Goal: Task Accomplishment & Management: Use online tool/utility

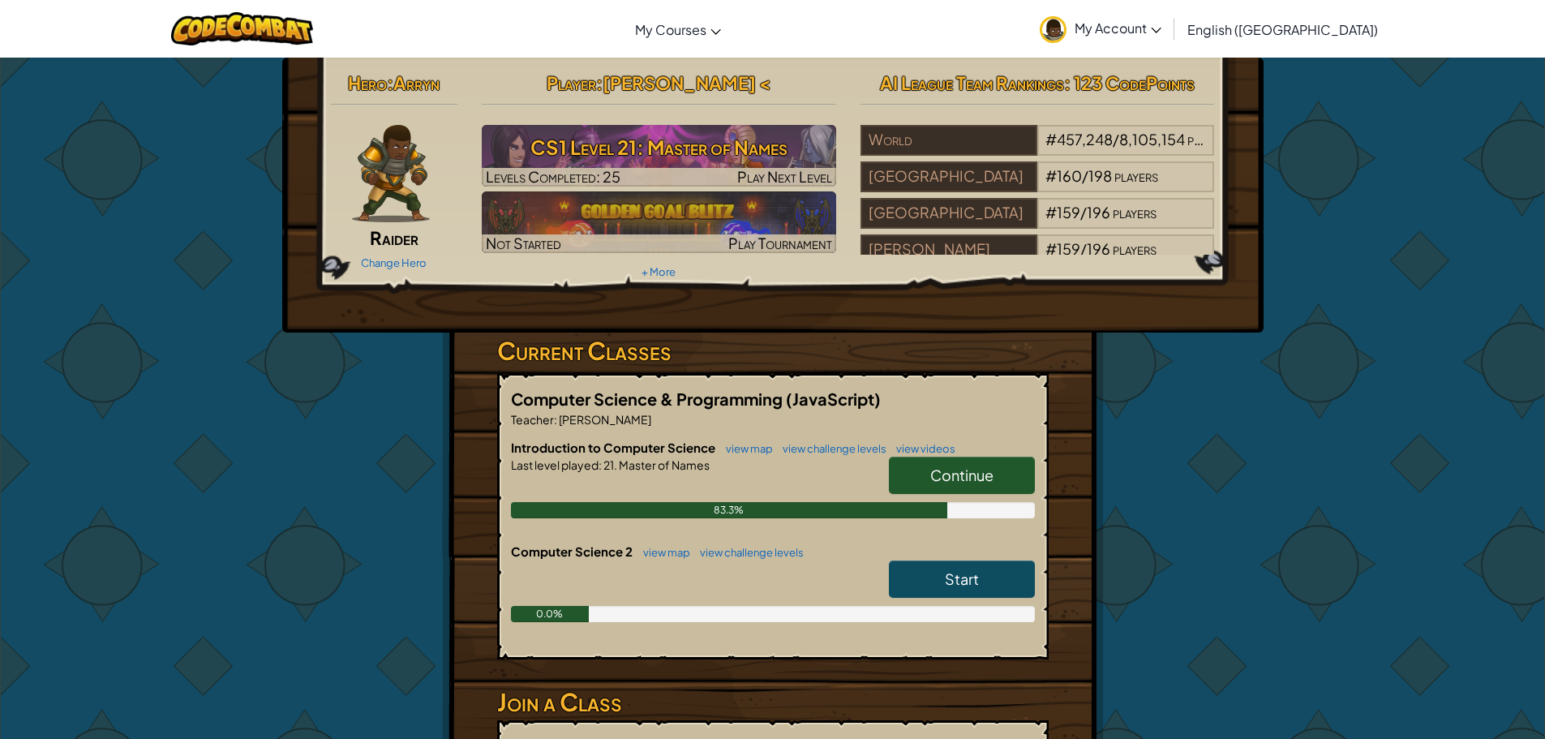
click at [942, 479] on span "Continue" at bounding box center [961, 475] width 63 height 19
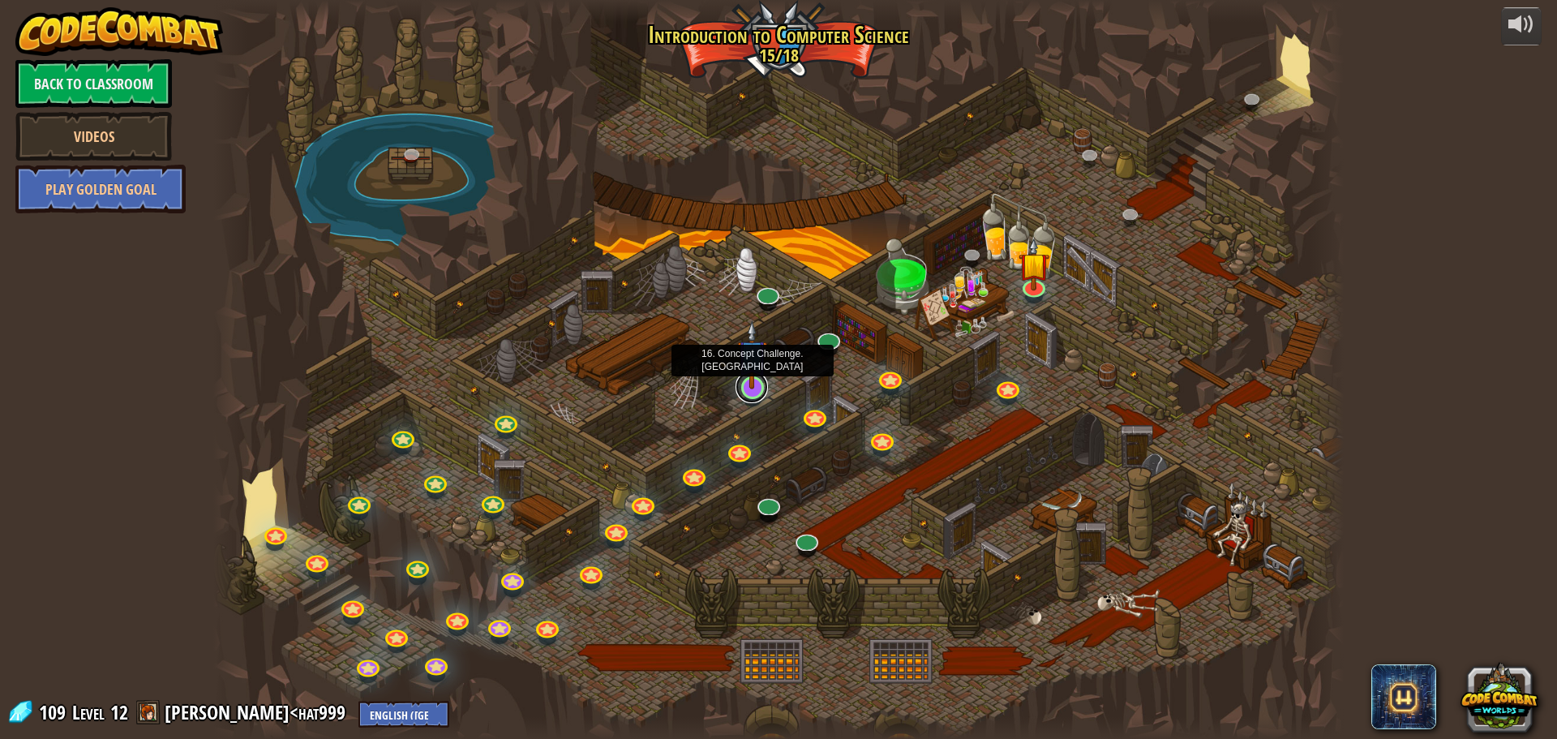
click at [745, 398] on link at bounding box center [752, 387] width 32 height 32
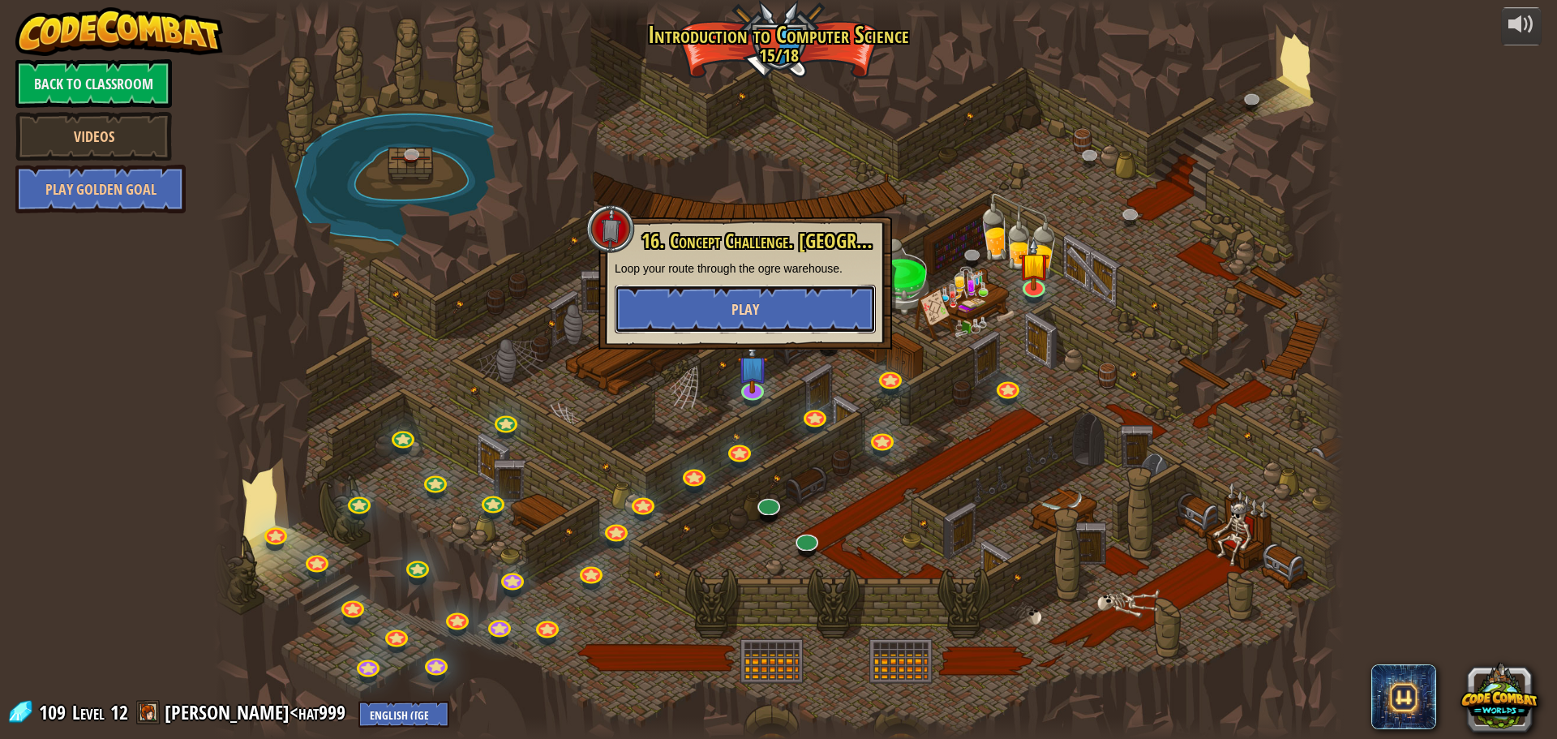
click at [845, 311] on button "Play" at bounding box center [745, 309] width 261 height 49
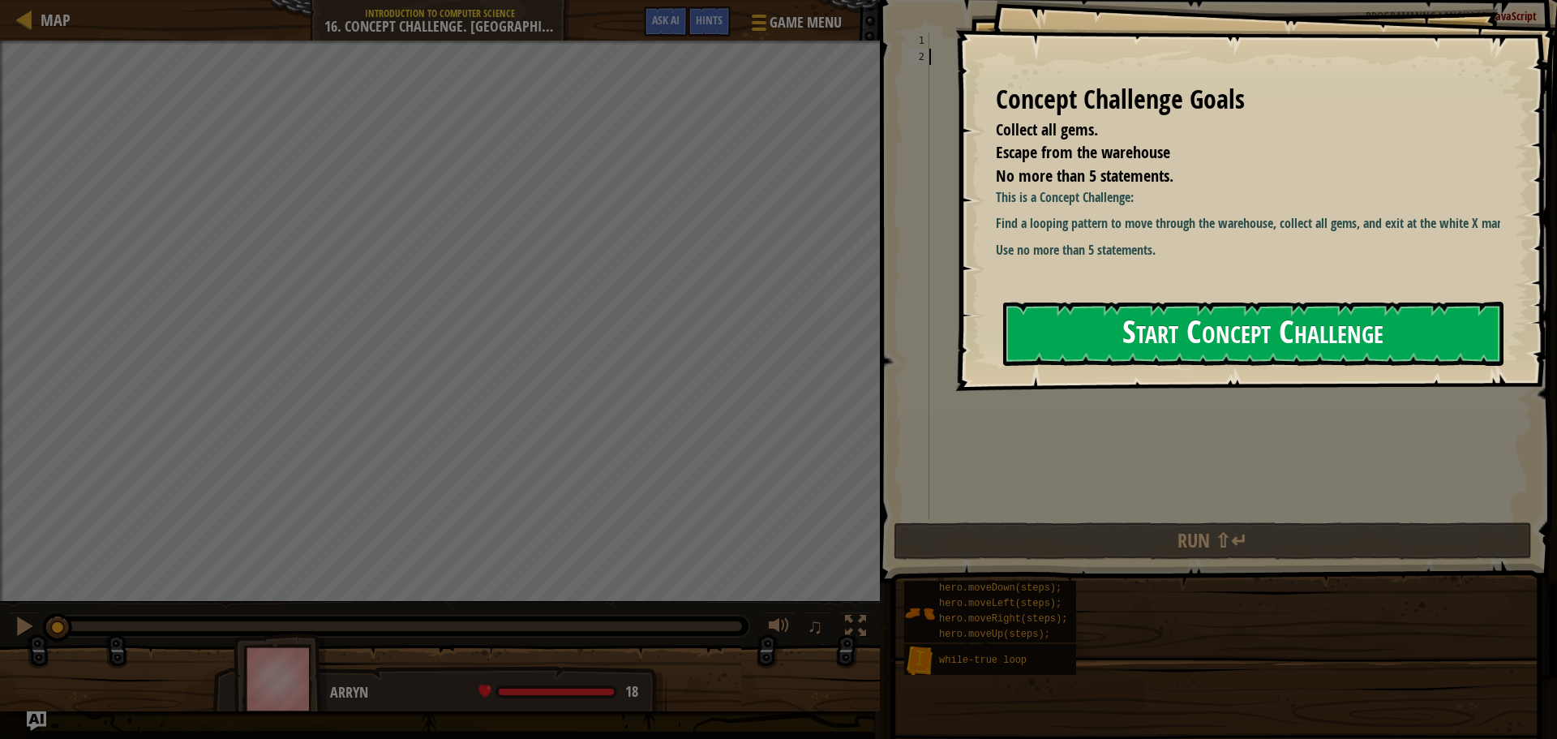
click at [1116, 355] on button "Start Concept Challenge" at bounding box center [1253, 334] width 500 height 64
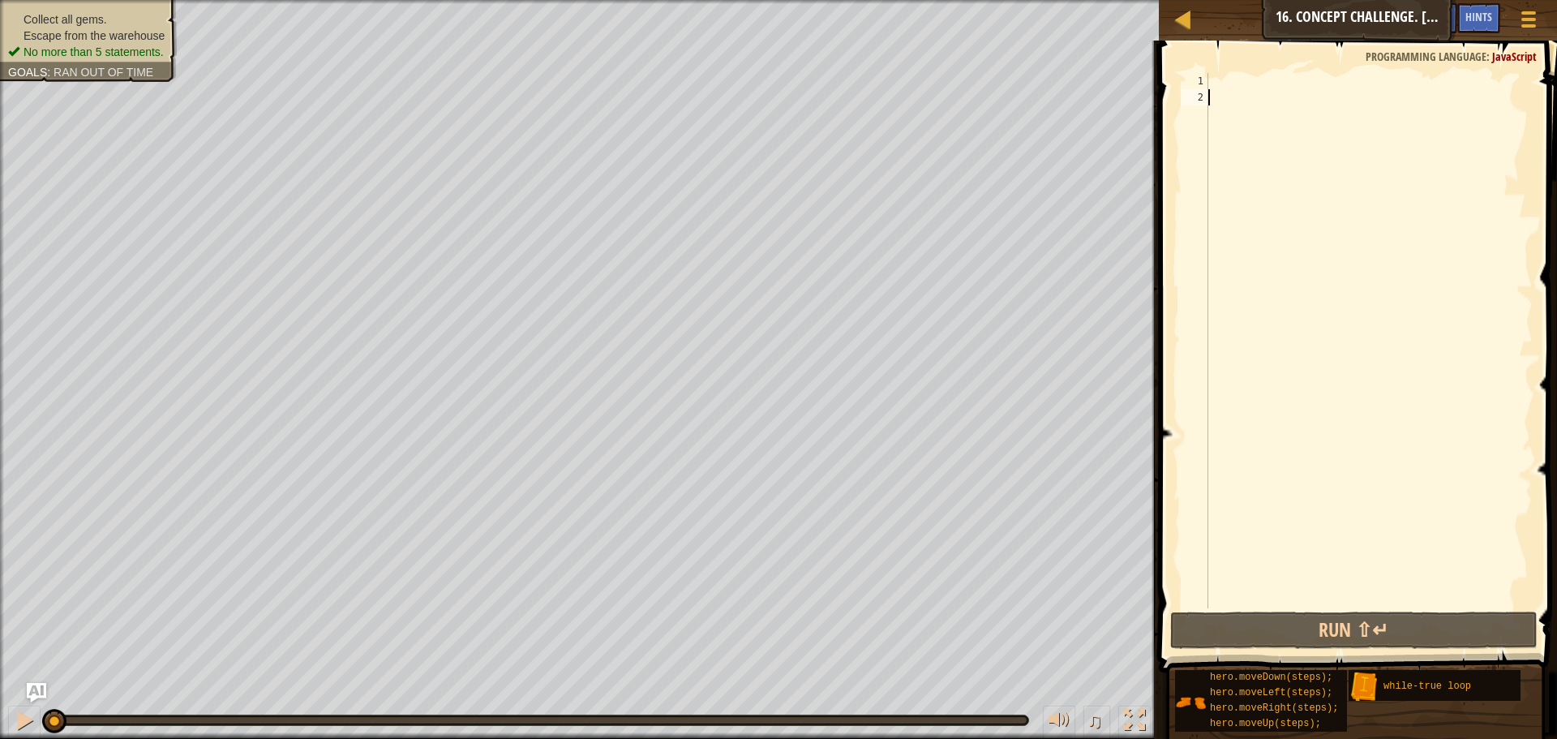
click at [1227, 75] on div at bounding box center [1369, 357] width 328 height 568
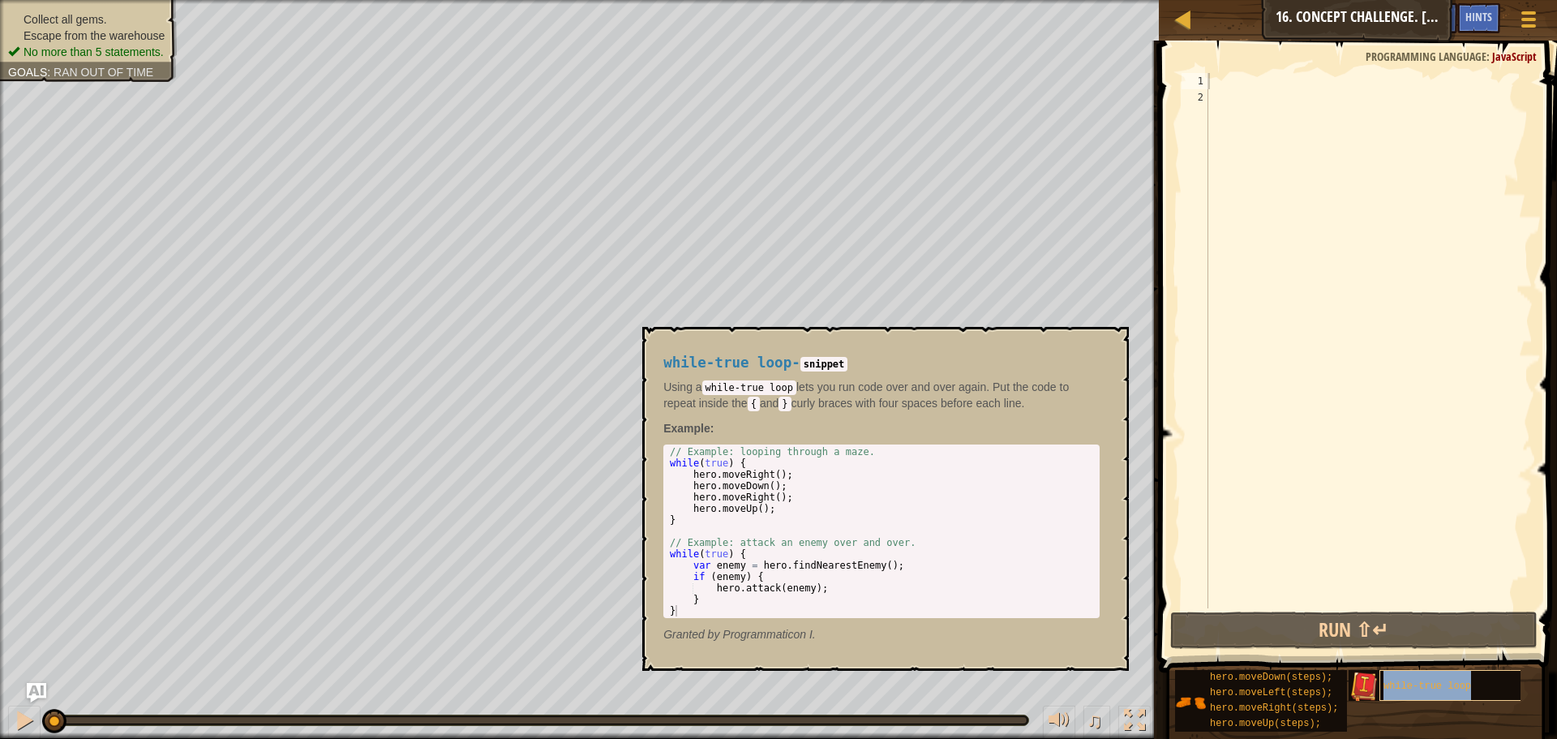
type textarea "while-true loop"
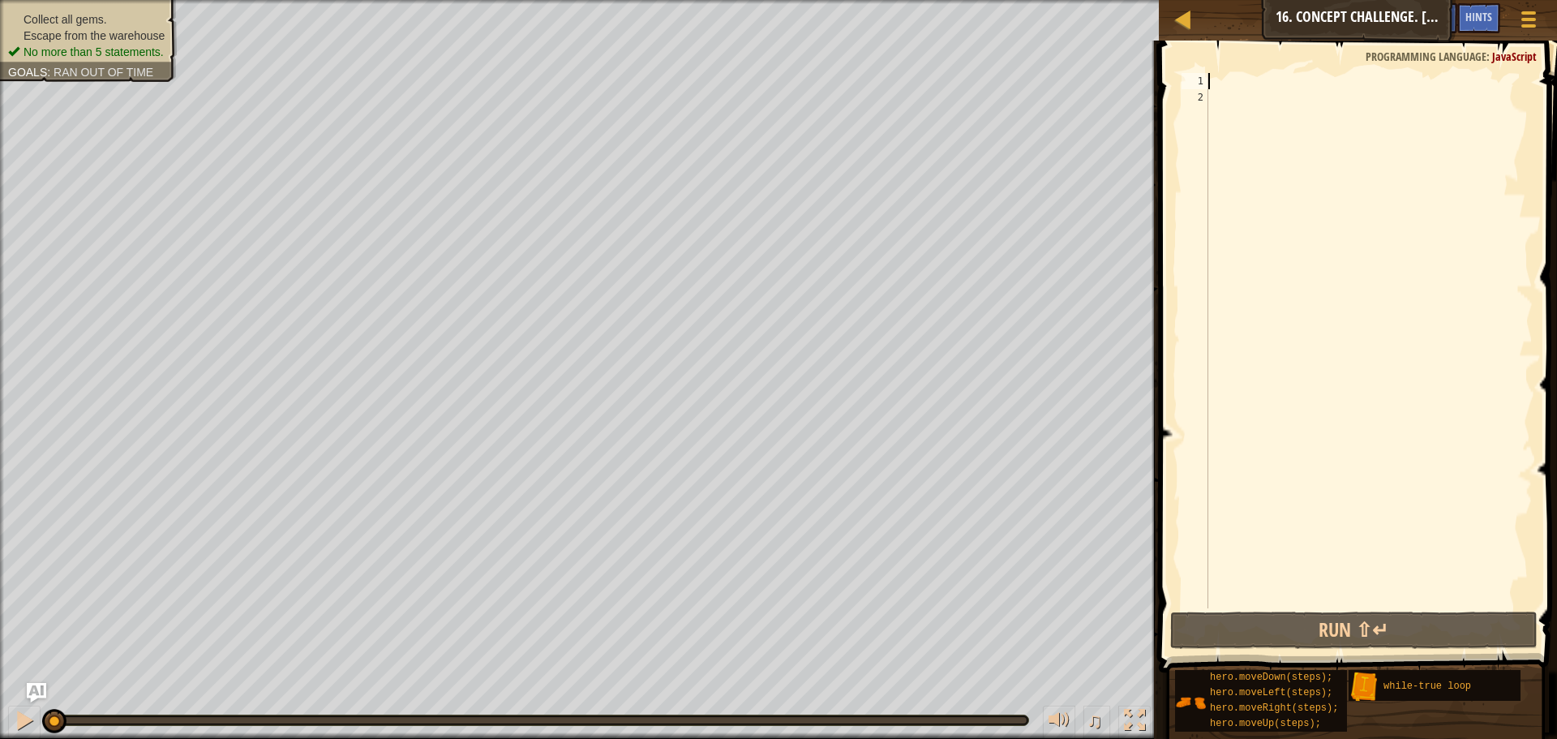
type textarea "h"
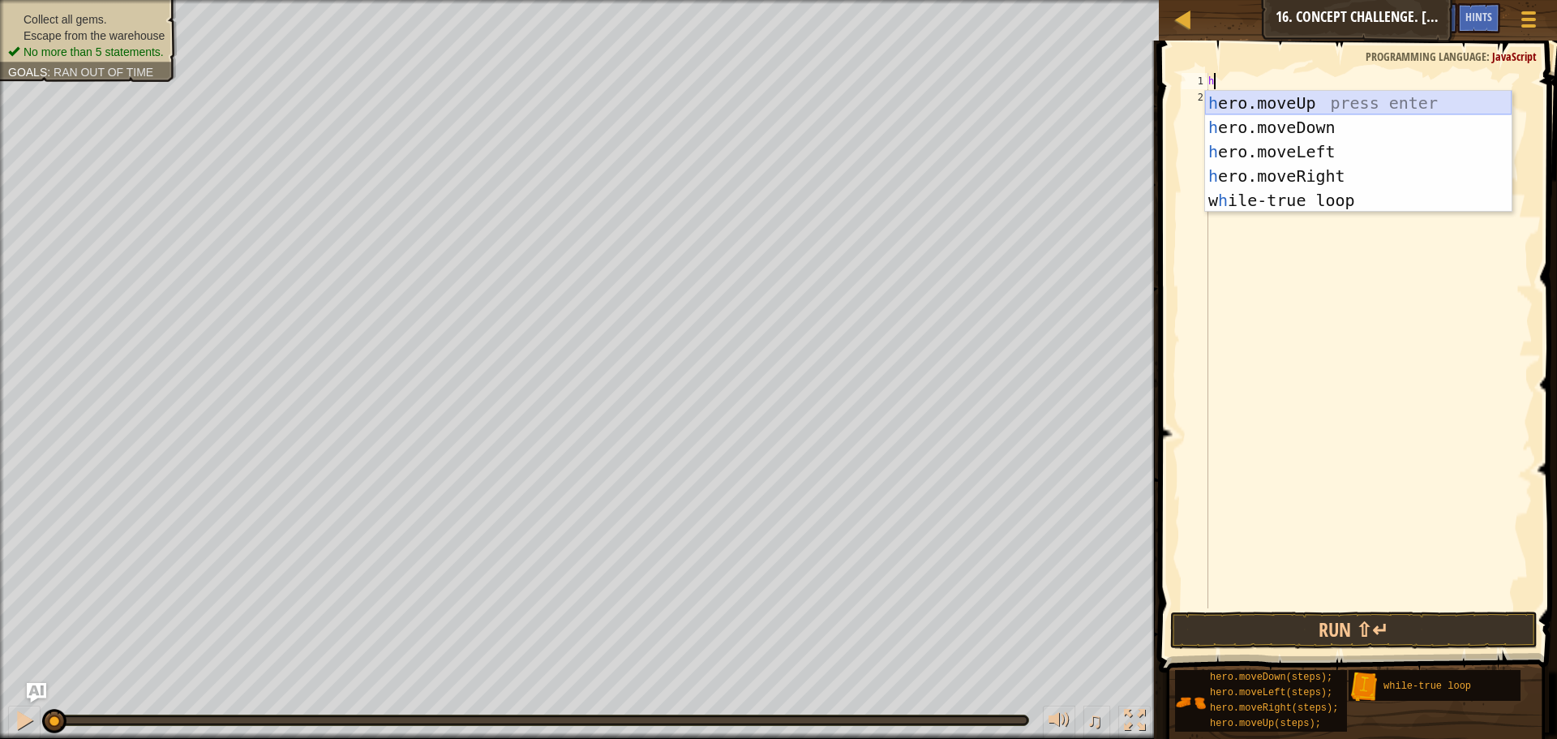
click at [1245, 105] on div "h ero.moveUp press enter h ero.moveDown press enter h ero.moveLeft press enter …" at bounding box center [1358, 176] width 307 height 170
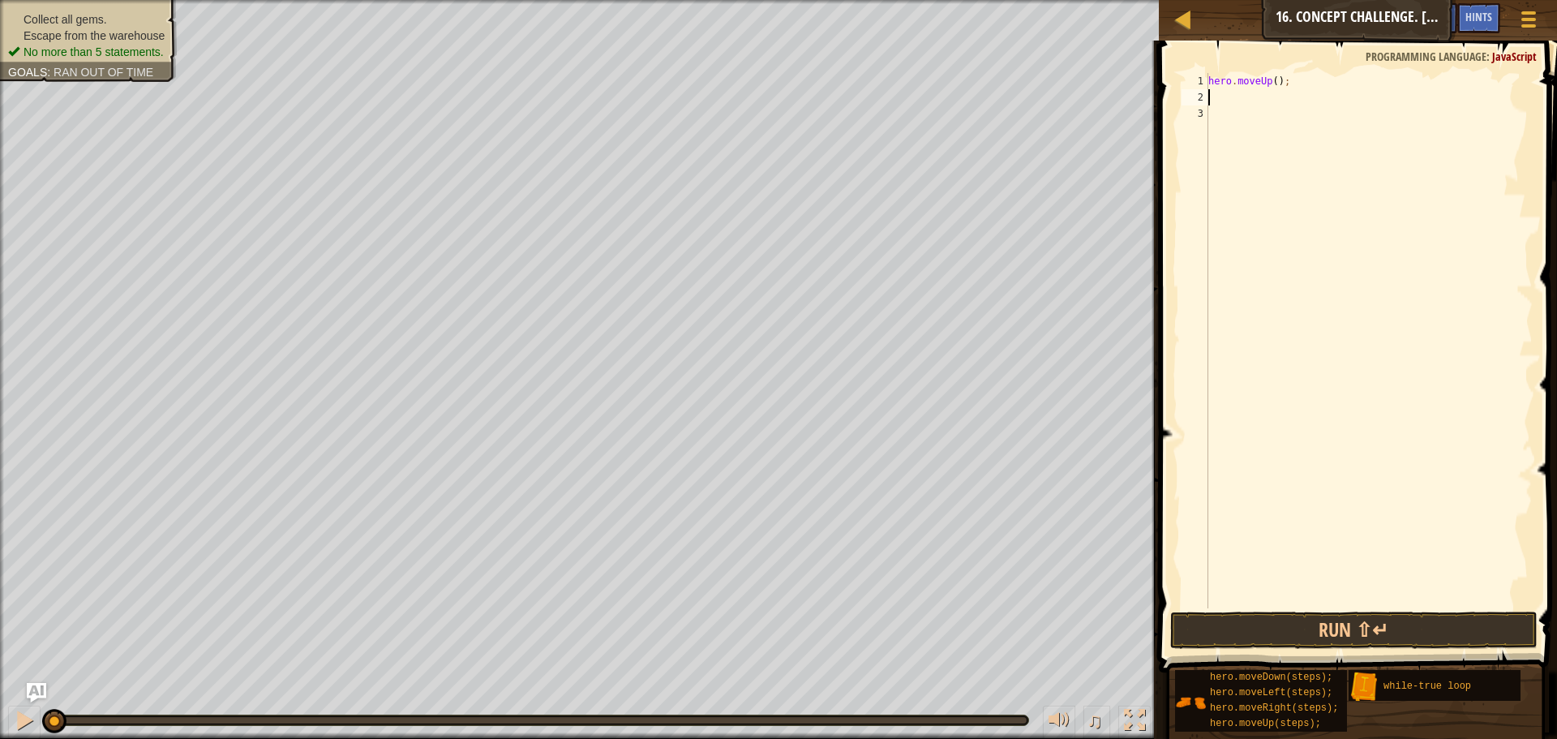
click at [1269, 79] on div "hero . moveUp ( ) ;" at bounding box center [1369, 357] width 328 height 568
click at [1273, 79] on div "hero . moveUp ( ) ;" at bounding box center [1369, 357] width 328 height 568
type textarea "hero.moveUp(2);"
click at [1442, 634] on button "Run ⇧↵" at bounding box center [1353, 630] width 367 height 37
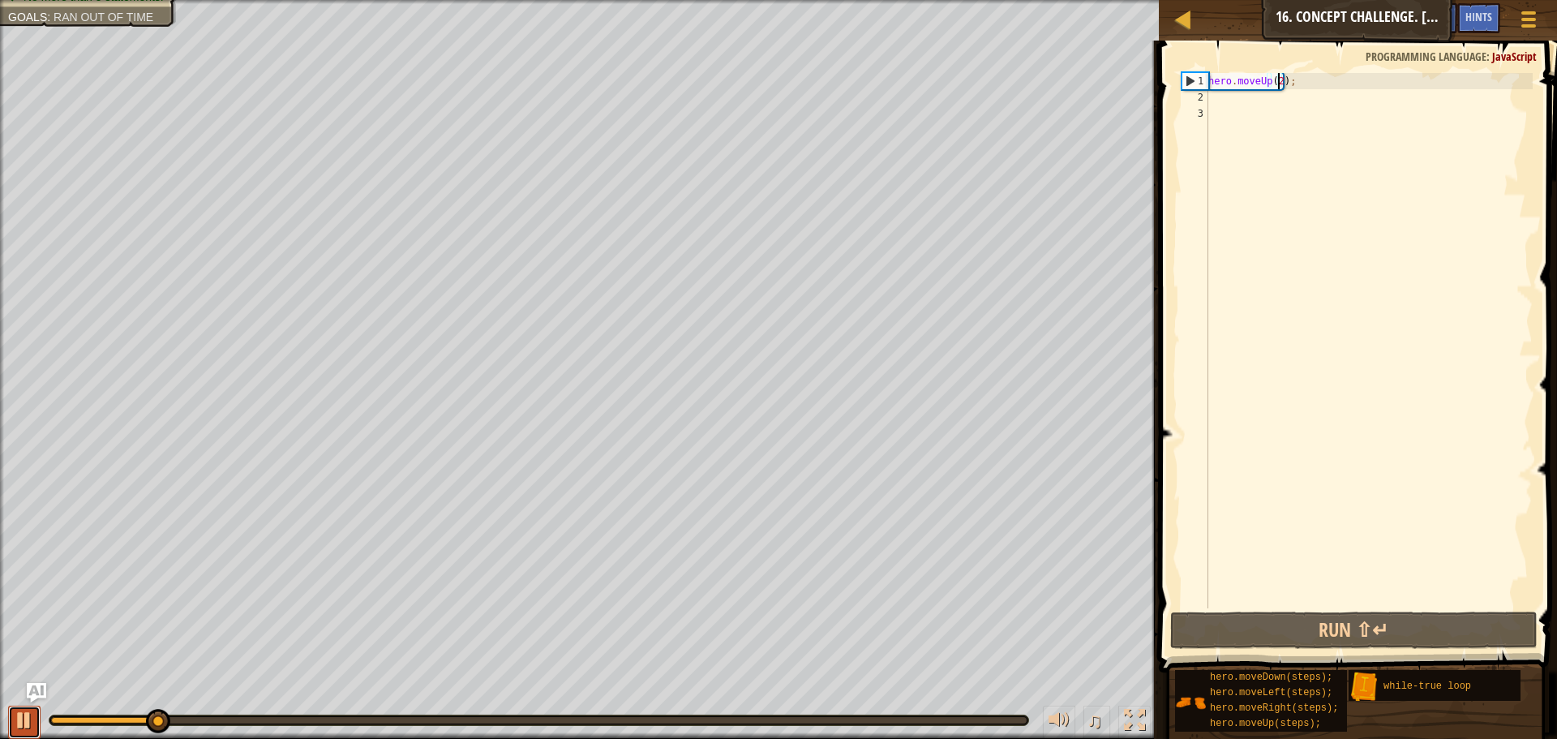
click at [25, 732] on button at bounding box center [24, 722] width 32 height 33
click at [1178, 29] on div at bounding box center [1184, 19] width 20 height 20
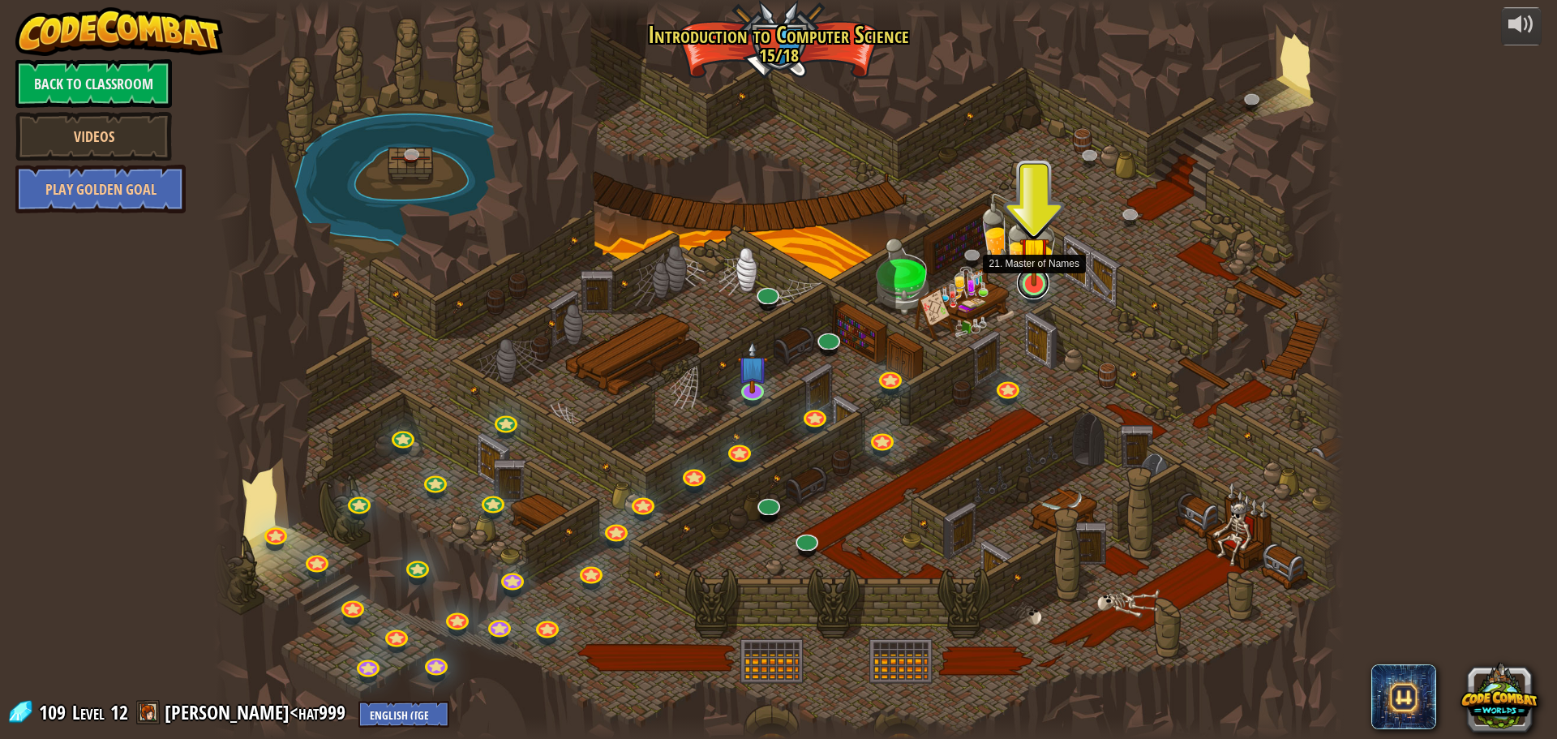
click at [1031, 293] on link at bounding box center [1033, 283] width 32 height 32
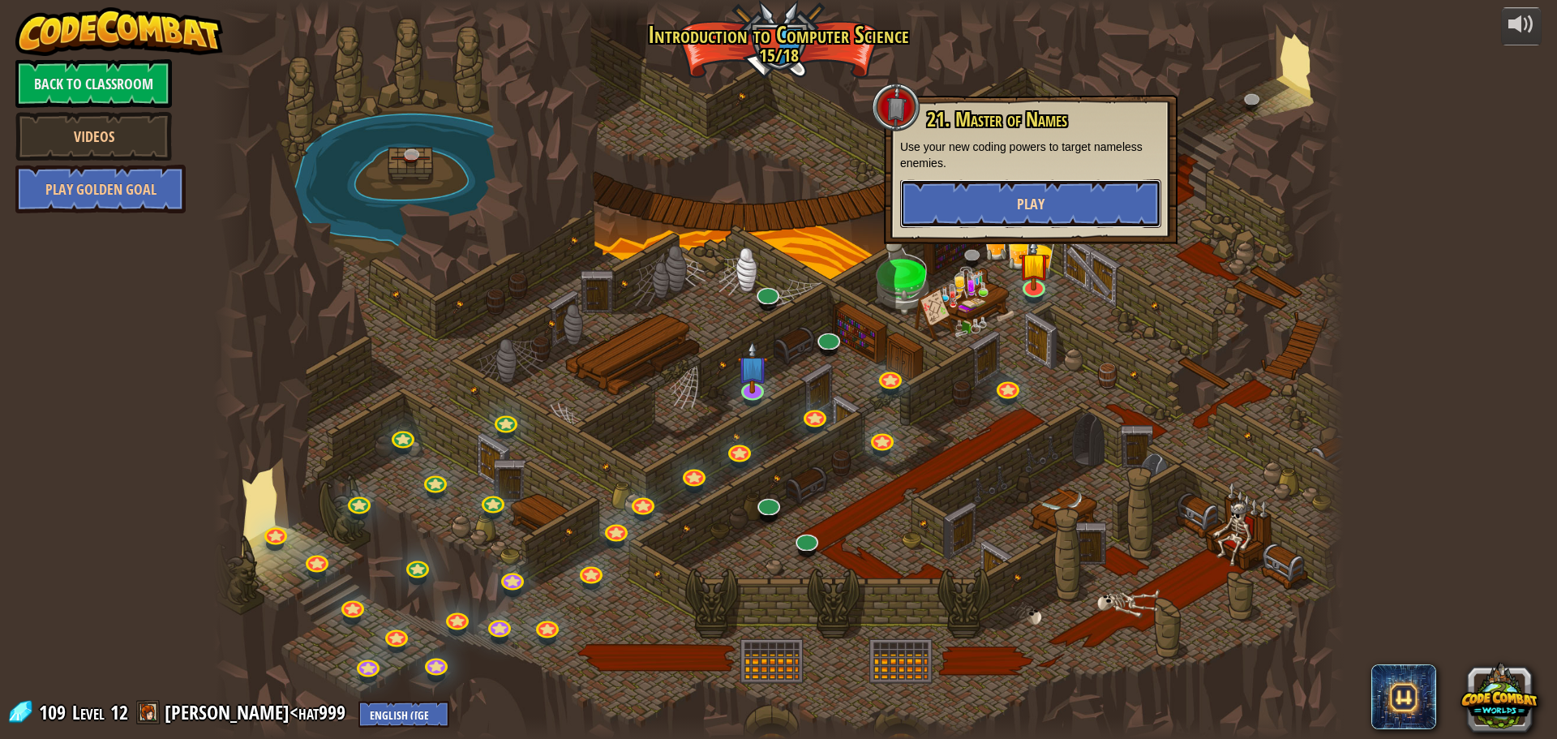
click at [984, 208] on button "Play" at bounding box center [1030, 203] width 261 height 49
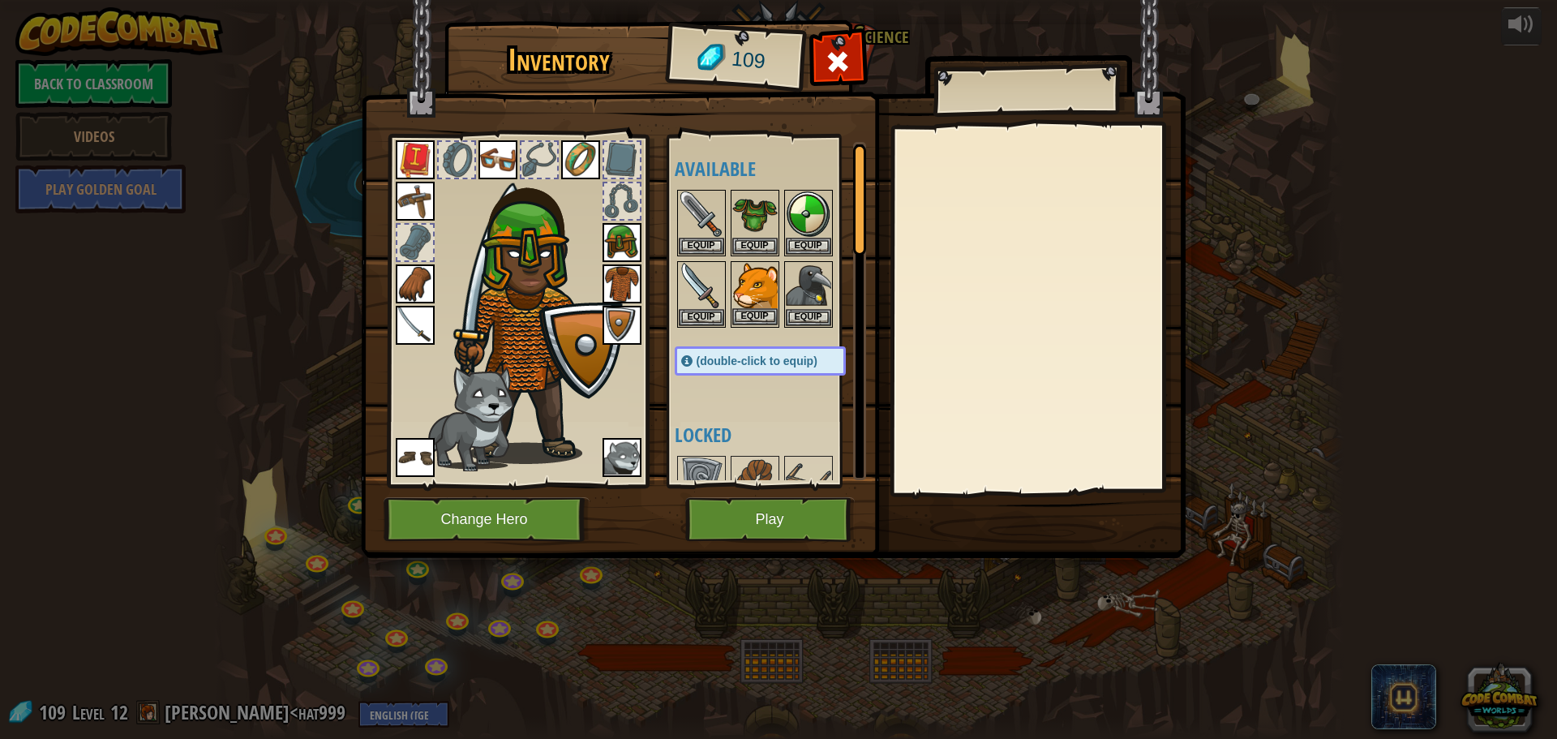
click at [745, 289] on img at bounding box center [754, 285] width 45 height 45
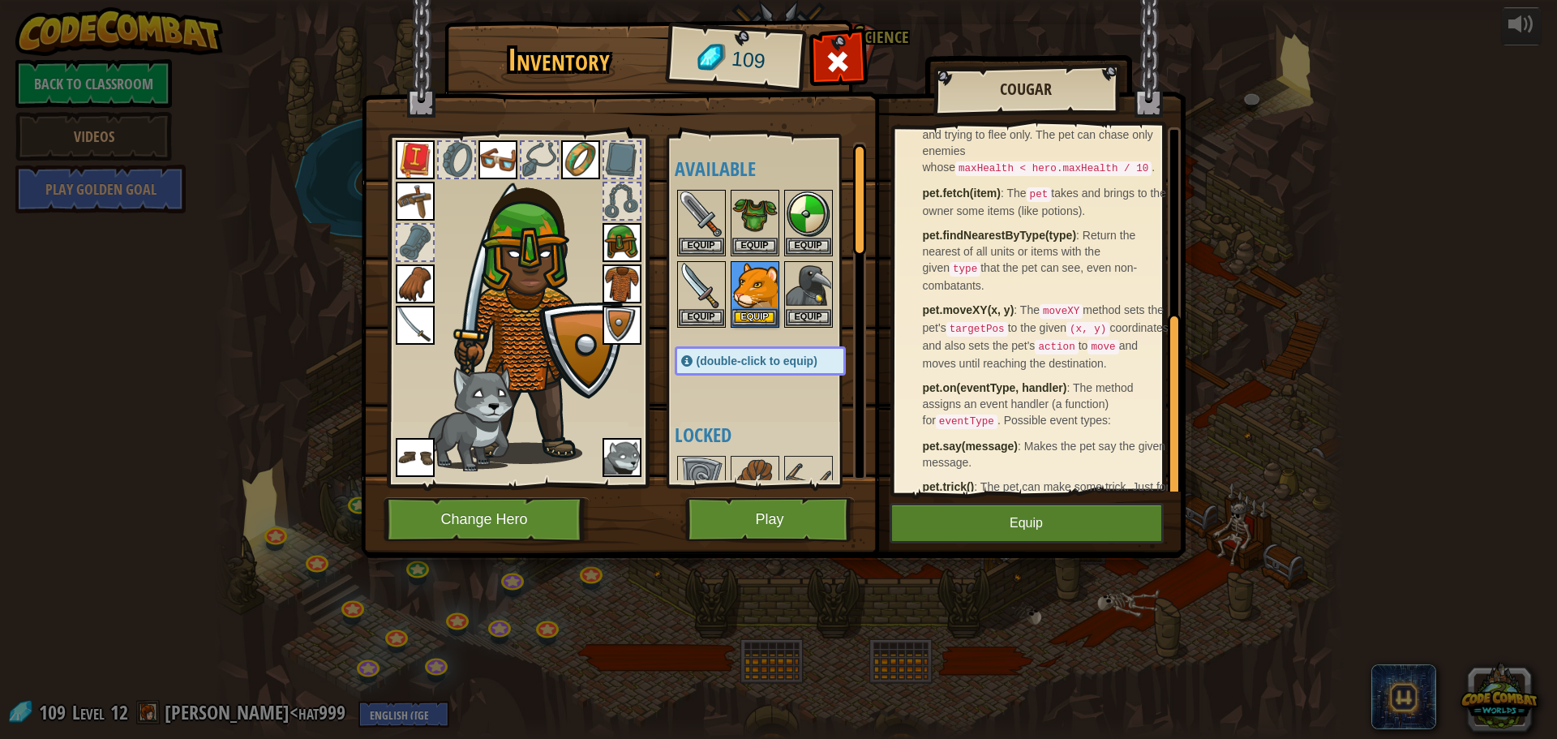
scroll to position [362, 0]
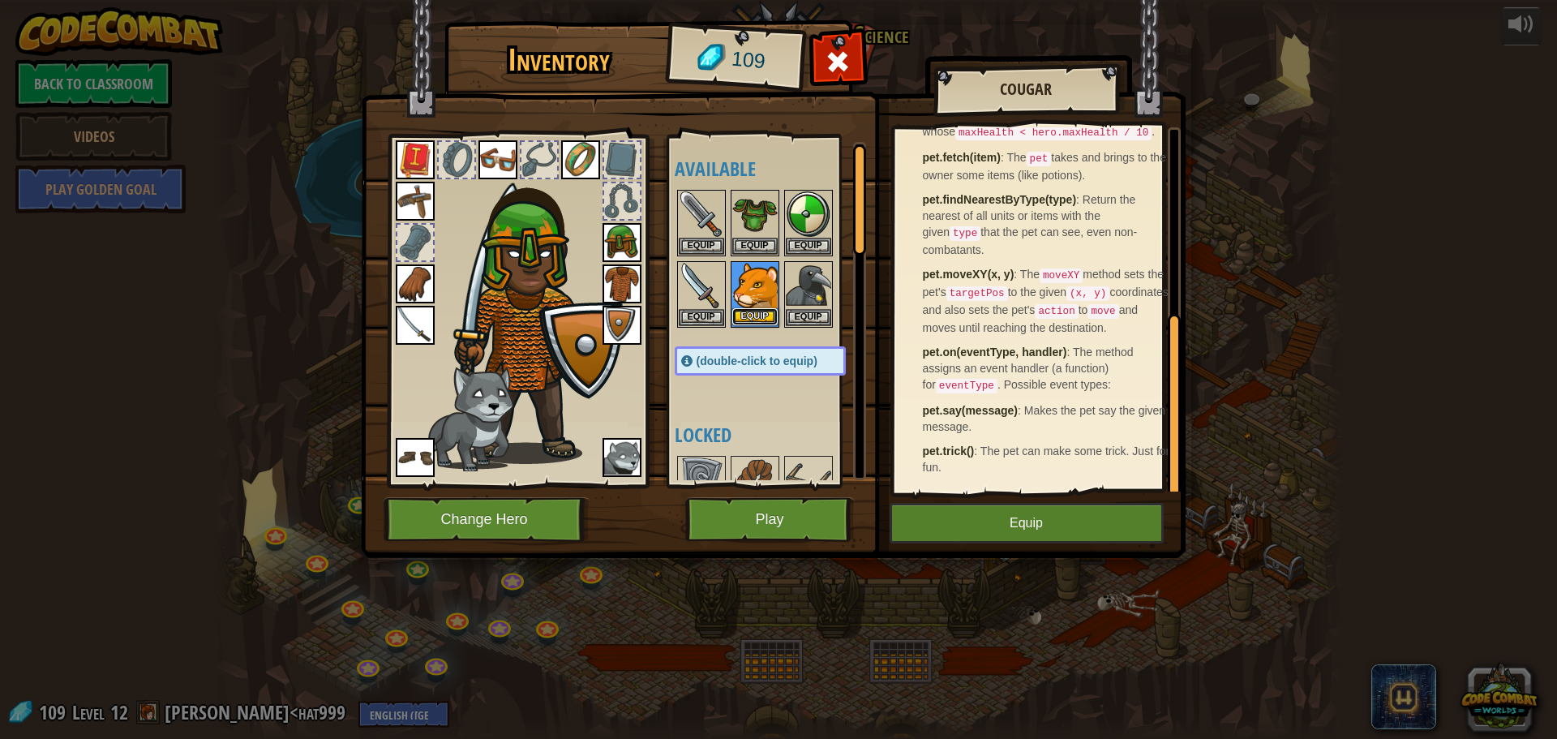
click at [752, 319] on button "Equip" at bounding box center [754, 316] width 45 height 17
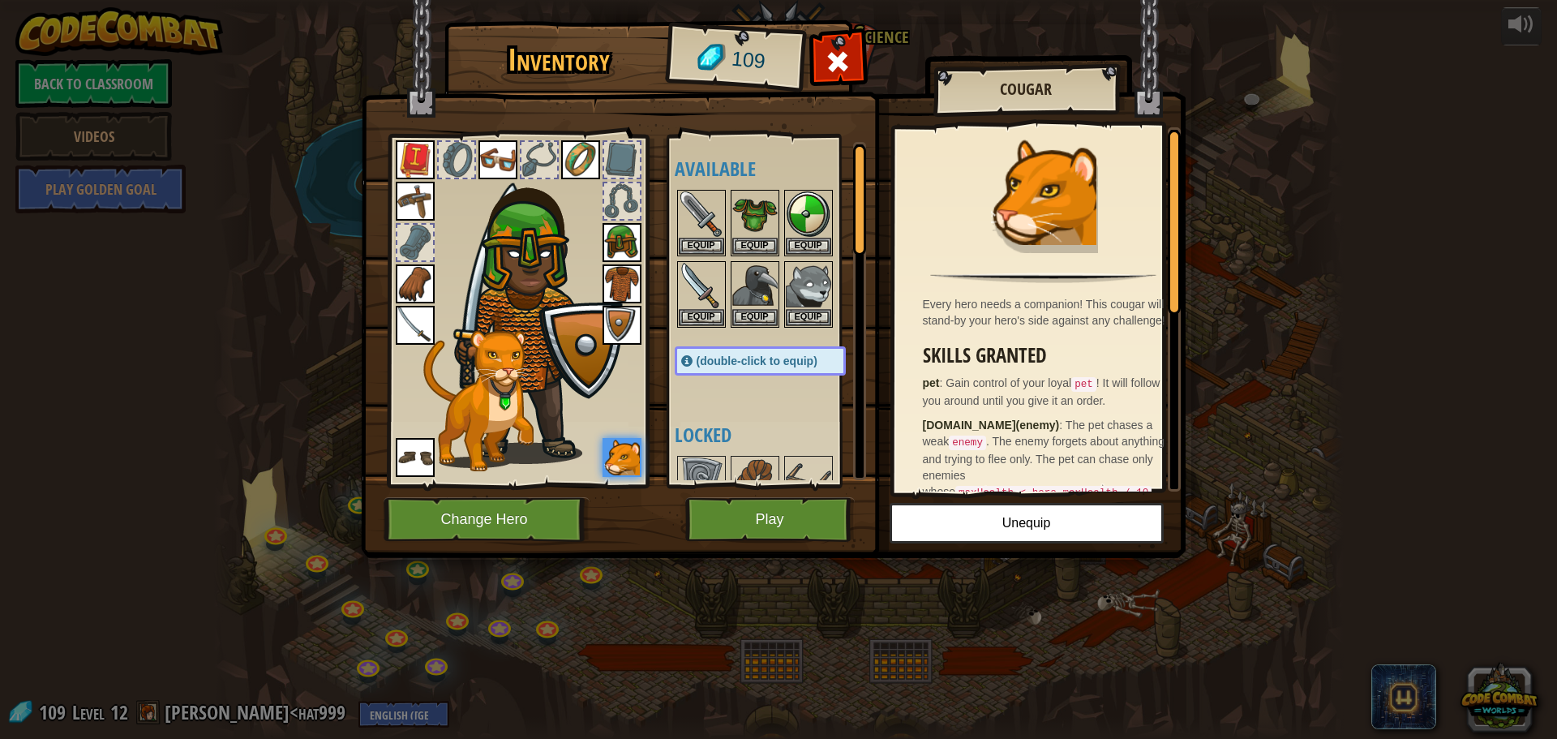
scroll to position [81, 0]
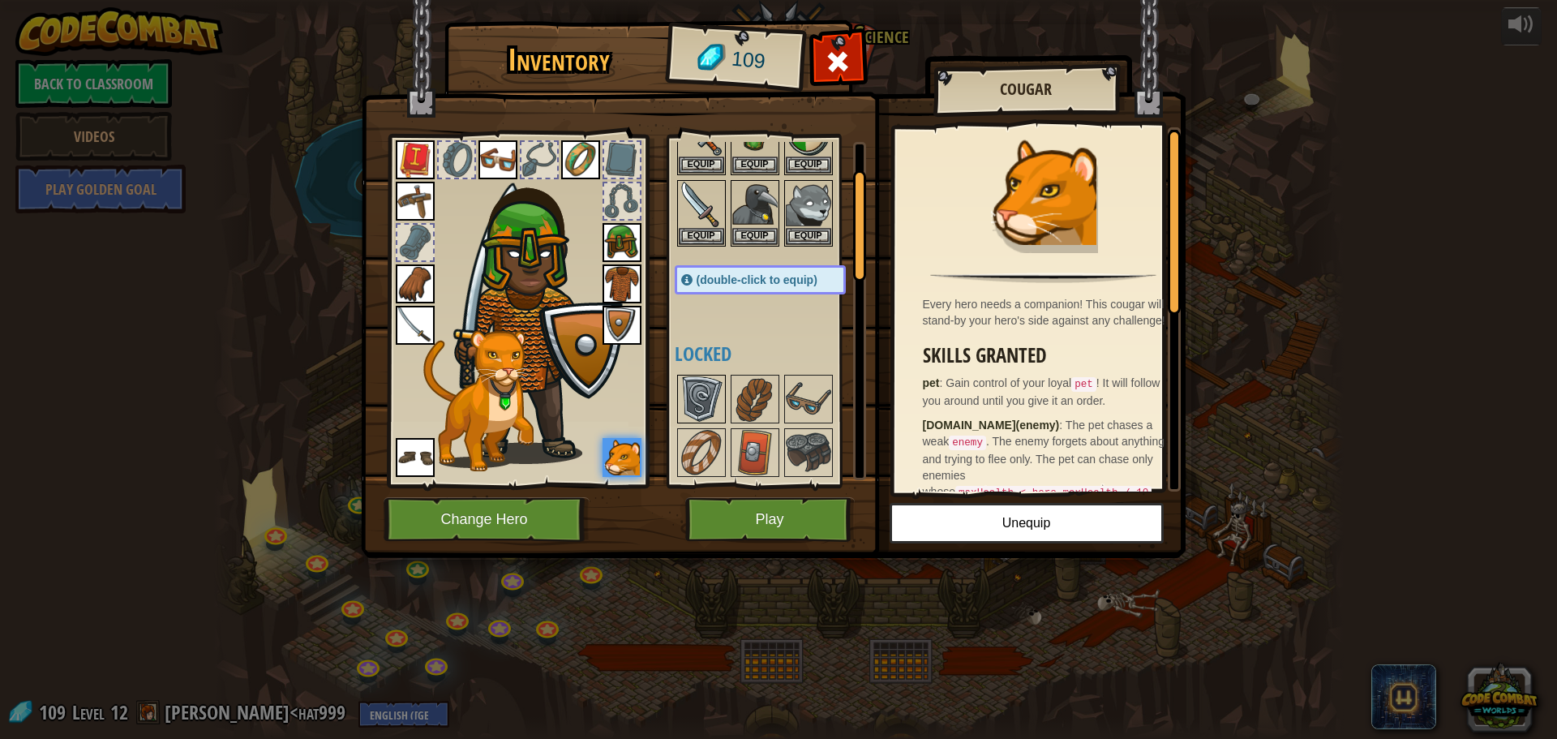
click at [710, 387] on img at bounding box center [701, 398] width 45 height 45
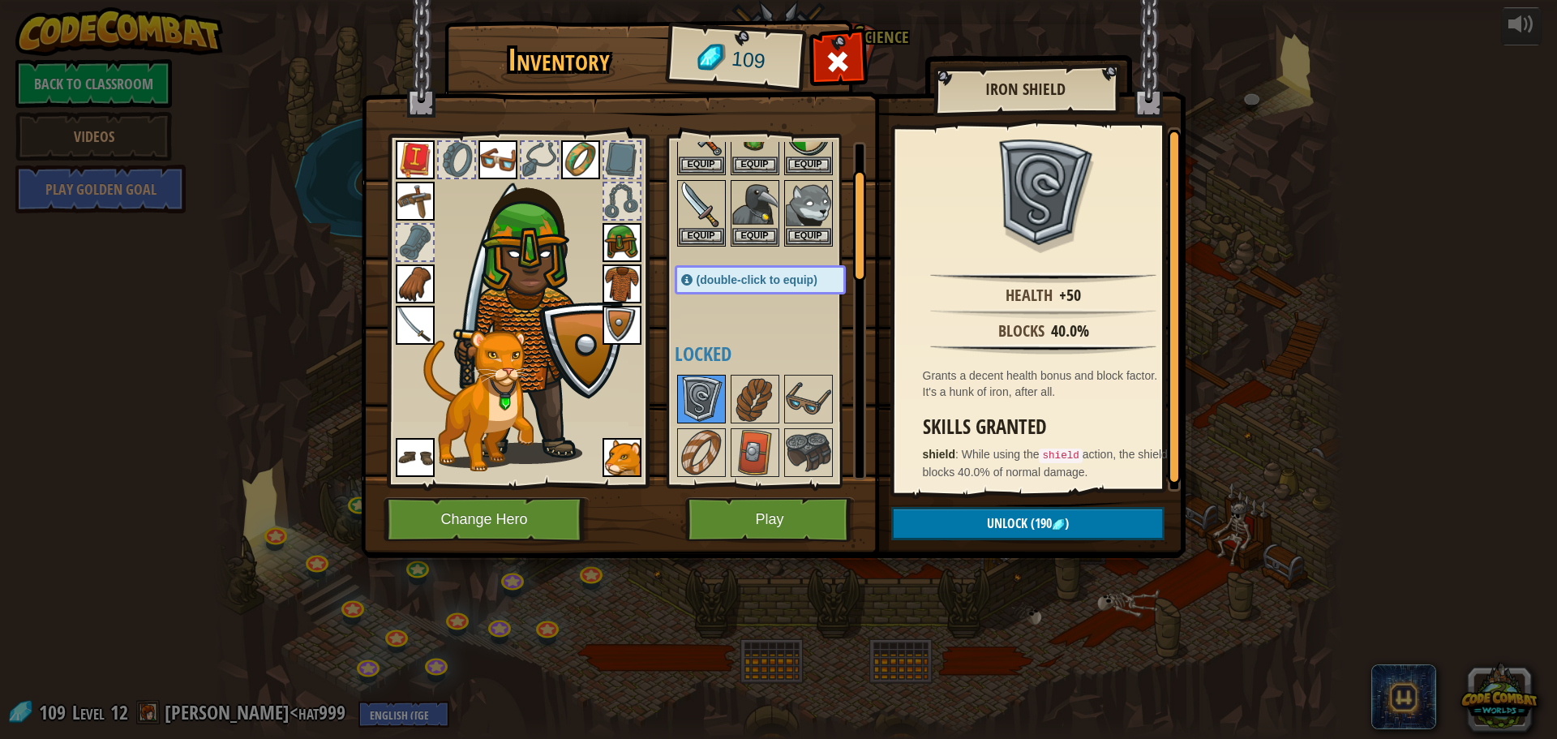
click at [710, 387] on img at bounding box center [701, 398] width 45 height 45
click at [778, 383] on div at bounding box center [755, 399] width 49 height 49
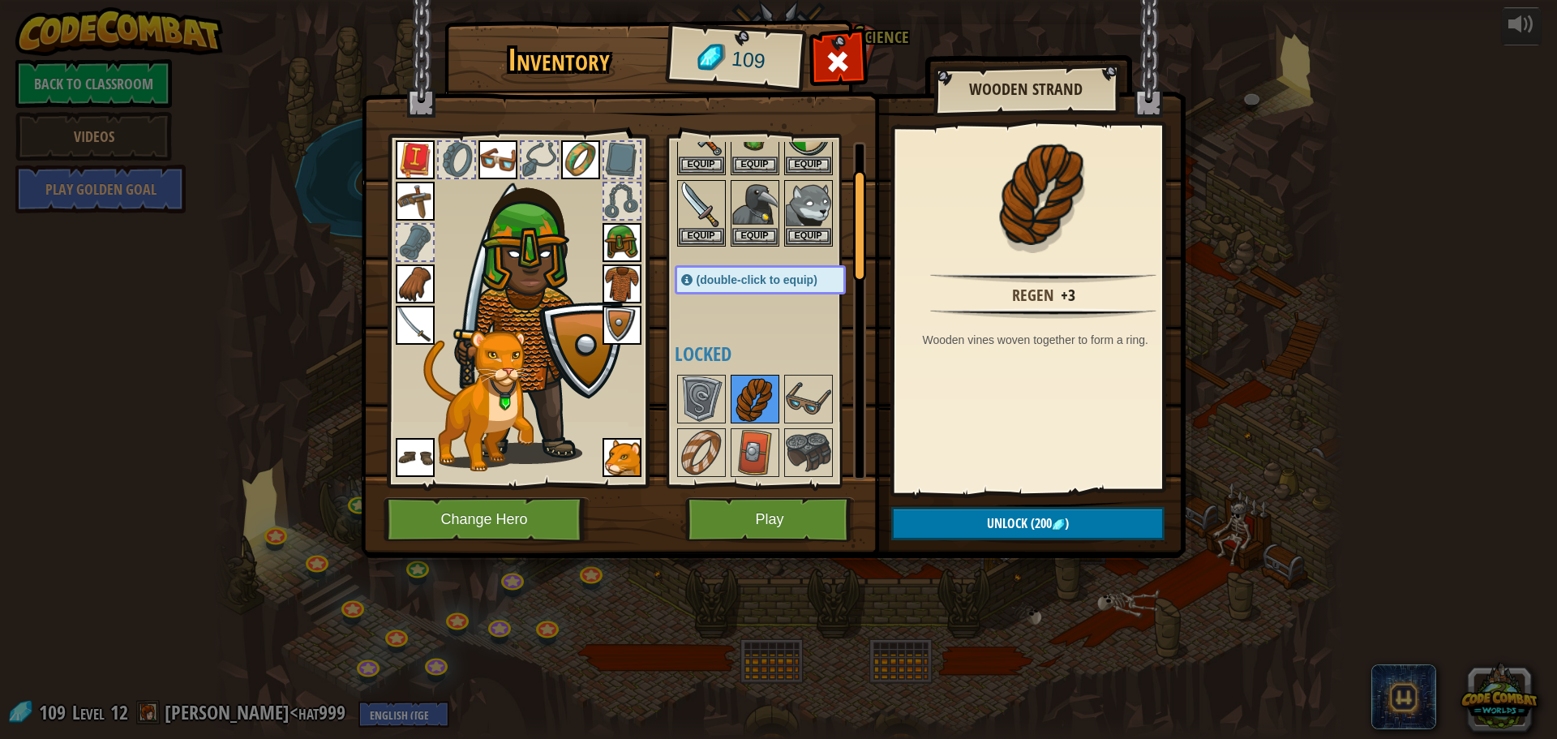
click at [778, 383] on div at bounding box center [755, 399] width 49 height 49
click at [808, 384] on img at bounding box center [808, 398] width 45 height 45
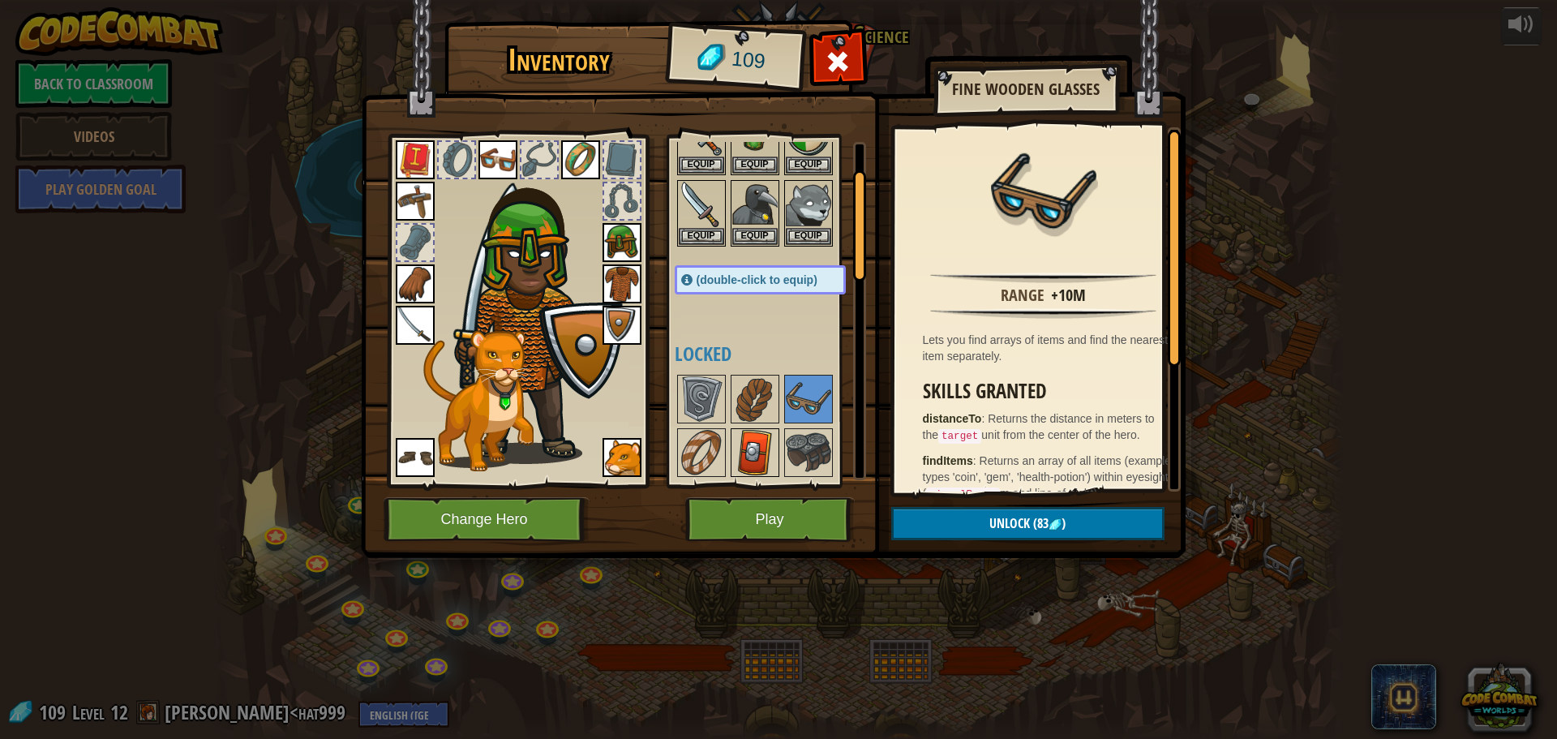
click at [759, 444] on img at bounding box center [754, 452] width 45 height 45
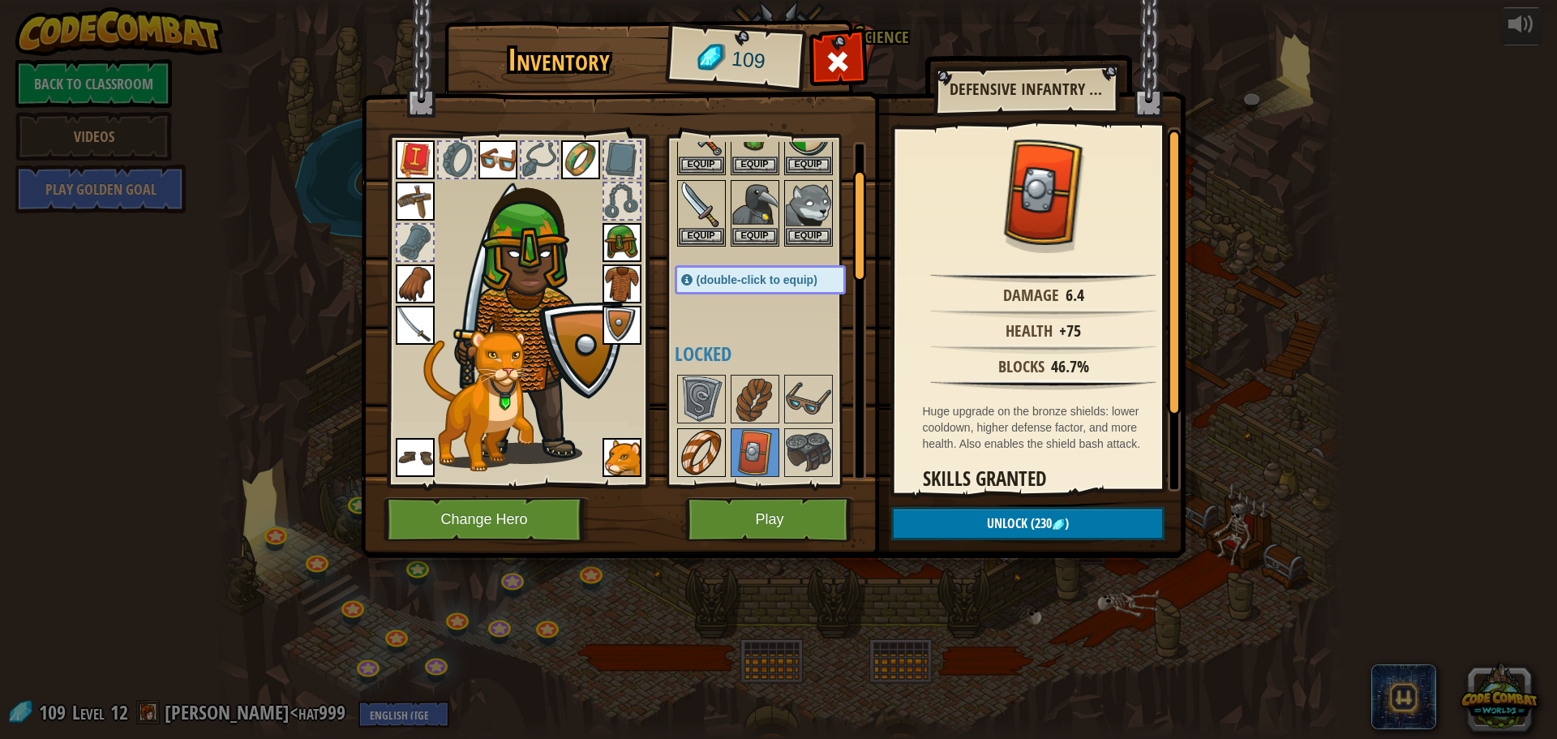
click at [698, 444] on img at bounding box center [701, 452] width 45 height 45
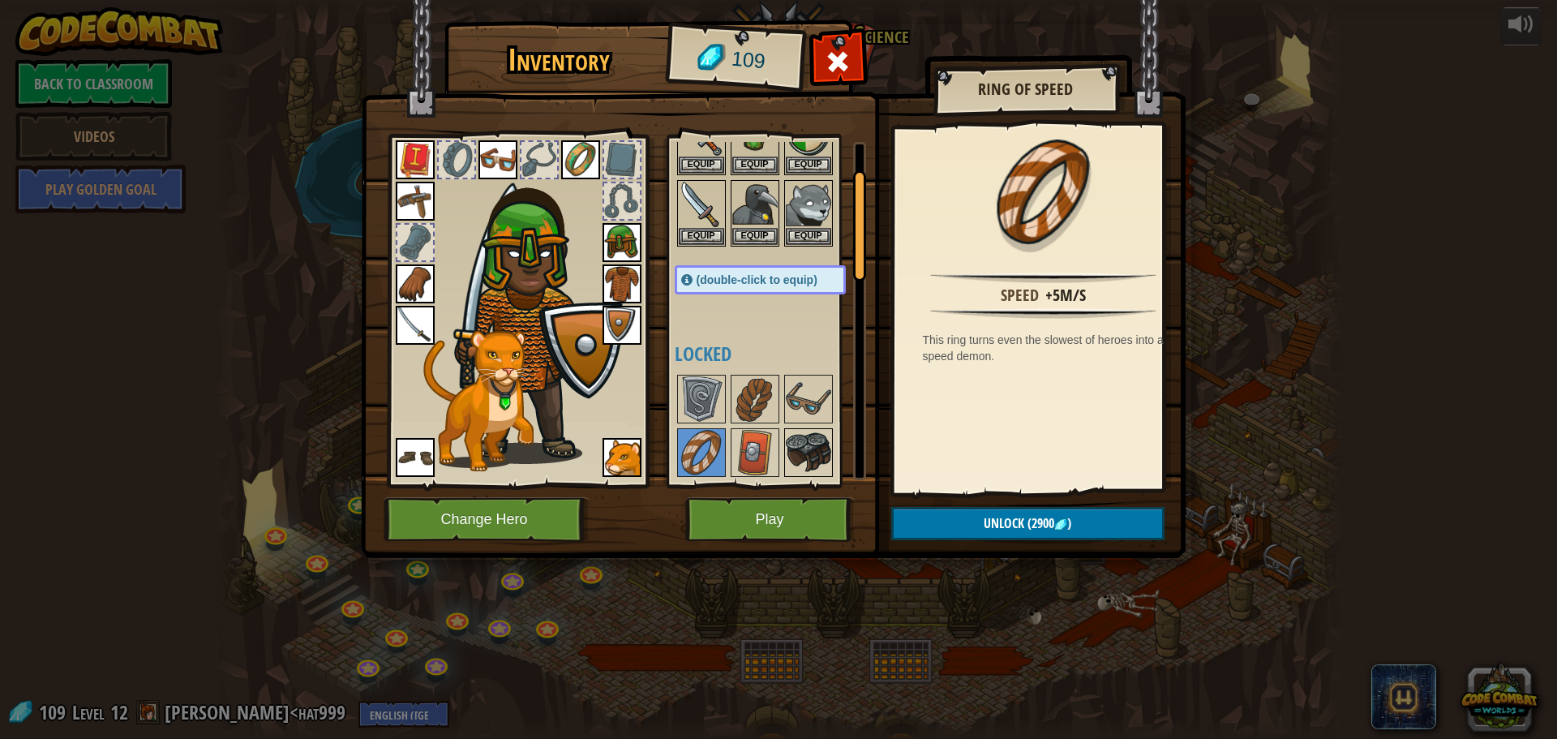
click at [829, 441] on img at bounding box center [808, 452] width 45 height 45
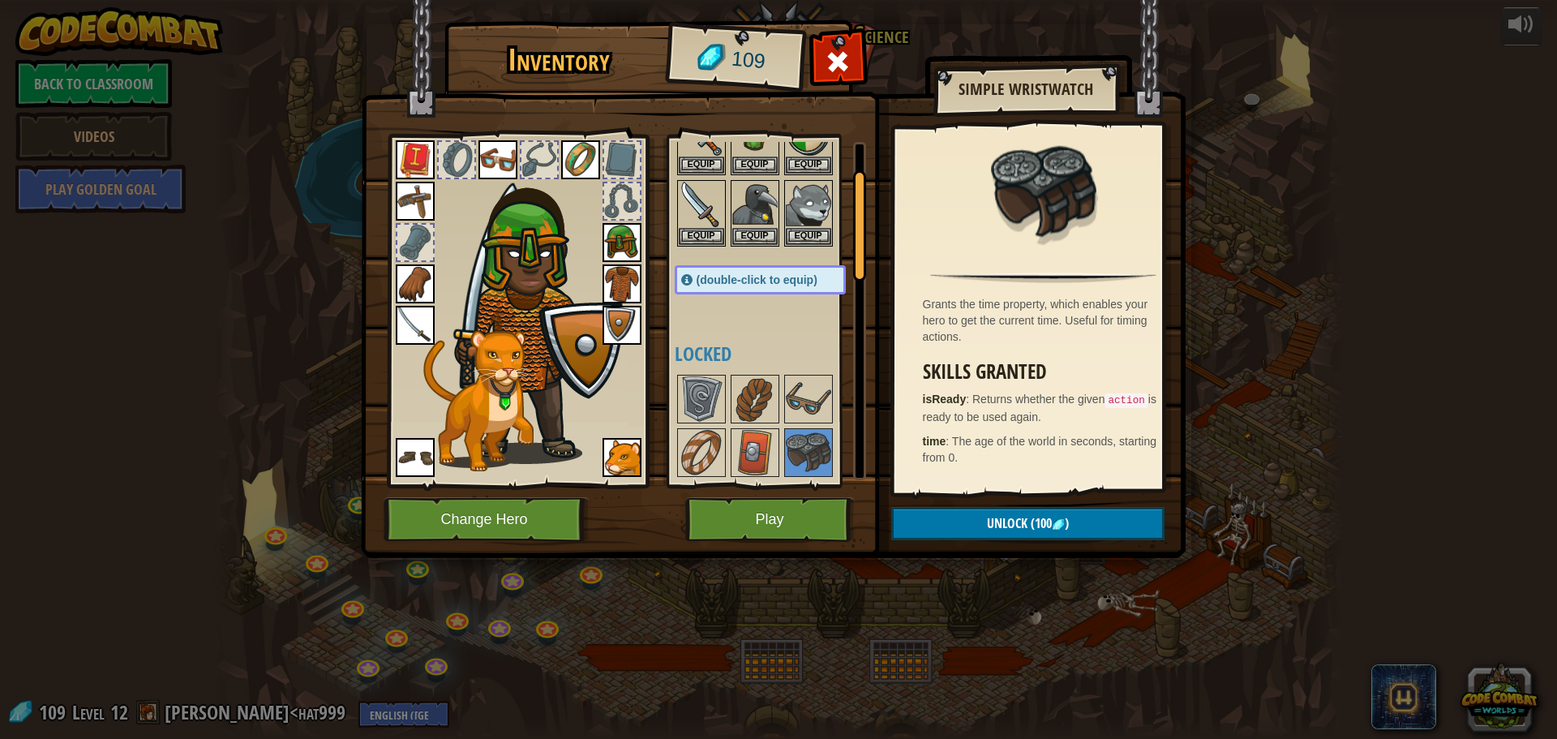
scroll to position [243, 0]
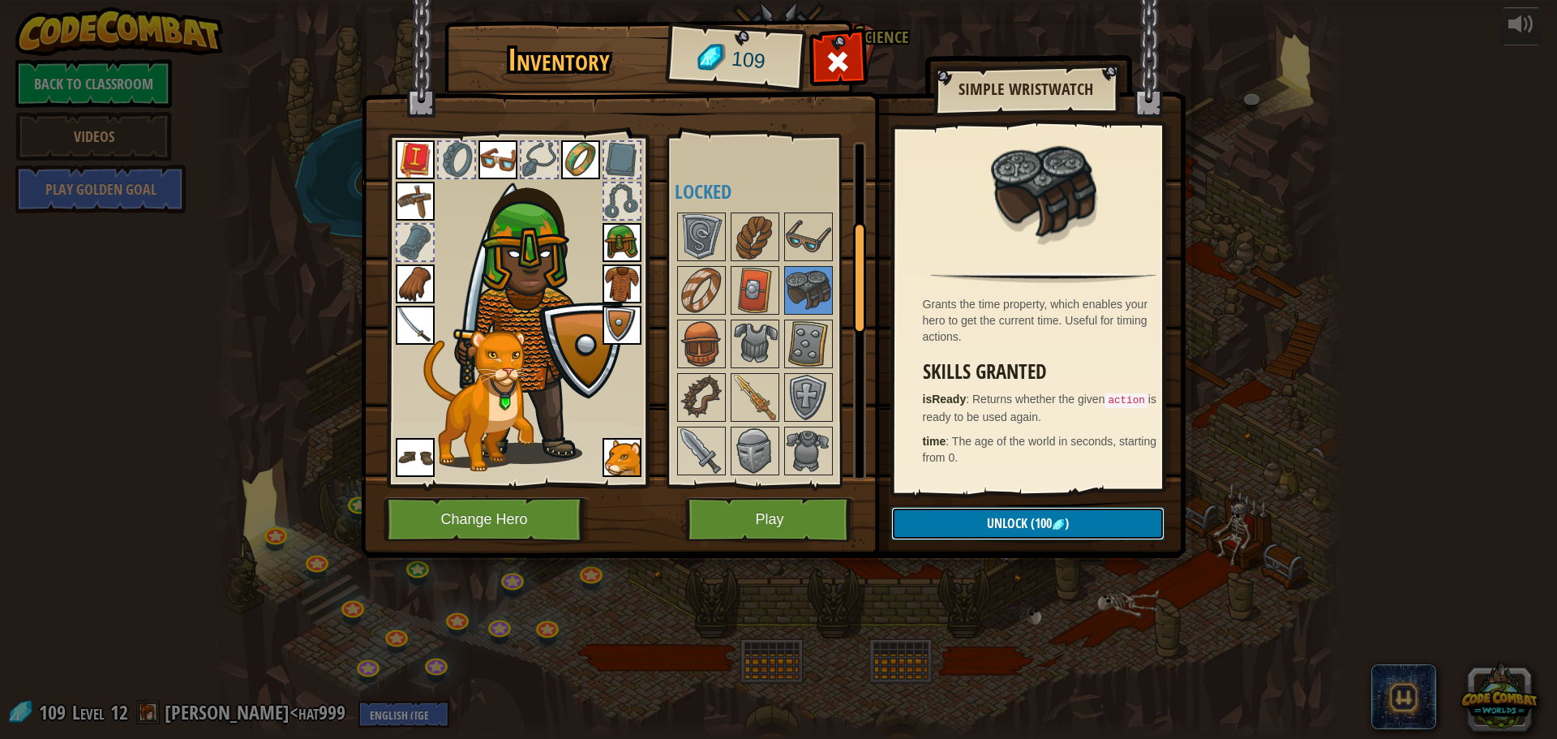
click at [959, 523] on button "Unlock (100 )" at bounding box center [1027, 523] width 273 height 33
click at [955, 520] on button "Confirm" at bounding box center [1027, 523] width 273 height 33
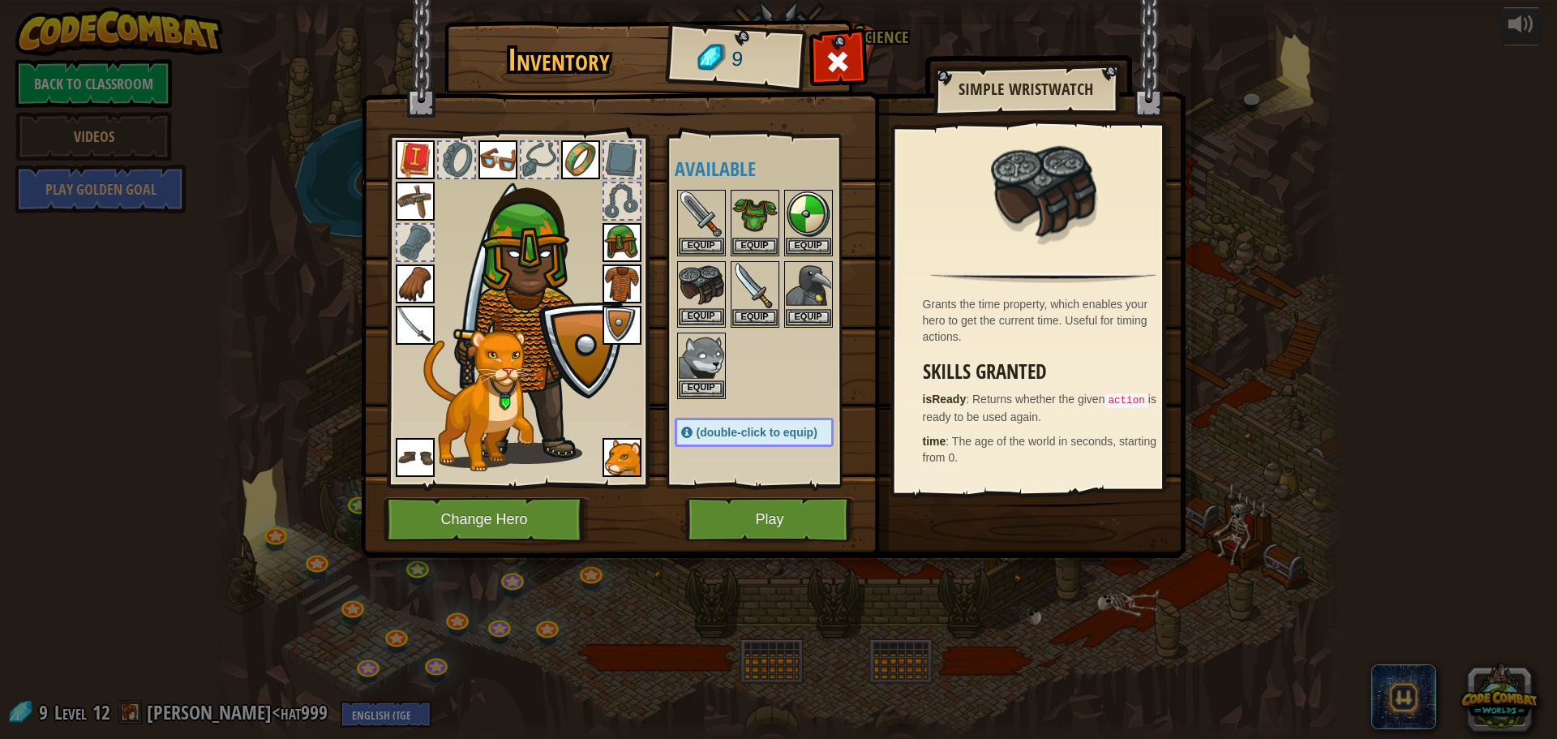
click at [724, 309] on div "Equip" at bounding box center [701, 294] width 49 height 67
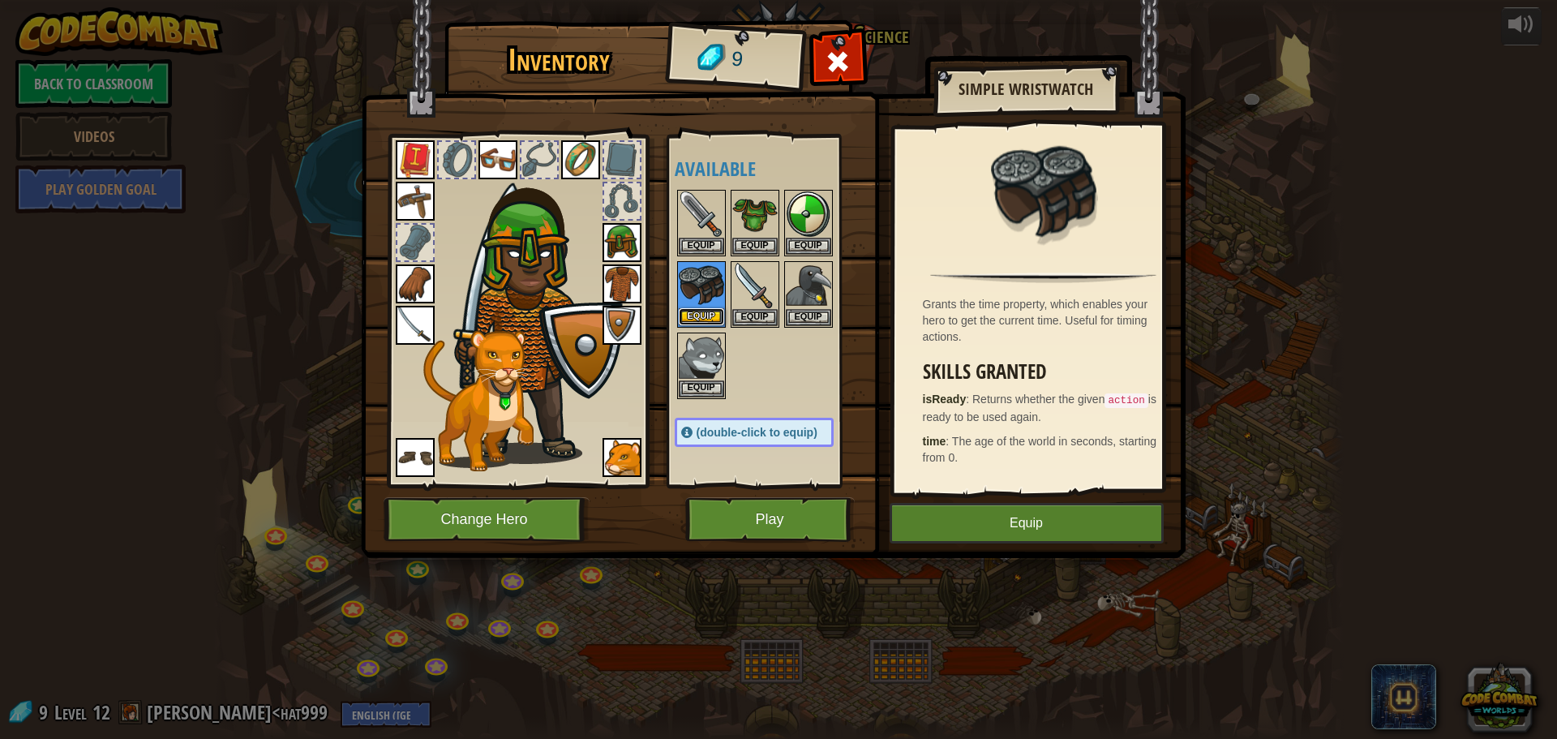
click at [713, 311] on button "Equip" at bounding box center [701, 316] width 45 height 17
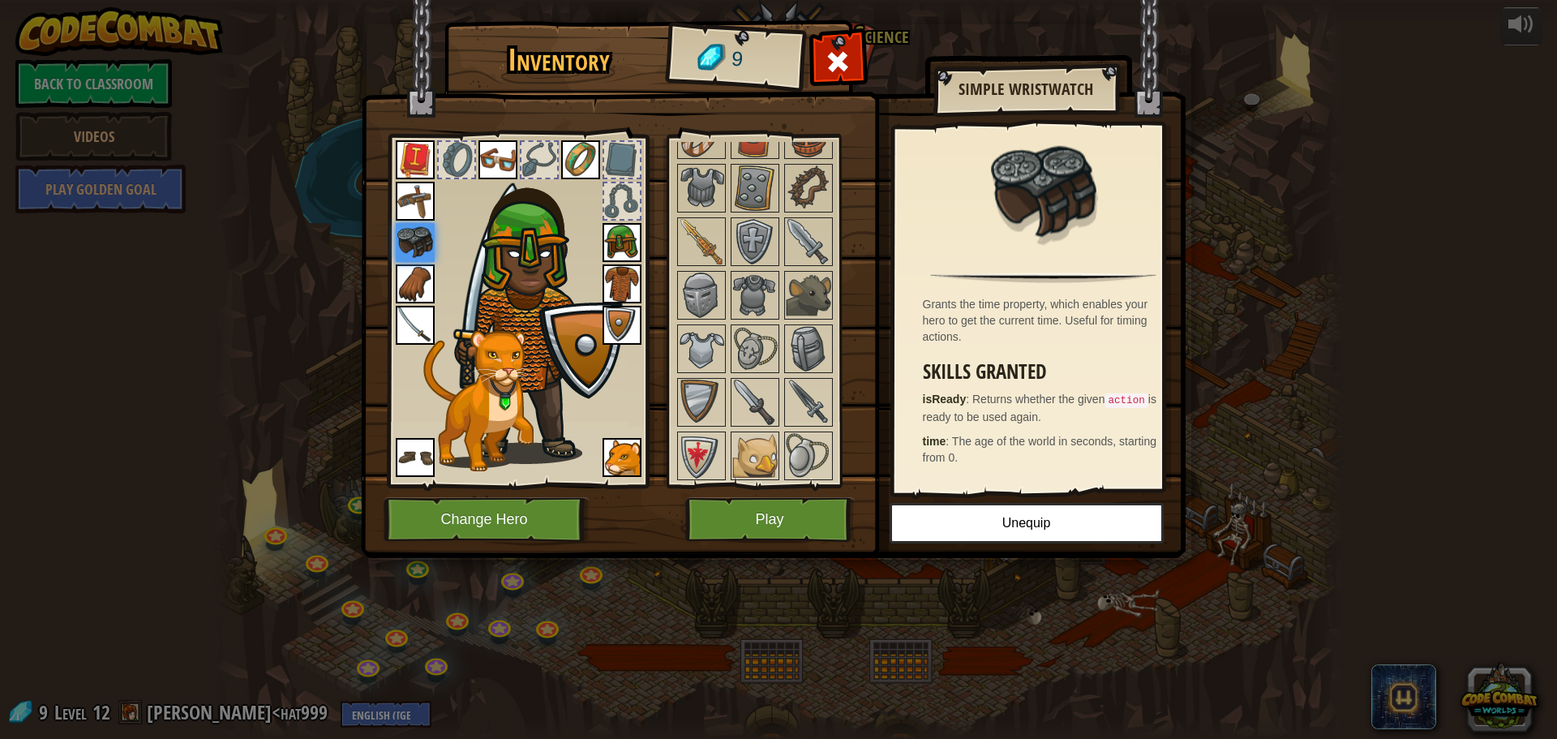
scroll to position [237, 0]
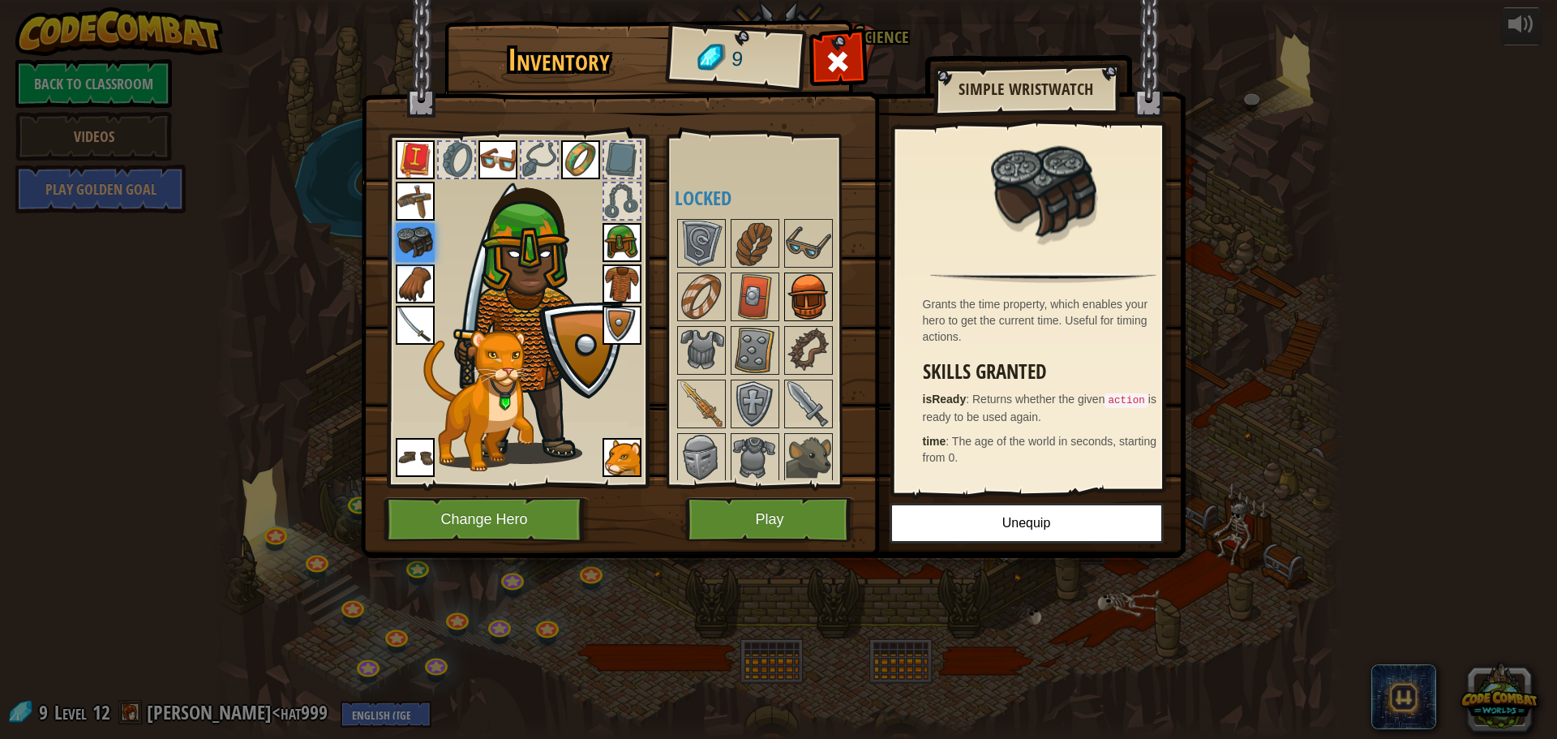
click at [802, 297] on img at bounding box center [808, 296] width 45 height 45
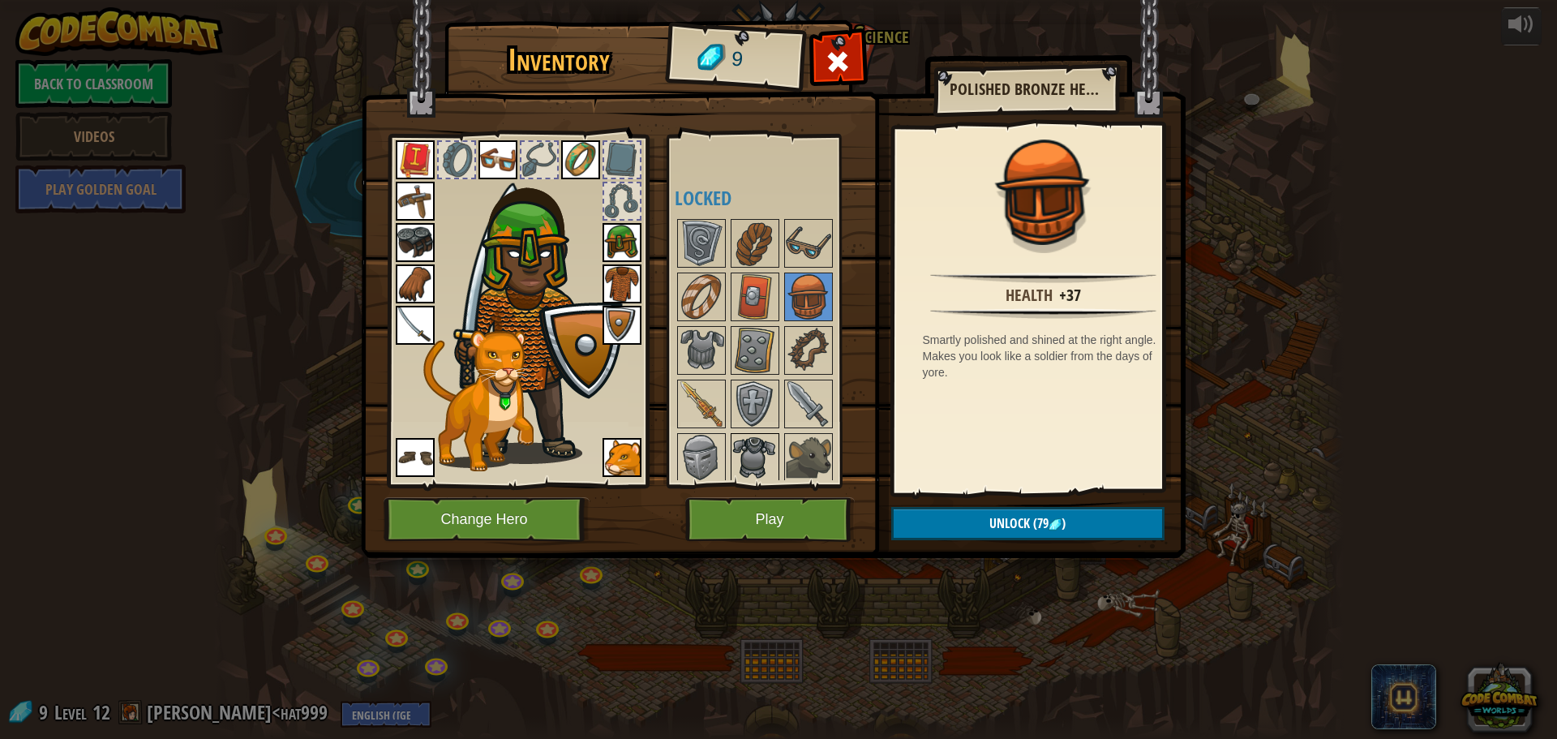
click at [757, 449] on img at bounding box center [754, 457] width 45 height 45
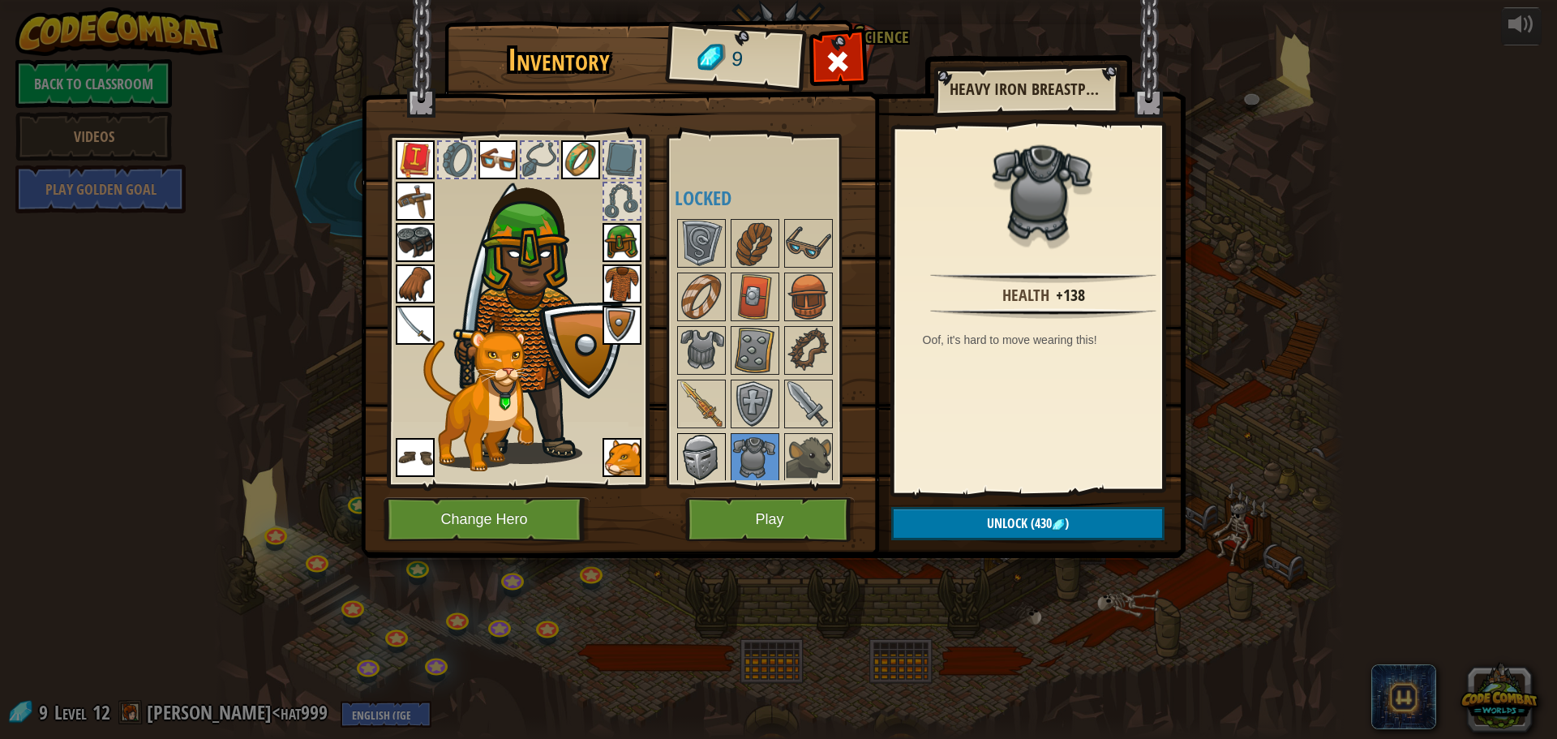
click at [722, 453] on div at bounding box center [701, 457] width 49 height 49
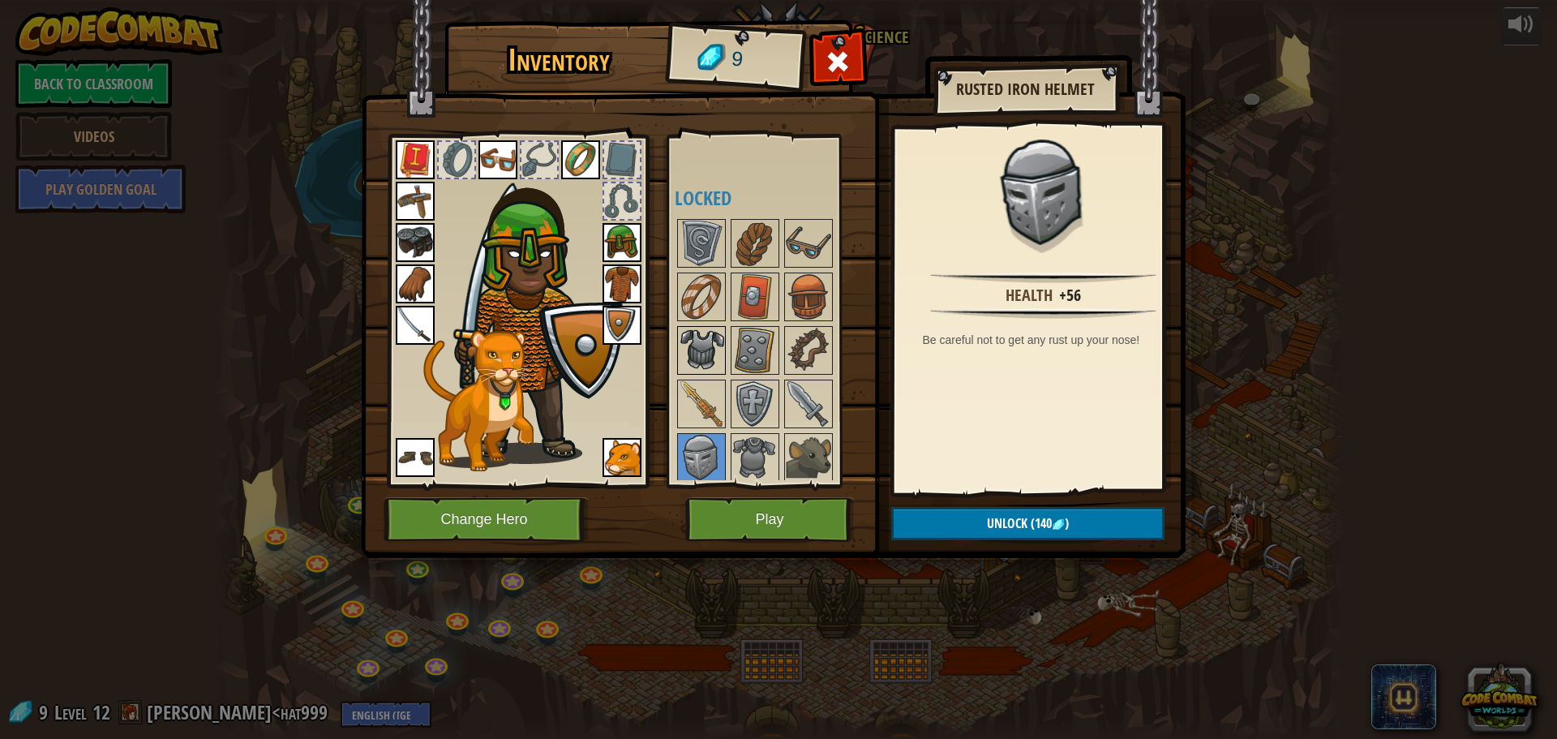
click at [706, 366] on img at bounding box center [701, 350] width 45 height 45
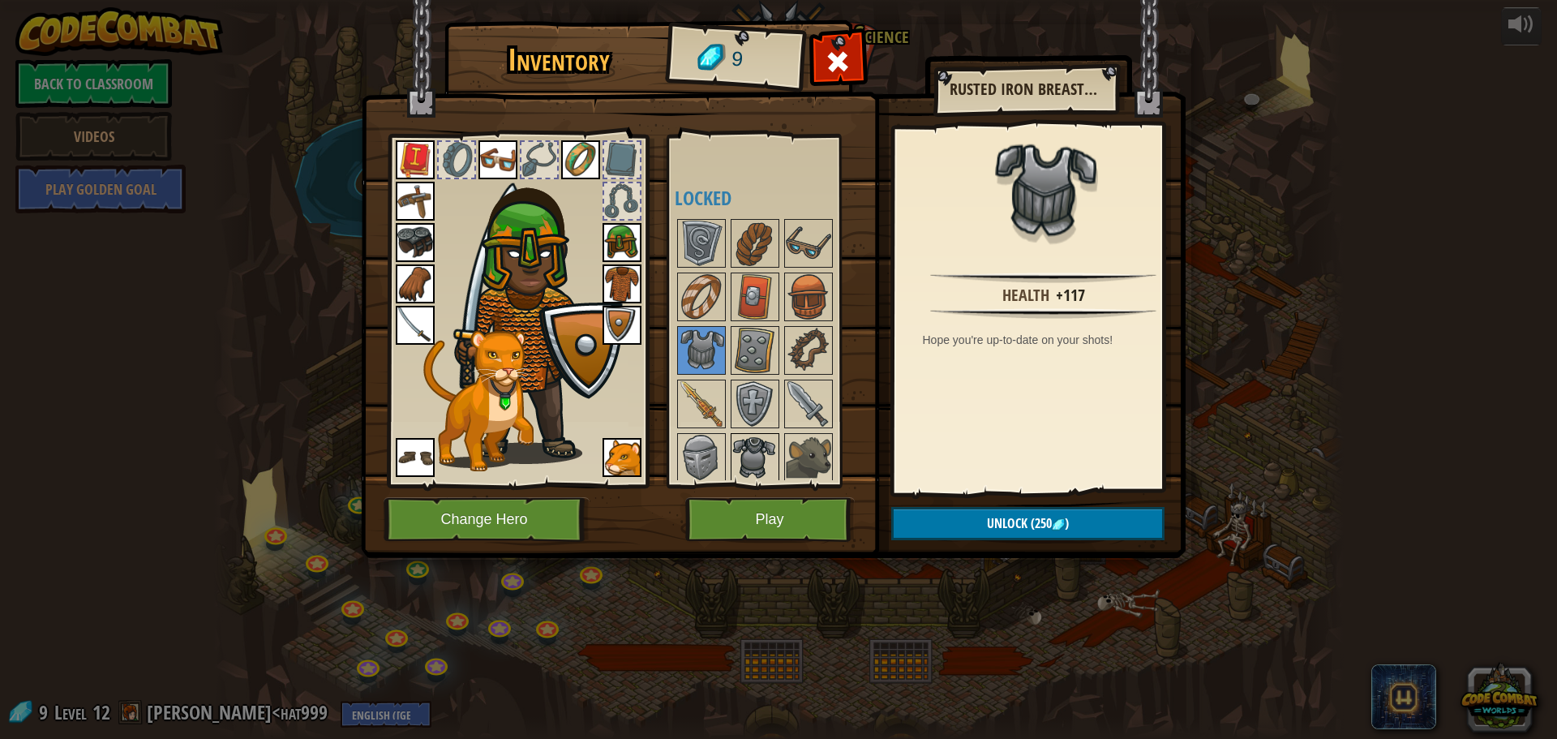
click at [748, 439] on img at bounding box center [754, 457] width 45 height 45
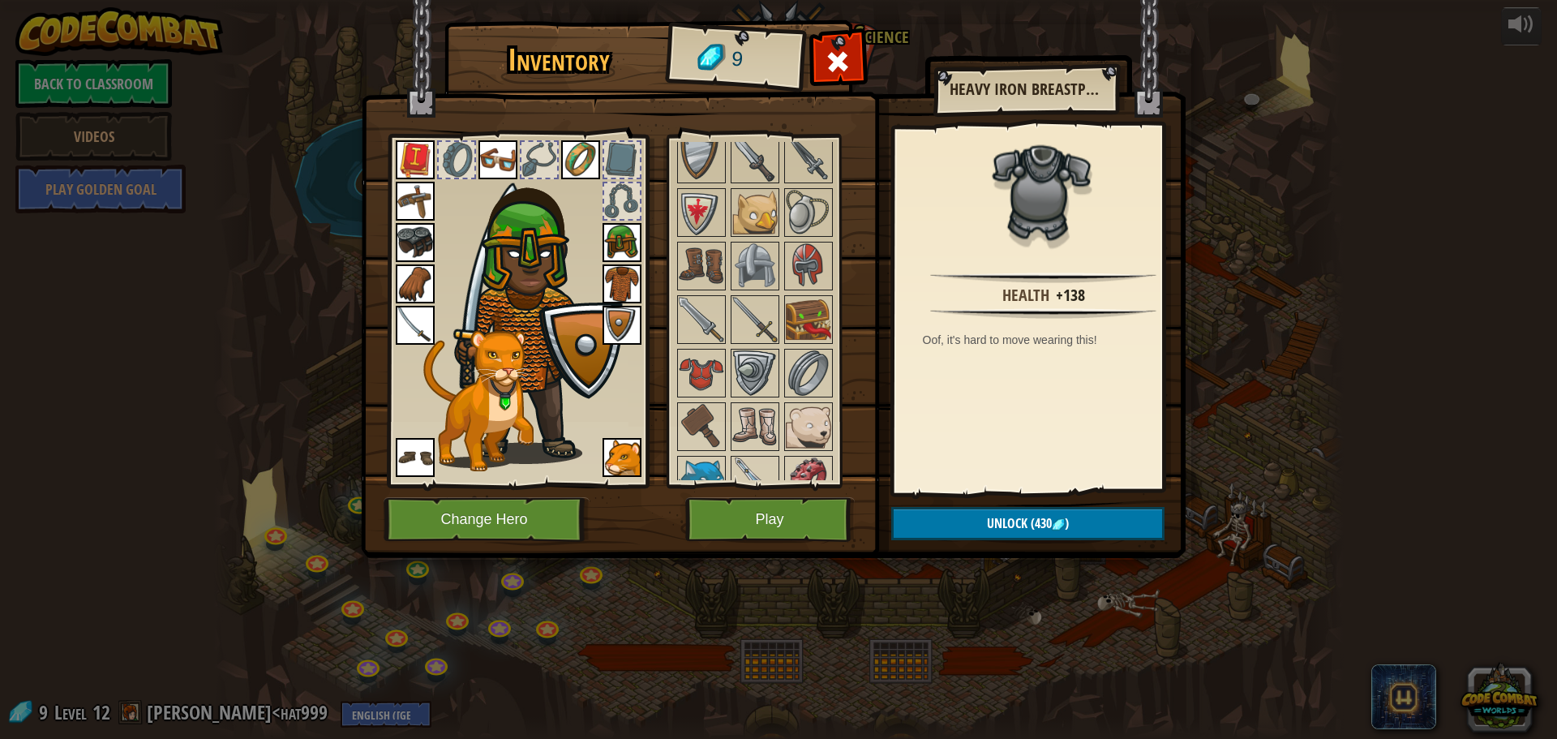
scroll to position [723, 0]
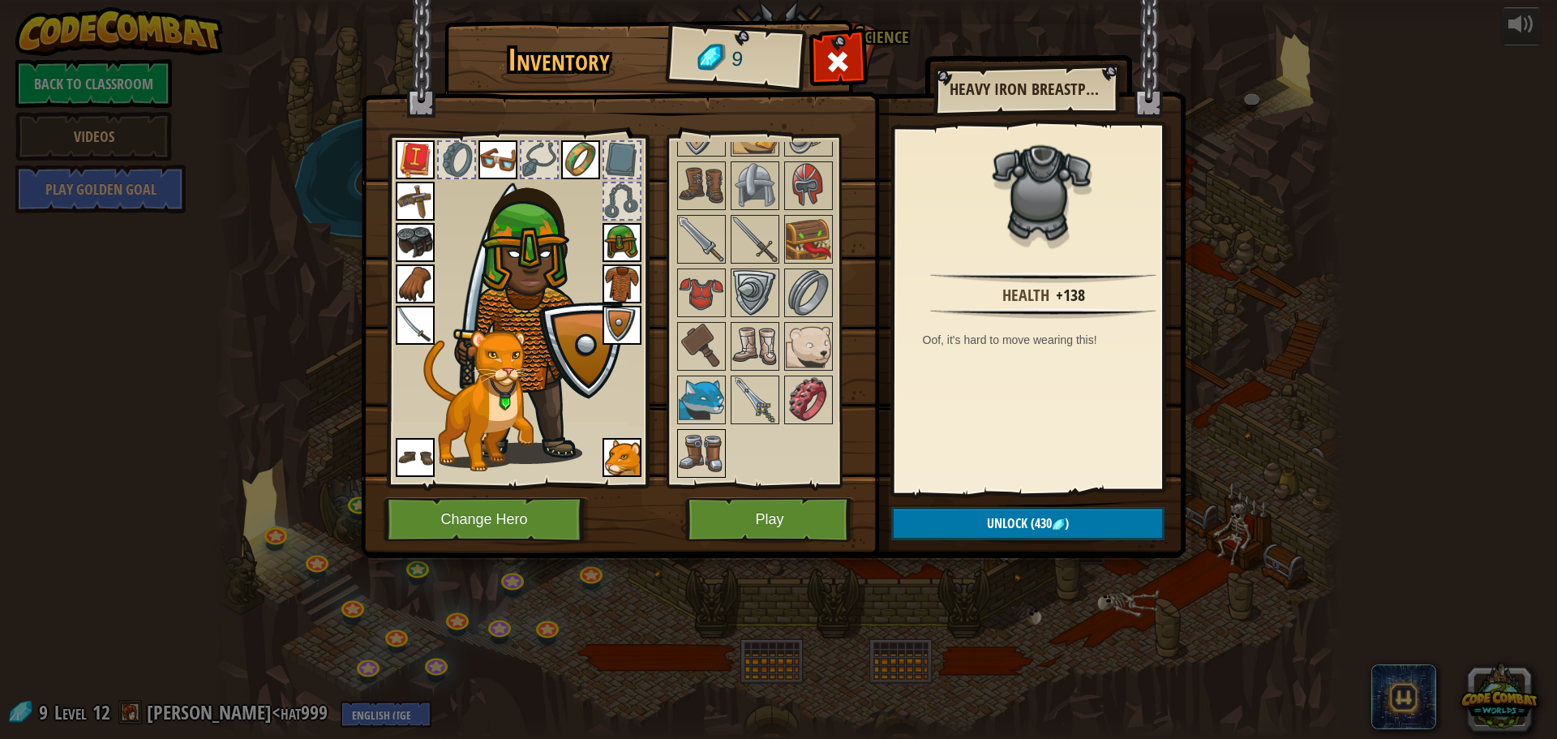
click at [708, 440] on img at bounding box center [701, 453] width 45 height 45
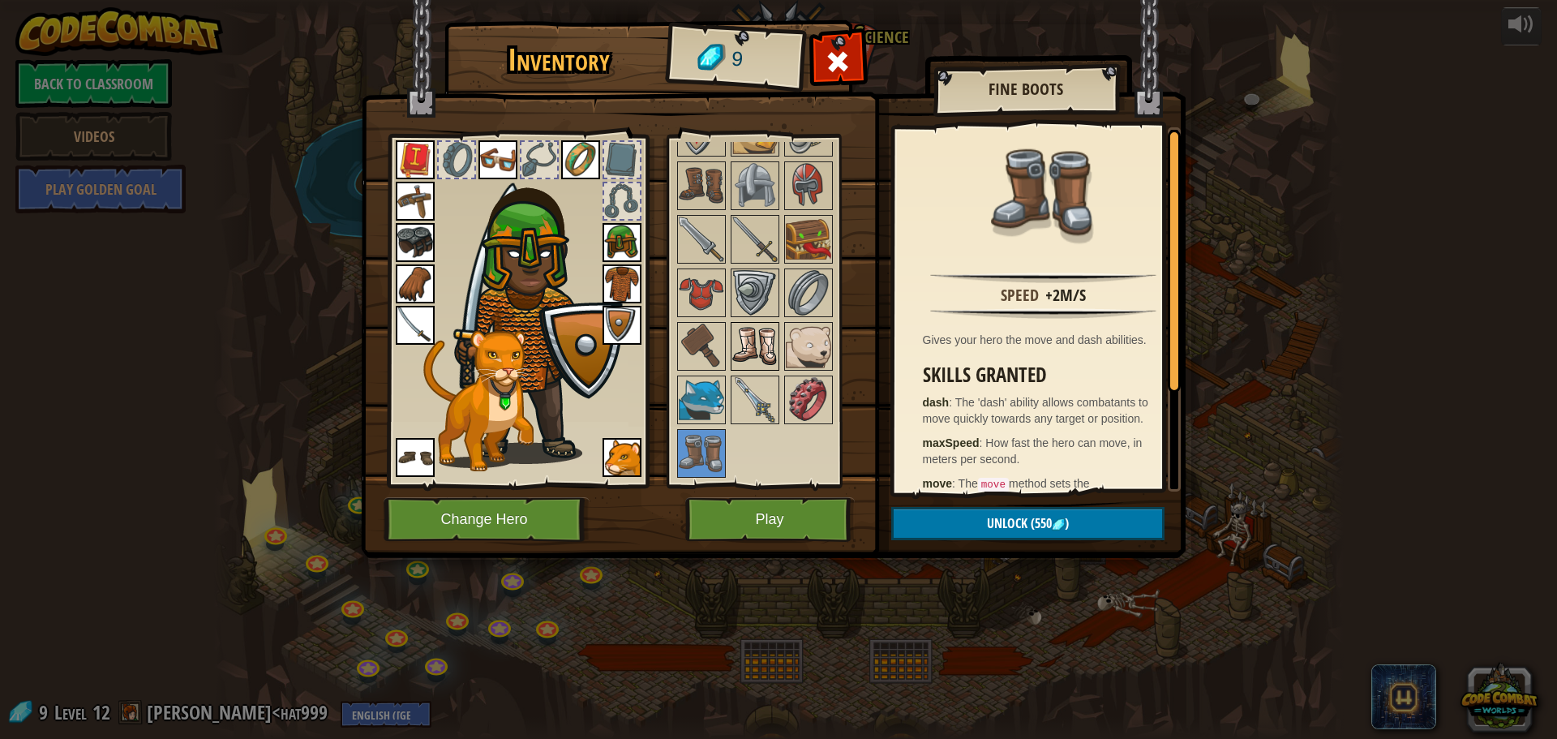
scroll to position [561, 0]
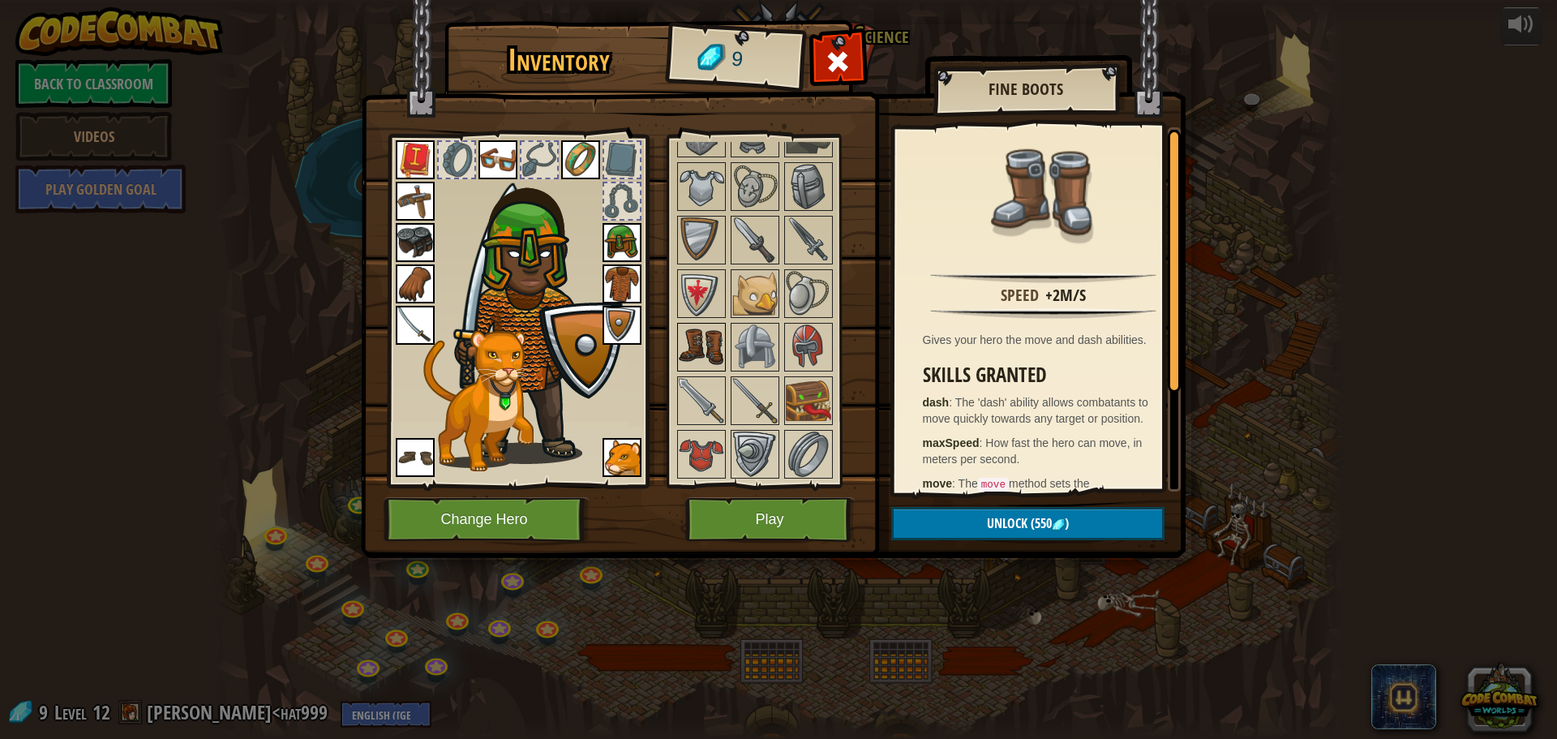
click at [707, 353] on img at bounding box center [701, 346] width 45 height 45
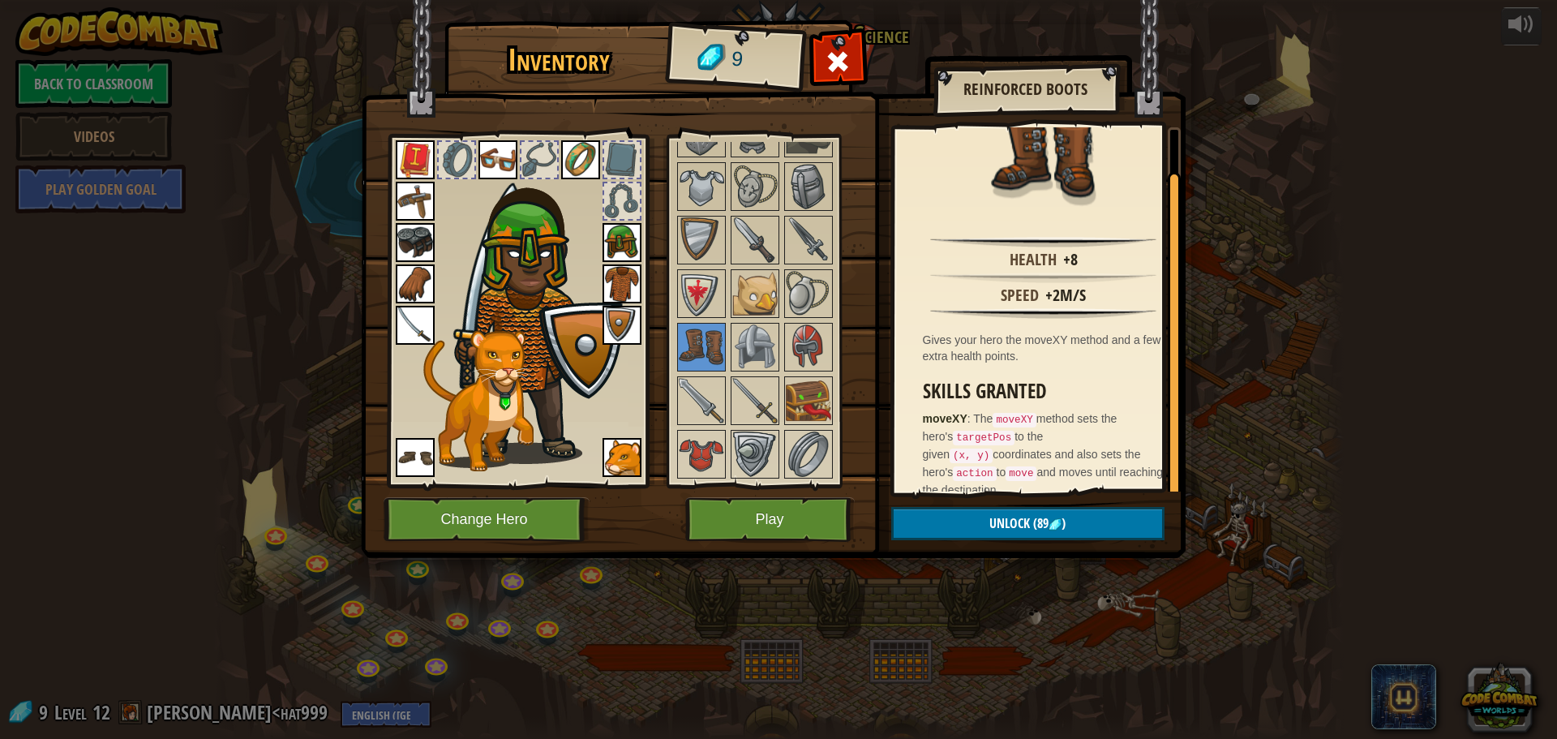
scroll to position [723, 0]
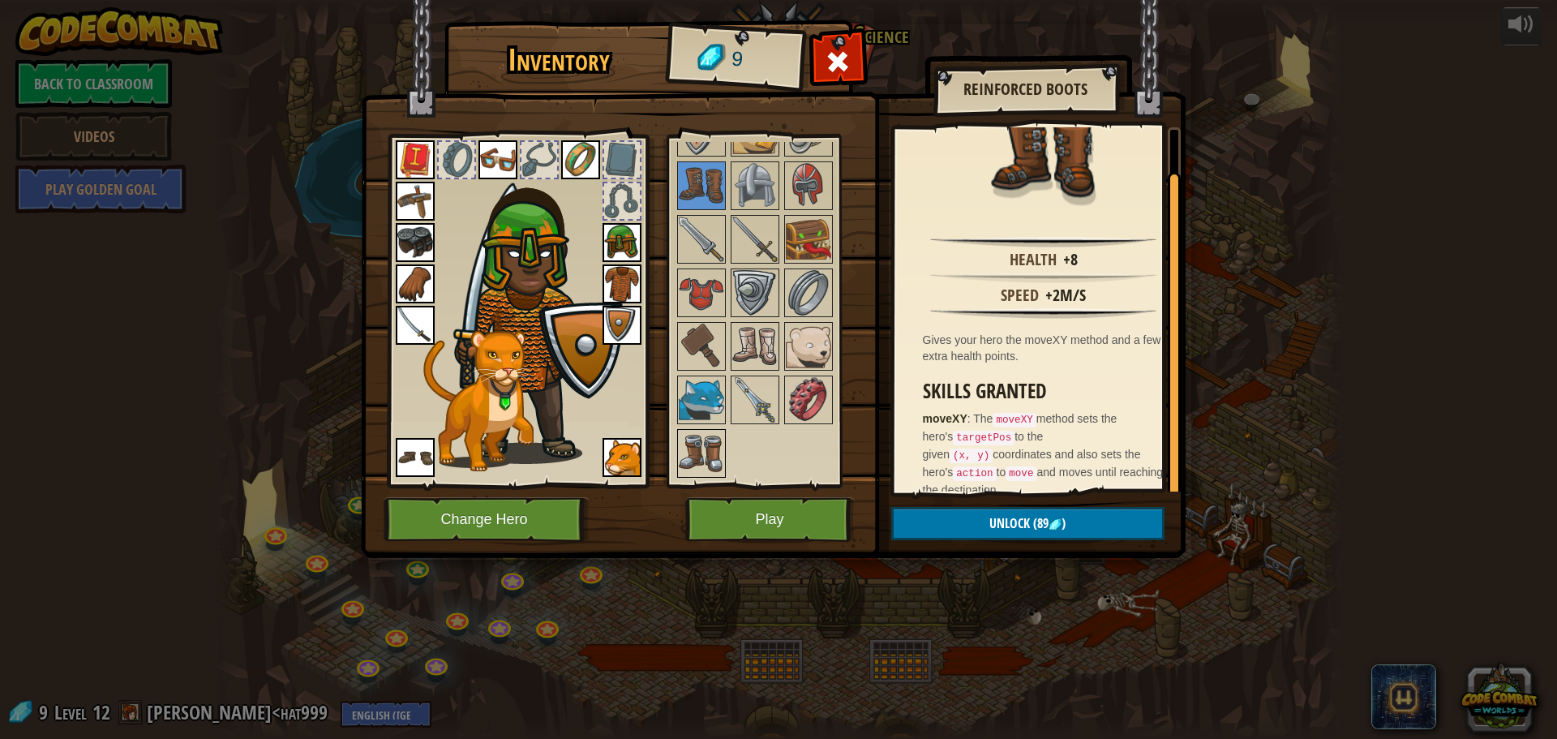
click at [710, 450] on img at bounding box center [701, 453] width 45 height 45
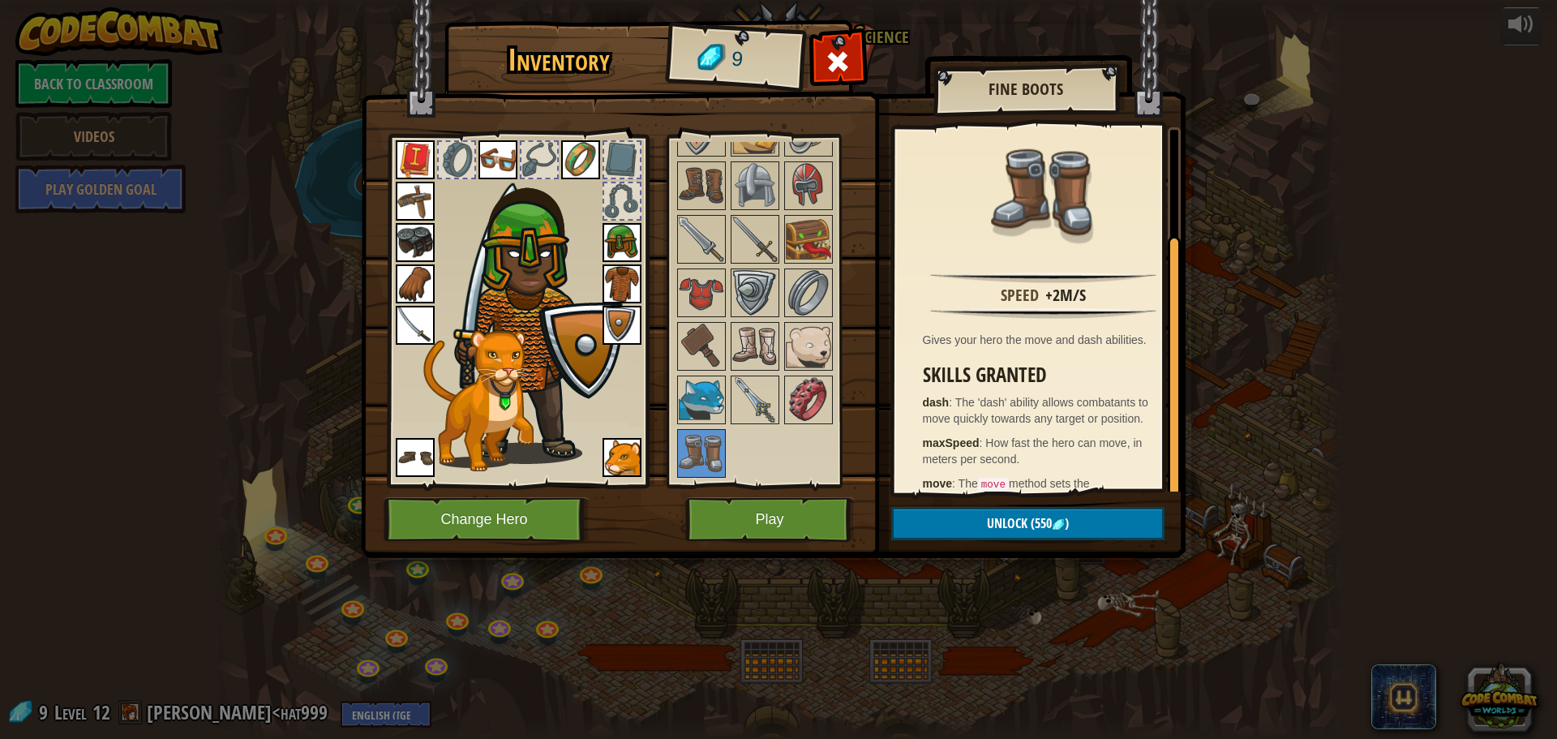
scroll to position [138, 0]
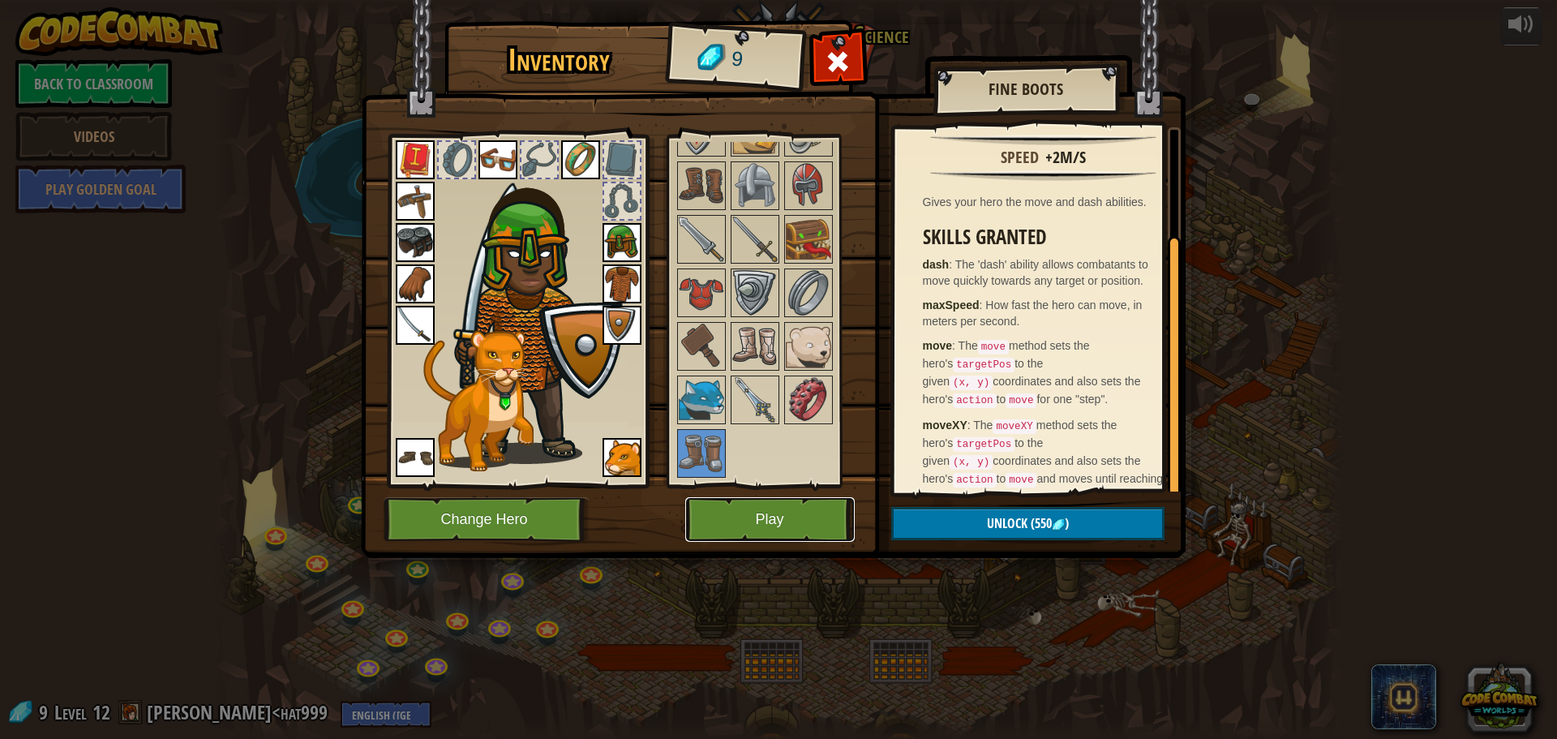
click at [821, 513] on button "Play" at bounding box center [770, 519] width 170 height 45
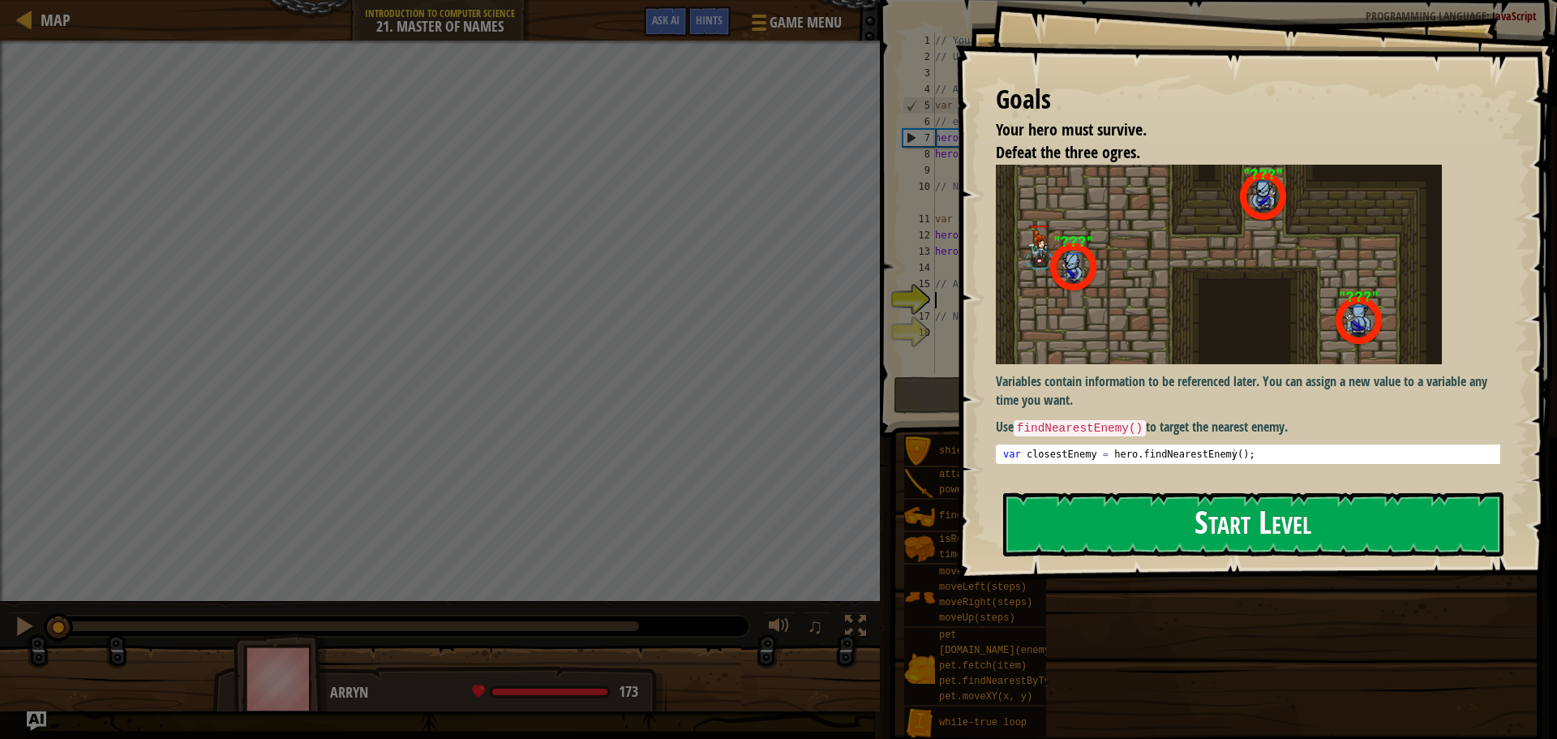
click at [1116, 517] on button "Start Level" at bounding box center [1253, 524] width 500 height 64
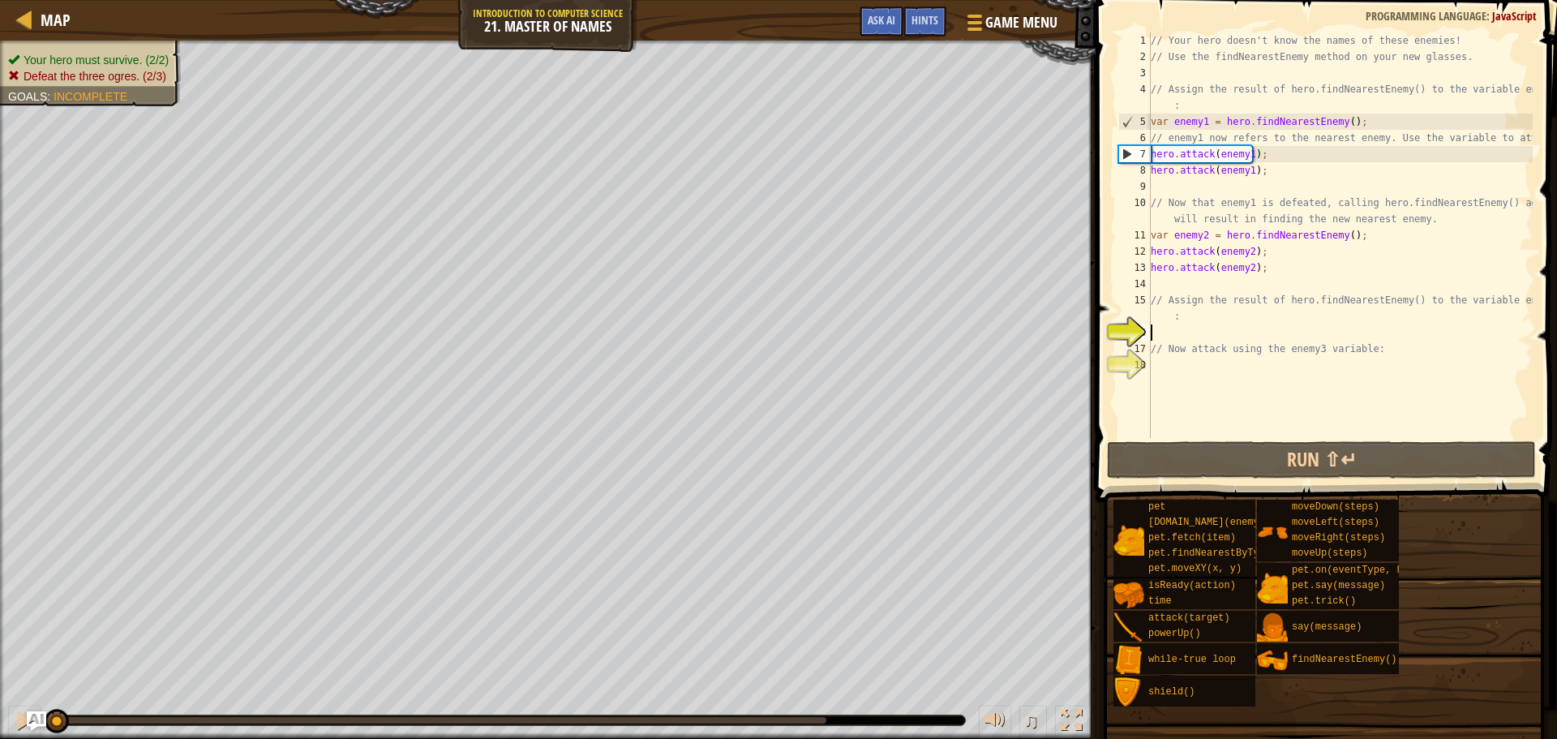
click at [1175, 303] on div "// Your hero doesn't know the names of these enemies! // Use the findNearestEne…" at bounding box center [1340, 251] width 385 height 438
click at [1175, 318] on div "// Your hero doesn't know the names of these enemies! // Use the findNearestEne…" at bounding box center [1340, 251] width 385 height 438
click at [1166, 322] on div "// Your hero doesn't know the names of these enemies! // Use the findNearestEne…" at bounding box center [1340, 251] width 385 height 438
drag, startPoint x: 1182, startPoint y: 318, endPoint x: 1169, endPoint y: 321, distance: 13.4
click at [1169, 321] on div "// Your hero doesn't know the names of these enemies! // Use the findNearestEne…" at bounding box center [1340, 251] width 385 height 438
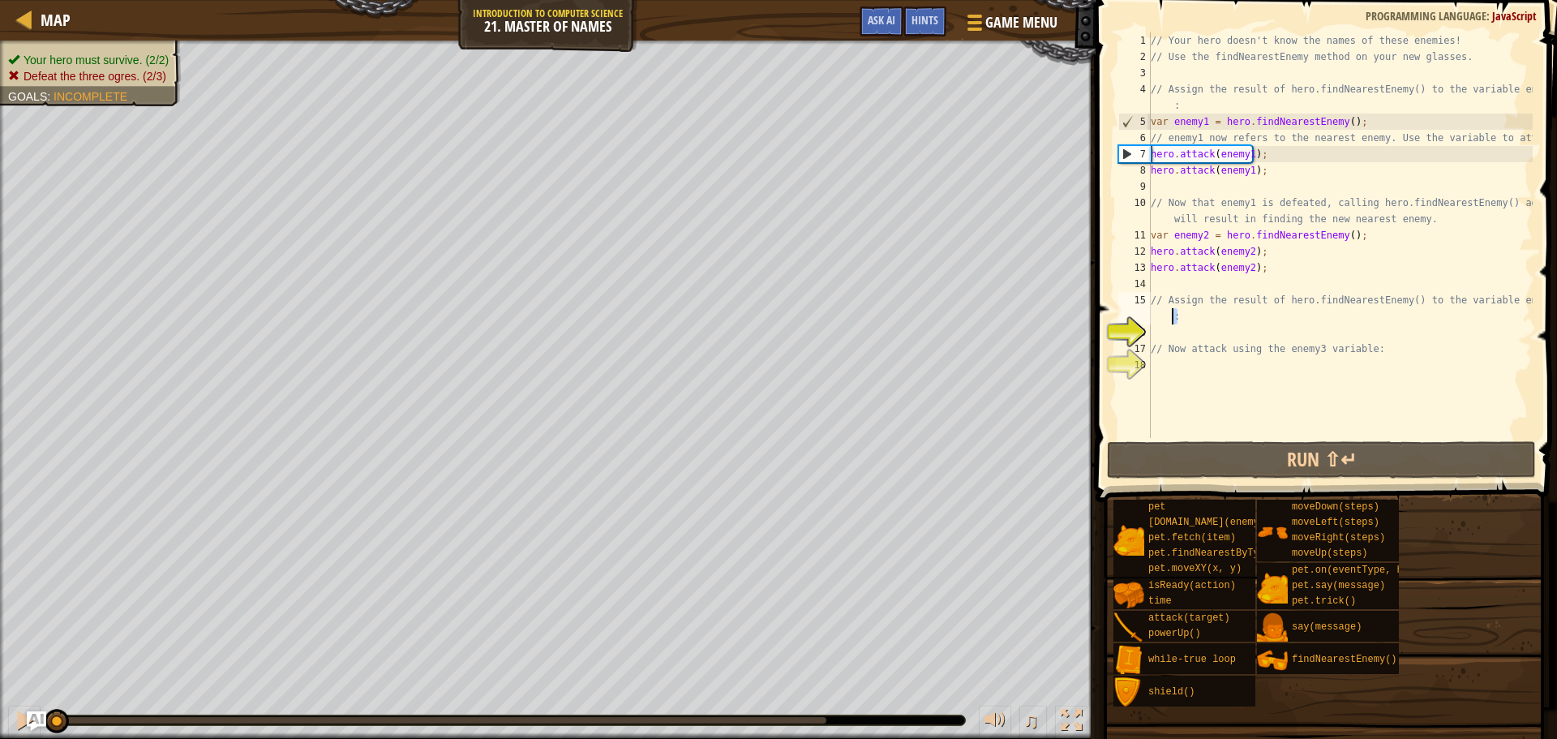
type textarea "// Assign the result of hero.findNearestEnemy() to the variable enemy3"
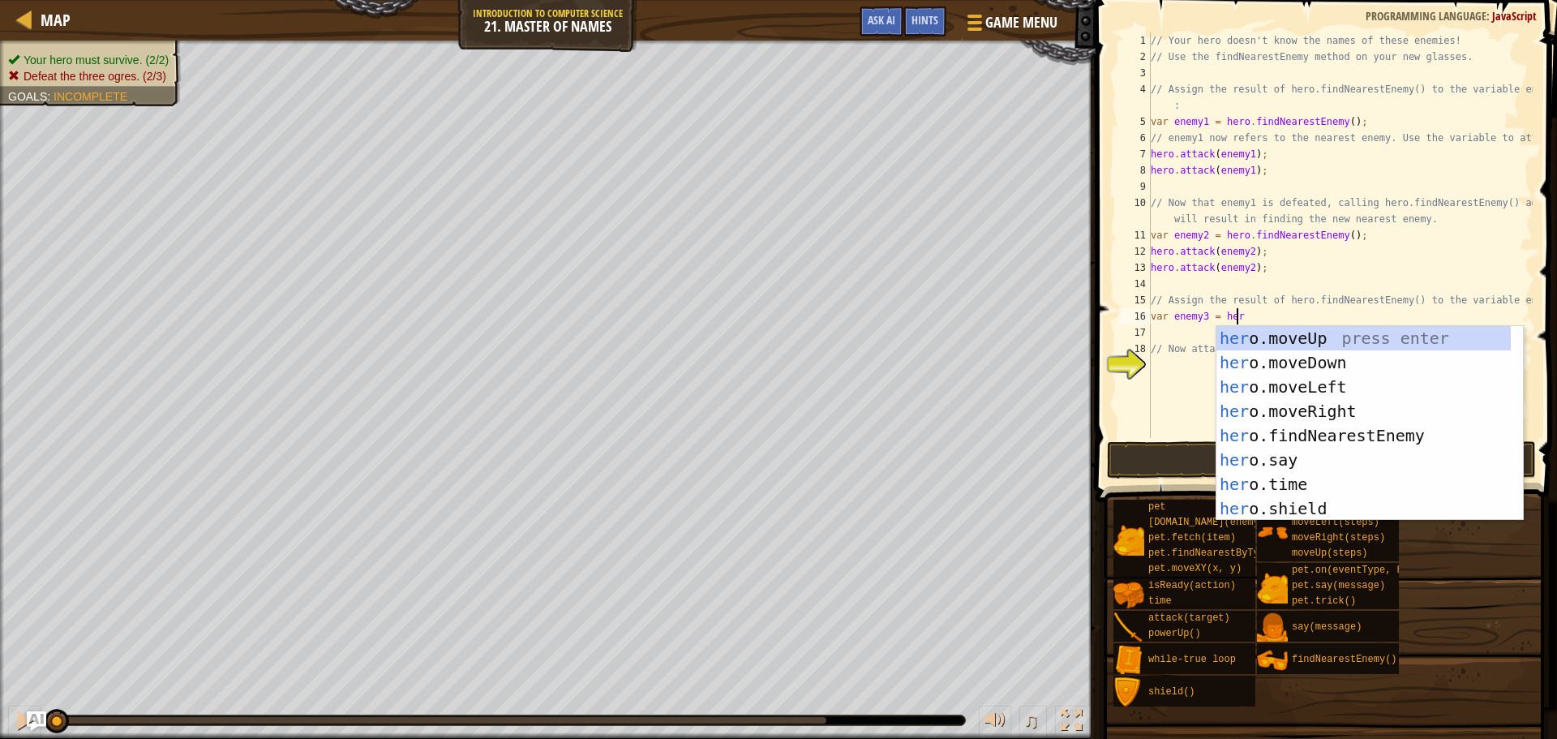
scroll to position [7, 6]
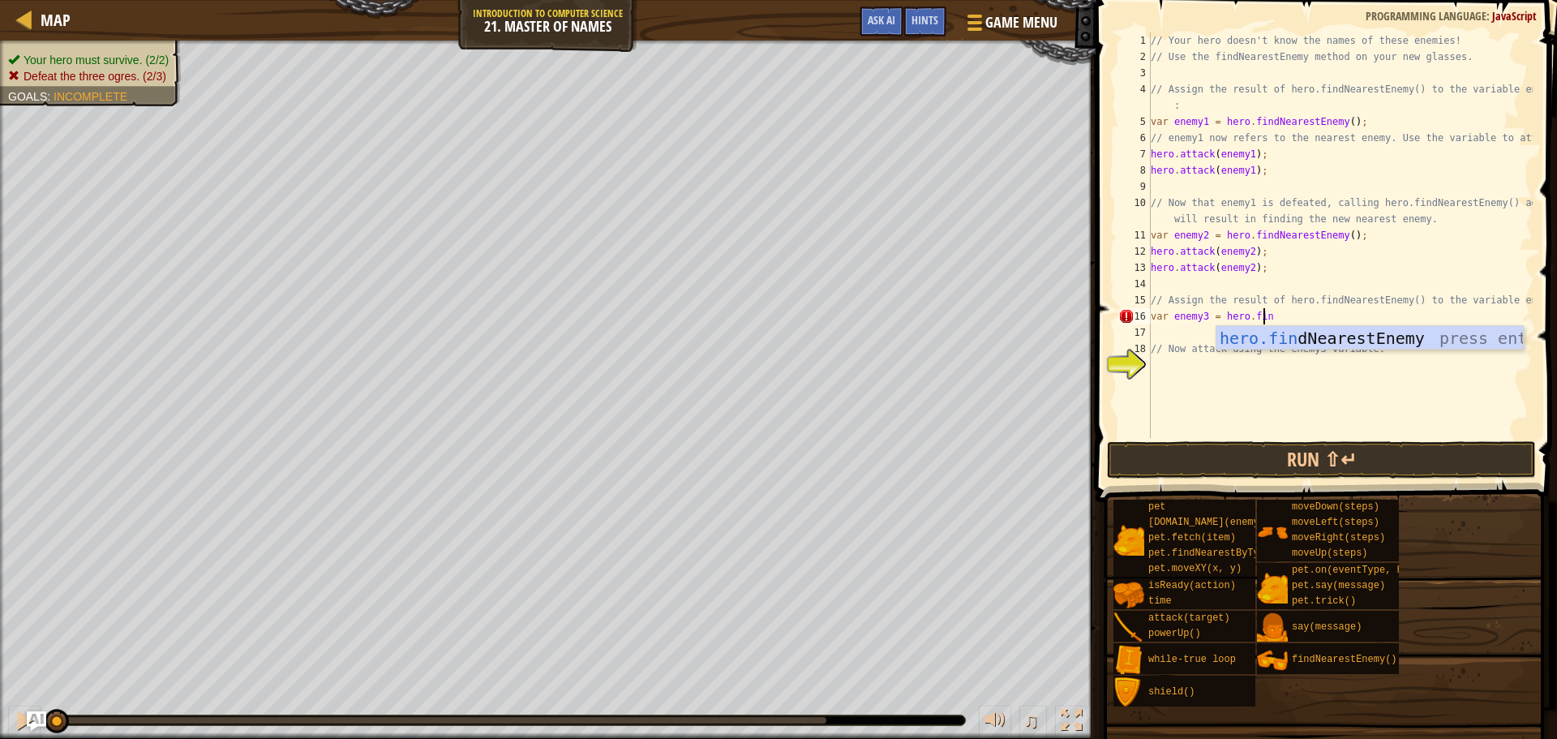
type textarea "var enemy3 = hero.find"
click at [1259, 339] on div "hero.find NearestEnemy press enter" at bounding box center [1370, 362] width 307 height 73
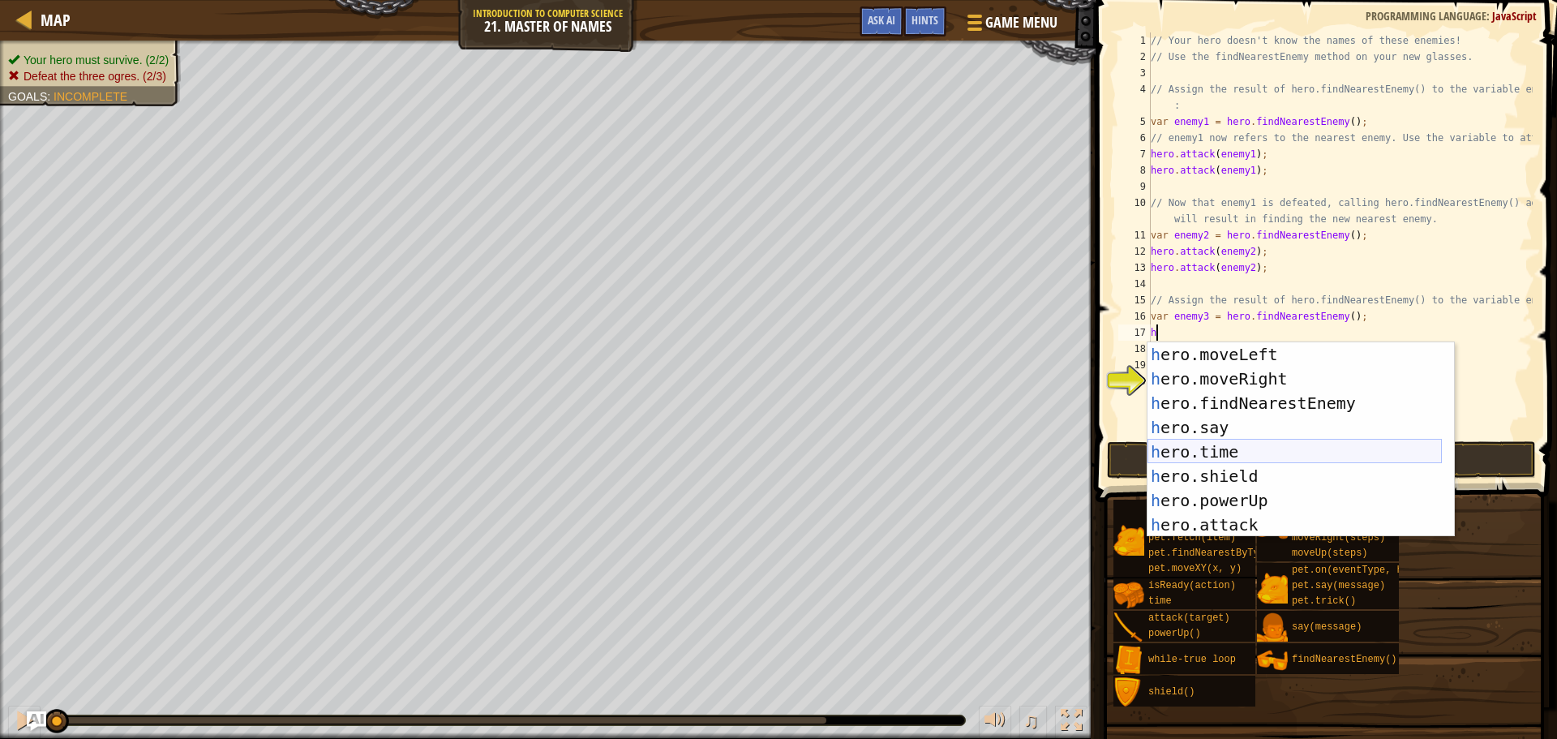
scroll to position [49, 0]
click at [1225, 517] on div "h ero.moveLeft press enter h ero.moveRight press enter h ero.findNearestEnemy p…" at bounding box center [1295, 463] width 294 height 243
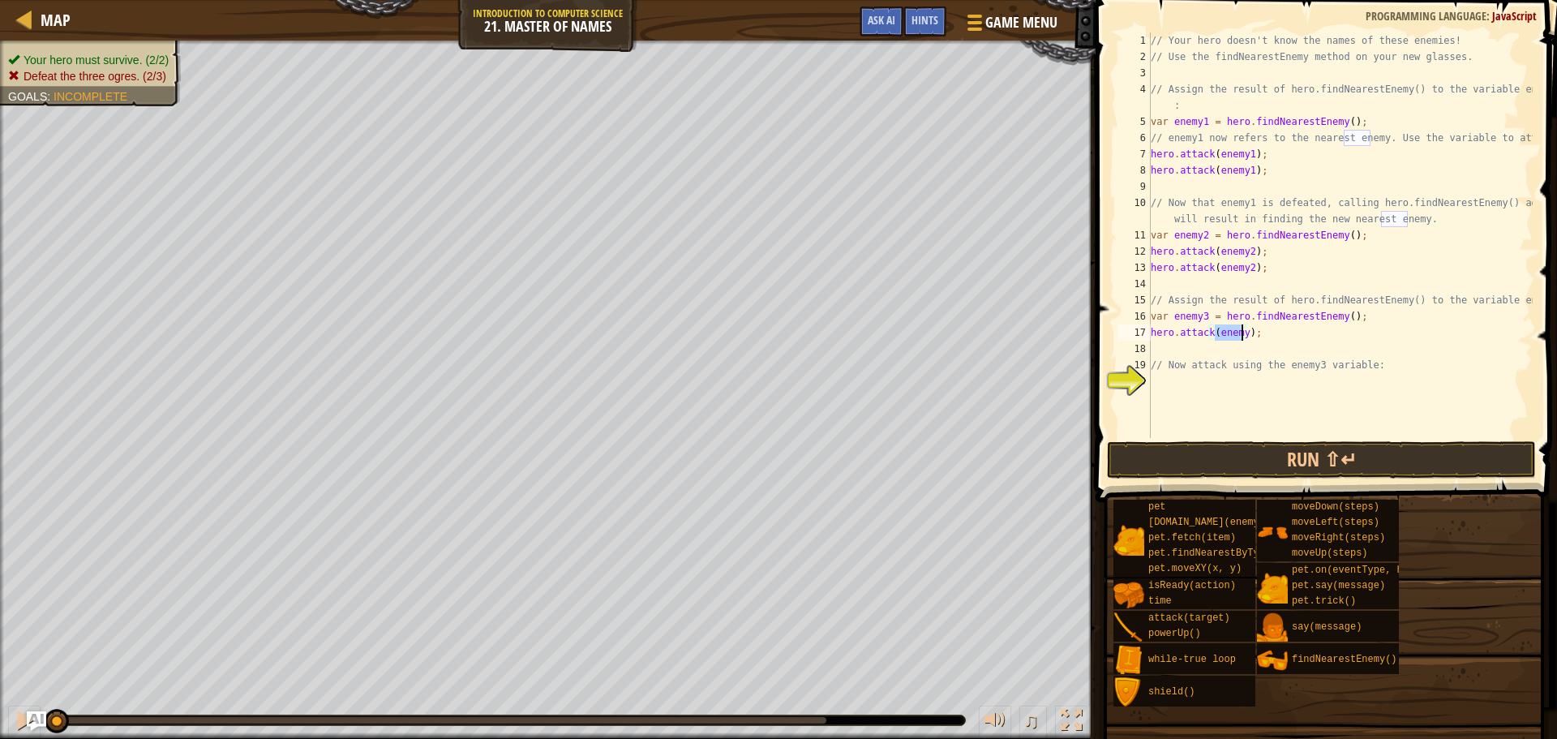
click at [1218, 331] on div "// Your hero doesn't know the names of these enemies! // Use the findNearestEne…" at bounding box center [1340, 235] width 385 height 406
click at [1238, 331] on div "// Your hero doesn't know the names of these enemies! // Use the findNearestEne…" at bounding box center [1340, 251] width 385 height 438
click at [1240, 331] on div "// Your hero doesn't know the names of these enemies! // Use the findNearestEne…" at bounding box center [1340, 251] width 385 height 438
type textarea "hero.attack(enemy3);"
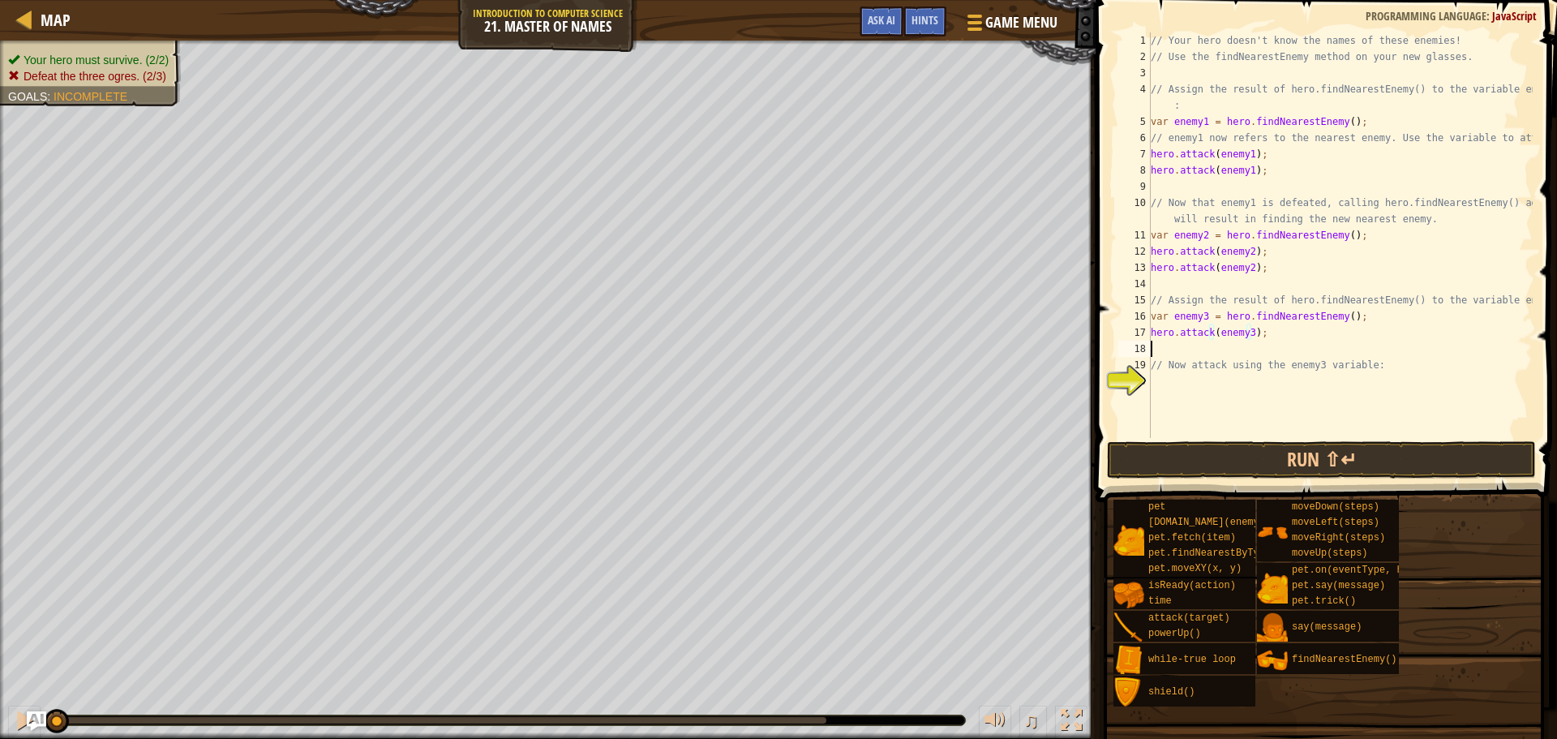
click at [1166, 345] on div "// Your hero doesn't know the names of these enemies! // Use the findNearestEne…" at bounding box center [1340, 251] width 385 height 438
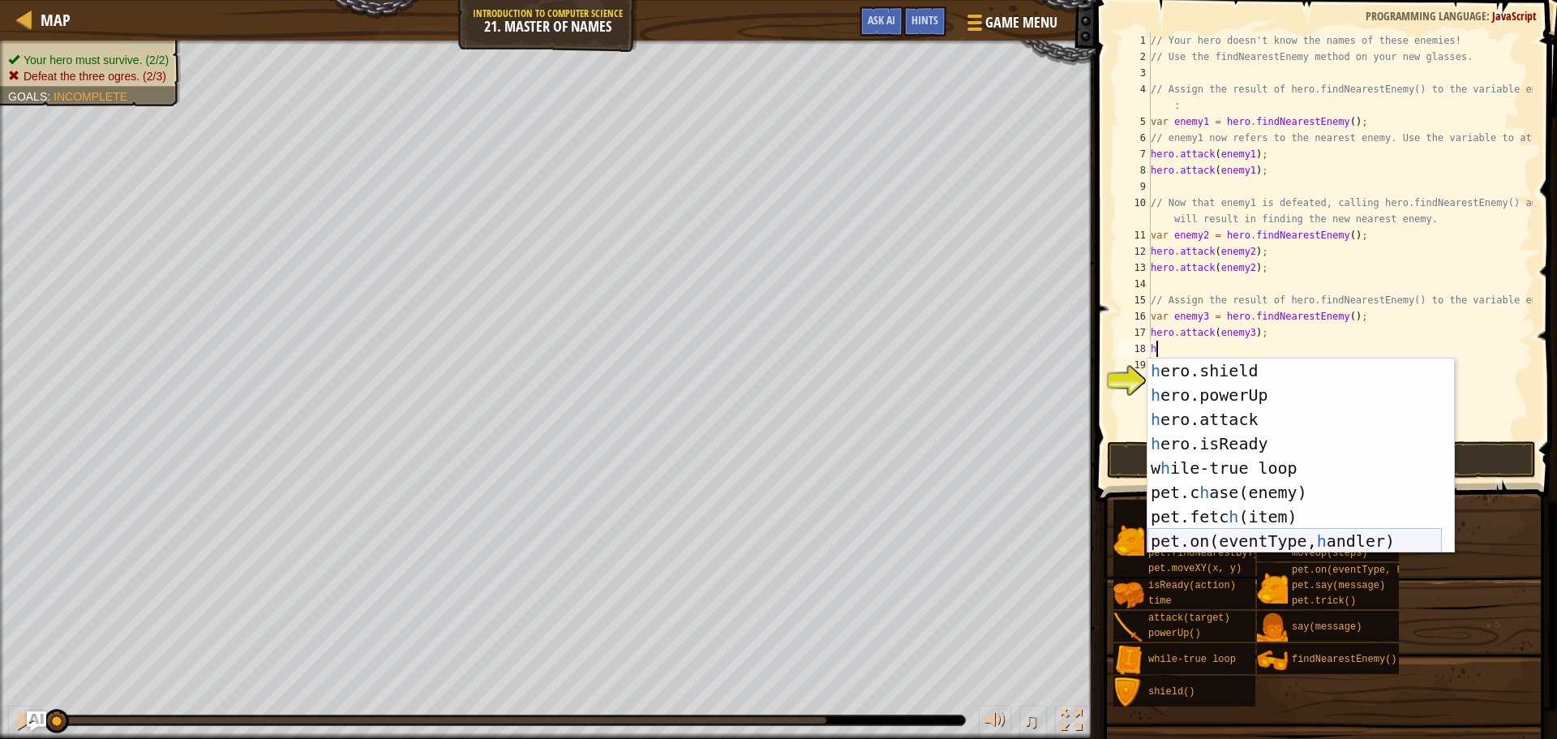
scroll to position [170, 0]
click at [1265, 411] on div "h ero.shield press enter h ero.powerUp press enter h ero.attack press enter h e…" at bounding box center [1295, 479] width 294 height 243
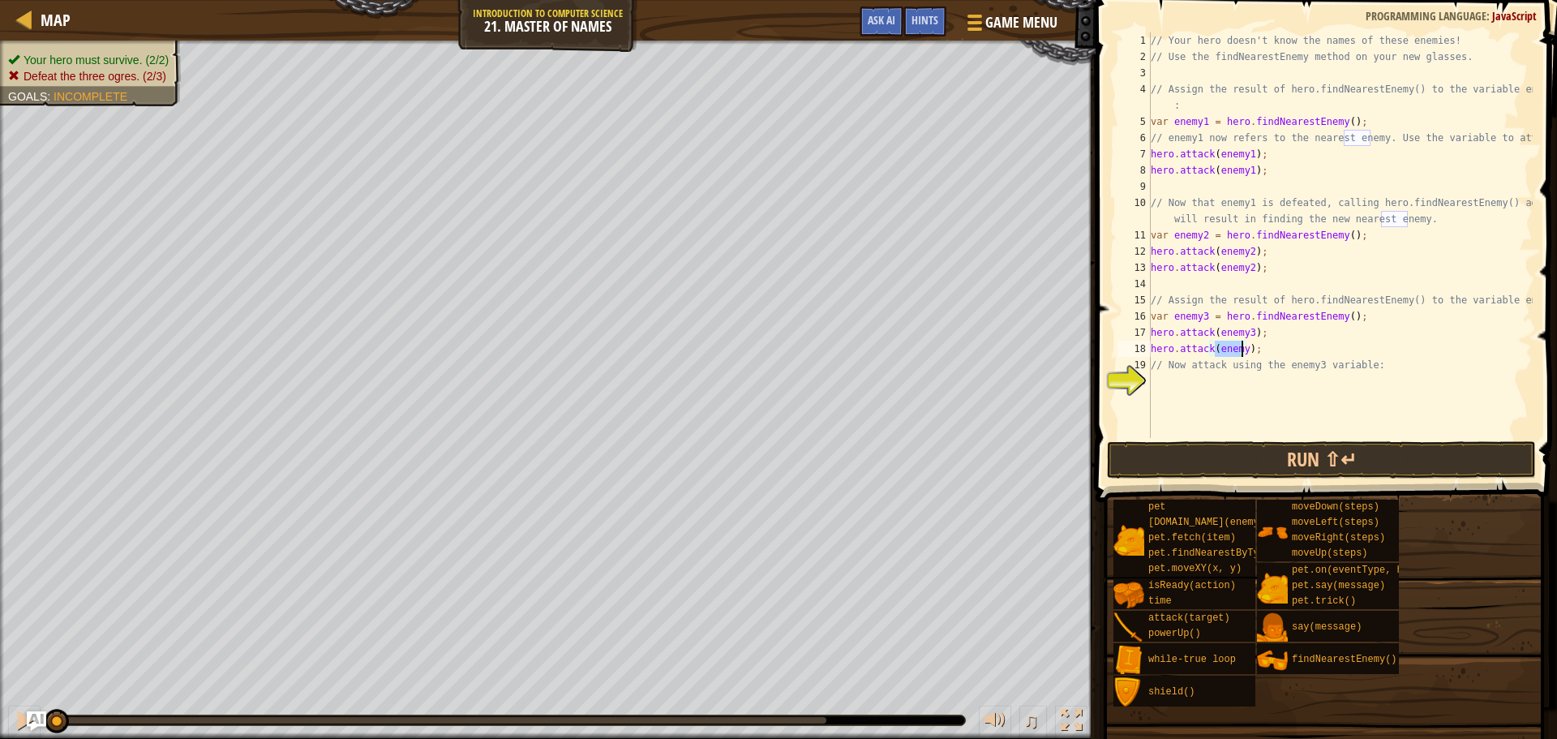
click at [1243, 351] on div "// Your hero doesn't know the names of these enemies! // Use the findNearestEne…" at bounding box center [1340, 235] width 385 height 406
type textarea "hero.attack(enemy3);"
click at [1272, 462] on button "Run ⇧↵" at bounding box center [1321, 459] width 429 height 37
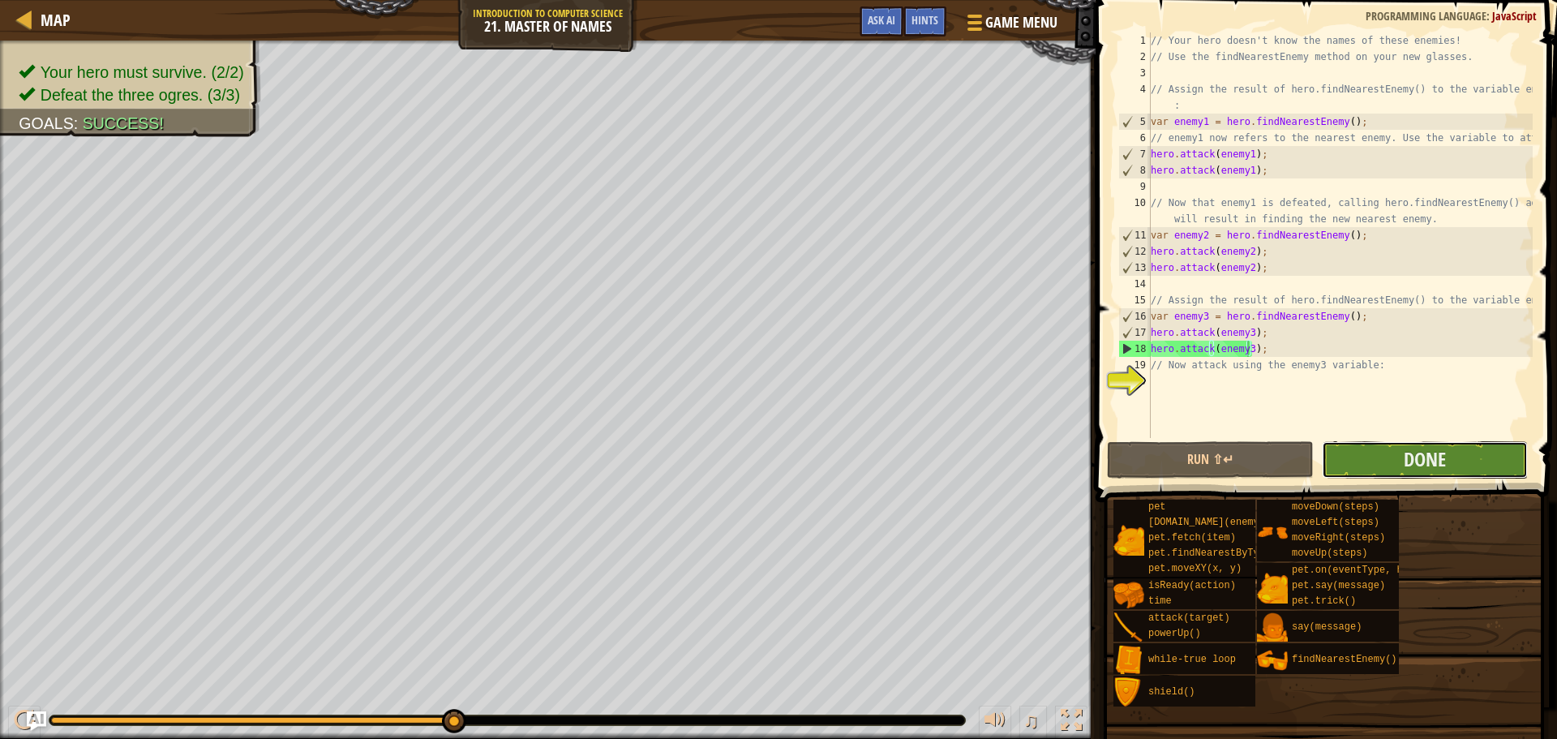
click at [1399, 473] on button "Done" at bounding box center [1425, 459] width 206 height 37
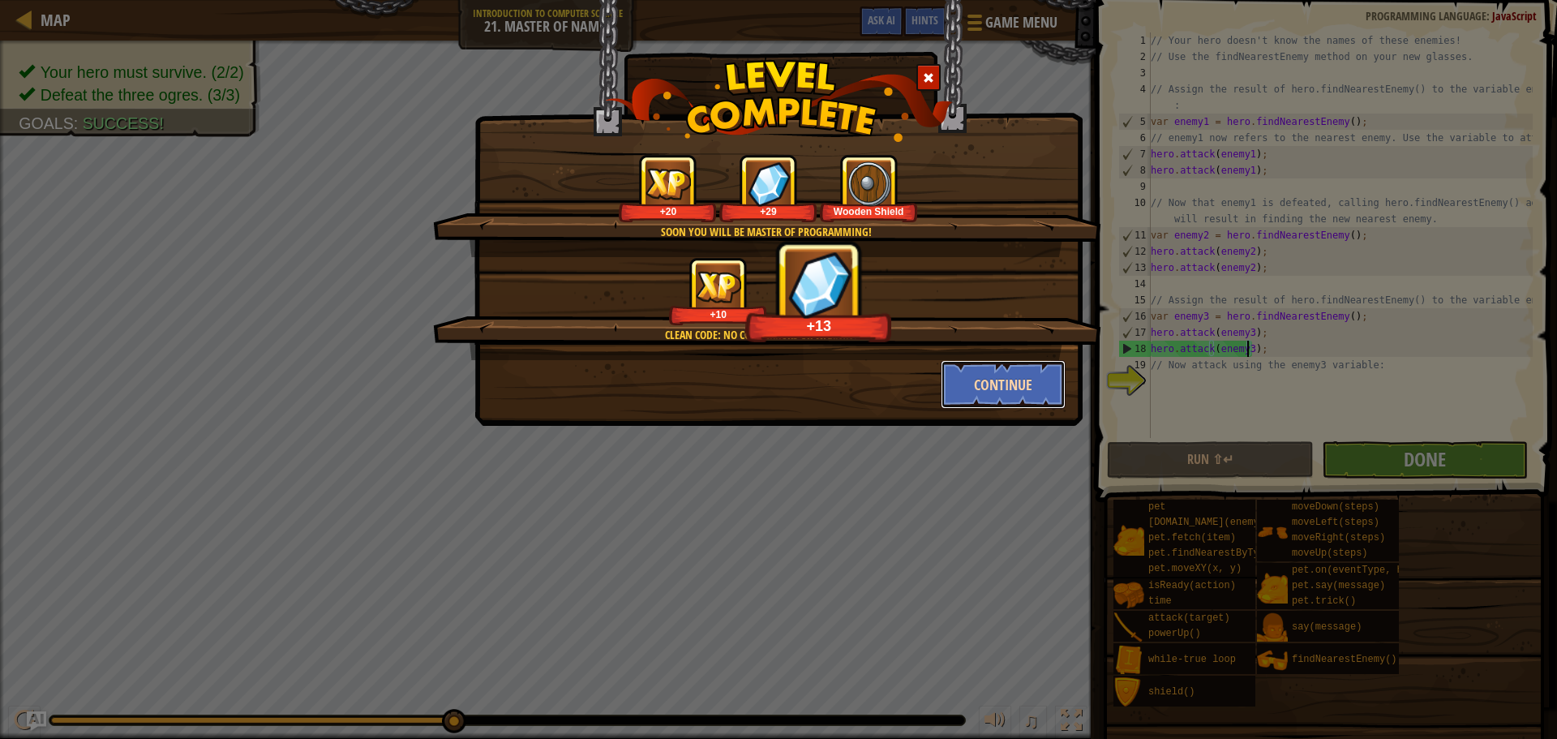
click at [973, 383] on button "Continue" at bounding box center [1004, 384] width 126 height 49
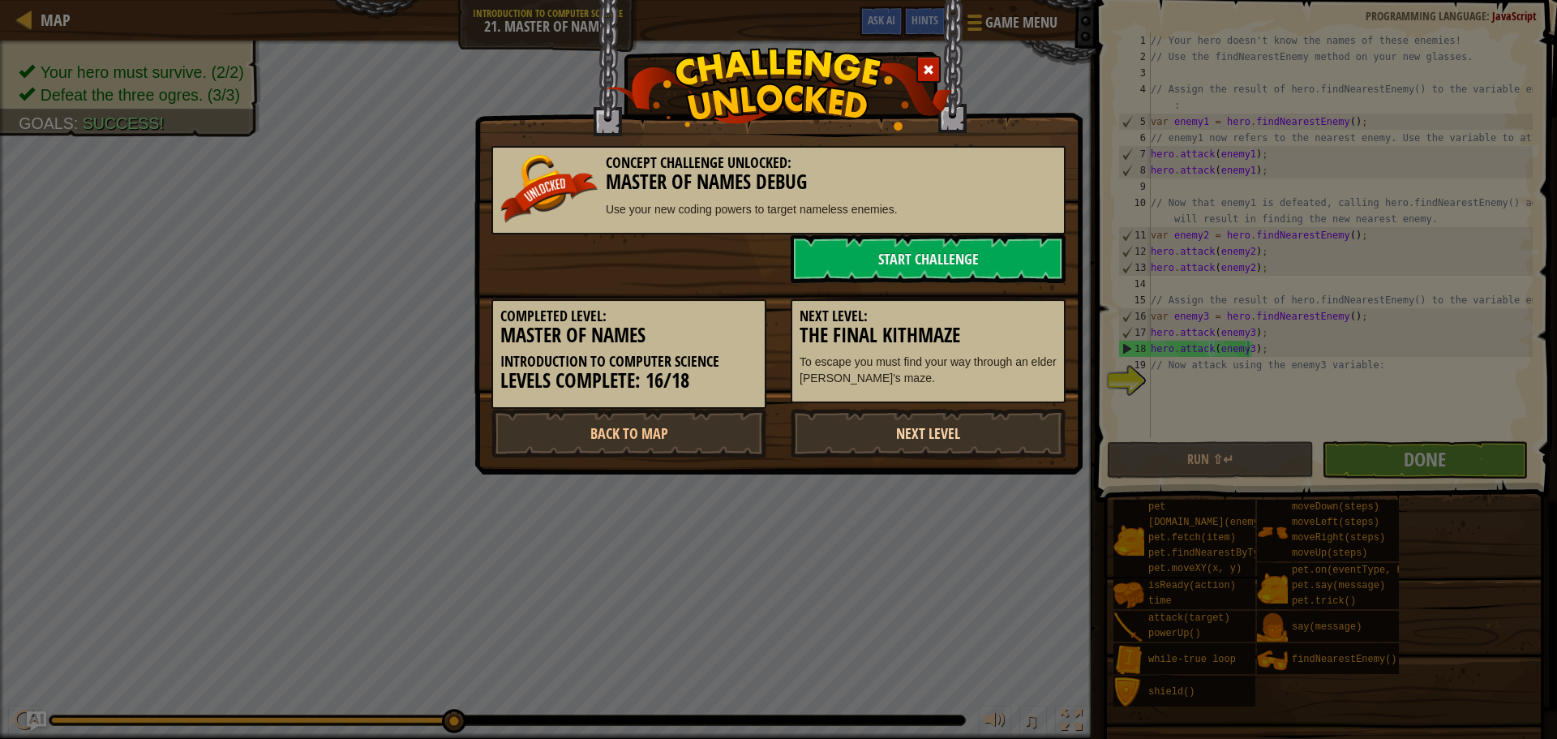
click at [924, 424] on link "Next Level" at bounding box center [928, 433] width 275 height 49
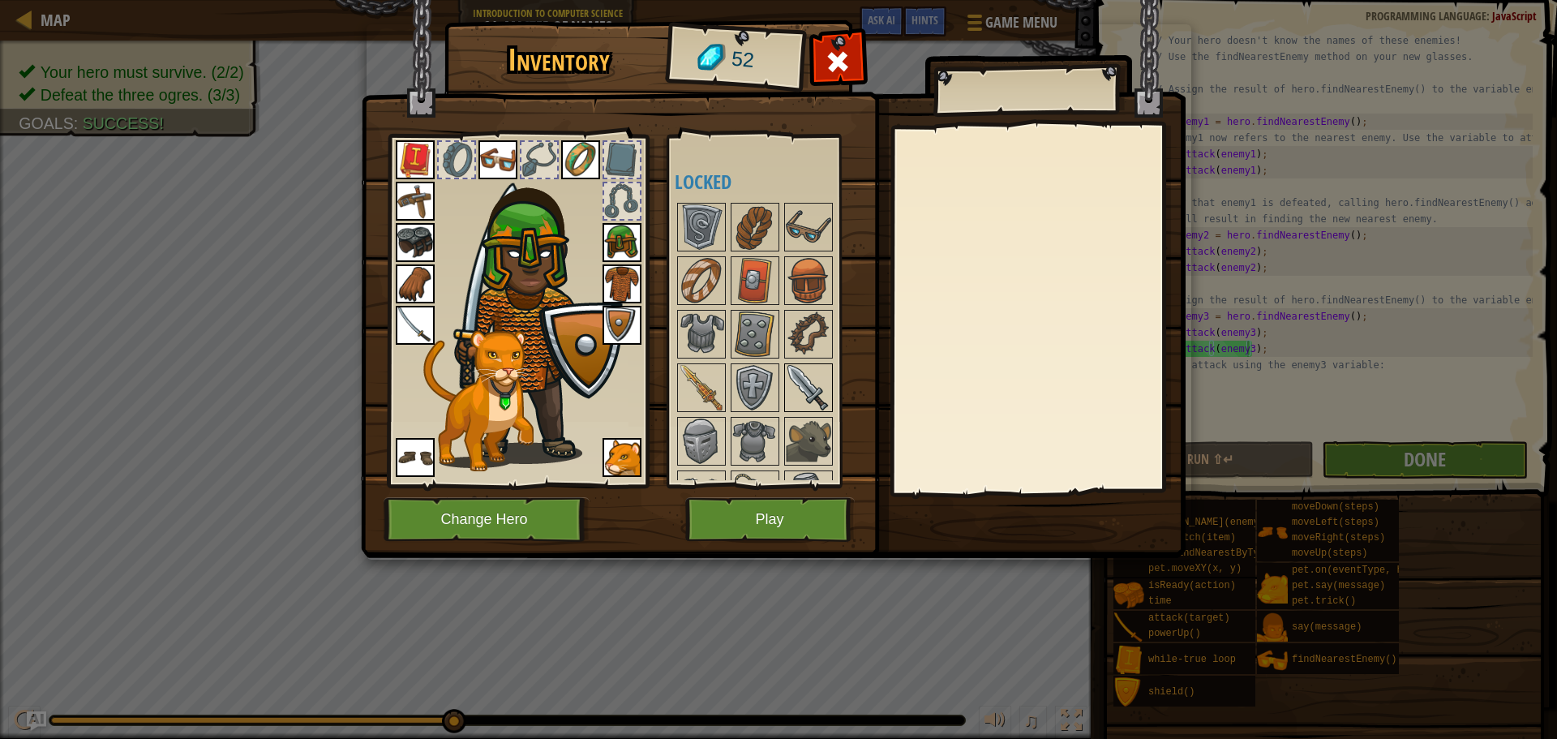
scroll to position [487, 0]
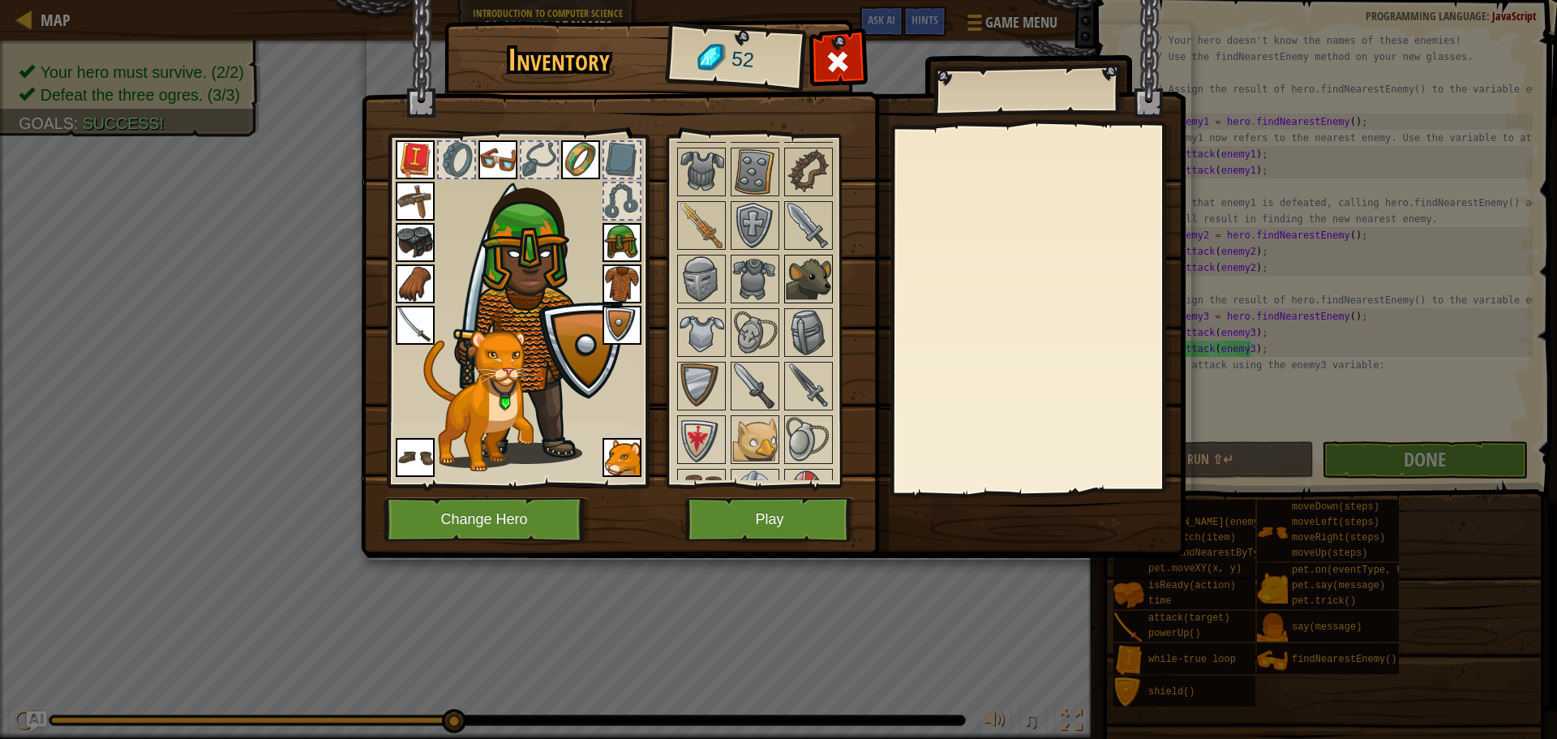
click at [808, 296] on img at bounding box center [808, 278] width 45 height 45
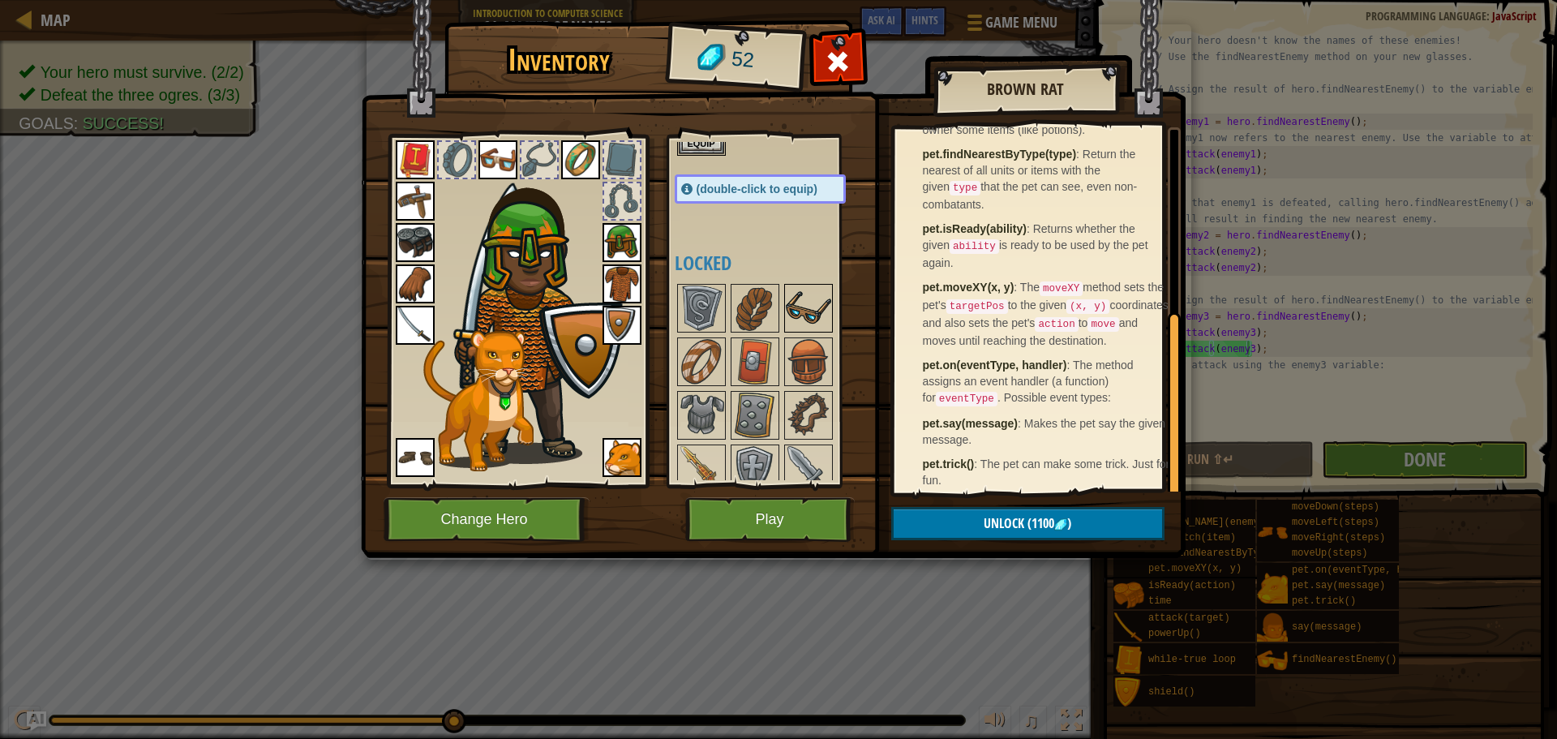
scroll to position [406, 0]
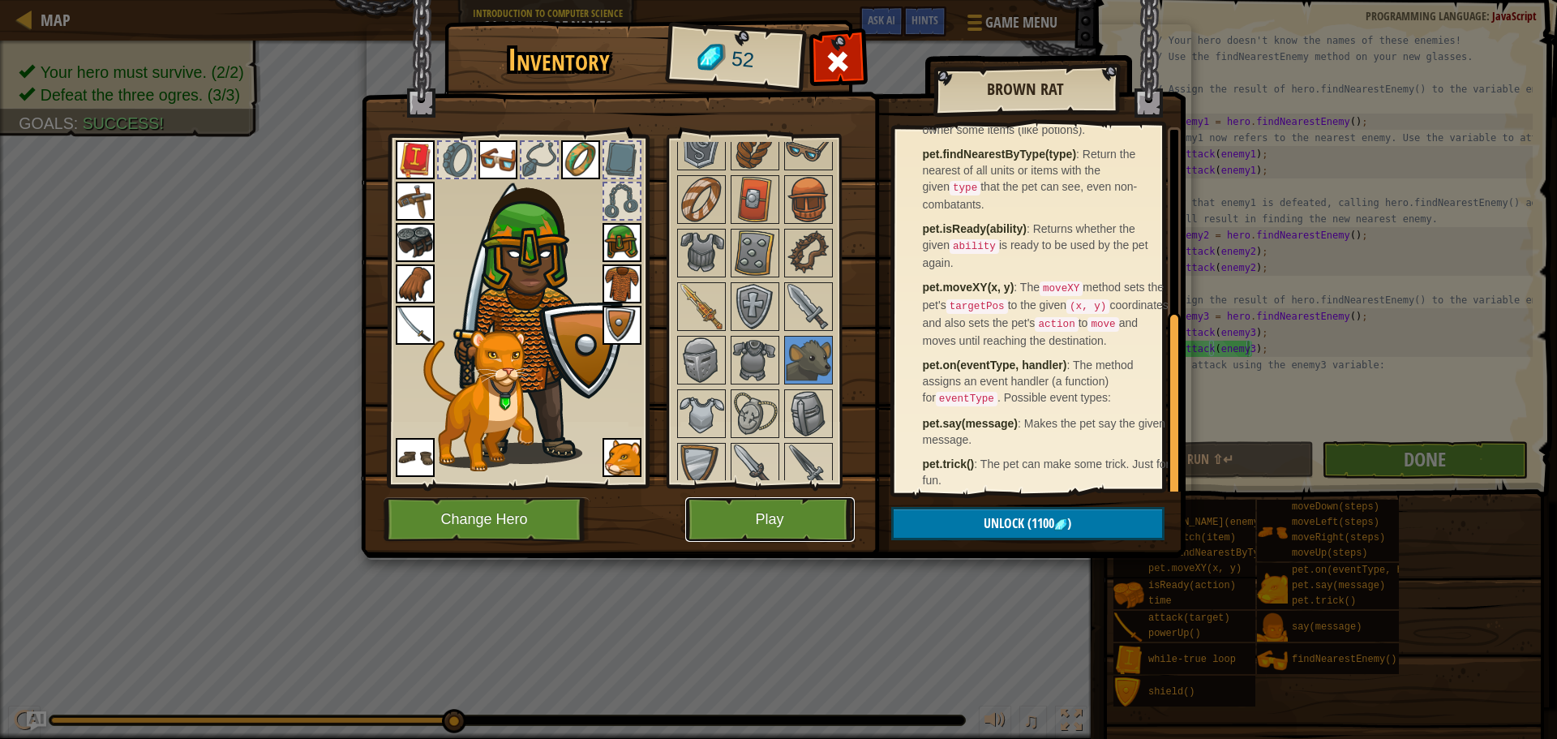
click at [719, 517] on button "Play" at bounding box center [770, 519] width 170 height 45
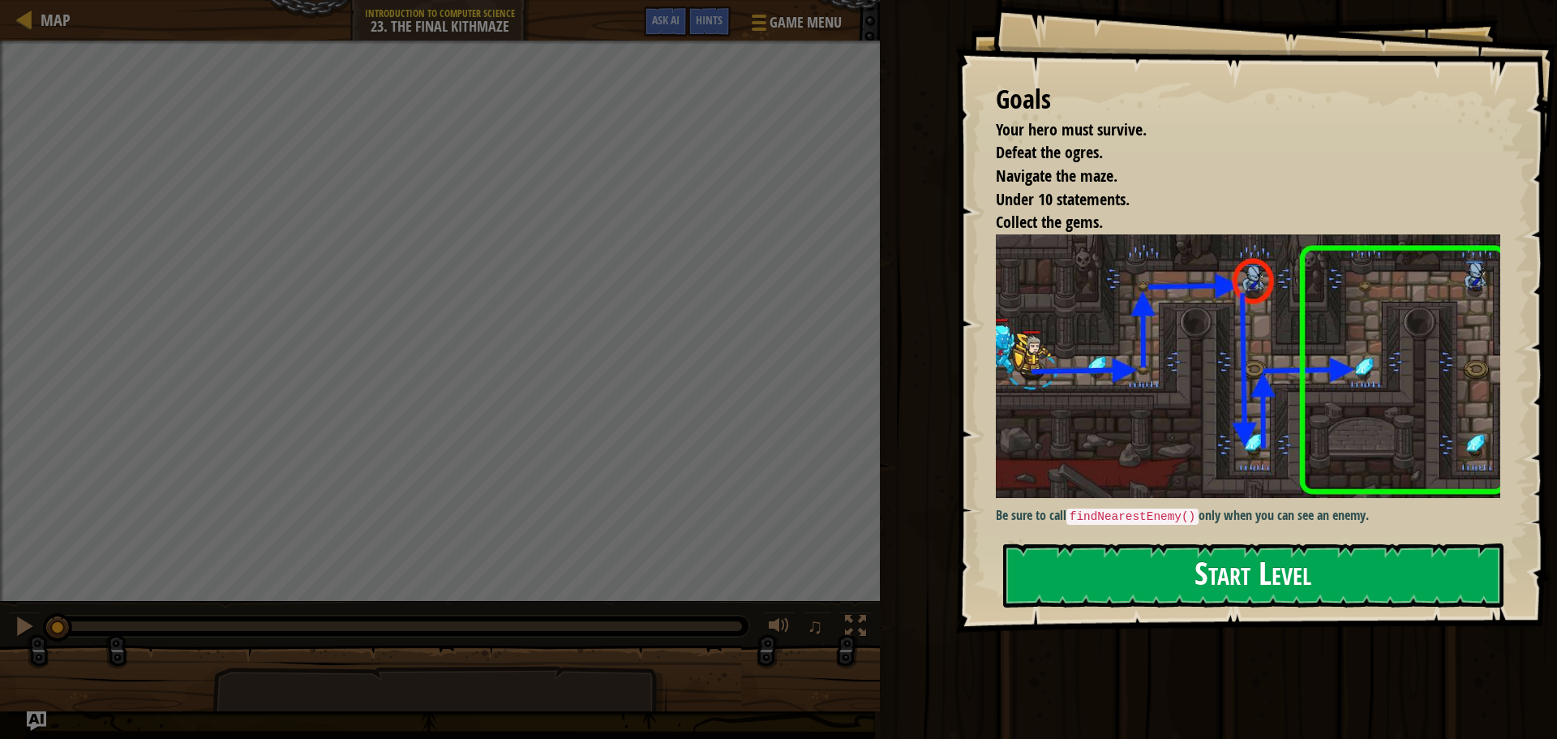
click at [1104, 549] on button "Start Level" at bounding box center [1253, 575] width 500 height 64
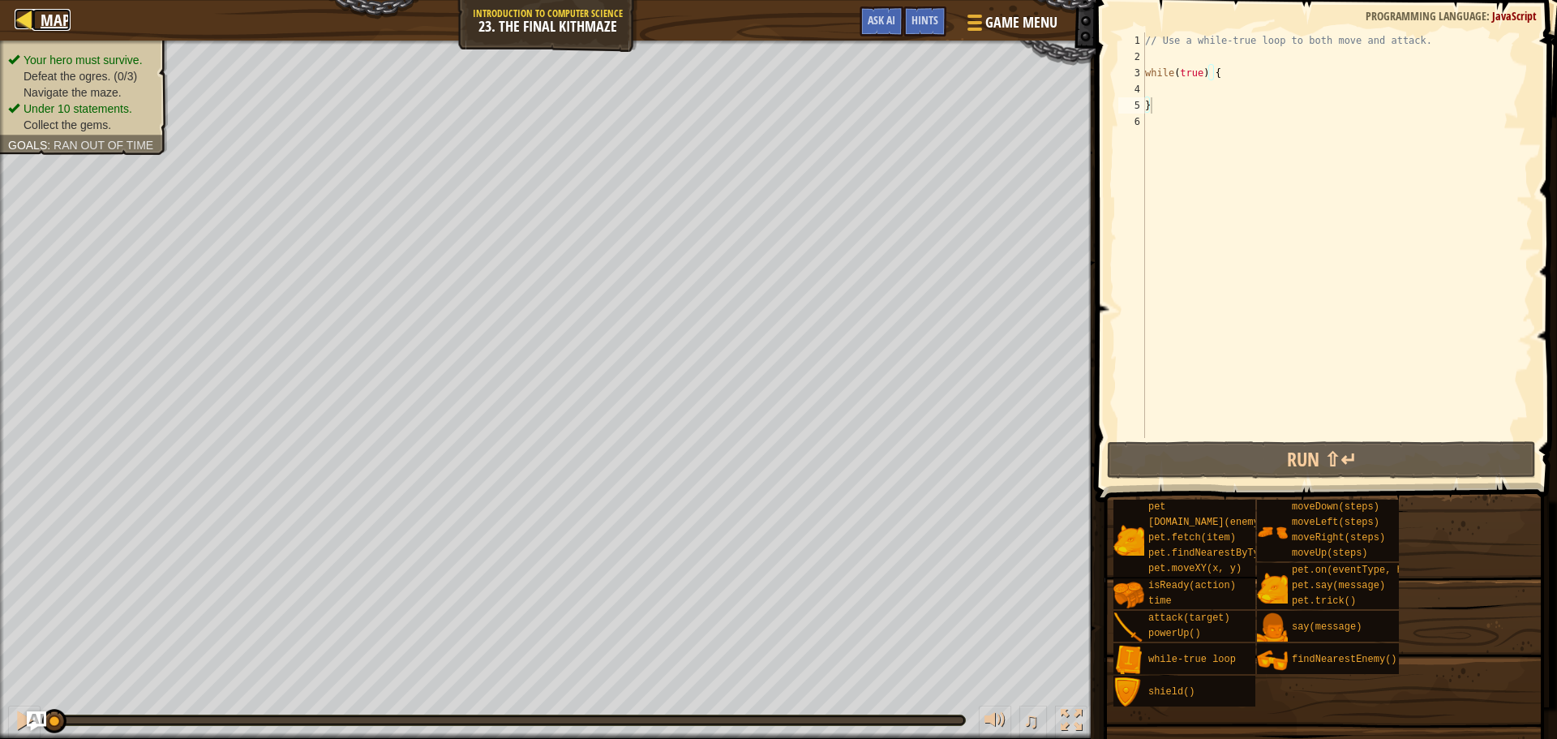
click at [21, 21] on div at bounding box center [25, 19] width 20 height 20
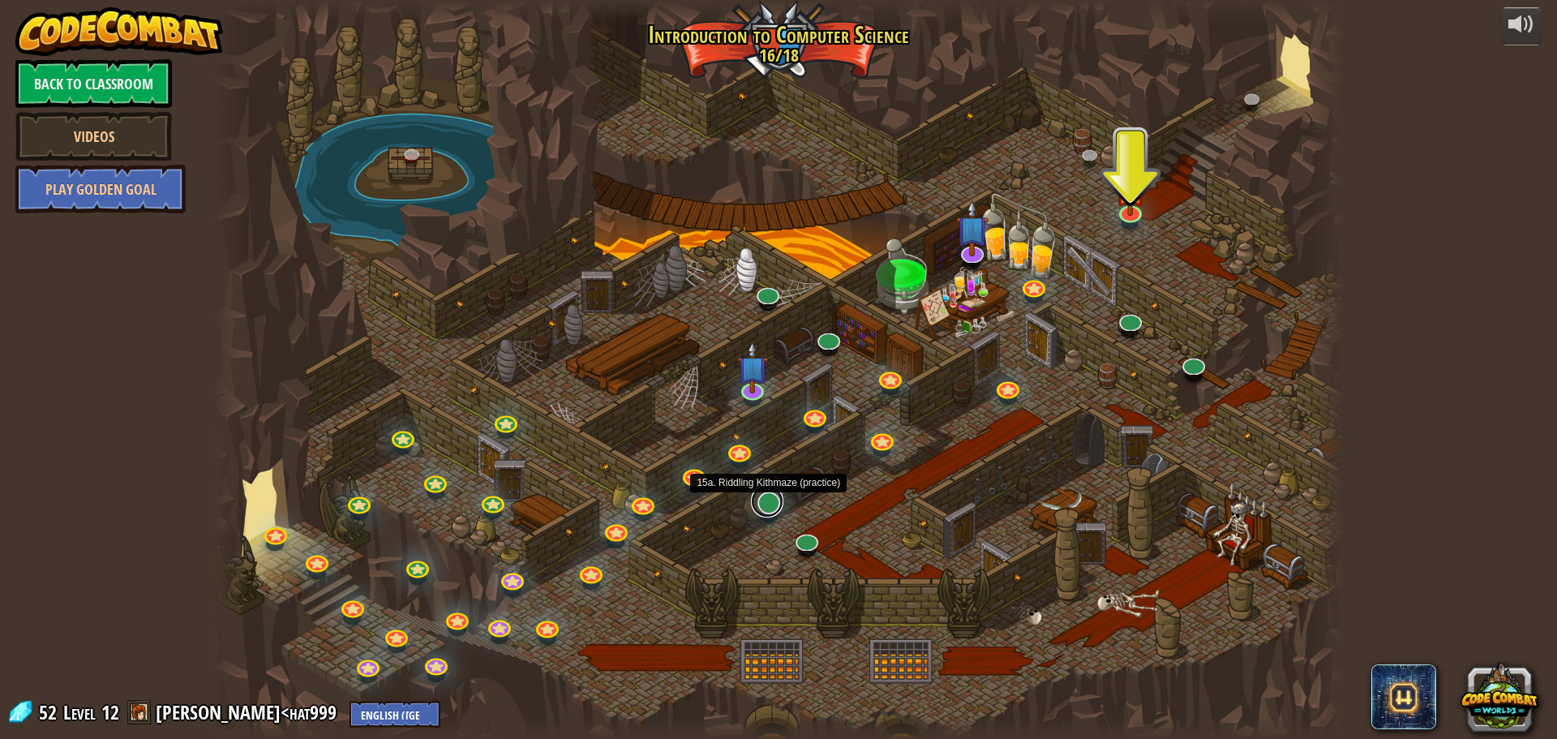
click at [765, 509] on link at bounding box center [767, 501] width 32 height 32
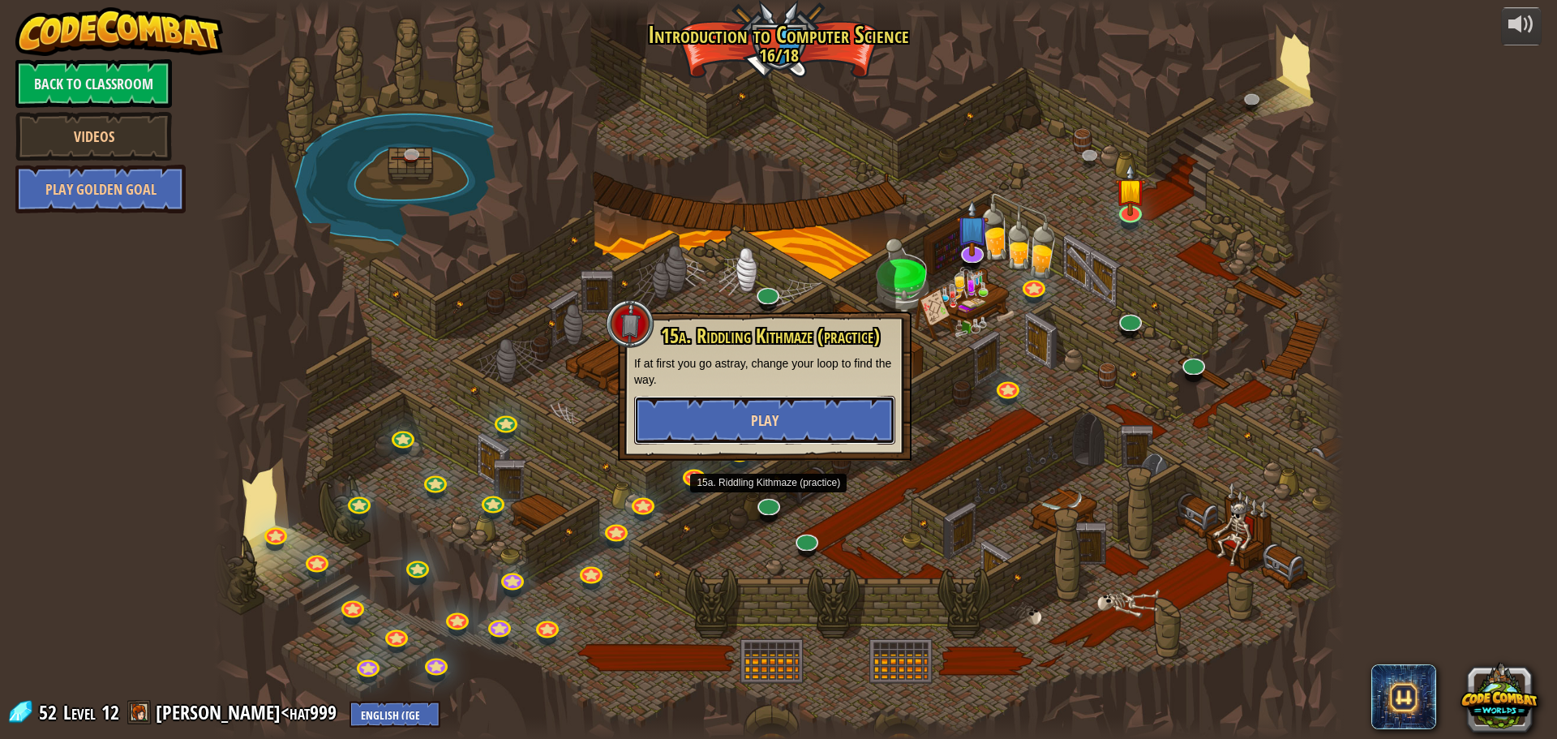
click at [753, 434] on button "Play" at bounding box center [764, 420] width 261 height 49
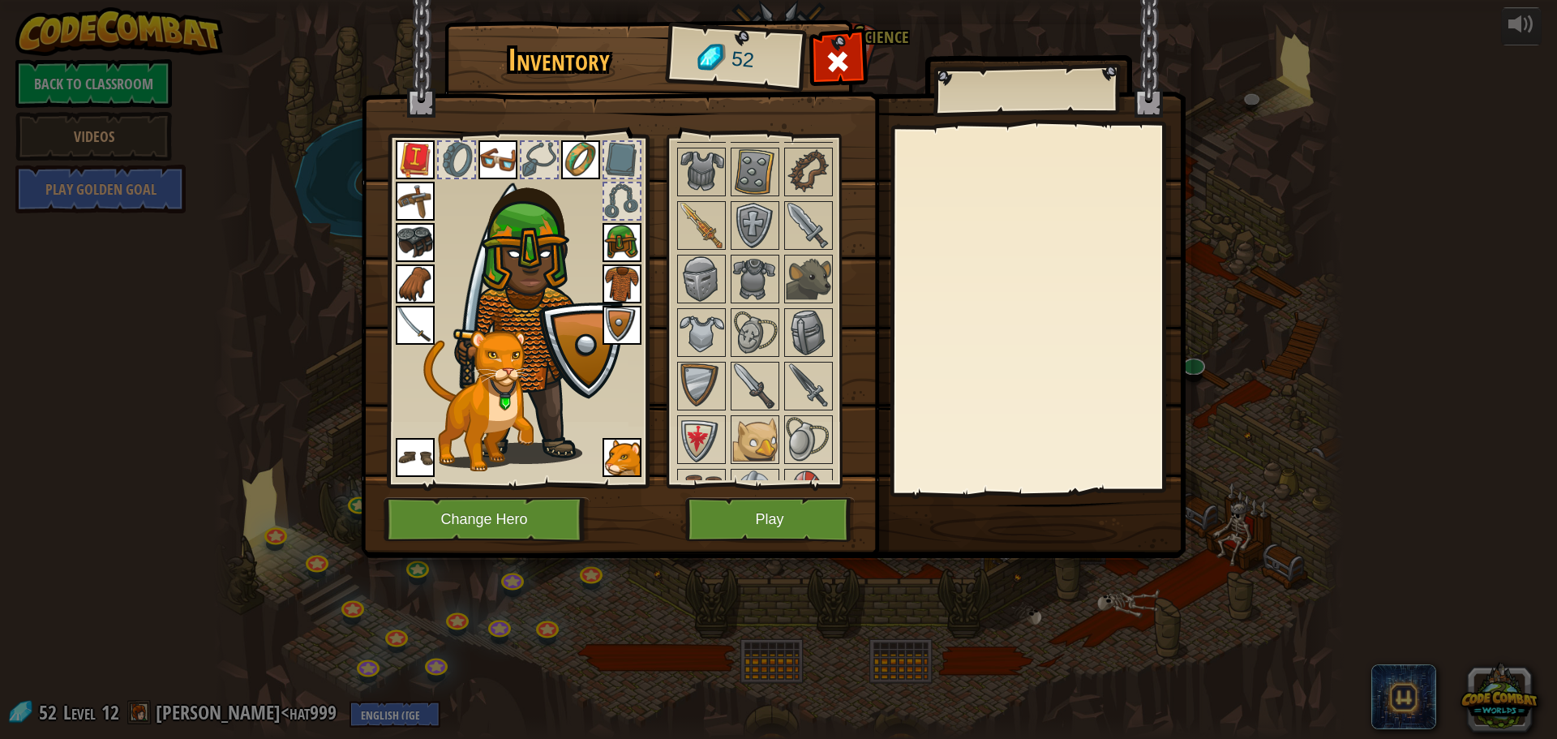
scroll to position [794, 0]
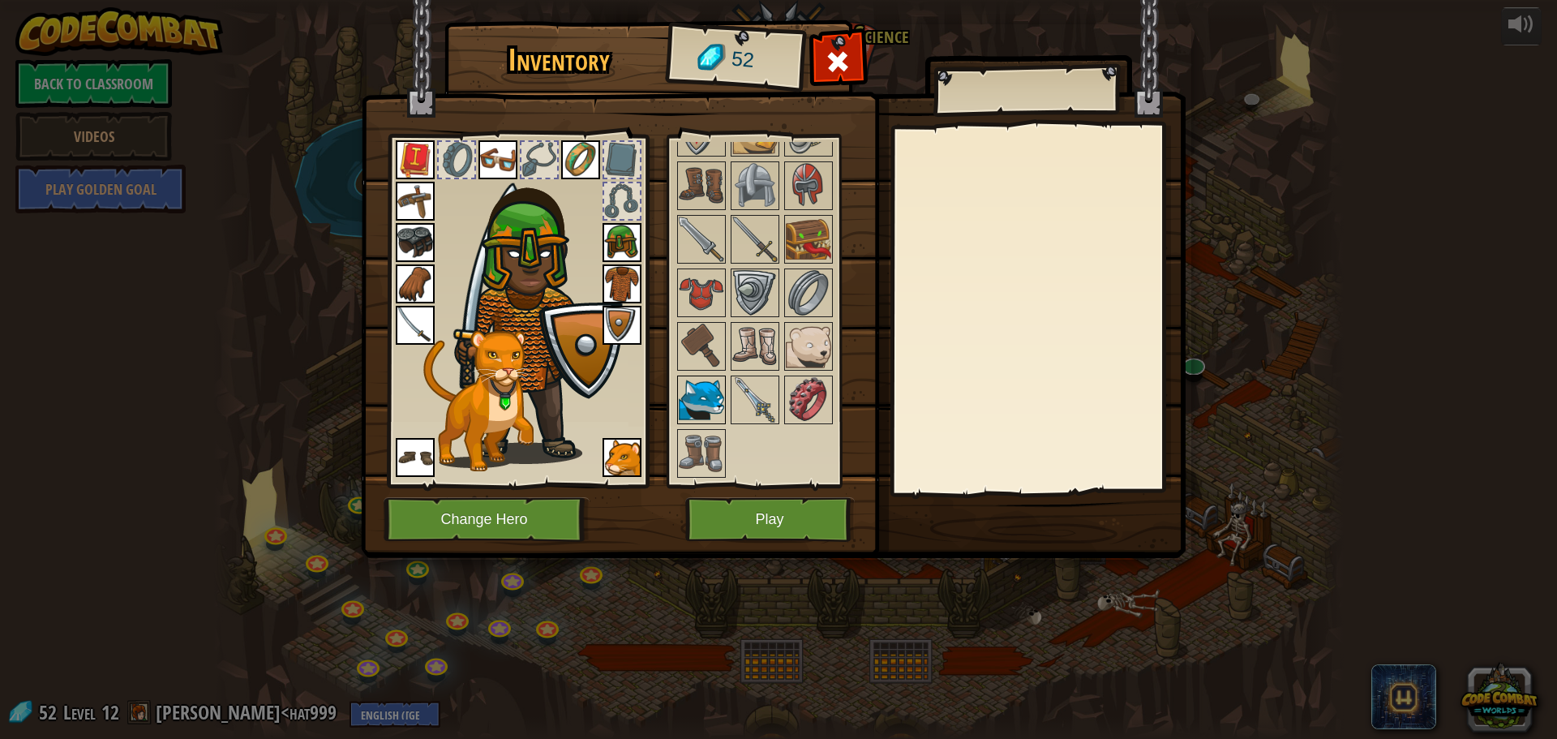
click at [717, 413] on img at bounding box center [701, 399] width 45 height 45
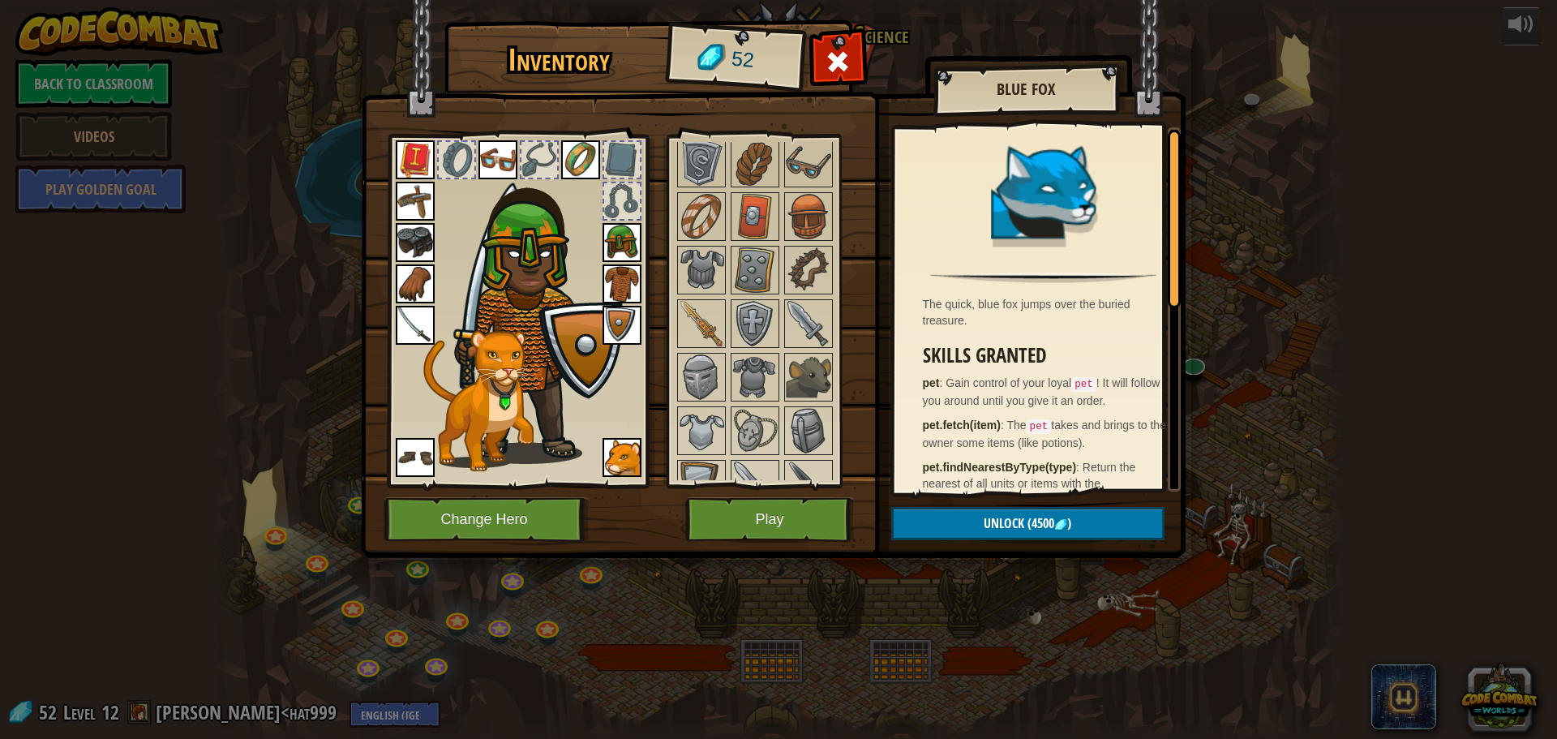
scroll to position [145, 0]
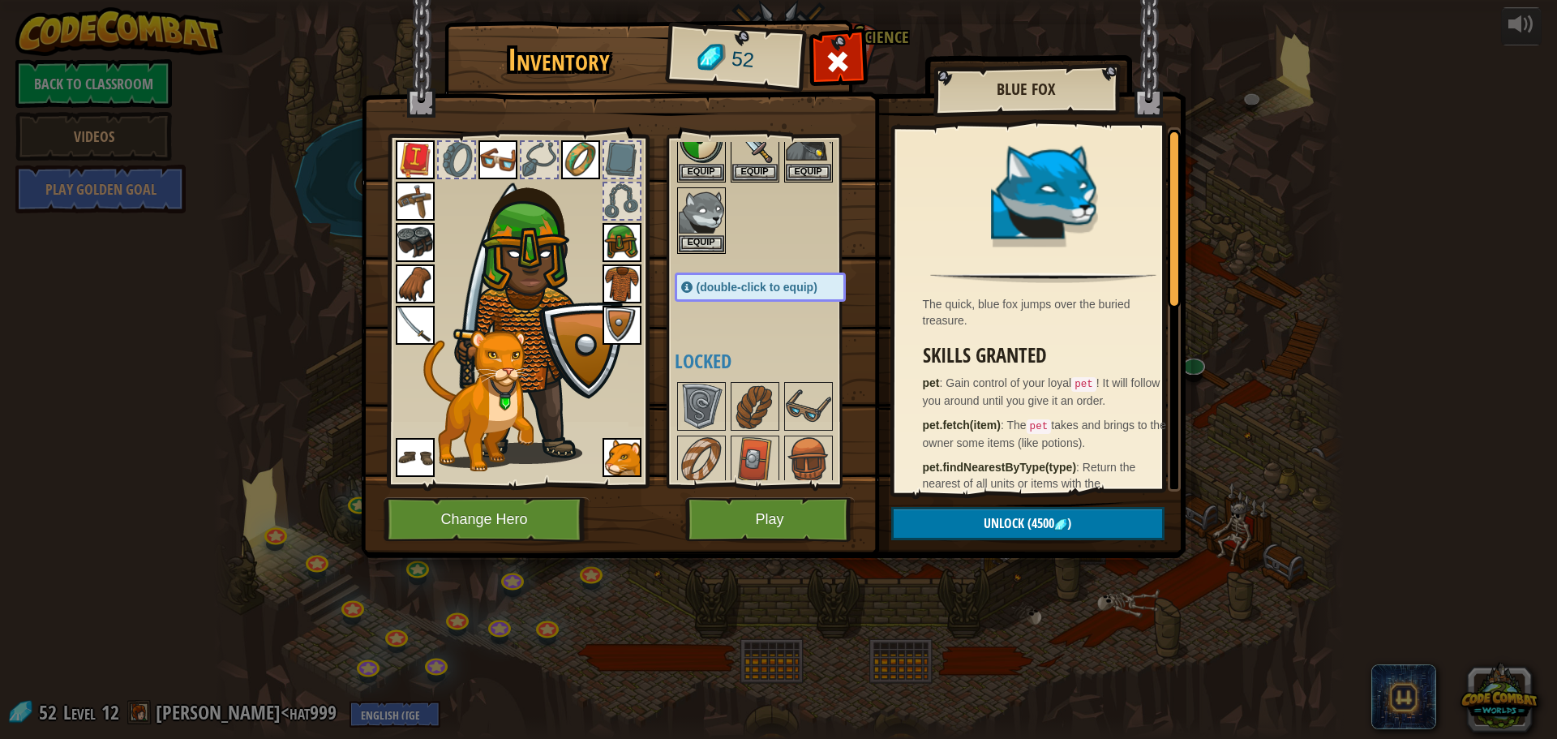
click at [717, 413] on img at bounding box center [701, 406] width 45 height 45
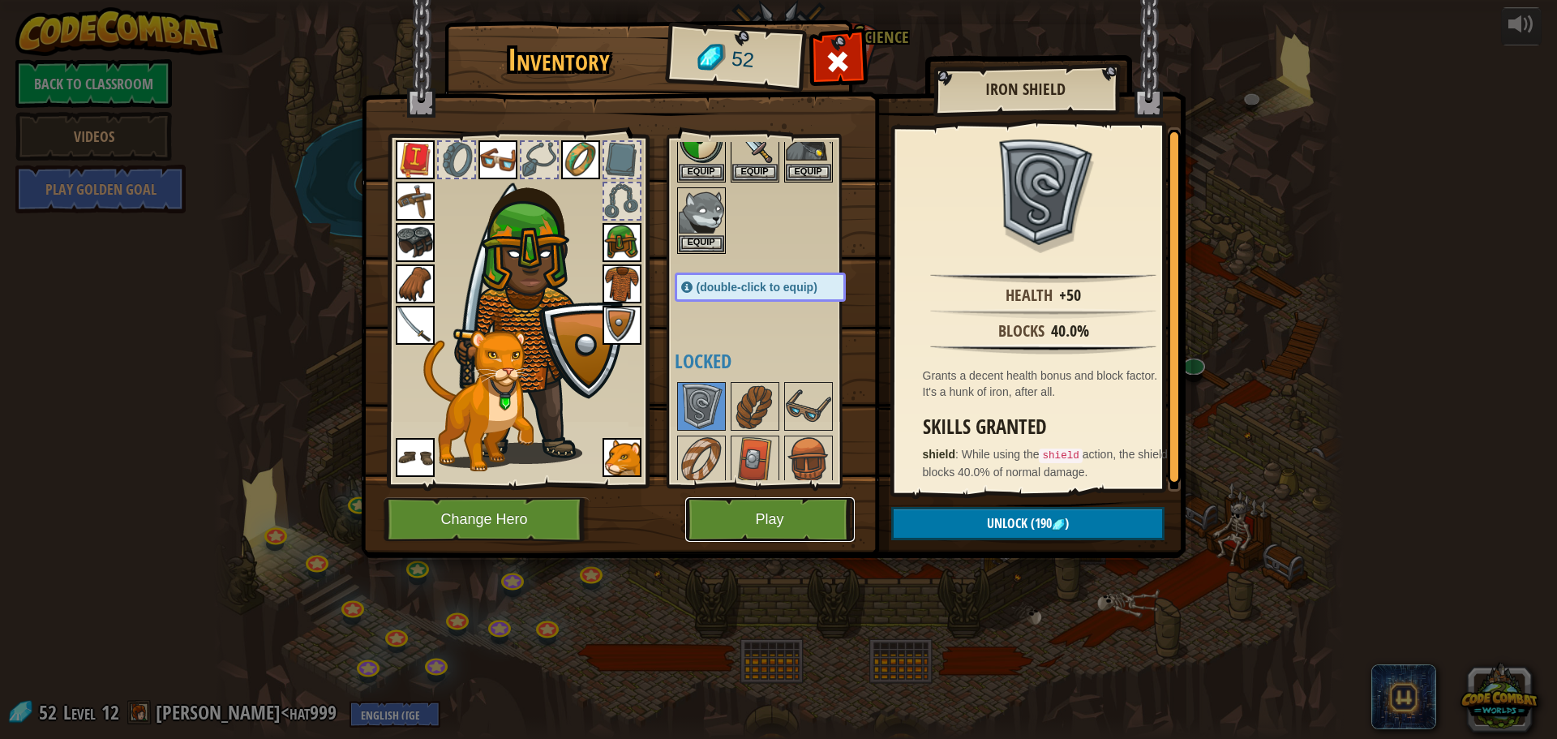
click at [738, 520] on button "Play" at bounding box center [770, 519] width 170 height 45
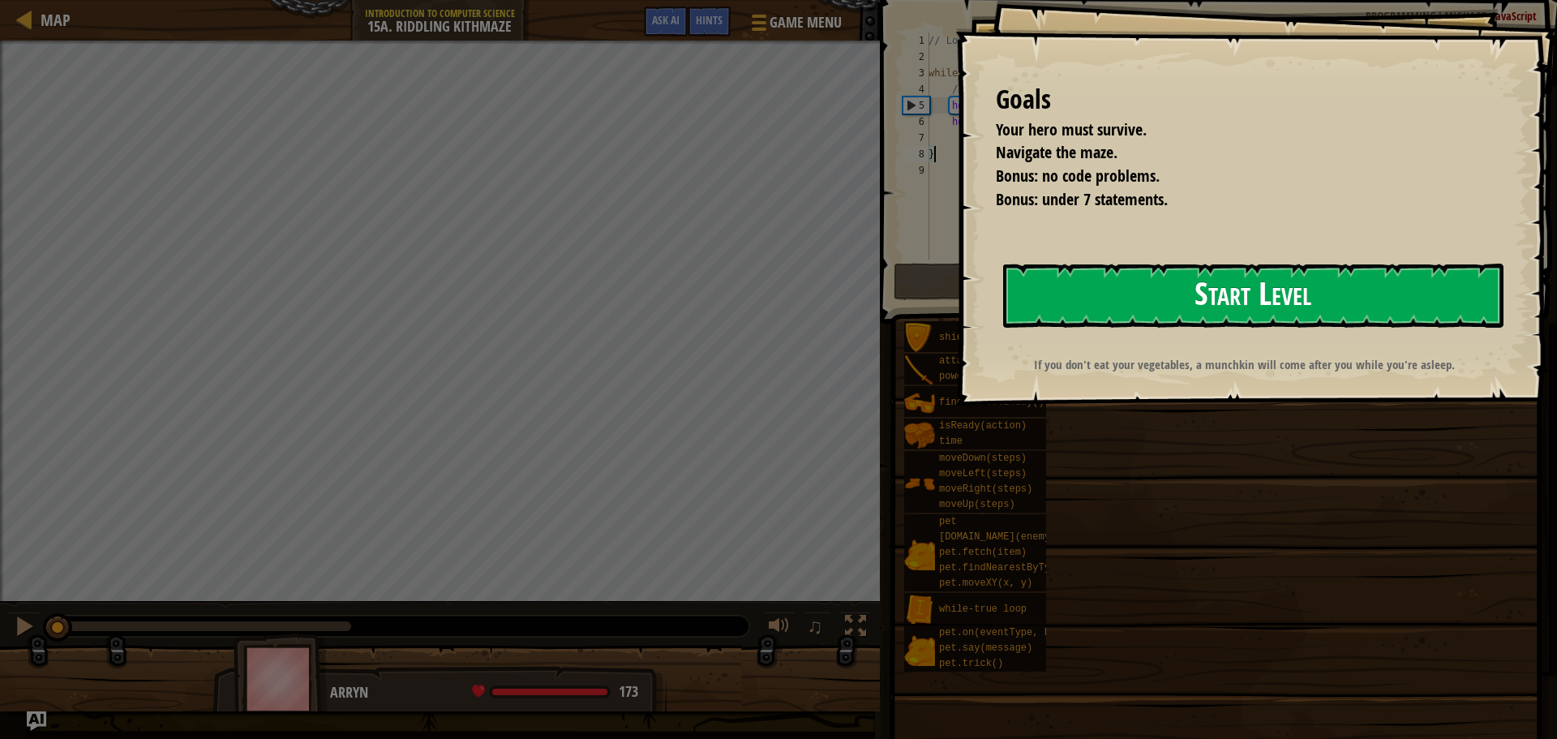
click at [1063, 317] on button "Start Level" at bounding box center [1253, 296] width 500 height 64
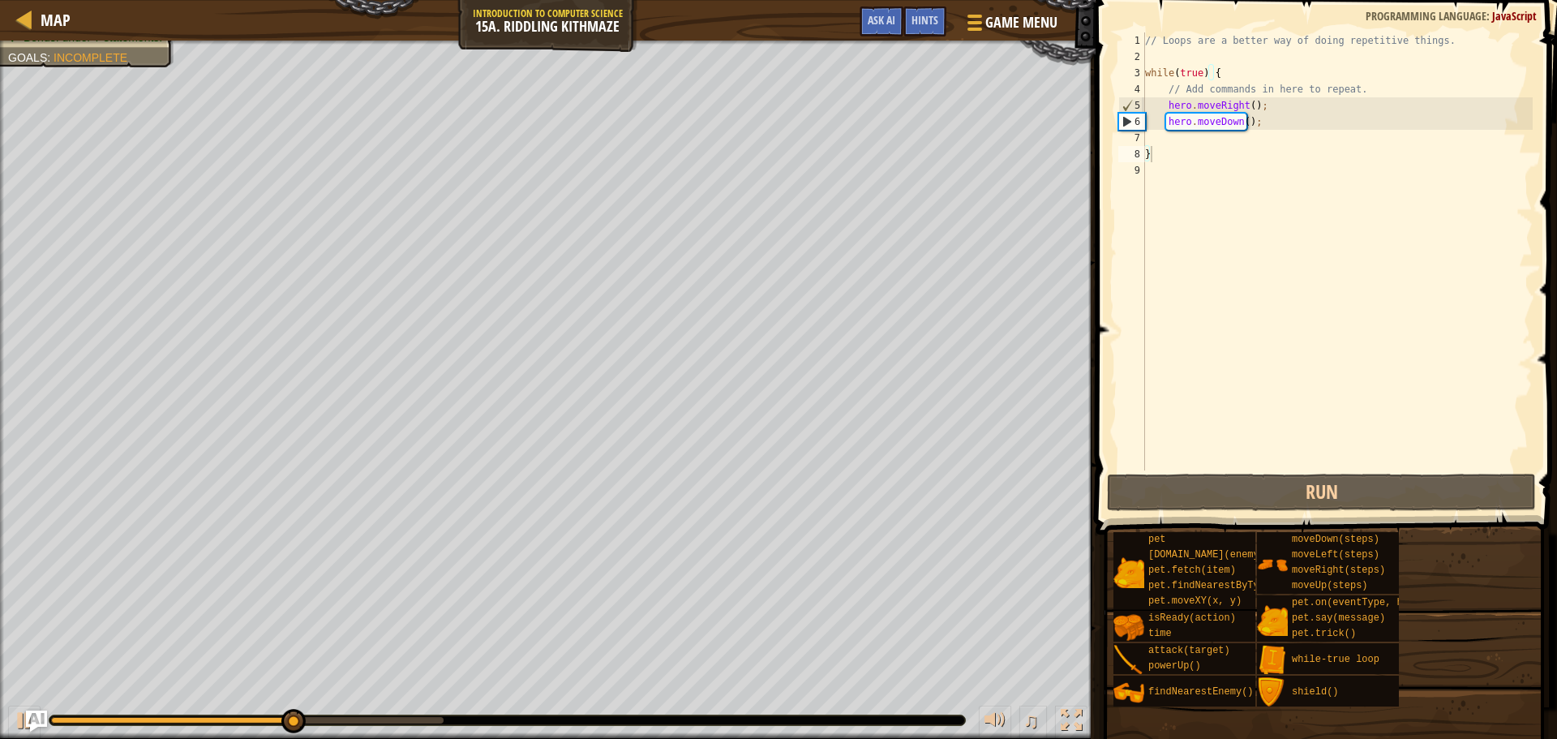
click at [32, 724] on img "Ask AI" at bounding box center [36, 720] width 21 height 21
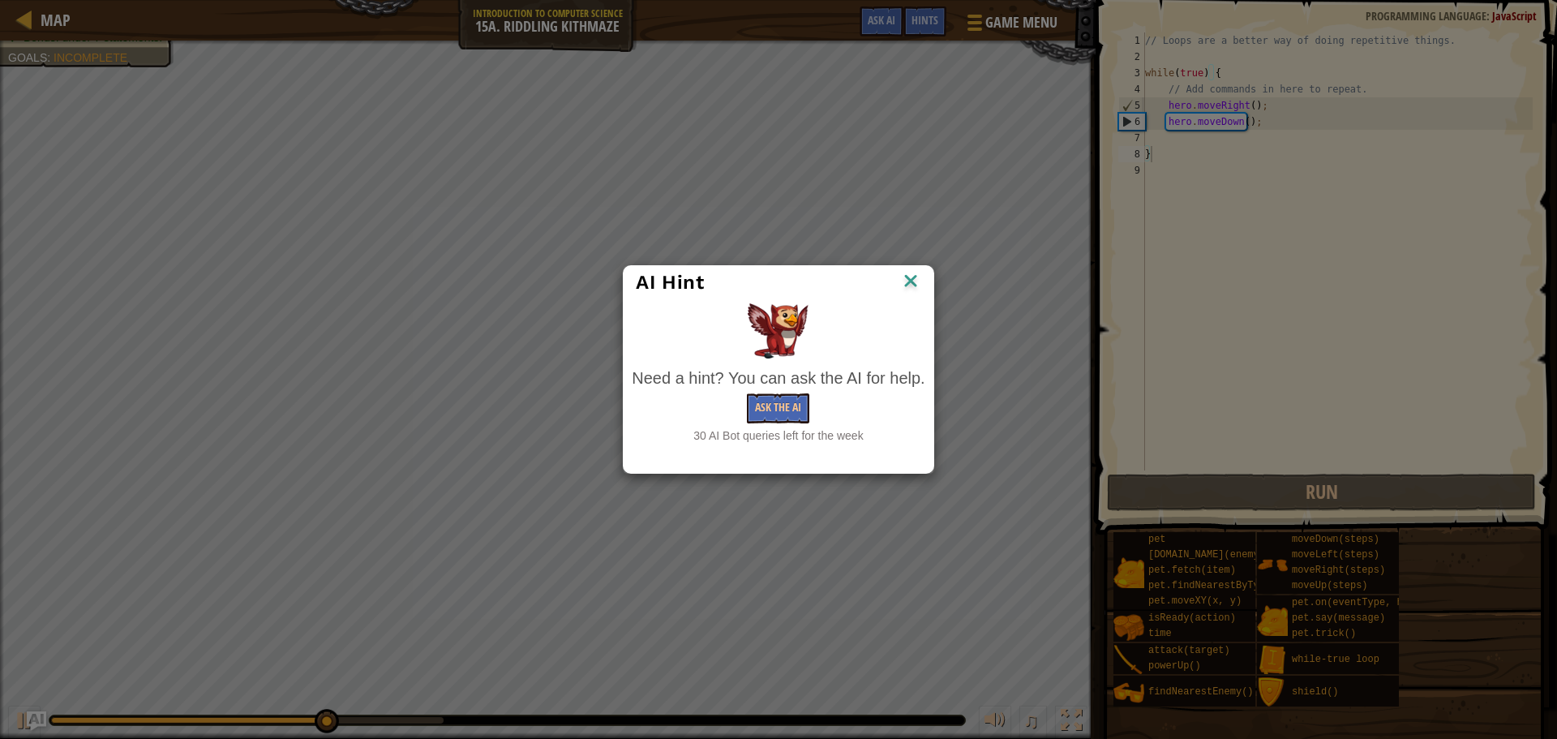
click at [902, 288] on img at bounding box center [910, 282] width 21 height 24
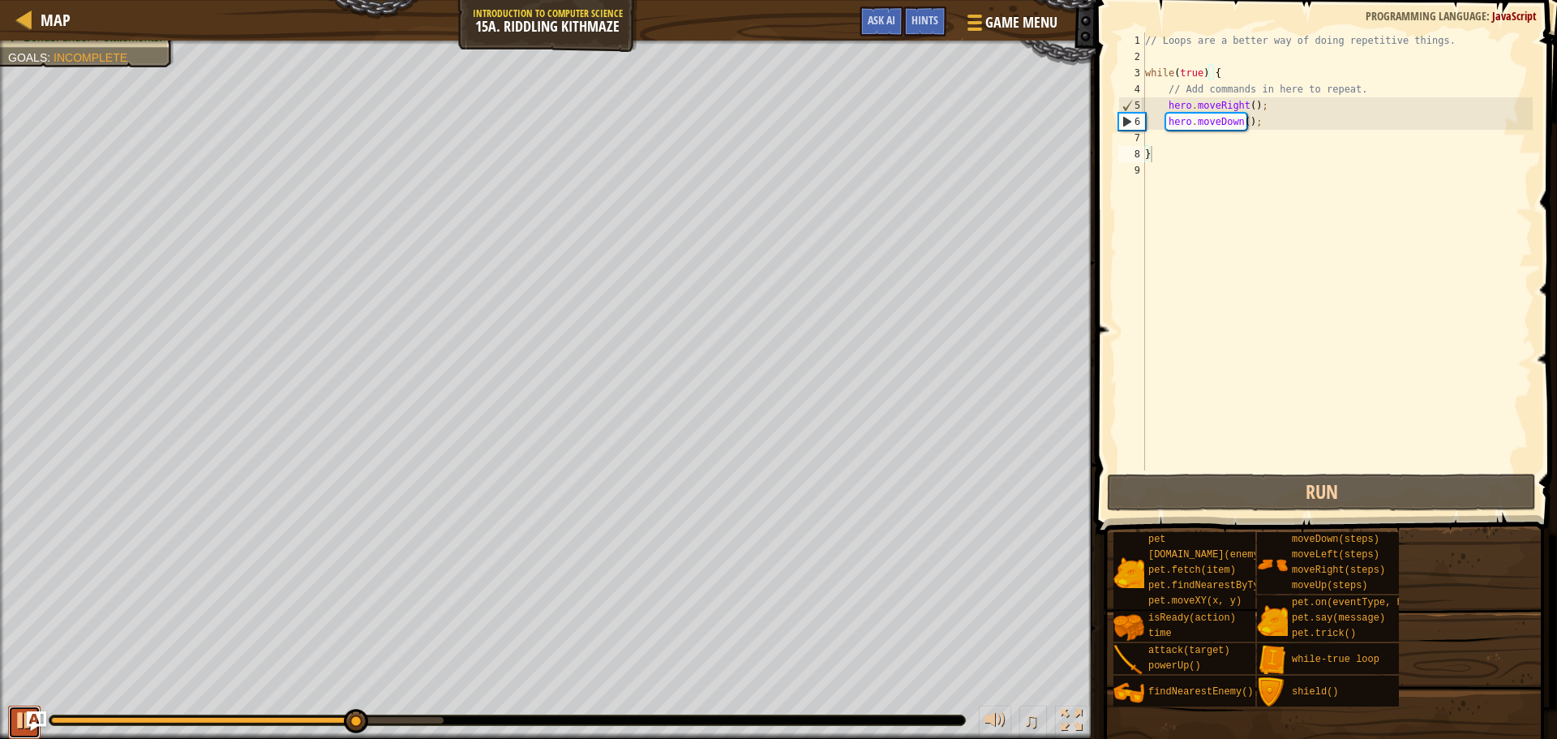
click at [16, 727] on div at bounding box center [24, 720] width 21 height 21
drag, startPoint x: 361, startPoint y: 718, endPoint x: 198, endPoint y: 700, distance: 164.0
click at [198, 700] on div "♫" at bounding box center [548, 716] width 1096 height 49
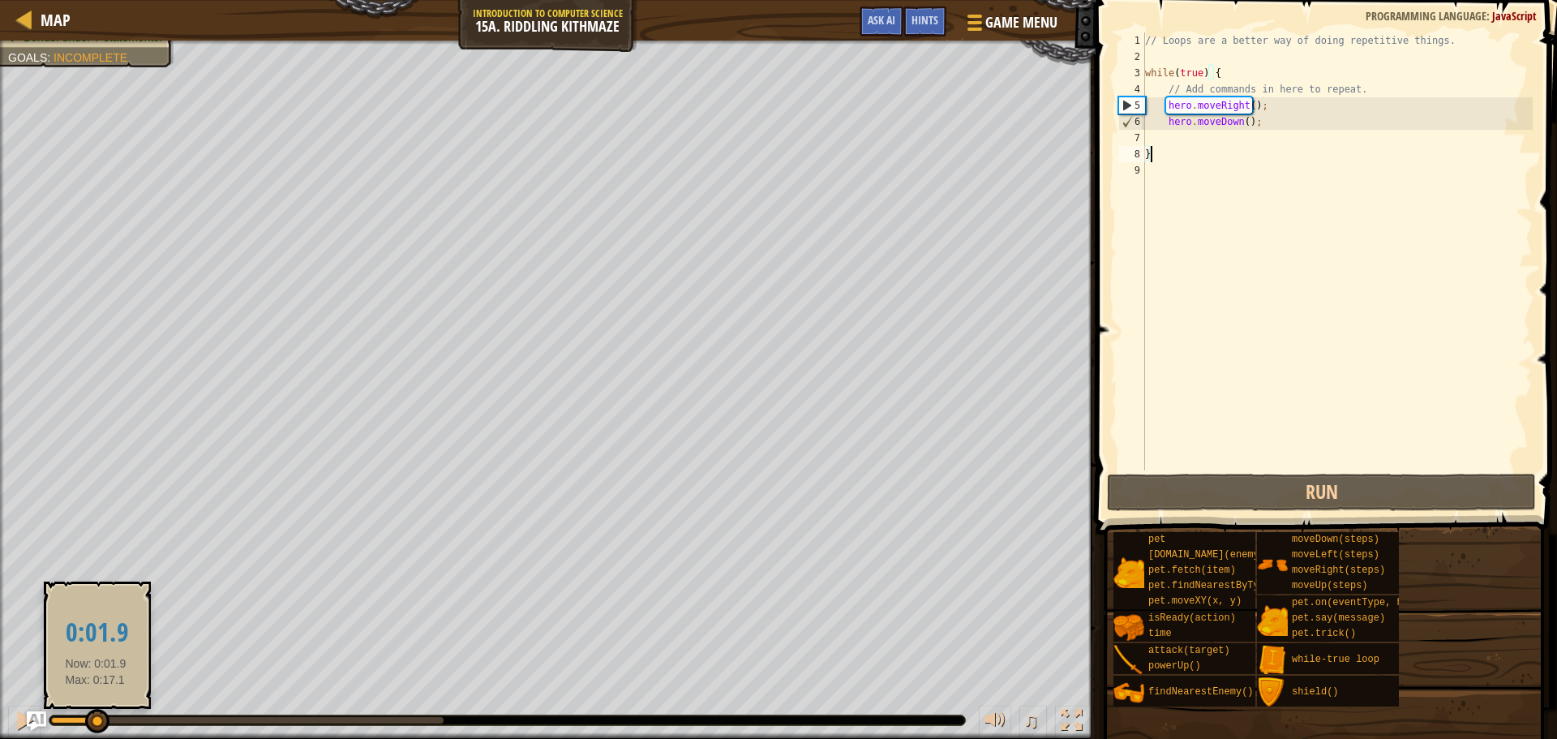
drag, startPoint x: 208, startPoint y: 715, endPoint x: 96, endPoint y: 732, distance: 113.1
click at [96, 732] on div at bounding box center [97, 721] width 24 height 24
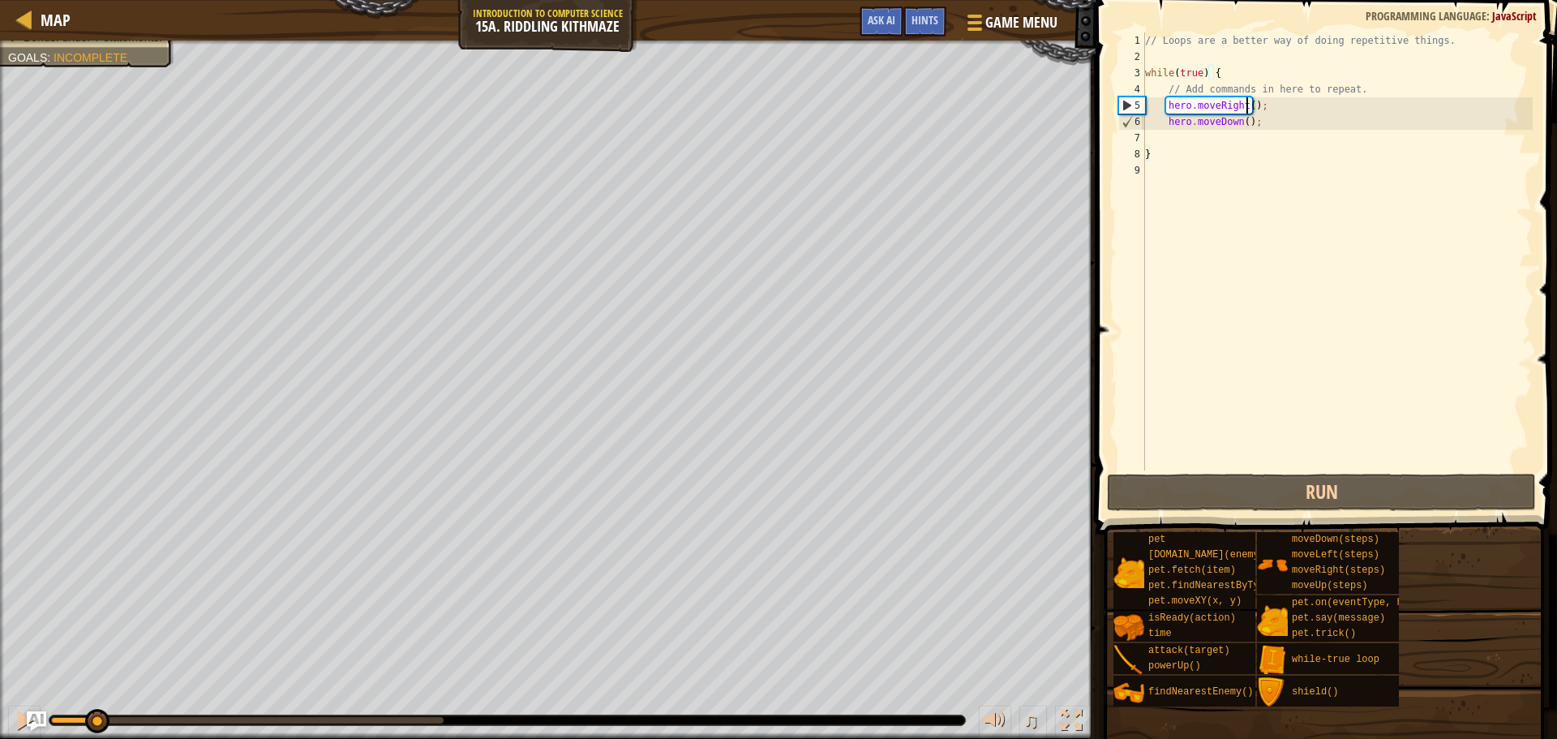
click at [1246, 103] on div "// Loops are a better way of doing repetitive things. while ( true ) { // Add c…" at bounding box center [1337, 267] width 391 height 470
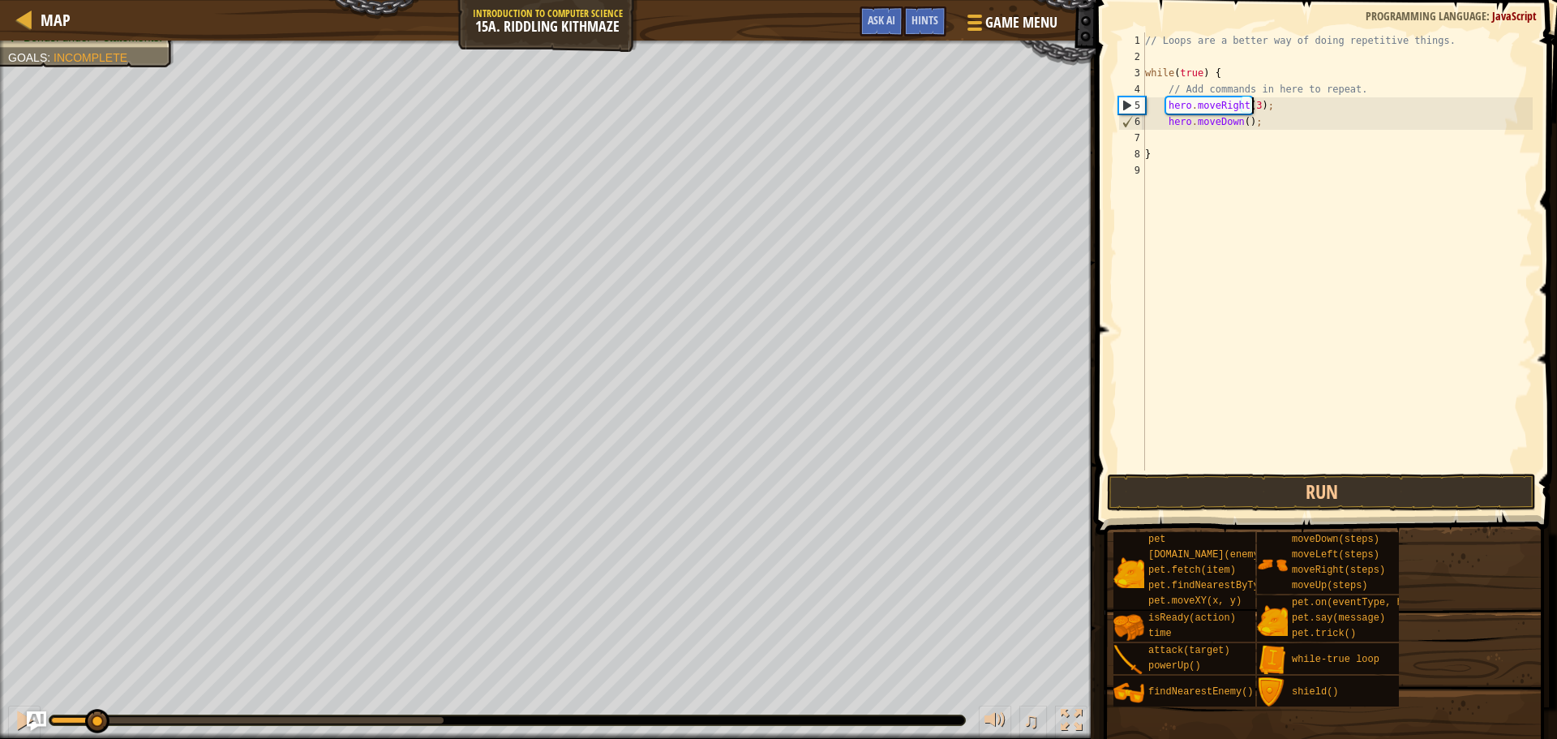
scroll to position [7, 9]
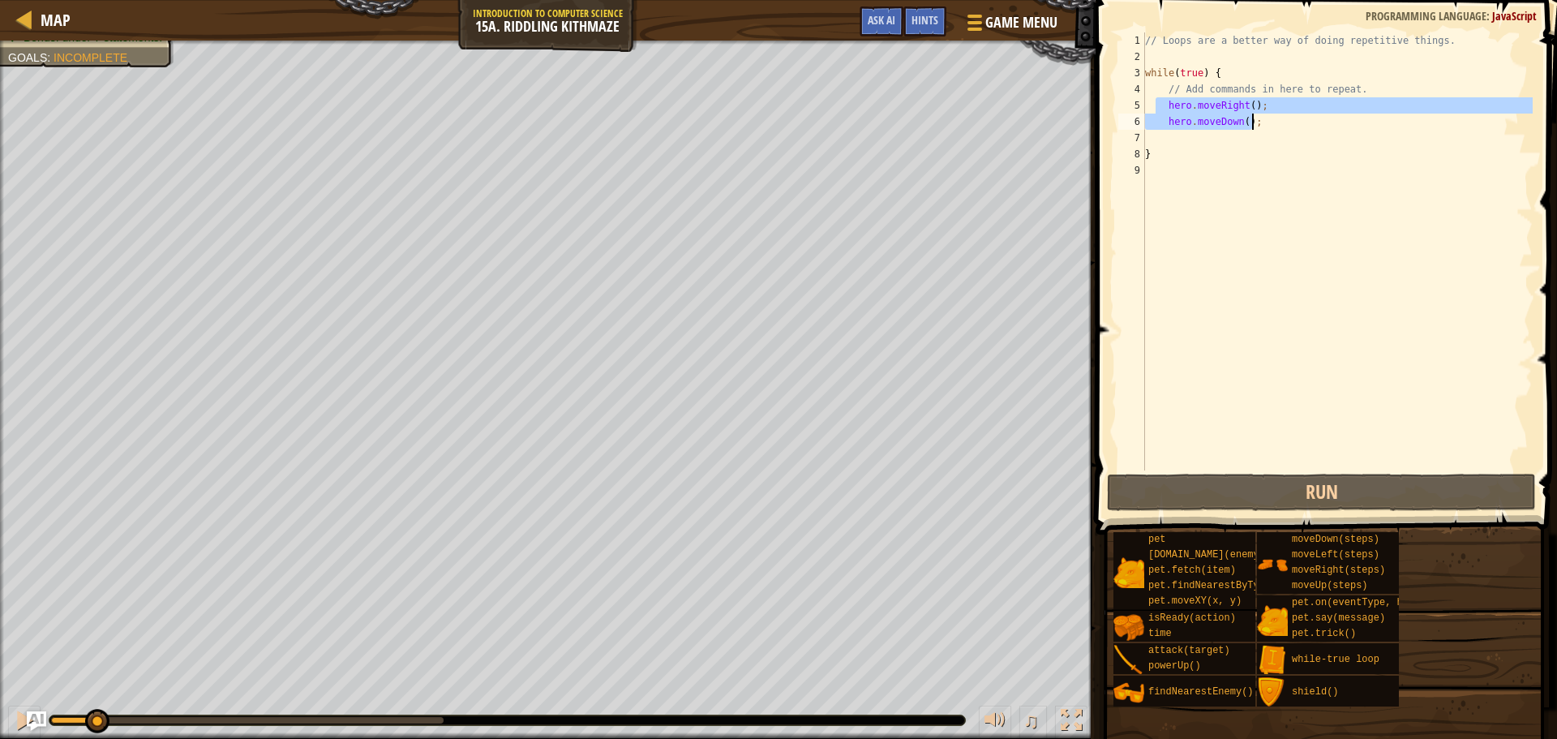
drag, startPoint x: 1156, startPoint y: 105, endPoint x: 1263, endPoint y: 120, distance: 108.1
click at [1263, 120] on div "// Loops are a better way of doing repetitive things. while ( true ) { // Add c…" at bounding box center [1337, 267] width 391 height 470
click at [1263, 120] on div "// Loops are a better way of doing repetitive things. while ( true ) { // Add c…" at bounding box center [1337, 251] width 391 height 438
drag, startPoint x: 1260, startPoint y: 120, endPoint x: 1162, endPoint y: 102, distance: 99.7
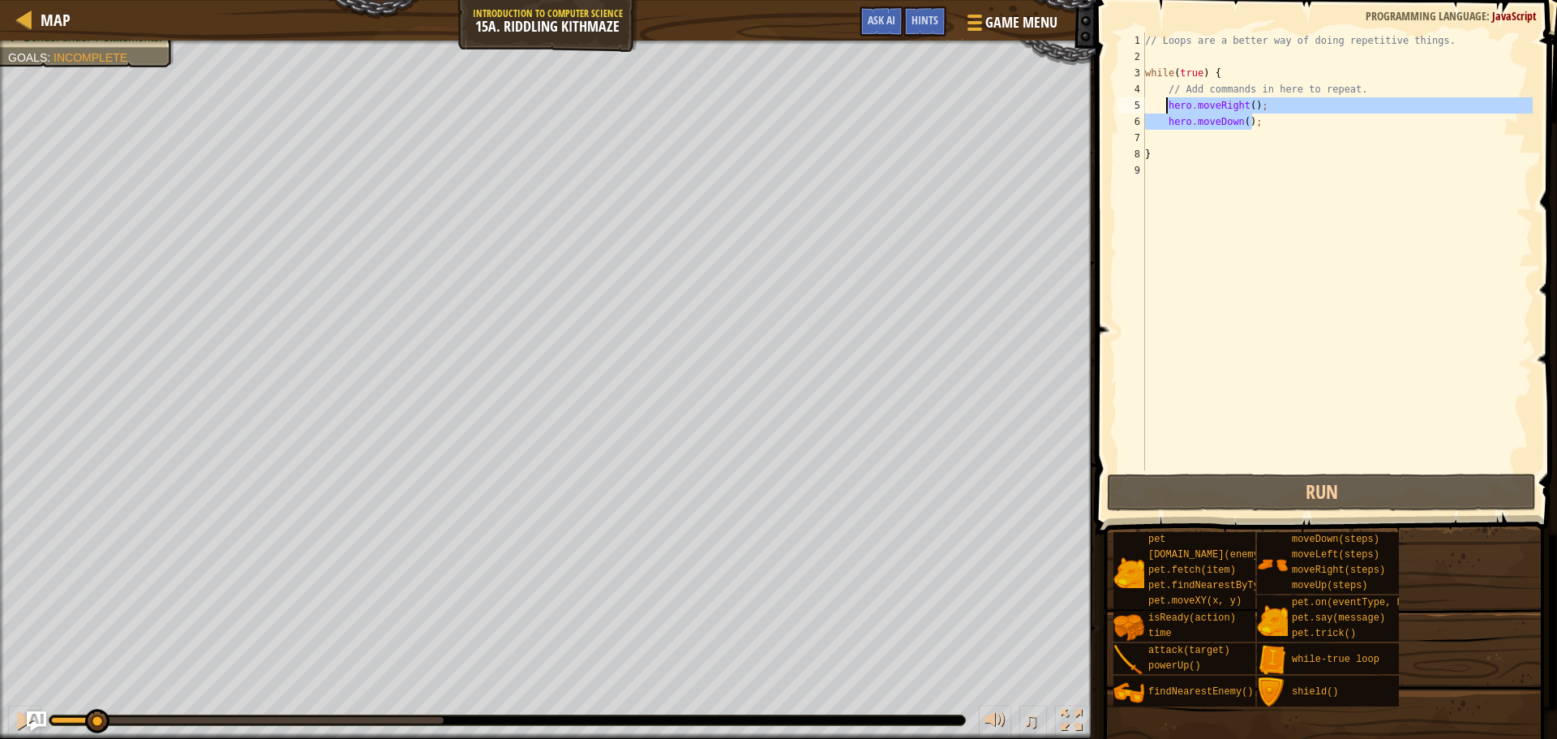
click at [1162, 102] on div "// Loops are a better way of doing repetitive things. while ( true ) { // Add c…" at bounding box center [1337, 267] width 391 height 470
type textarea "hero.moveRight(); hero.moveDown();"
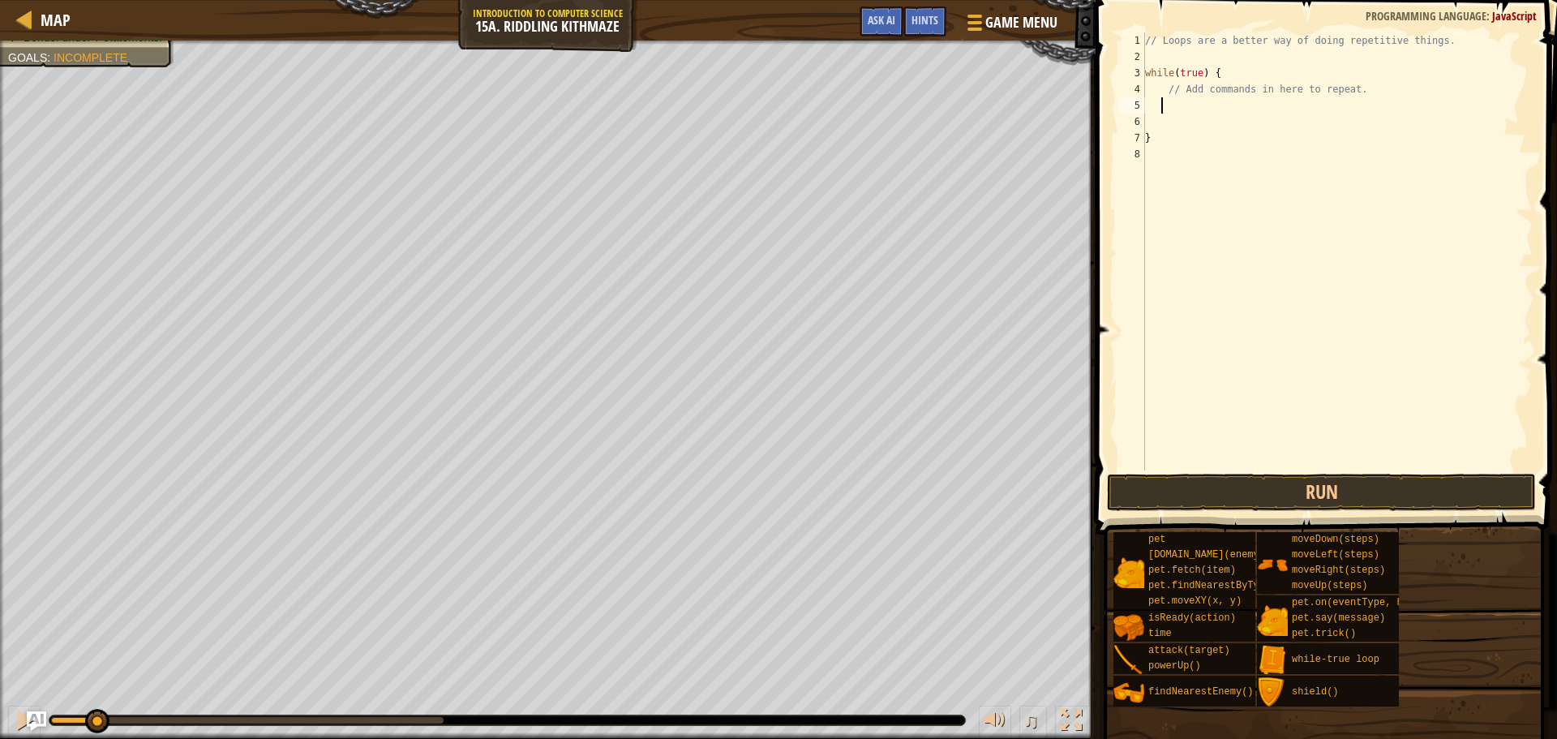
click at [1195, 49] on div "// Loops are a better way of doing repetitive things. while ( true ) { // Add c…" at bounding box center [1337, 267] width 391 height 470
paste textarea "hero.moveDown();"
drag, startPoint x: 1165, startPoint y: 106, endPoint x: 1350, endPoint y: 107, distance: 185.7
click at [1350, 107] on div "// Loops are a better way of doing repetitive things. hero . moveRight ( ) ; he…" at bounding box center [1337, 267] width 391 height 470
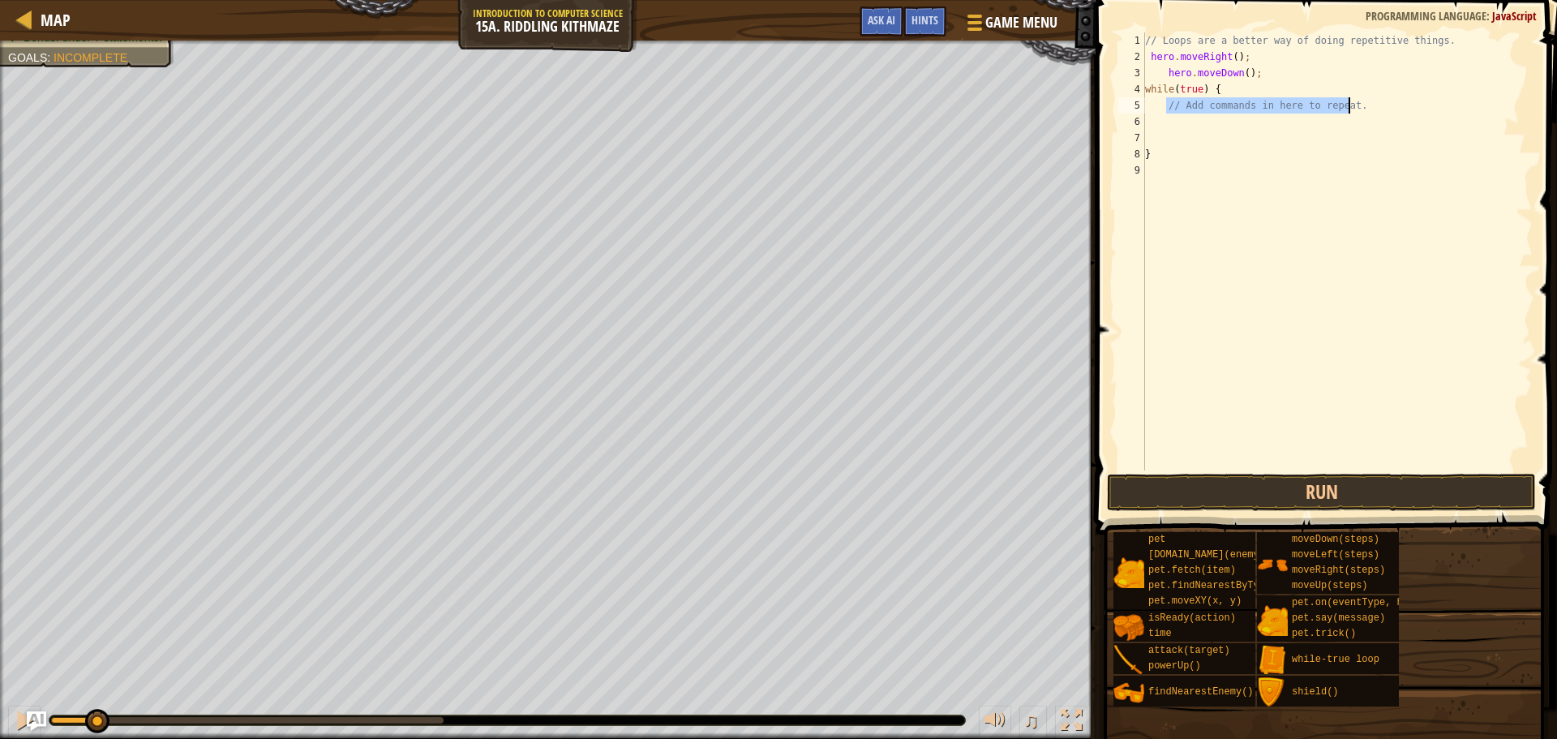
type textarea "// Add commands in here to repeat."
type textarea "h"
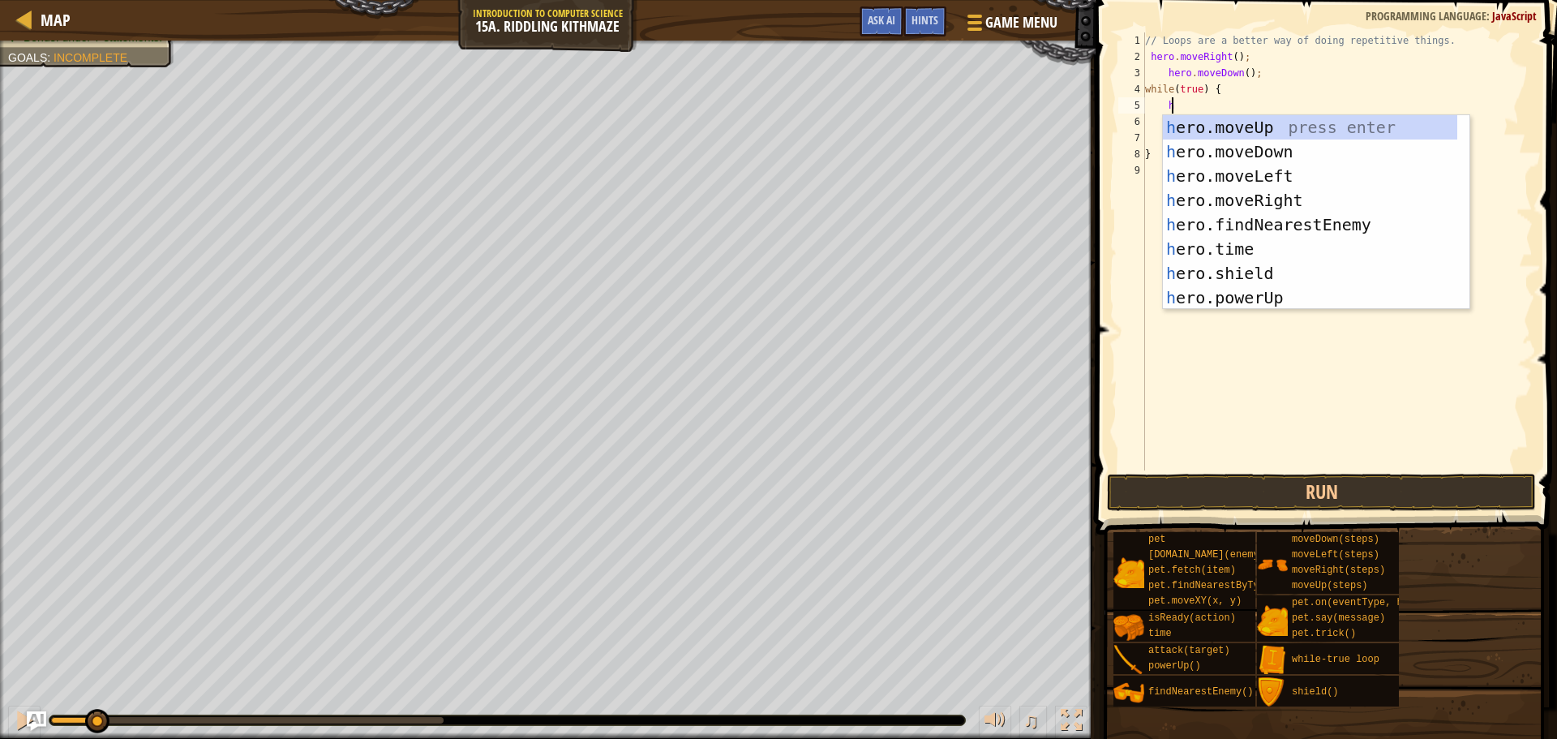
scroll to position [7, 1]
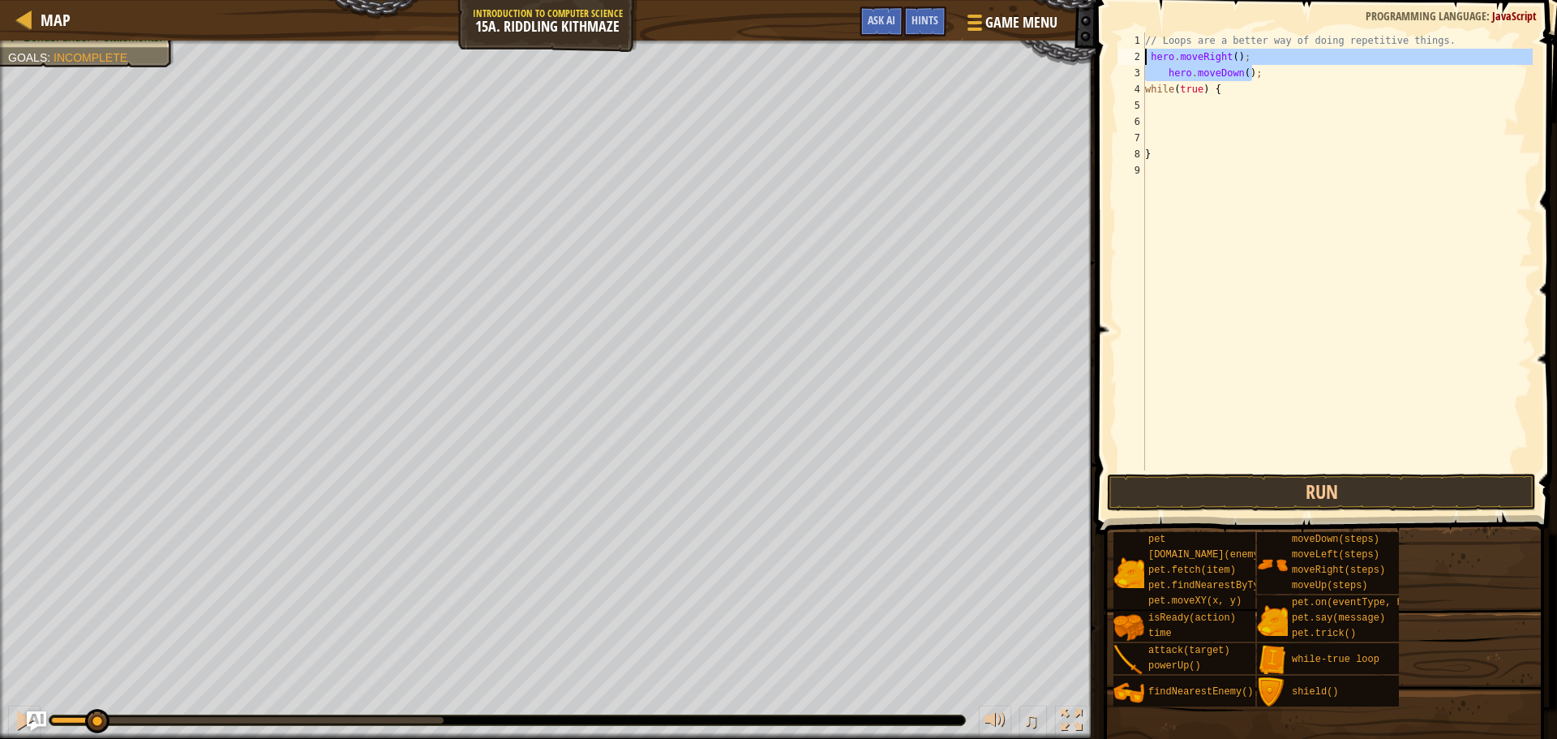
drag, startPoint x: 1251, startPoint y: 70, endPoint x: 1148, endPoint y: 57, distance: 103.8
click at [1148, 57] on div "// Loops are a better way of doing repetitive things. hero . moveRight ( ) ; he…" at bounding box center [1337, 267] width 391 height 470
type textarea "hero.moveRight(); hero.moveDown();"
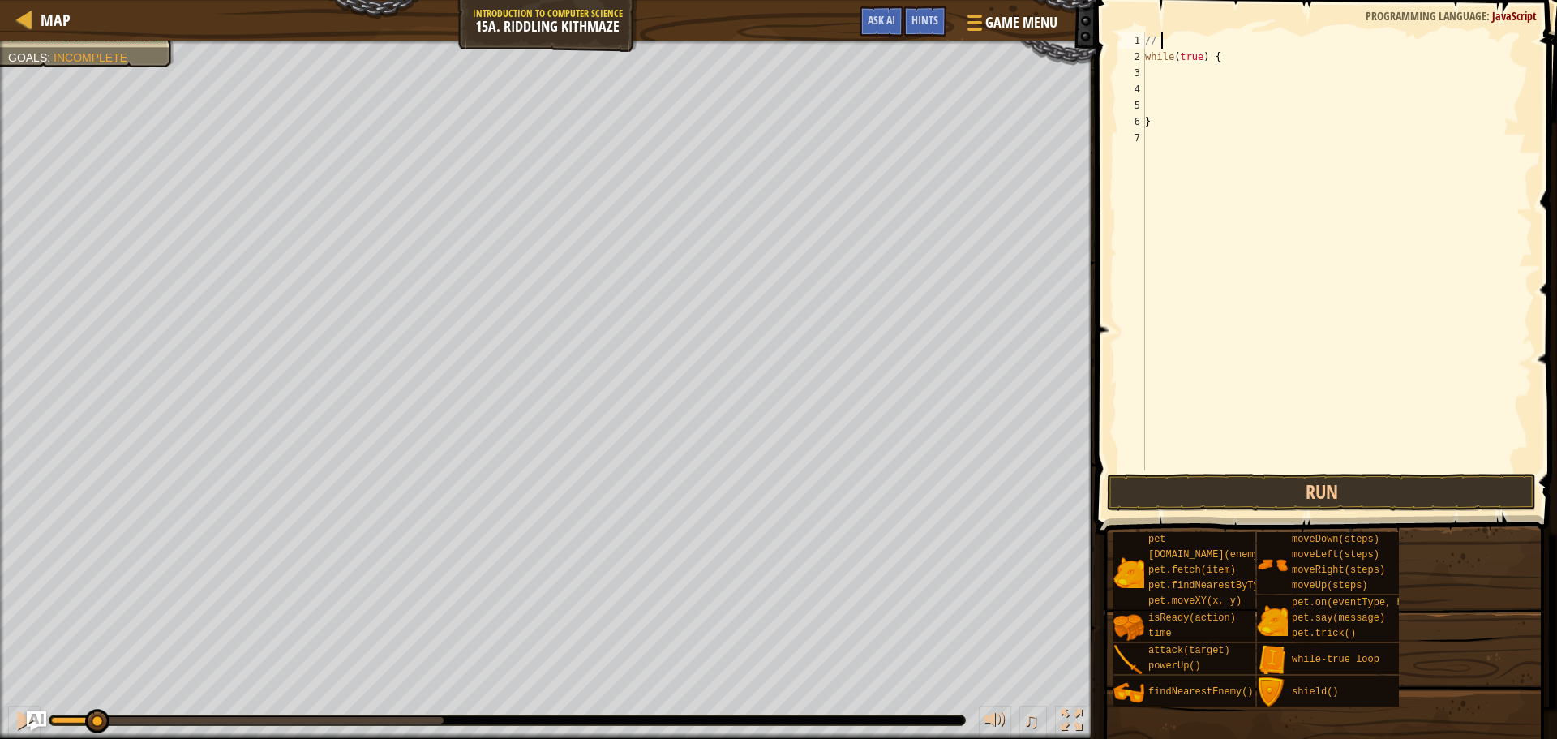
type textarea "/"
click at [1157, 73] on div "while ( true ) { }" at bounding box center [1337, 267] width 391 height 470
paste textarea "hero.moveDown();"
type textarea "hero.moveDown();"
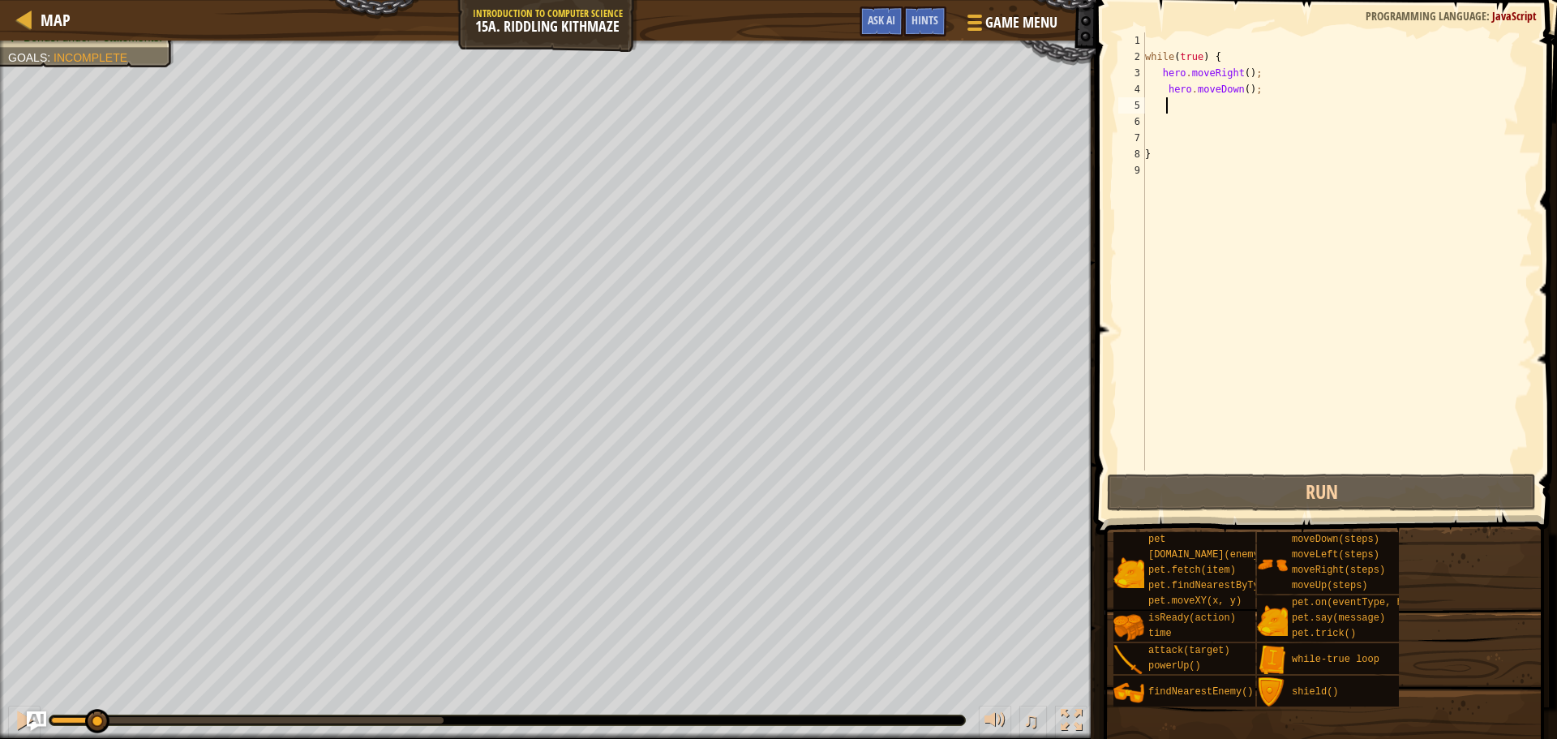
type textarea "h"
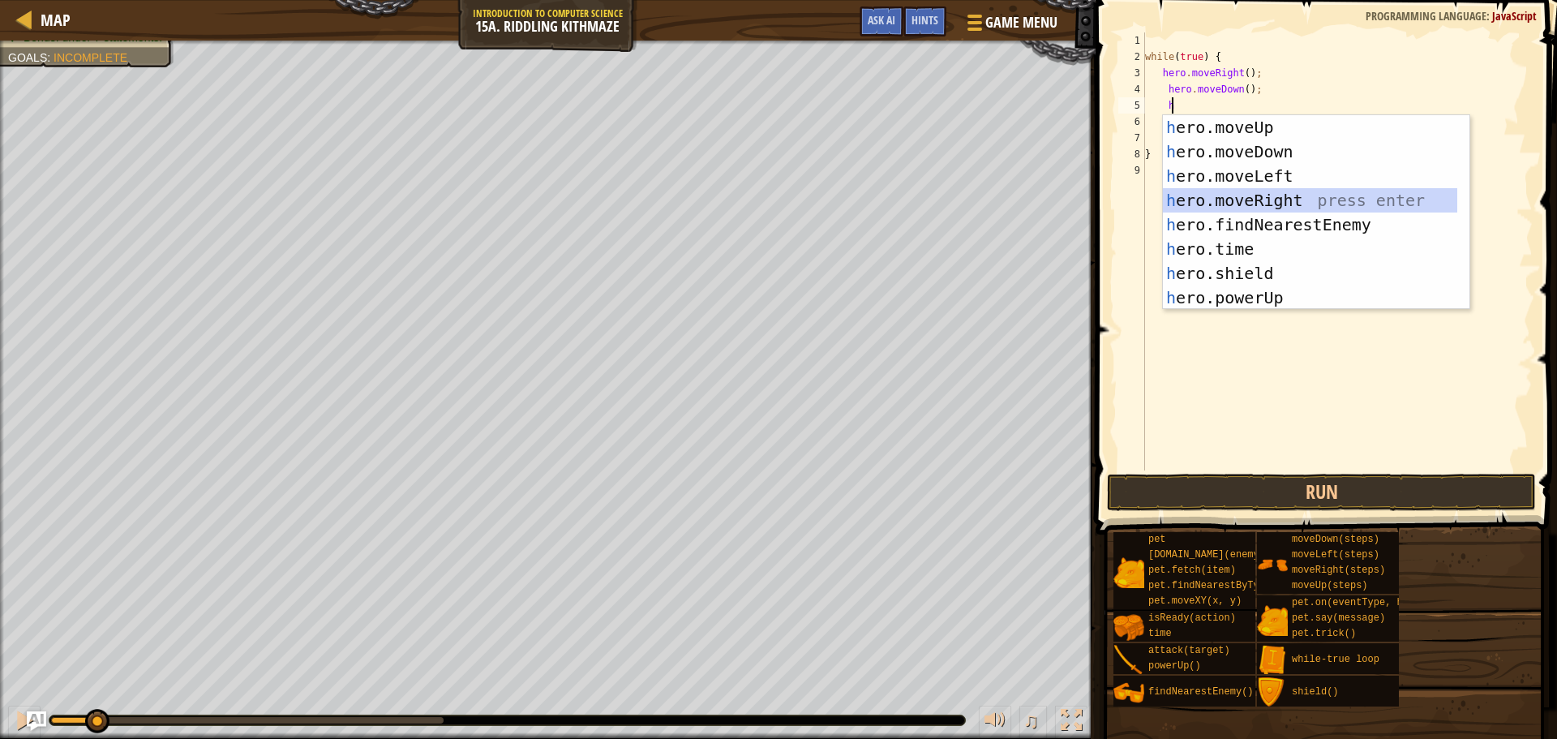
click at [1296, 195] on div "h ero.moveUp press enter h ero.moveDown press enter h ero.moveLeft press enter …" at bounding box center [1310, 236] width 294 height 243
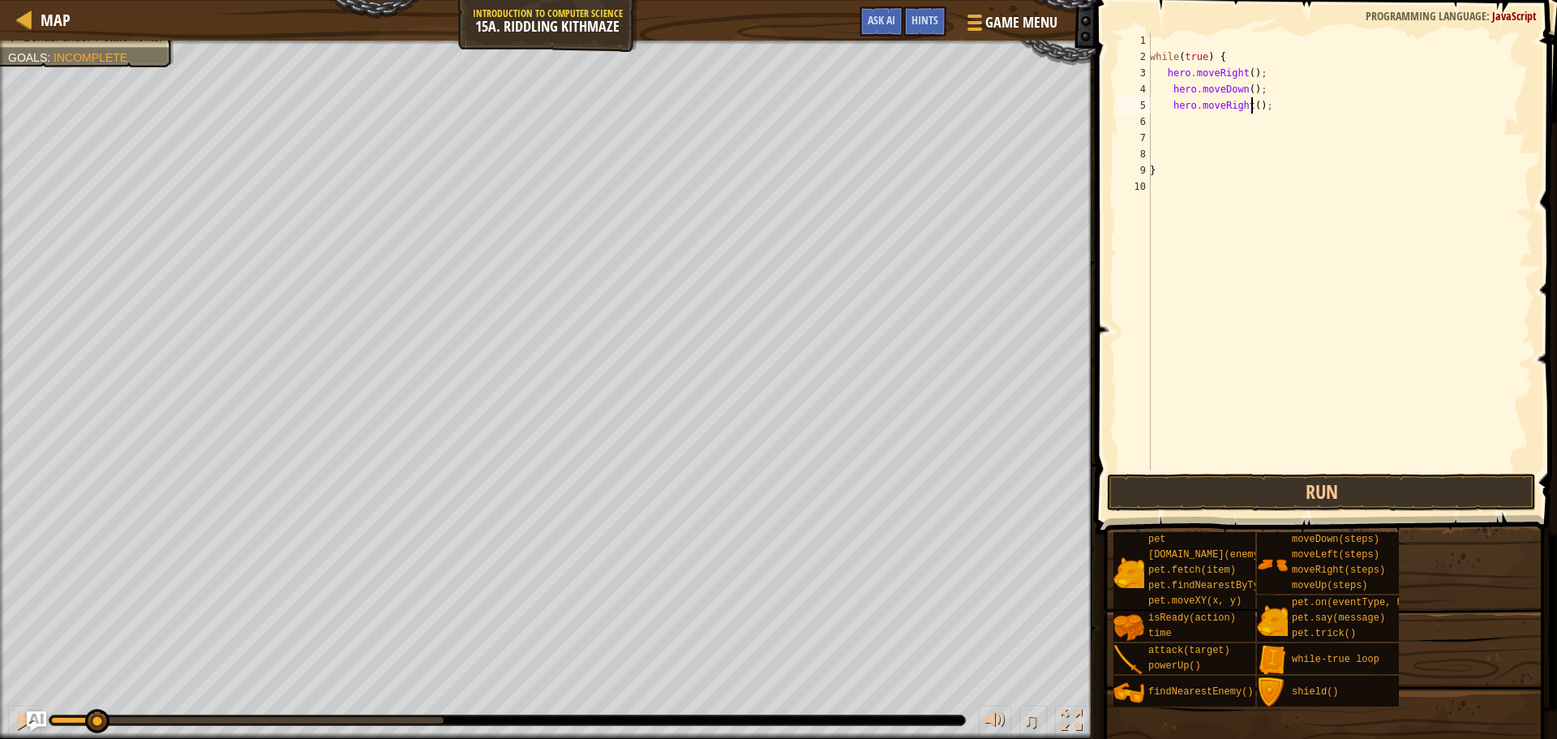
click at [1250, 109] on div "while ( true ) { hero . moveRight ( ) ; hero . moveDown ( ) ; hero . moveRight …" at bounding box center [1340, 267] width 386 height 470
type textarea "hero.moveRight(2);"
click at [1195, 116] on div "while ( true ) { hero . moveRight ( ) ; hero . moveDown ( ) ; hero . moveRight …" at bounding box center [1340, 267] width 386 height 470
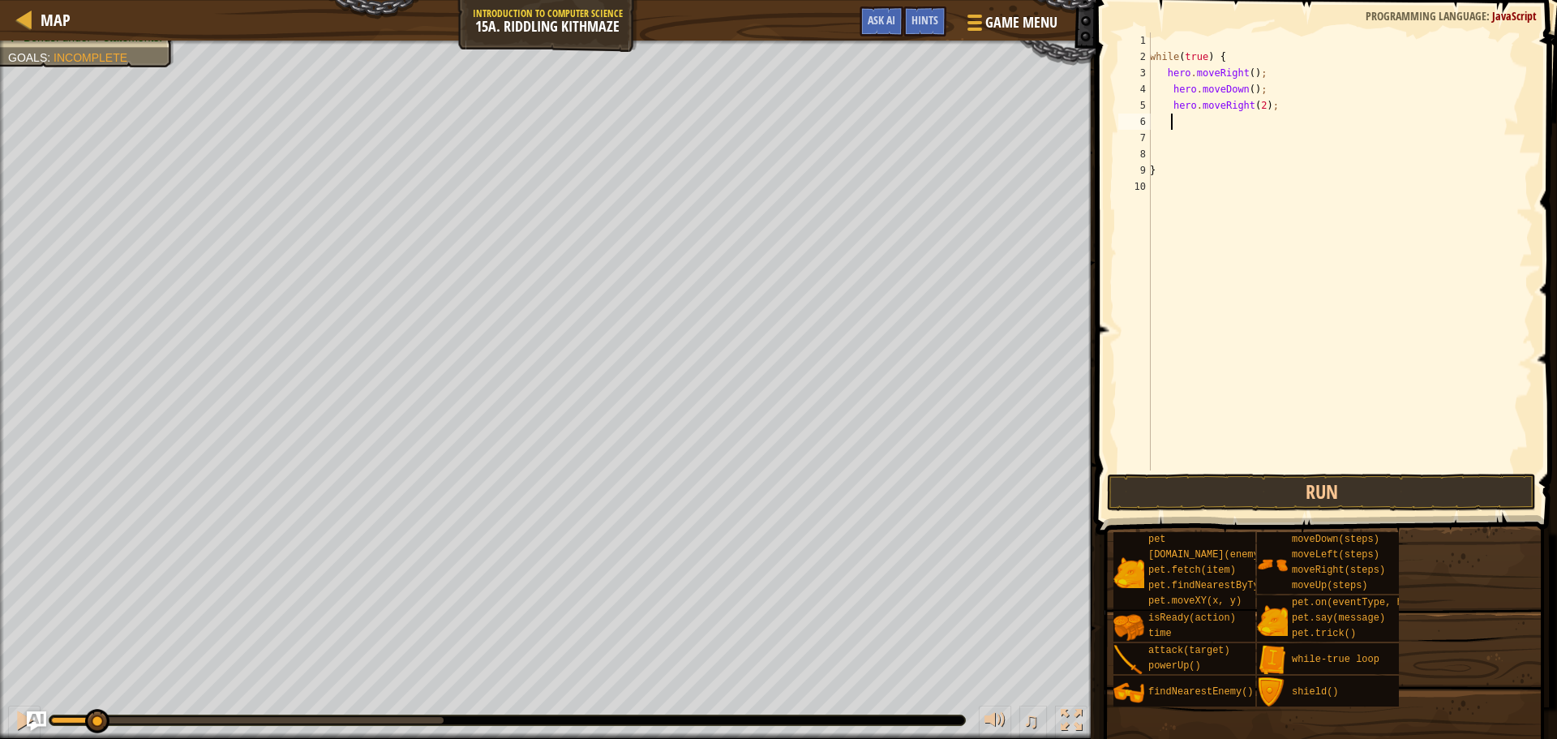
type textarea "h"
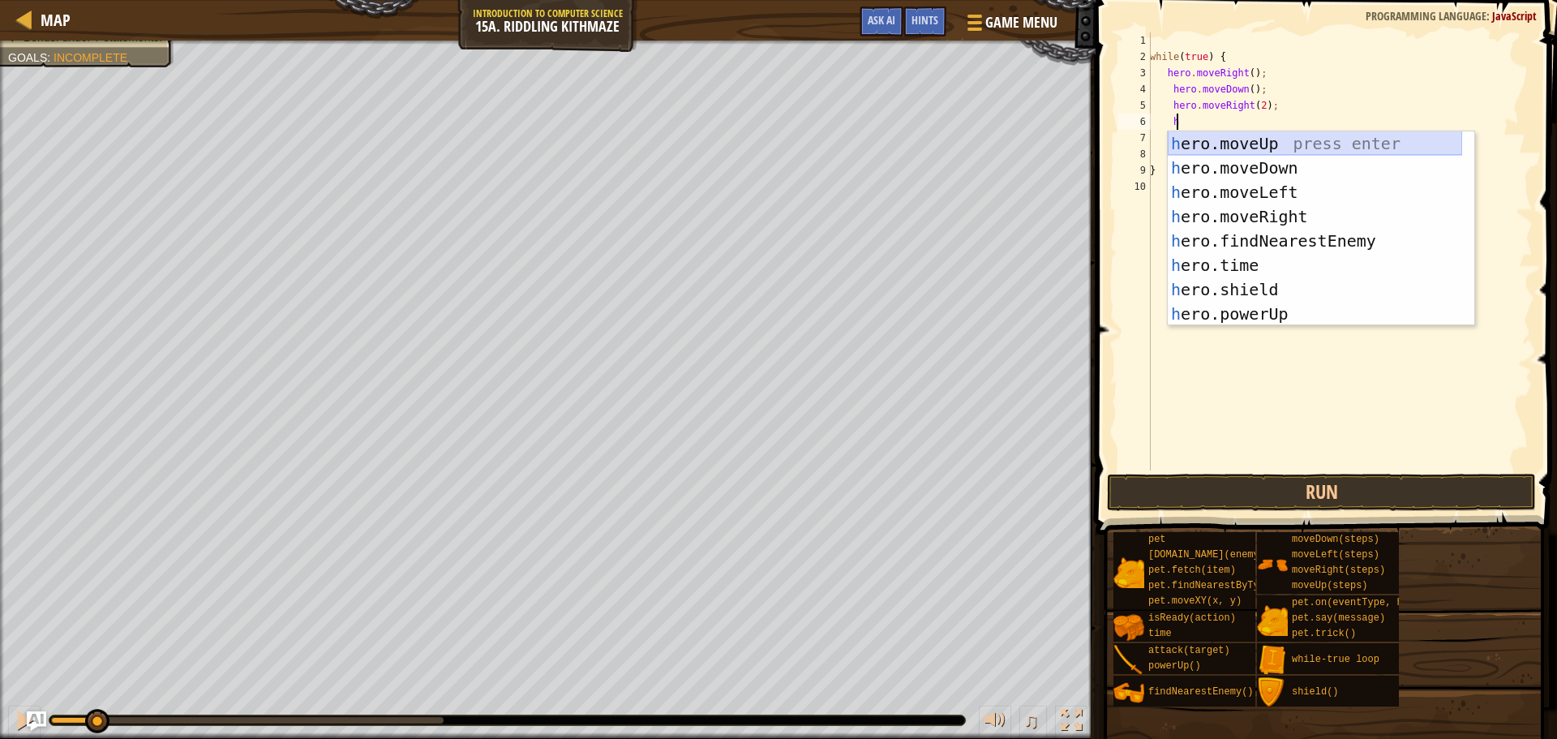
click at [1217, 140] on div "h ero.moveUp press enter h ero.moveDown press enter h ero.moveLeft press enter …" at bounding box center [1315, 252] width 294 height 243
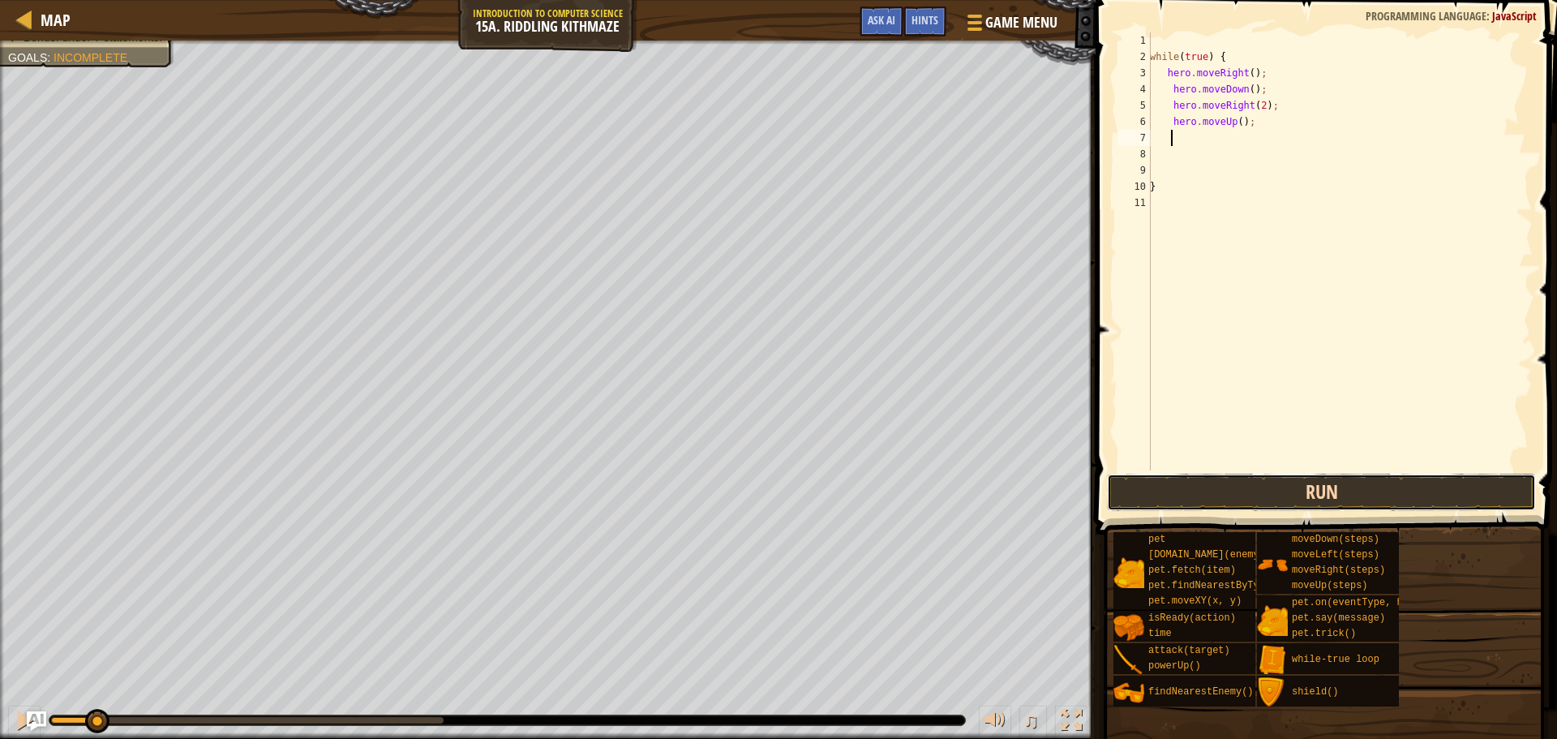
click at [1217, 483] on button "Run" at bounding box center [1321, 492] width 429 height 37
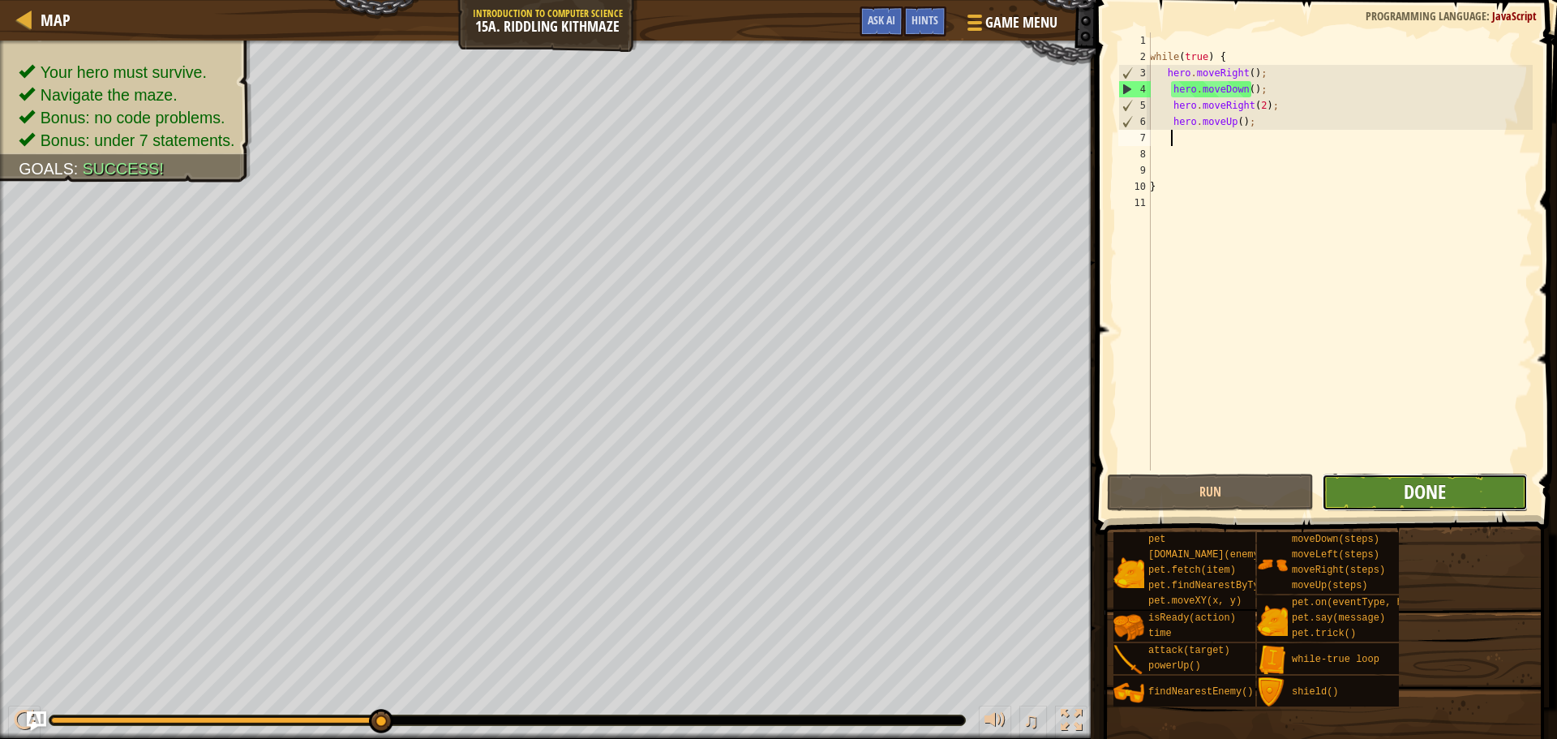
click at [1432, 488] on span "Done" at bounding box center [1425, 492] width 42 height 26
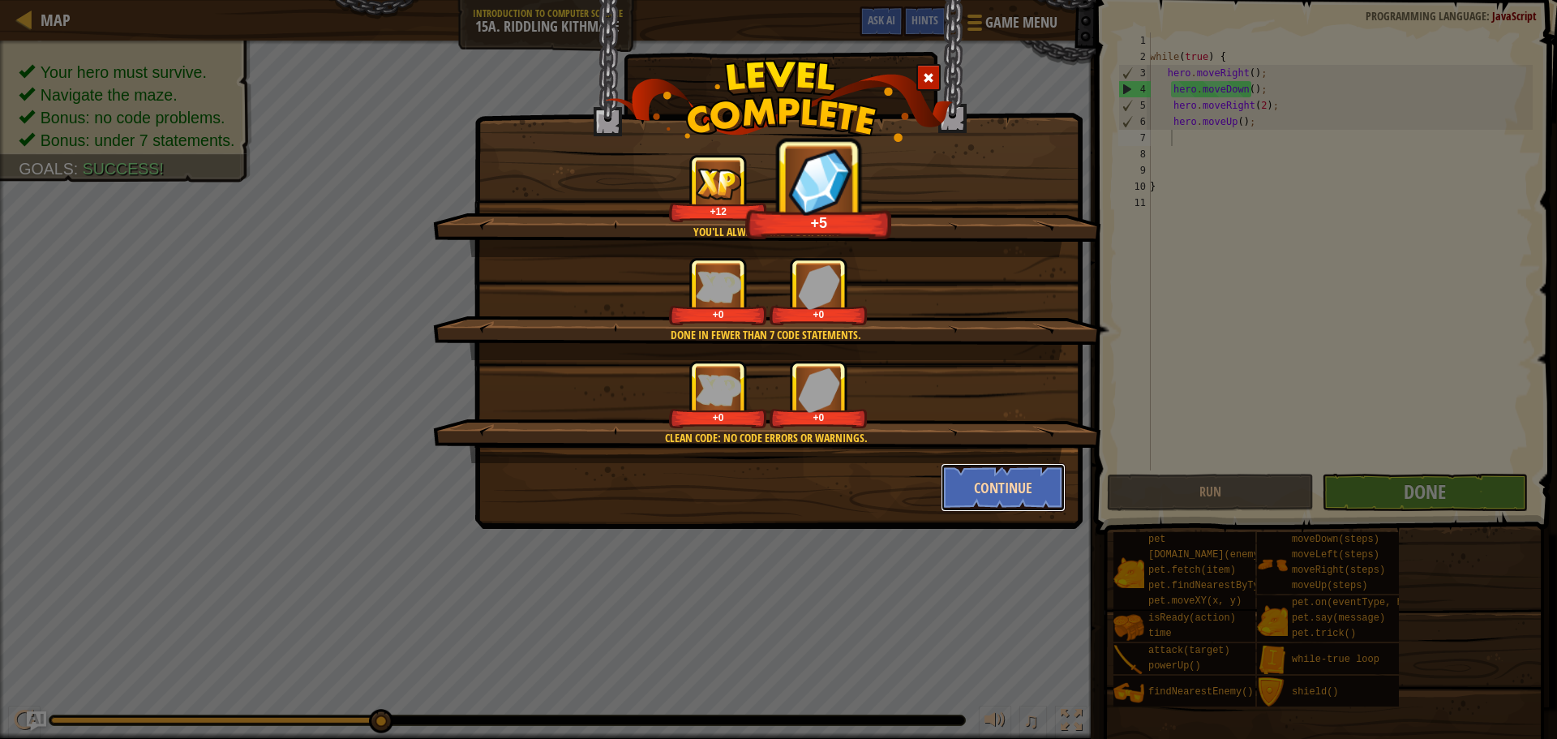
click at [972, 470] on button "Continue" at bounding box center [1004, 487] width 126 height 49
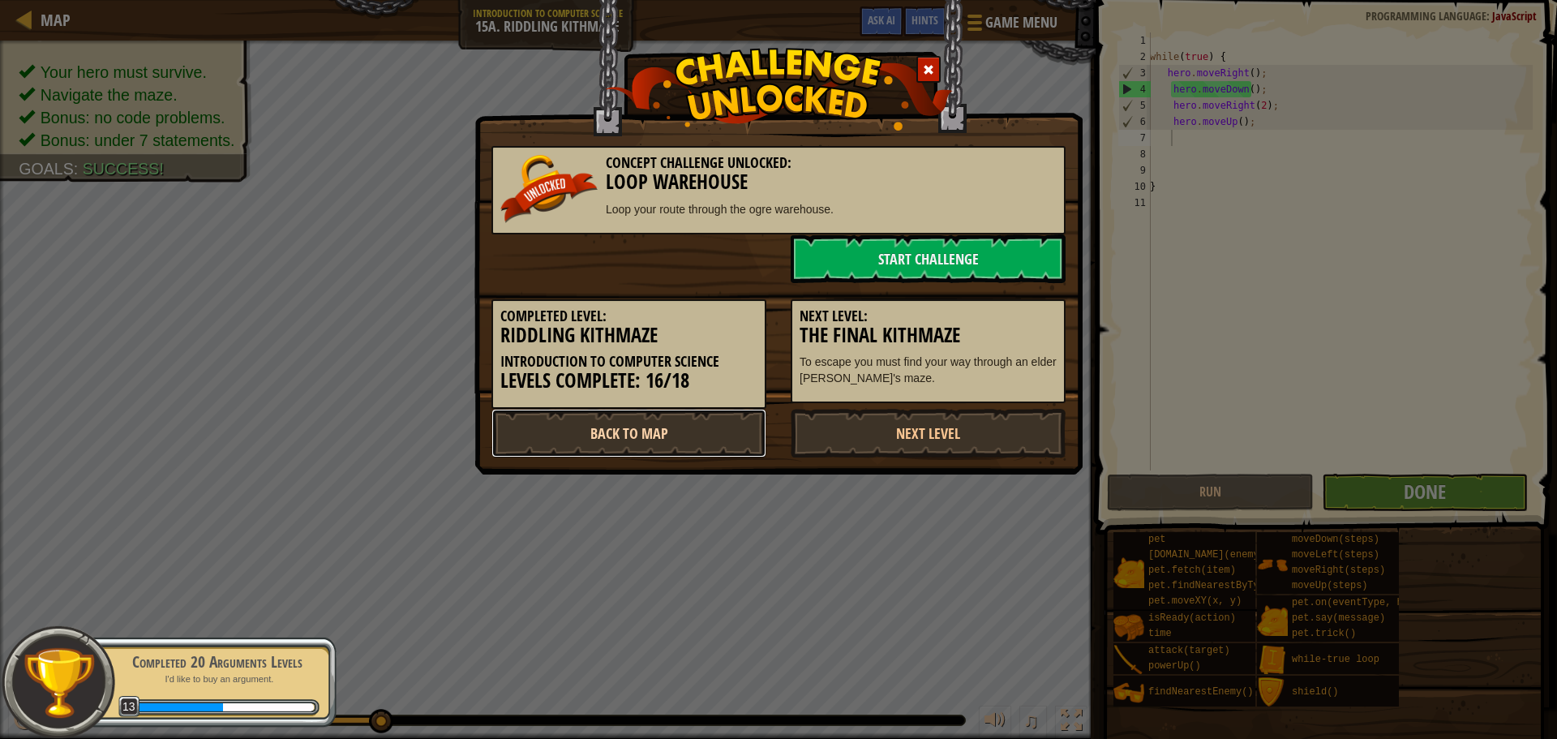
click at [740, 430] on link "Back to Map" at bounding box center [629, 433] width 275 height 49
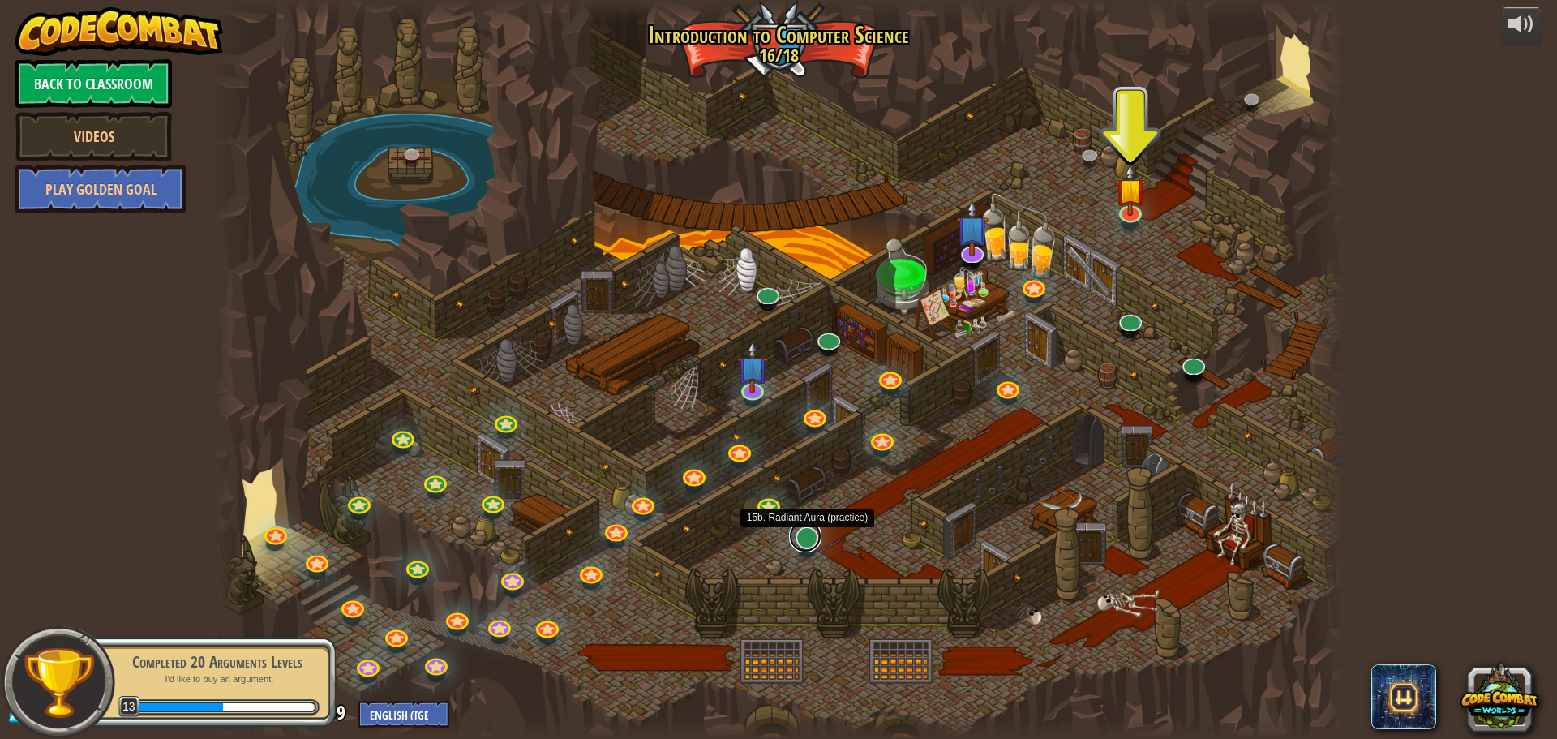
click at [807, 539] on link at bounding box center [805, 536] width 32 height 32
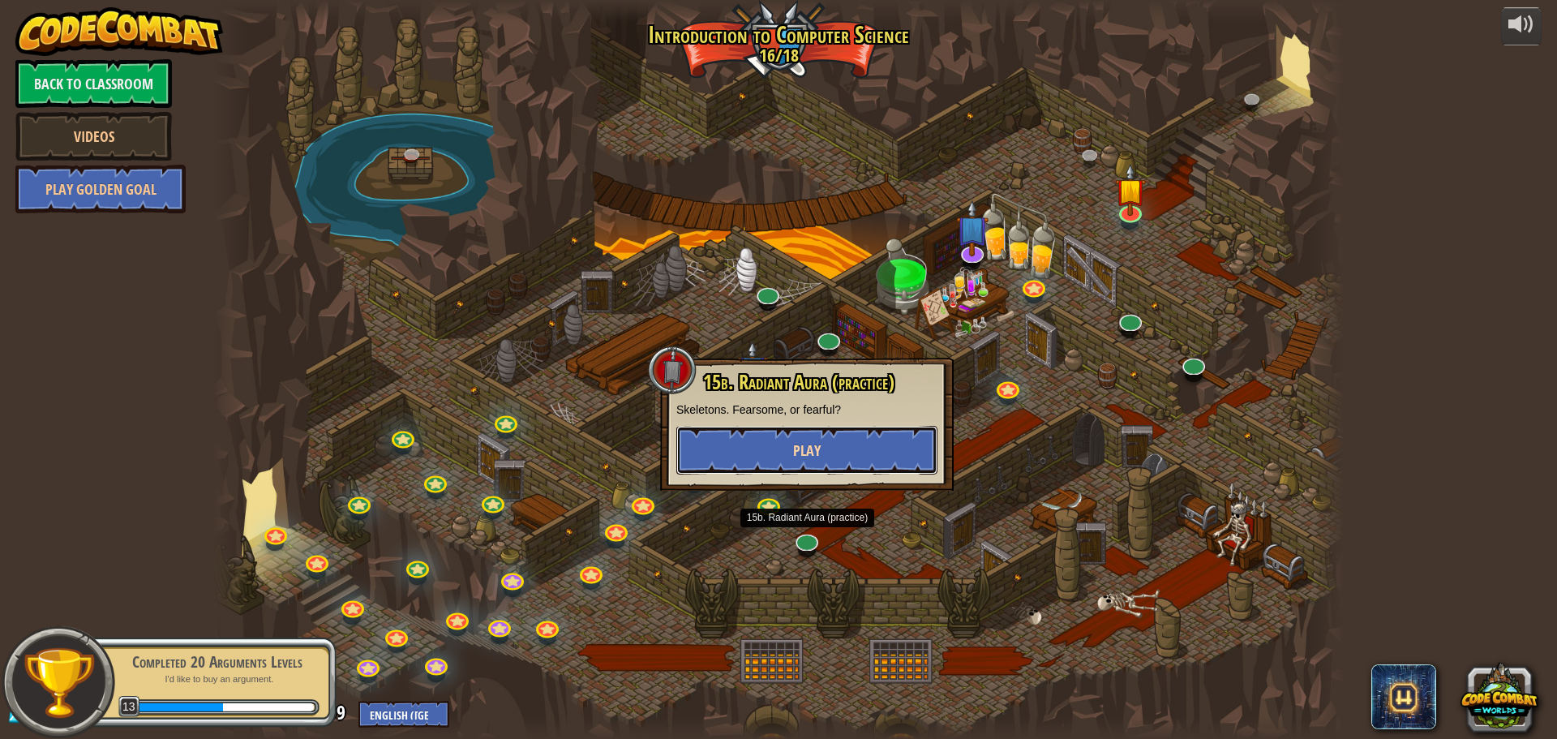
click at [792, 449] on button "Play" at bounding box center [806, 450] width 261 height 49
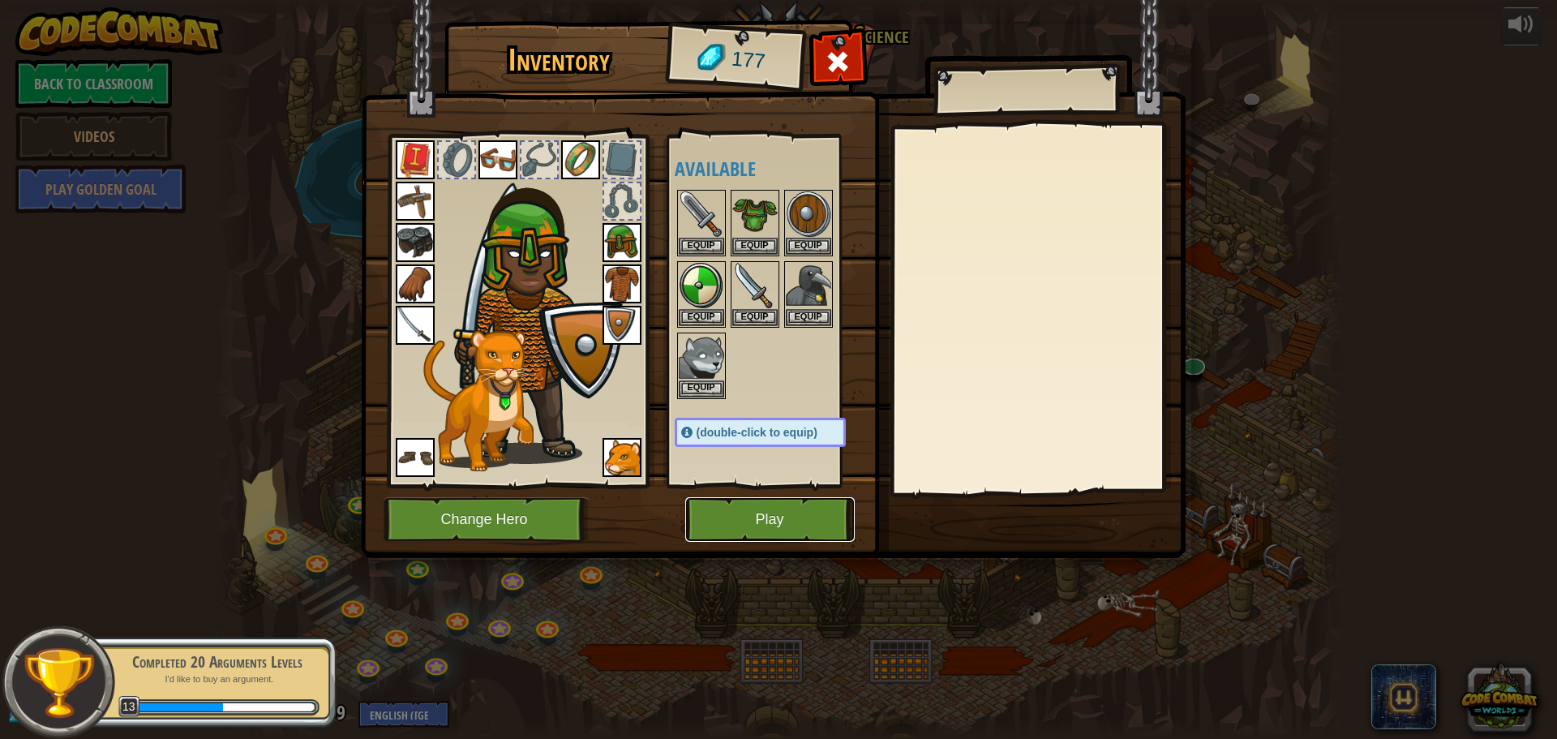
click at [820, 529] on button "Play" at bounding box center [770, 519] width 170 height 45
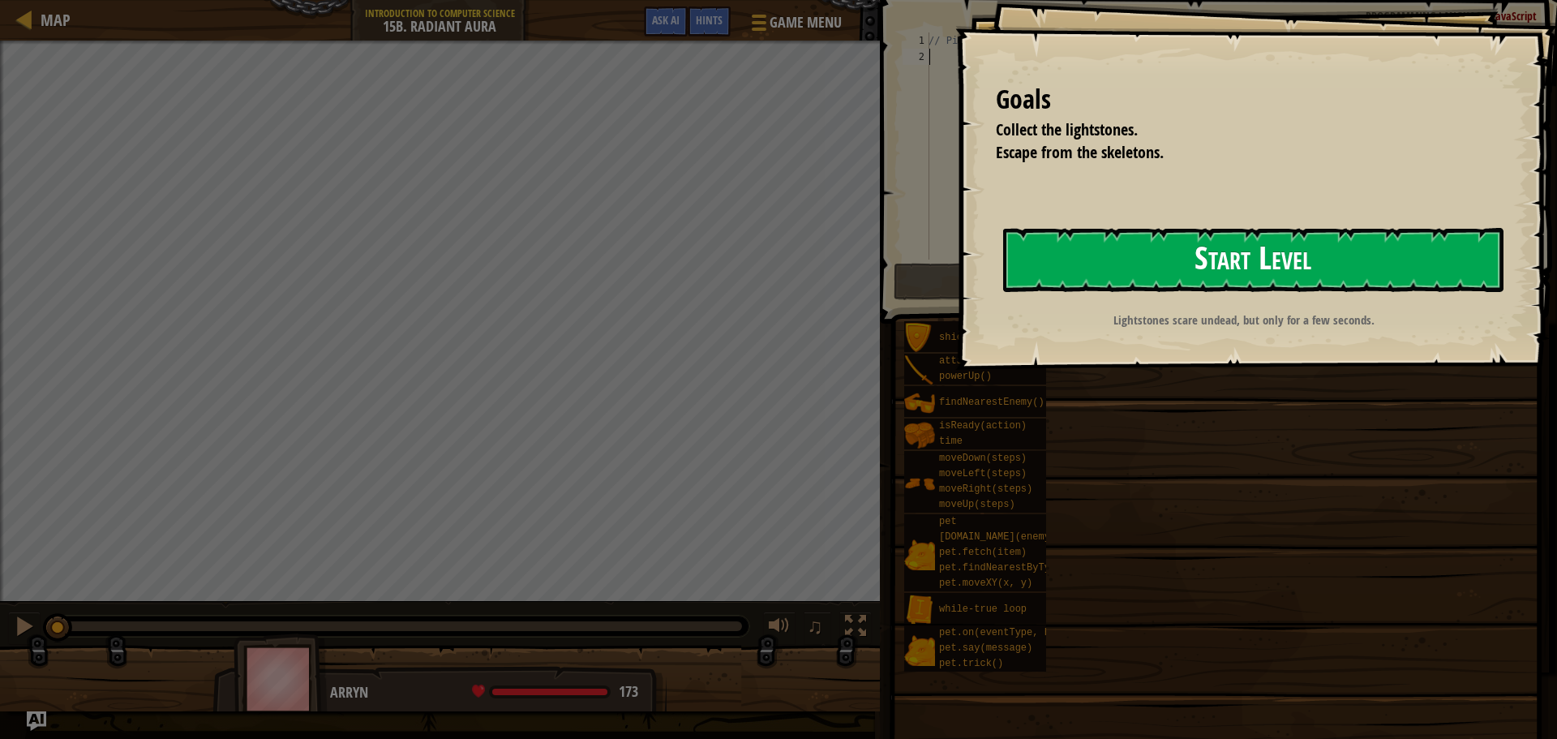
click at [1087, 240] on button "Start Level" at bounding box center [1253, 260] width 500 height 64
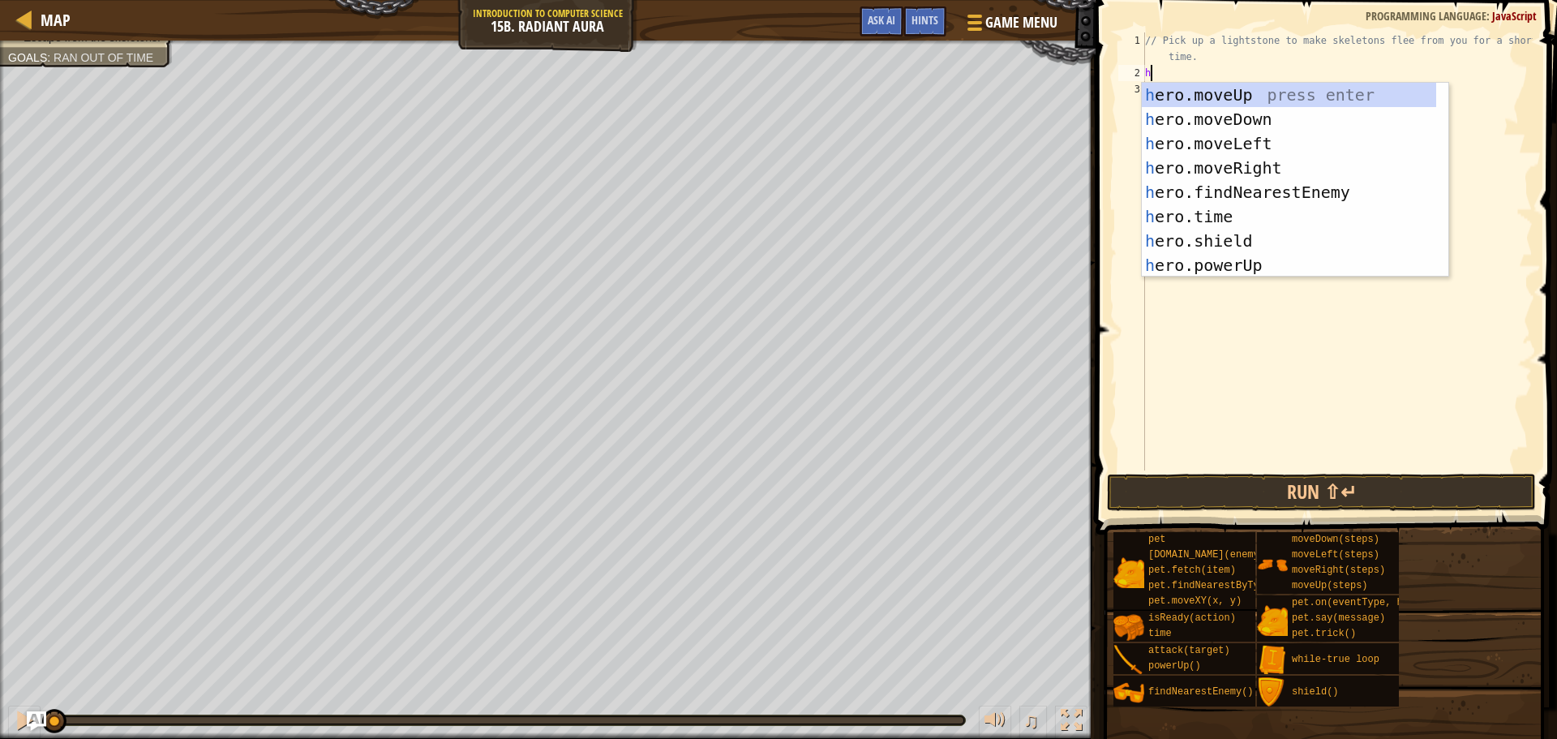
scroll to position [7, 0]
type textarea "he"
click at [1204, 88] on div "he ro.moveUp press enter he ro.moveDown press enter he ro.moveLeft press enter …" at bounding box center [1289, 204] width 294 height 243
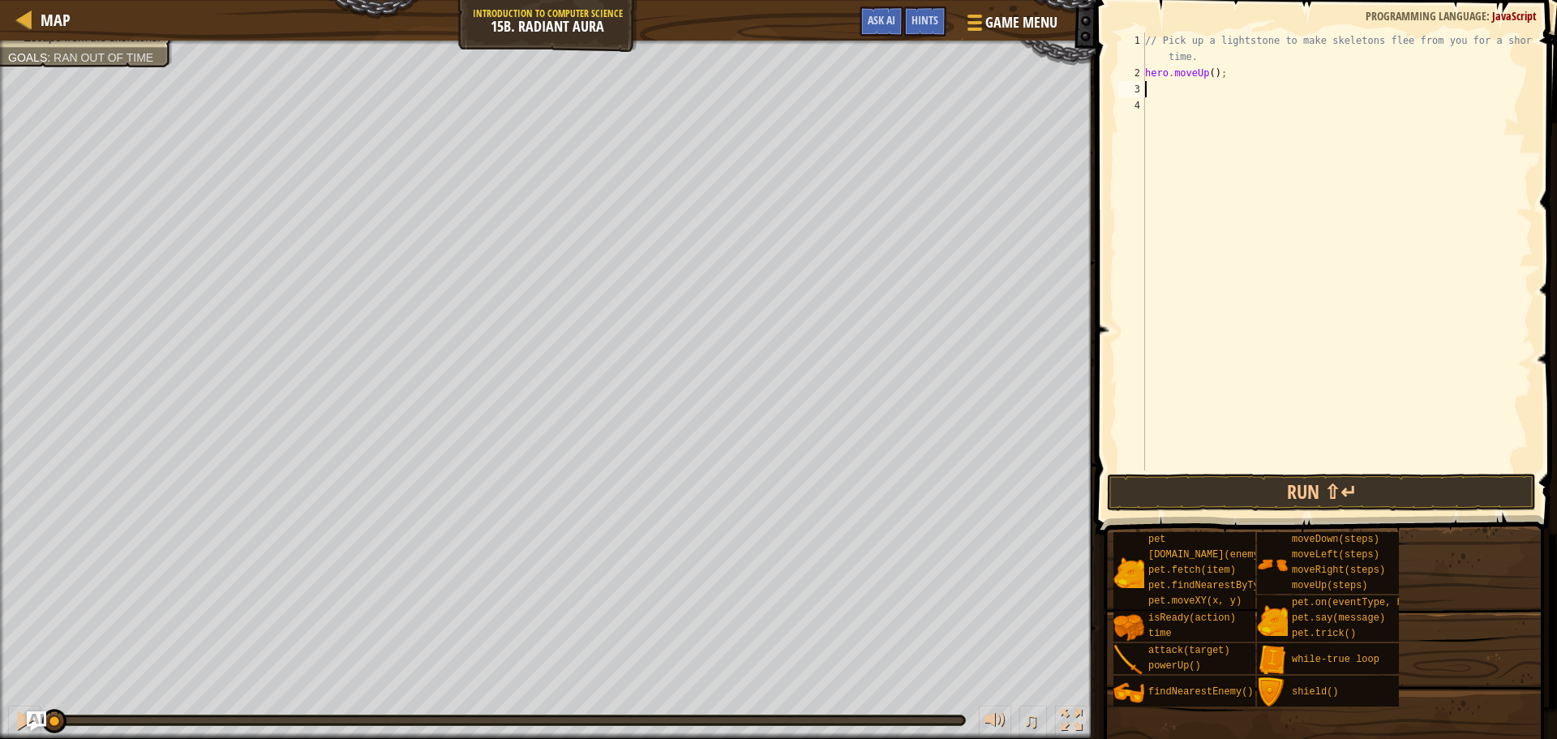
type textarea "h"
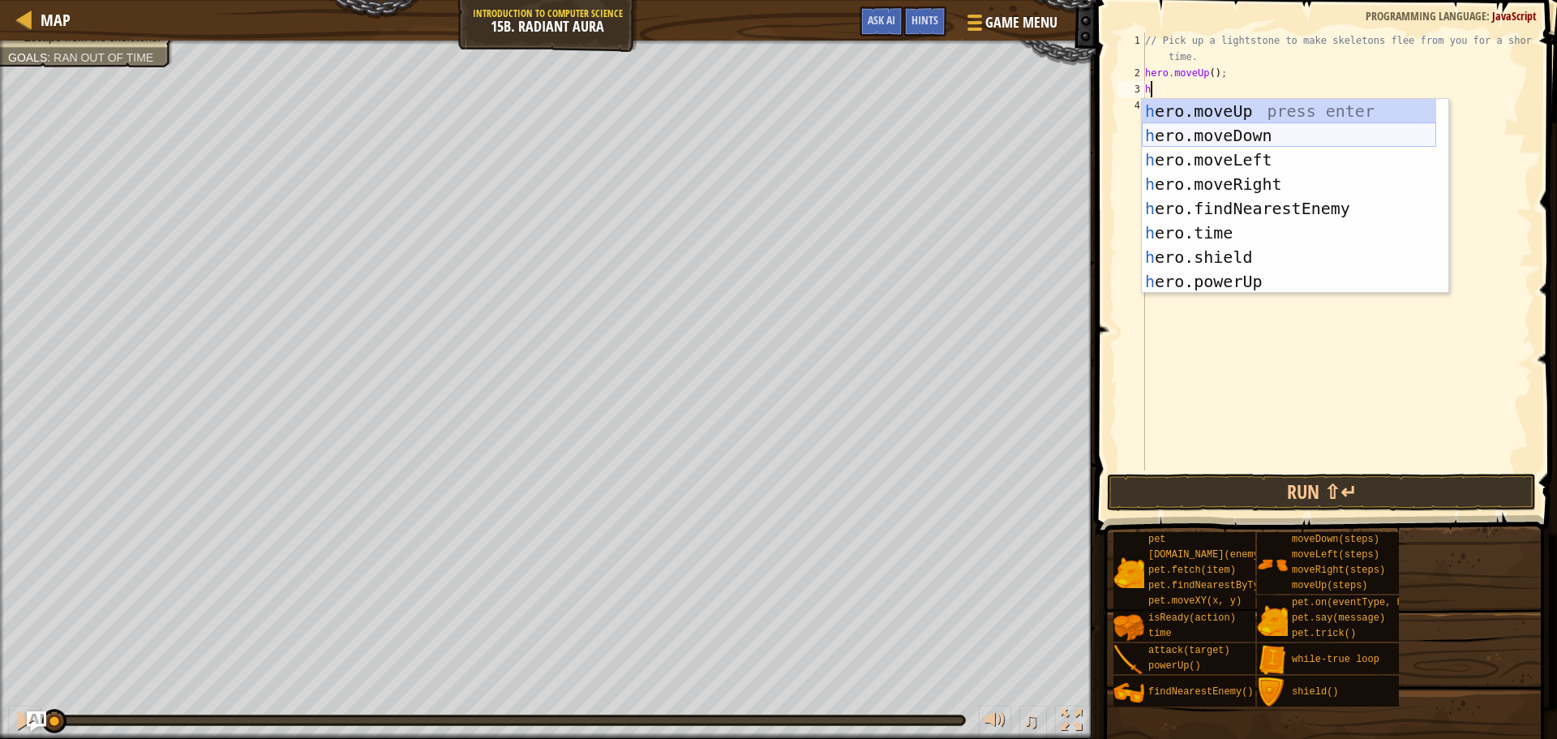
click at [1224, 134] on div "h ero.moveUp press enter h ero.moveDown press enter h ero.moveLeft press enter …" at bounding box center [1289, 220] width 294 height 243
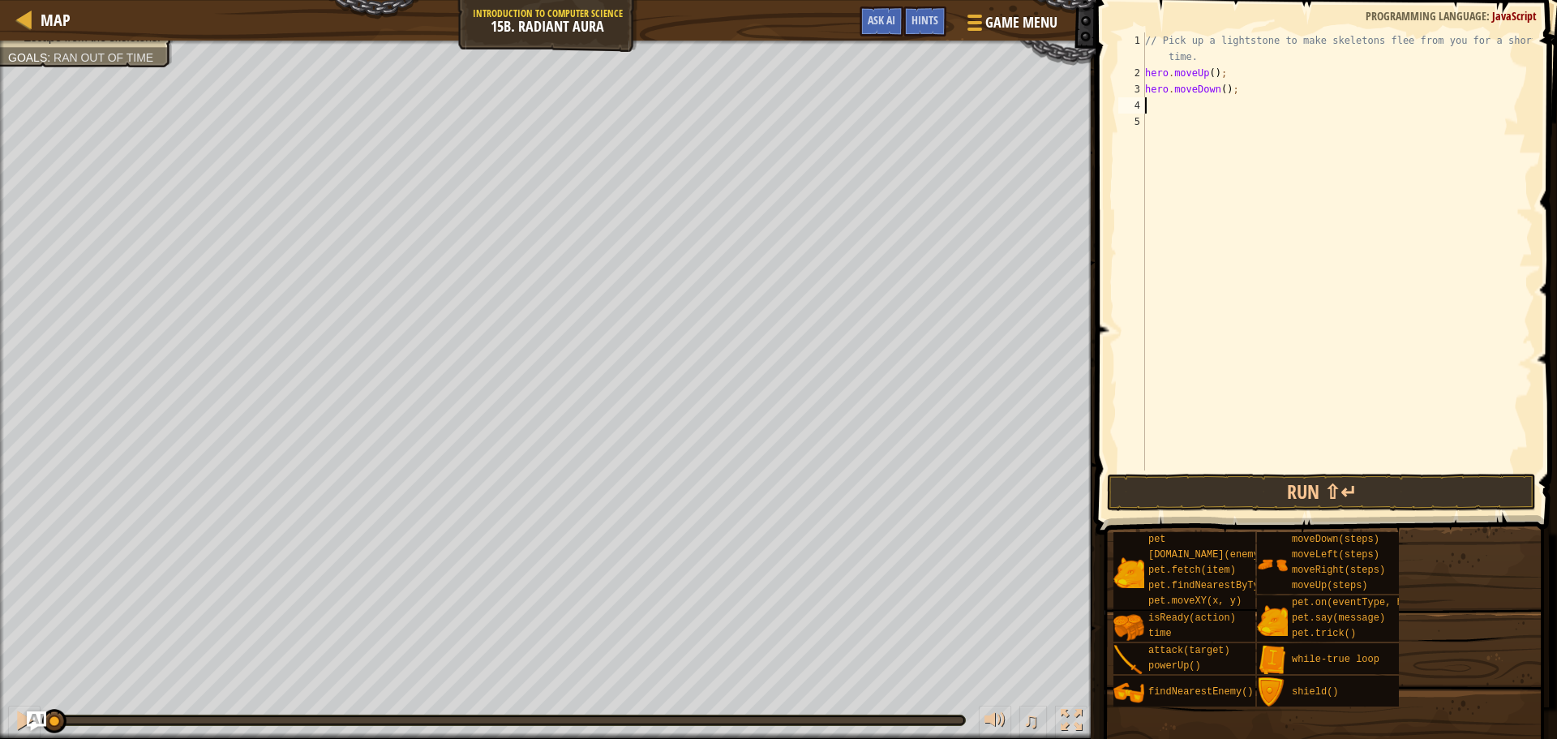
type textarea "h"
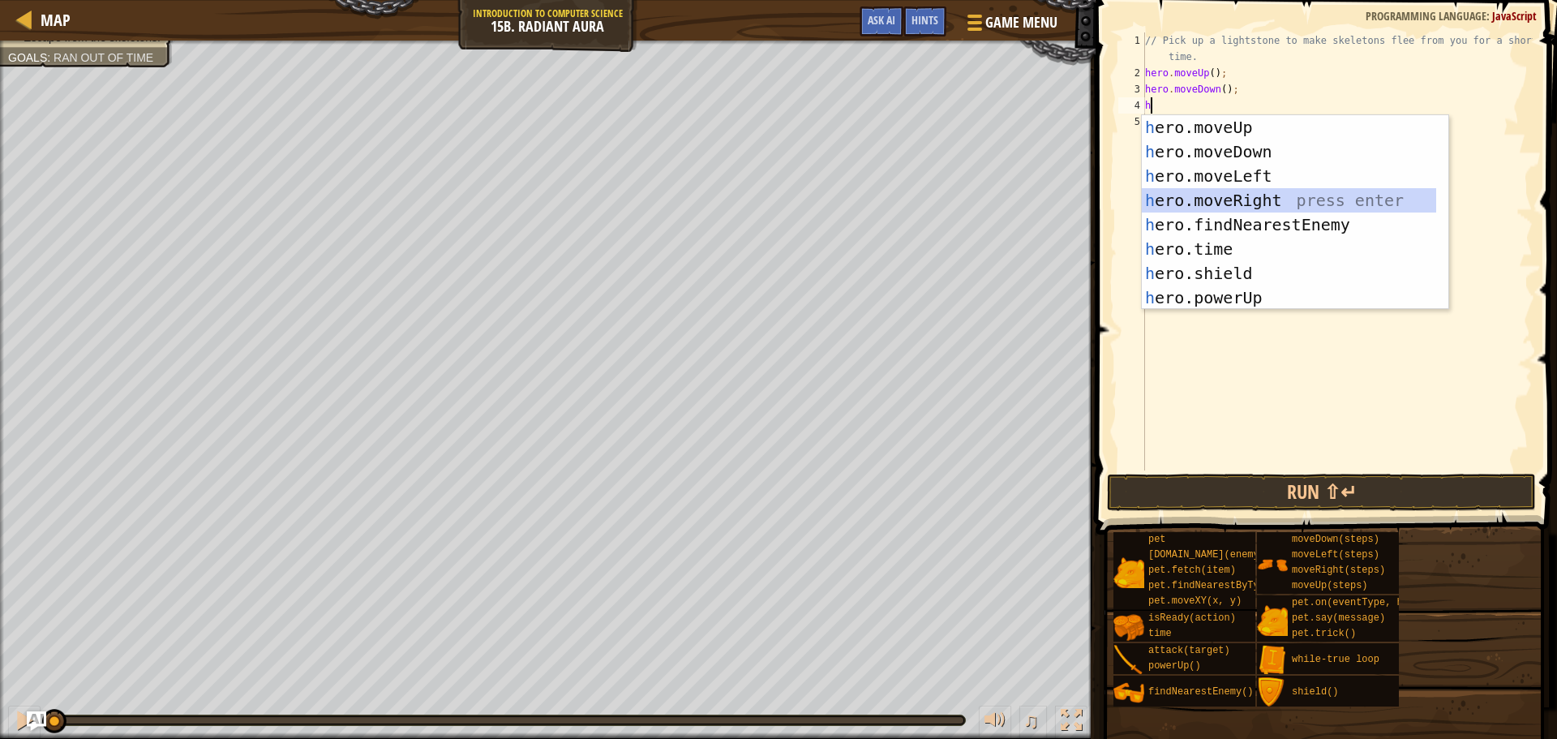
click at [1227, 200] on div "h ero.moveUp press enter h ero.moveDown press enter h ero.moveLeft press enter …" at bounding box center [1289, 236] width 294 height 243
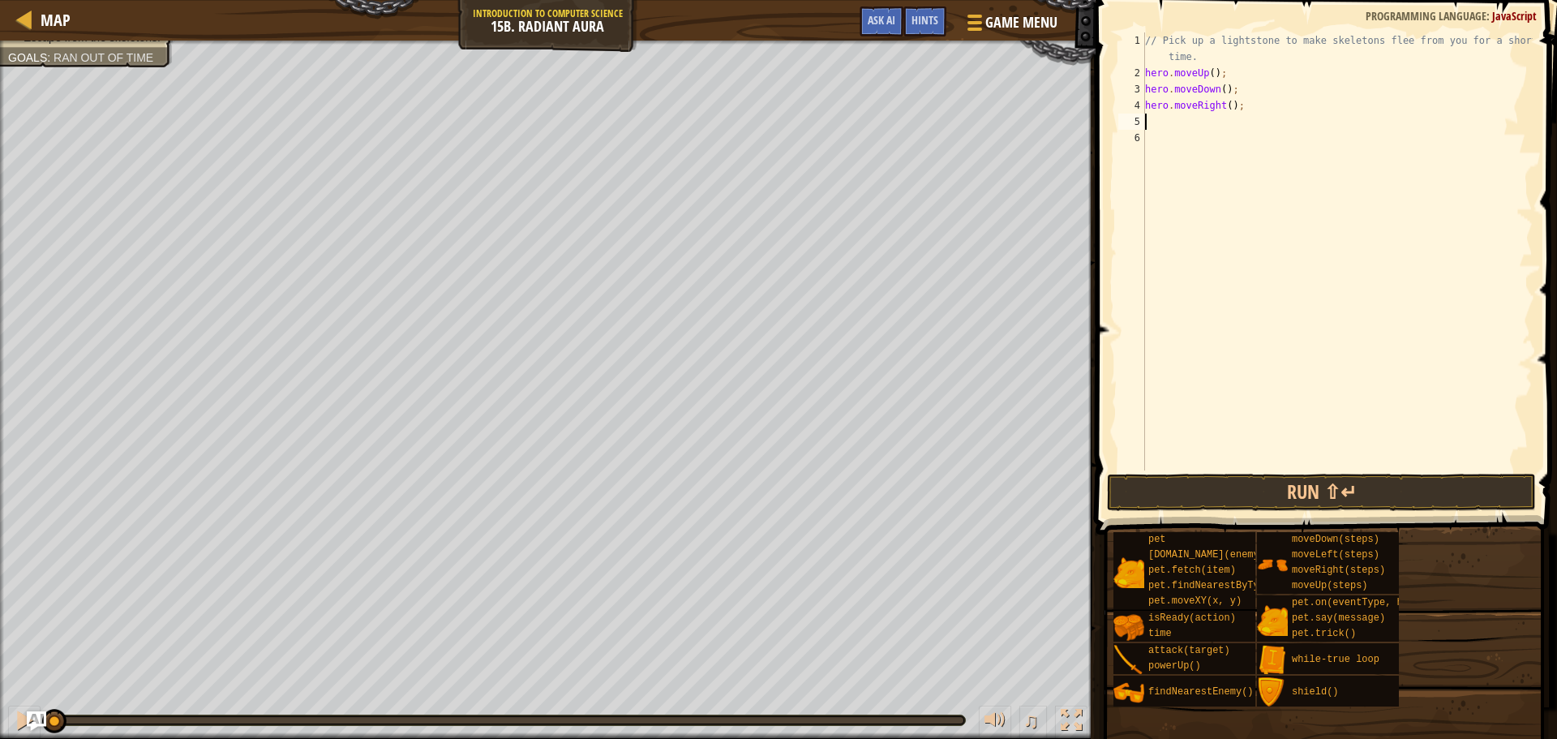
click at [1226, 104] on div "// Pick up a lightstone to make skeletons flee from you for a short time. hero …" at bounding box center [1337, 275] width 391 height 487
click at [1148, 56] on div "// Pick up a lightstone to make skeletons flee from you for a short time. hero …" at bounding box center [1337, 275] width 391 height 487
drag, startPoint x: 1191, startPoint y: 57, endPoint x: 1149, endPoint y: 37, distance: 45.7
click at [1149, 37] on div "// Pick up a lightstone to make skeletons flee from you for a short time. hero …" at bounding box center [1337, 275] width 391 height 487
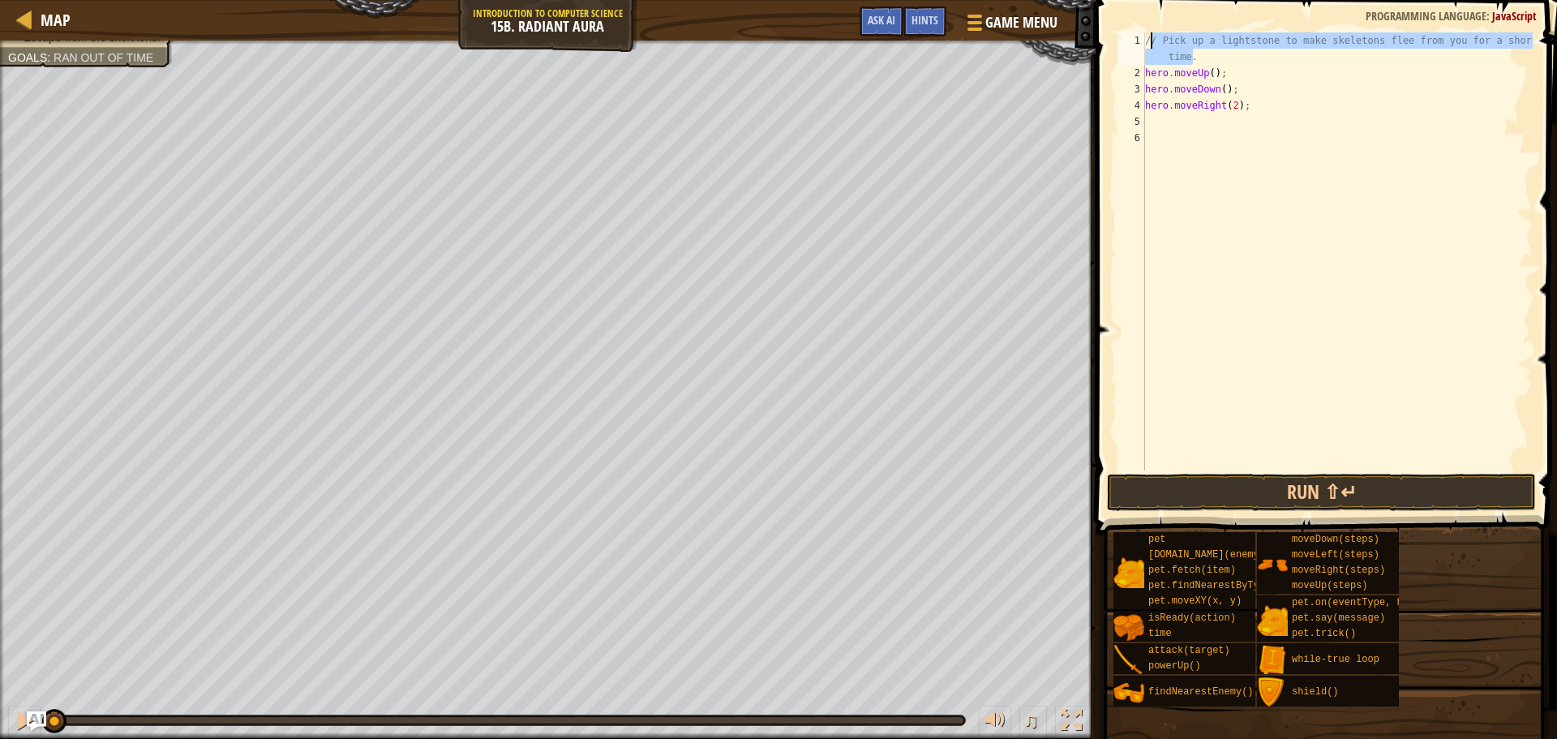
type textarea "/"
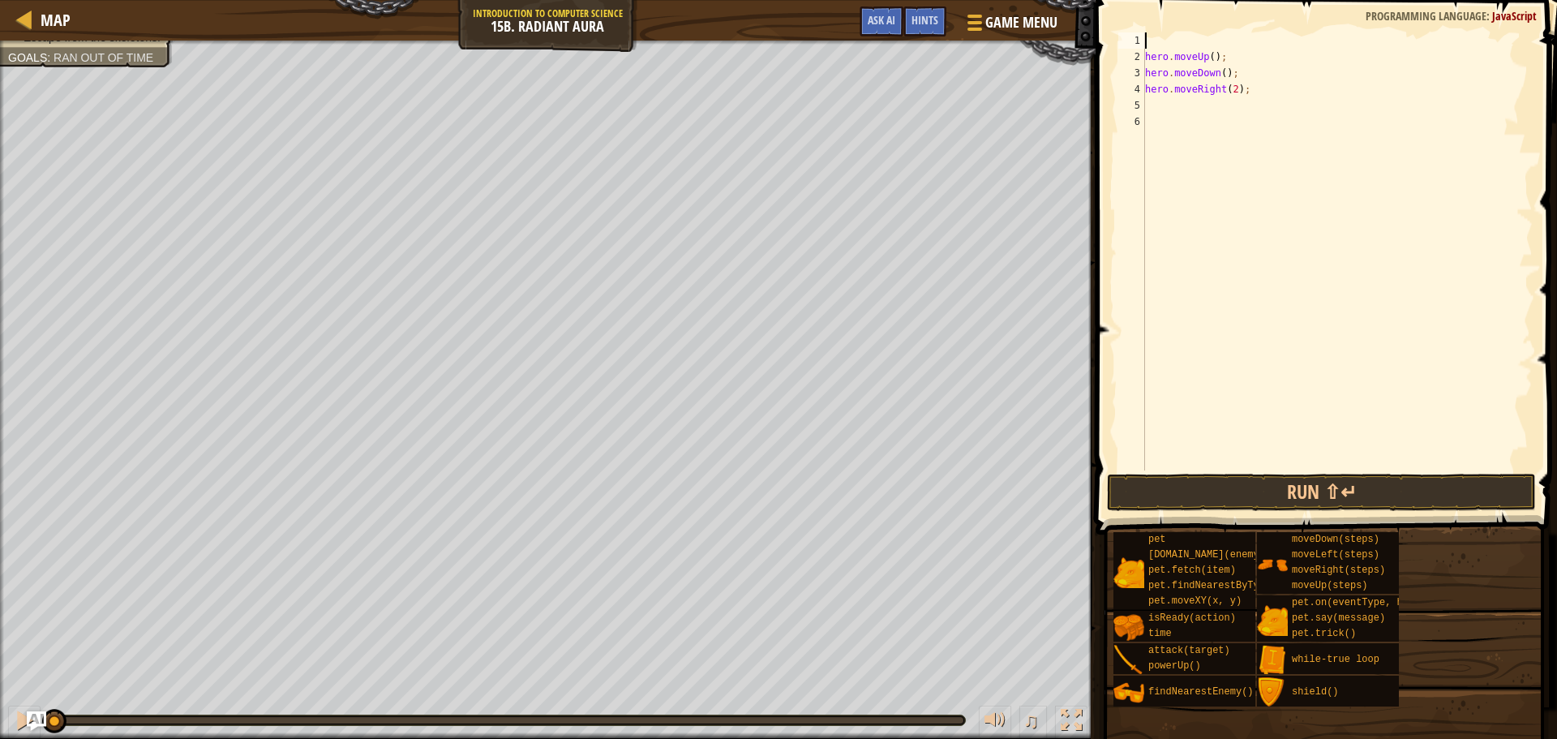
type textarea "wh"
click at [1260, 57] on div "wh ile-true loop press enter" at bounding box center [1295, 86] width 307 height 73
click at [1147, 85] on div "while ( true ) { } hero . moveUp ( ) ; hero . moveDown ( ) ; hero . moveRight (…" at bounding box center [1337, 267] width 391 height 470
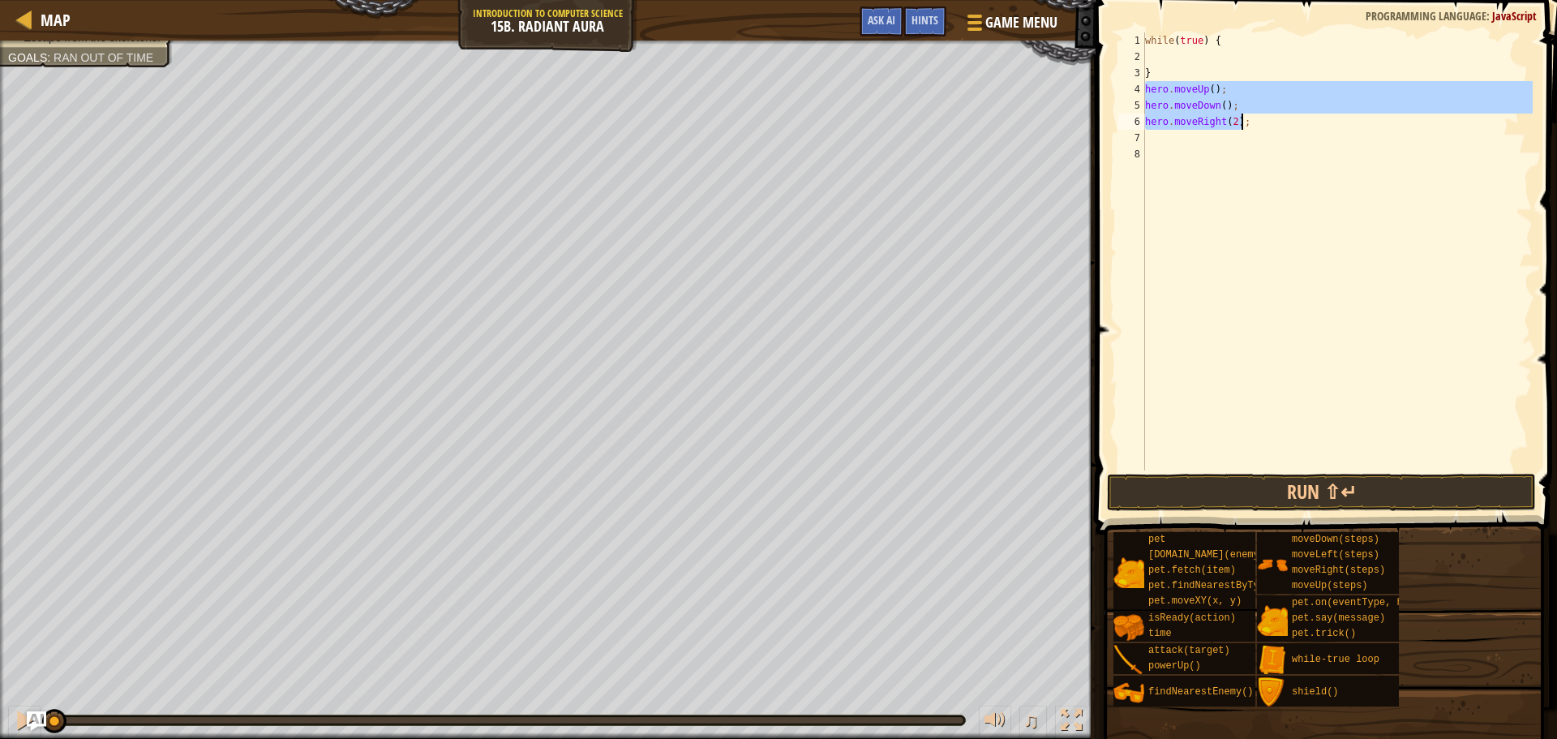
drag, startPoint x: 1145, startPoint y: 88, endPoint x: 1240, endPoint y: 128, distance: 103.2
click at [1240, 128] on div "while ( true ) { } hero . moveUp ( ) ; hero . moveDown ( ) ; hero . moveRight (…" at bounding box center [1337, 267] width 391 height 470
type textarea "hero.moveDown(); hero.moveRight(2);"
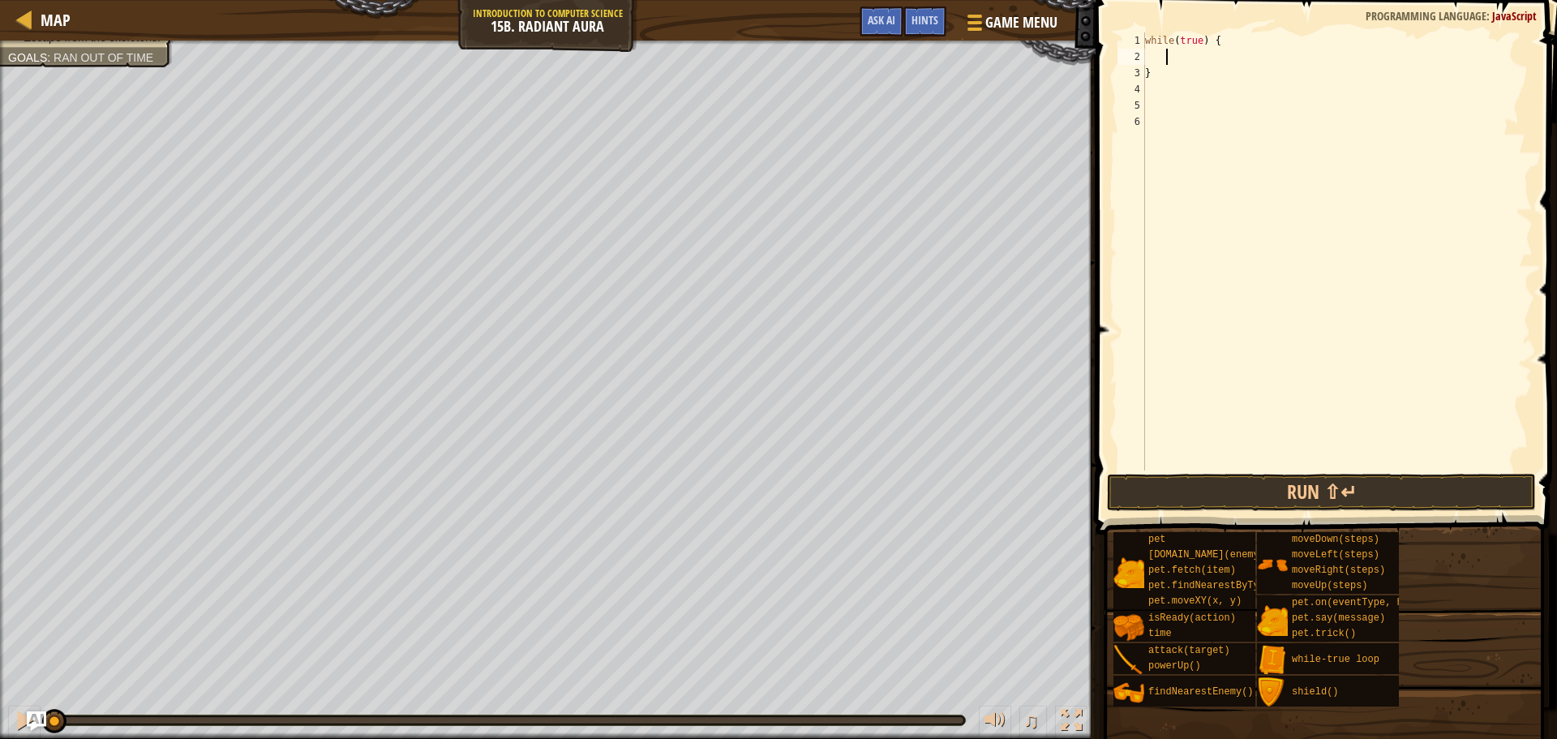
click at [1164, 57] on div "while ( true ) { }" at bounding box center [1337, 267] width 391 height 470
paste textarea "hero.moveRight(2);"
type textarea "hero.moveRight(2);"
click at [1283, 496] on button "Run ⇧↵" at bounding box center [1321, 492] width 429 height 37
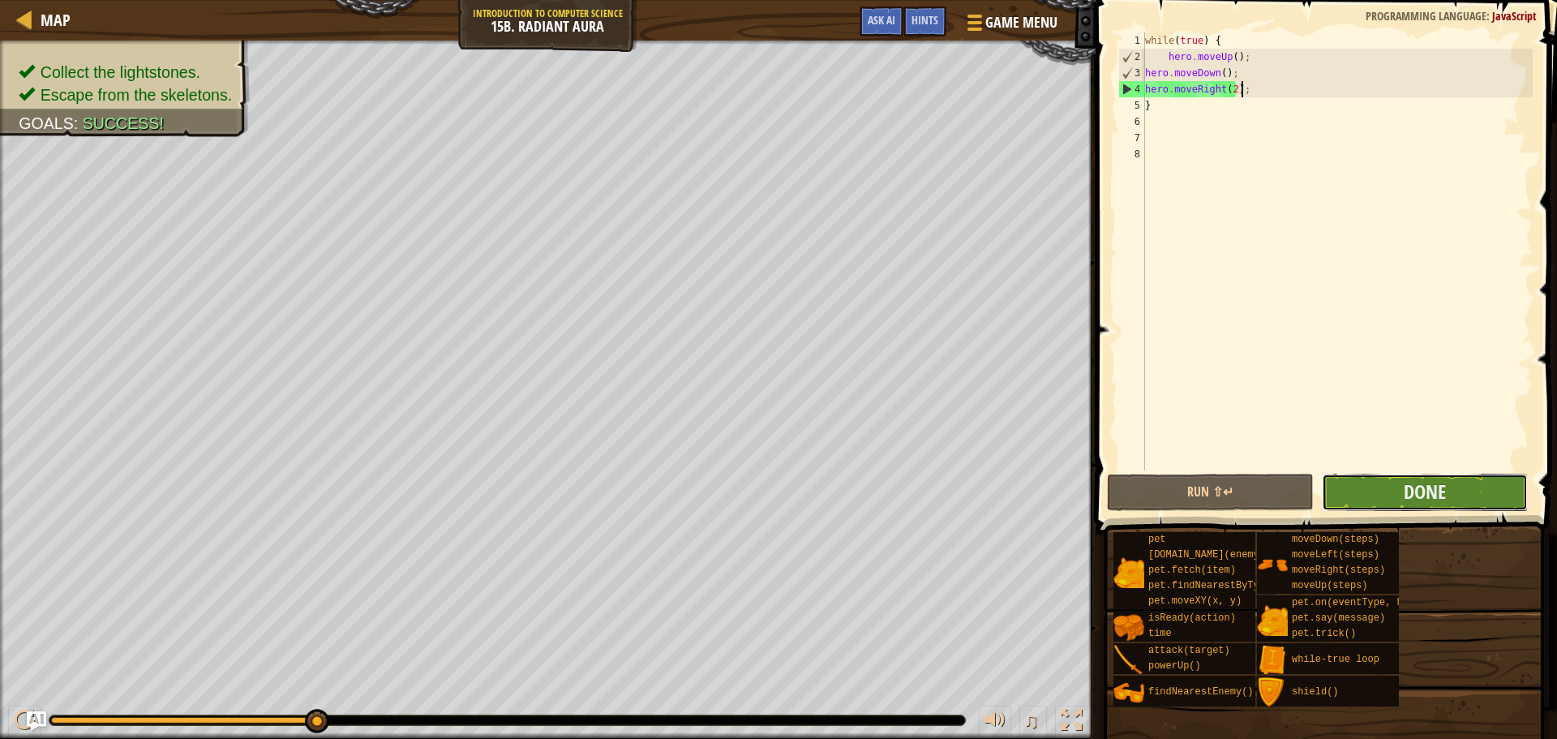
click at [1374, 481] on button "Done" at bounding box center [1425, 492] width 206 height 37
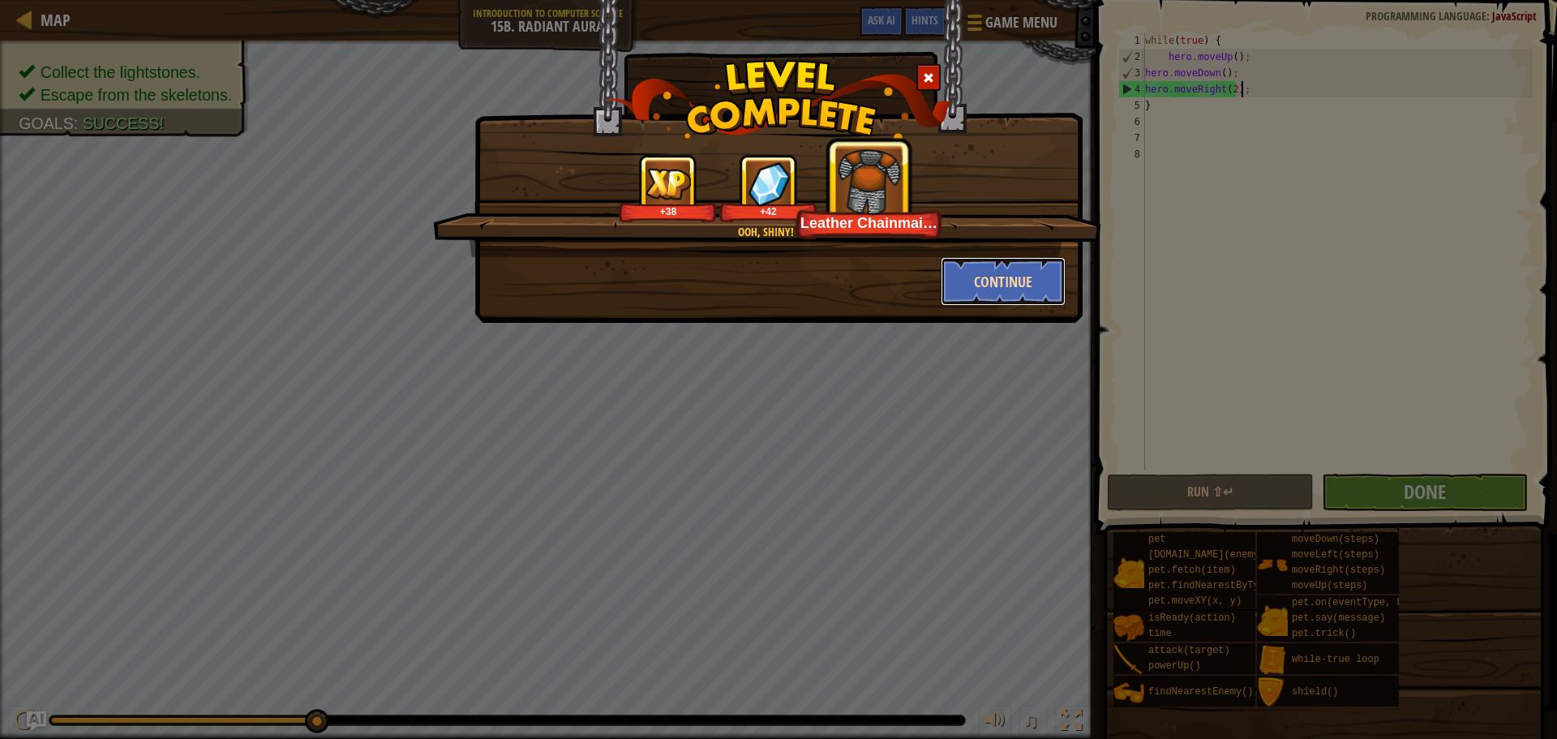
click at [991, 282] on button "Continue" at bounding box center [1004, 281] width 126 height 49
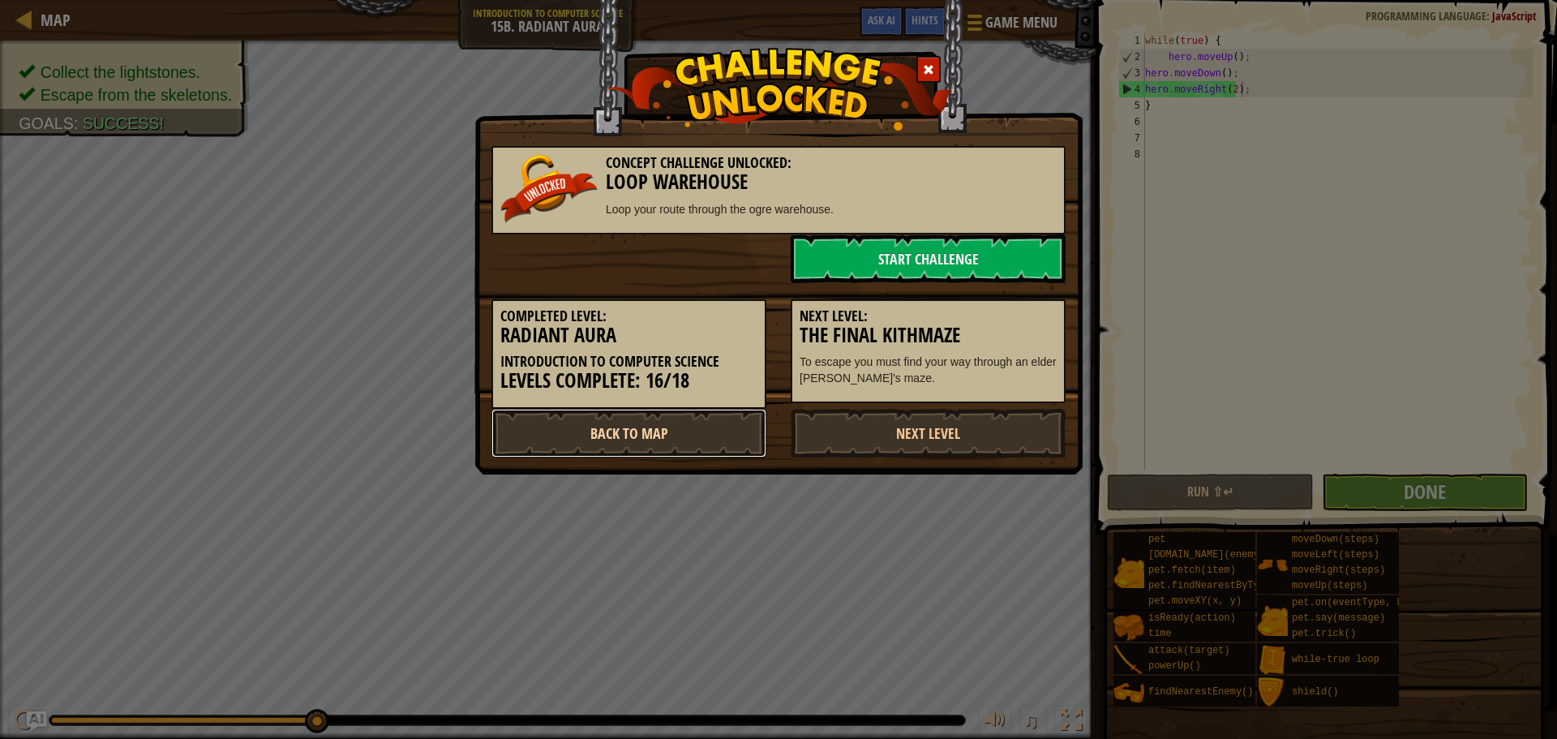
click at [710, 430] on link "Back to Map" at bounding box center [629, 433] width 275 height 49
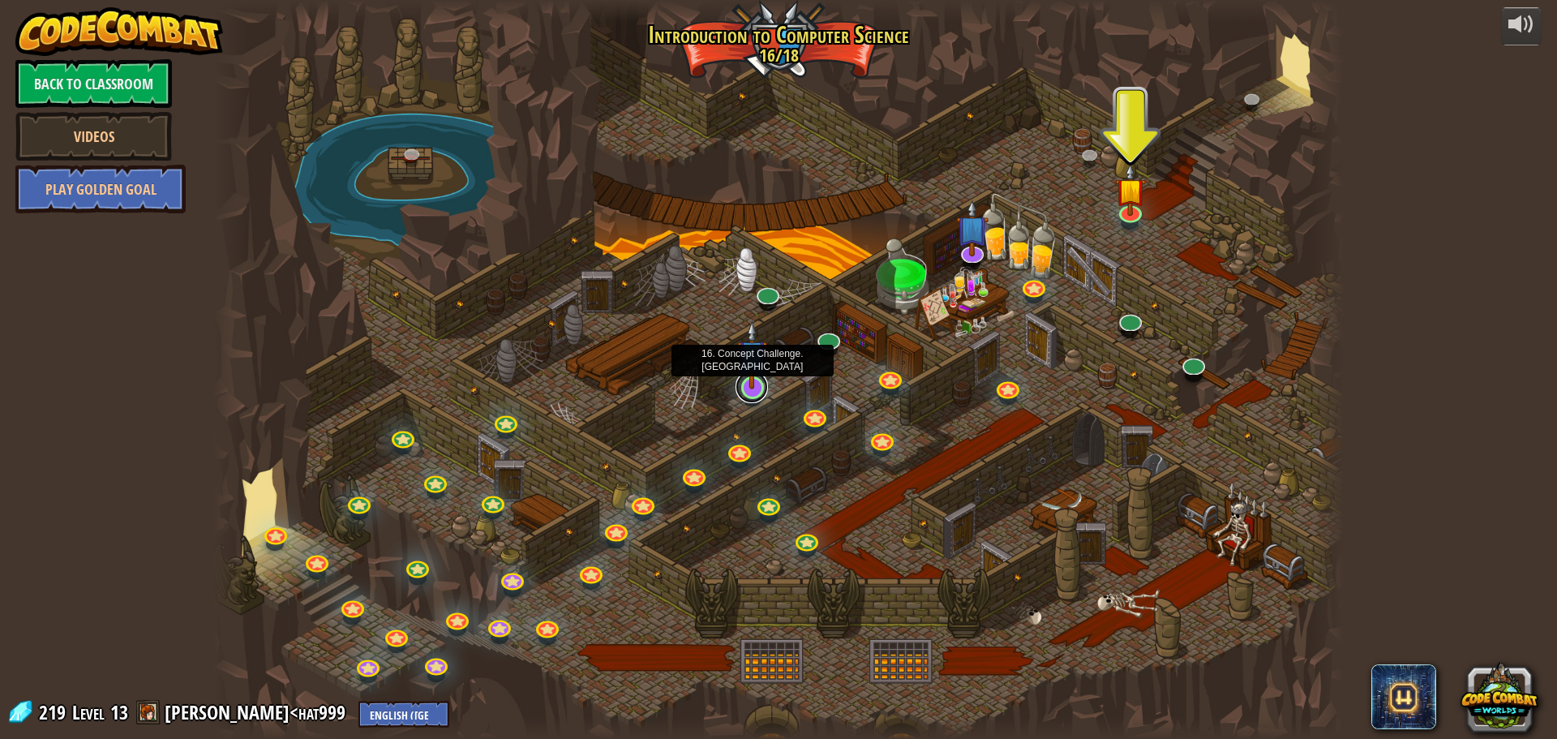
click at [758, 394] on link at bounding box center [752, 387] width 32 height 32
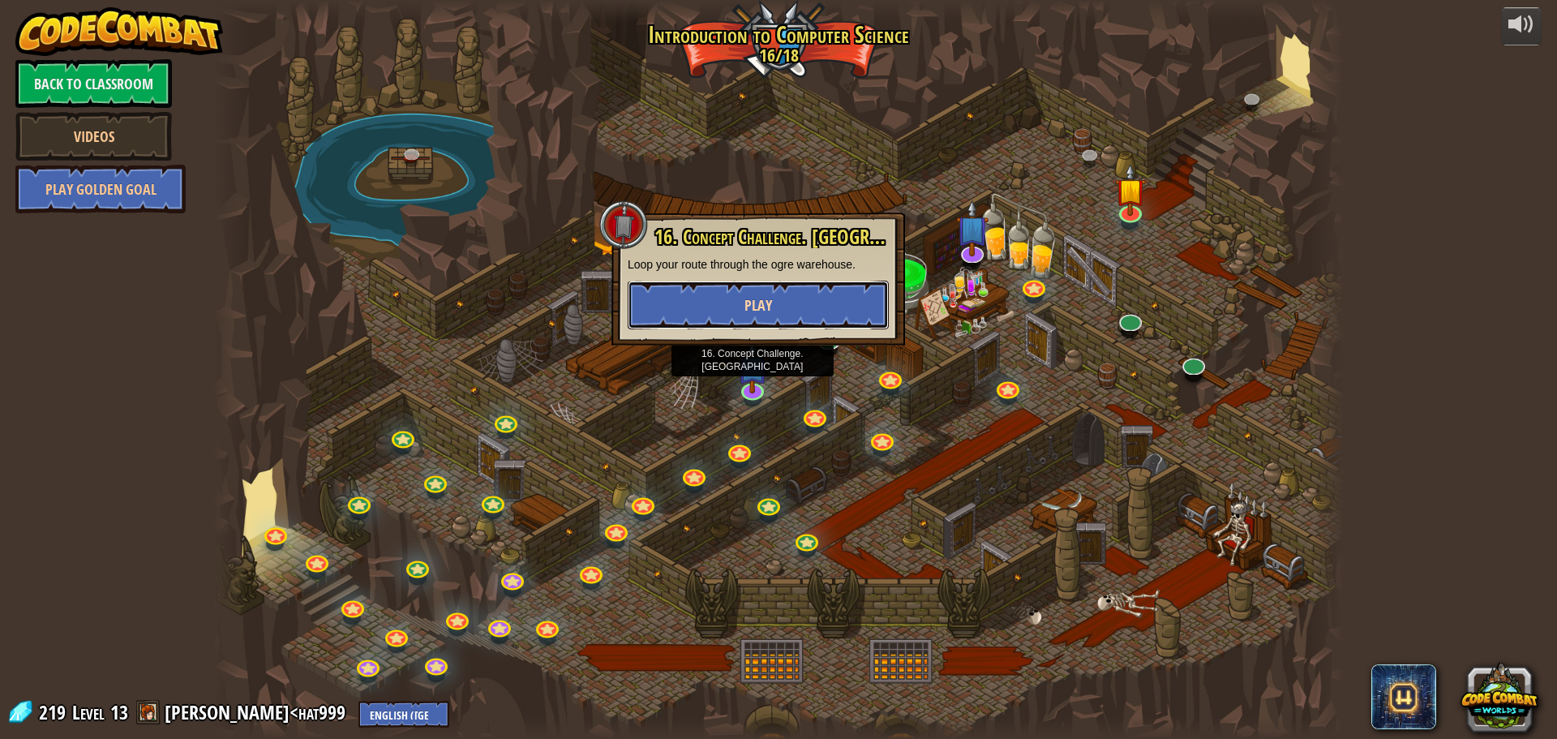
click at [732, 303] on button "Play" at bounding box center [758, 305] width 261 height 49
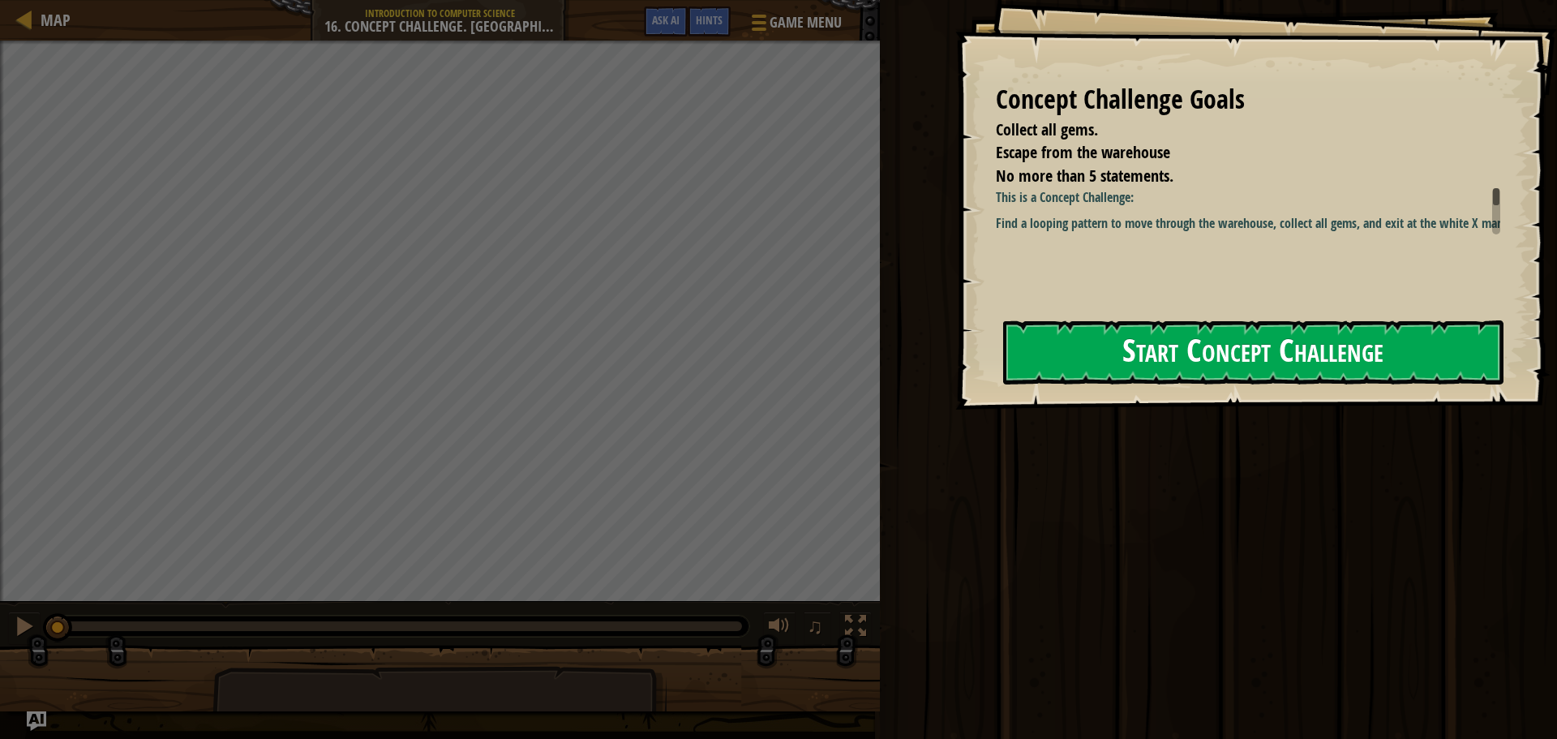
click at [1085, 346] on button "Start Concept Challenge" at bounding box center [1253, 352] width 500 height 64
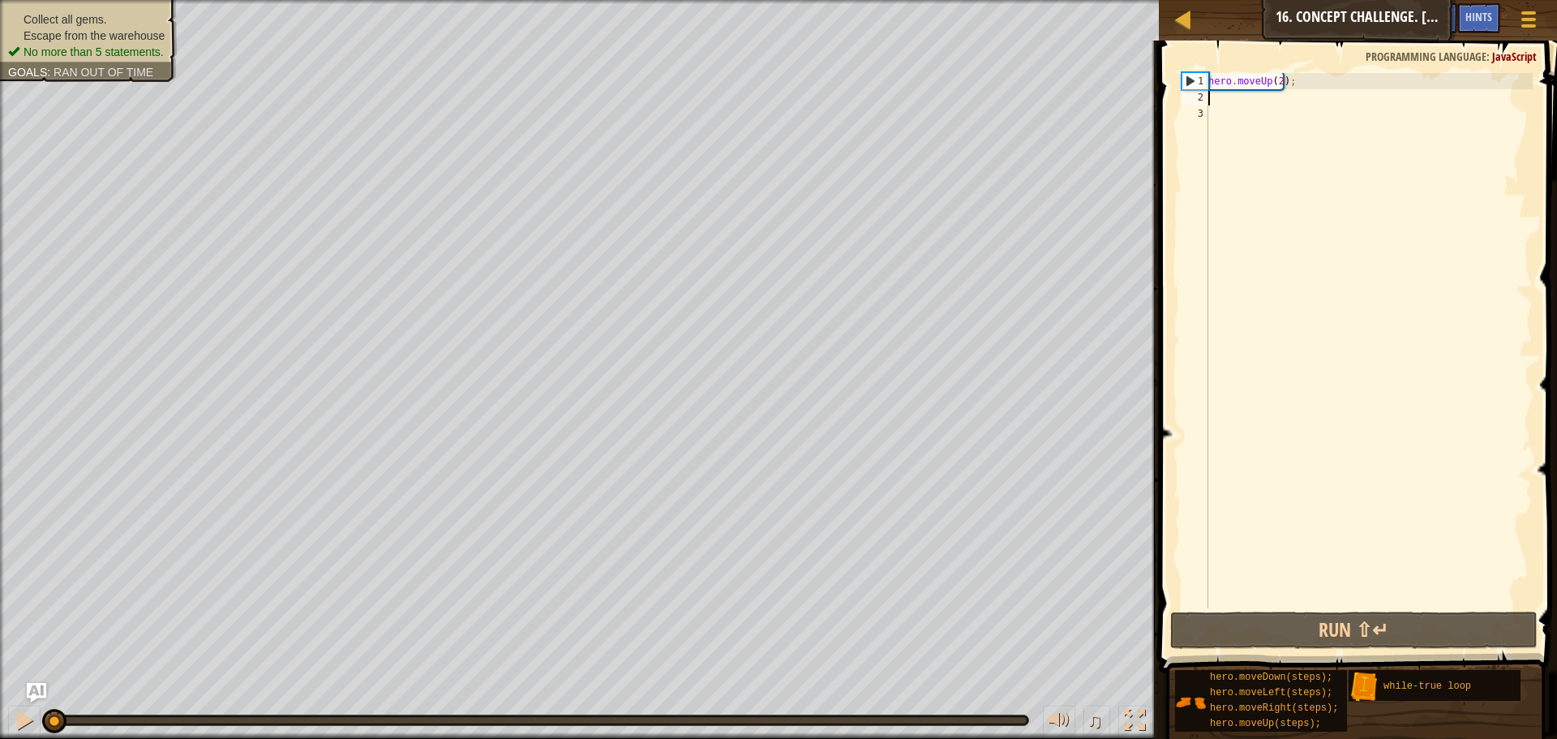
click at [1233, 95] on div "hero . moveUp ( 2 ) ;" at bounding box center [1369, 357] width 328 height 568
click at [1289, 75] on div "hero . moveUp ( 2 ) ;" at bounding box center [1369, 357] width 328 height 568
click at [1207, 82] on div "1" at bounding box center [1196, 81] width 26 height 16
click at [1211, 76] on div "hero . moveUp ( 2 ) ;" at bounding box center [1369, 357] width 328 height 568
click at [1207, 77] on div "1" at bounding box center [1196, 81] width 26 height 16
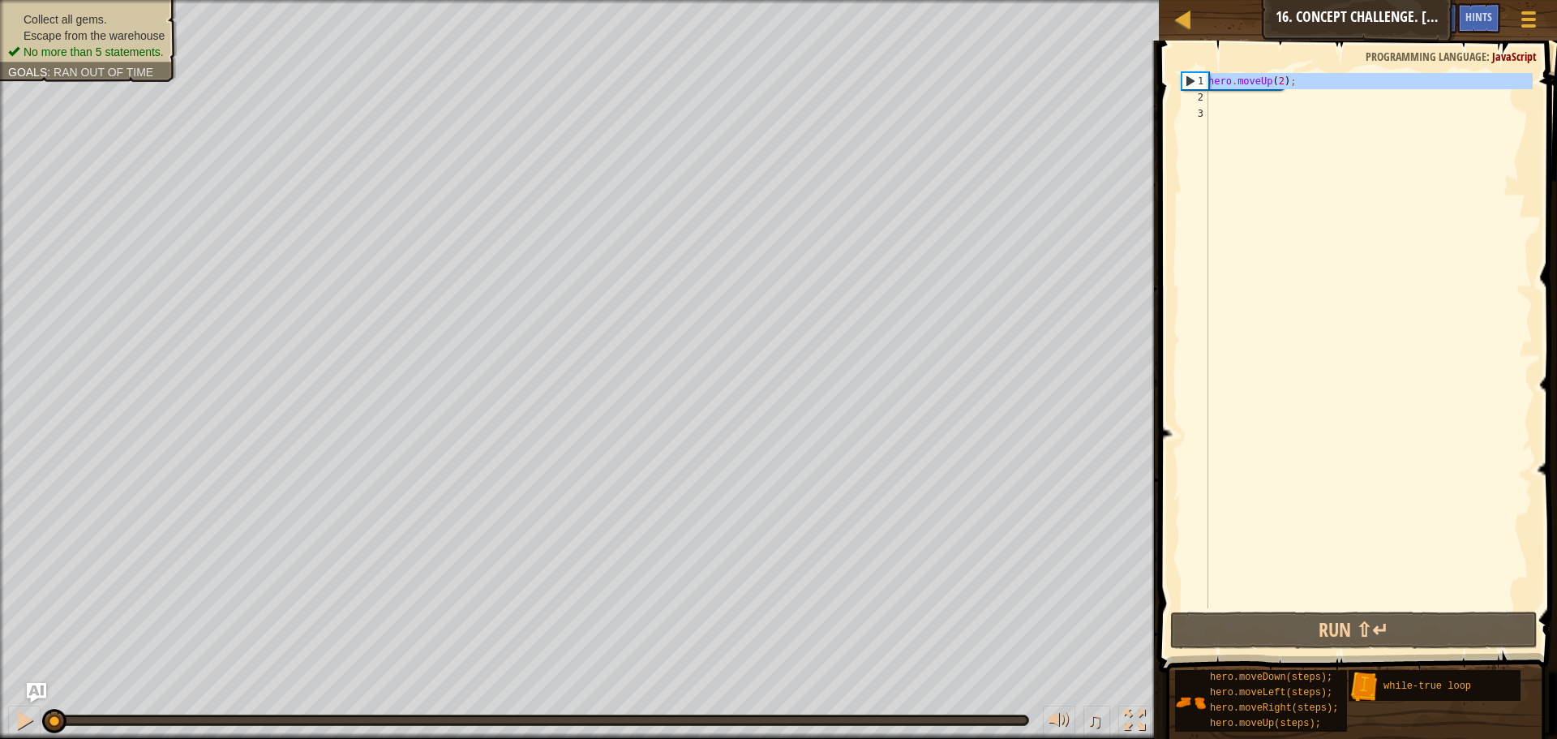
type textarea "hero.moveUp(2);"
click at [1210, 83] on div "hero . moveUp ( 2 ) ;" at bounding box center [1369, 357] width 328 height 568
click at [1123, 79] on div "Map Introduction to Computer Science 16. Concept Challenge. Loop Warehouse Game…" at bounding box center [778, 369] width 1557 height 739
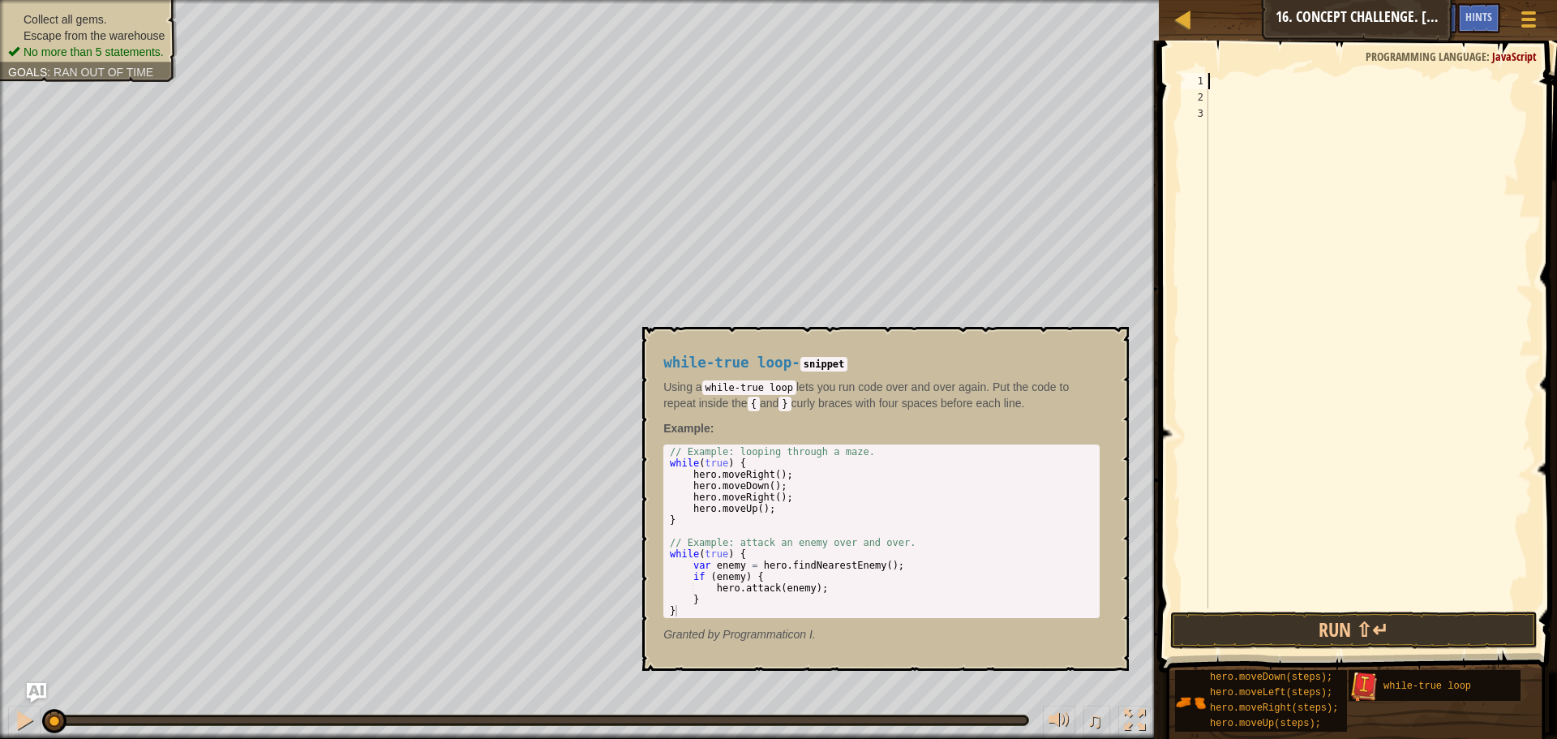
type textarea "w"
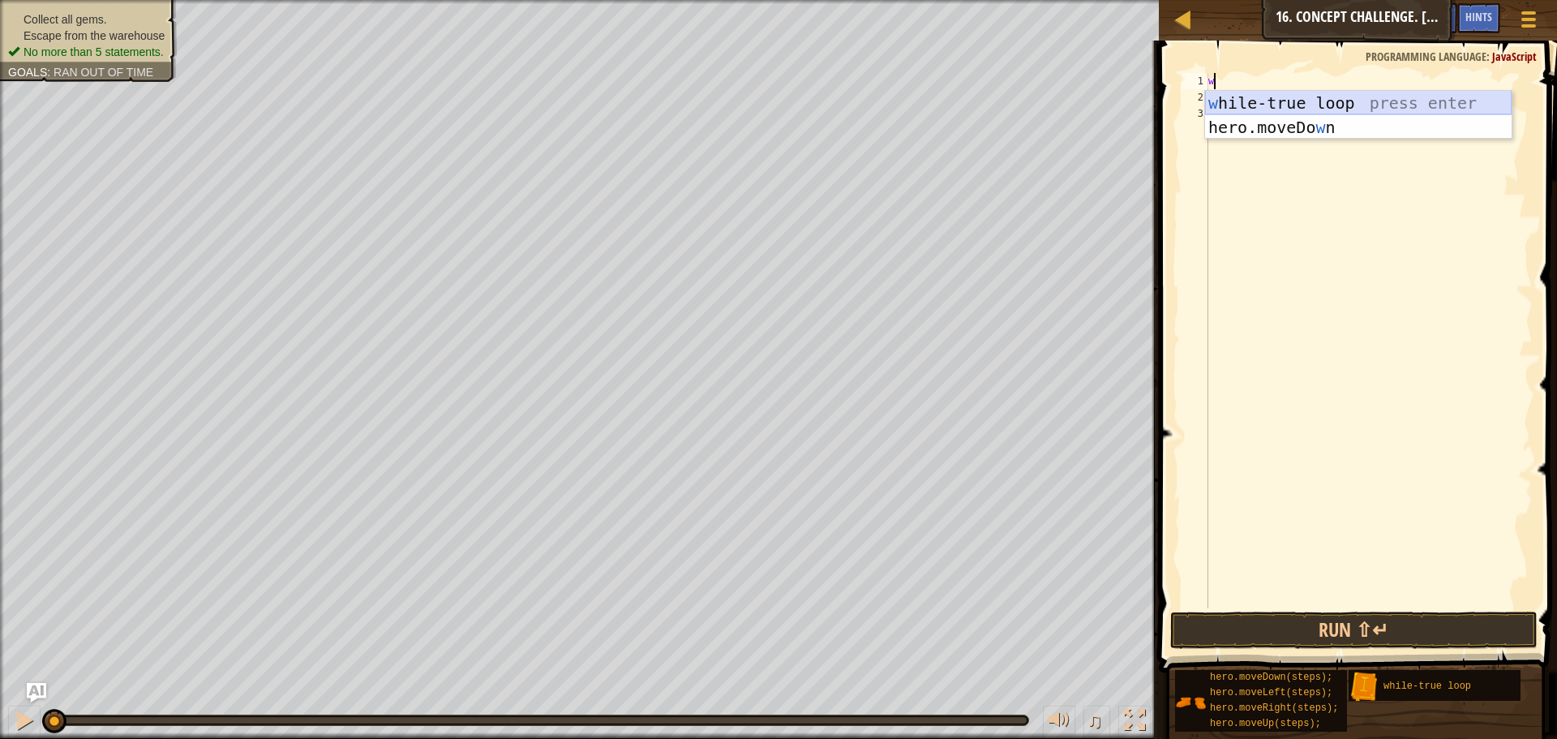
click at [1247, 102] on div "w [PERSON_NAME]-true loop press enter hero.moveDo w n press enter" at bounding box center [1358, 139] width 307 height 97
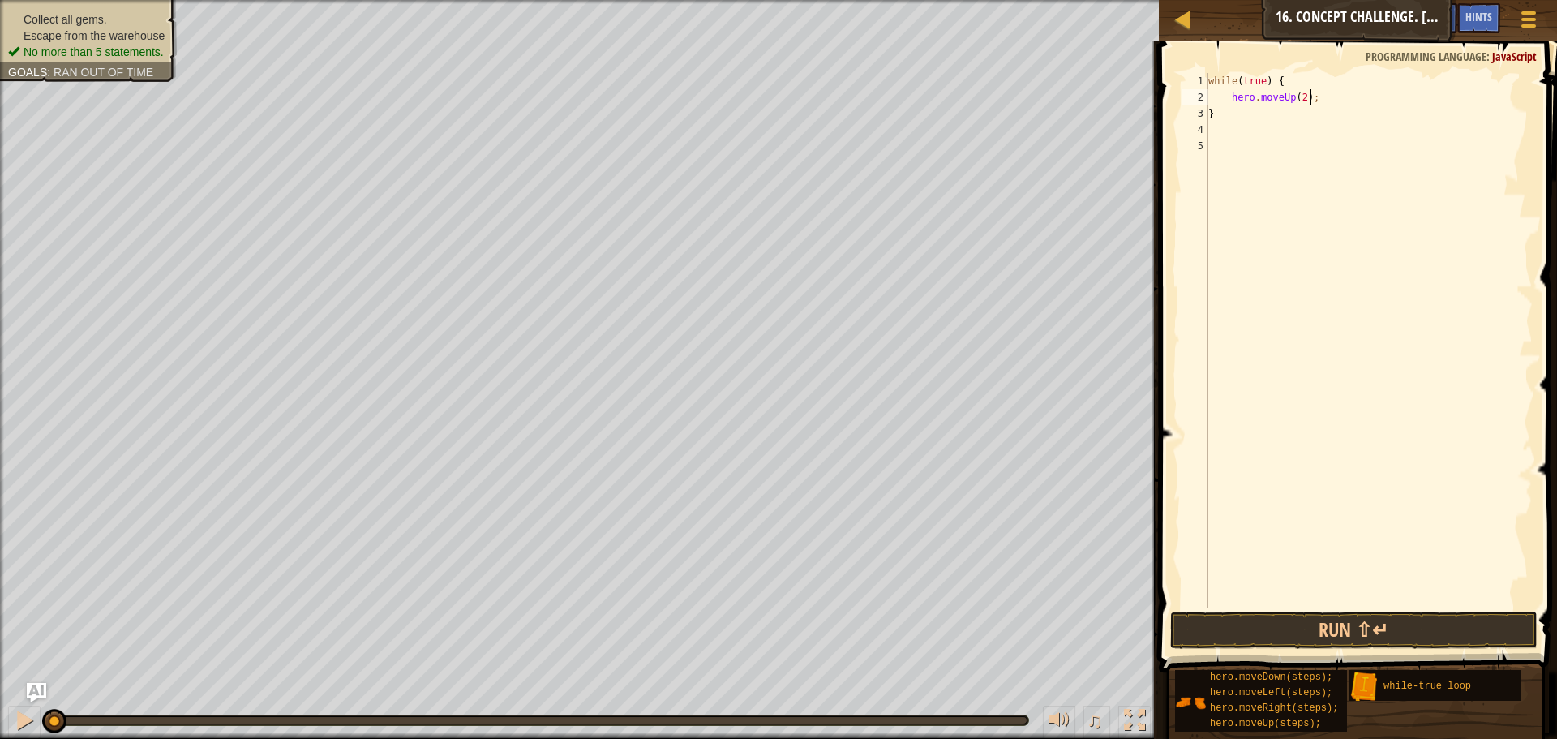
click at [1226, 114] on div "while ( true ) { hero . moveUp ( 2 ) ; }" at bounding box center [1369, 357] width 328 height 568
click at [1347, 100] on div "while ( true ) { hero . moveUp ( 2 ) ; }" at bounding box center [1369, 357] width 328 height 568
type textarea "hero.moveUp(2);"
type textarea "h"
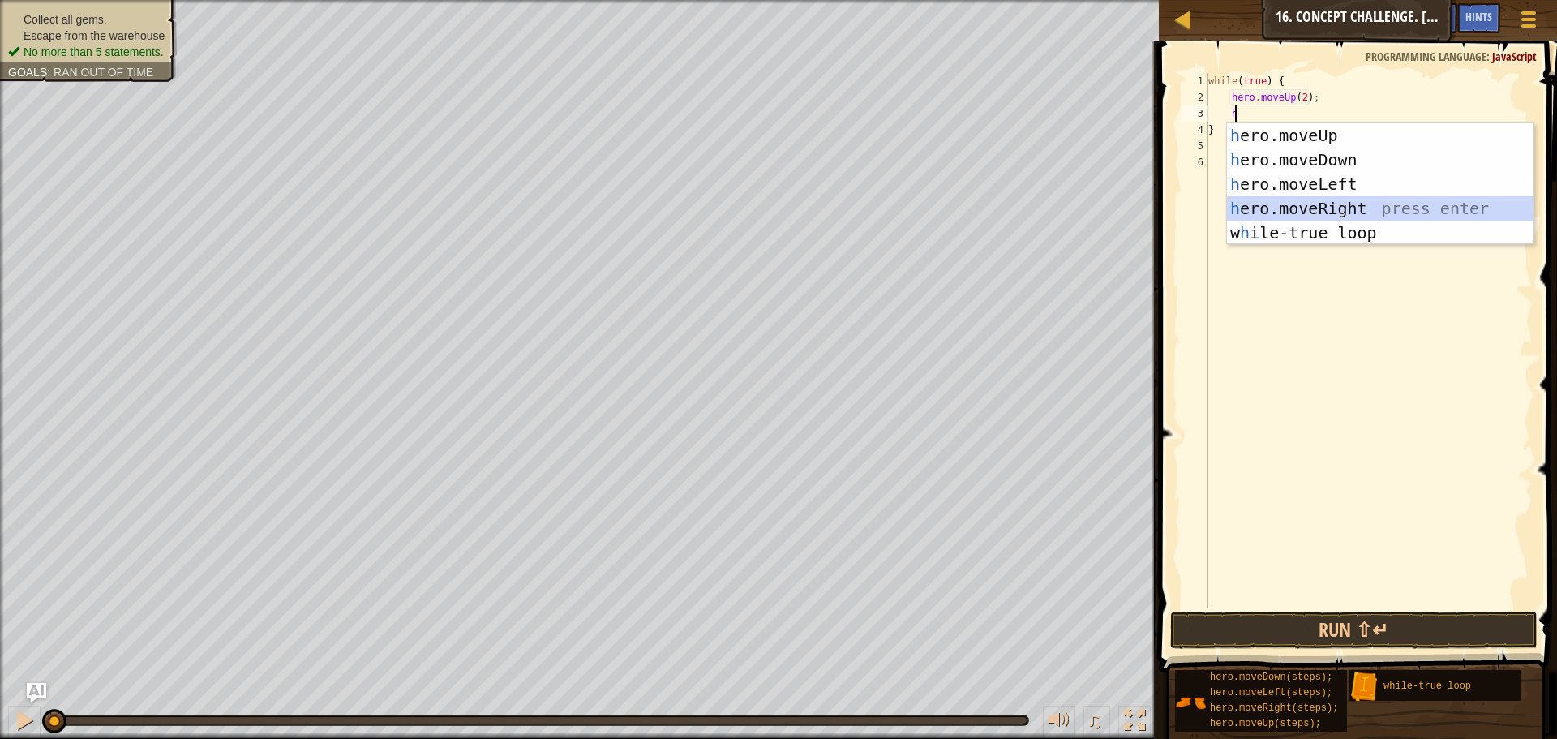
click at [1329, 207] on div "h ero.moveUp press enter h ero.moveDown press enter h ero.moveLeft press enter …" at bounding box center [1380, 208] width 307 height 170
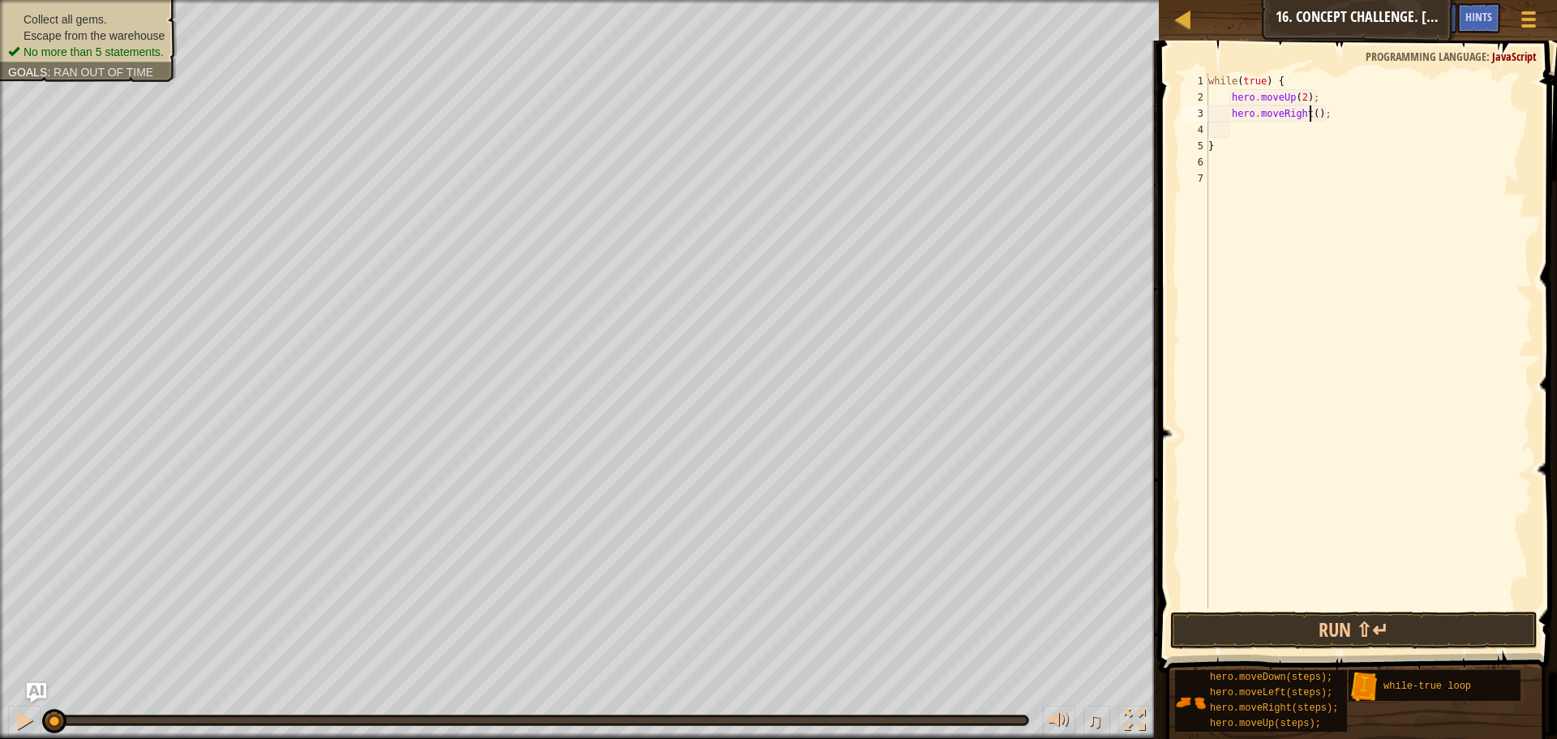
click at [1308, 112] on div "while ( true ) { hero . moveUp ( 2 ) ; hero . moveRight ( ) ; }" at bounding box center [1369, 357] width 328 height 568
type textarea "hero.moveRight(2);"
click at [1261, 132] on div "while ( true ) { hero . moveUp ( 2 ) ; hero . moveRight ( 2 ) ; }" at bounding box center [1369, 357] width 328 height 568
type textarea "h"
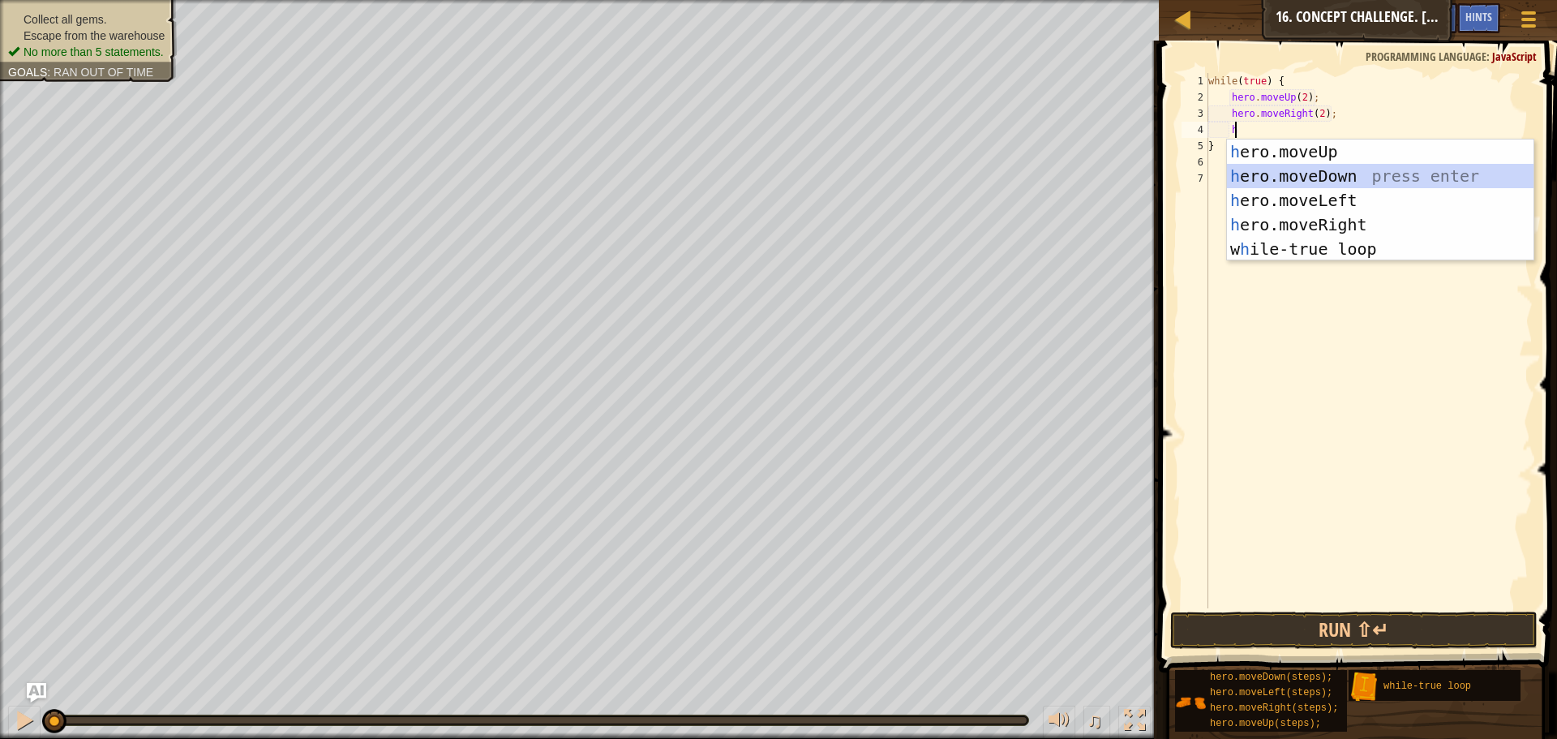
click at [1281, 170] on div "h ero.moveUp press enter h ero.moveDown press enter h ero.moveLeft press enter …" at bounding box center [1380, 225] width 307 height 170
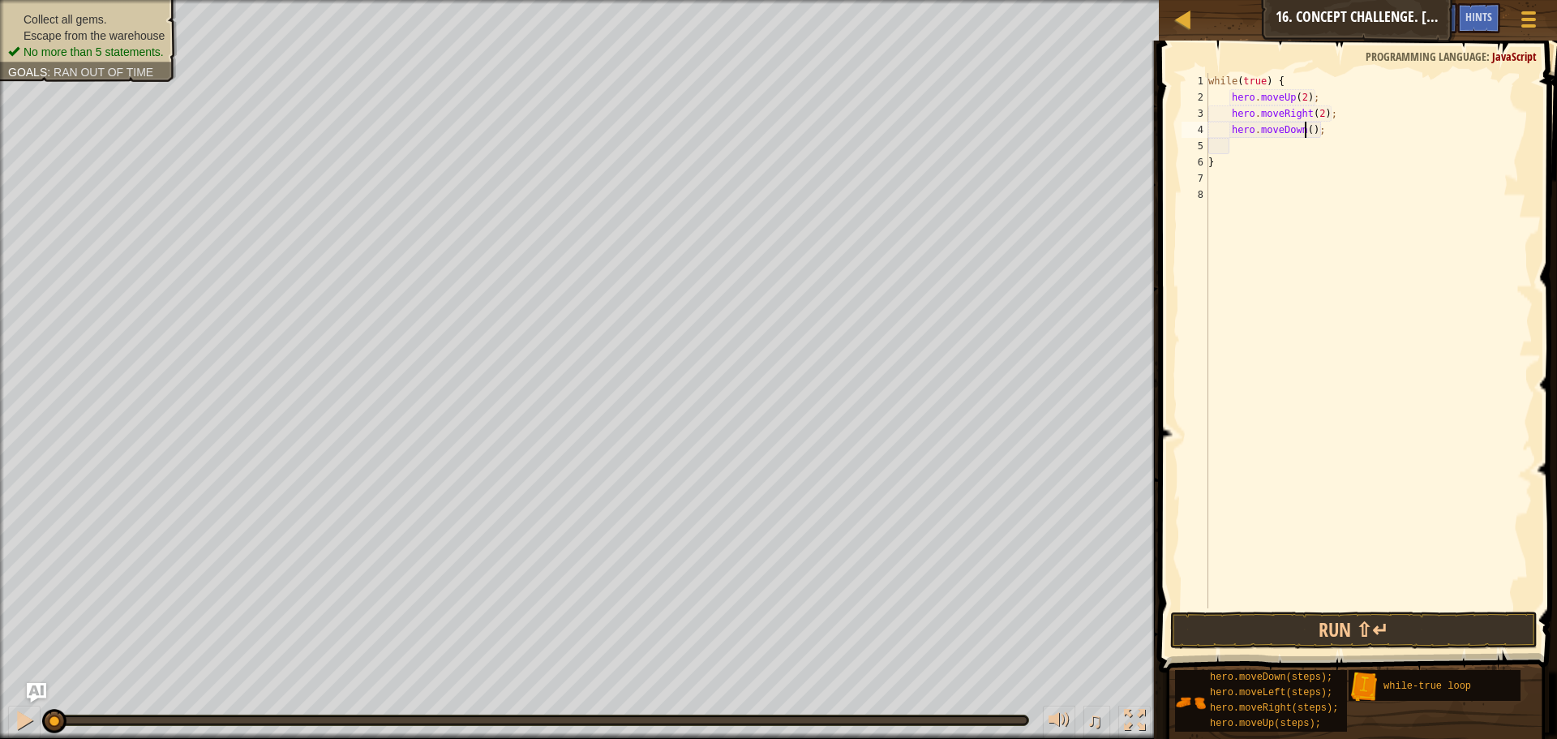
click at [1306, 127] on div "while ( true ) { hero . moveUp ( 2 ) ; hero . moveRight ( 2 ) ; hero . moveDown…" at bounding box center [1369, 357] width 328 height 568
type textarea "hero.moveDown();"
click at [1264, 149] on div "while ( true ) { hero . moveUp ( 2 ) ; hero . moveRight ( 2 ) ; hero . moveDown…" at bounding box center [1369, 357] width 328 height 568
type textarea "h"
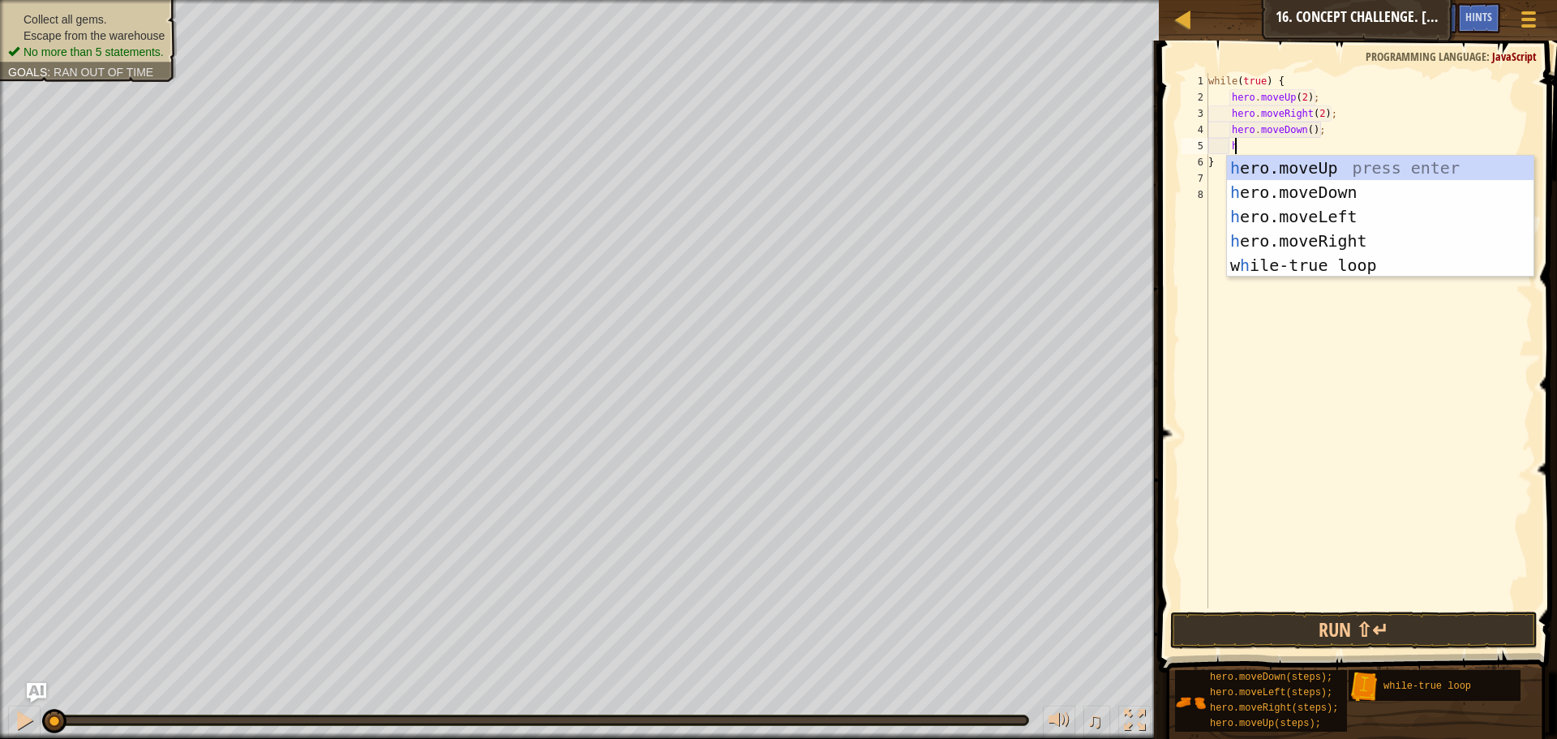
scroll to position [7, 2]
click at [1293, 222] on div "h ero.moveUp press enter h ero.moveDown press enter h ero.moveLeft press enter …" at bounding box center [1380, 241] width 307 height 170
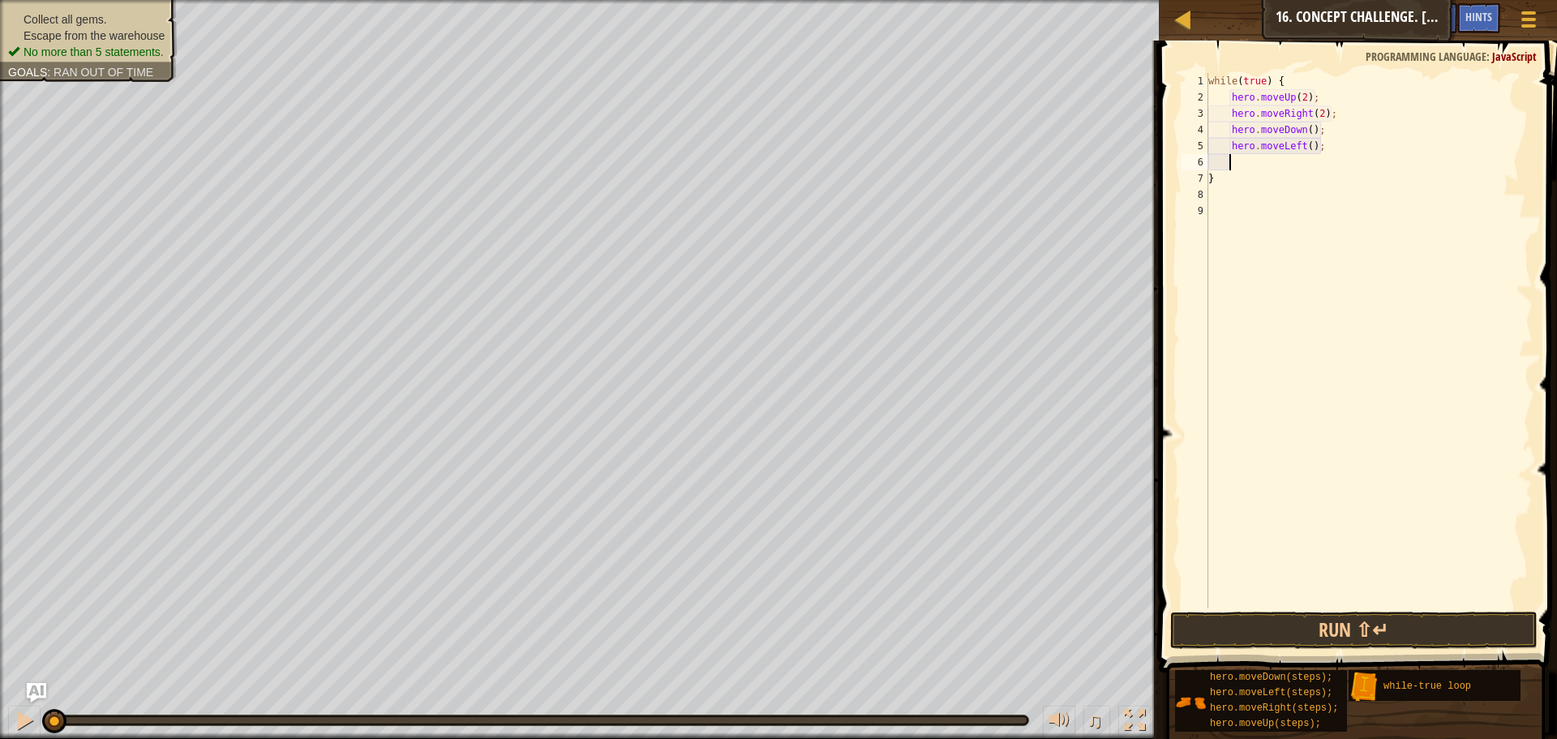
scroll to position [7, 1]
click at [1326, 629] on button "Run ⇧↵" at bounding box center [1353, 630] width 367 height 37
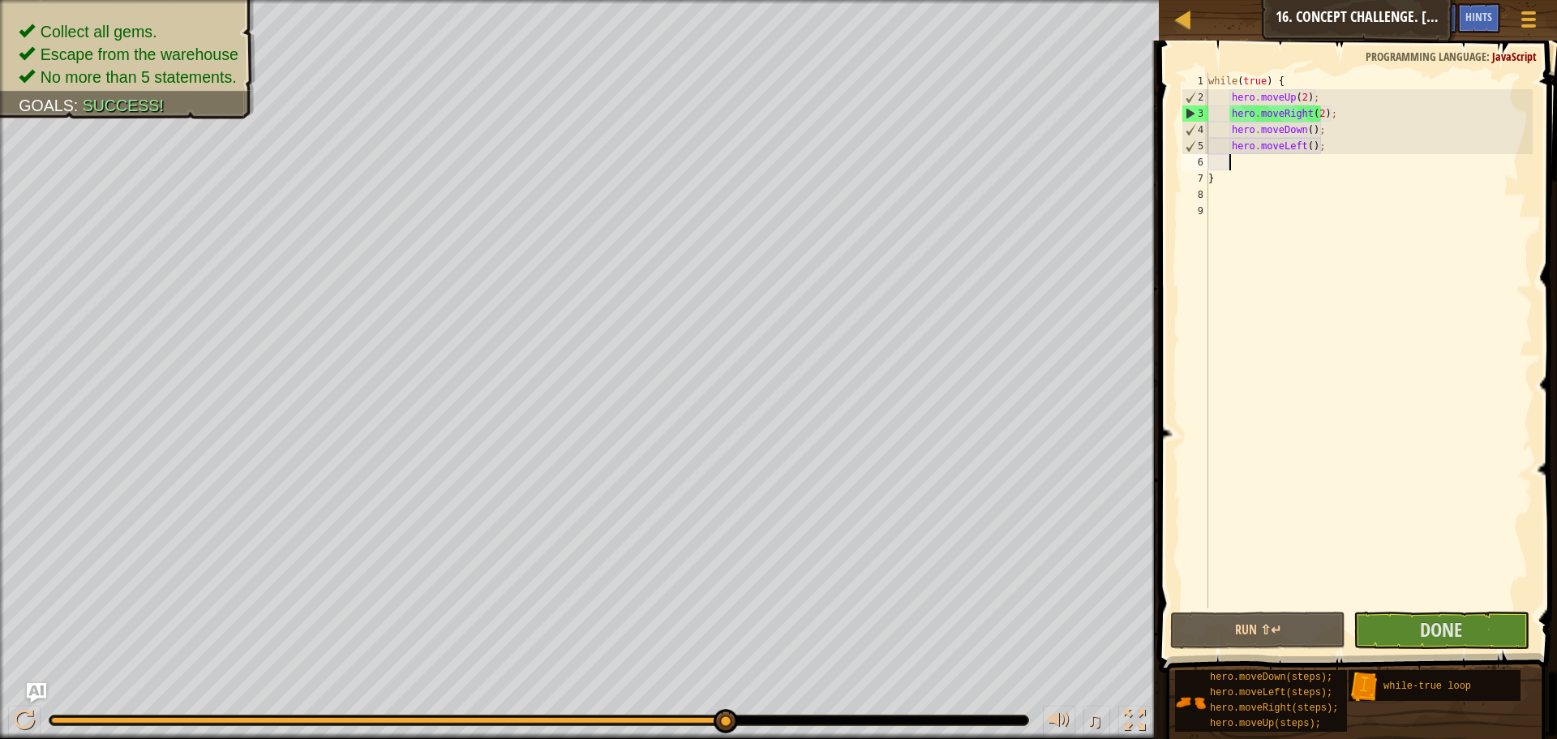
drag, startPoint x: 217, startPoint y: 719, endPoint x: 811, endPoint y: 741, distance: 594.9
click at [811, 0] on html "Map Introduction to Computer Science 16. Concept Challenge. Loop Warehouse Game…" at bounding box center [778, 0] width 1557 height 0
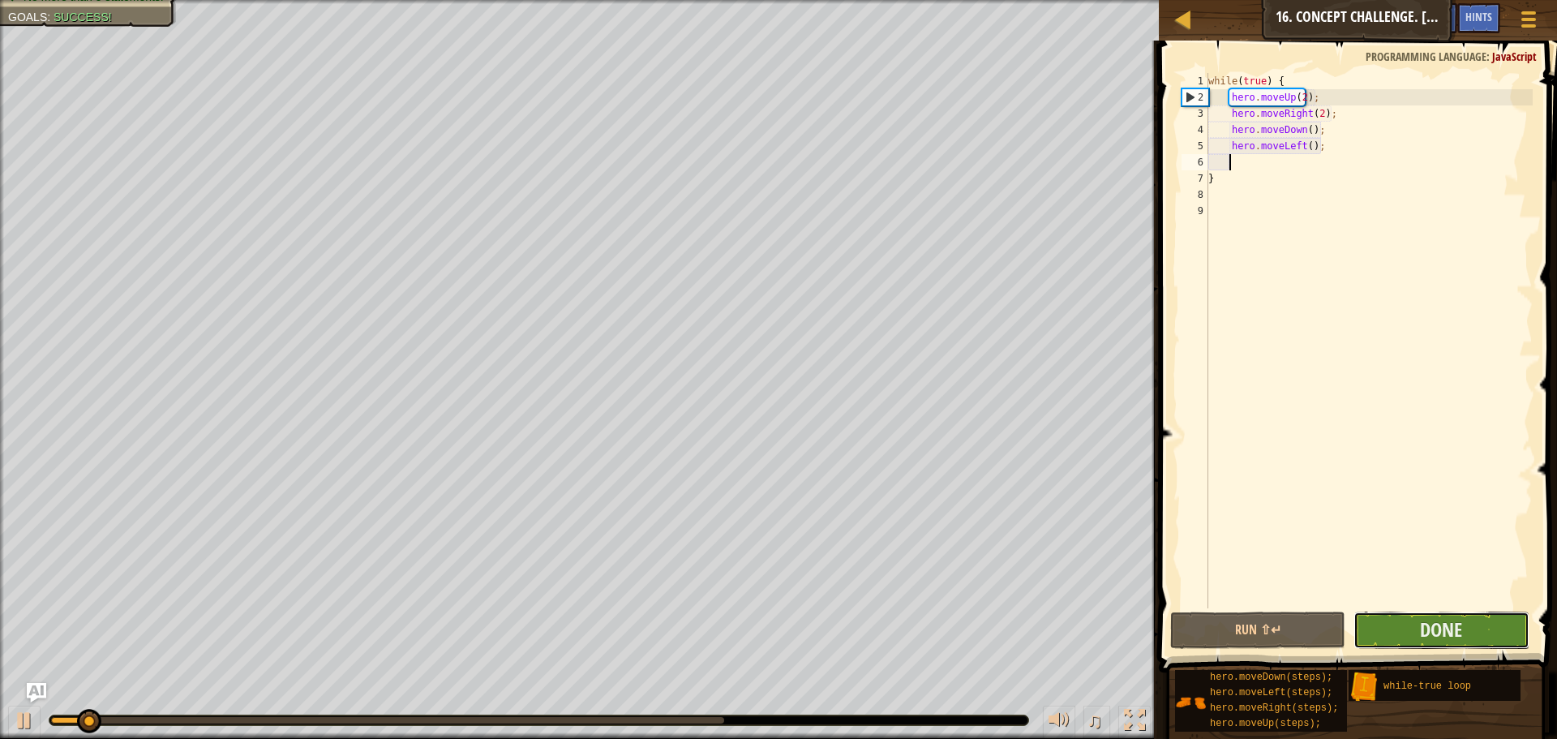
click at [1470, 636] on button "Done" at bounding box center [1441, 630] width 175 height 37
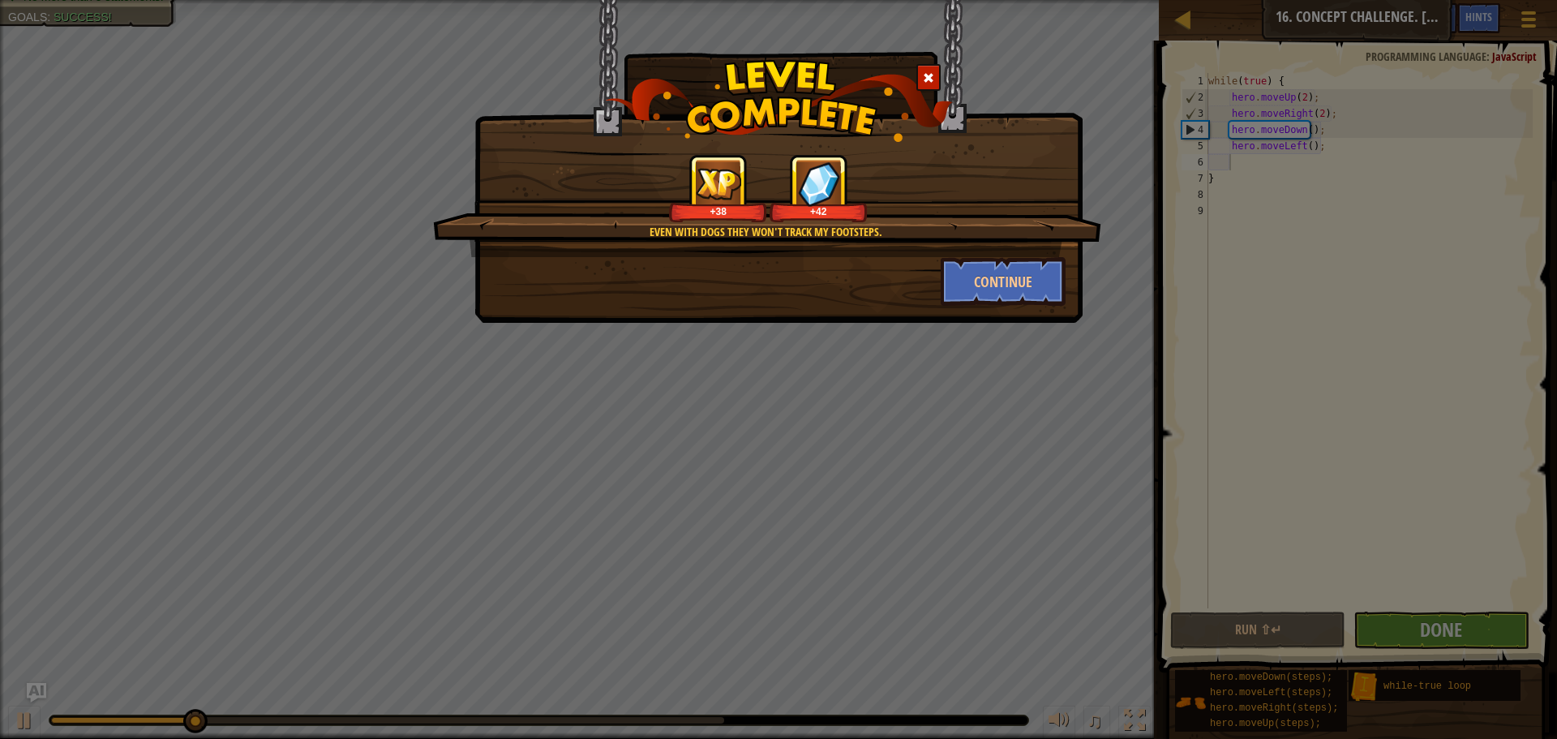
click at [929, 79] on span at bounding box center [928, 77] width 11 height 11
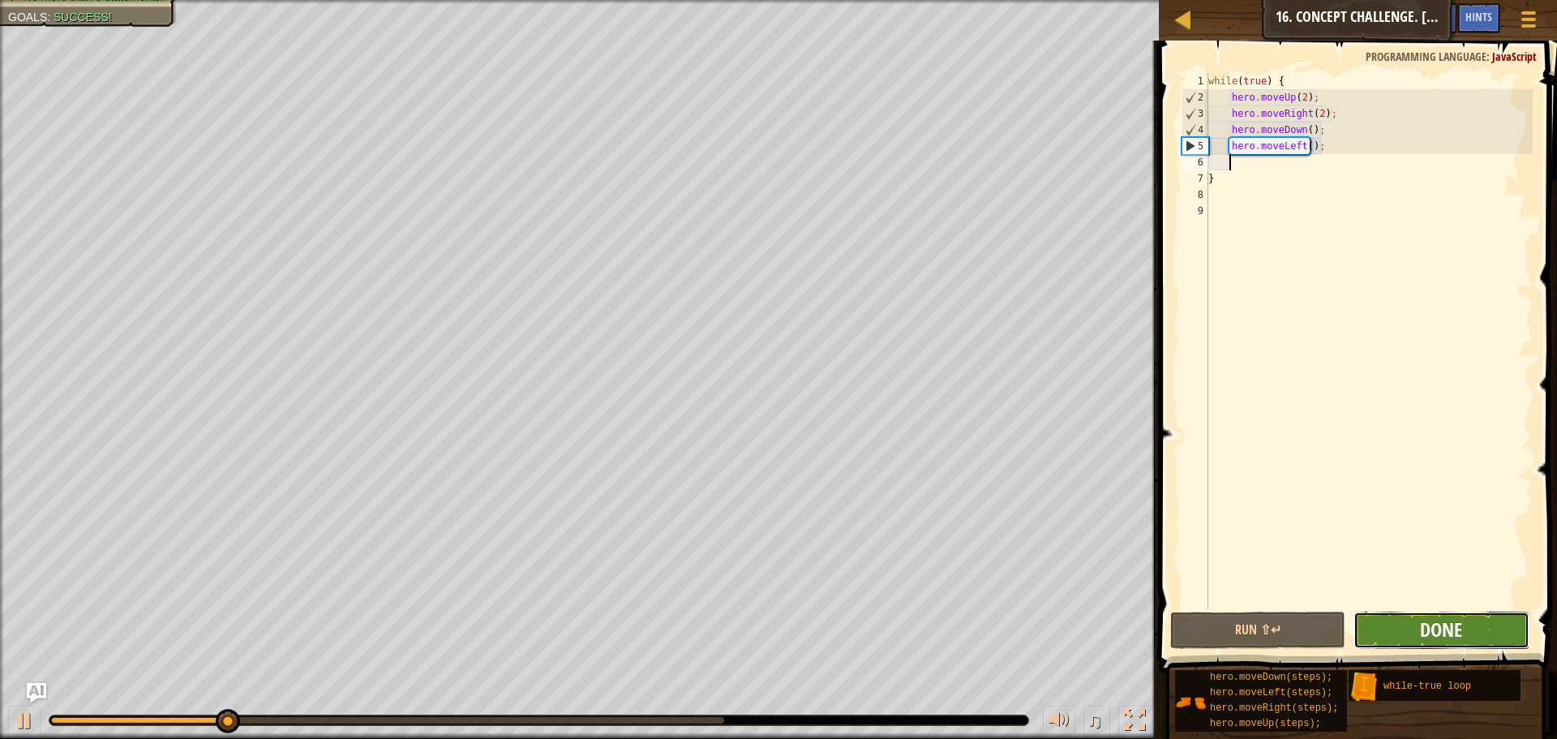
click at [1427, 619] on span "Done" at bounding box center [1441, 629] width 42 height 26
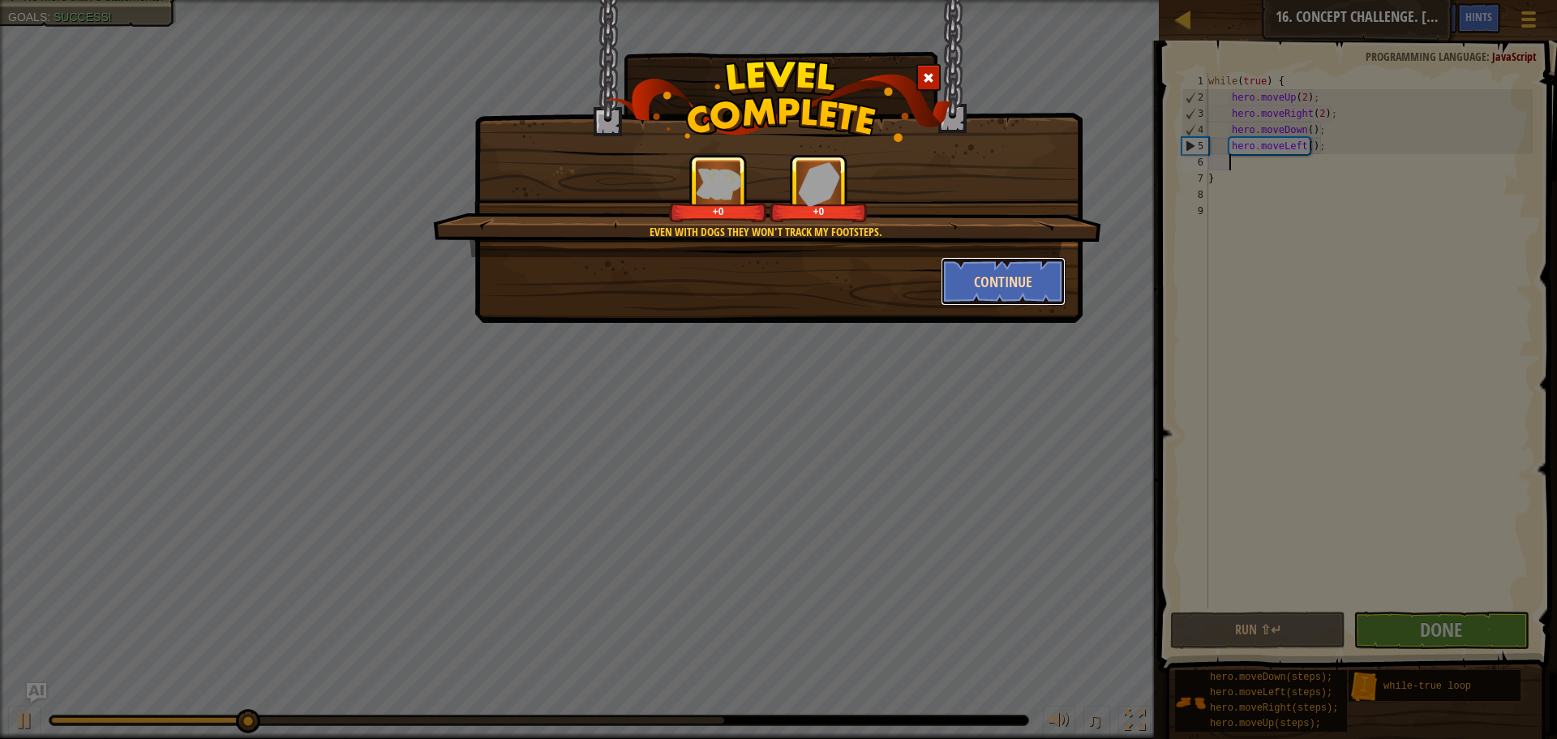
click at [999, 285] on button "Continue" at bounding box center [1004, 281] width 126 height 49
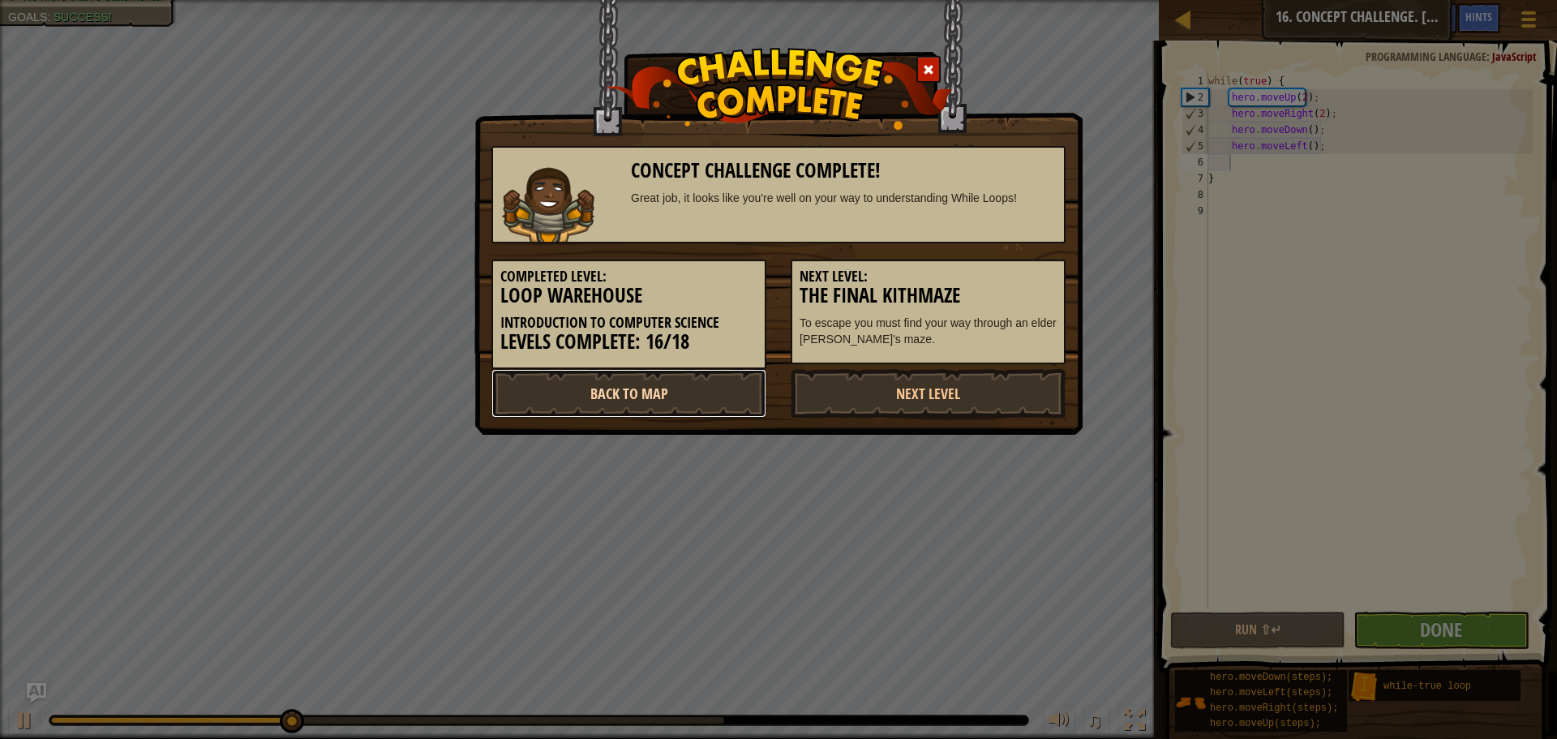
click at [706, 385] on link "Back to Map" at bounding box center [629, 393] width 275 height 49
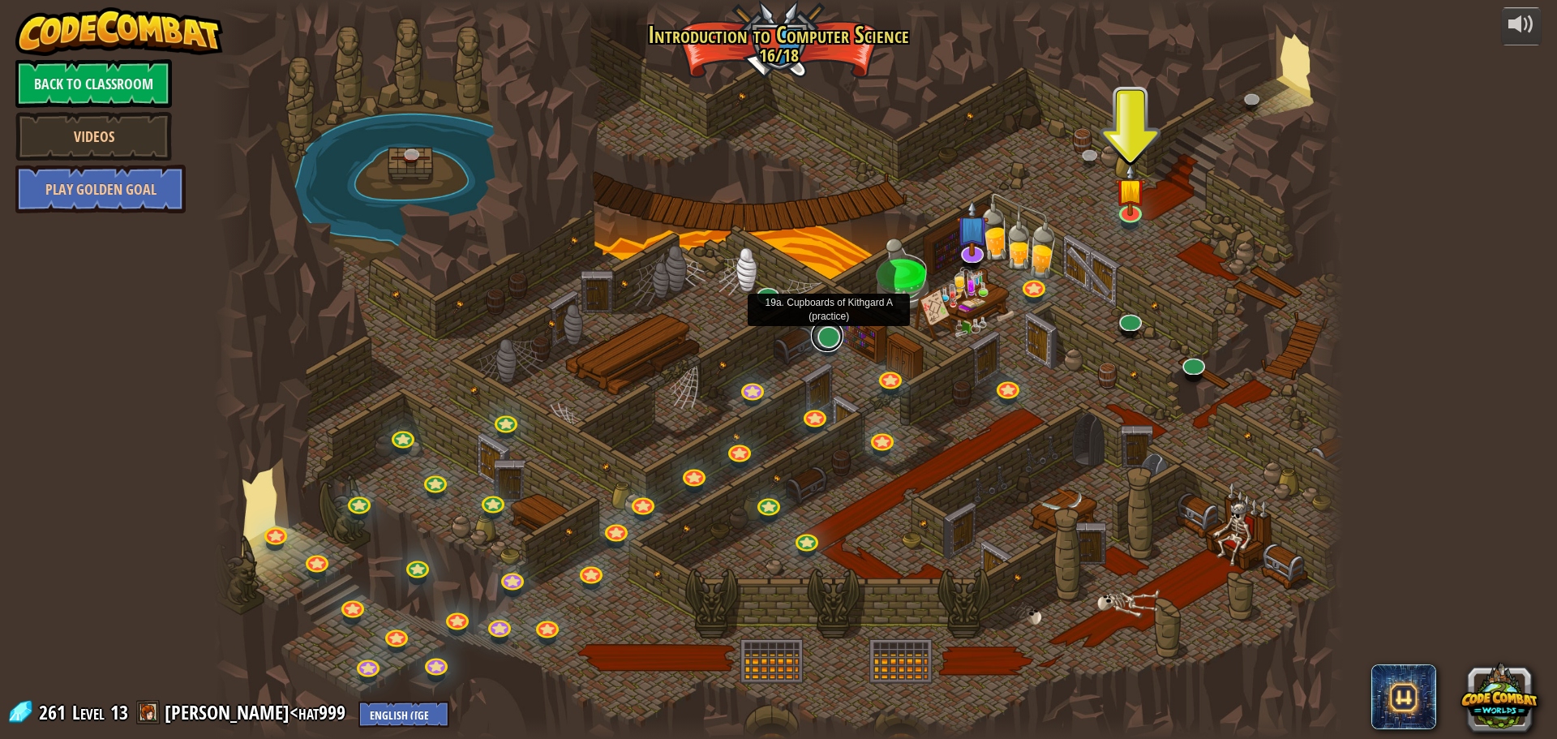
click at [835, 346] on link at bounding box center [827, 336] width 32 height 32
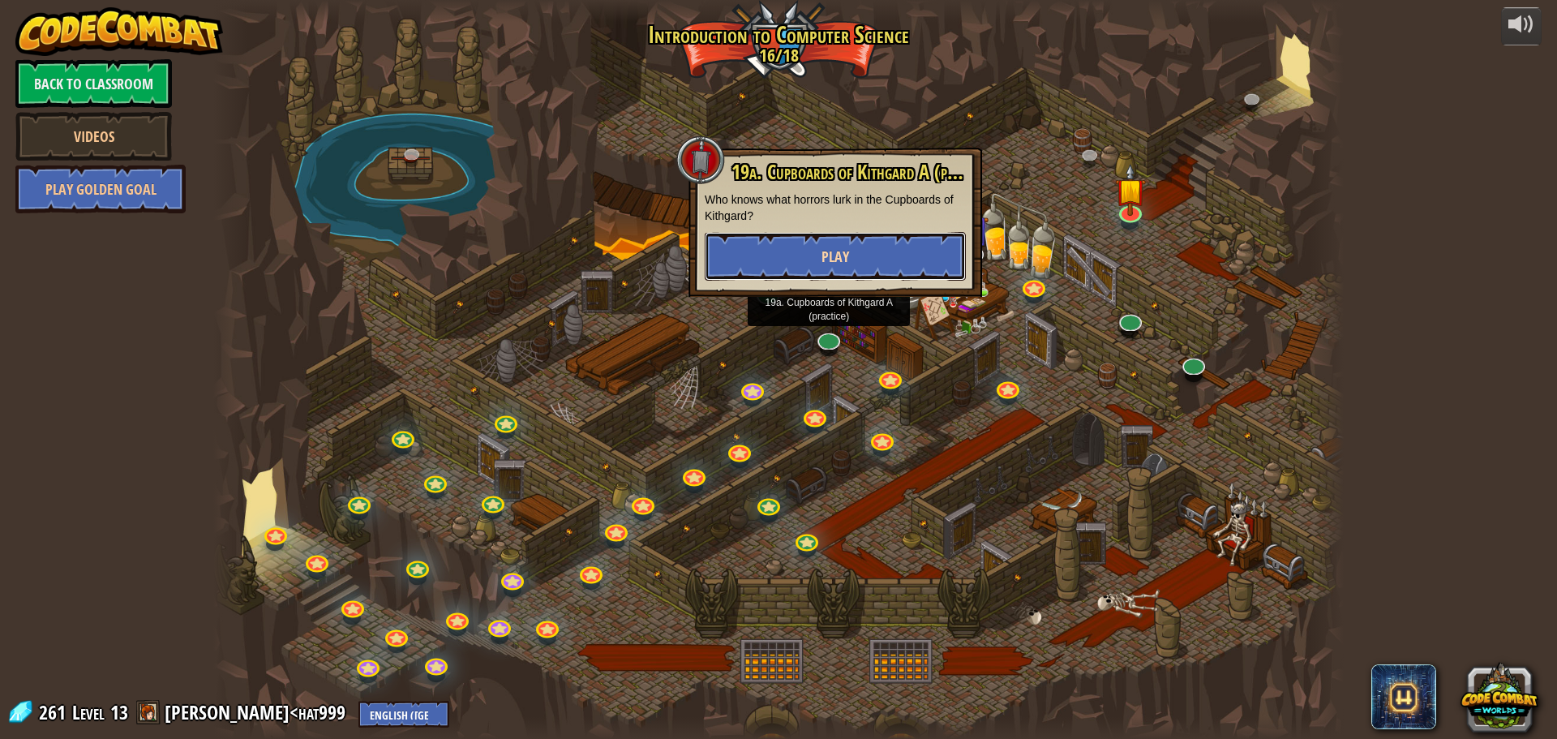
click at [818, 275] on button "Play" at bounding box center [835, 256] width 261 height 49
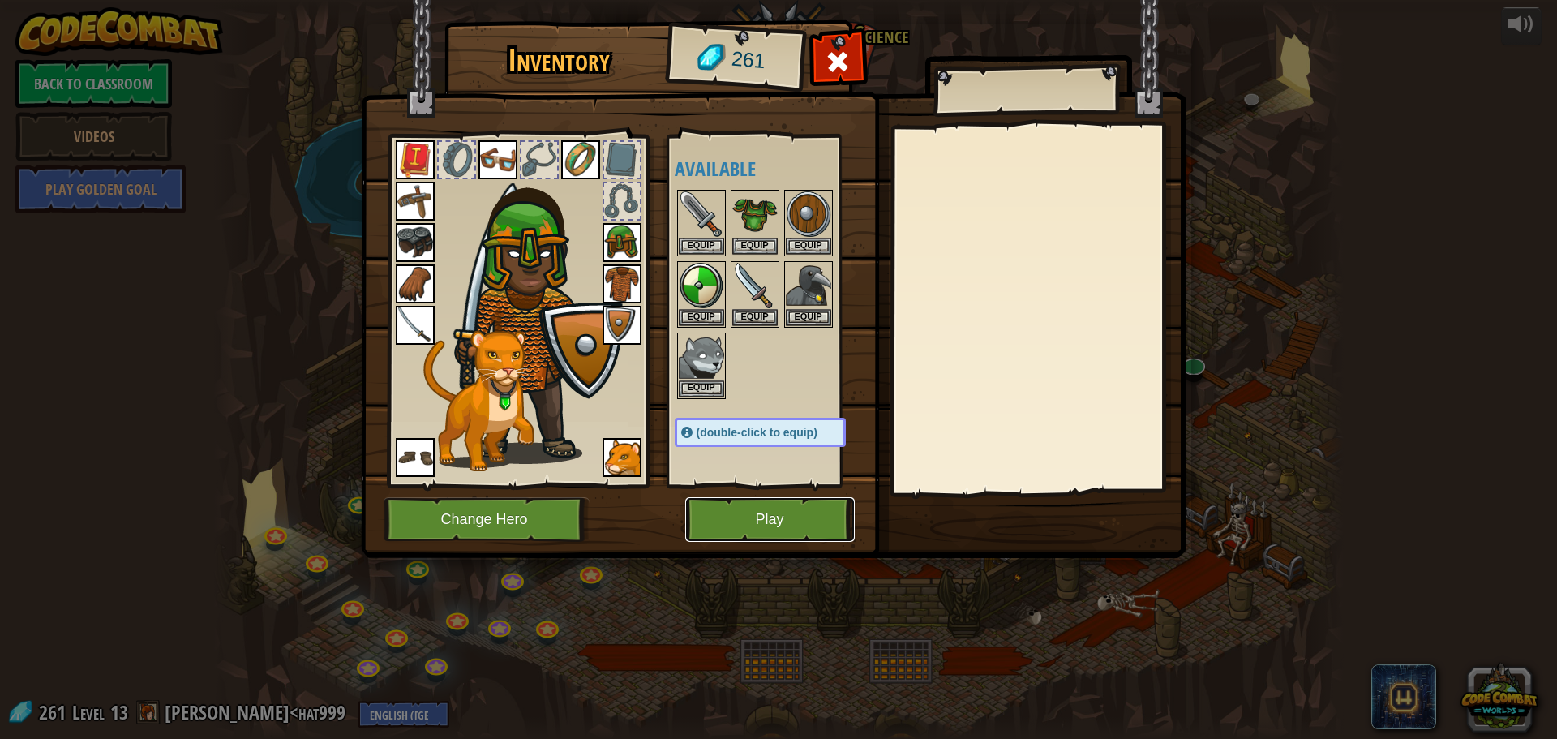
click at [773, 525] on button "Play" at bounding box center [770, 519] width 170 height 45
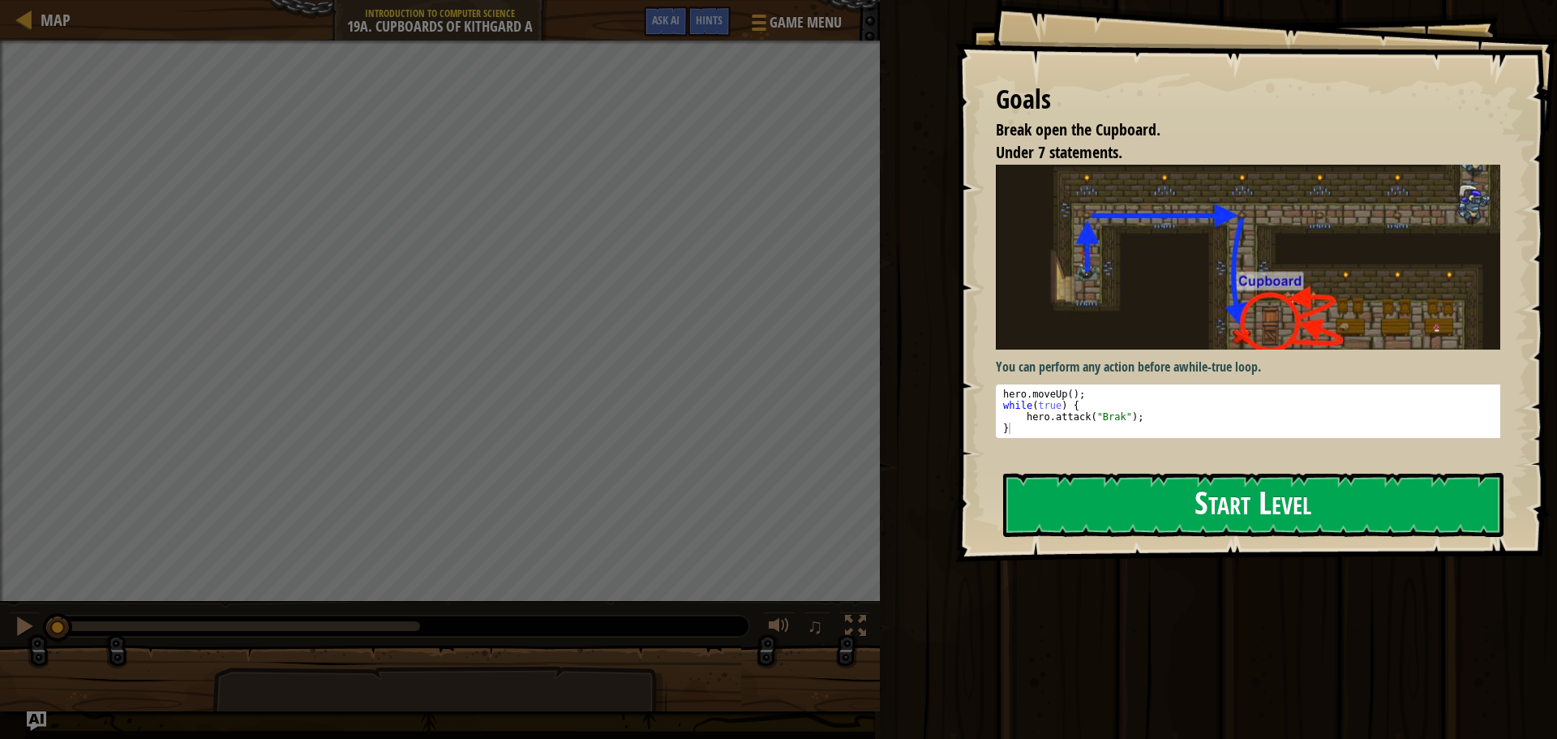
click at [1110, 487] on button "Start Level" at bounding box center [1253, 505] width 500 height 64
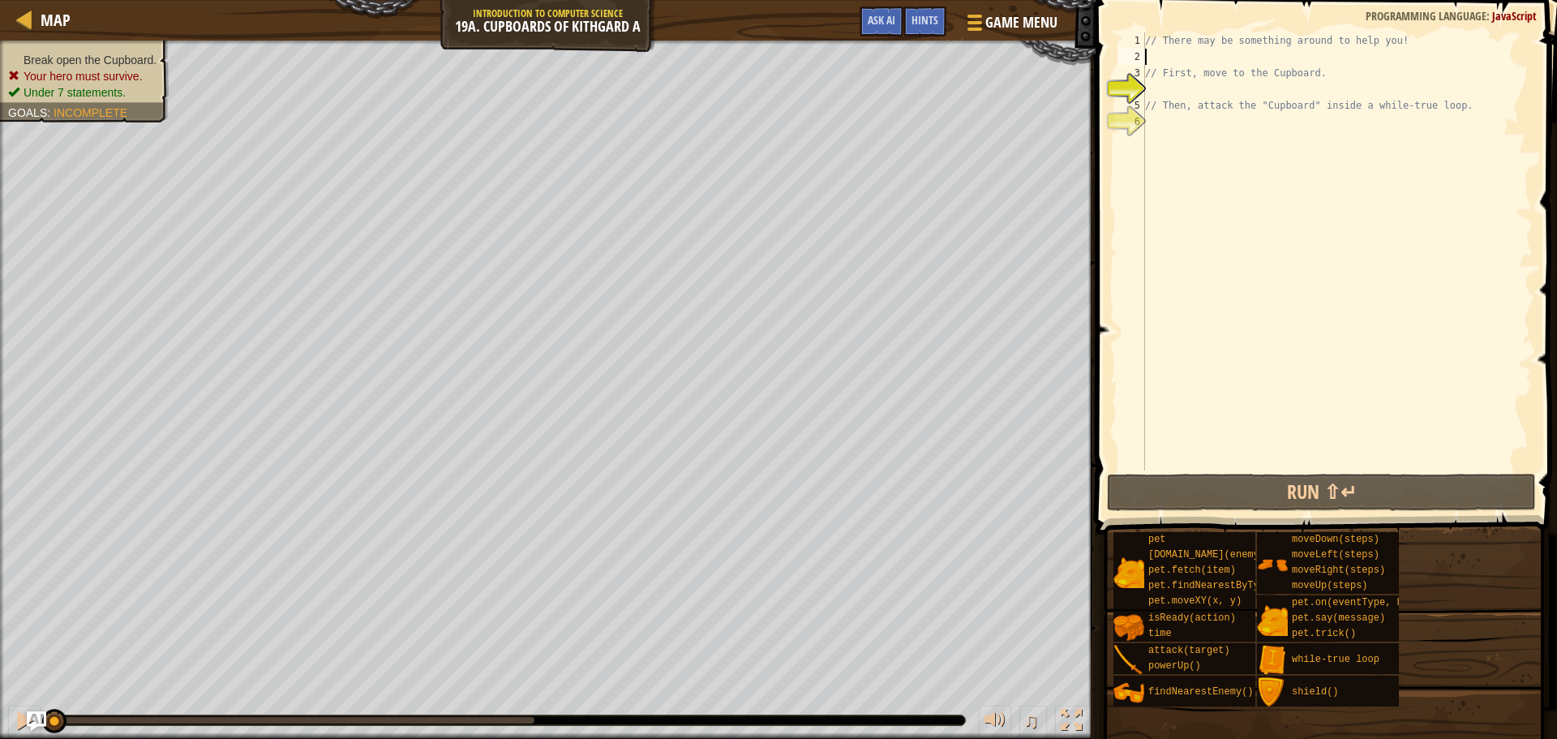
click at [1173, 59] on div "// There may be something around to help you! // First, move to the Cupboard. /…" at bounding box center [1337, 267] width 391 height 470
type textarea "h"
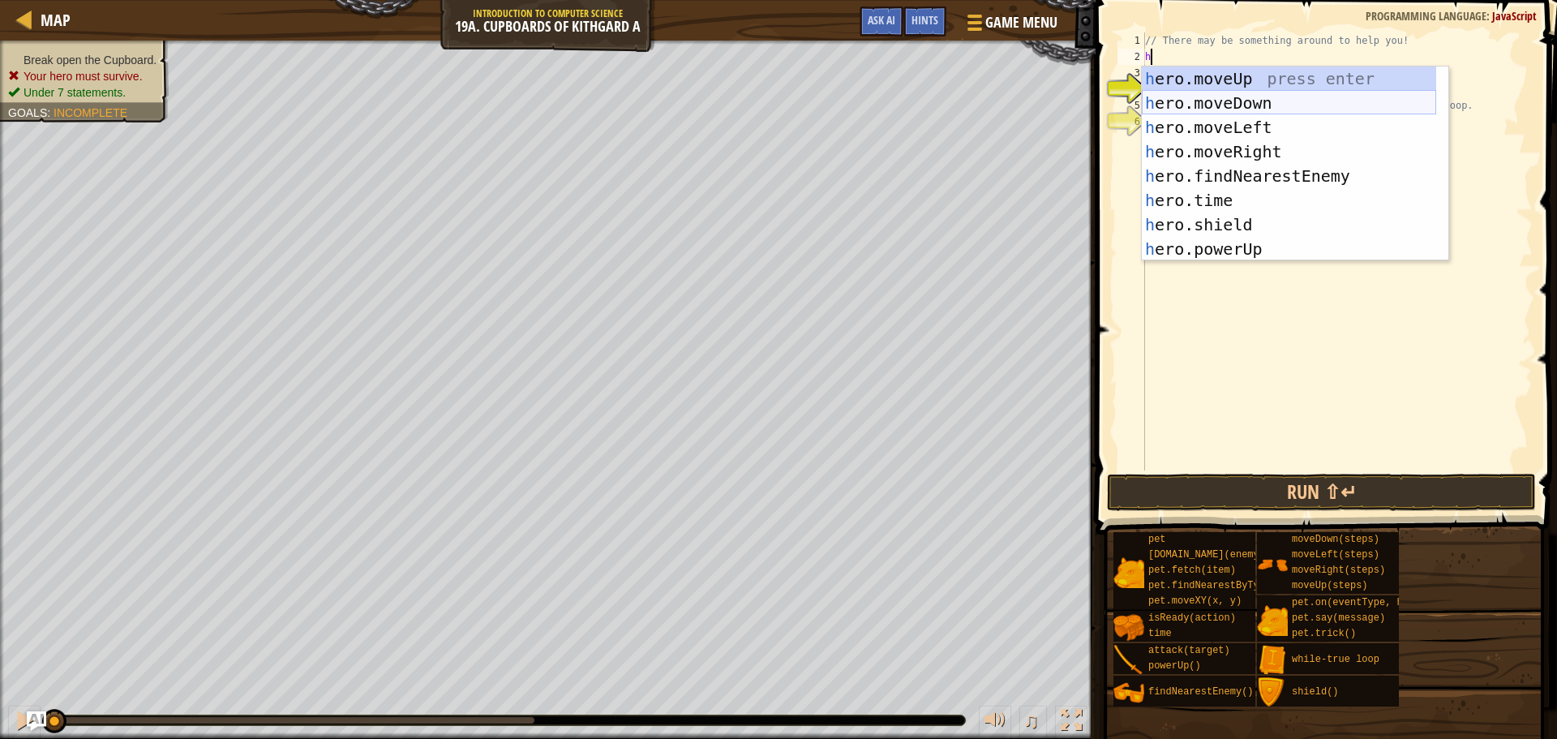
click at [1178, 93] on div "h ero.moveUp press enter h ero.moveDown press enter h ero.moveLeft press enter …" at bounding box center [1289, 188] width 294 height 243
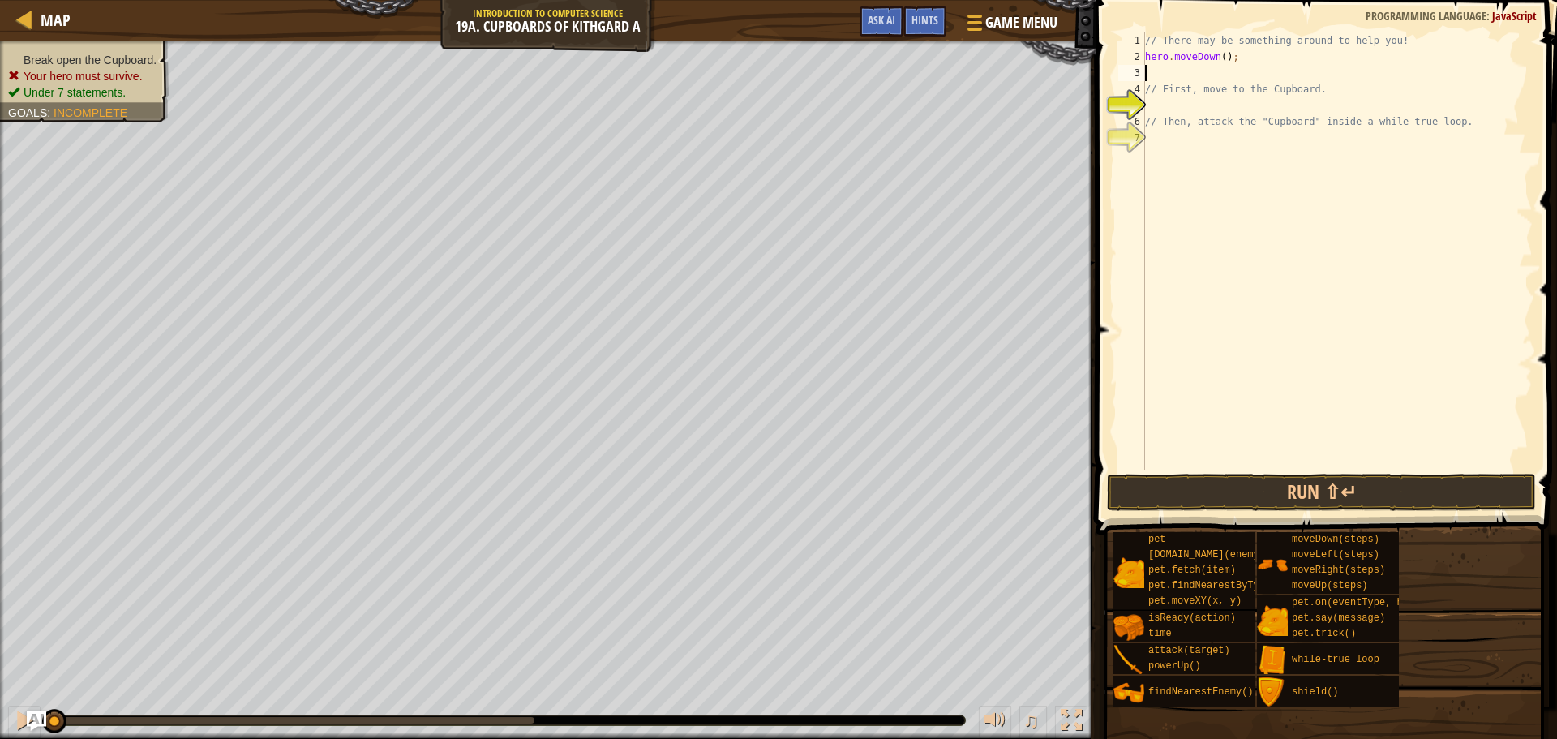
type textarea "h"
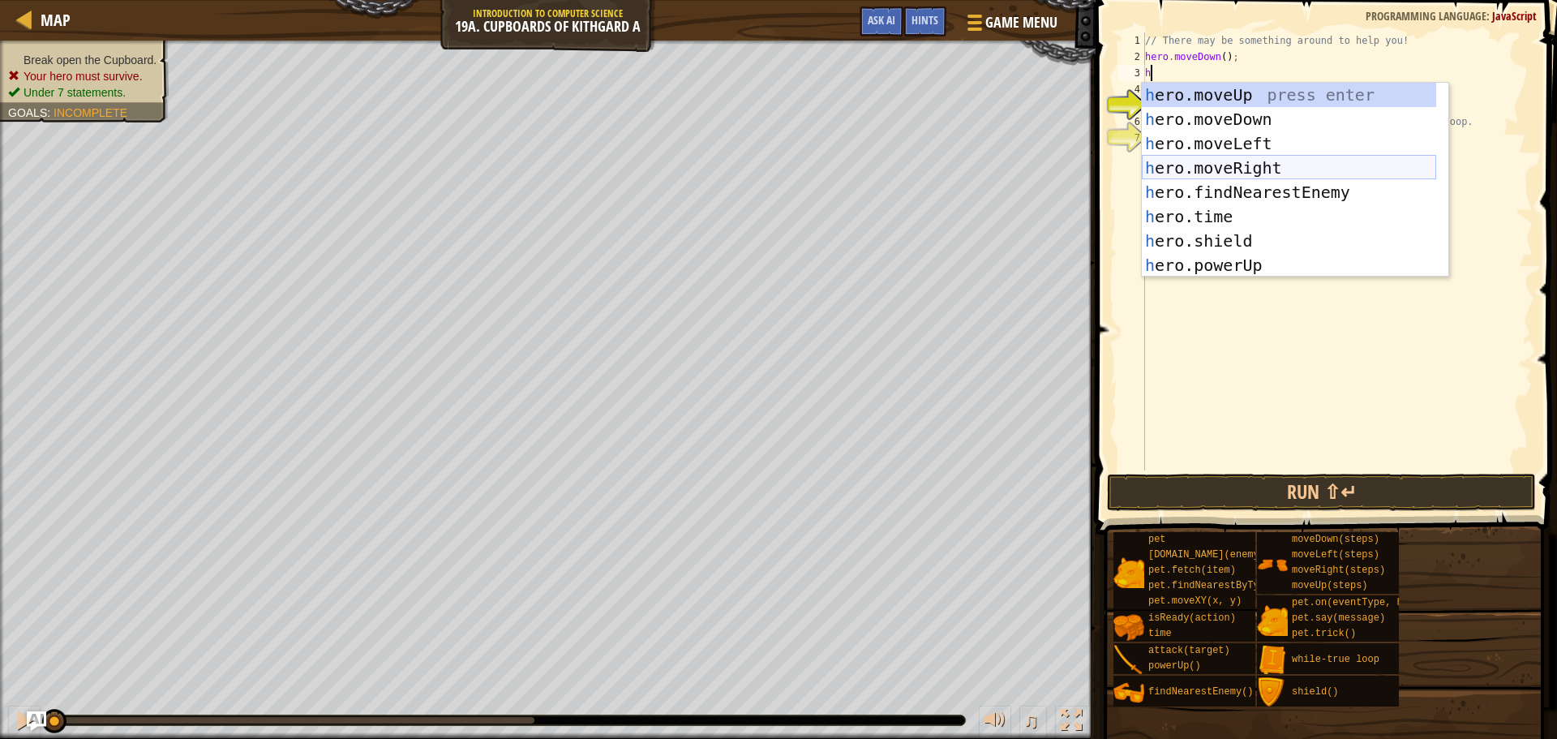
click at [1214, 158] on div "h ero.moveUp press enter h ero.moveDown press enter h ero.moveLeft press enter …" at bounding box center [1289, 204] width 294 height 243
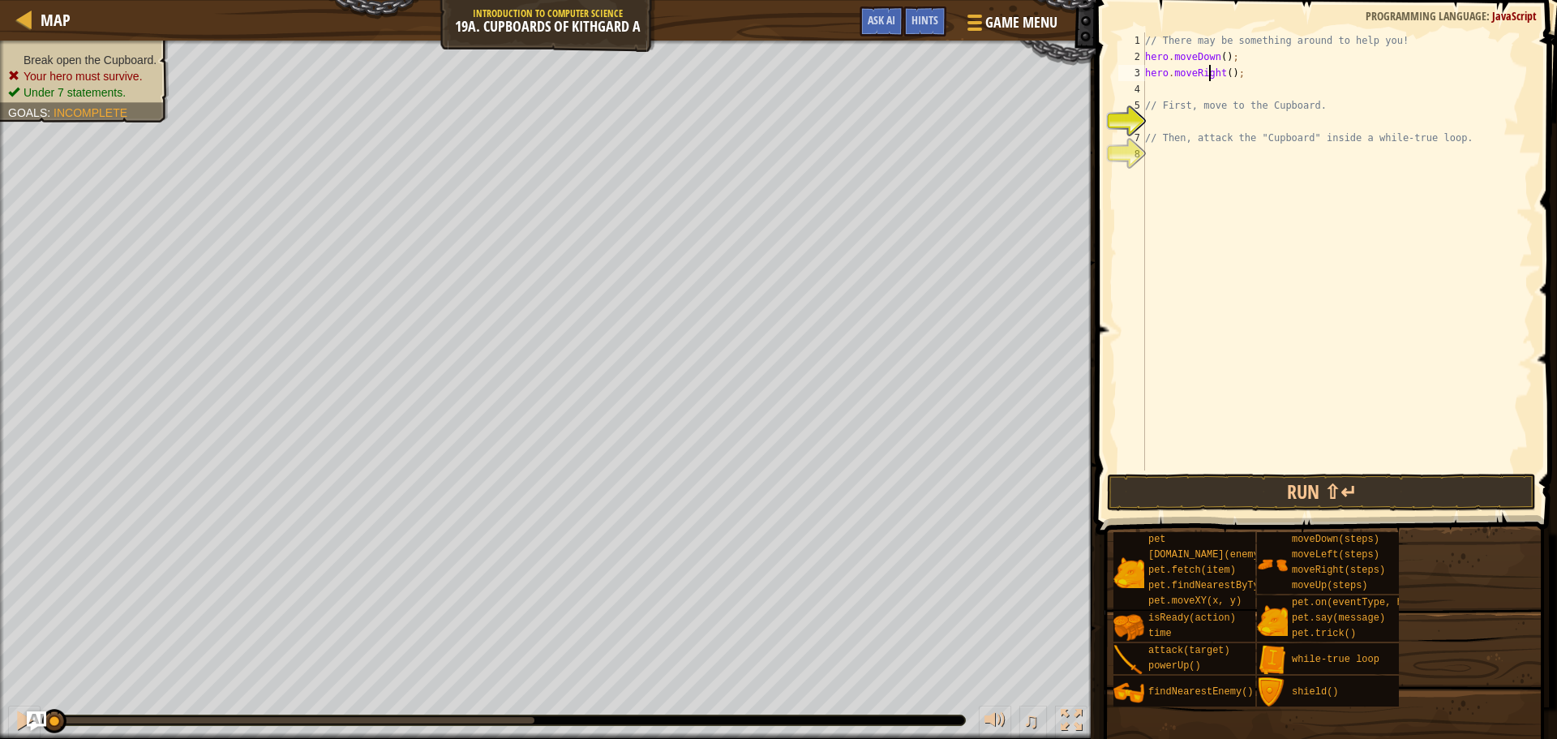
click at [1212, 71] on div "// There may be something around to help you! hero . moveDown ( ) ; hero . move…" at bounding box center [1337, 267] width 391 height 470
click at [1234, 71] on div "// There may be something around to help you! hero . moveDown ( ) ; hero . move…" at bounding box center [1337, 267] width 391 height 470
drag, startPoint x: 1234, startPoint y: 71, endPoint x: 1150, endPoint y: 71, distance: 84.3
click at [1150, 71] on div "// There may be something around to help you! hero . moveDown ( ) ; hero . move…" at bounding box center [1337, 267] width 391 height 470
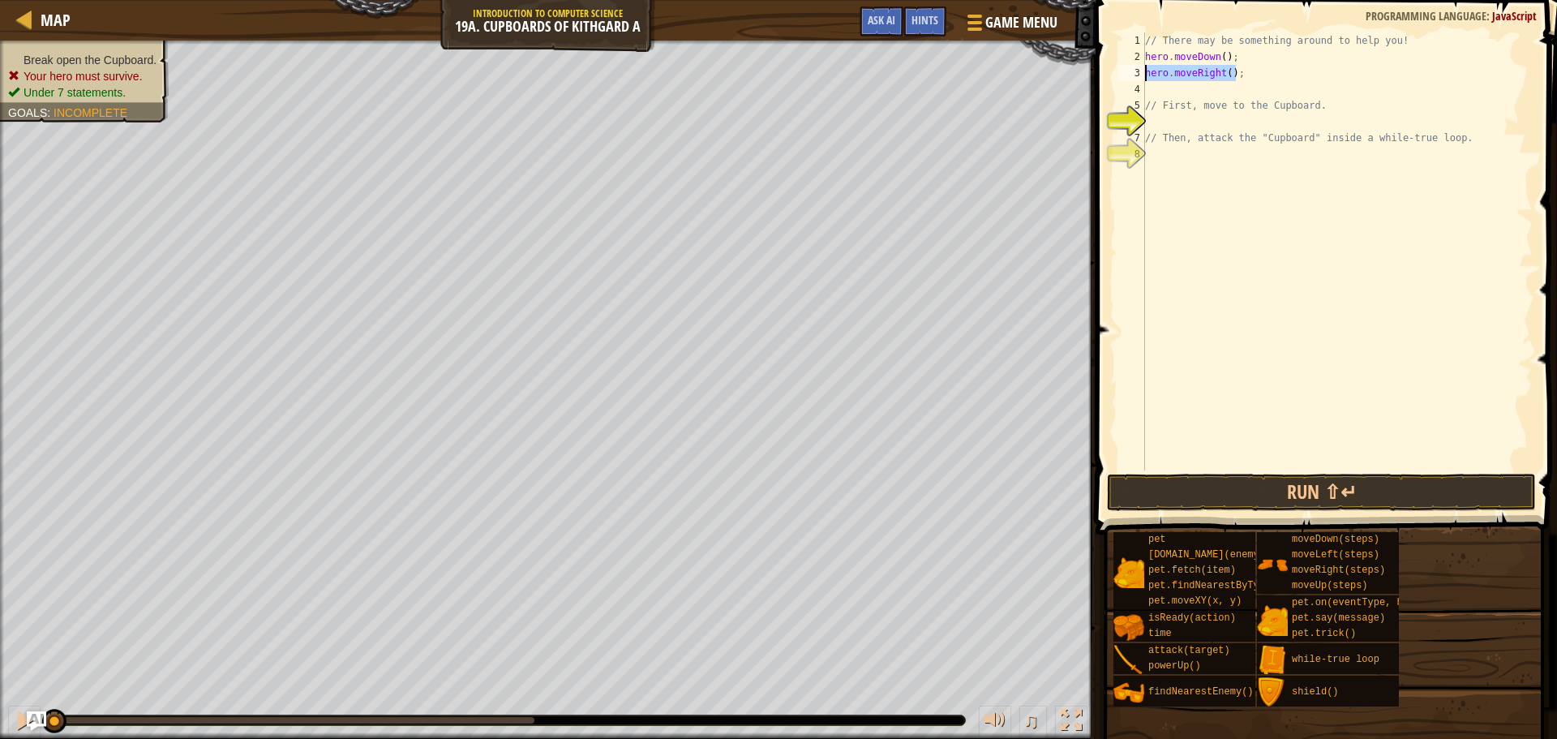
type textarea "h"
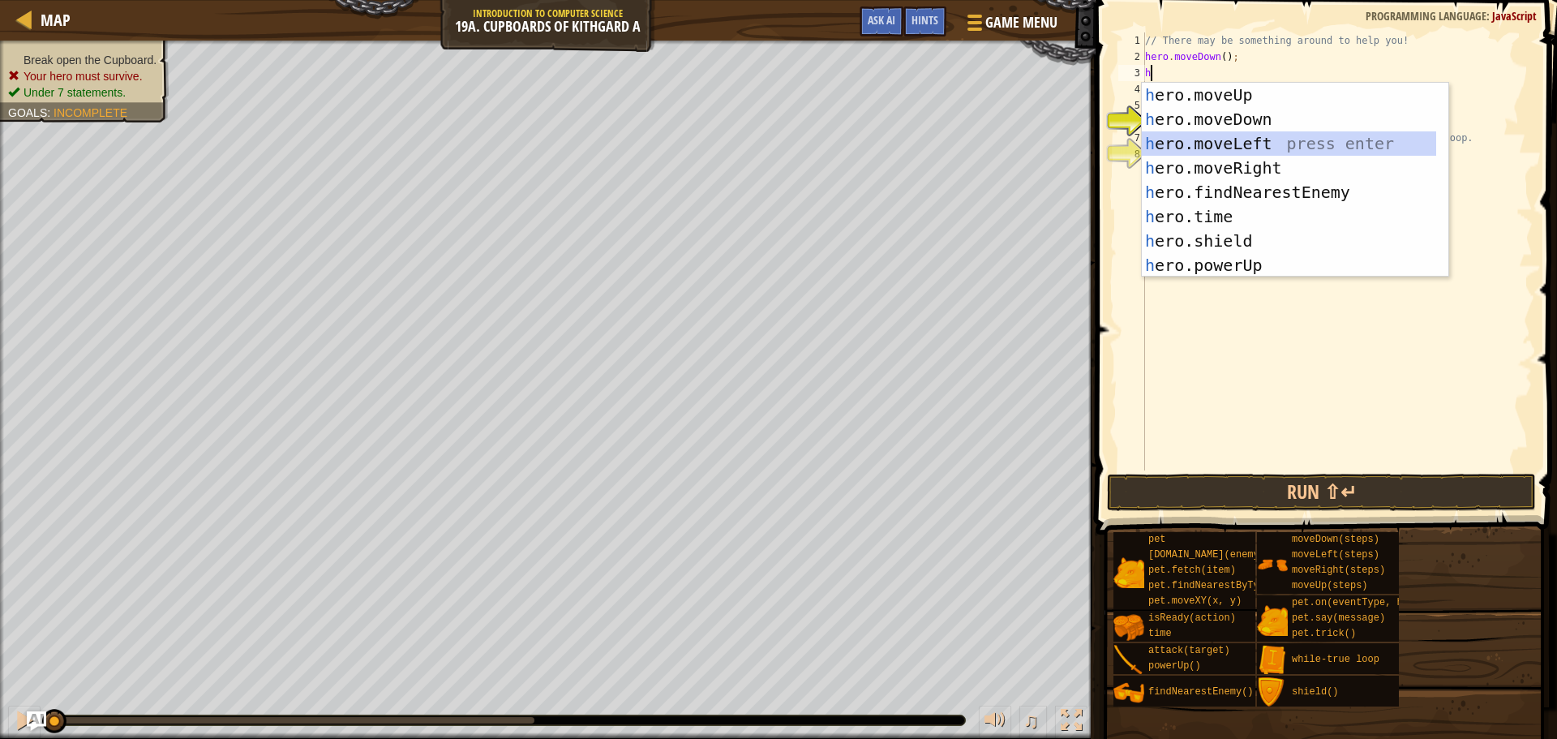
click at [1174, 142] on div "h ero.moveUp press enter h ero.moveDown press enter h ero.moveLeft press enter …" at bounding box center [1289, 204] width 294 height 243
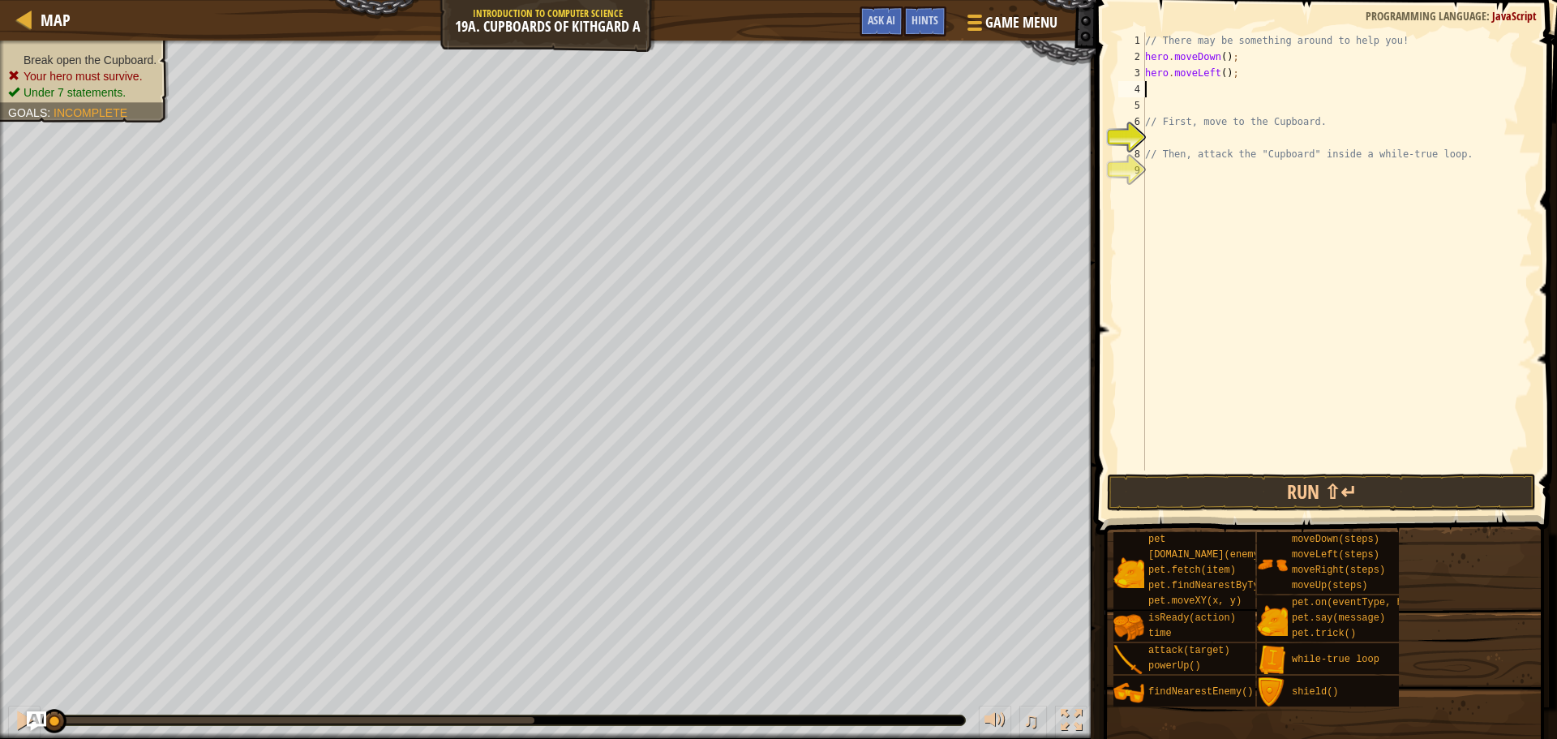
click at [1221, 69] on div "// There may be something around to help you! hero . moveDown ( ) ; hero . move…" at bounding box center [1337, 267] width 391 height 470
type textarea "hero.moveLeft(3);"
click at [1174, 90] on div "// There may be something around to help you! hero . moveDown ( ) ; hero . move…" at bounding box center [1337, 267] width 391 height 470
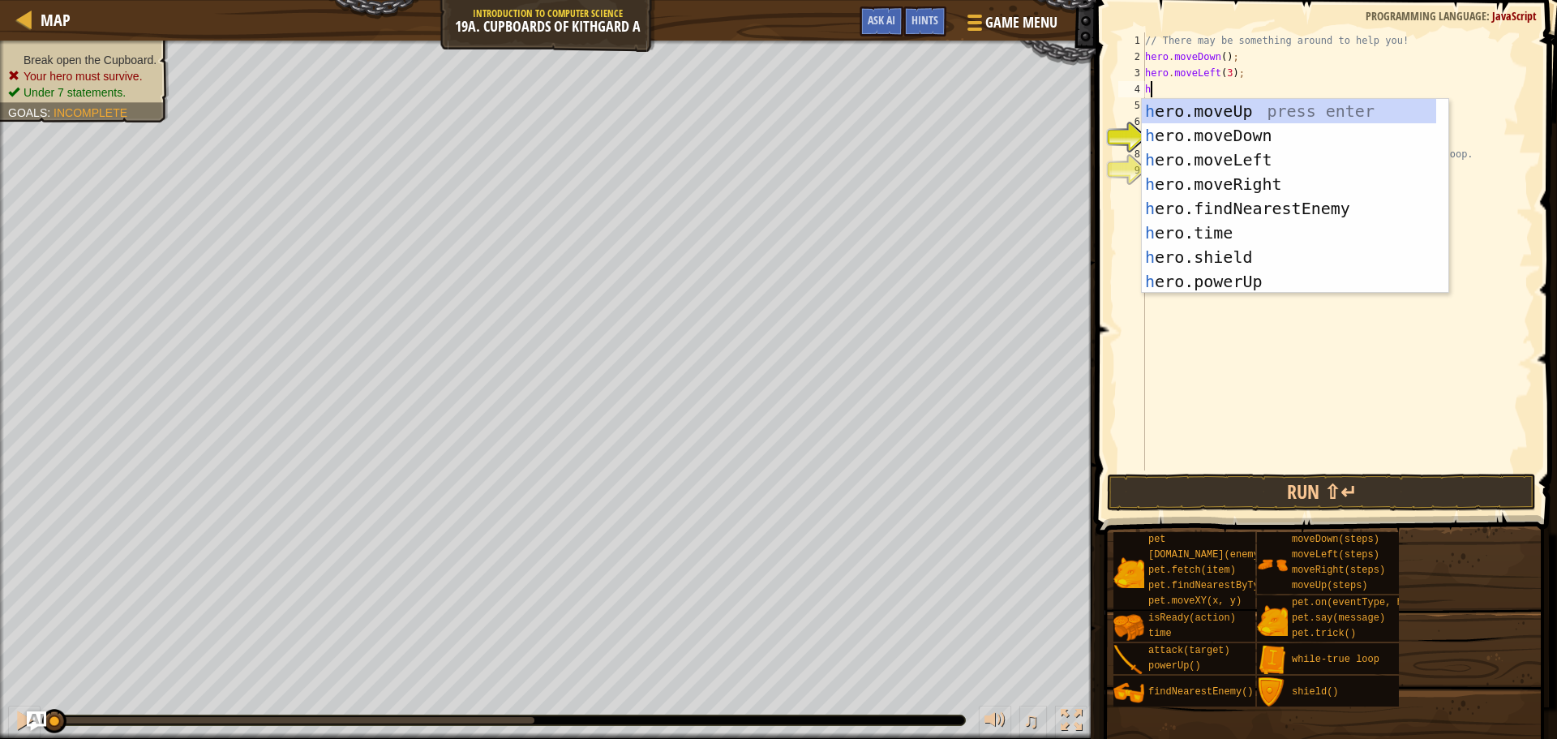
type textarea "h"
click at [1204, 113] on div "h ero.moveUp press enter h ero.moveDown press enter h ero.moveLeft press enter …" at bounding box center [1289, 220] width 294 height 243
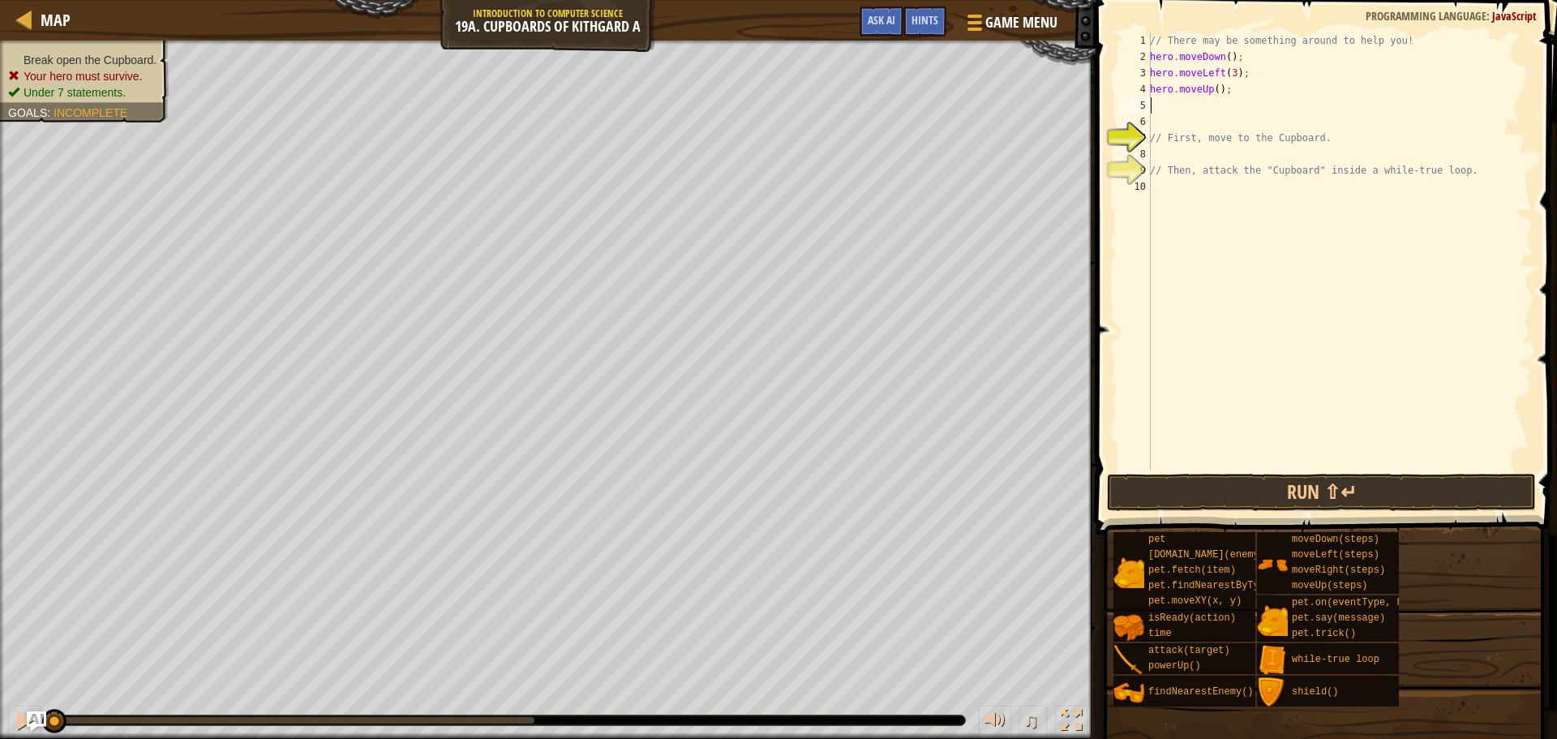
click at [1177, 105] on div "// There may be something around to help you! hero . moveDown ( ) ; hero . move…" at bounding box center [1340, 267] width 386 height 470
click at [1212, 87] on div "// There may be something around to help you! hero . moveDown ( ) ; hero . move…" at bounding box center [1340, 267] width 386 height 470
type textarea "hero.moveUp(2);"
click at [1183, 95] on div "// There may be something around to help you! hero . moveDown ( ) ; hero . move…" at bounding box center [1340, 267] width 386 height 470
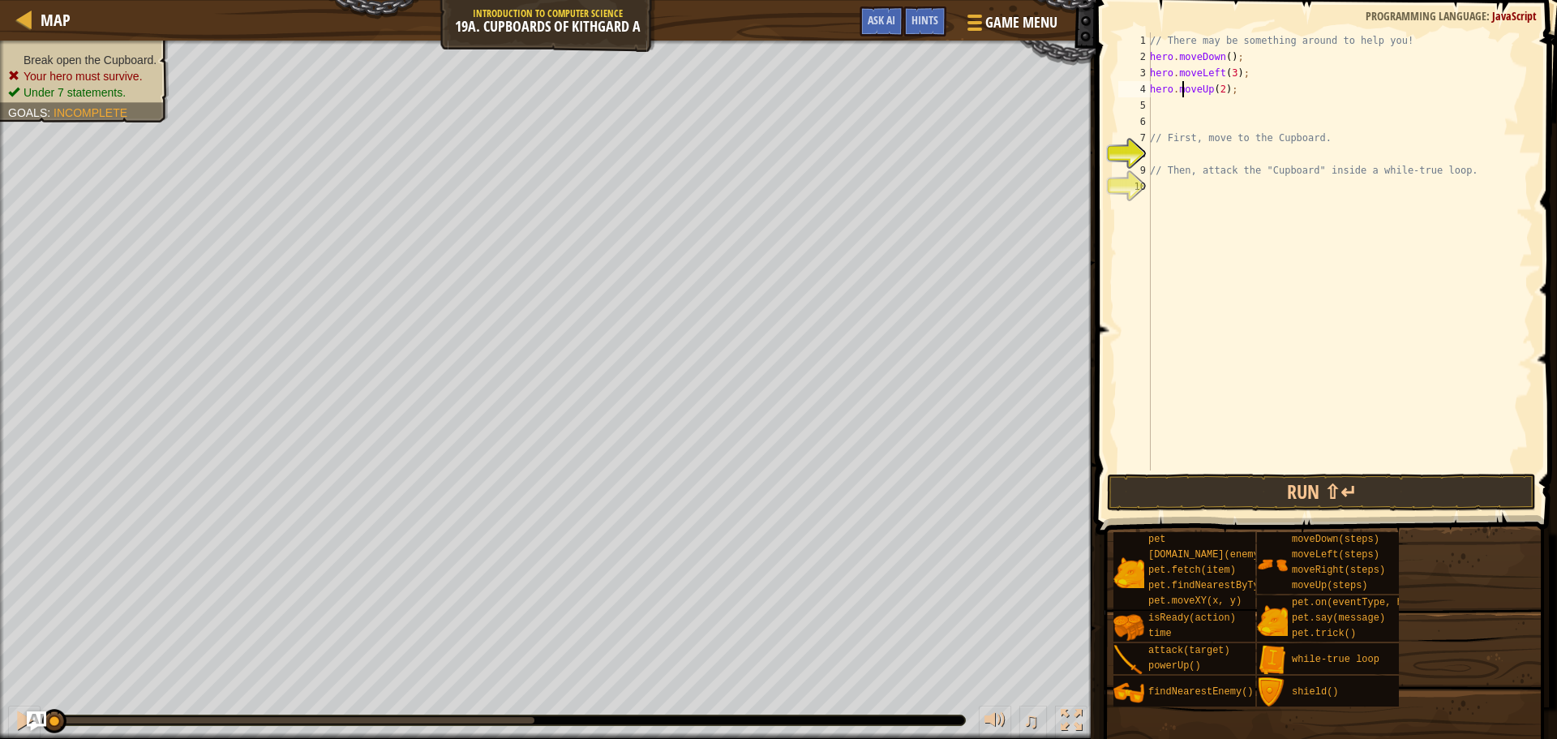
click at [1179, 101] on div "// There may be something around to help you! hero . moveDown ( ) ; hero . move…" at bounding box center [1340, 267] width 386 height 470
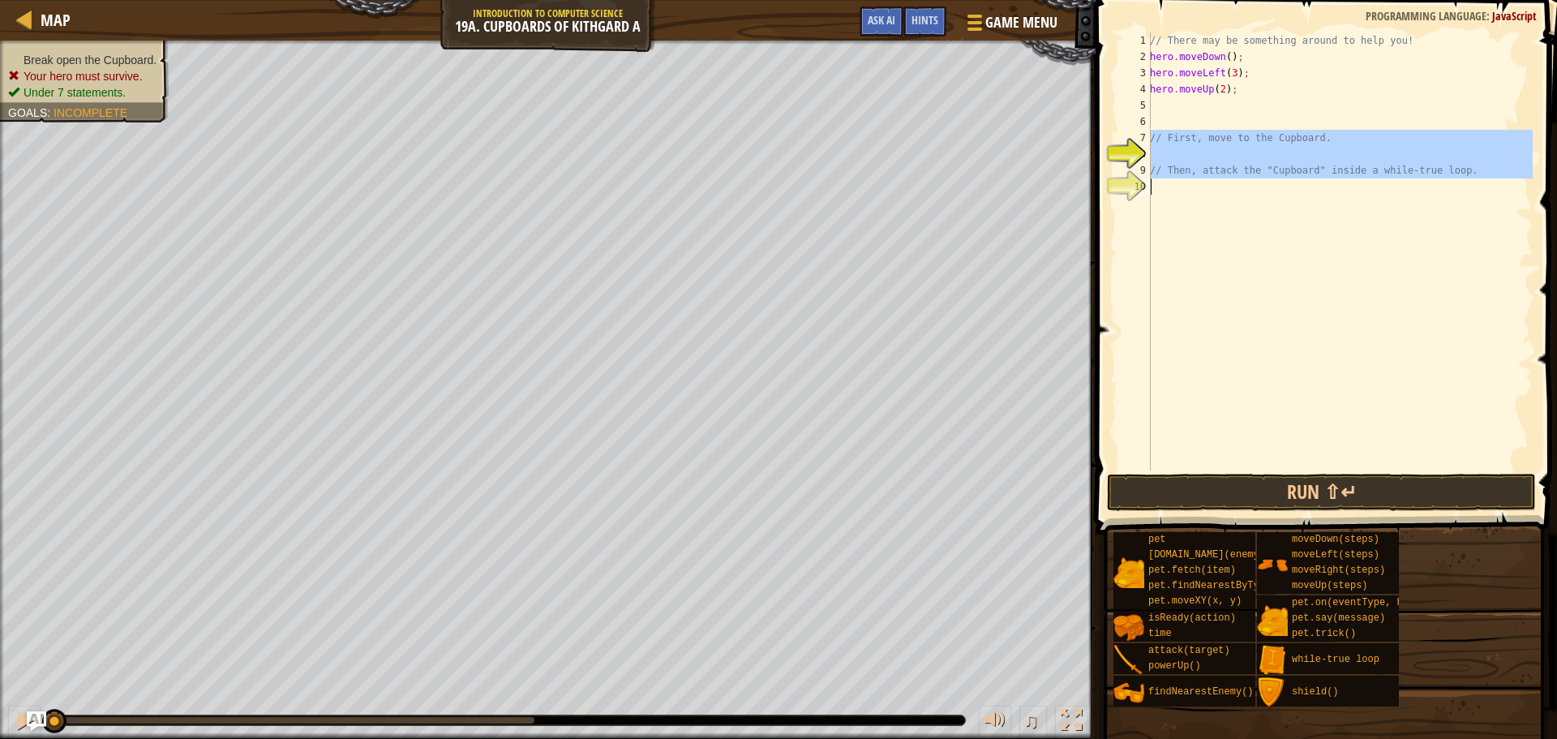
drag, startPoint x: 1152, startPoint y: 136, endPoint x: 1391, endPoint y: 204, distance: 248.6
click at [1391, 204] on div "// There may be something around to help you! hero . moveDown ( ) ; hero . move…" at bounding box center [1340, 267] width 386 height 470
type textarea "// Then, attack the "Cupboard" inside a while-true loop."
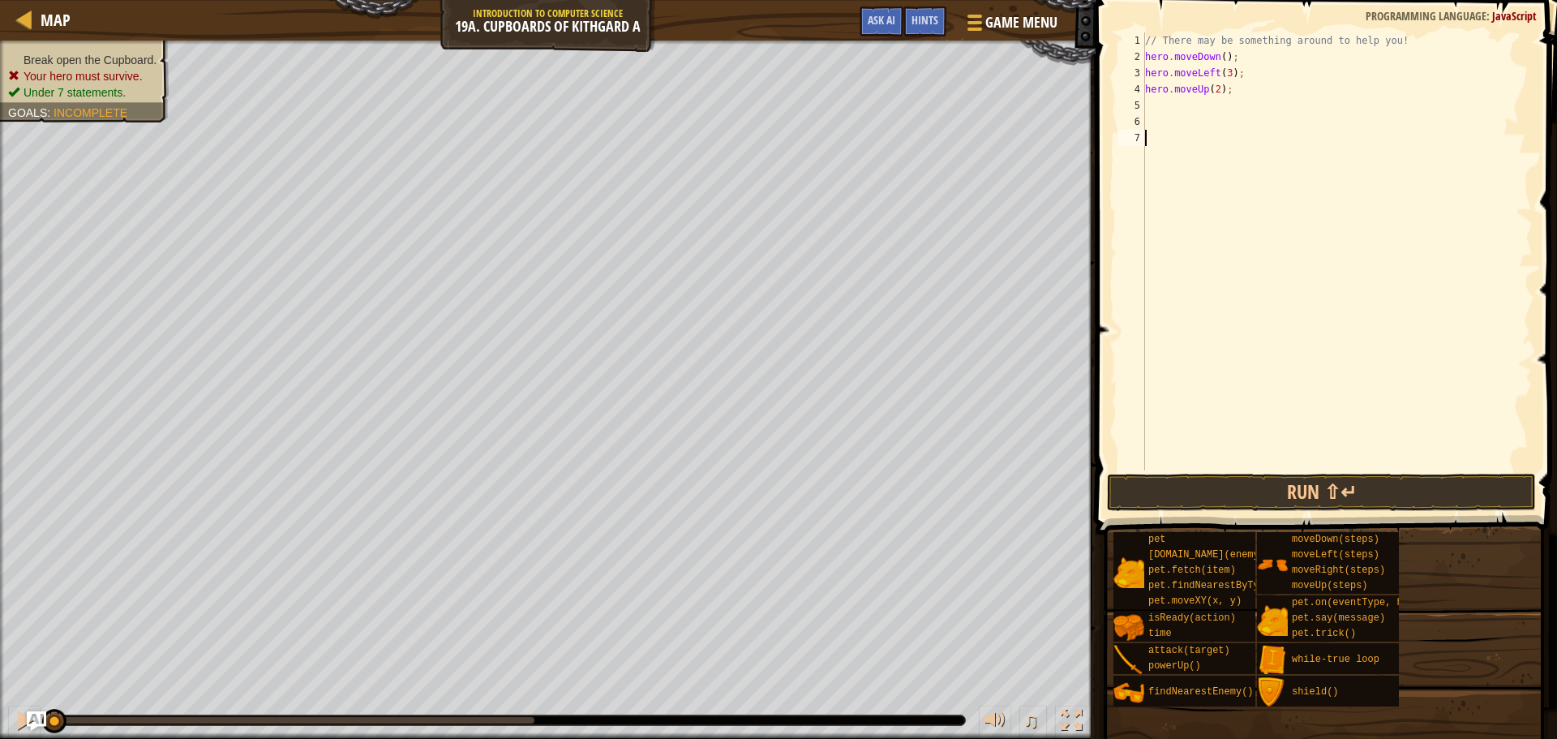
click at [1161, 109] on div "// There may be something around to help you! hero . moveDown ( ) ; hero . move…" at bounding box center [1337, 267] width 391 height 470
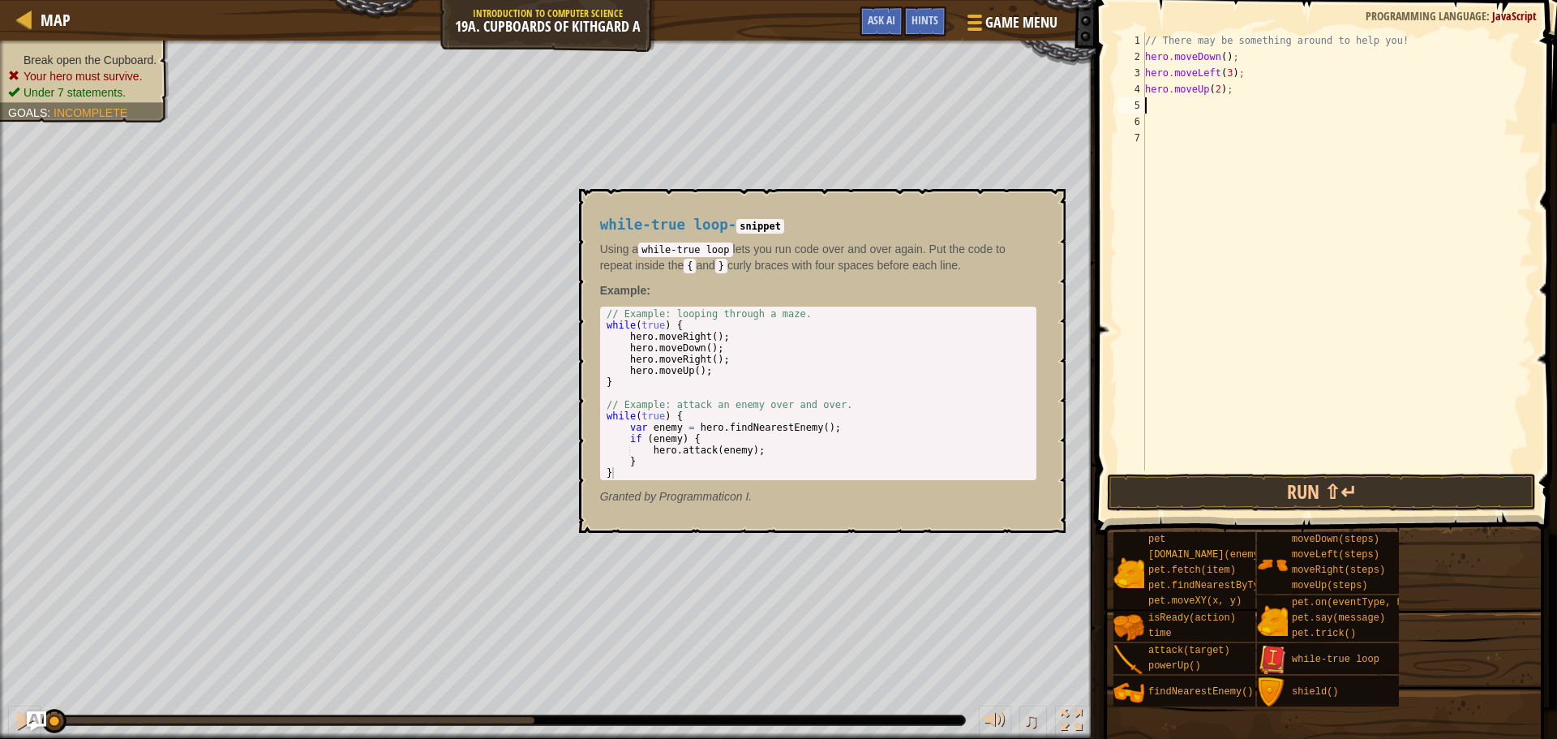
type textarea "wh"
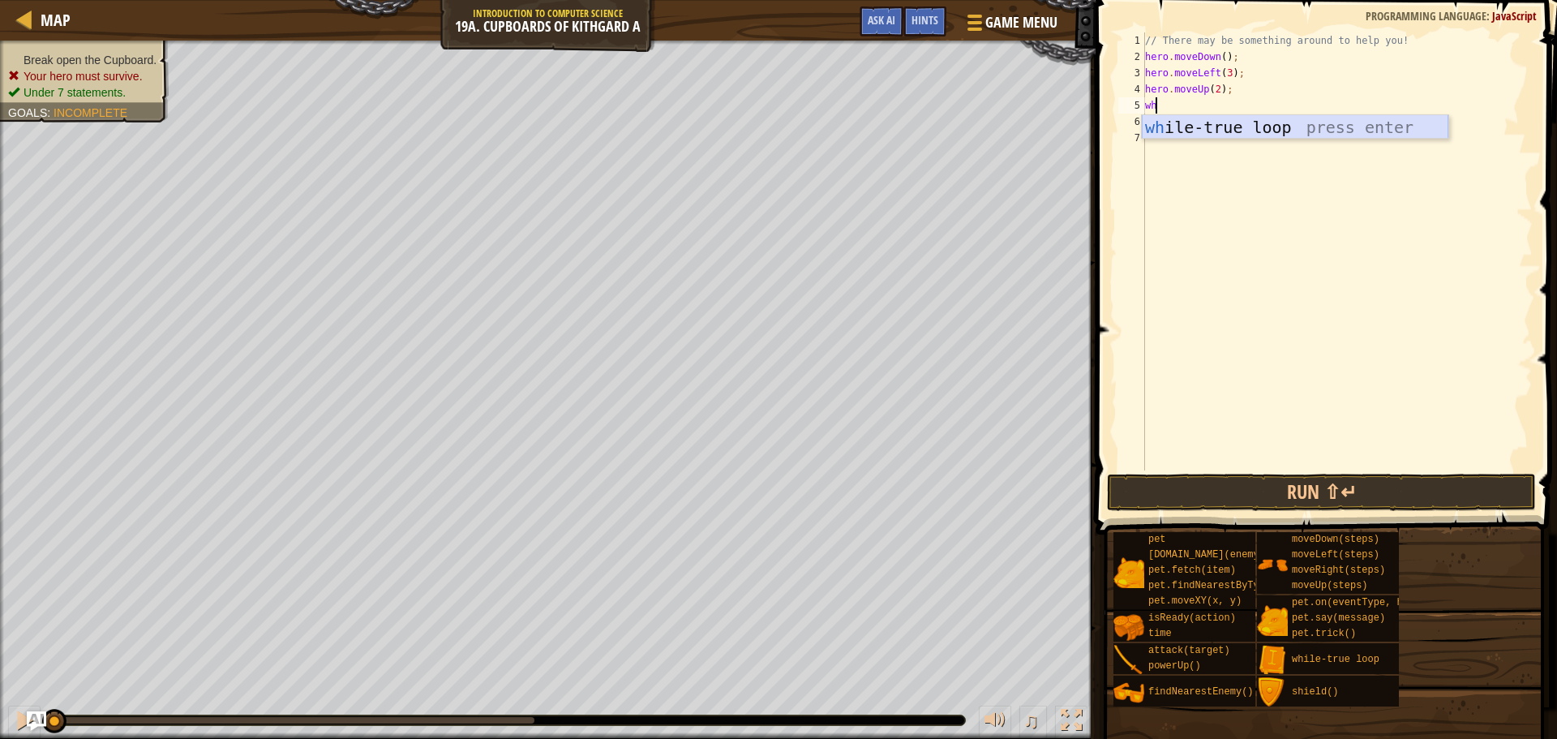
click at [1234, 122] on div "wh ile-true loop press enter" at bounding box center [1295, 151] width 307 height 73
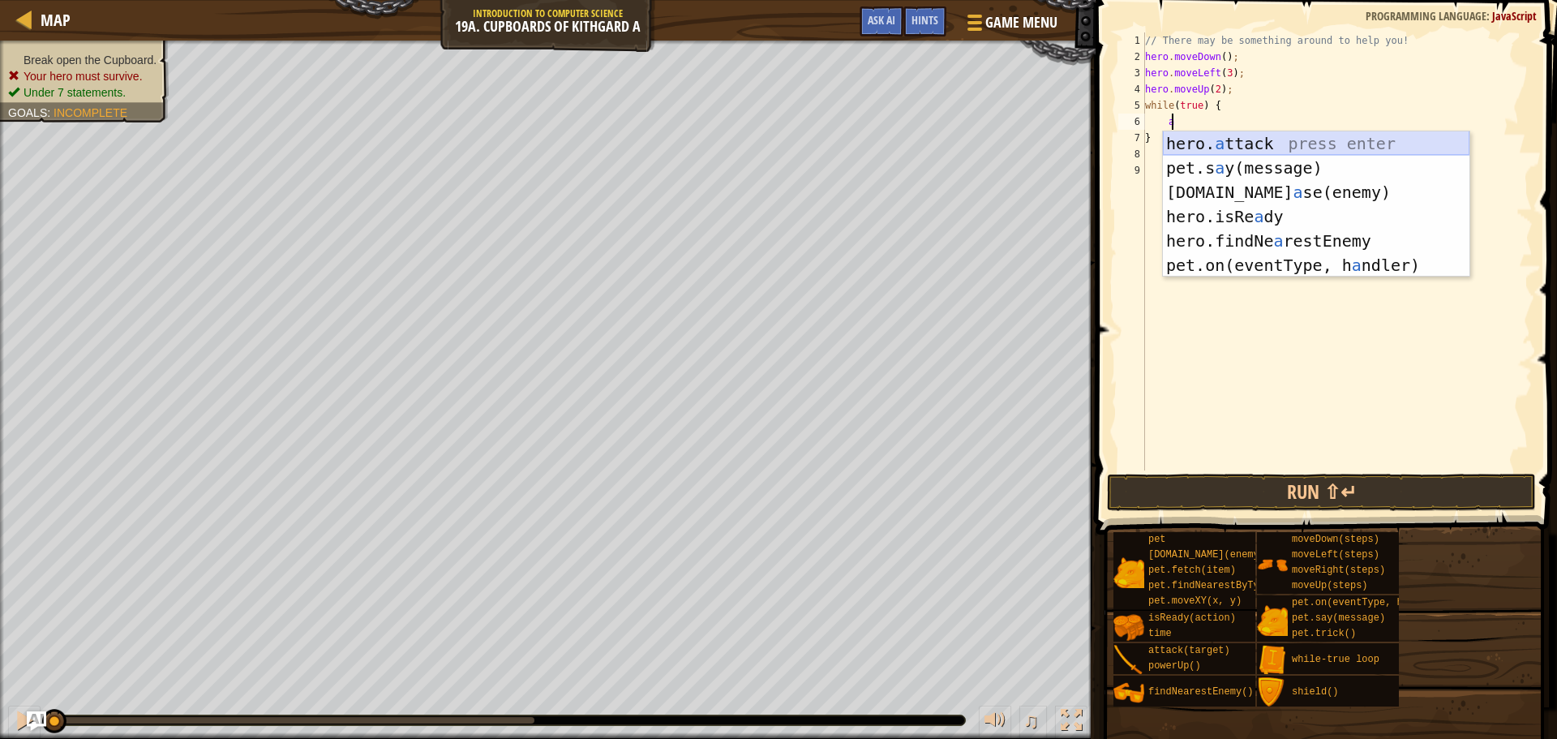
click at [1207, 141] on div "hero. a ttack press enter pet.s a y(message) press enter [DOMAIN_NAME] a se(ene…" at bounding box center [1316, 228] width 307 height 195
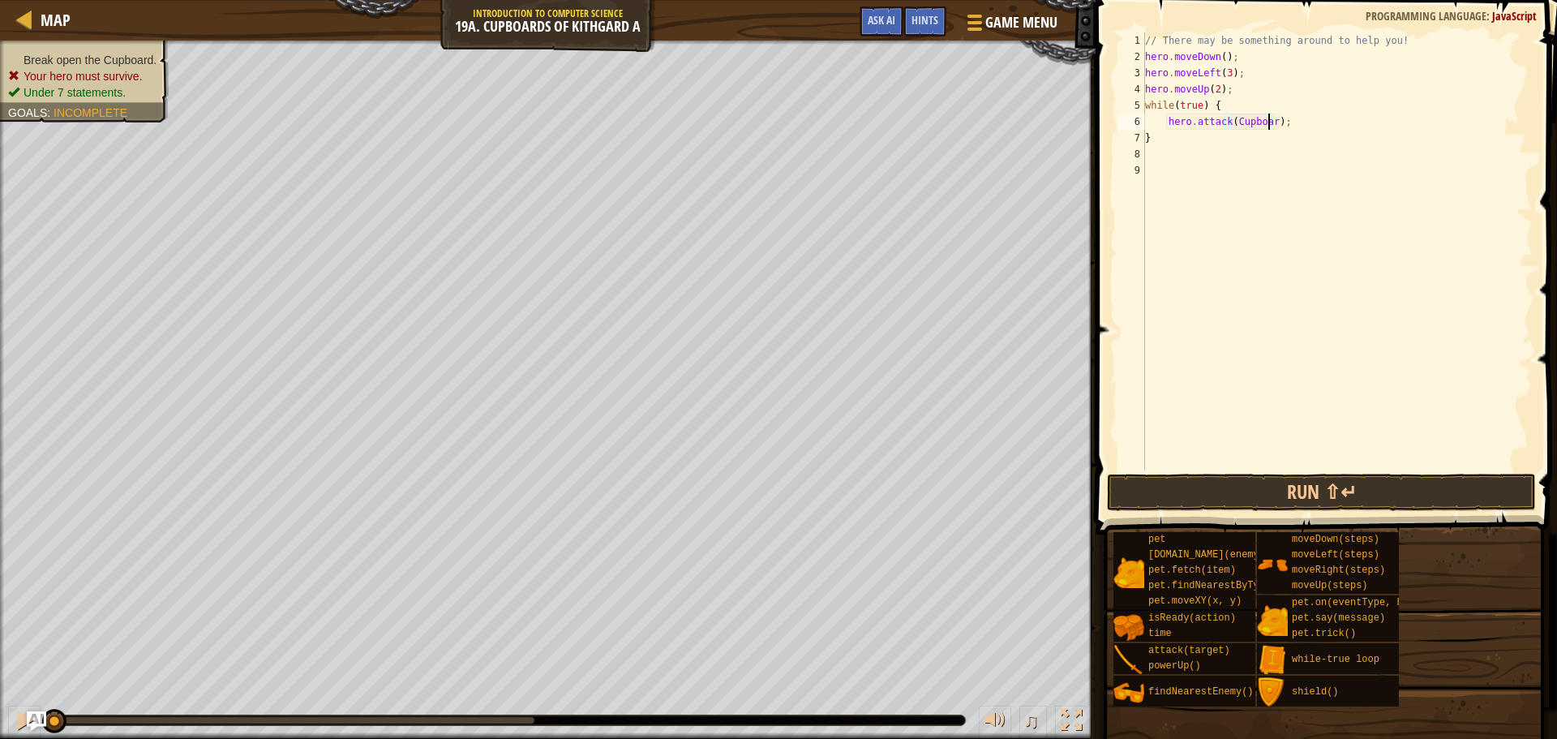
scroll to position [7, 11]
click at [1226, 481] on button "Run ⇧↵" at bounding box center [1321, 492] width 429 height 37
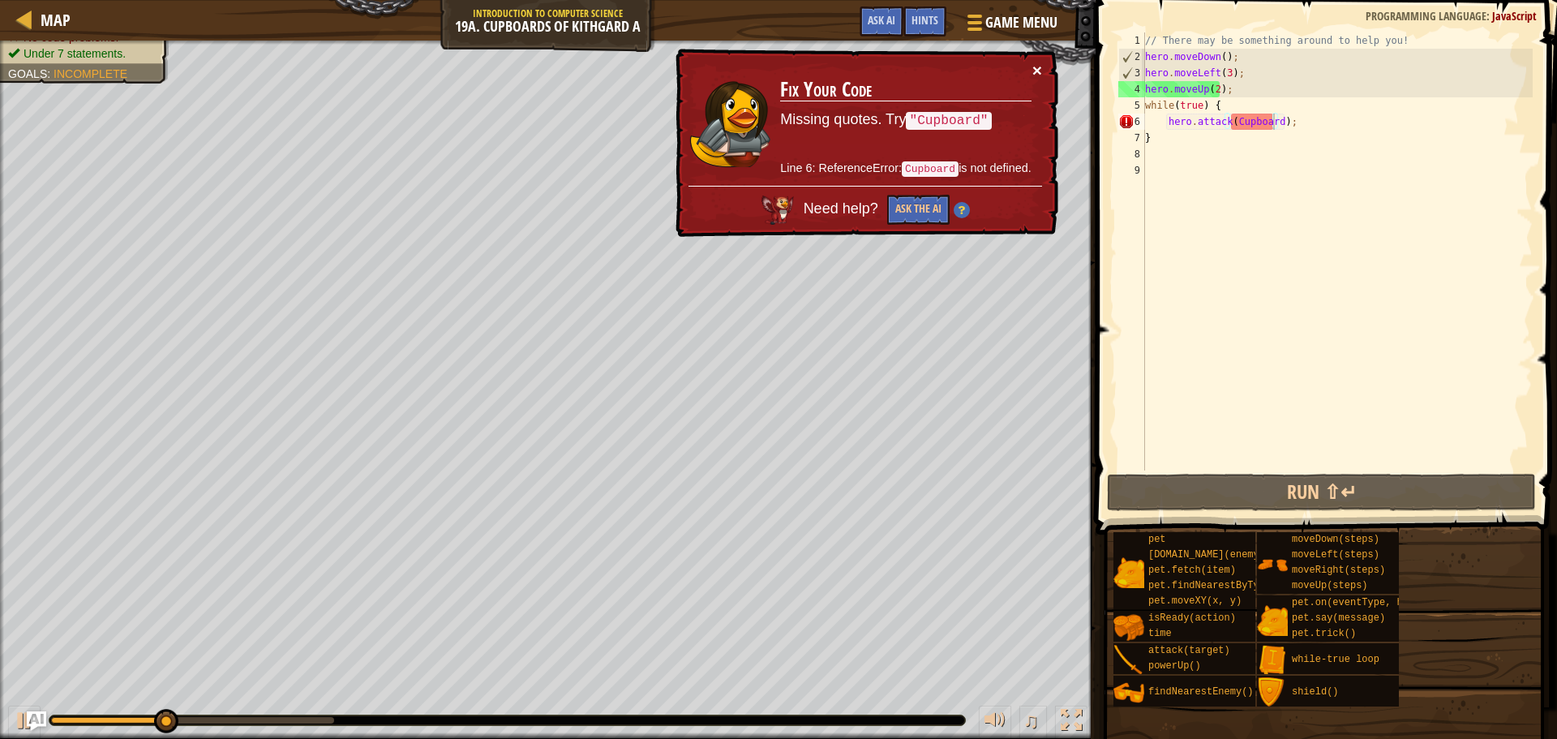
click at [1040, 73] on button "×" at bounding box center [1037, 70] width 10 height 17
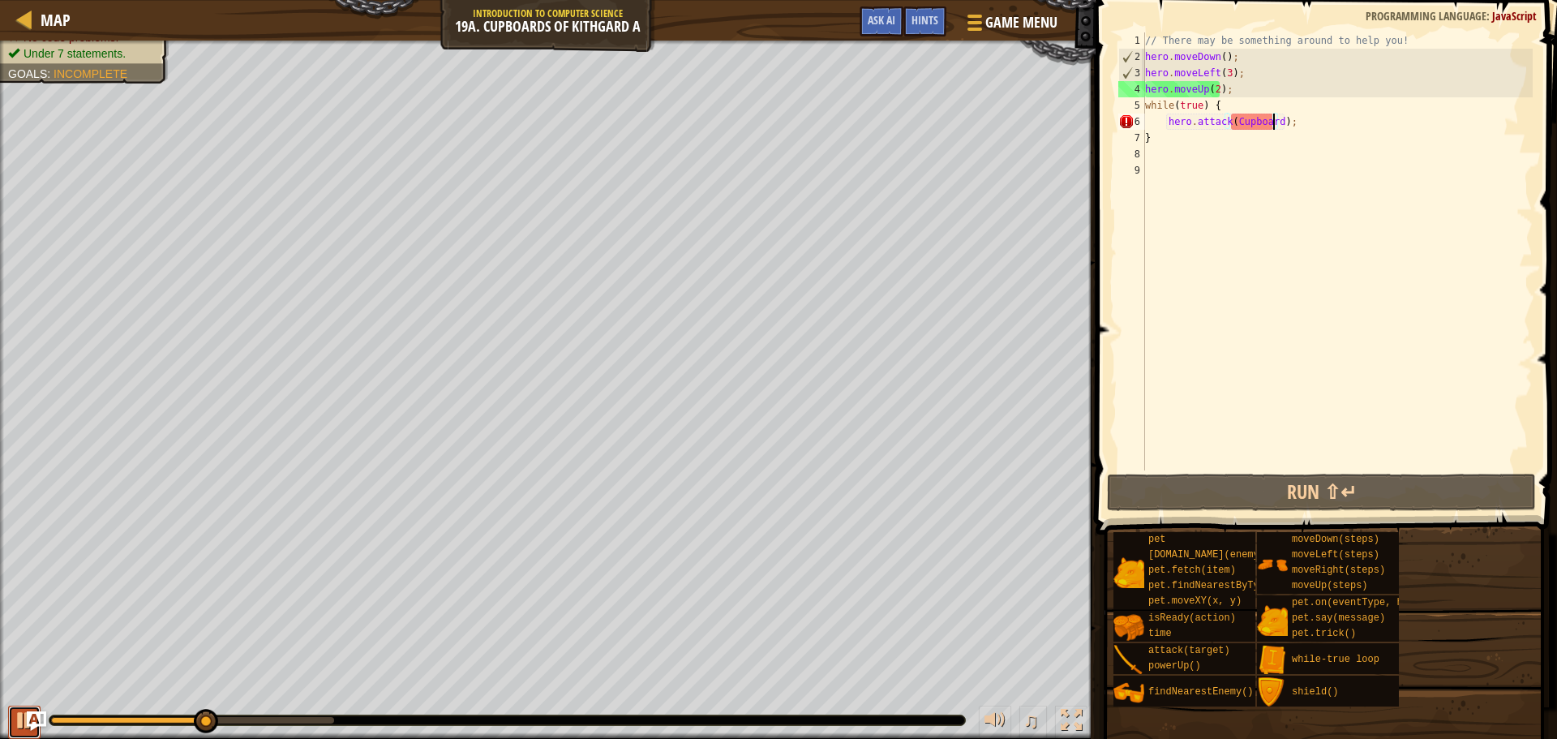
click at [11, 716] on button at bounding box center [24, 722] width 32 height 33
click at [1224, 69] on div "// There may be something around to help you! hero . moveDown ( ) ; hero . move…" at bounding box center [1337, 267] width 391 height 470
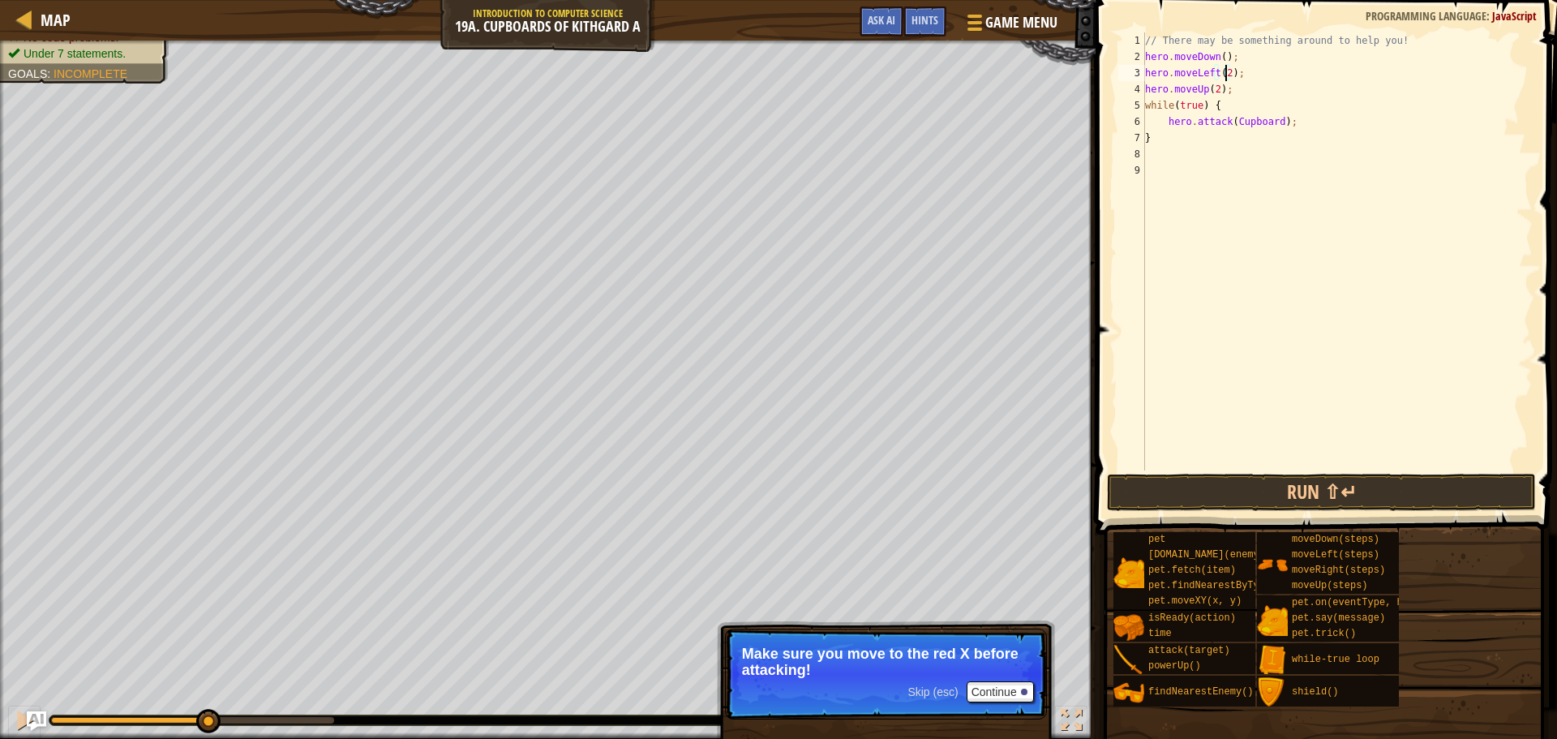
click at [1165, 120] on div "// There may be something around to help you! hero . moveDown ( ) ; hero . move…" at bounding box center [1337, 267] width 391 height 470
click at [1240, 124] on div "// There may be something around to help you! hero . moveDown ( ) ; hero . move…" at bounding box center [1337, 267] width 391 height 470
click at [1277, 491] on button "Run ⇧↵" at bounding box center [1321, 492] width 429 height 37
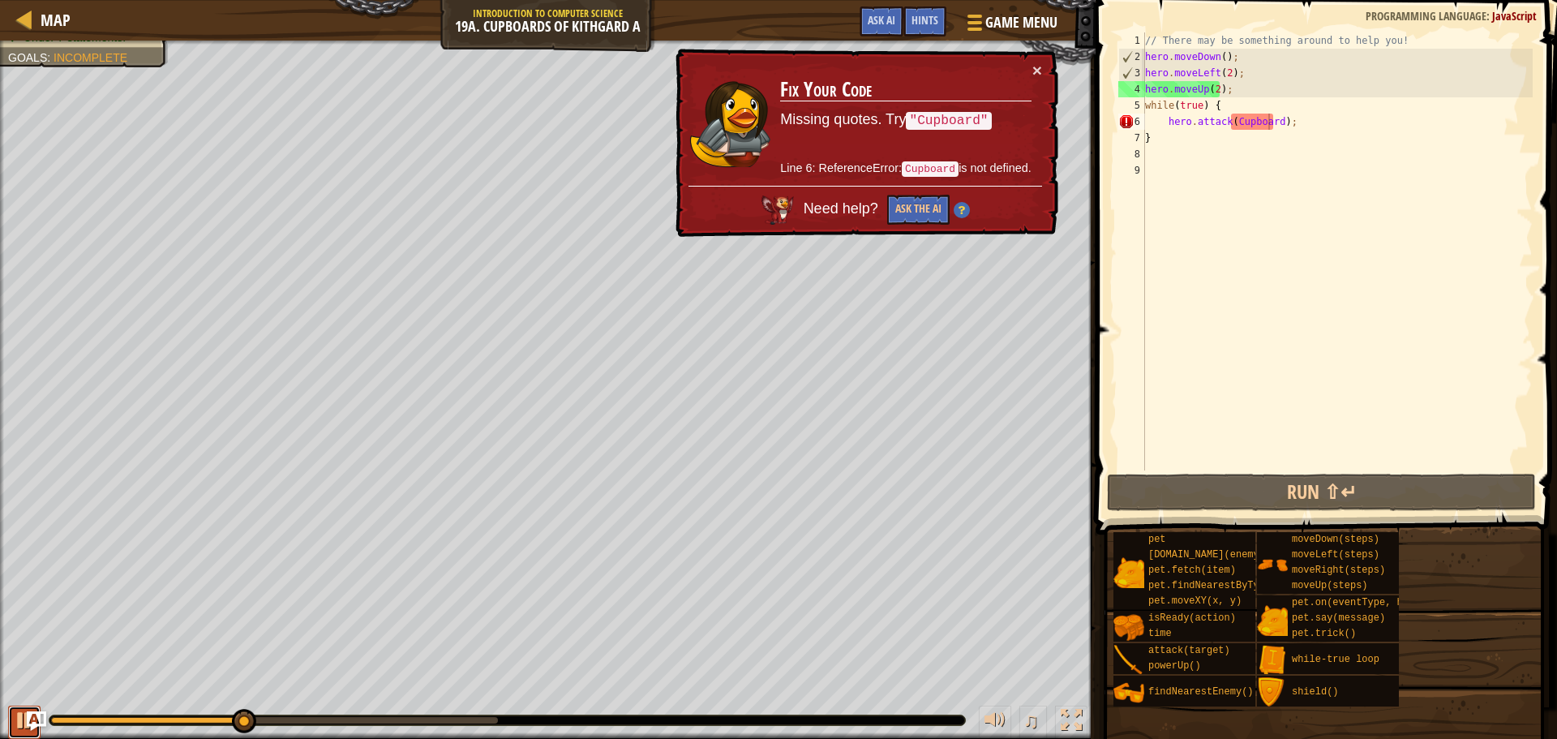
click at [19, 716] on div at bounding box center [24, 720] width 21 height 21
click at [1272, 122] on div "// There may be something around to help you! hero . moveDown ( ) ; hero . move…" at bounding box center [1337, 267] width 391 height 470
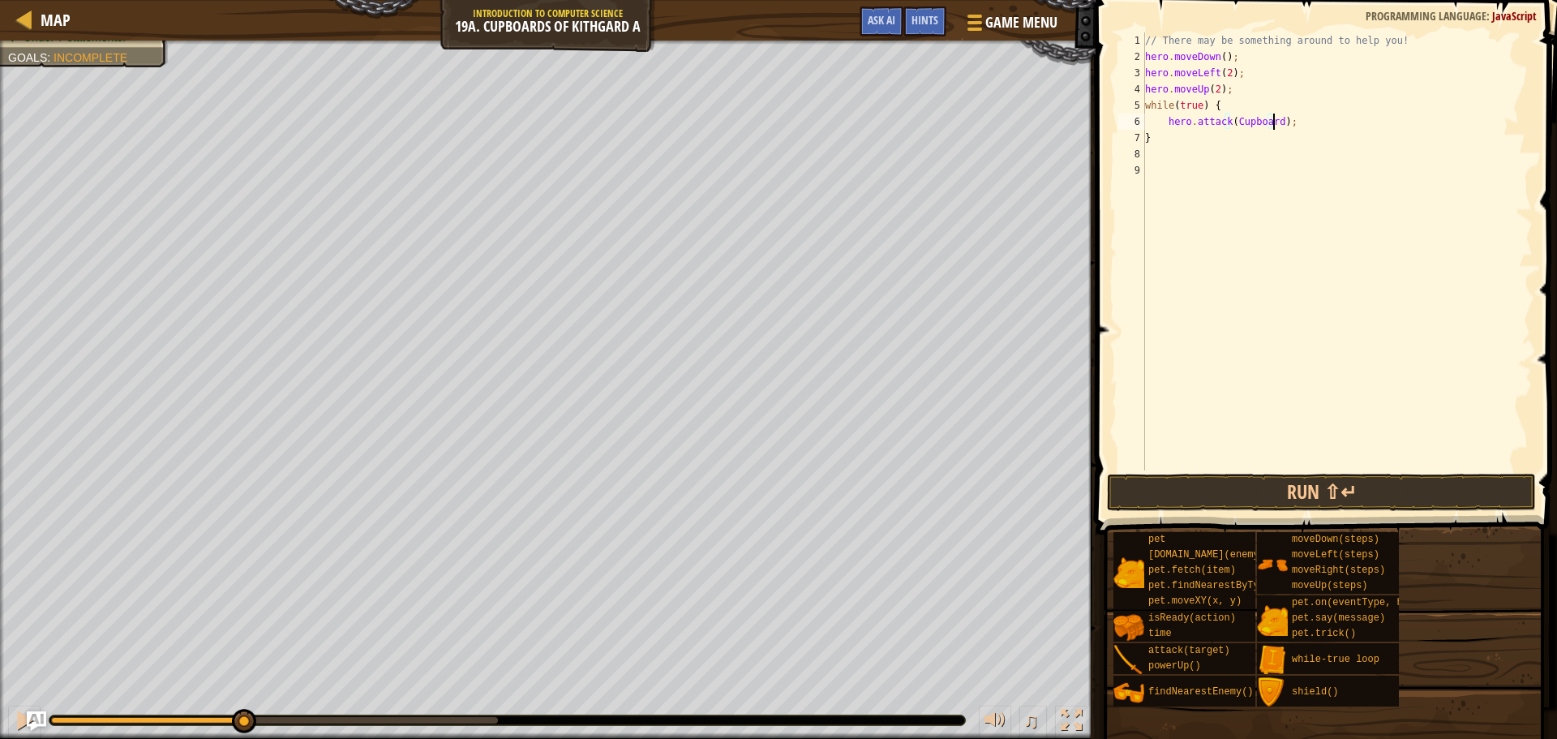
scroll to position [7, 11]
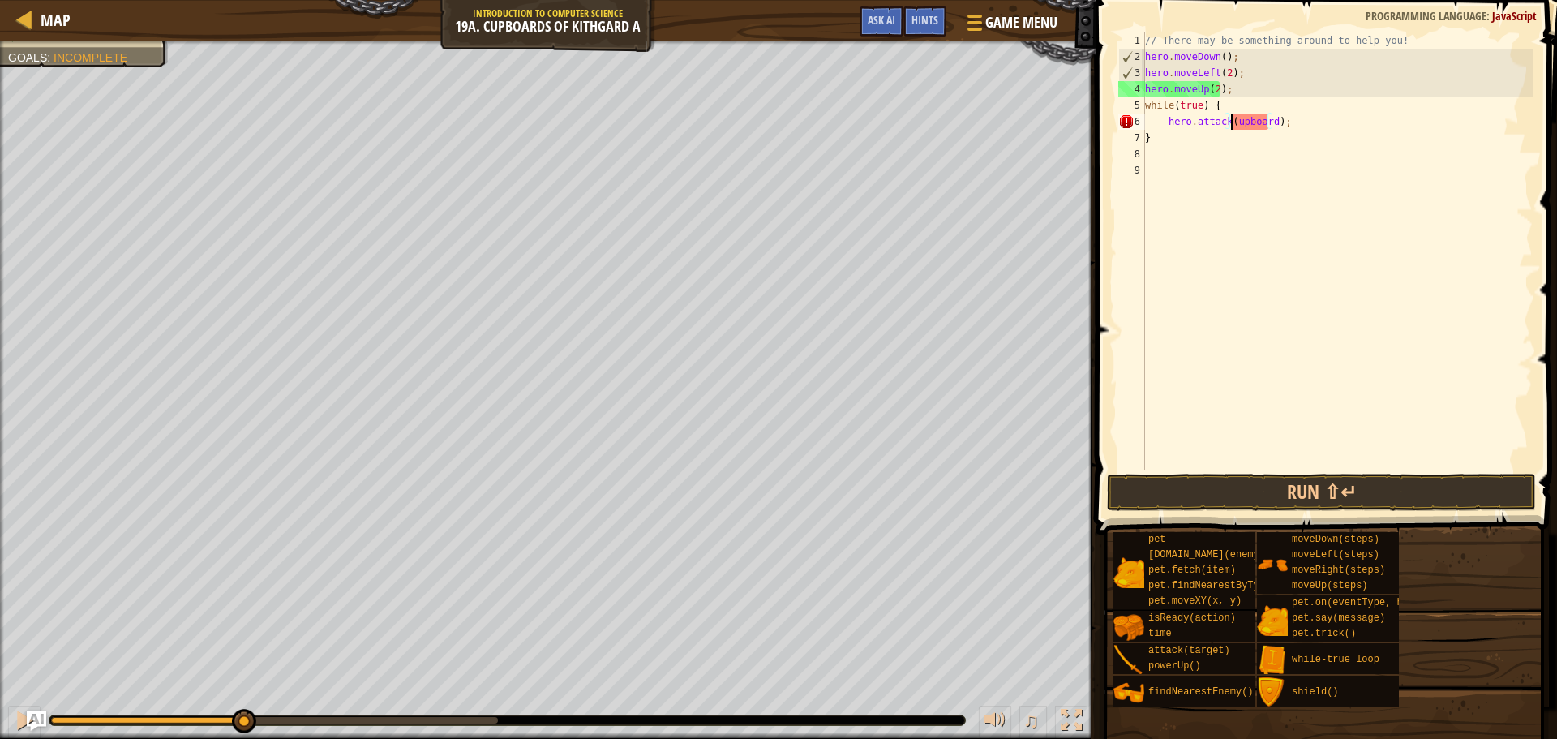
type textarea "hero.attack(cupboard);"
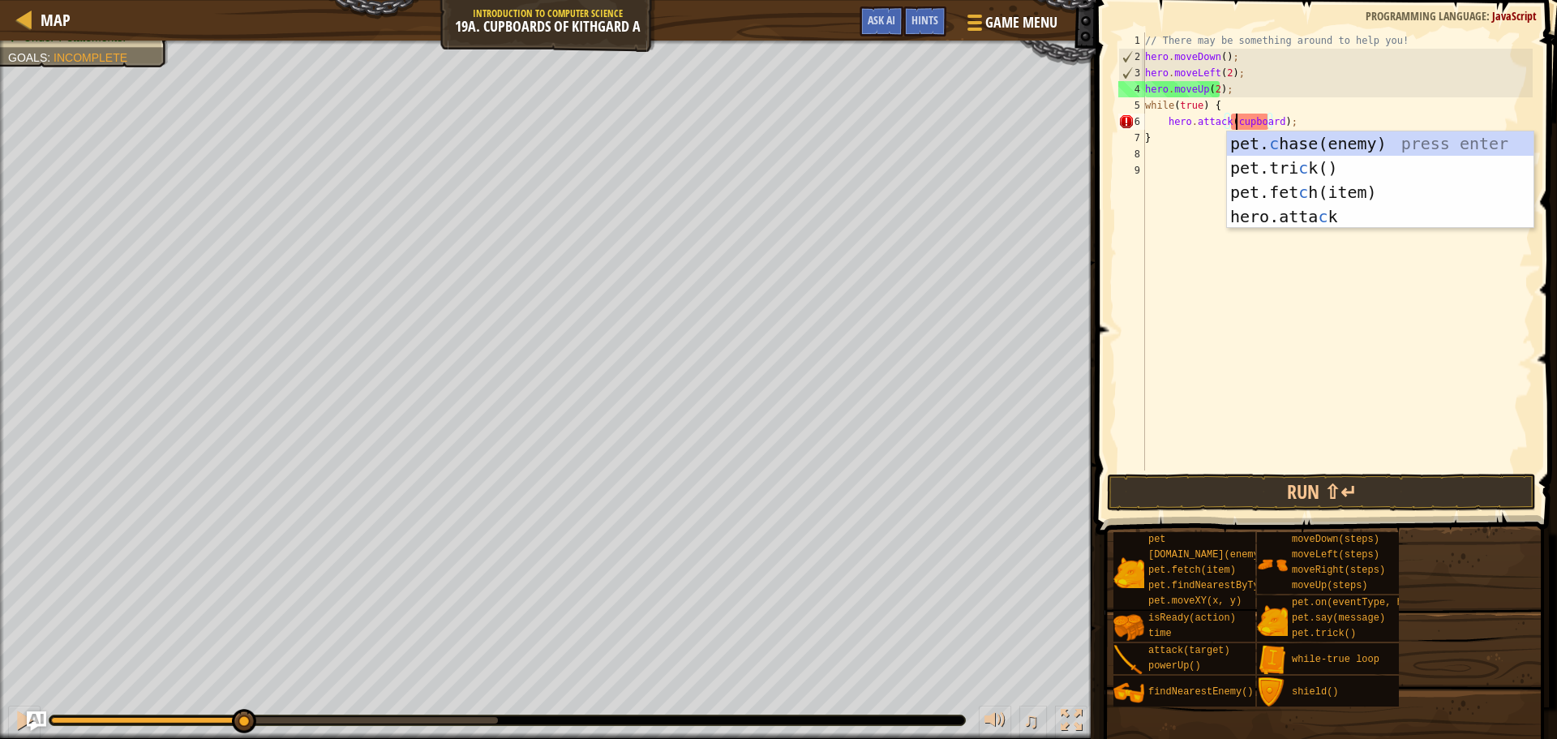
scroll to position [7, 7]
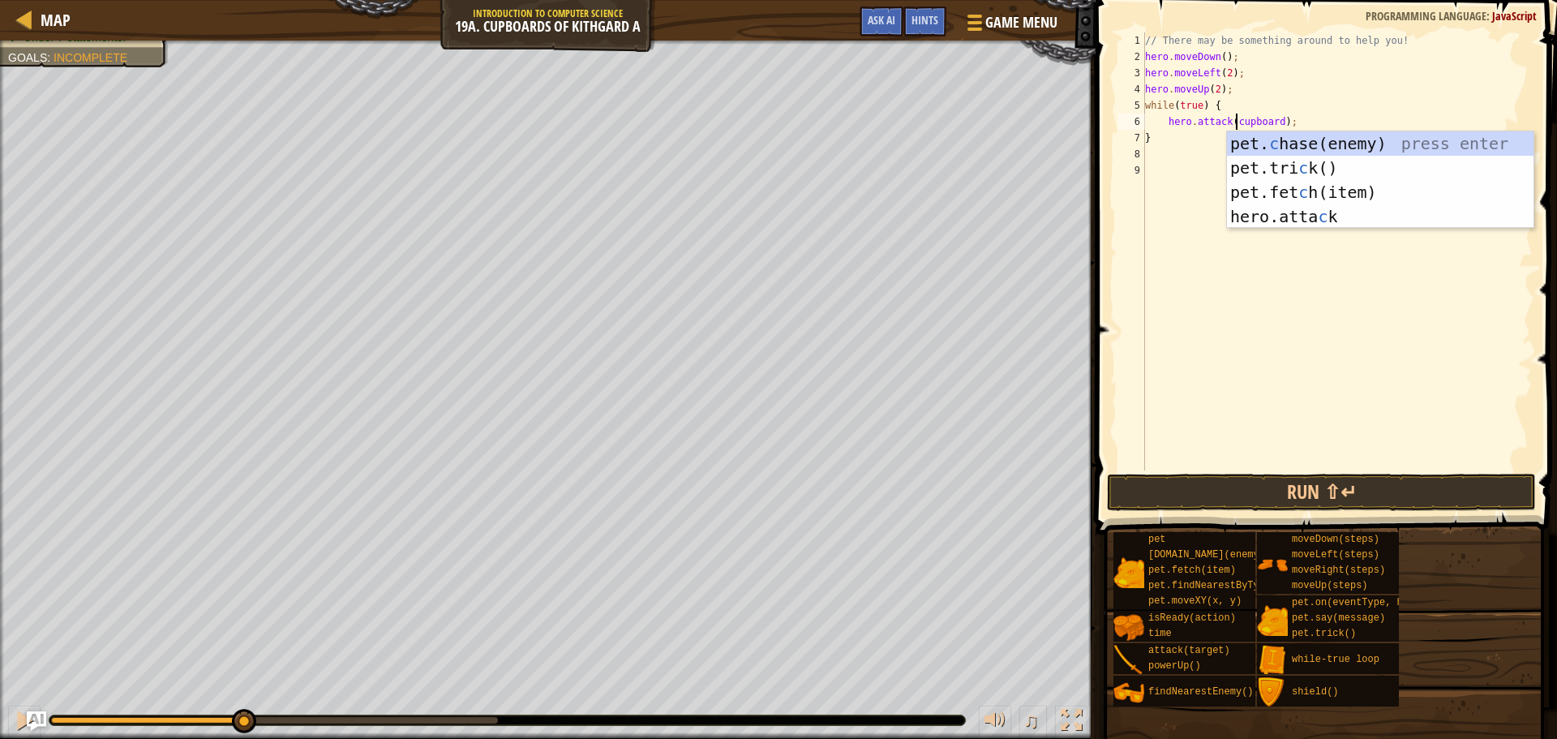
click at [1165, 274] on div "// There may be something around to help you! hero . moveDown ( ) ; hero . move…" at bounding box center [1337, 267] width 391 height 470
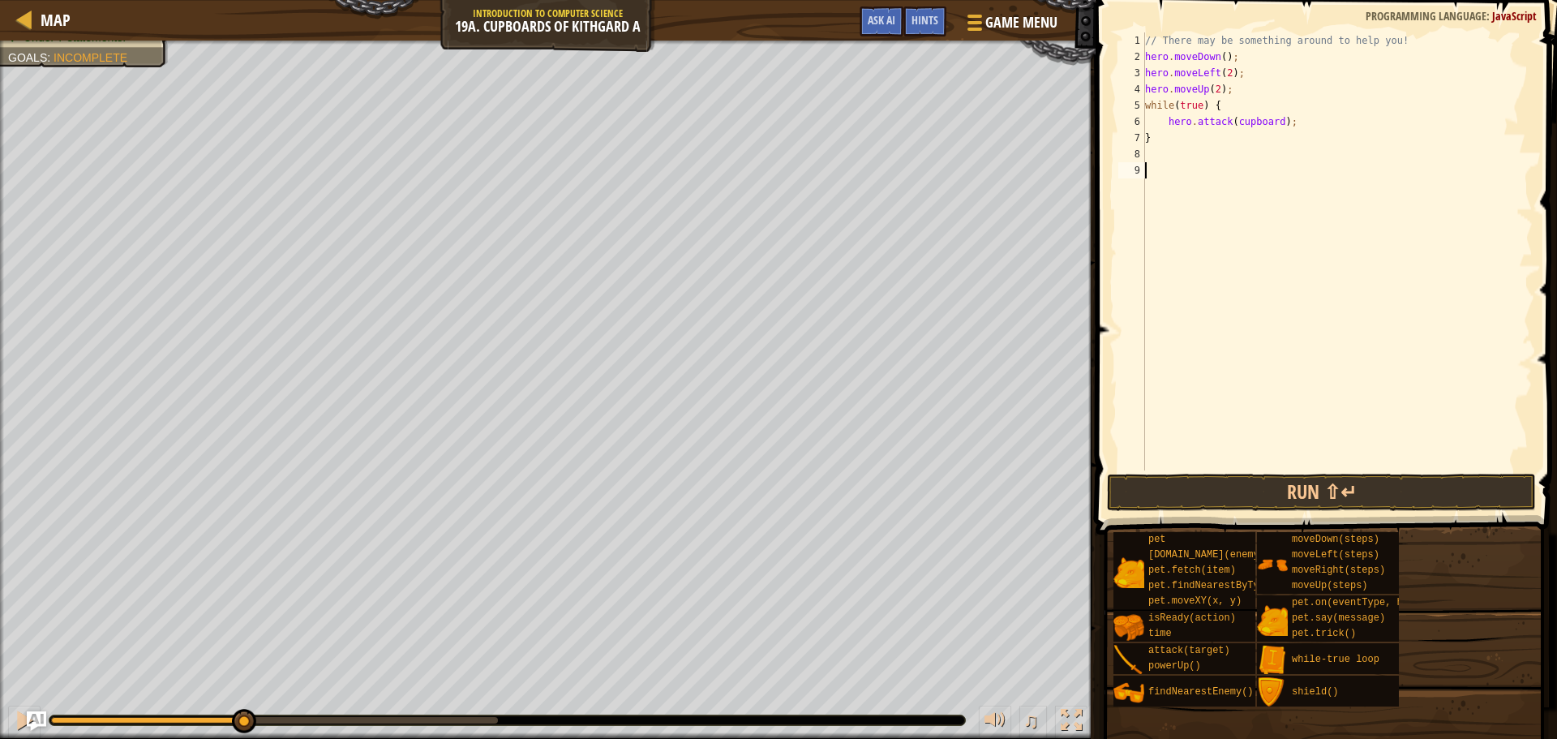
scroll to position [7, 0]
click at [1248, 484] on button "Run ⇧↵" at bounding box center [1321, 492] width 429 height 37
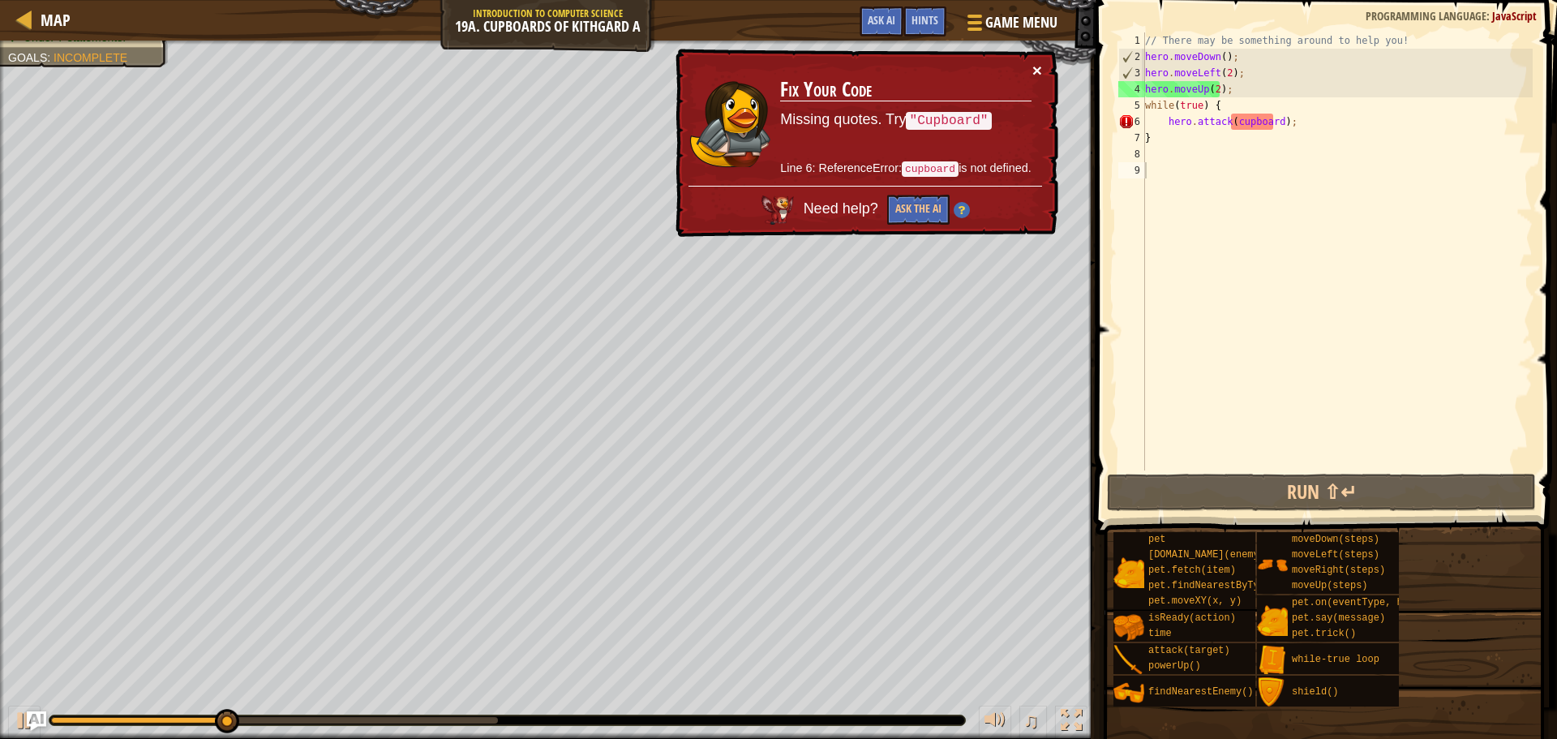
click at [1032, 72] on button "×" at bounding box center [1037, 70] width 10 height 17
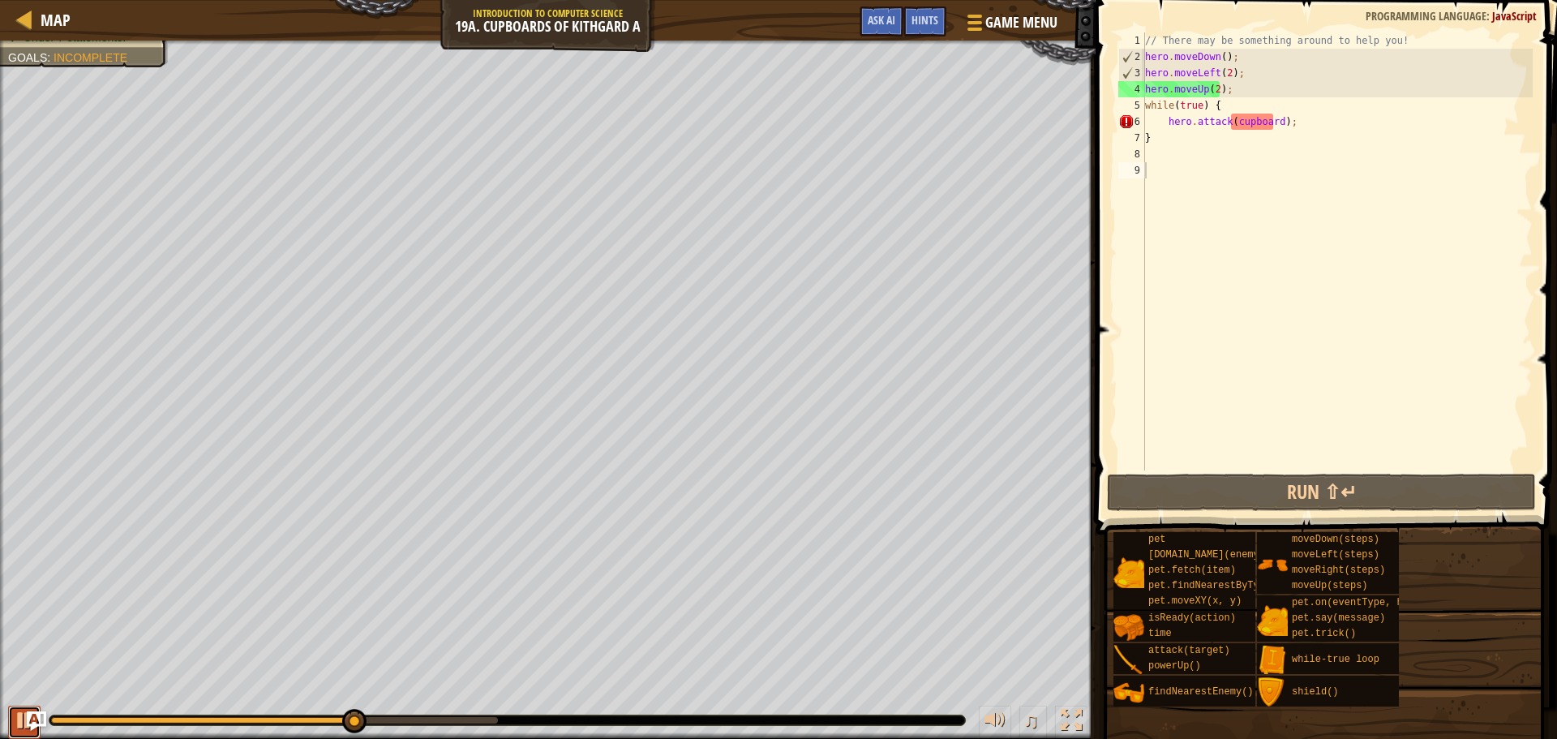
click at [18, 725] on div at bounding box center [24, 720] width 21 height 21
click at [1251, 125] on div "// There may be something around to help you! hero . moveDown ( ) ; hero . move…" at bounding box center [1337, 267] width 391 height 470
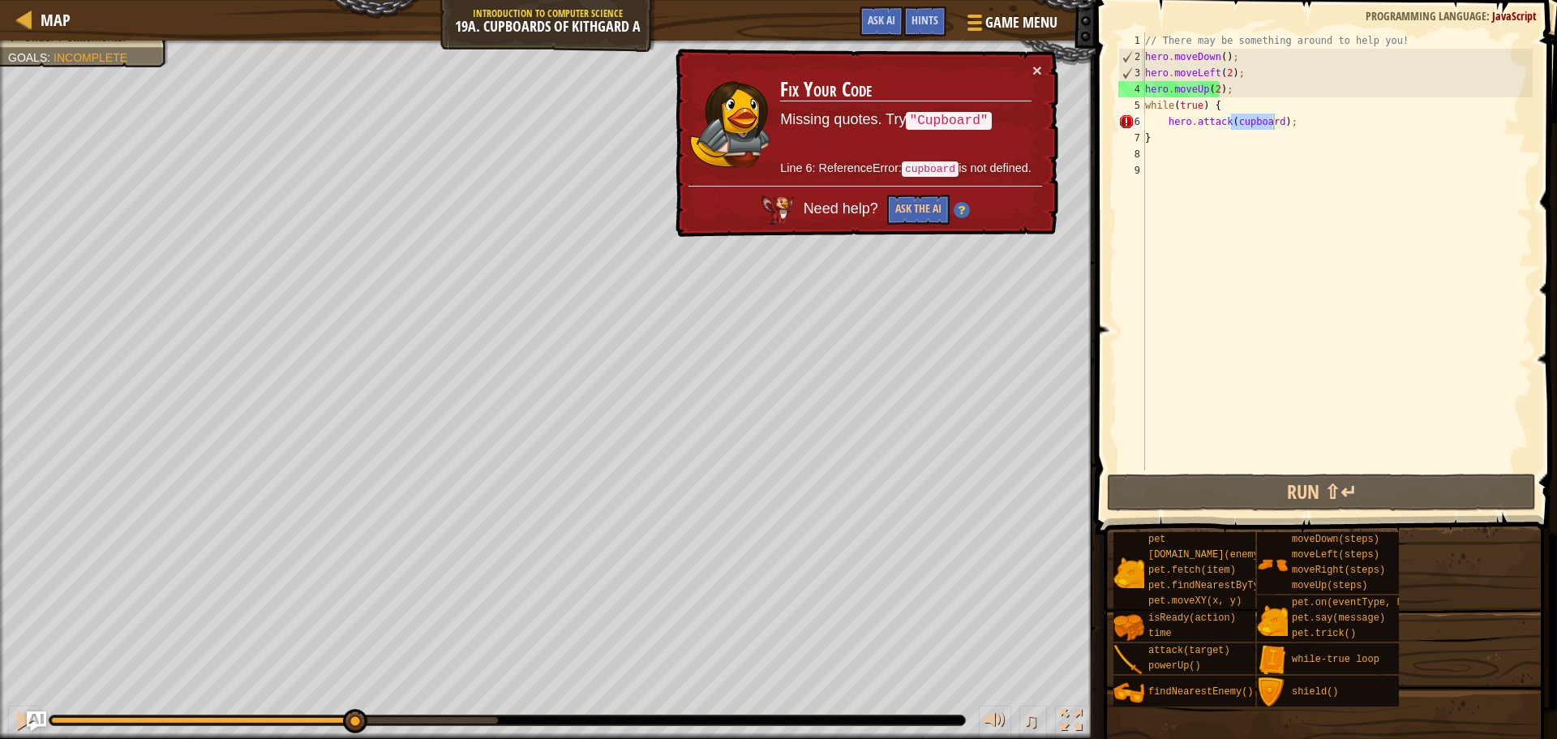
click at [829, 202] on span "Need help?" at bounding box center [843, 209] width 79 height 16
click at [892, 201] on button "Ask the AI" at bounding box center [918, 210] width 62 height 30
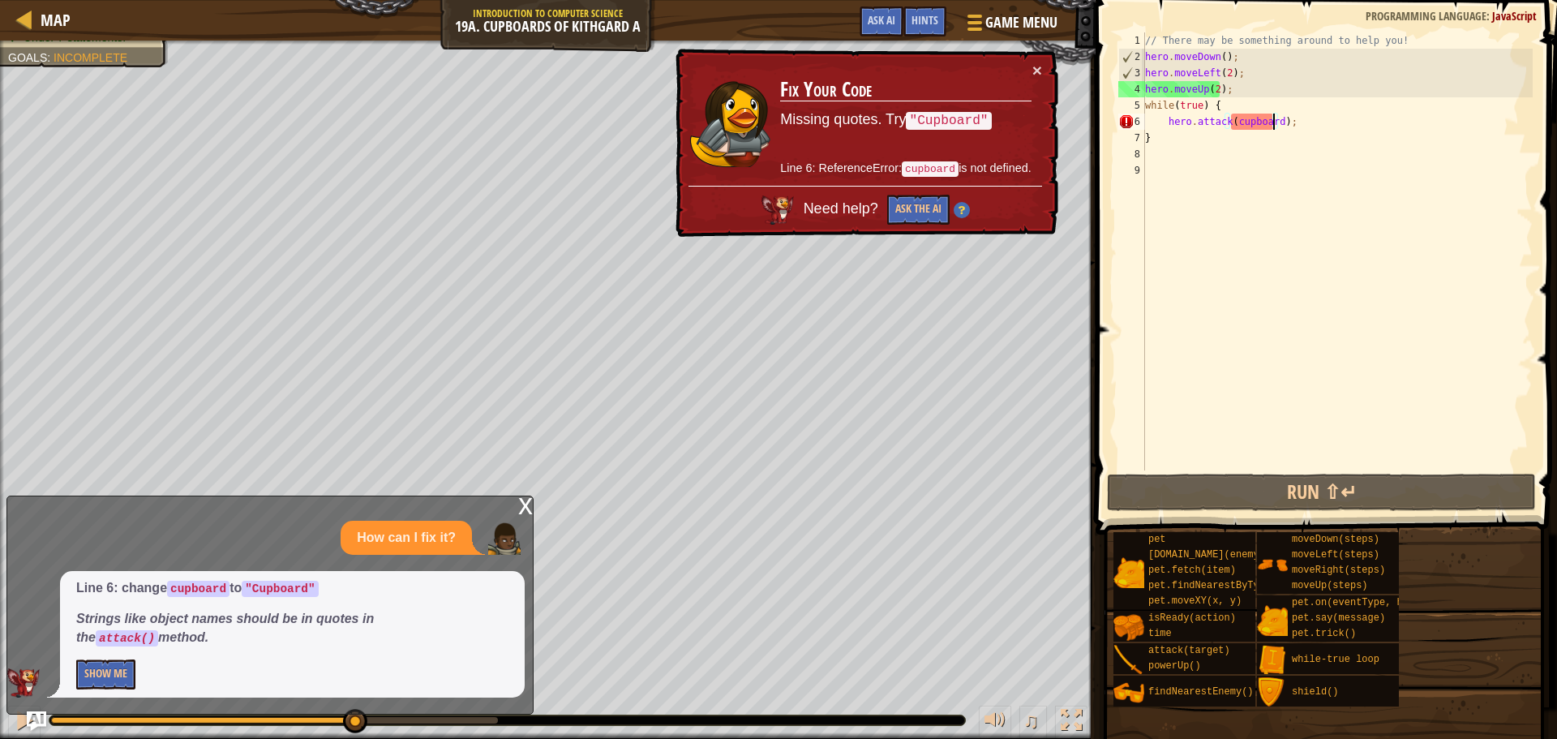
click at [1228, 123] on div "// There may be something around to help you! hero . moveDown ( ) ; hero . move…" at bounding box center [1337, 267] width 391 height 470
click at [1238, 122] on div "// There may be something around to help you! hero . moveDown ( ) ; hero . move…" at bounding box center [1337, 267] width 391 height 470
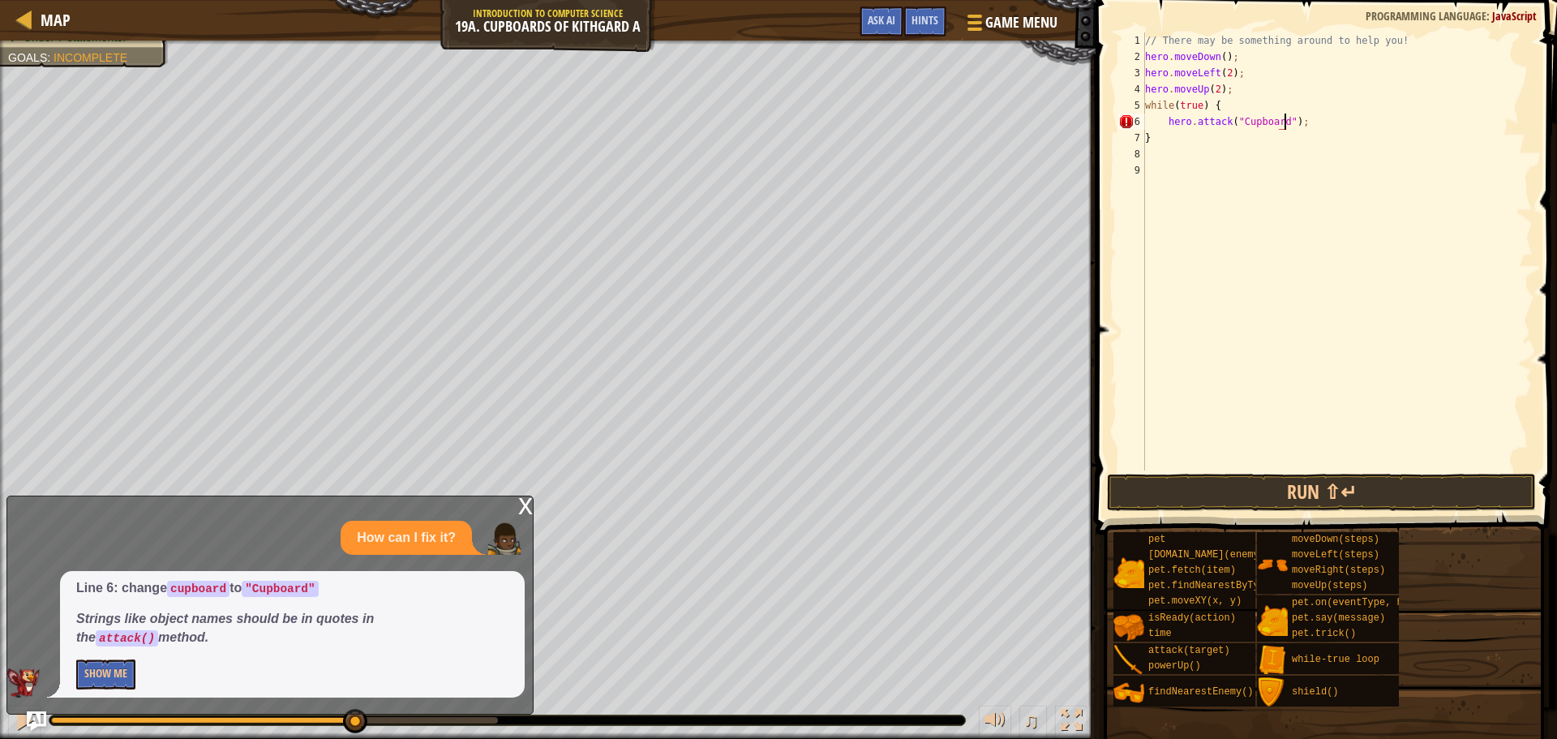
scroll to position [7, 11]
type textarea "hero.attack("Cupboard");"
click at [1254, 492] on button "Run ⇧↵" at bounding box center [1321, 492] width 429 height 37
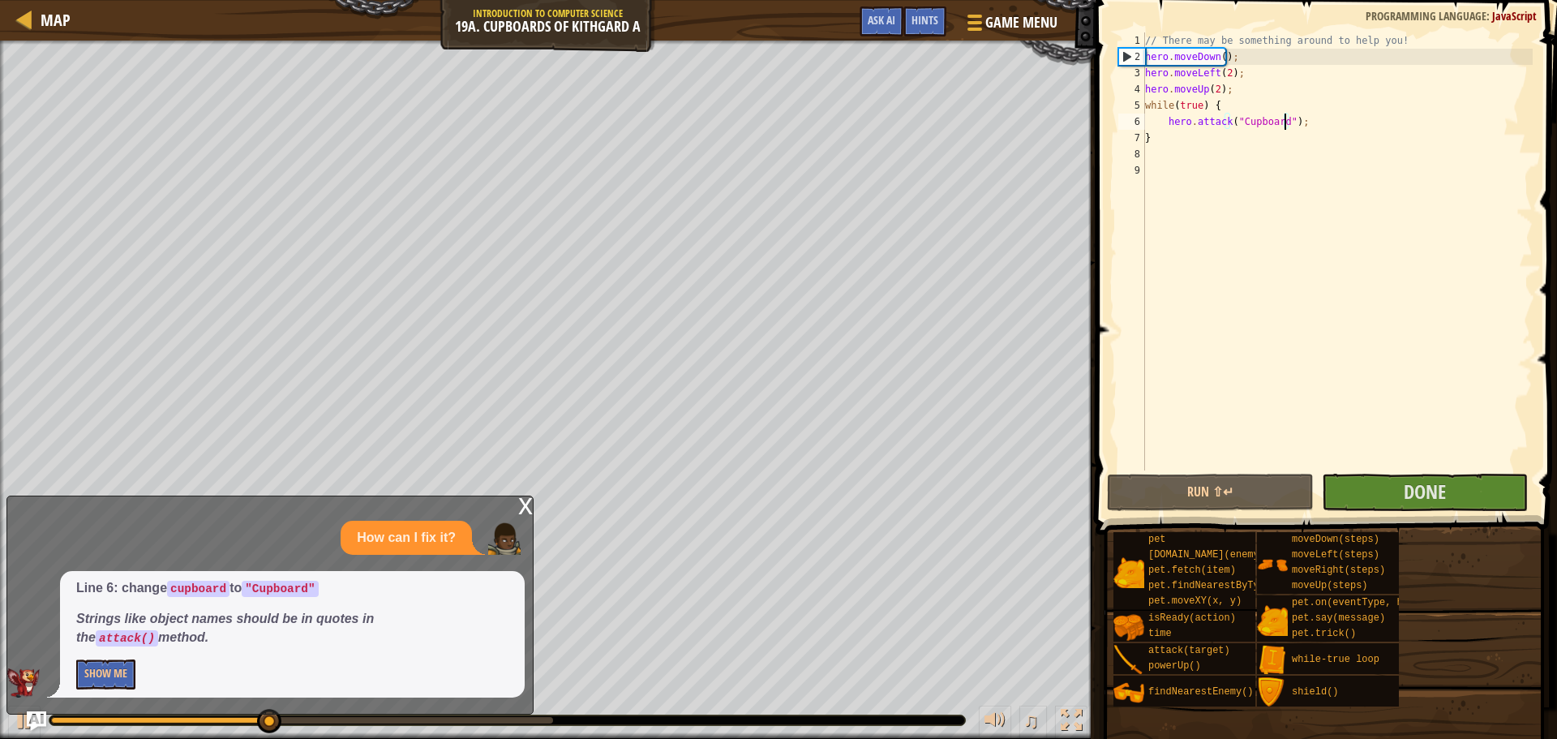
click at [520, 506] on div "x" at bounding box center [525, 504] width 15 height 16
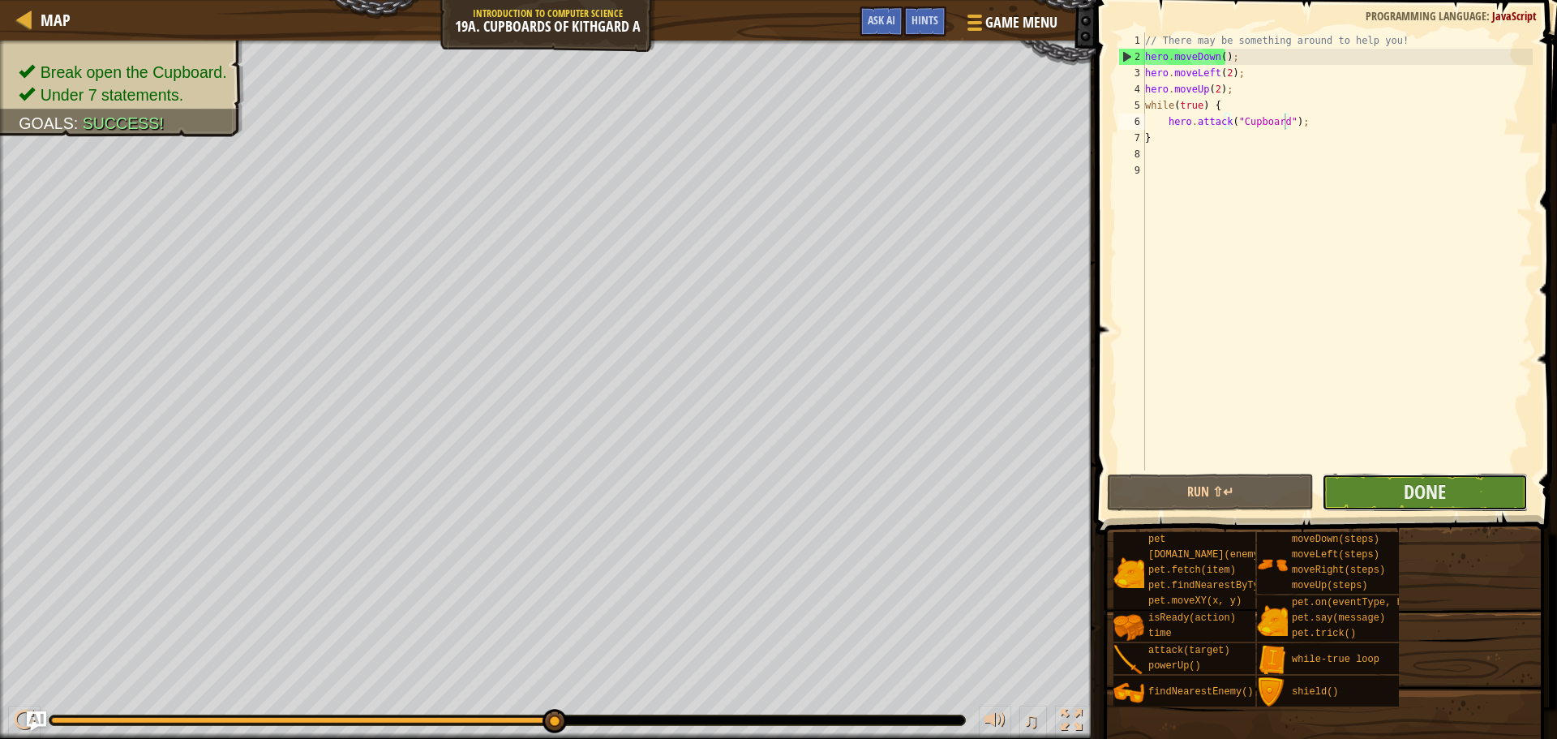
click at [1393, 500] on button "Done" at bounding box center [1425, 492] width 206 height 37
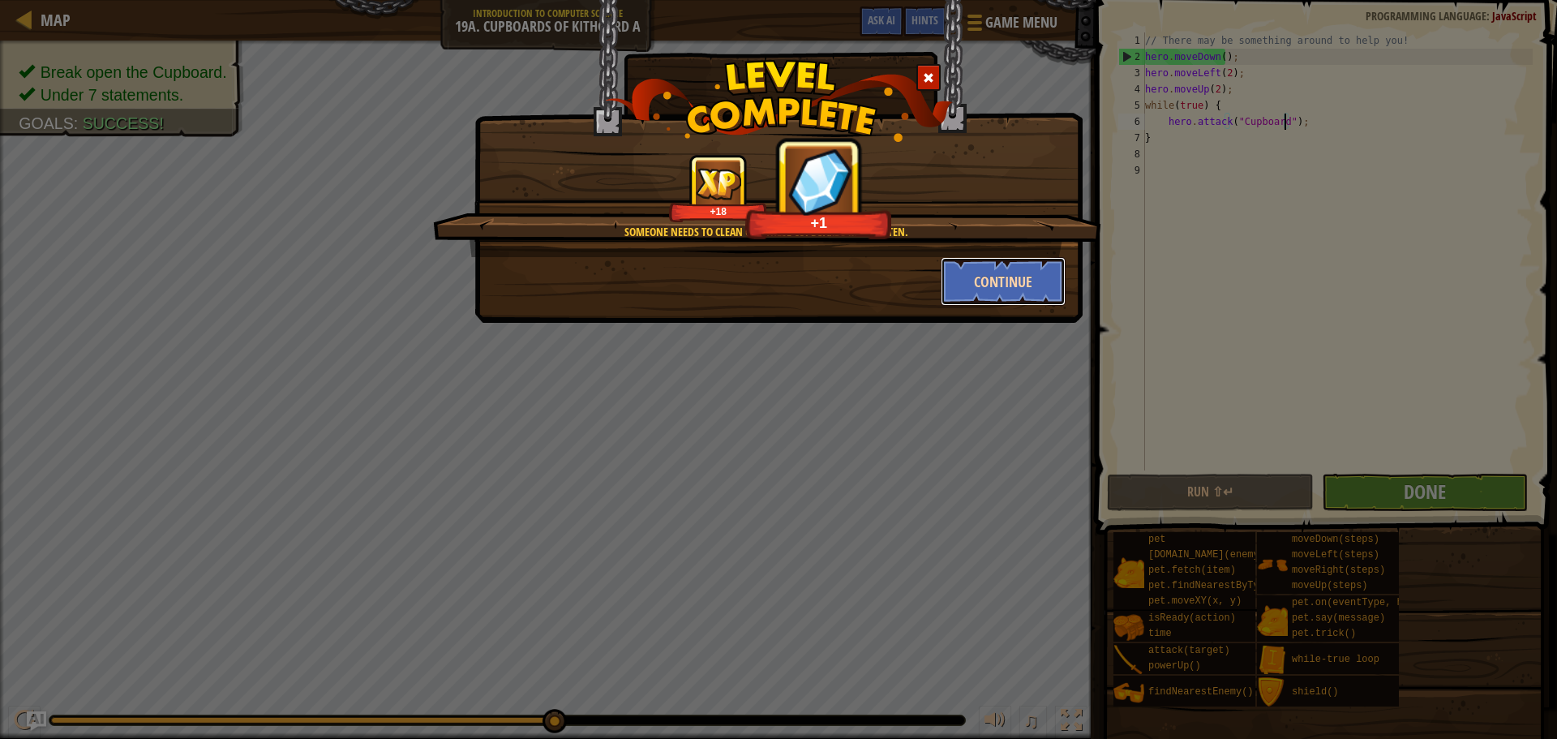
click at [978, 290] on button "Continue" at bounding box center [1004, 281] width 126 height 49
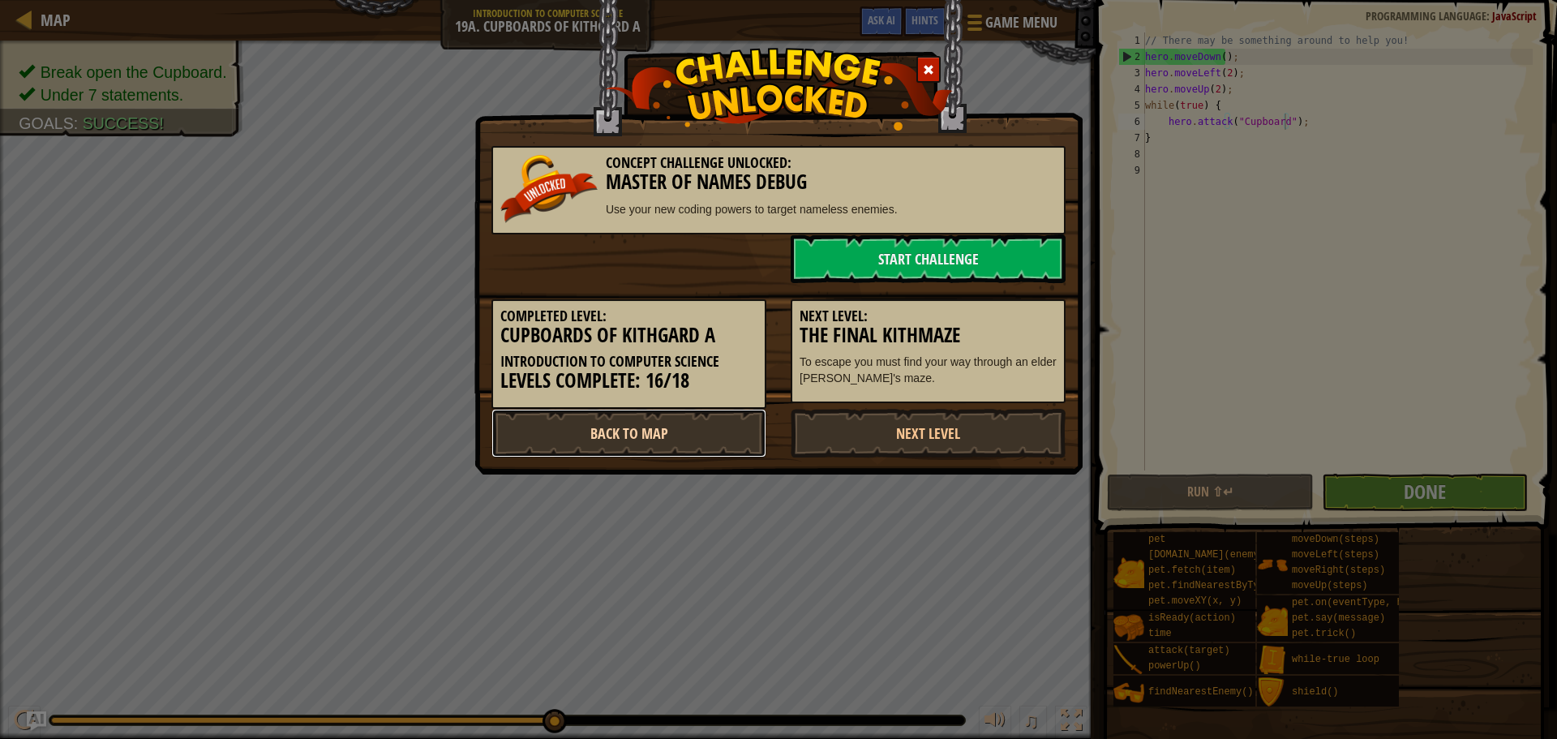
click at [689, 453] on link "Back to Map" at bounding box center [629, 433] width 275 height 49
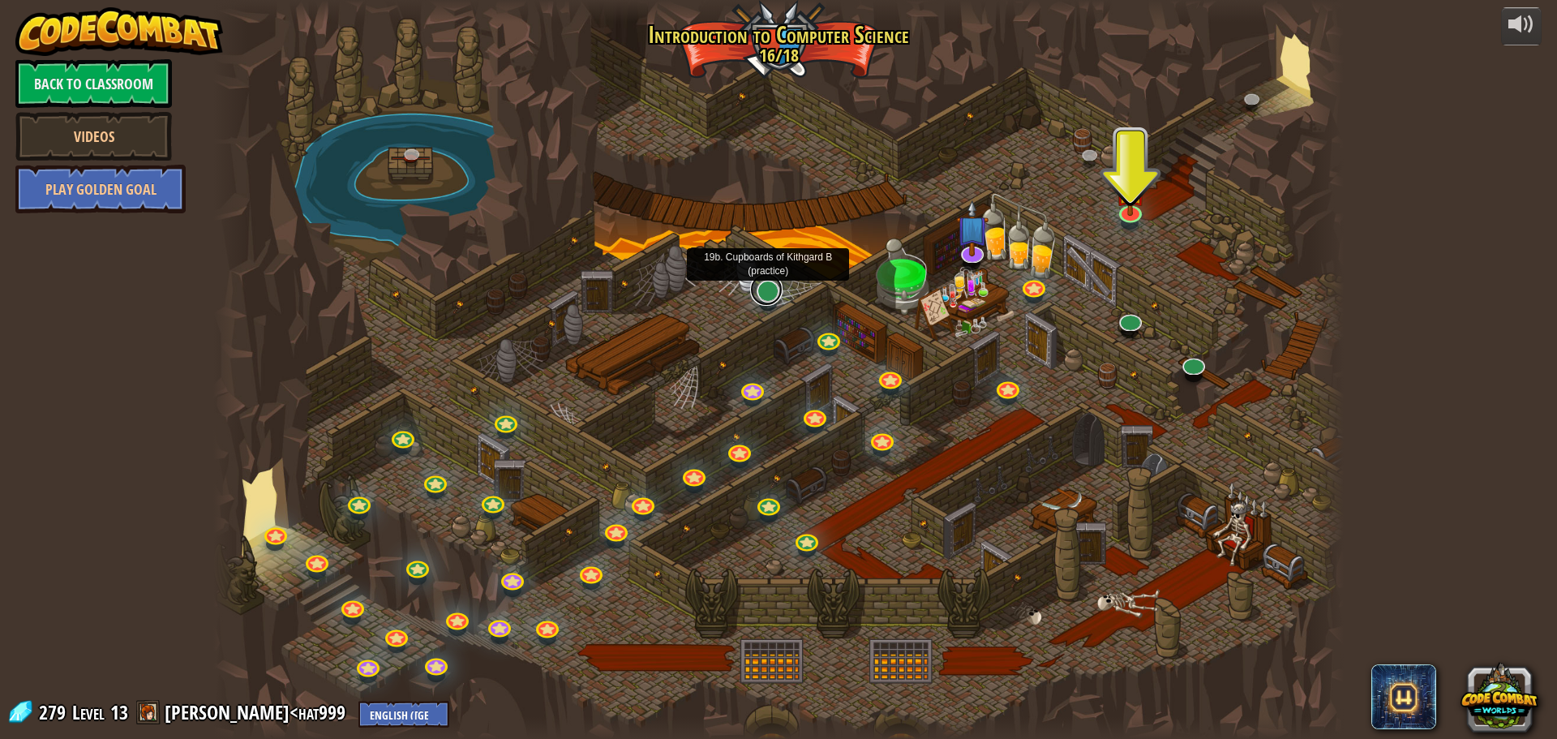
click at [758, 294] on link at bounding box center [766, 289] width 32 height 32
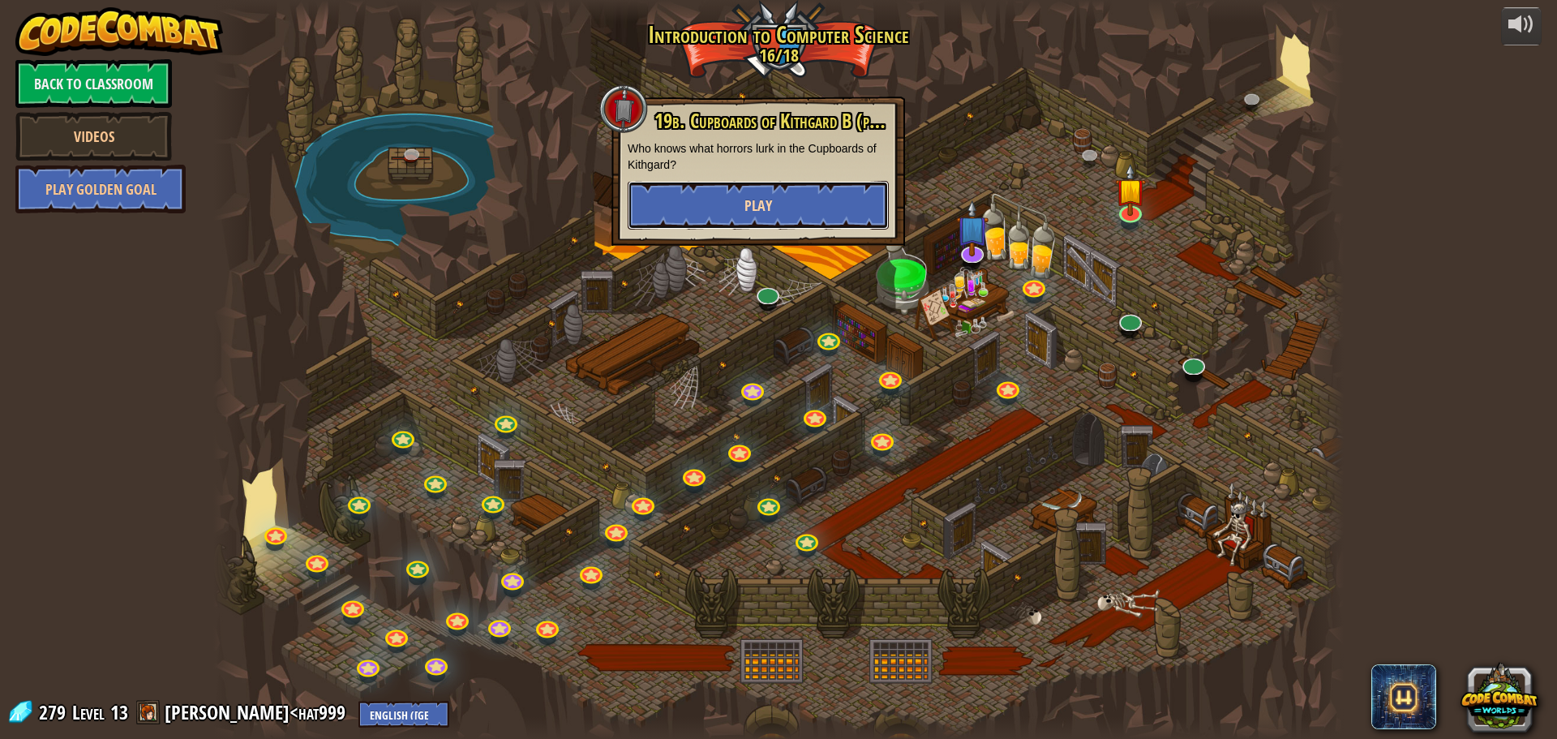
click at [782, 218] on button "Play" at bounding box center [758, 205] width 261 height 49
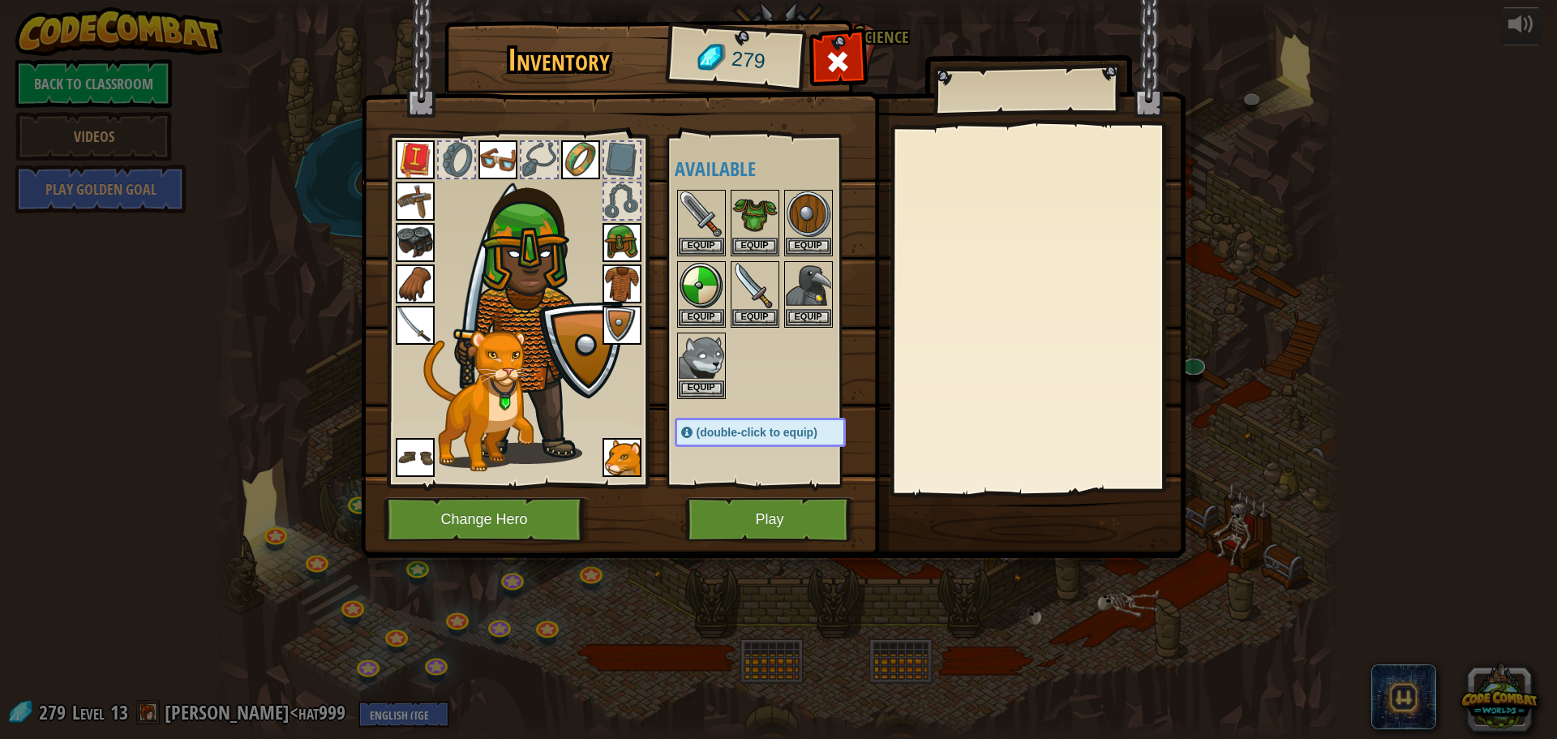
click at [627, 291] on img at bounding box center [622, 283] width 39 height 39
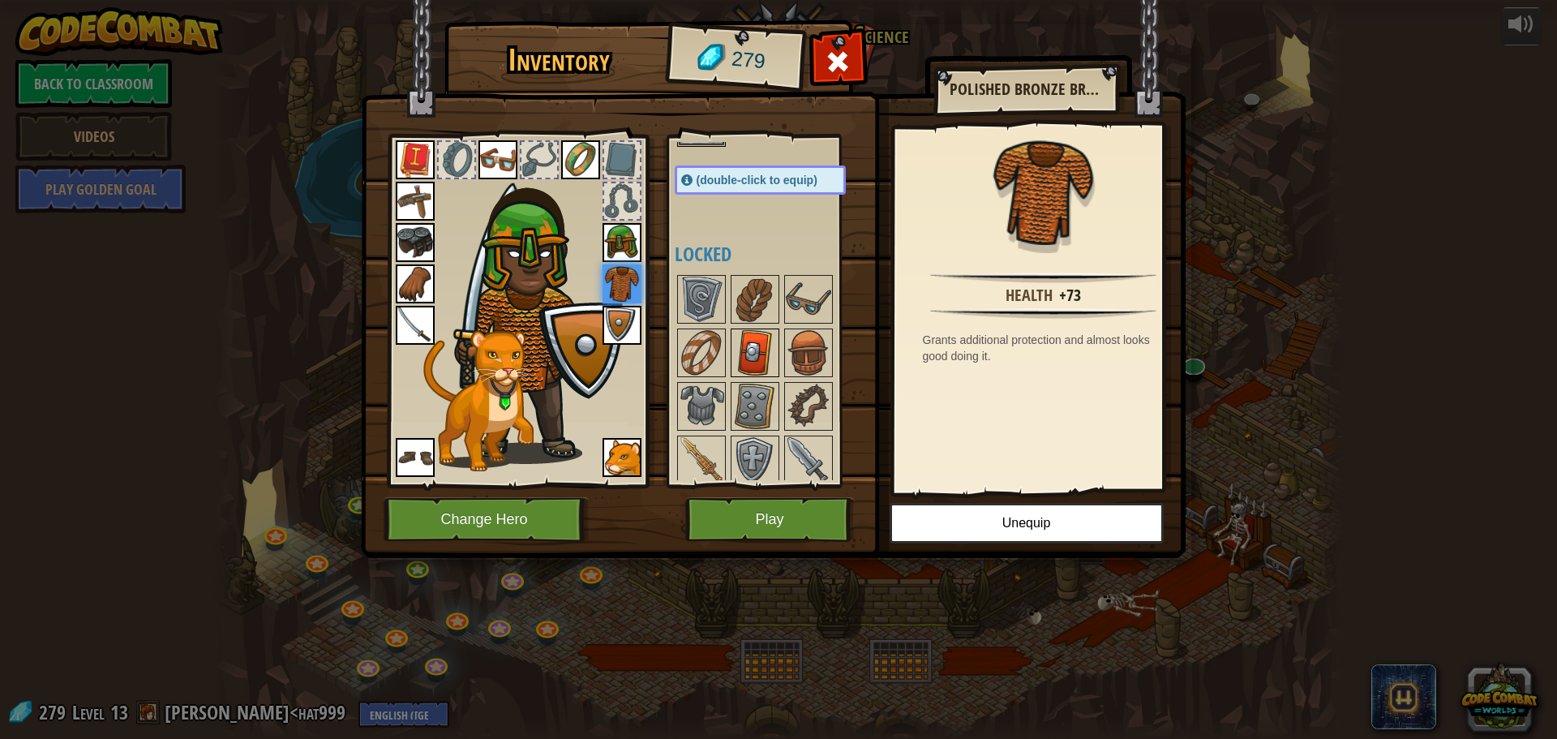
scroll to position [333, 0]
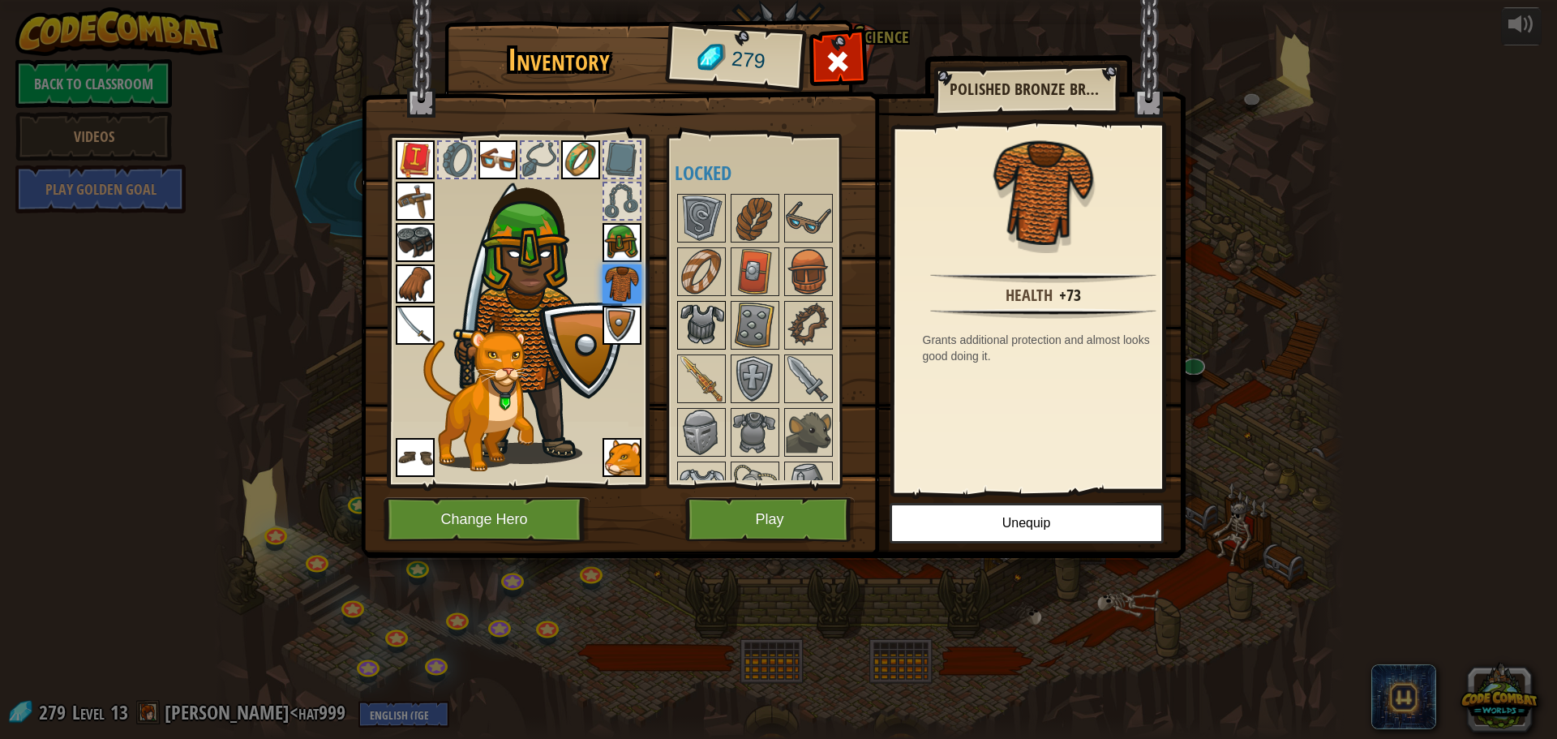
click at [710, 303] on img at bounding box center [701, 325] width 45 height 45
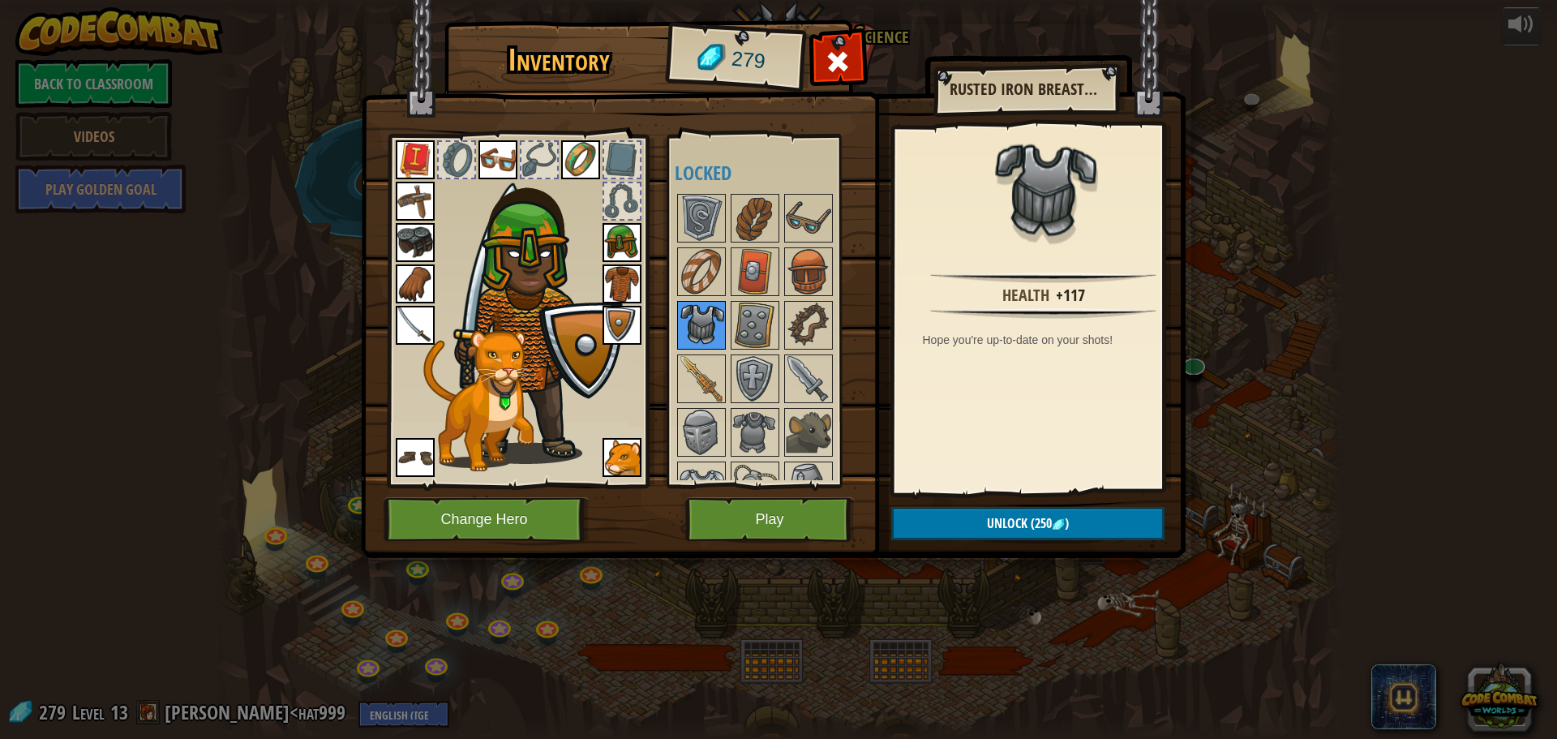
scroll to position [414, 0]
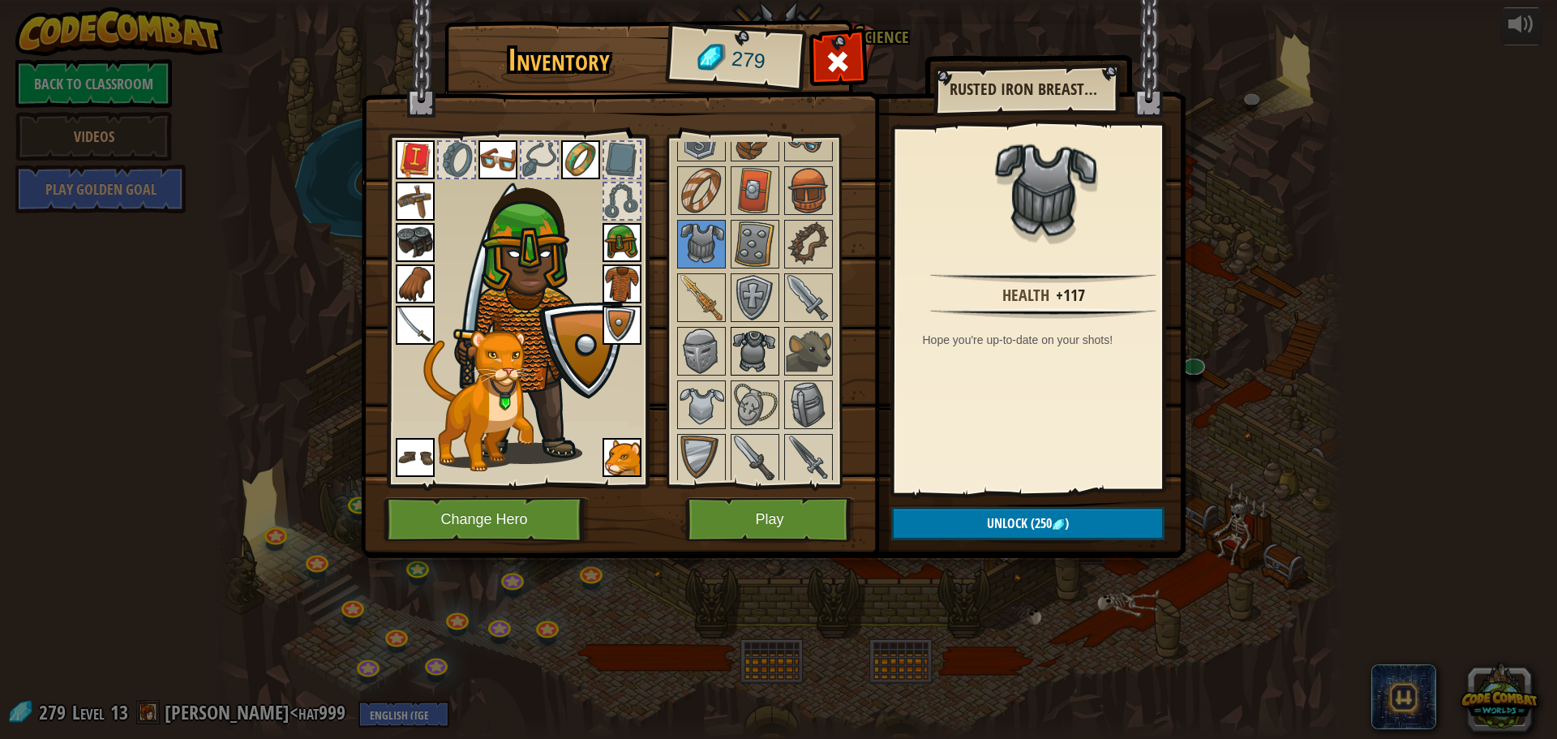
click at [737, 337] on img at bounding box center [754, 350] width 45 height 45
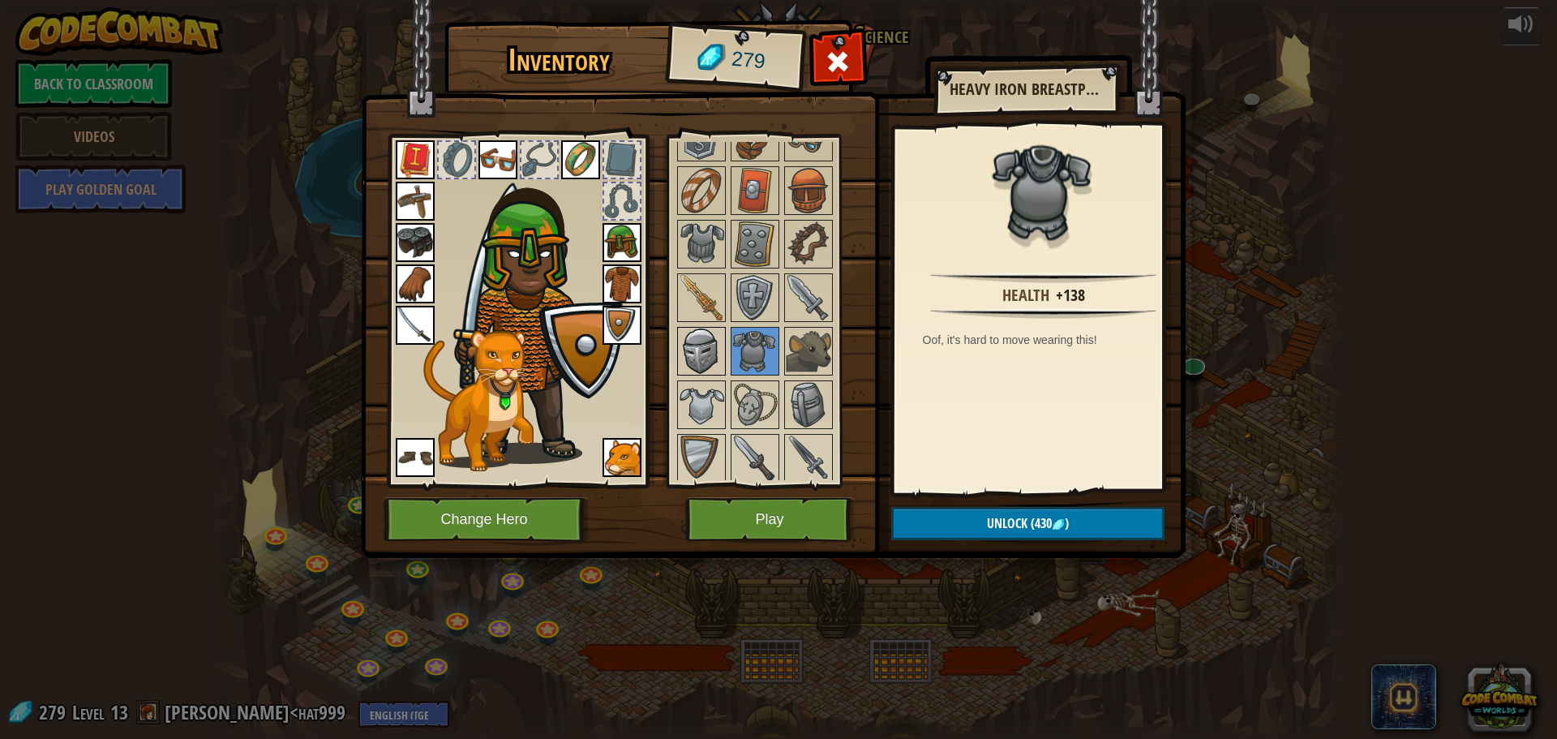
click at [694, 352] on img at bounding box center [701, 350] width 45 height 45
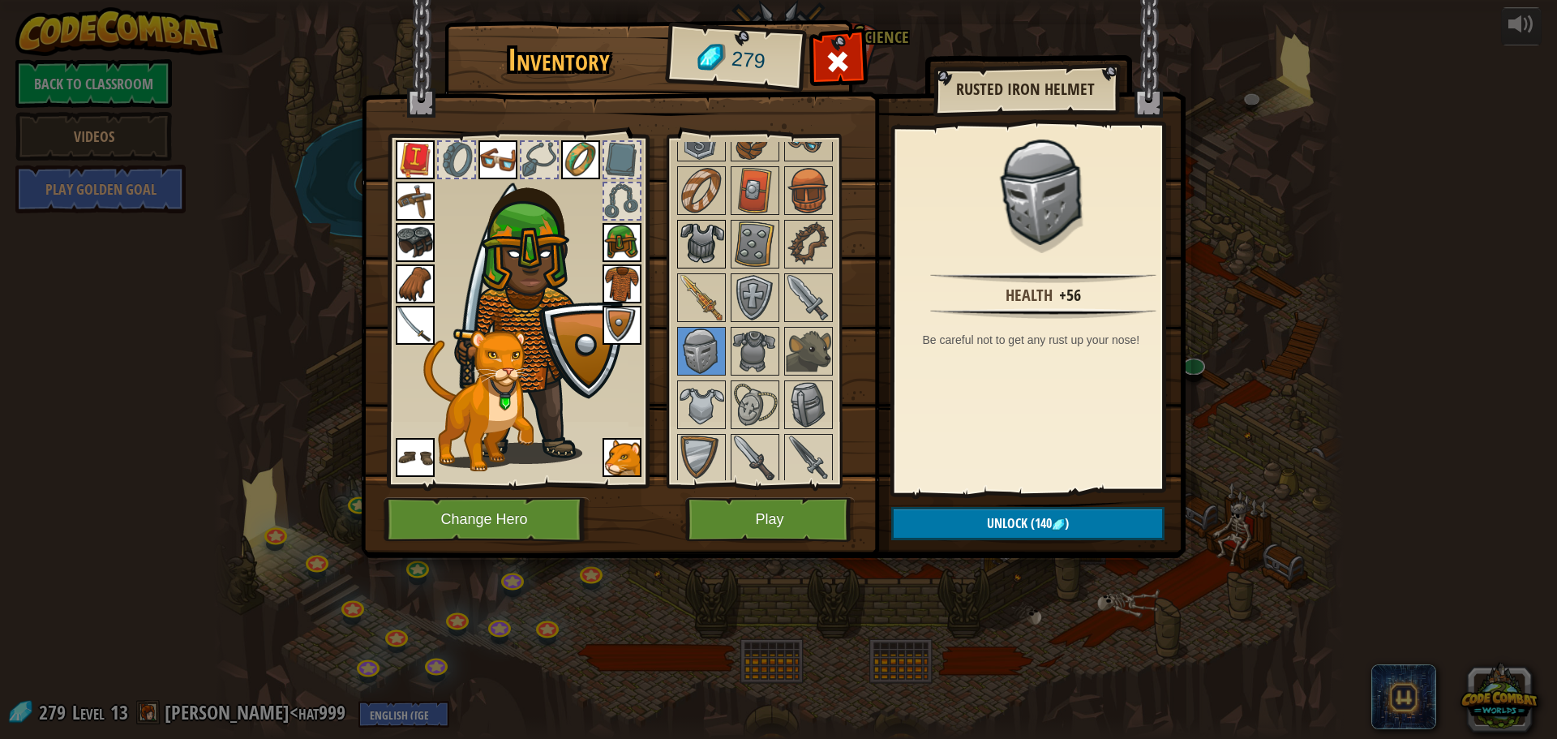
click at [690, 231] on img at bounding box center [701, 243] width 45 height 45
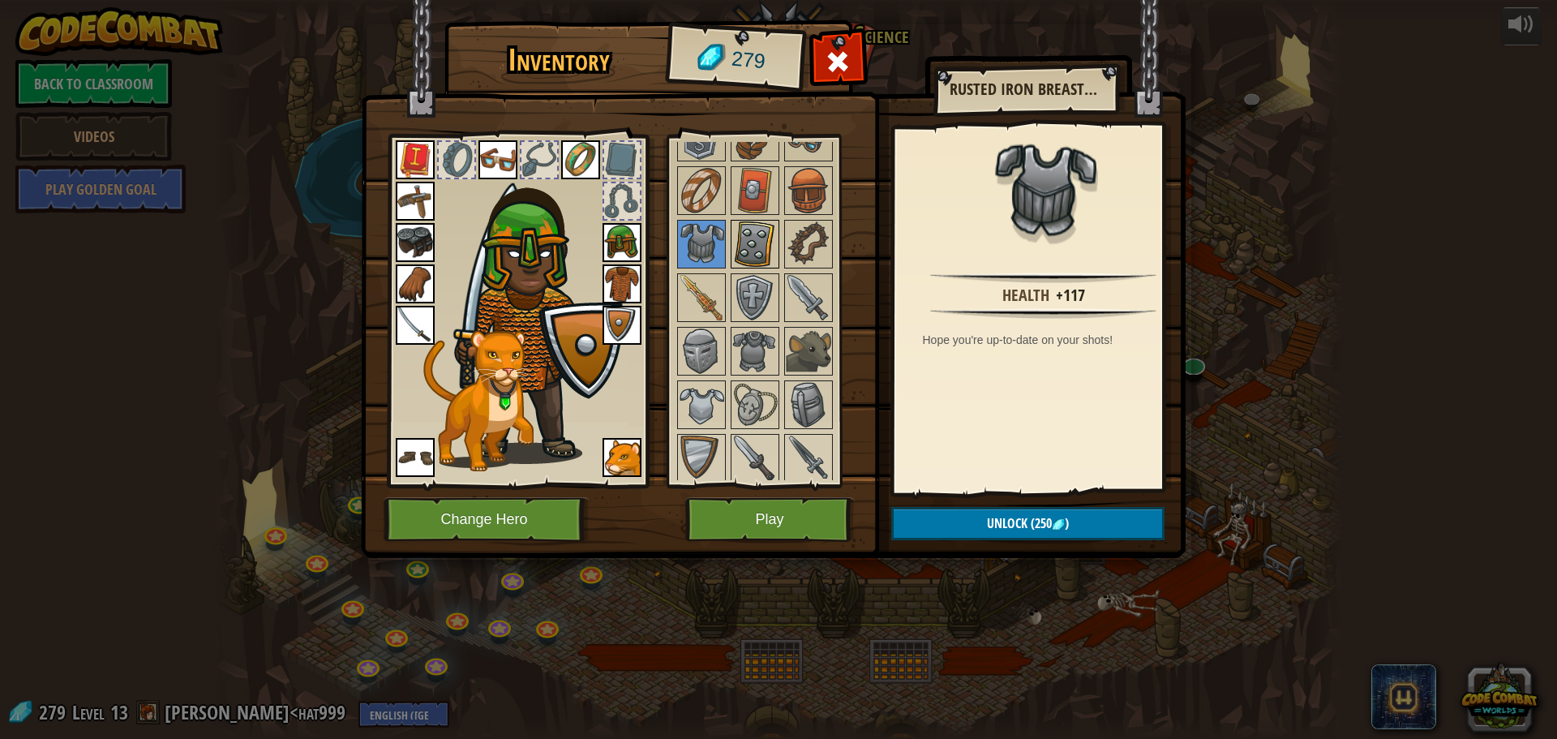
click at [746, 239] on img at bounding box center [754, 243] width 45 height 45
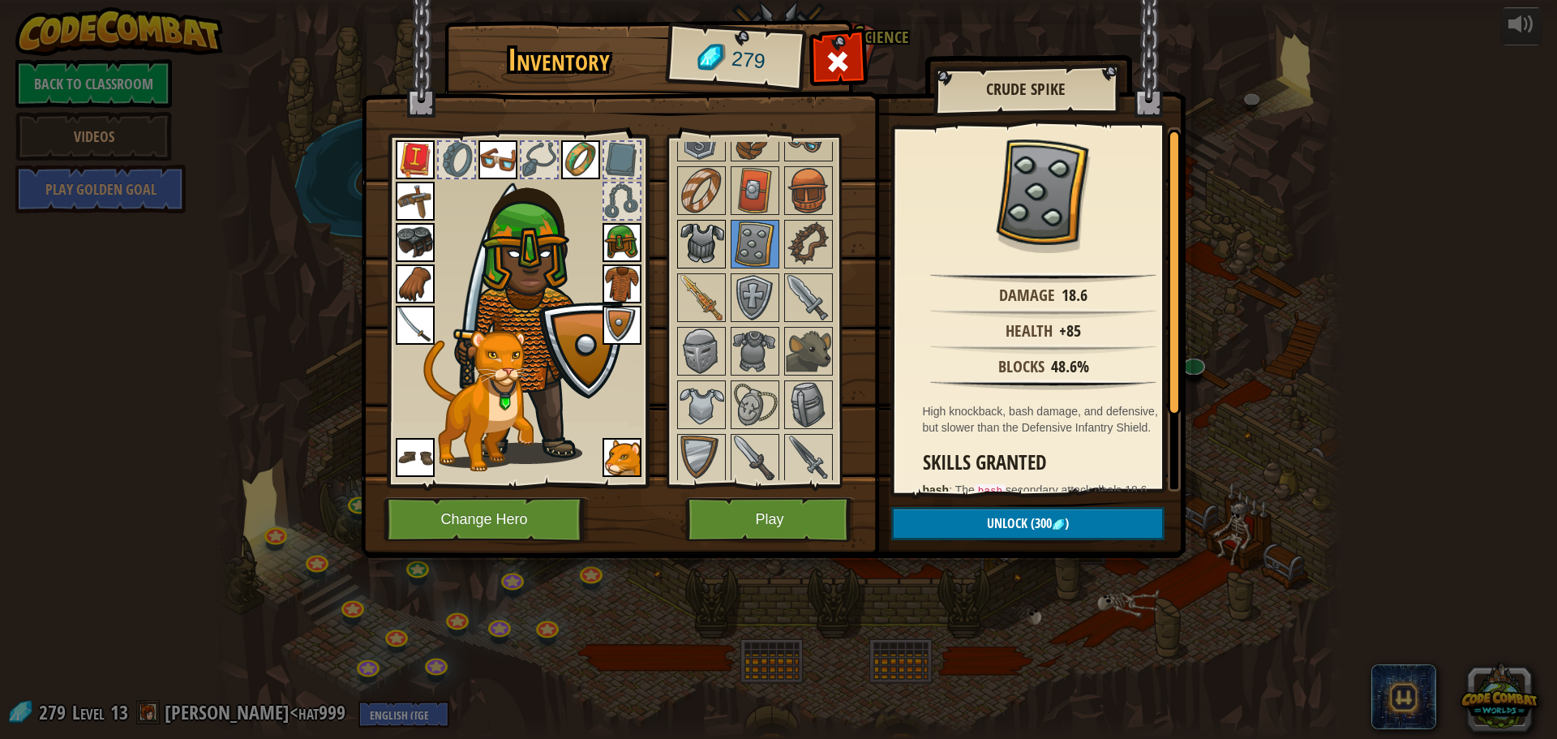
click at [721, 239] on img at bounding box center [701, 243] width 45 height 45
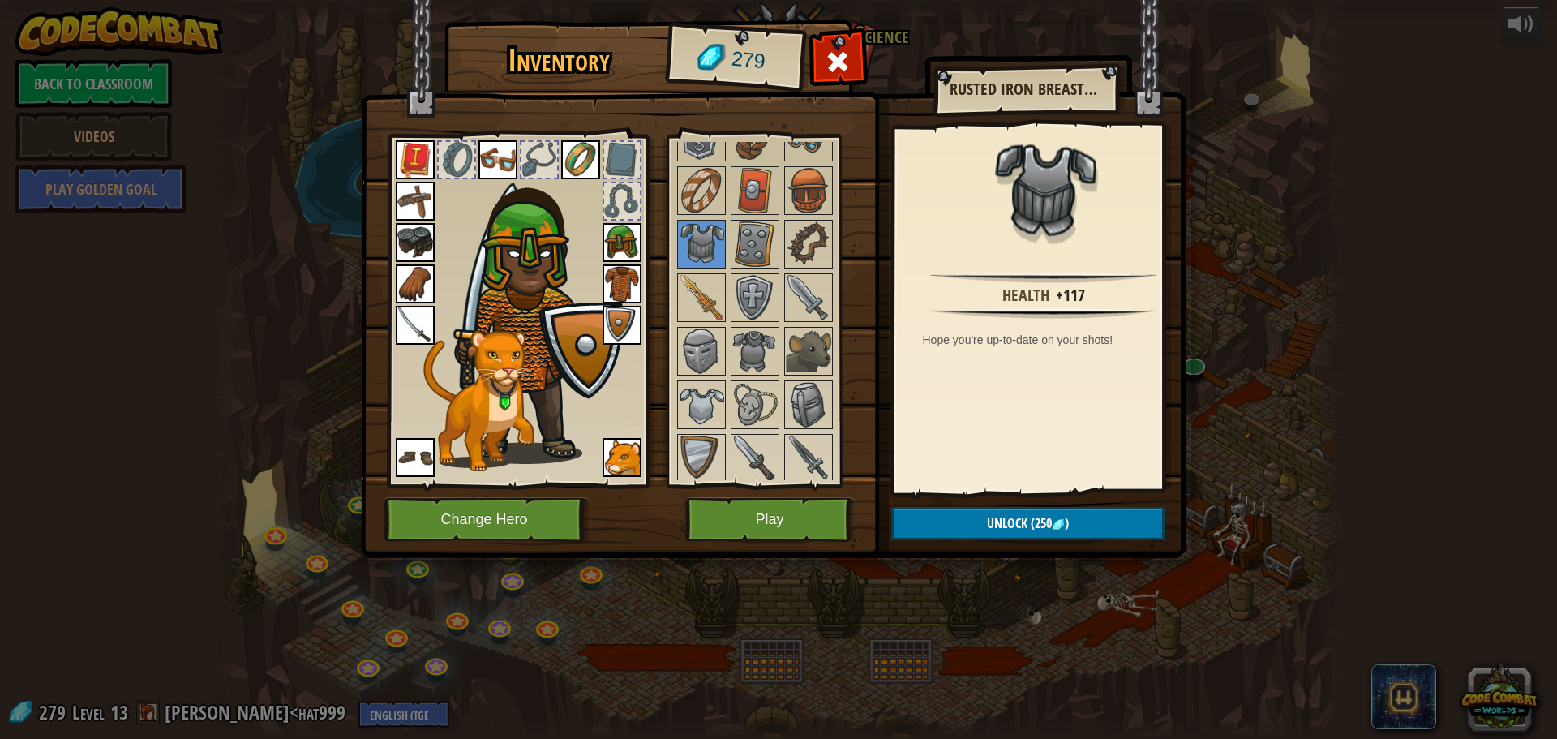
scroll to position [333, 0]
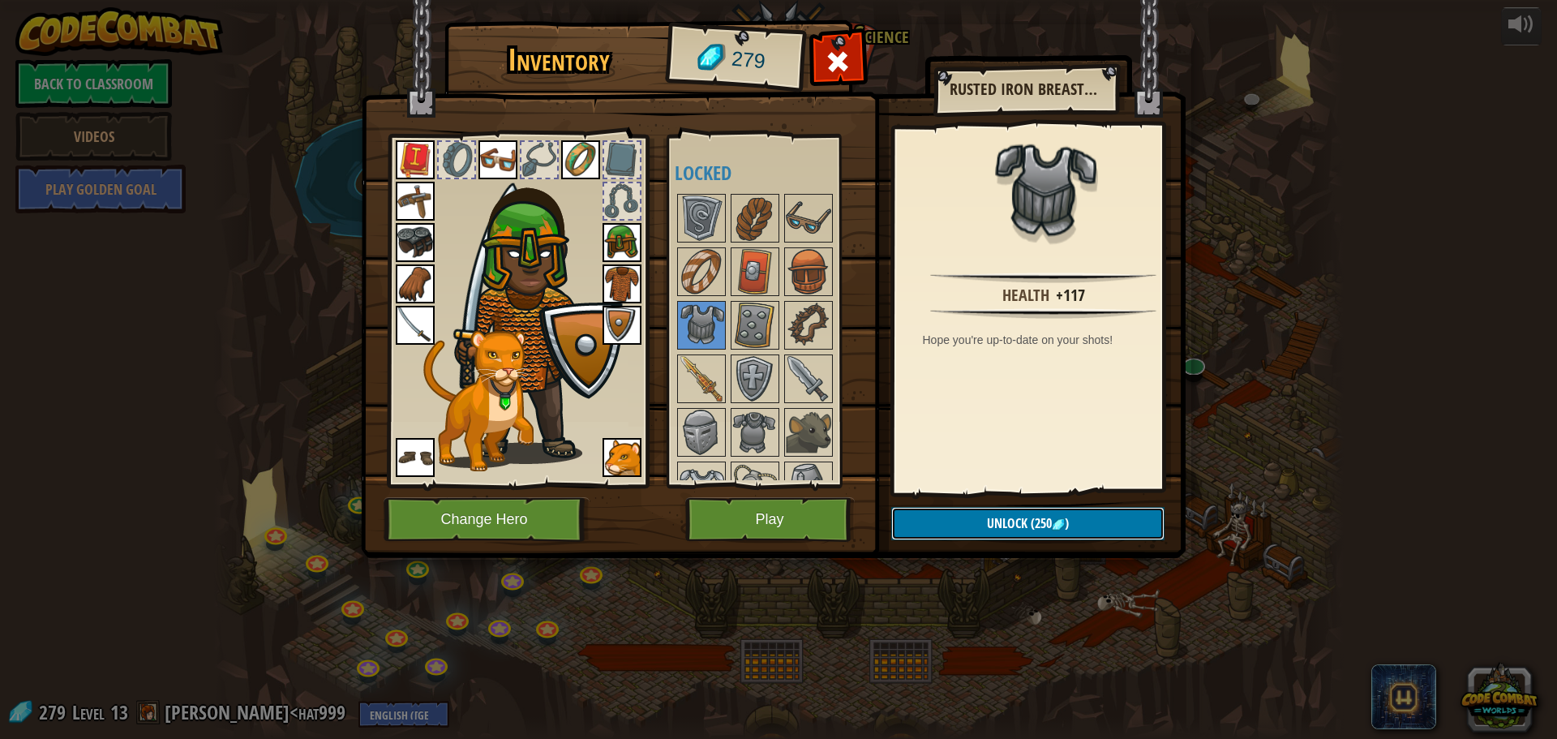
click at [985, 521] on button "Unlock (250 )" at bounding box center [1027, 523] width 273 height 33
click at [945, 519] on button "Confirm" at bounding box center [1027, 523] width 273 height 33
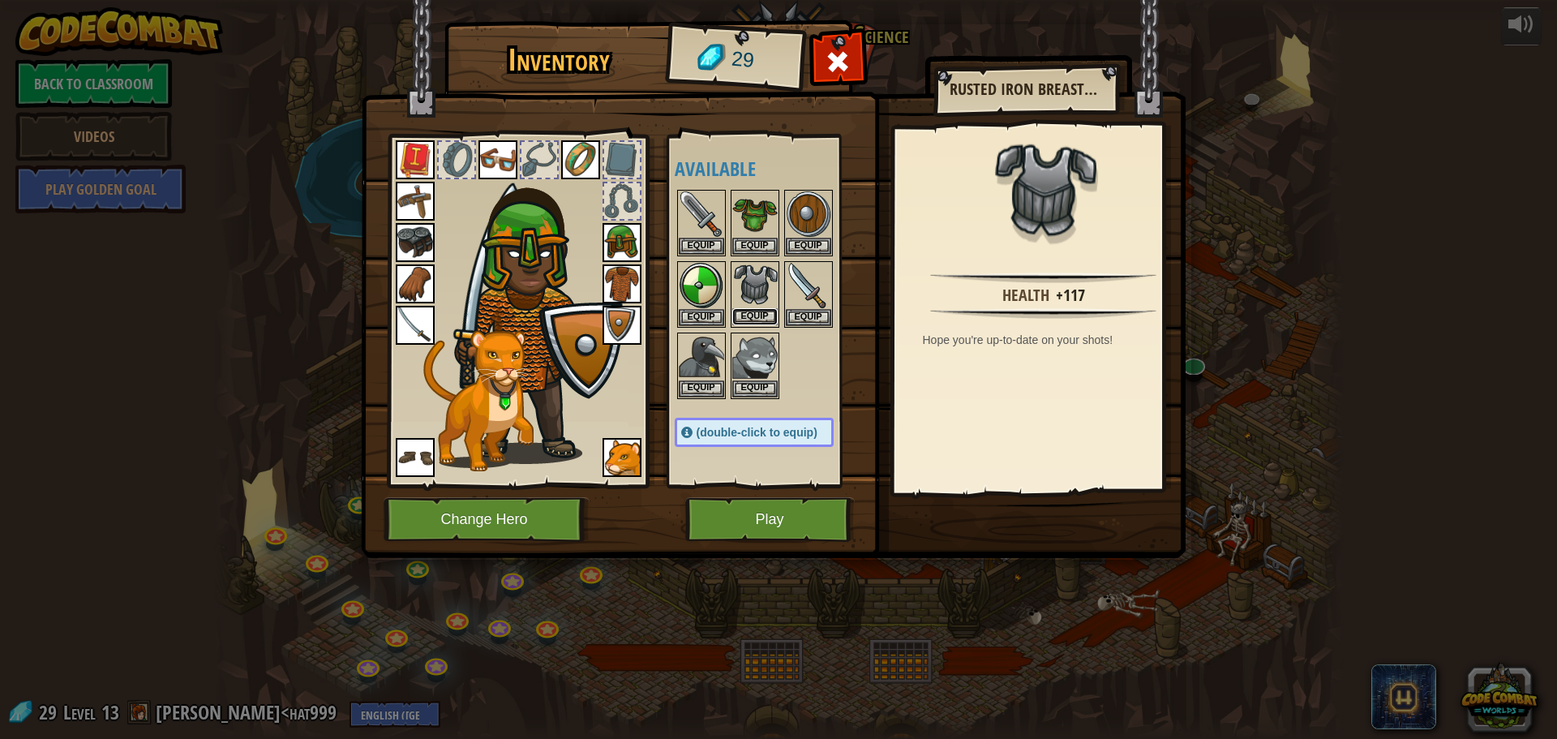
click at [757, 314] on button "Equip" at bounding box center [754, 316] width 45 height 17
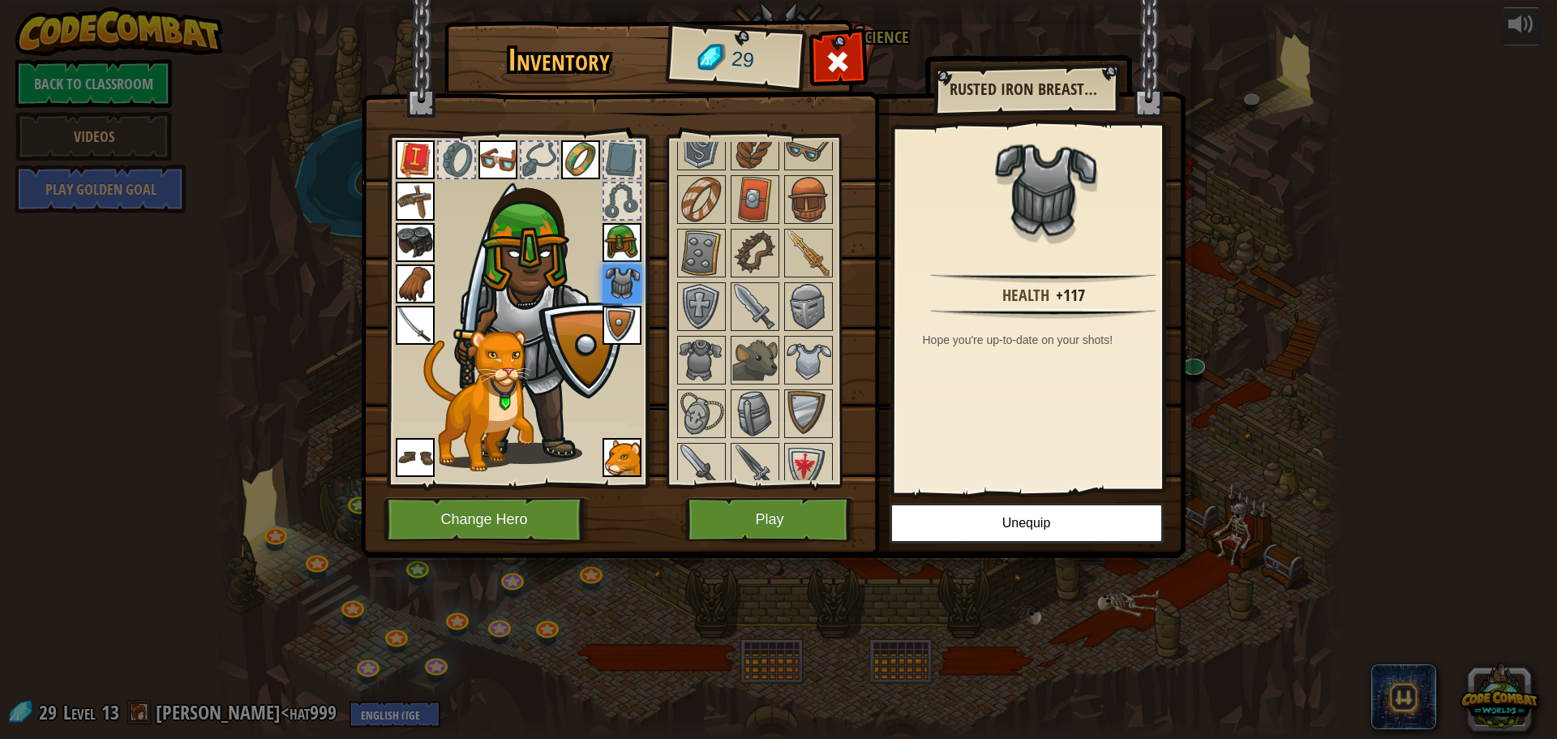
scroll to position [901, 0]
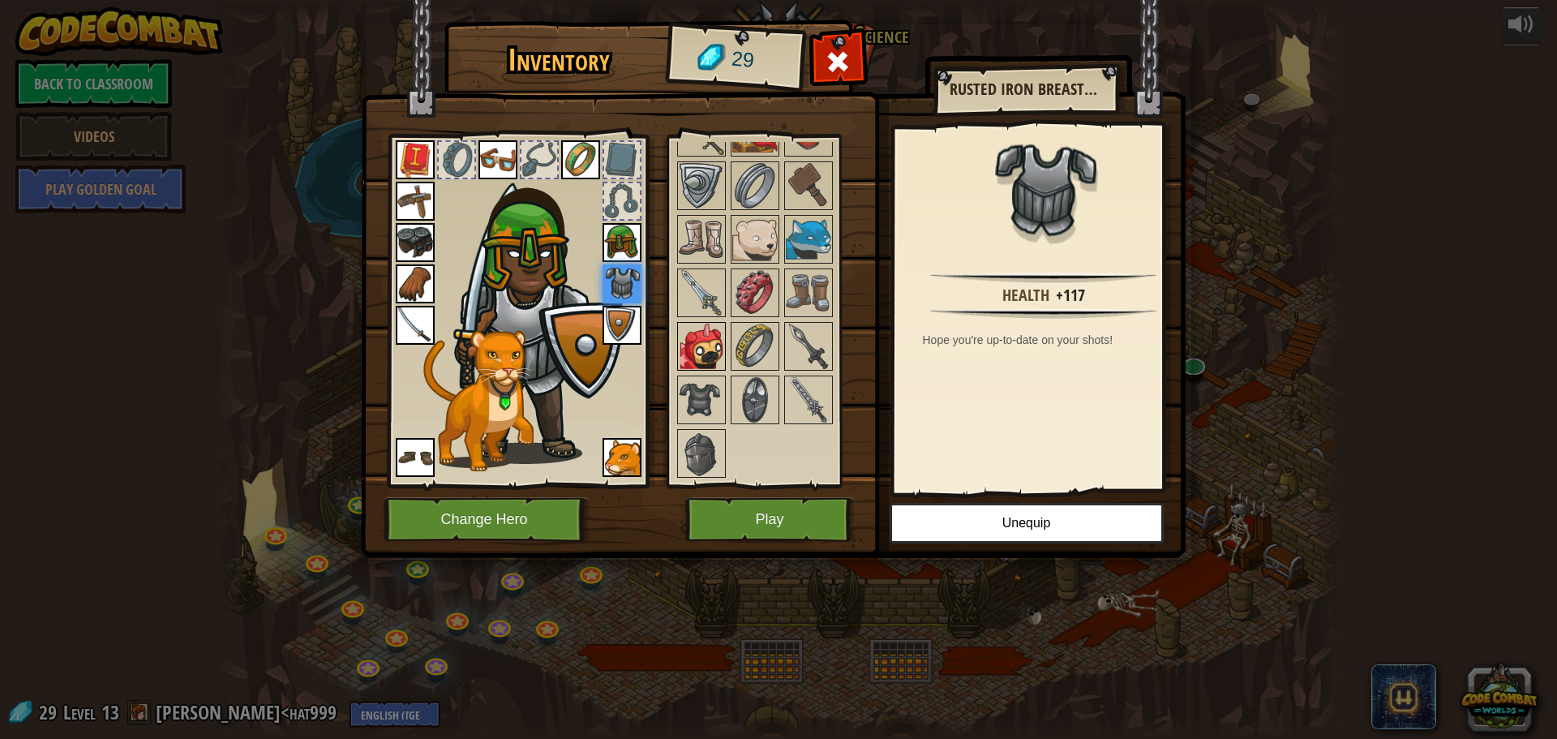
click at [712, 355] on img at bounding box center [701, 346] width 45 height 45
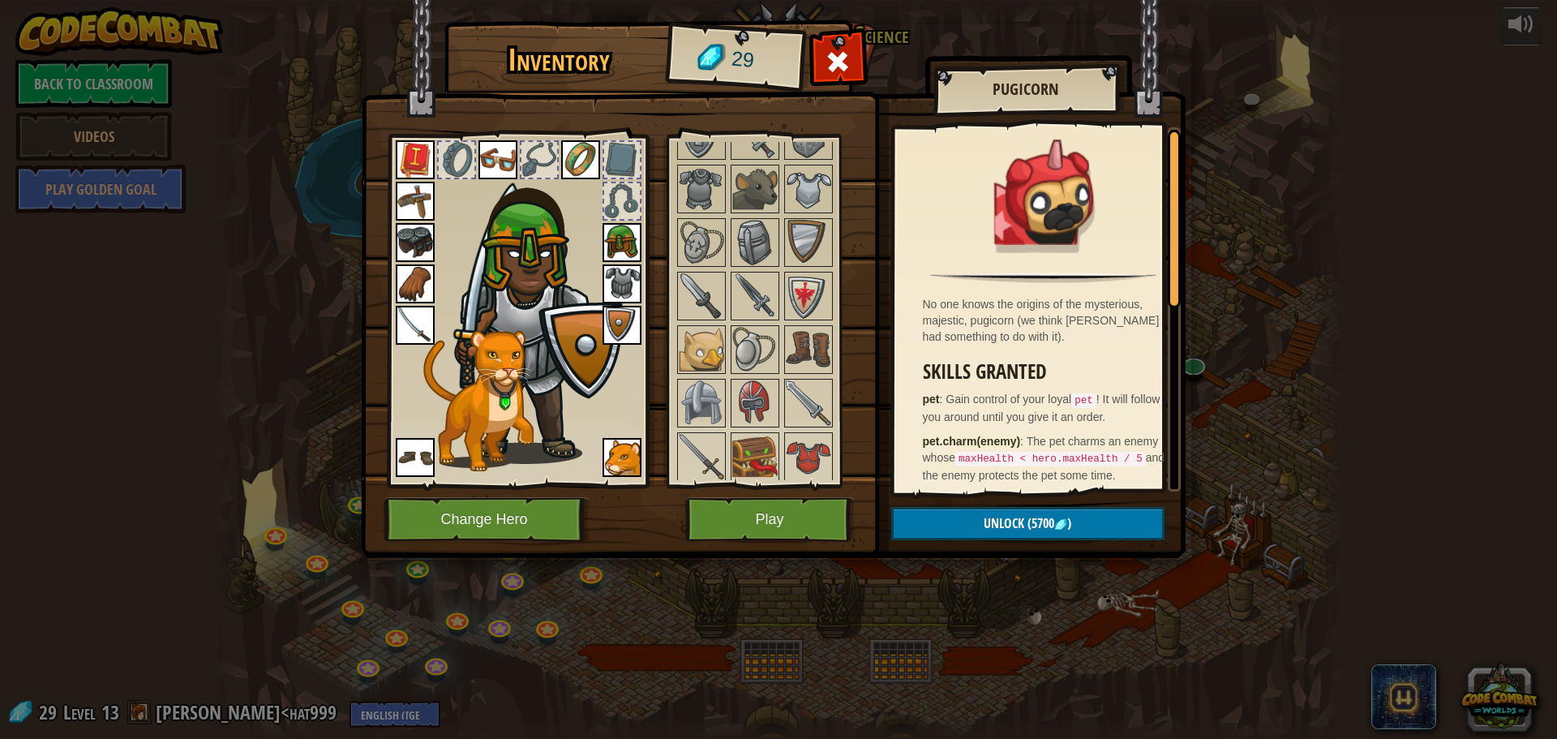
scroll to position [171, 0]
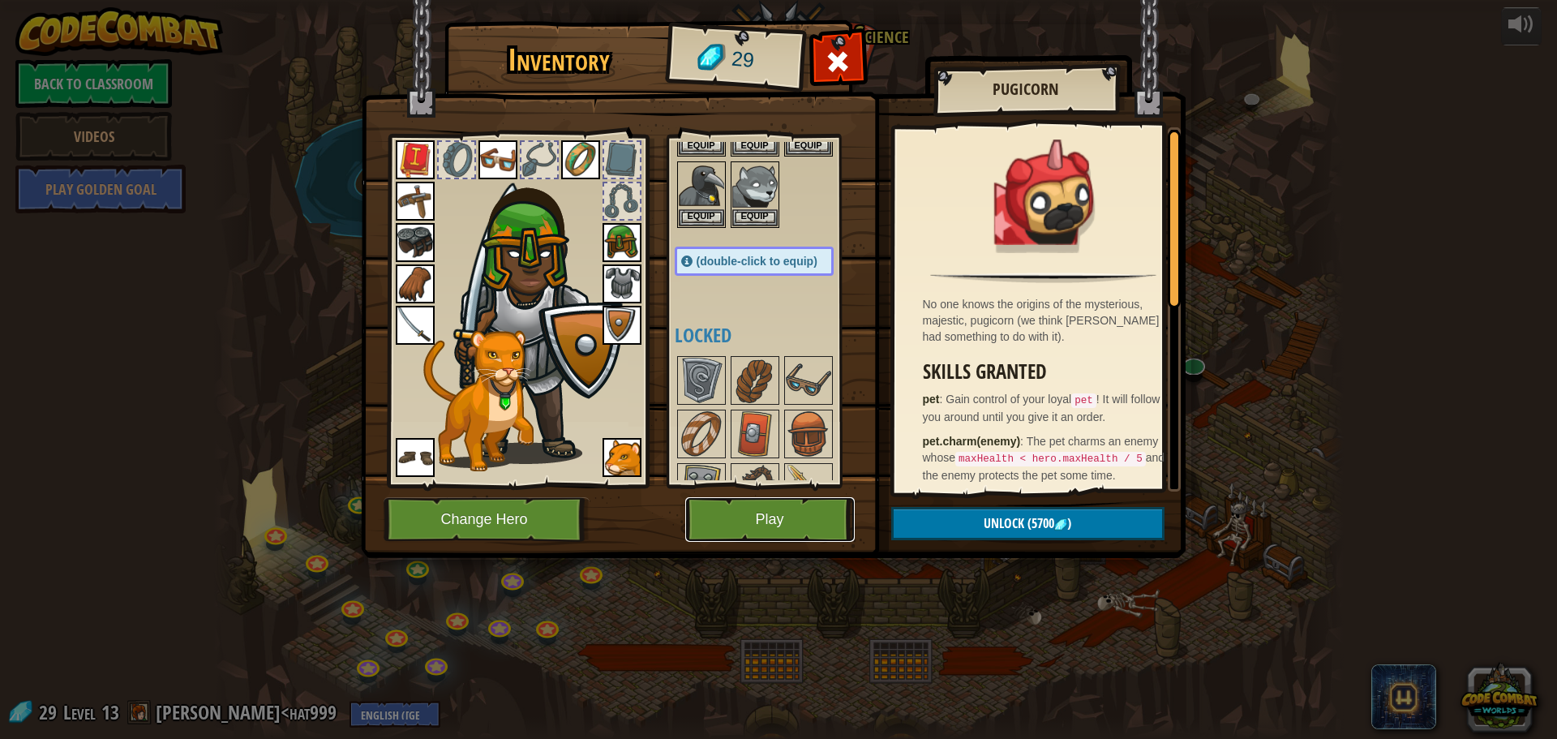
click at [771, 515] on button "Play" at bounding box center [770, 519] width 170 height 45
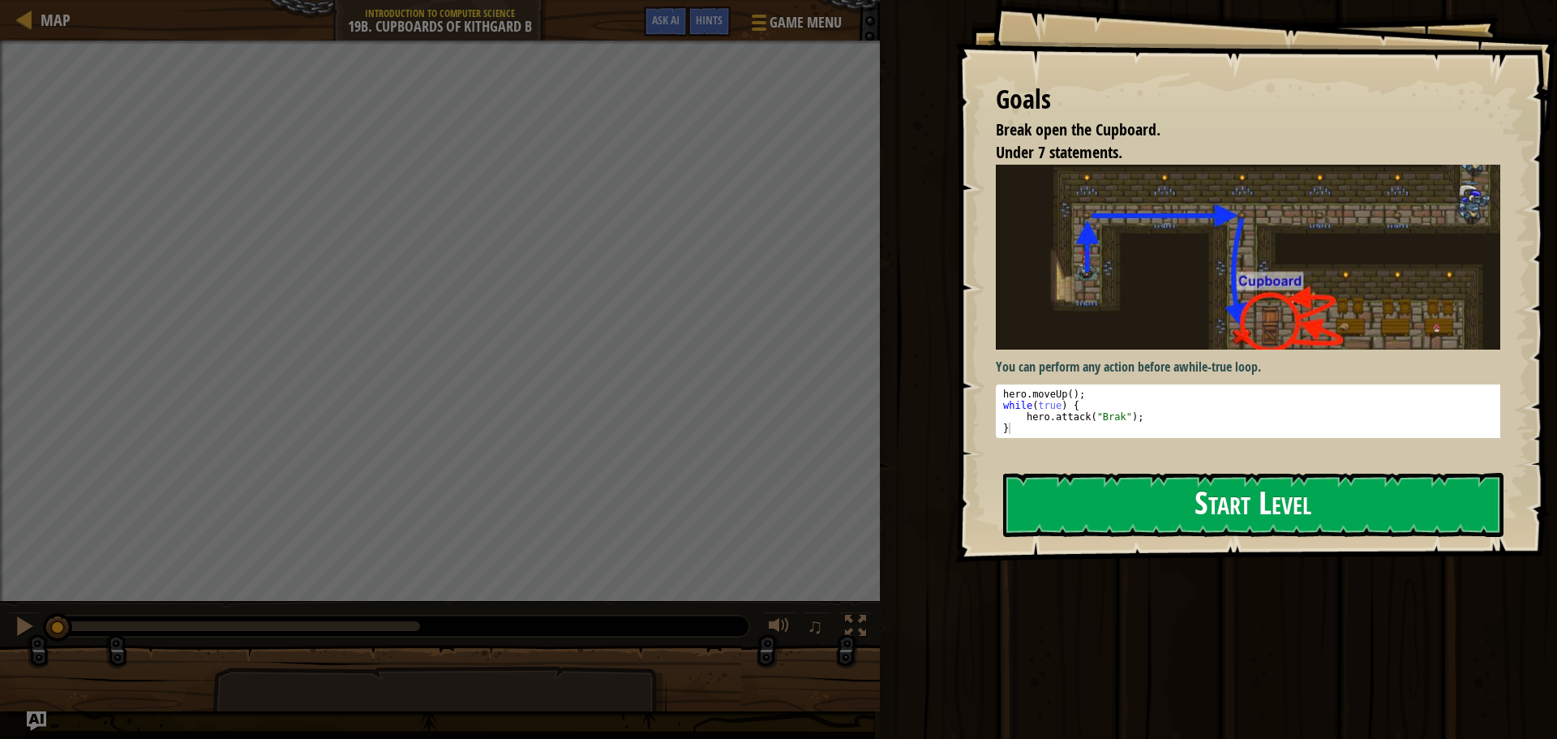
click at [1190, 522] on button "Start Level" at bounding box center [1253, 505] width 500 height 64
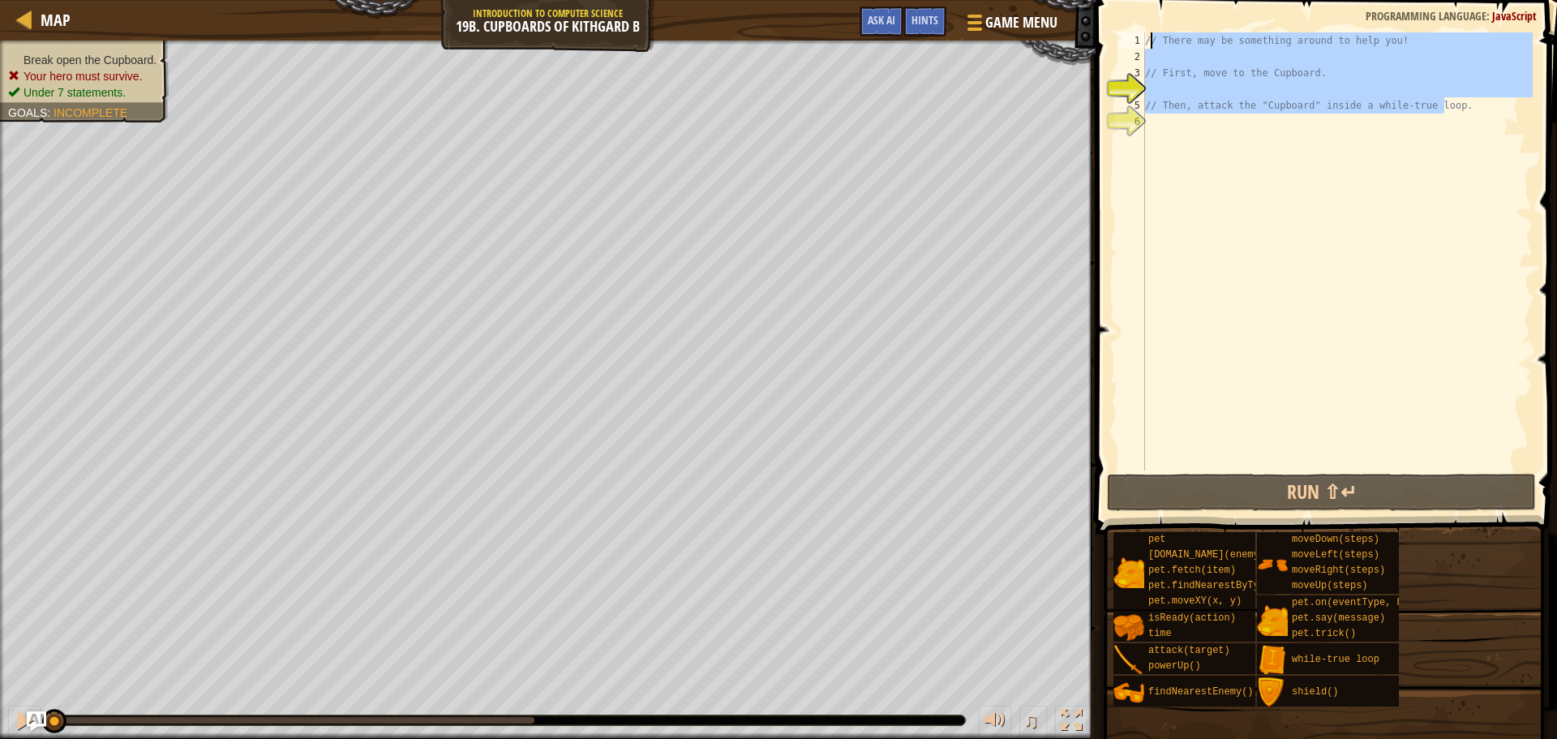
drag, startPoint x: 1450, startPoint y: 105, endPoint x: 1149, endPoint y: 38, distance: 308.3
click at [1149, 38] on div "// There may be something around to help you! // First, move to the Cupboard. /…" at bounding box center [1337, 267] width 391 height 470
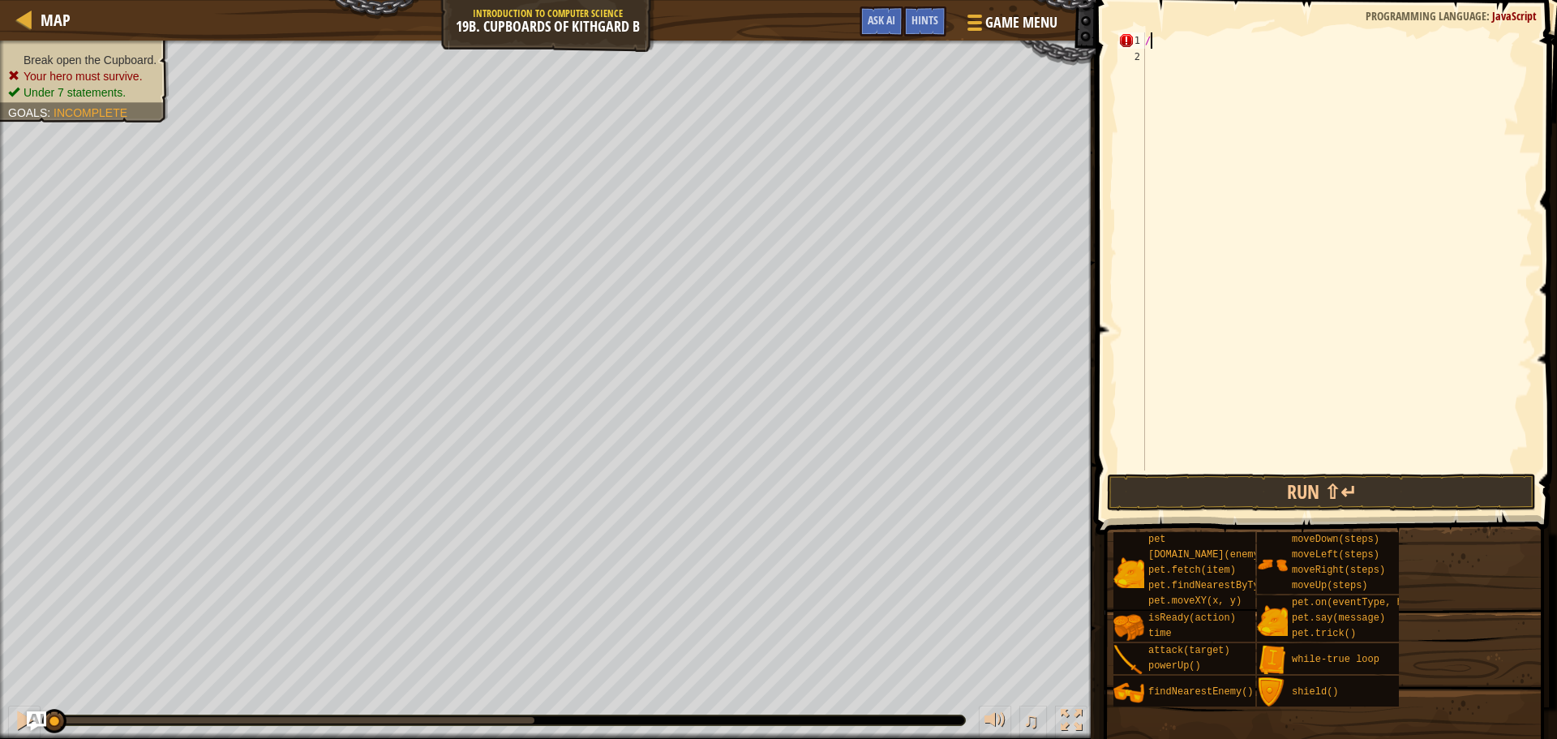
scroll to position [7, 0]
type textarea "/"
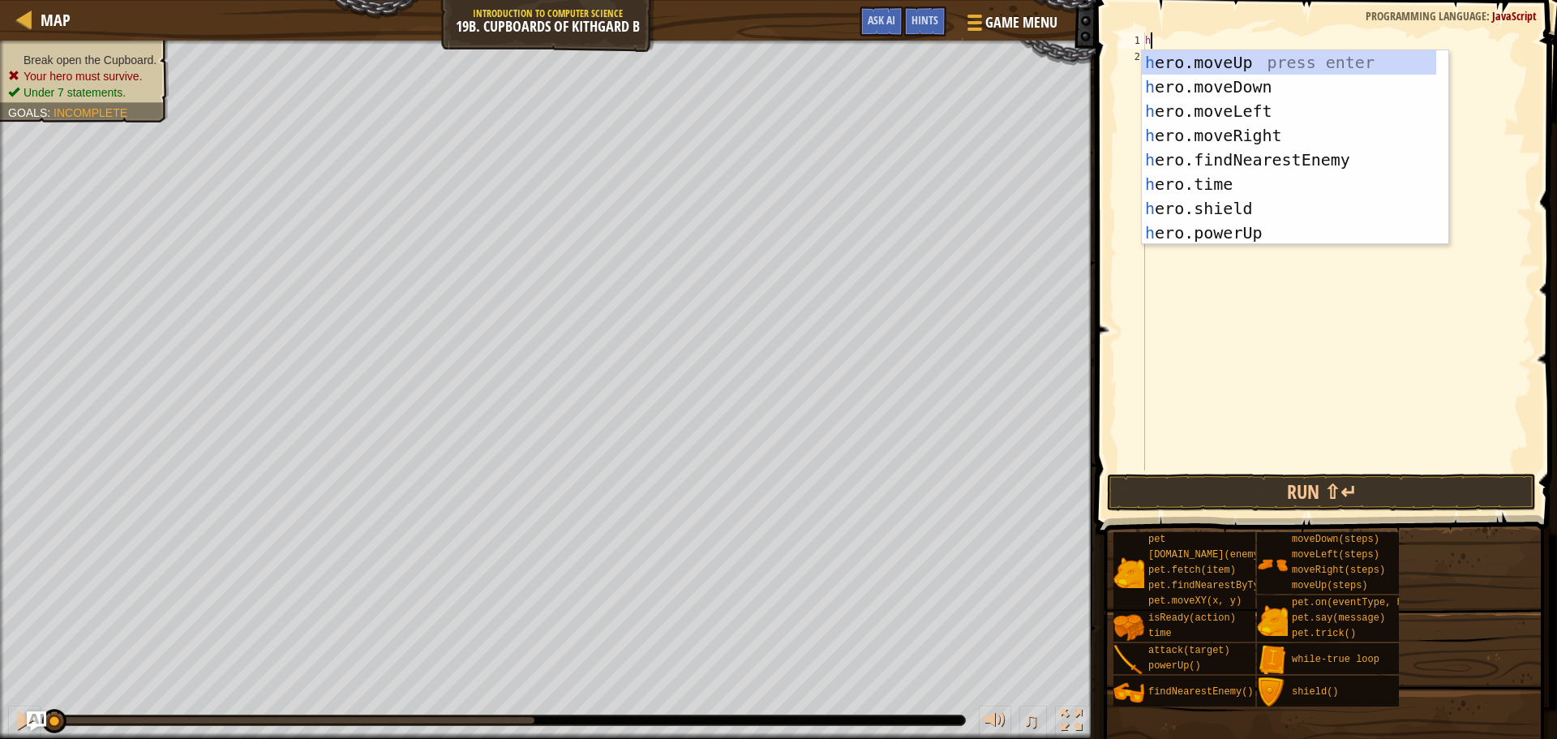
type textarea "h"
click at [1221, 125] on div "h ero.moveUp press enter h ero.moveDown press enter h ero.moveLeft press enter …" at bounding box center [1289, 171] width 294 height 243
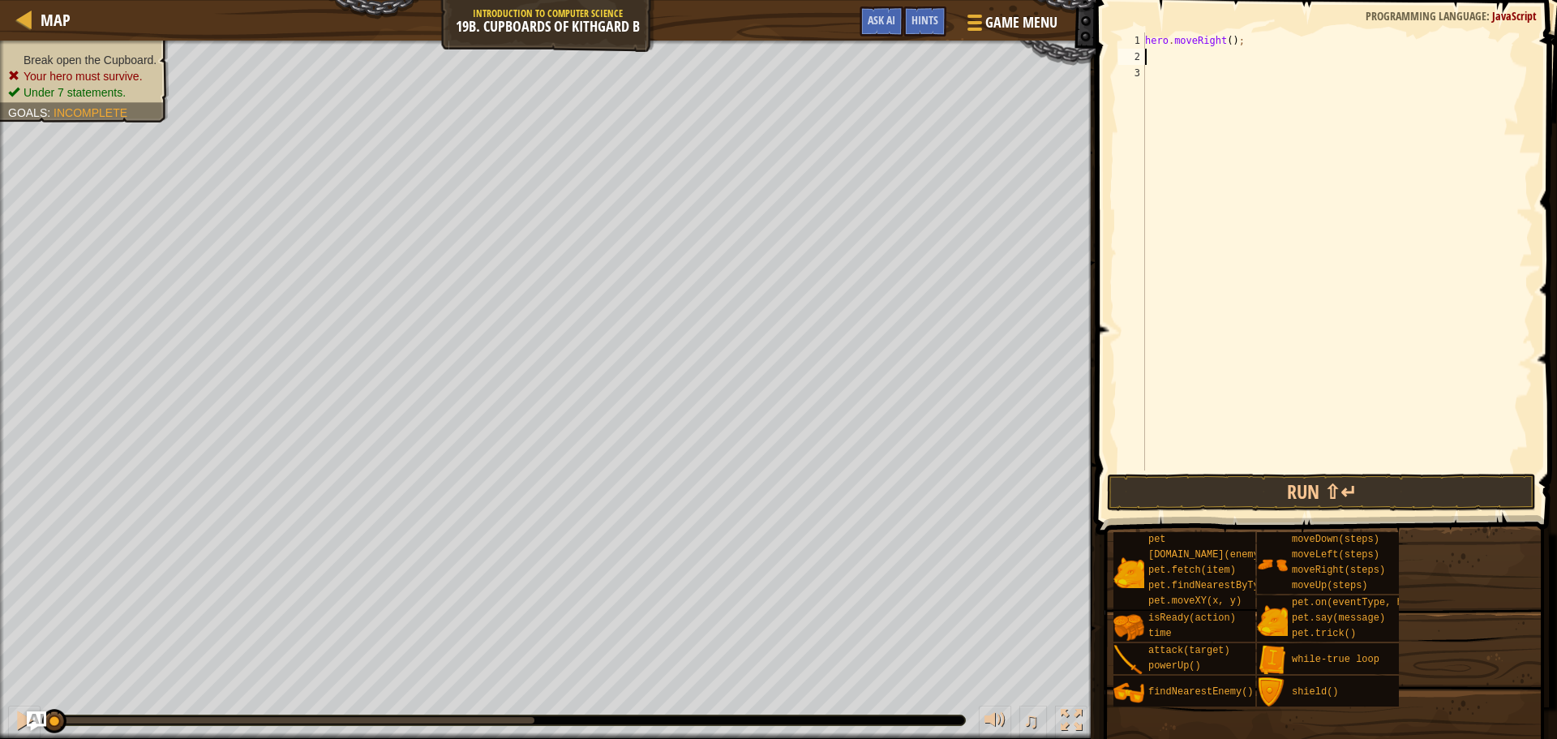
type textarea "h"
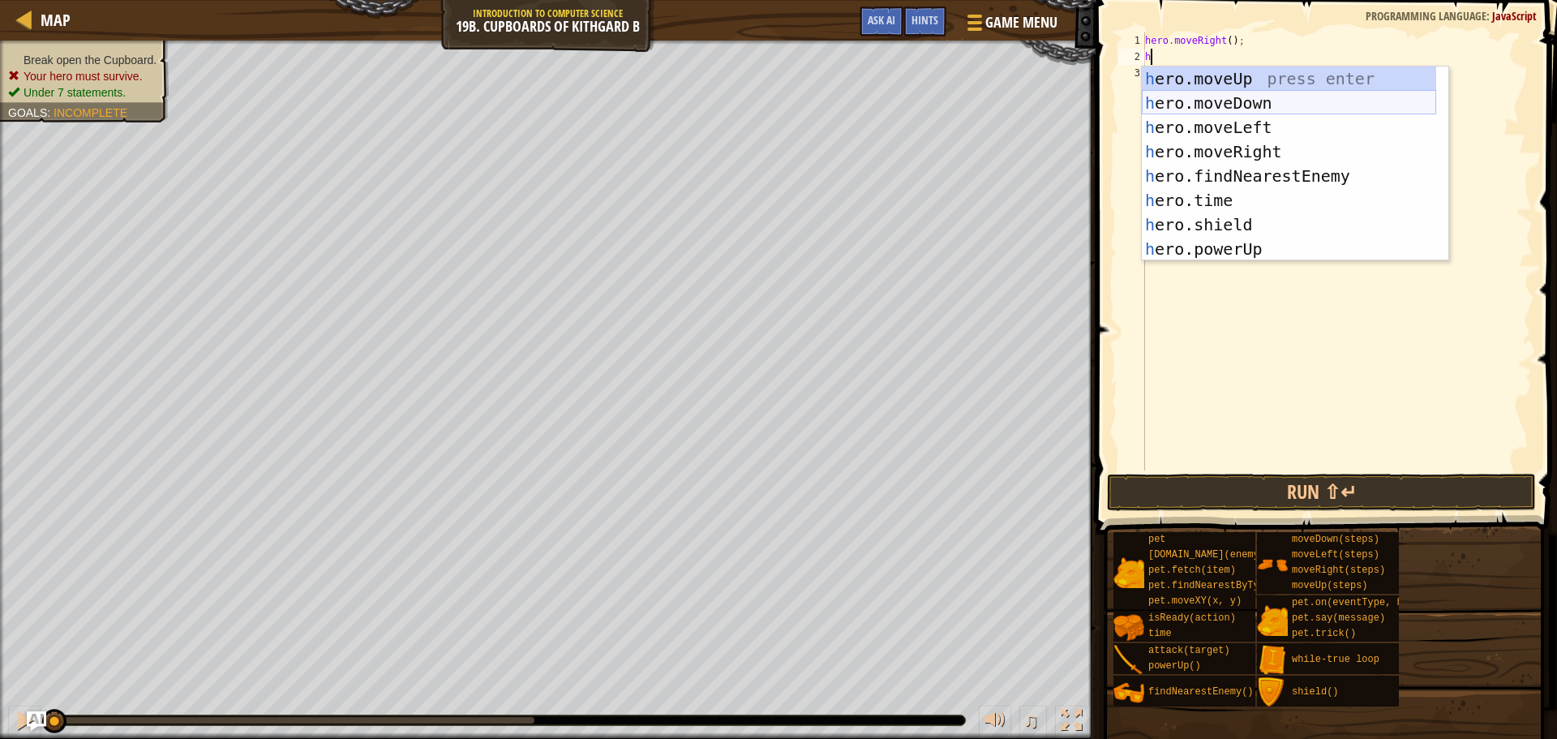
click at [1228, 94] on div "h ero.moveUp press enter h ero.moveDown press enter h ero.moveLeft press enter …" at bounding box center [1289, 188] width 294 height 243
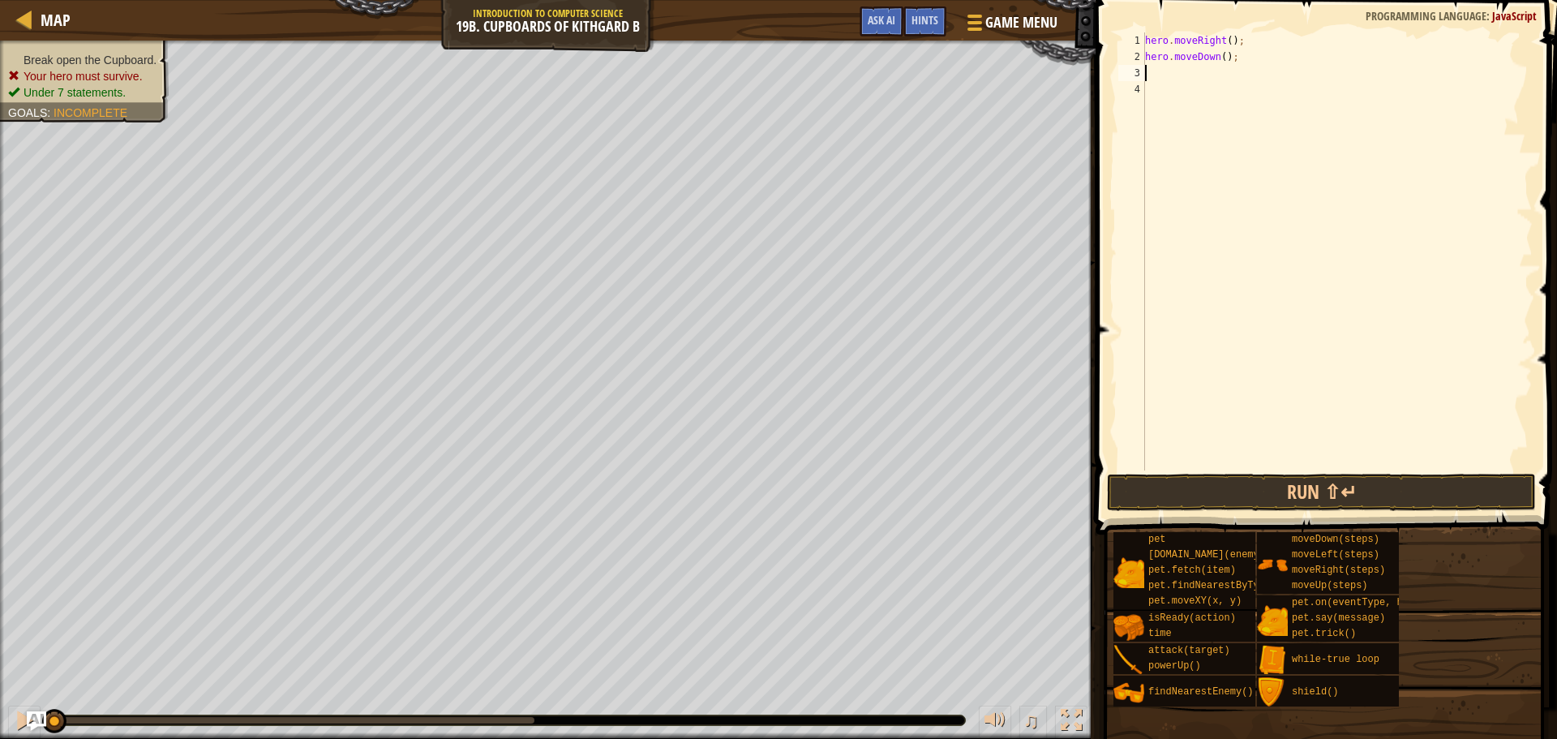
type textarea "h"
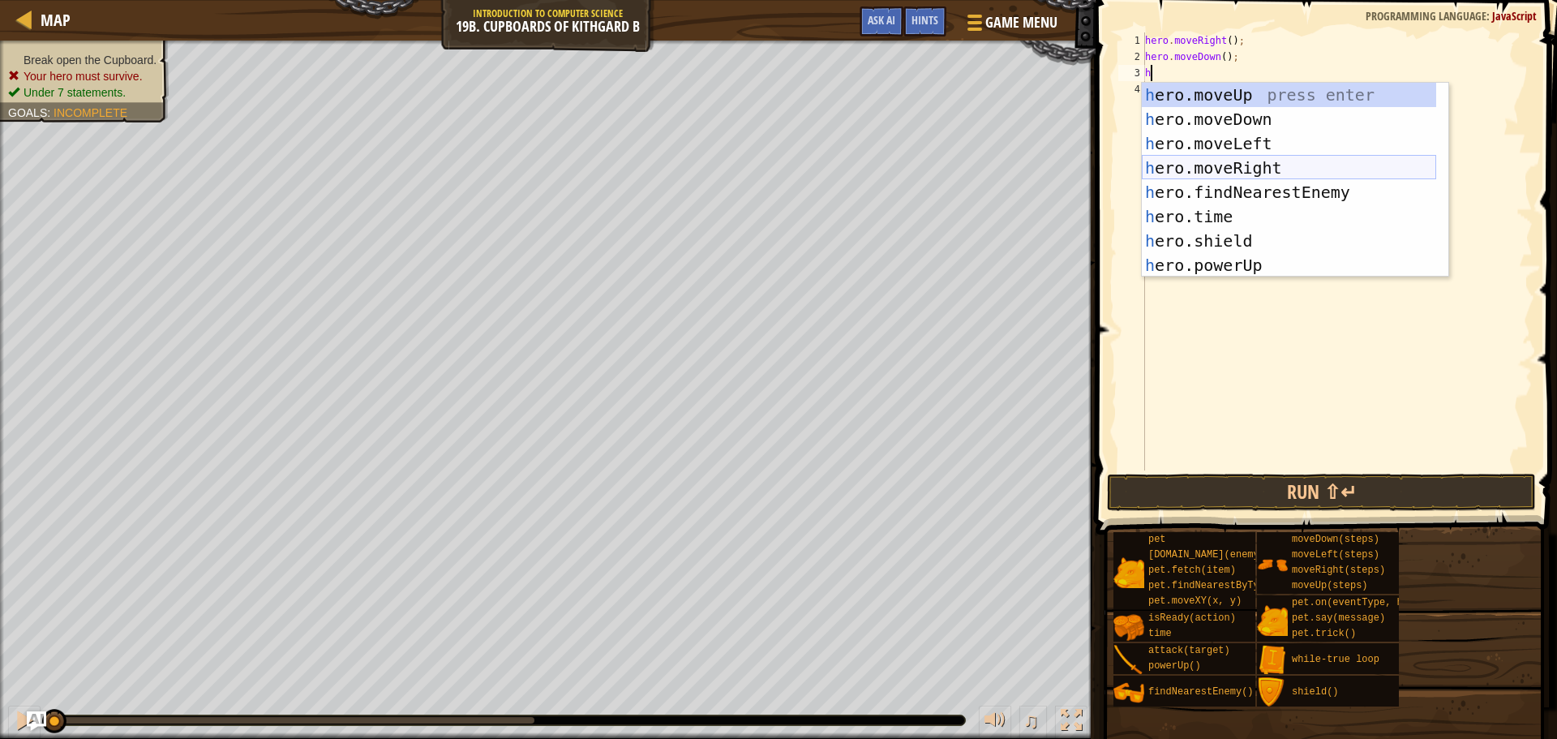
click at [1212, 157] on div "h ero.moveUp press enter h ero.moveDown press enter h ero.moveLeft press enter …" at bounding box center [1289, 204] width 294 height 243
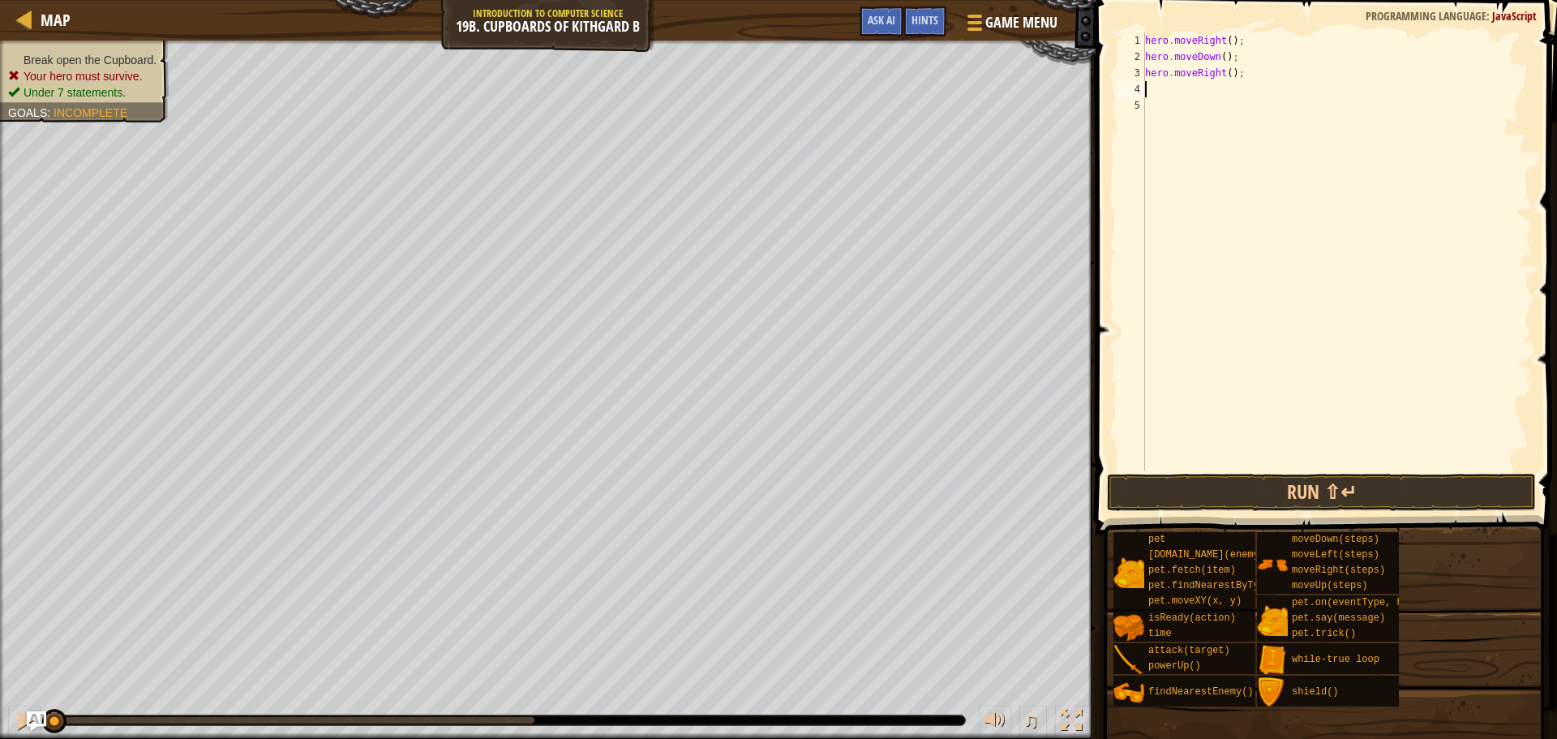
type textarea "h"
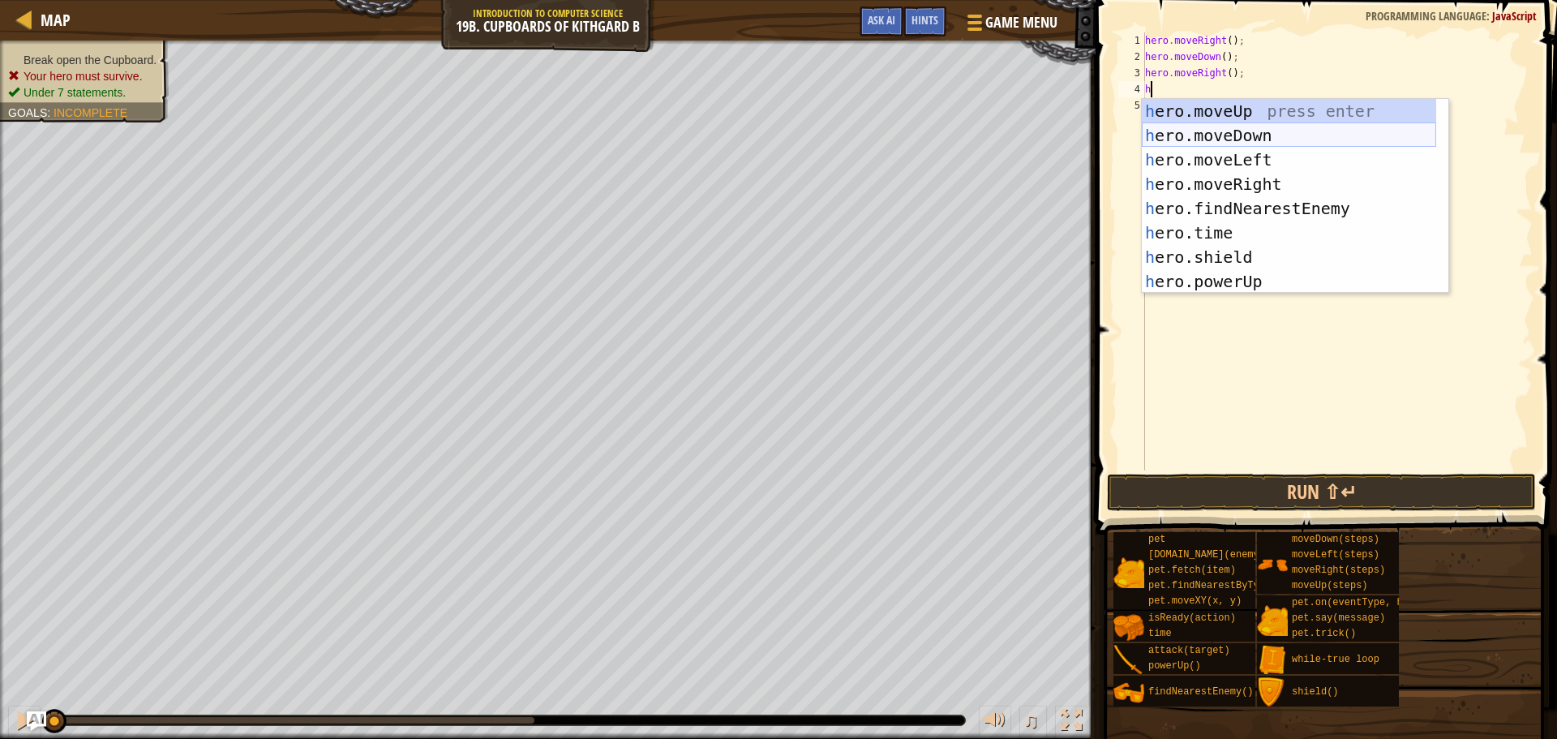
click at [1224, 129] on div "h ero.moveUp press enter h ero.moveDown press enter h ero.moveLeft press enter …" at bounding box center [1289, 220] width 294 height 243
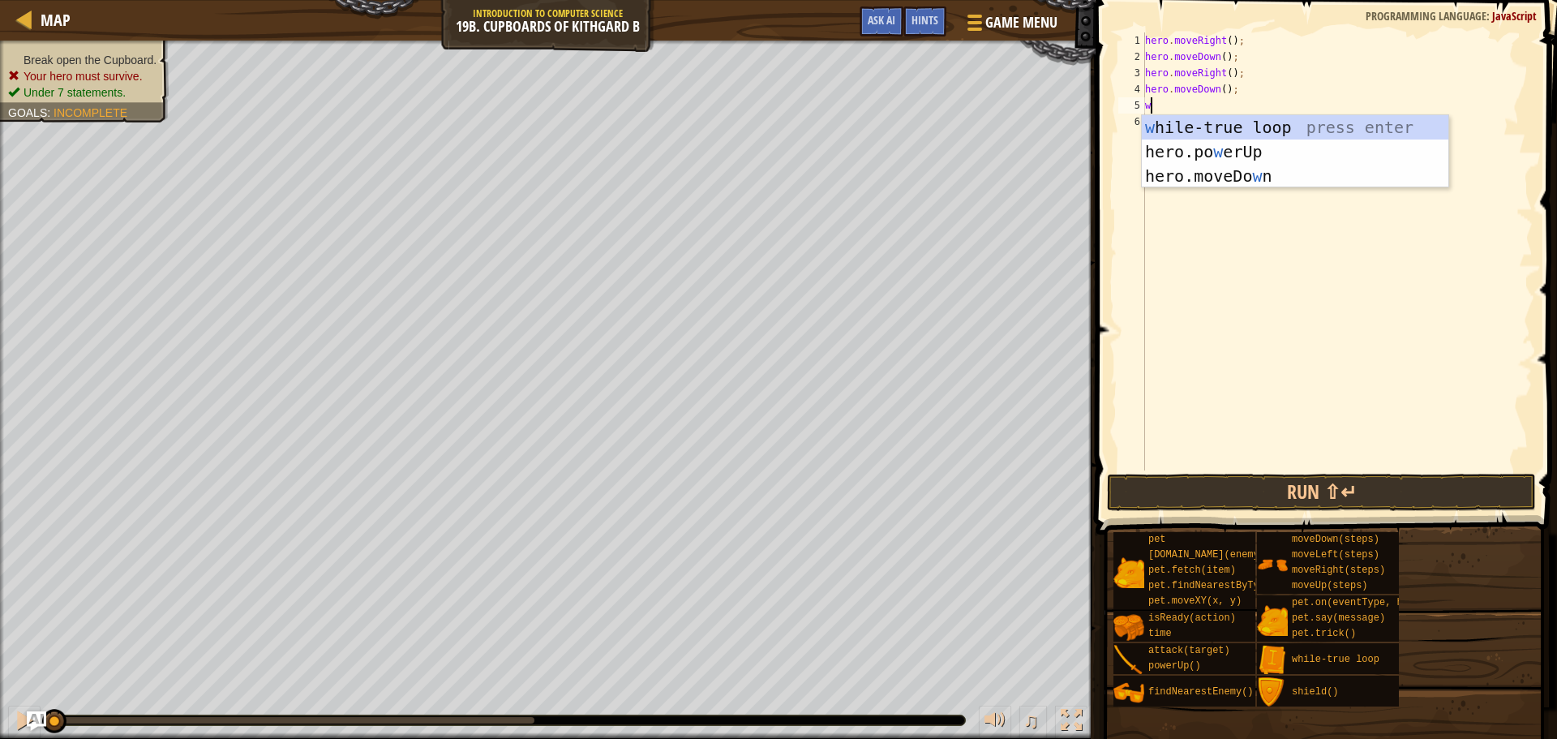
type textarea "wh"
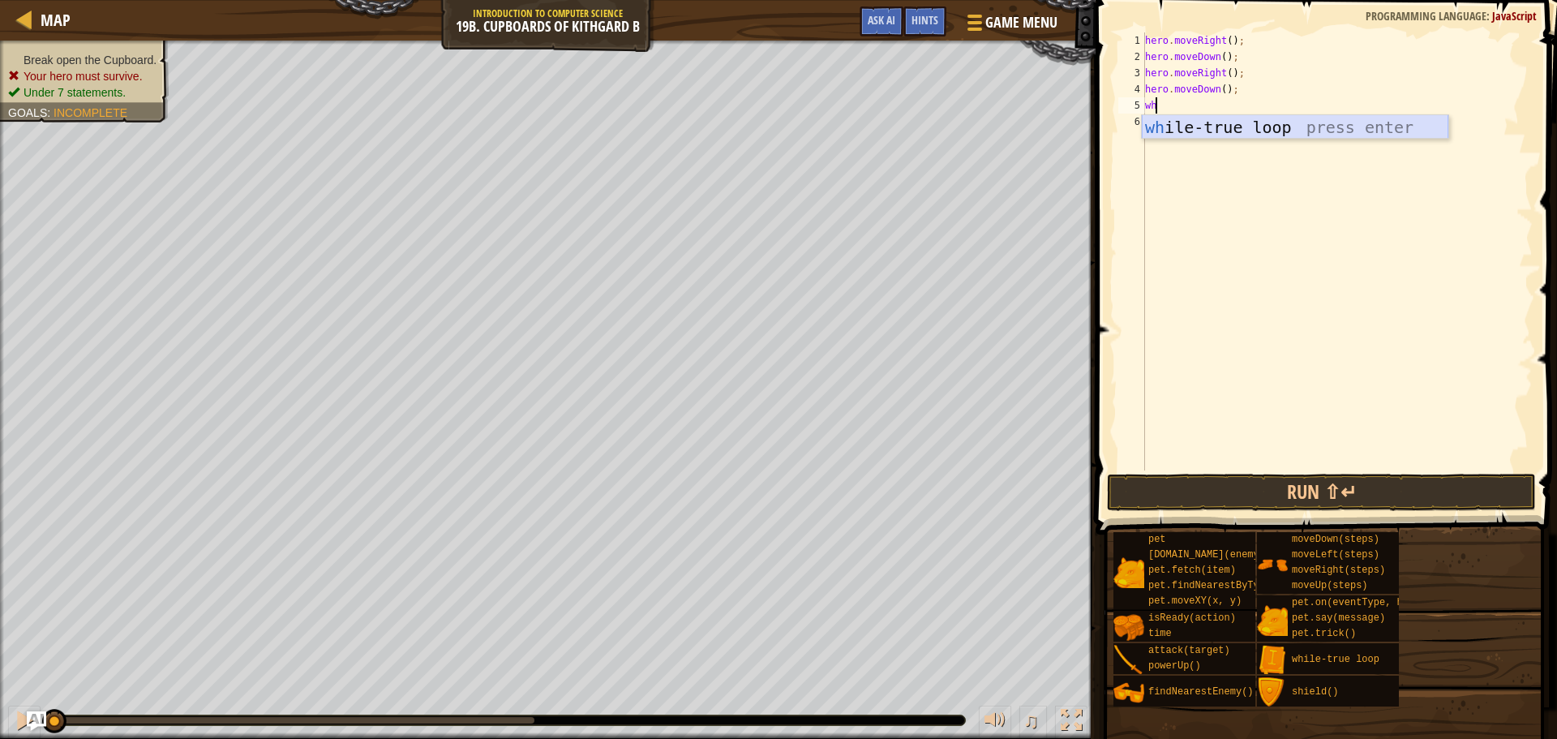
click at [1230, 124] on div "wh ile-true loop press enter" at bounding box center [1295, 151] width 307 height 73
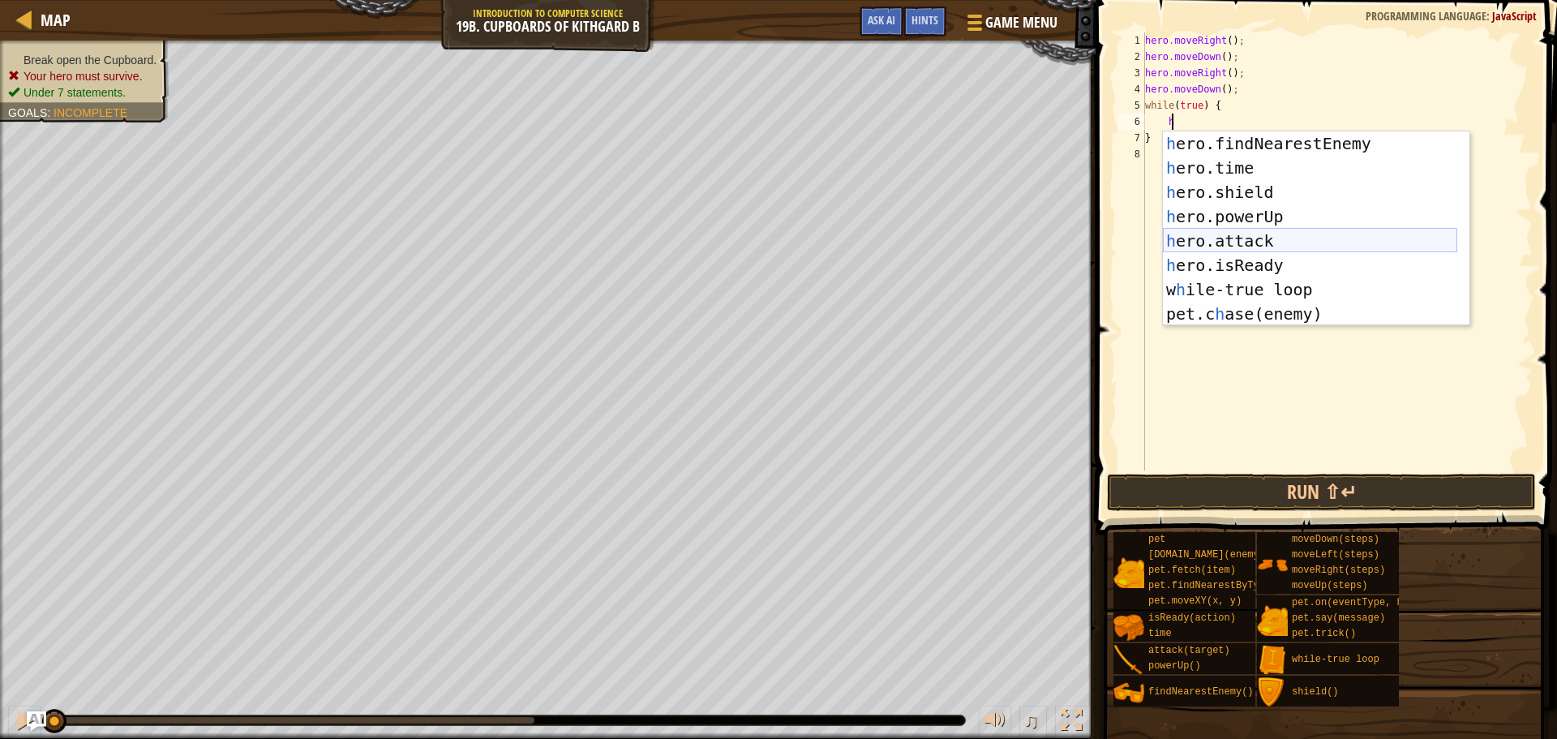
scroll to position [97, 0]
click at [1249, 240] on div "h ero.findNearestEnemy press enter h ero.time press enter h ero.shield press en…" at bounding box center [1310, 252] width 294 height 243
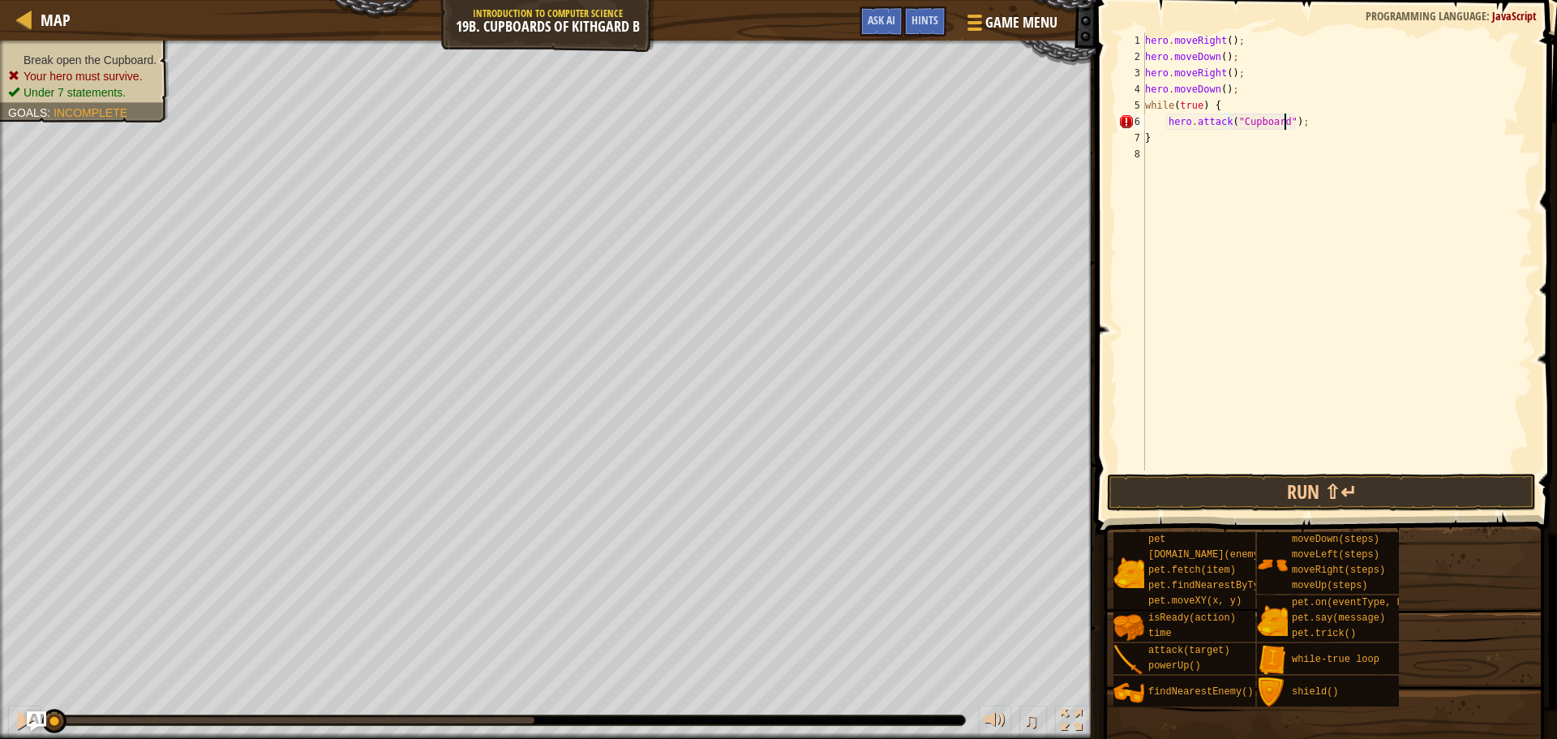
scroll to position [7, 11]
type textarea "hero.attack("Cupboard");"
click at [1273, 476] on button "Run ⇧↵" at bounding box center [1321, 492] width 429 height 37
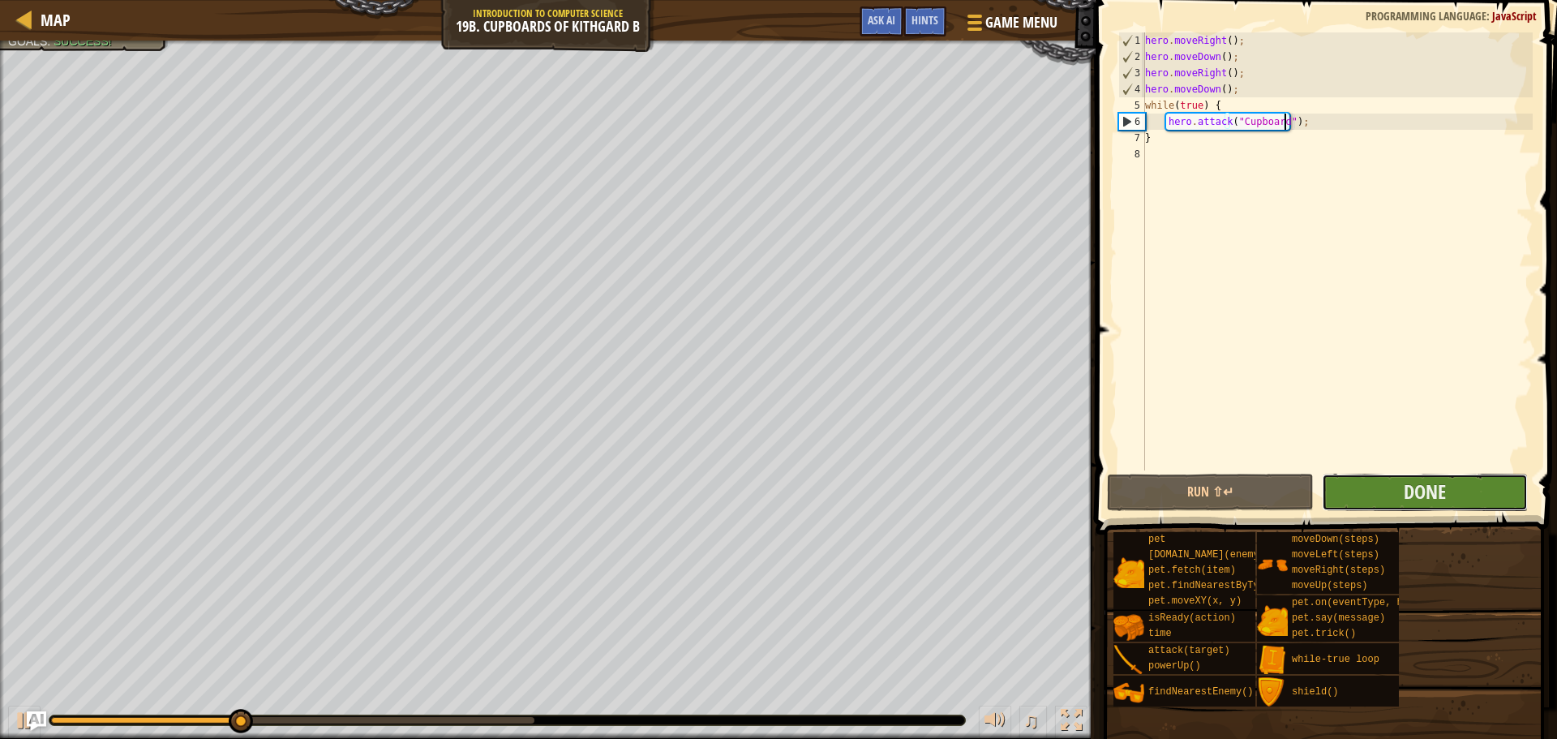
click at [1392, 484] on button "Done" at bounding box center [1425, 492] width 206 height 37
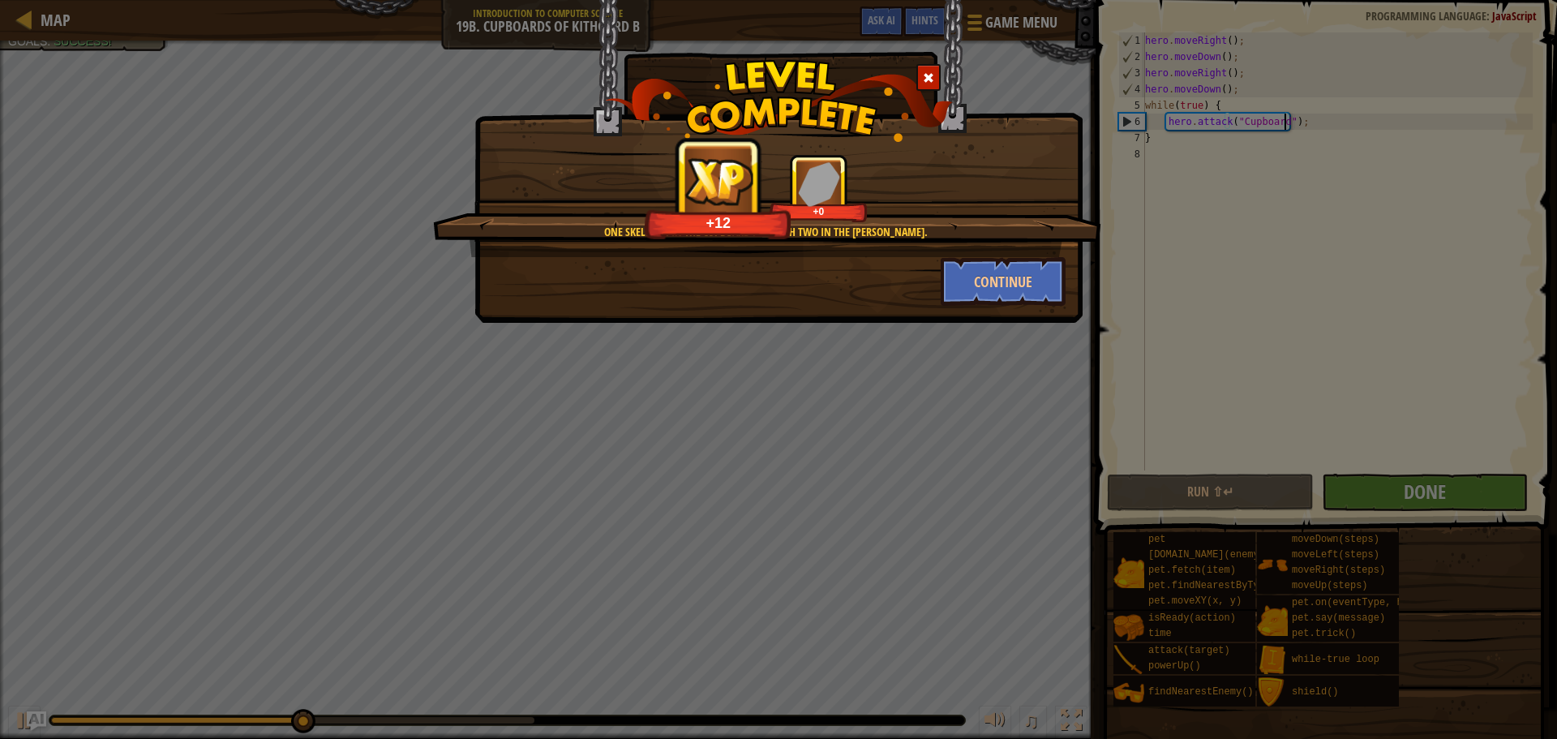
click at [935, 77] on div at bounding box center [928, 77] width 24 height 27
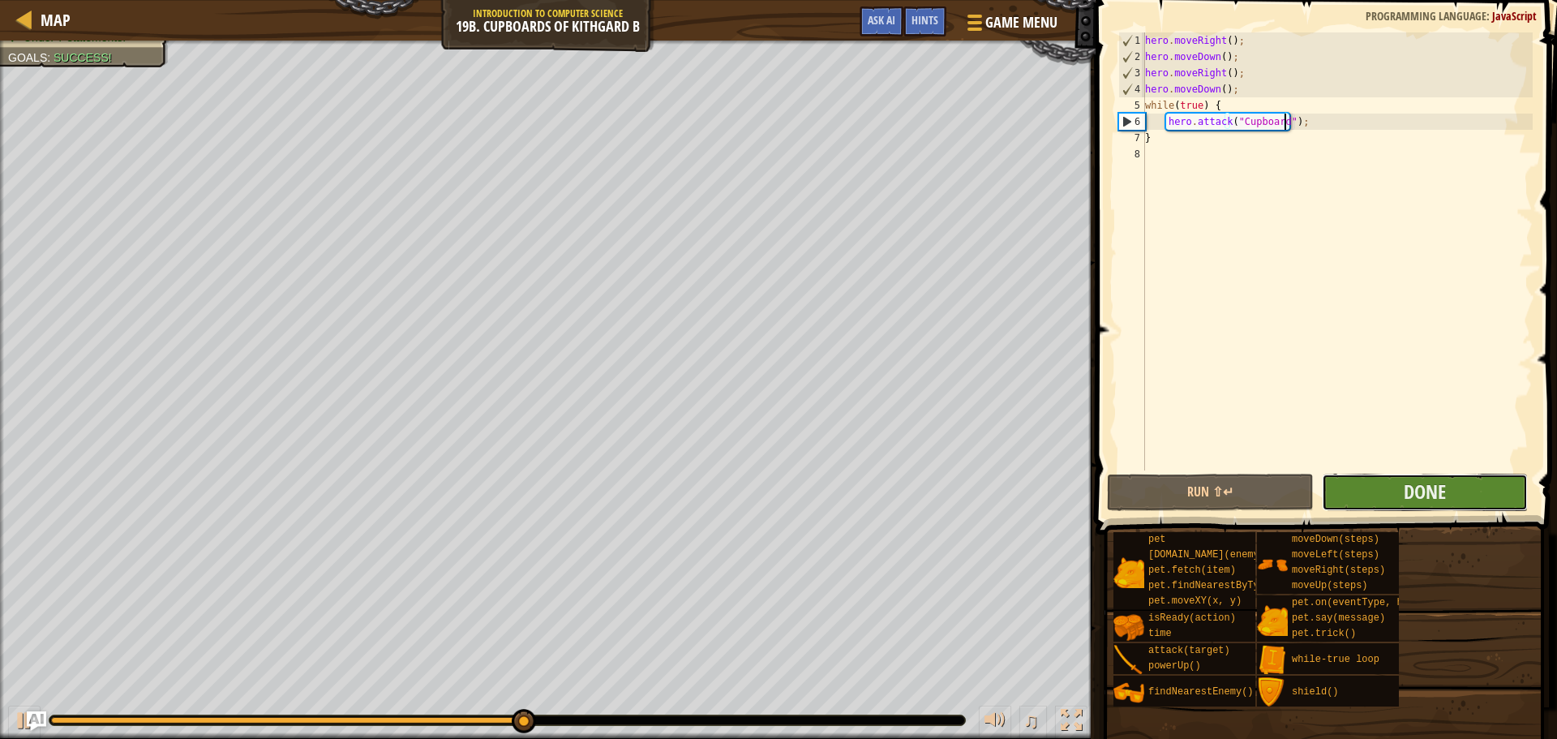
click at [1371, 493] on button "Done" at bounding box center [1425, 492] width 206 height 37
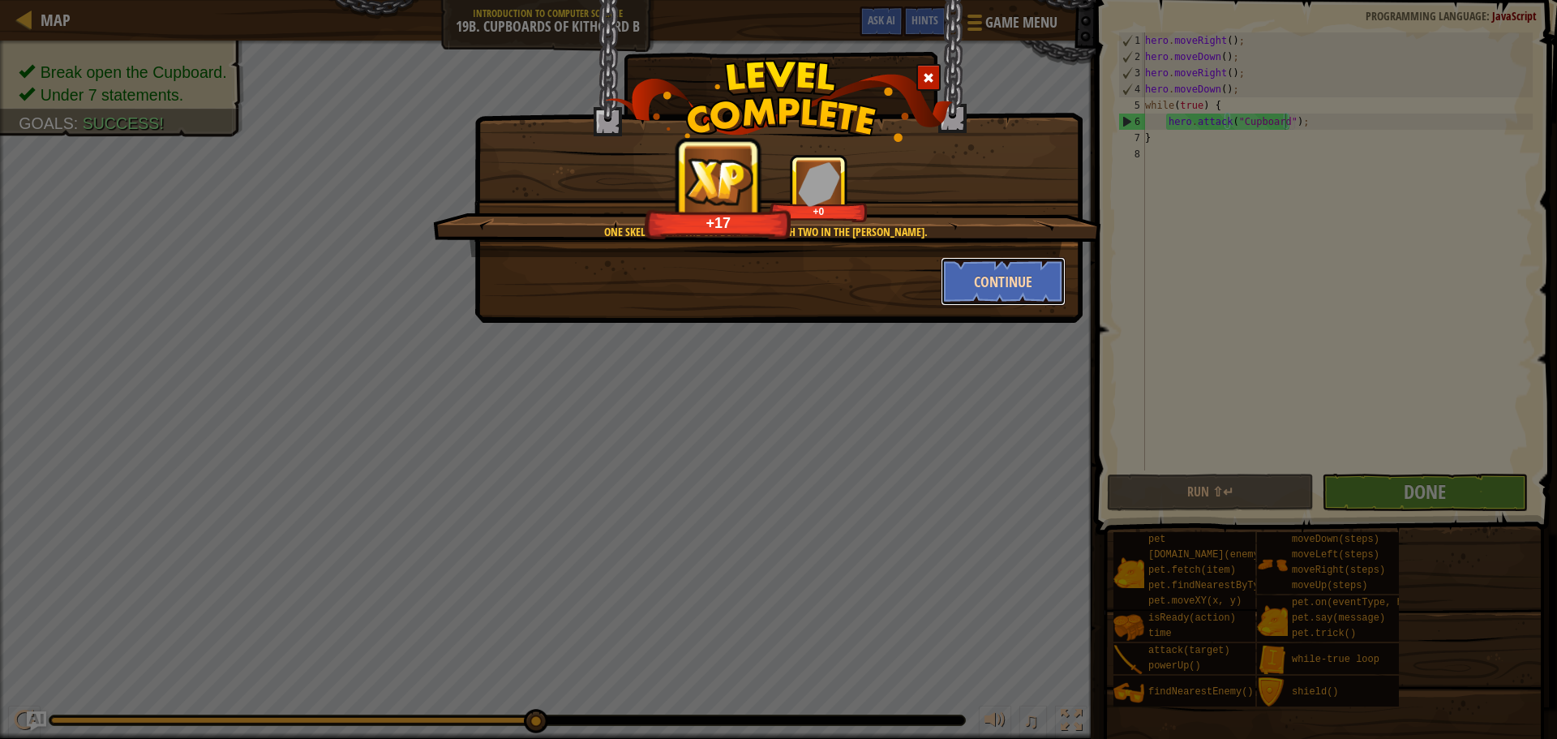
click at [991, 290] on button "Continue" at bounding box center [1004, 281] width 126 height 49
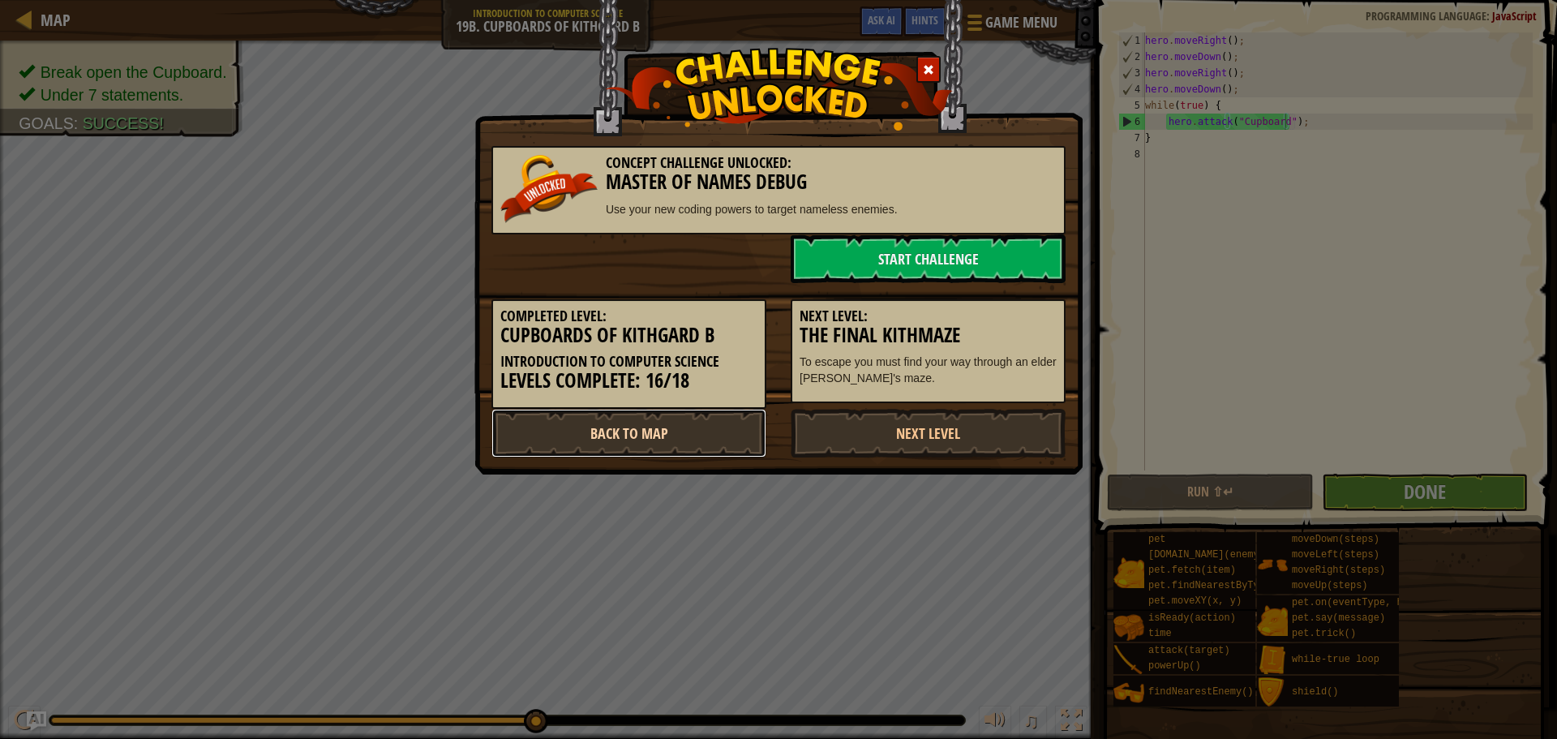
click at [696, 440] on link "Back to Map" at bounding box center [629, 433] width 275 height 49
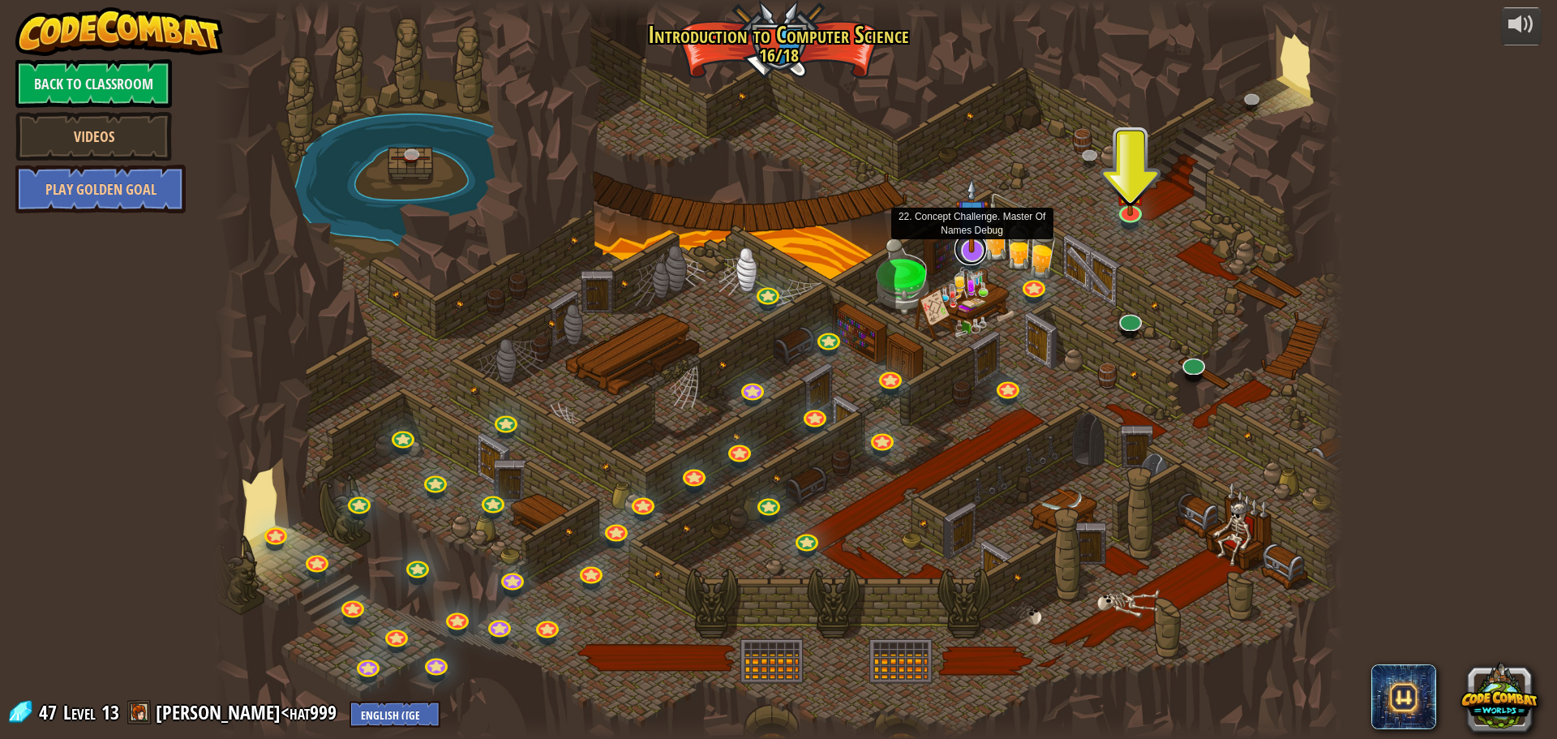
click at [973, 257] on link at bounding box center [971, 249] width 32 height 32
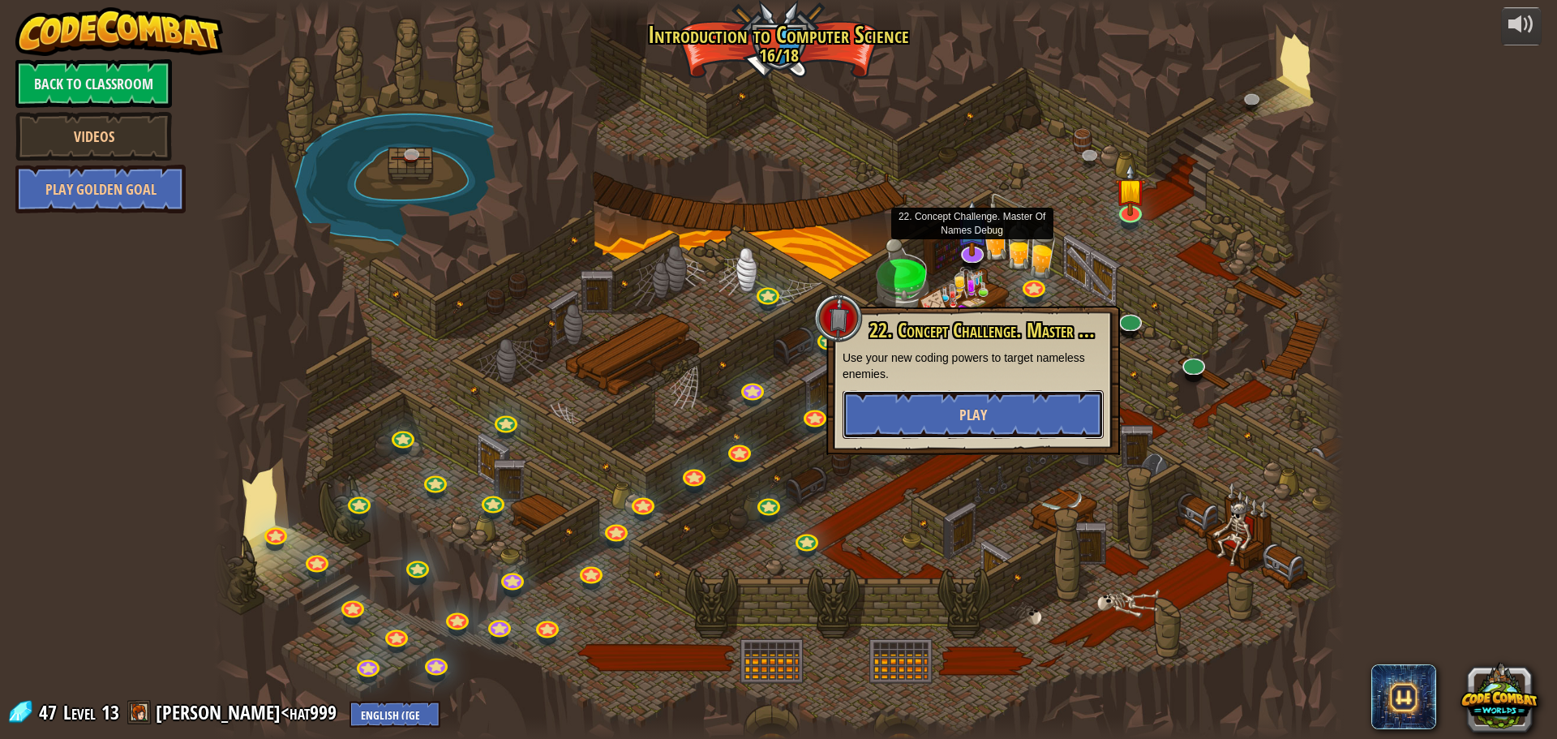
click at [949, 419] on button "Play" at bounding box center [973, 414] width 261 height 49
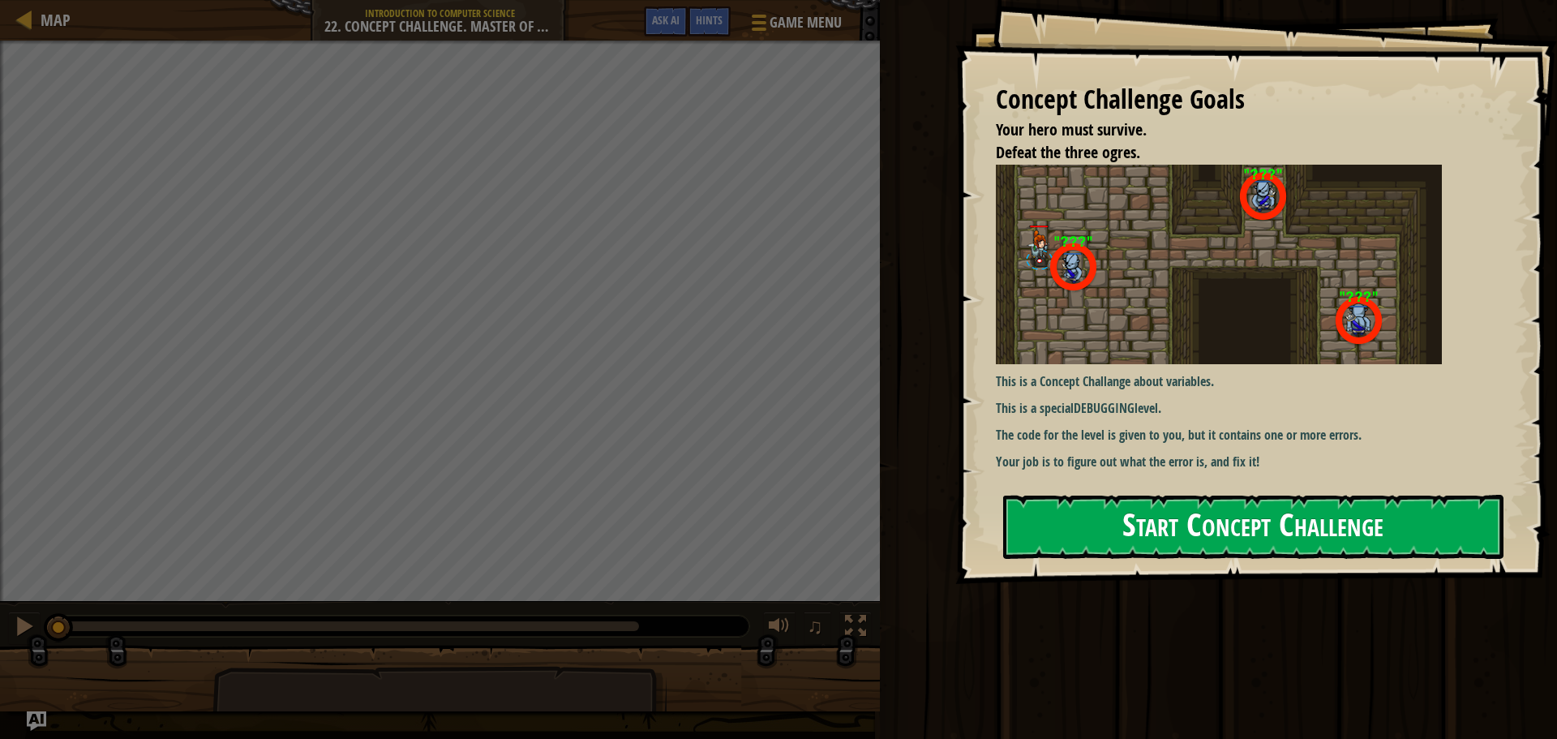
click at [1271, 549] on button "Start Concept Challenge" at bounding box center [1253, 527] width 500 height 64
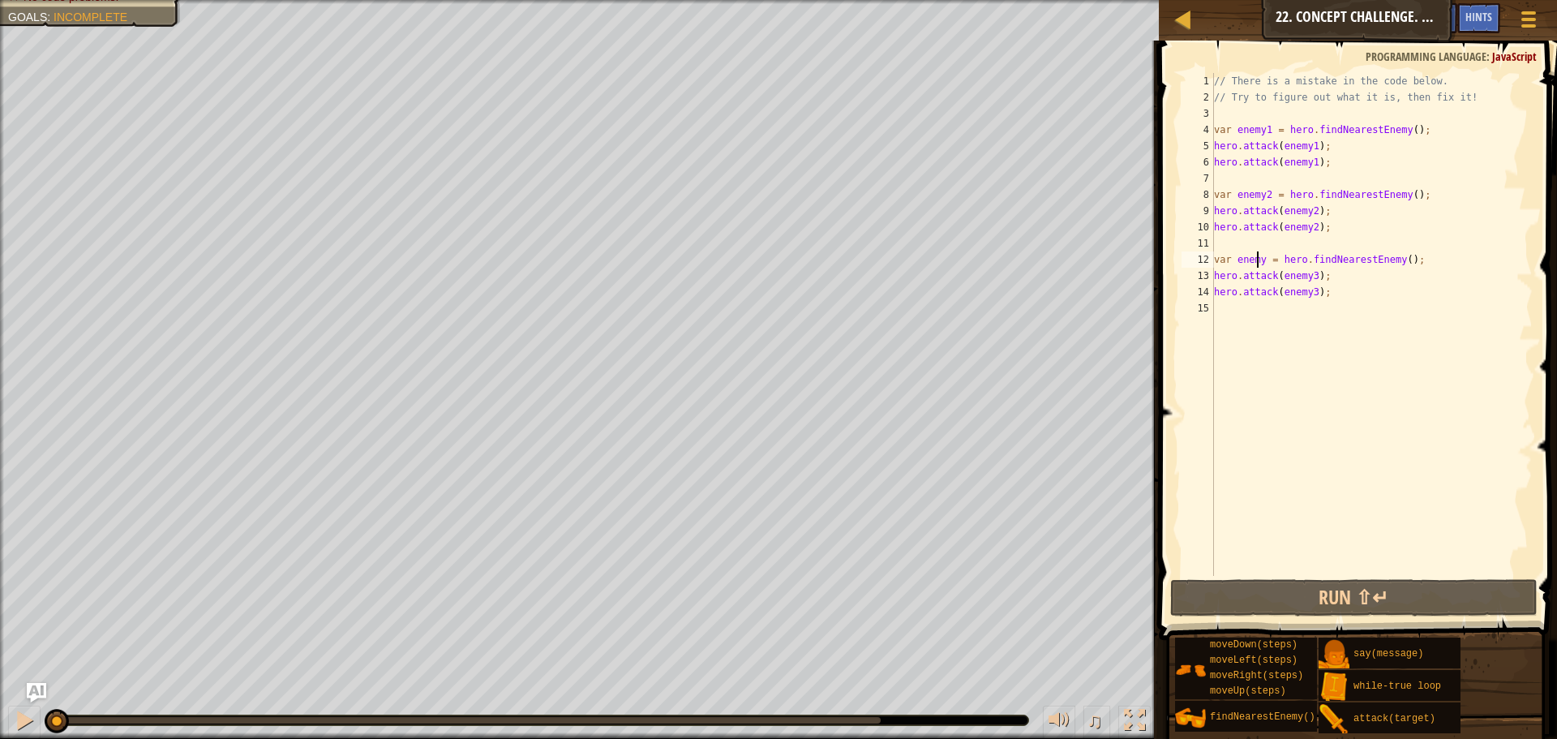
click at [1256, 263] on div "// There is a mistake in the code below. // Try to figure out what it is, then …" at bounding box center [1372, 340] width 322 height 535
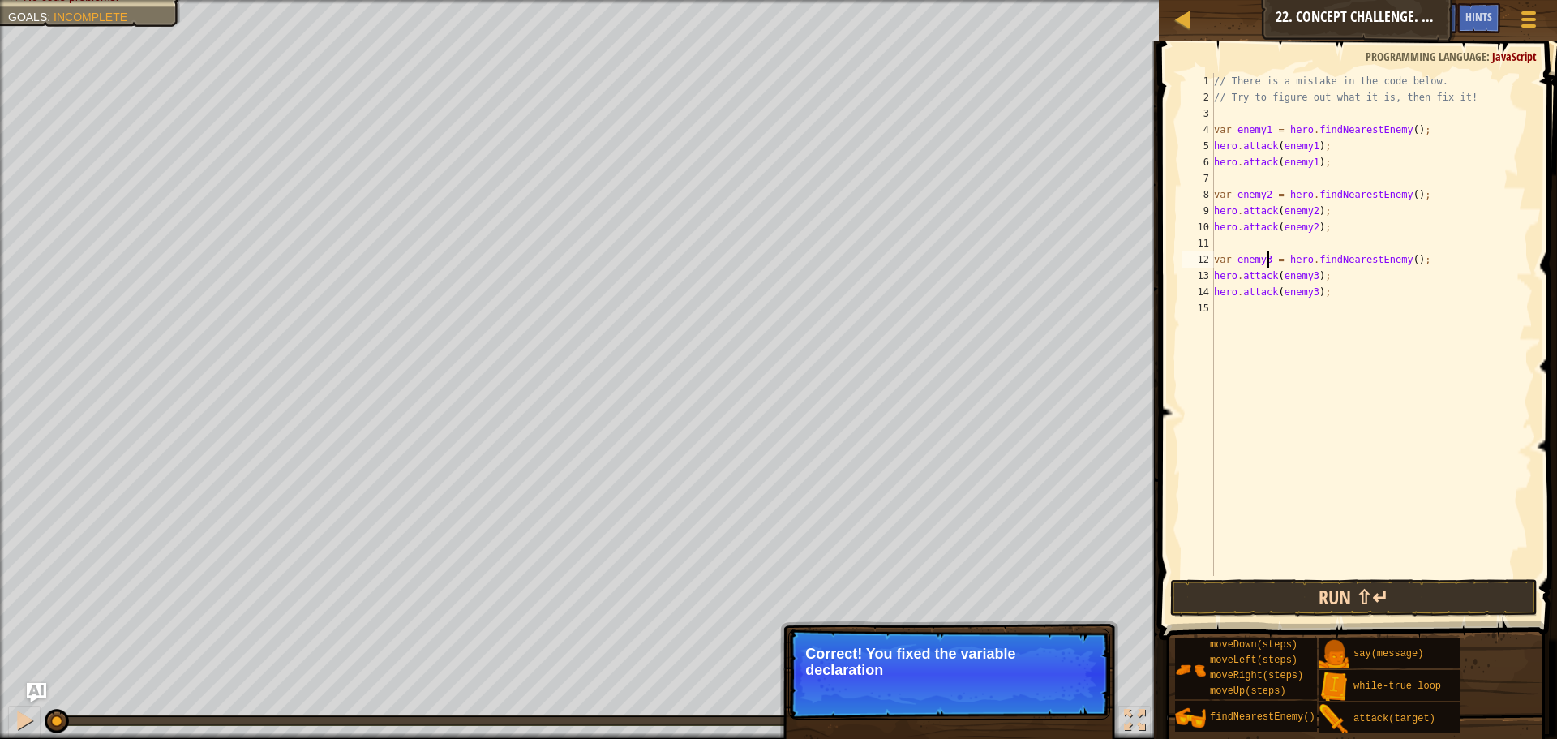
type textarea "var enemy3 = hero.findNearestEnemy();"
click at [1359, 594] on button "Run ⇧↵" at bounding box center [1353, 597] width 367 height 37
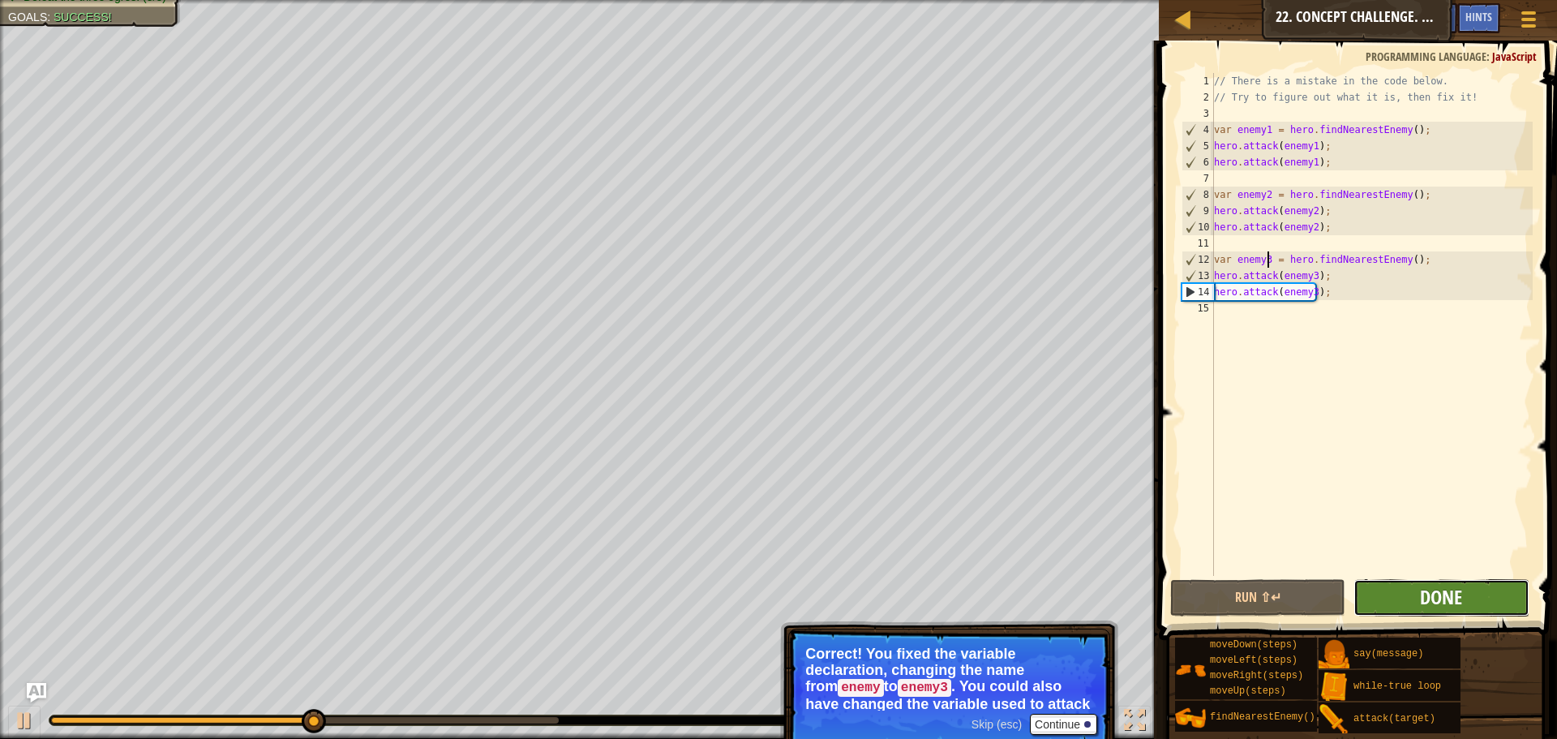
click at [1436, 607] on span "Done" at bounding box center [1441, 597] width 42 height 26
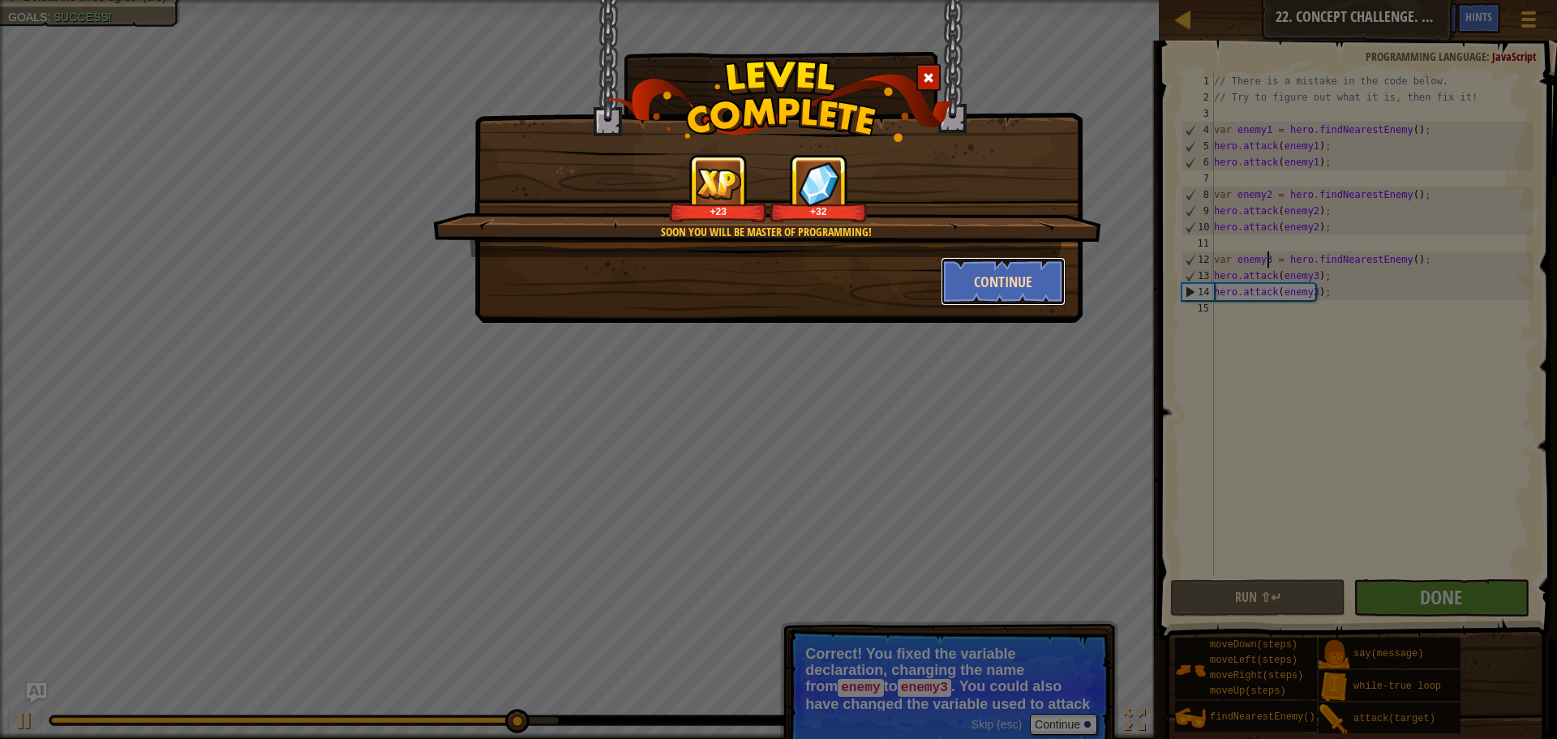
click at [976, 264] on button "Continue" at bounding box center [1004, 281] width 126 height 49
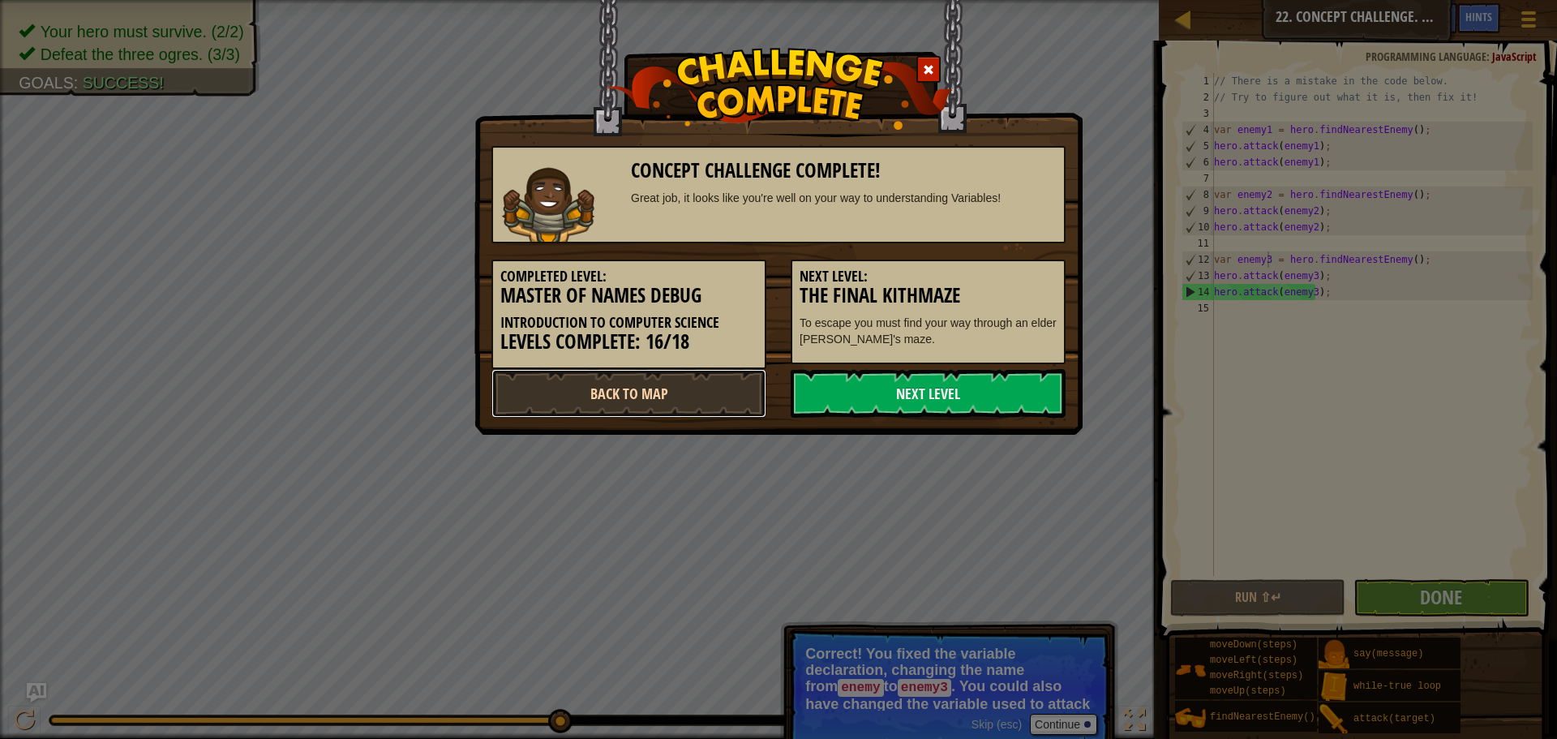
click at [720, 387] on link "Back to Map" at bounding box center [629, 393] width 275 height 49
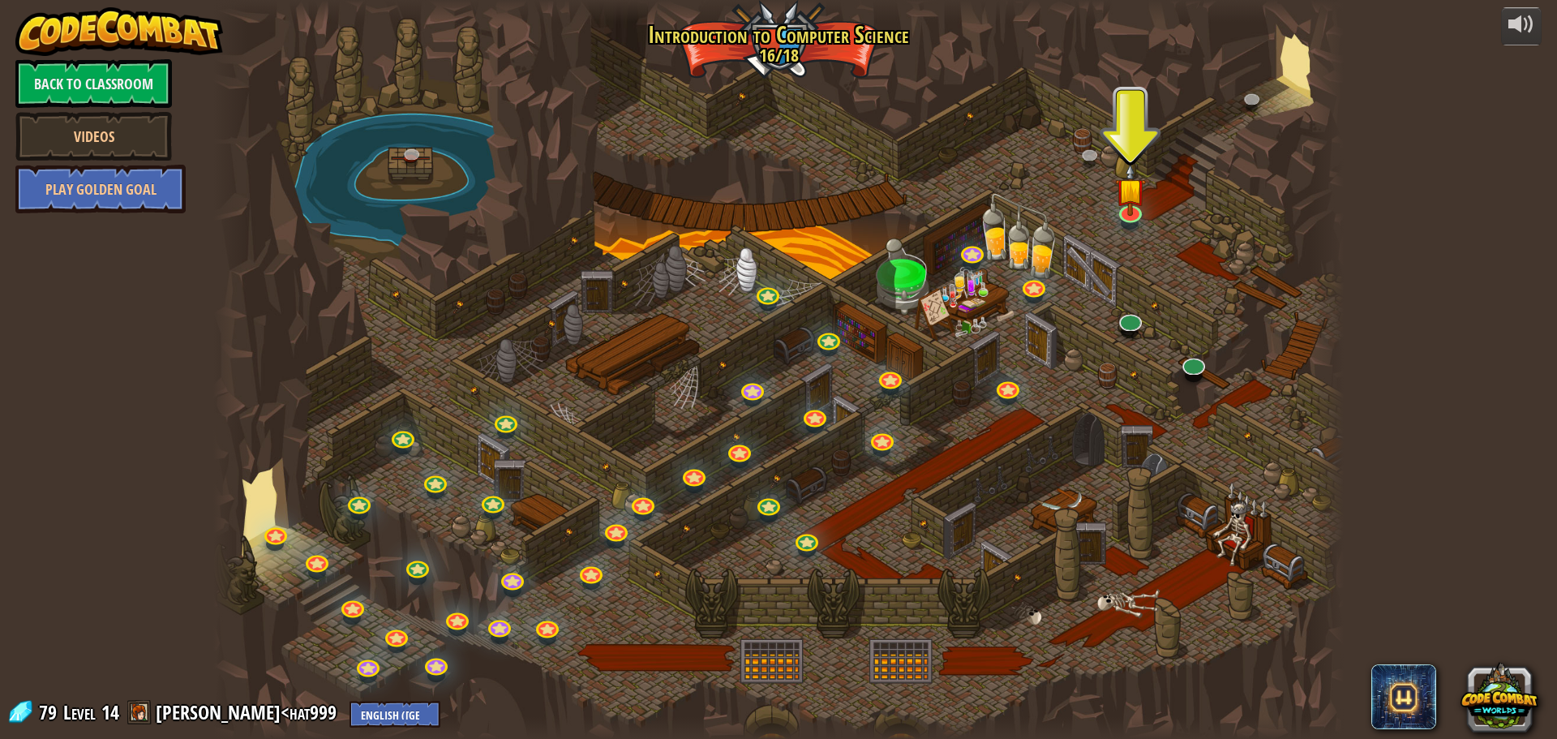
drag, startPoint x: 864, startPoint y: 483, endPoint x: 655, endPoint y: 460, distance: 210.6
click at [655, 460] on div at bounding box center [778, 369] width 1131 height 739
click at [1123, 328] on link at bounding box center [1129, 317] width 32 height 32
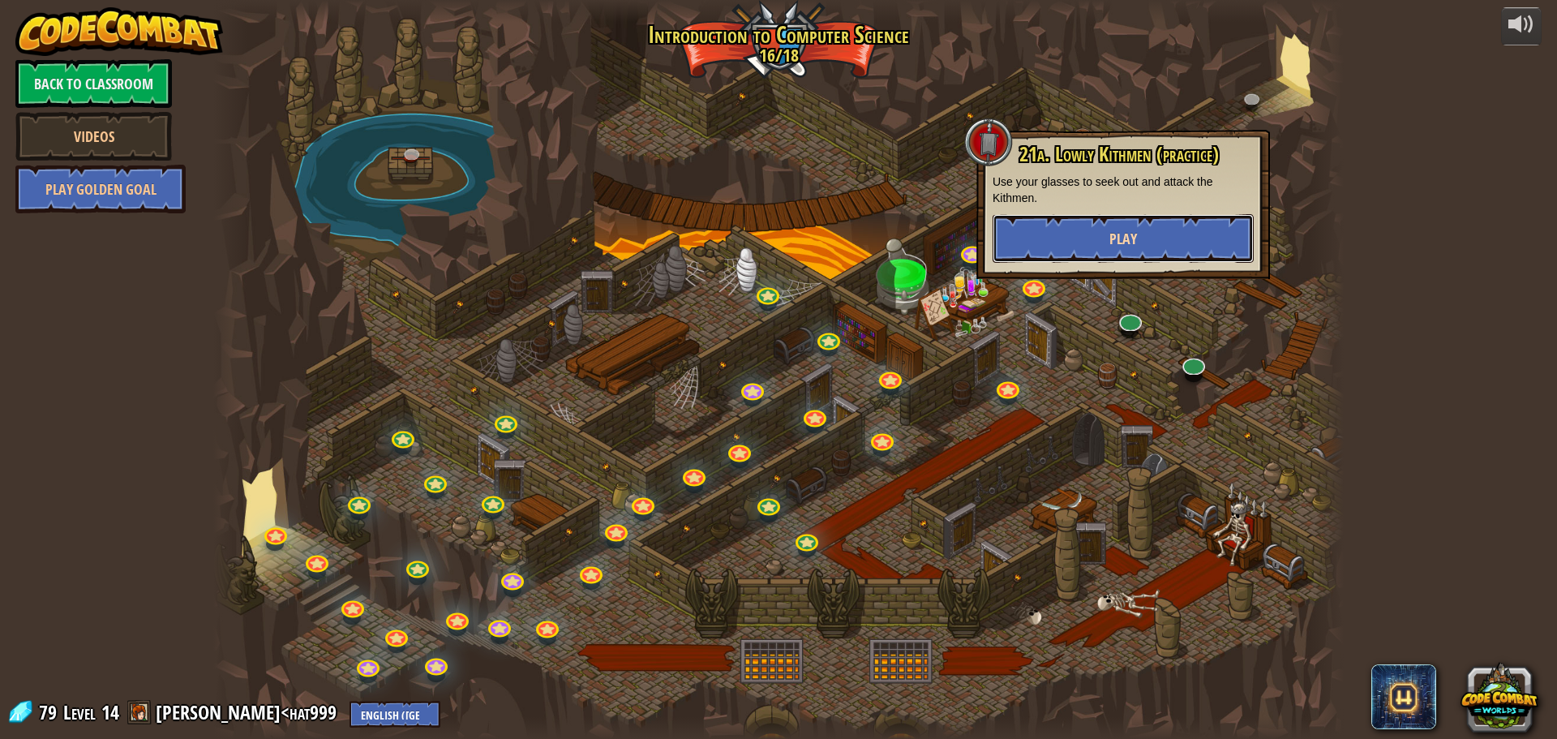
click at [1153, 233] on button "Play" at bounding box center [1123, 238] width 261 height 49
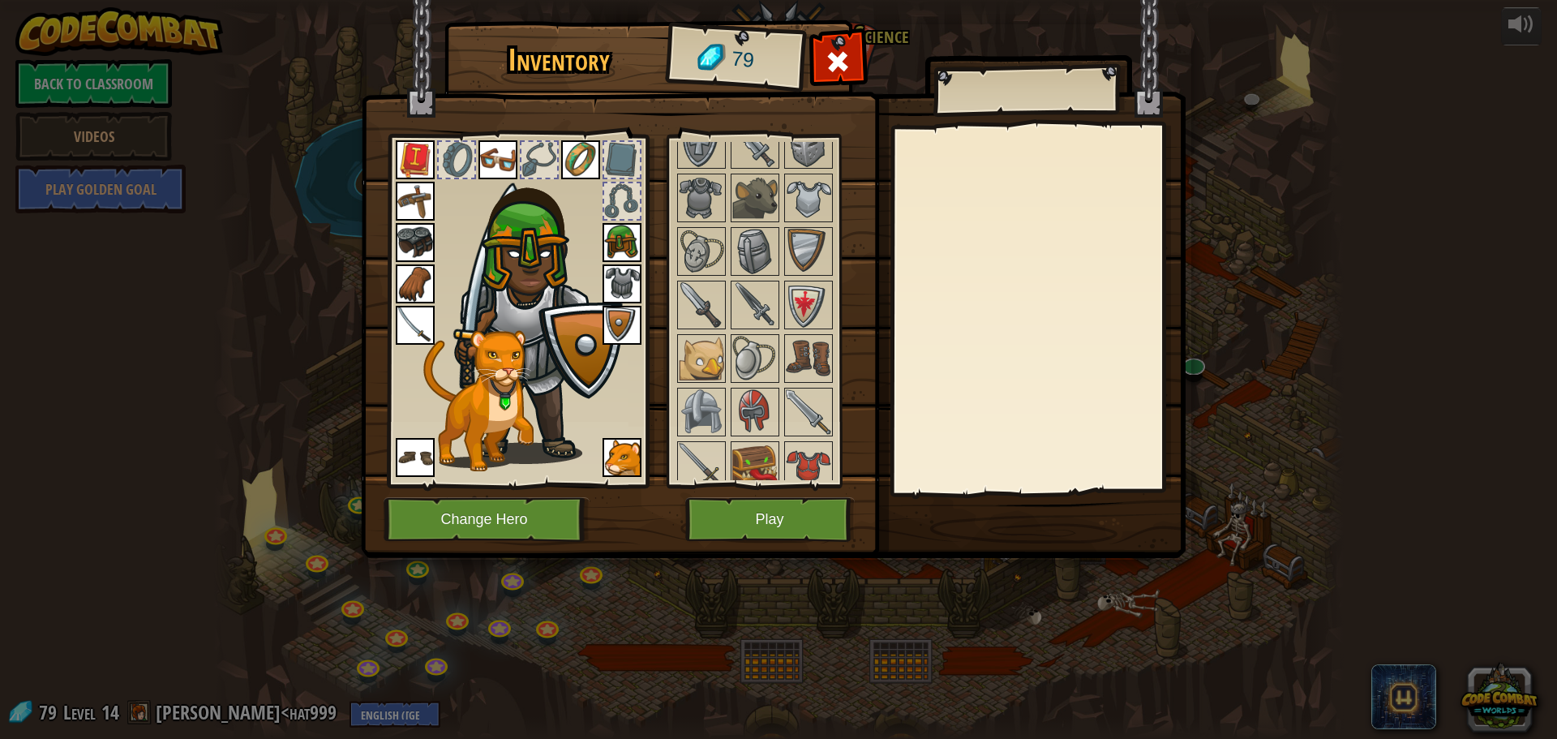
scroll to position [162, 0]
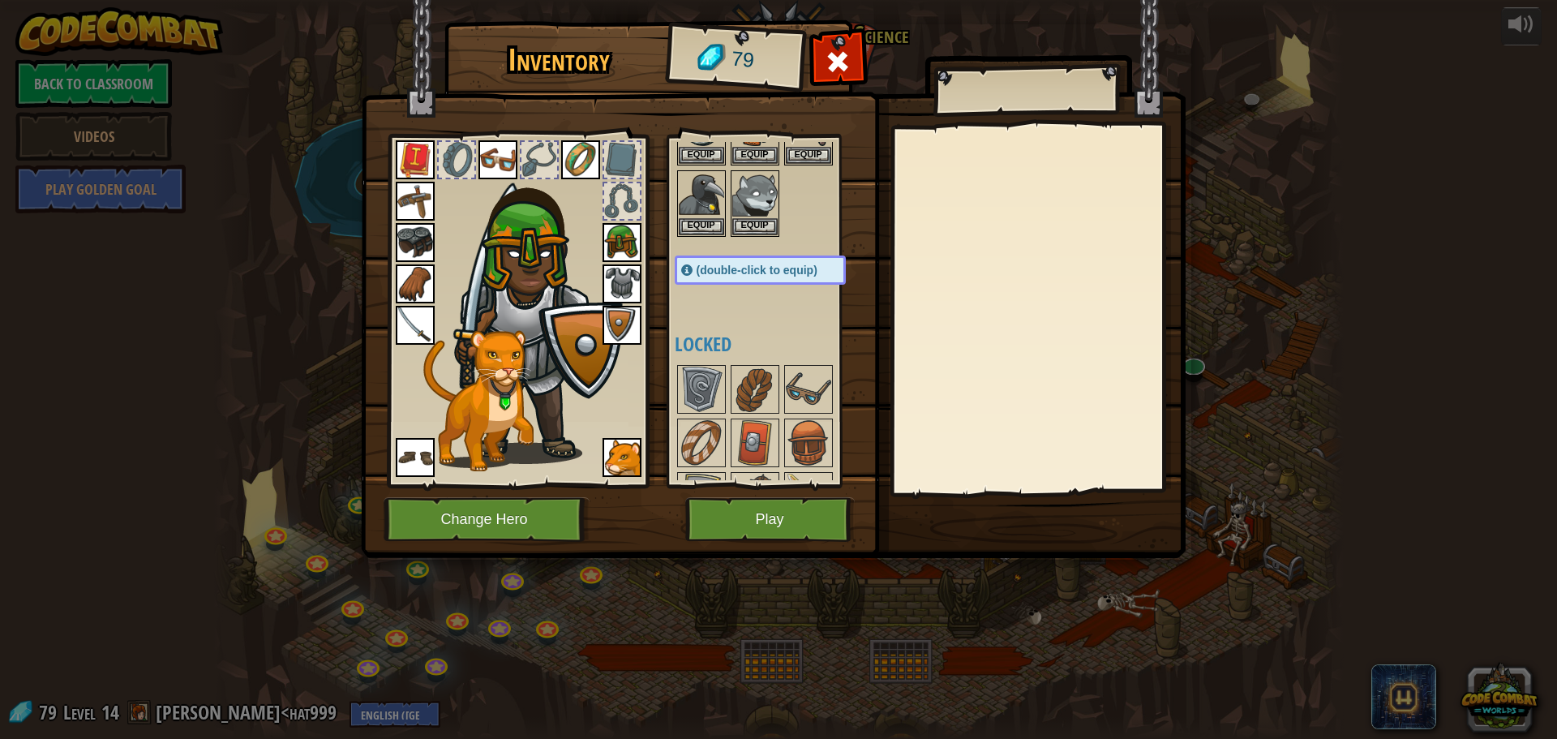
click at [710, 395] on img at bounding box center [701, 389] width 45 height 45
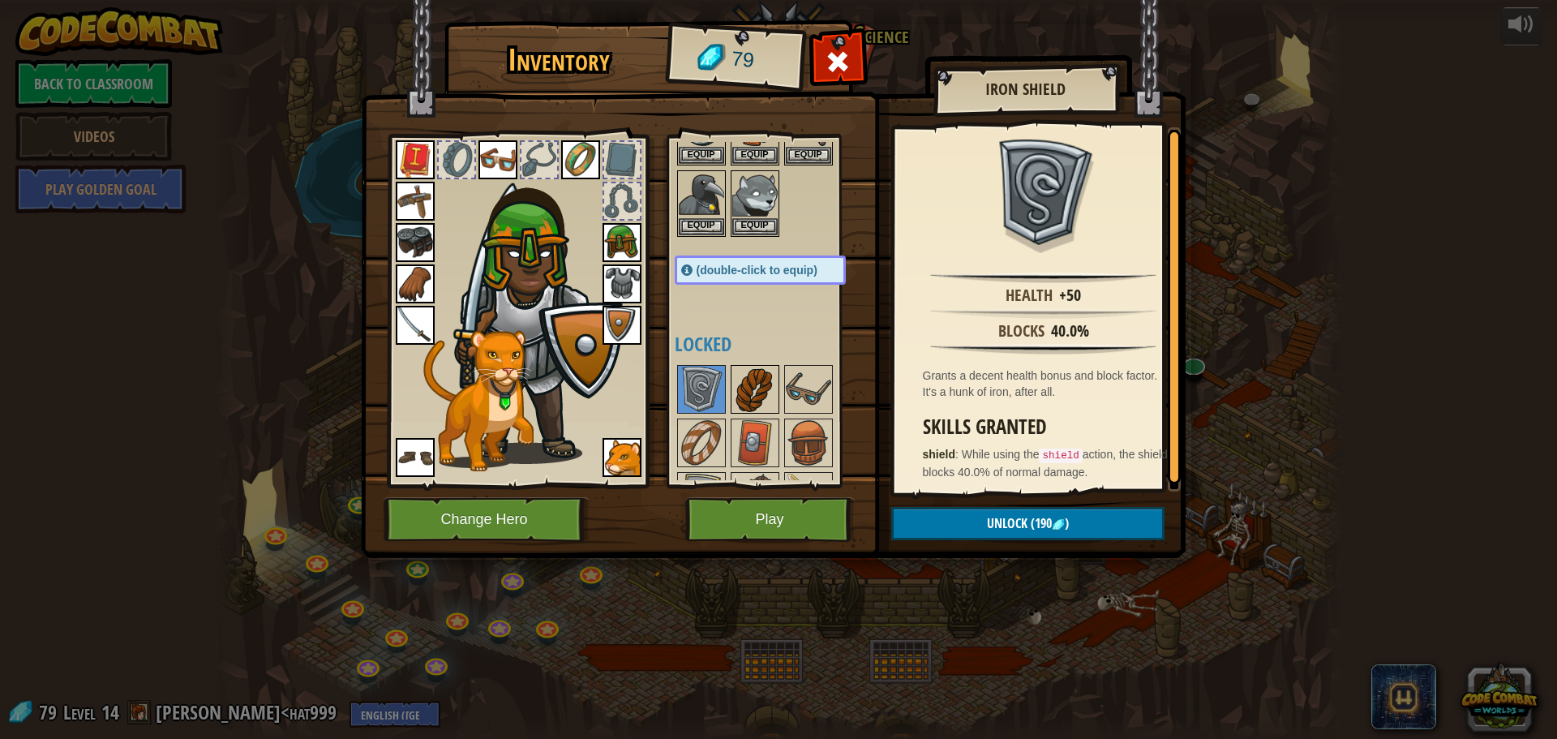
click at [745, 395] on img at bounding box center [754, 389] width 45 height 45
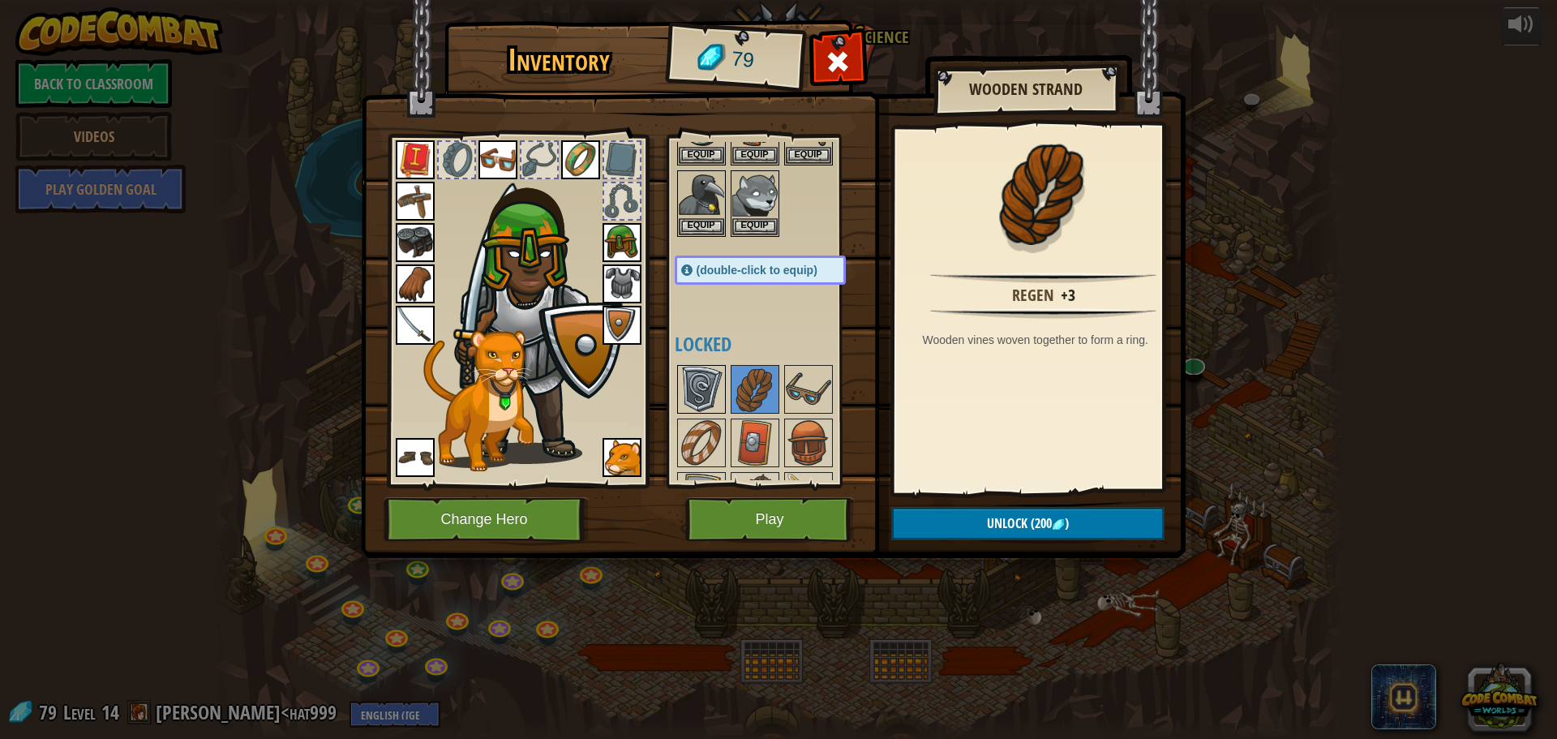
click at [693, 387] on img at bounding box center [701, 389] width 45 height 45
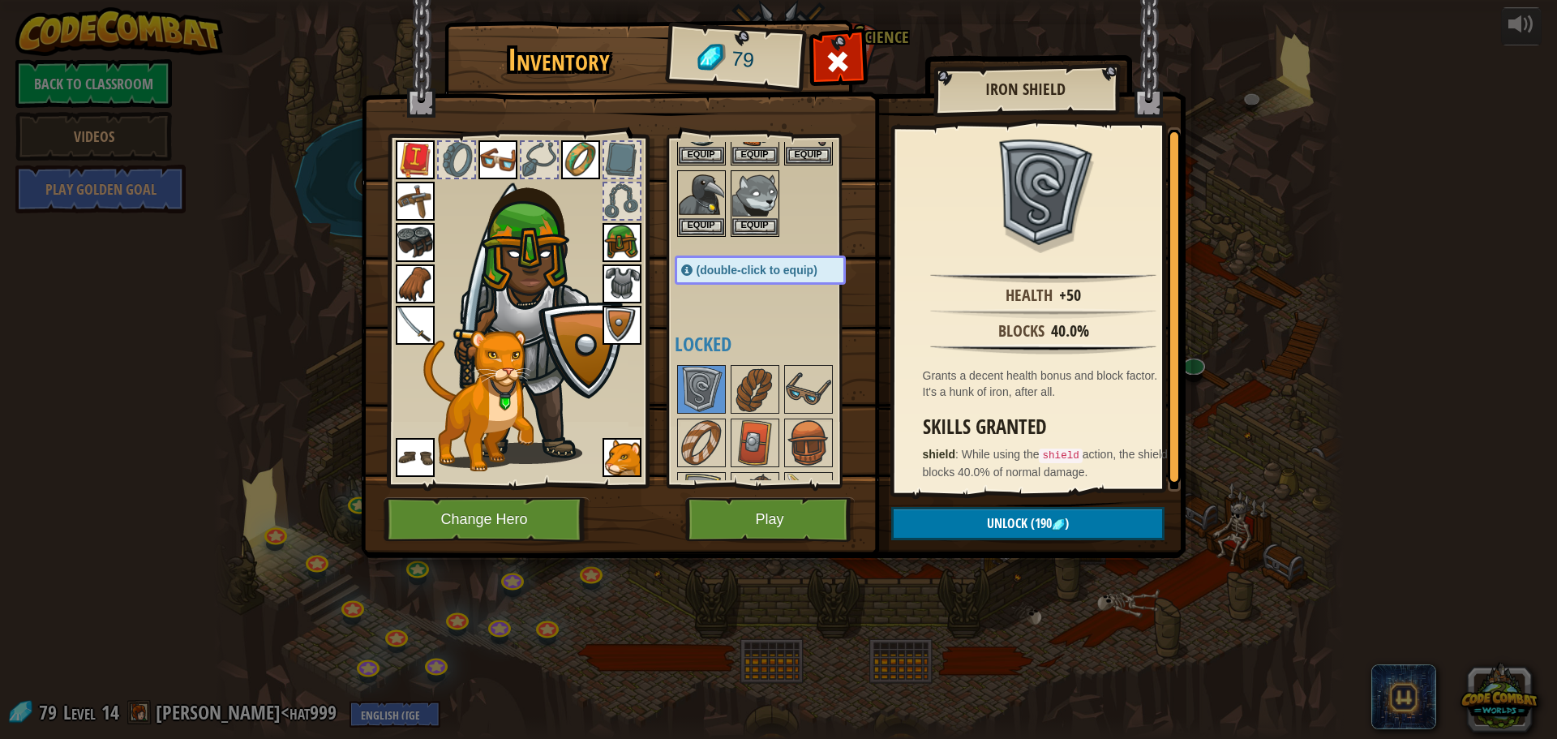
scroll to position [0, 0]
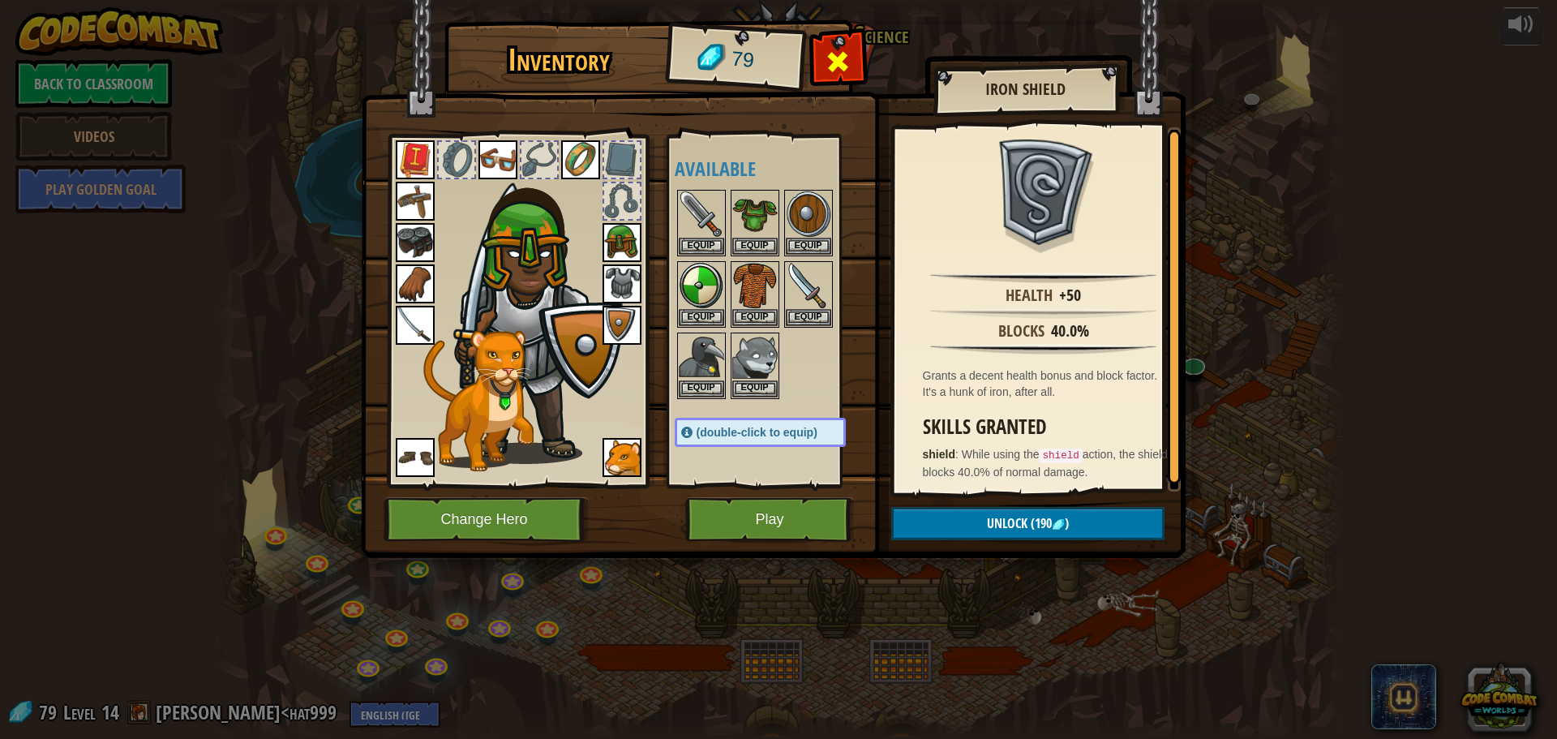
click at [836, 53] on span at bounding box center [838, 62] width 26 height 26
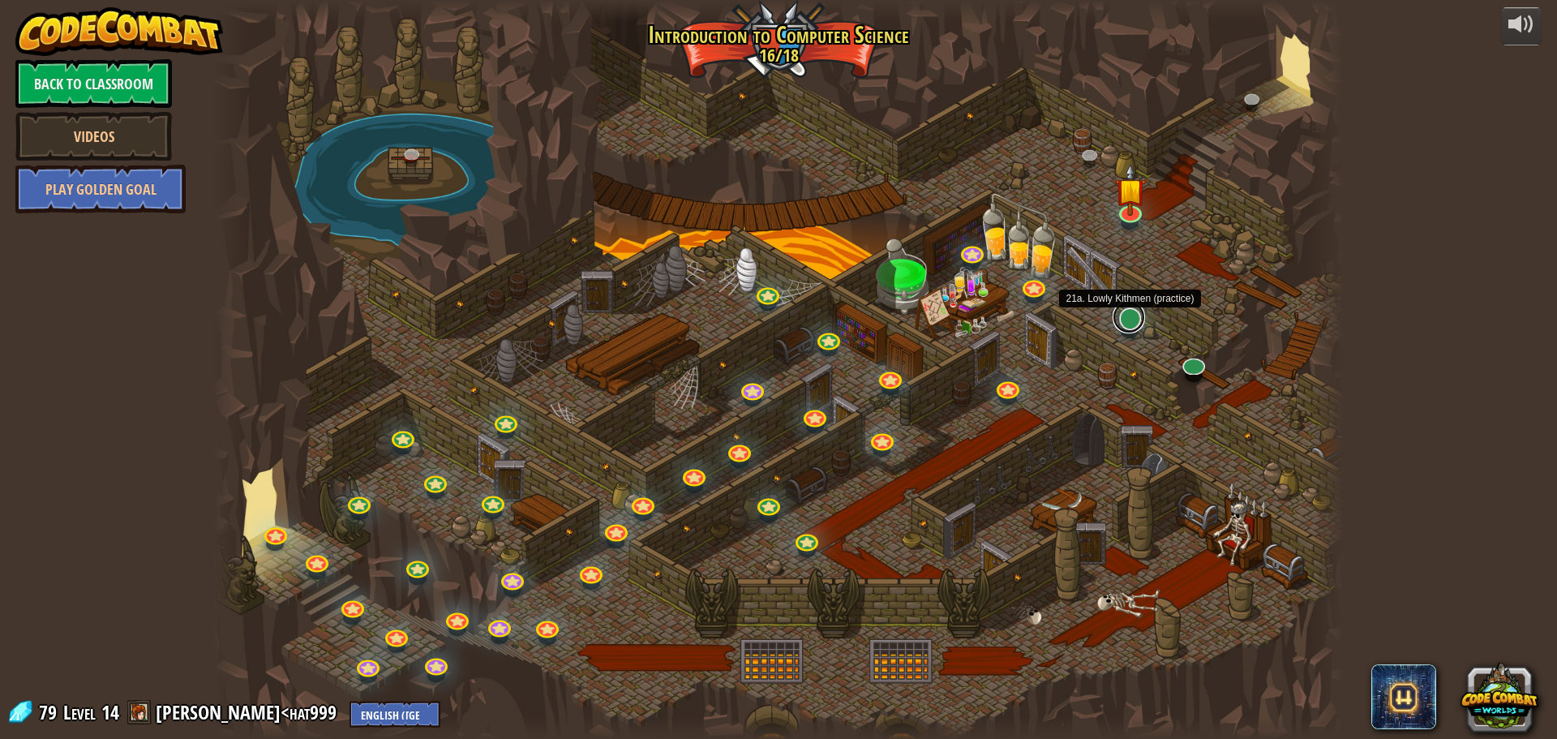
click at [1129, 325] on link at bounding box center [1129, 317] width 32 height 32
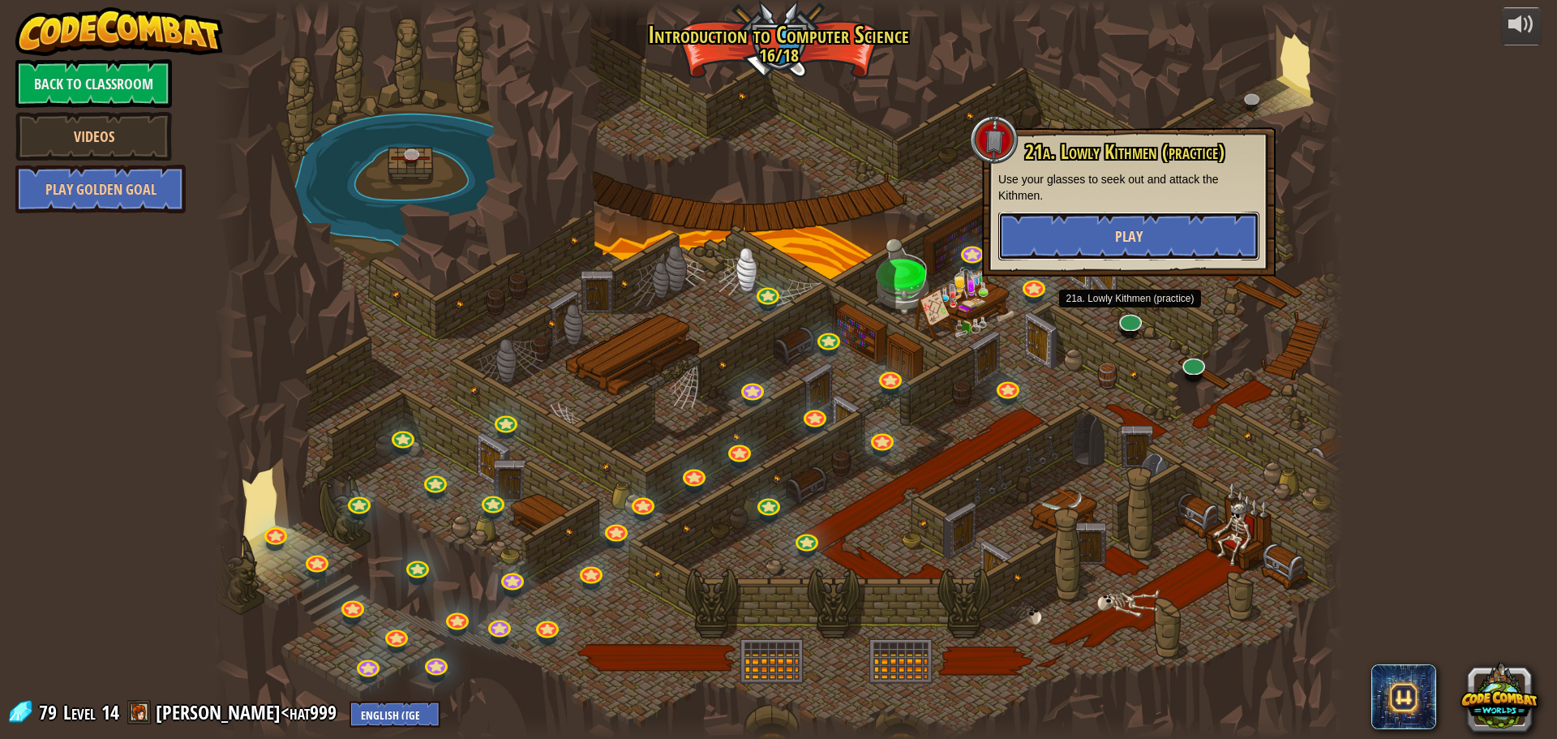
click at [1106, 251] on button "Play" at bounding box center [1128, 236] width 261 height 49
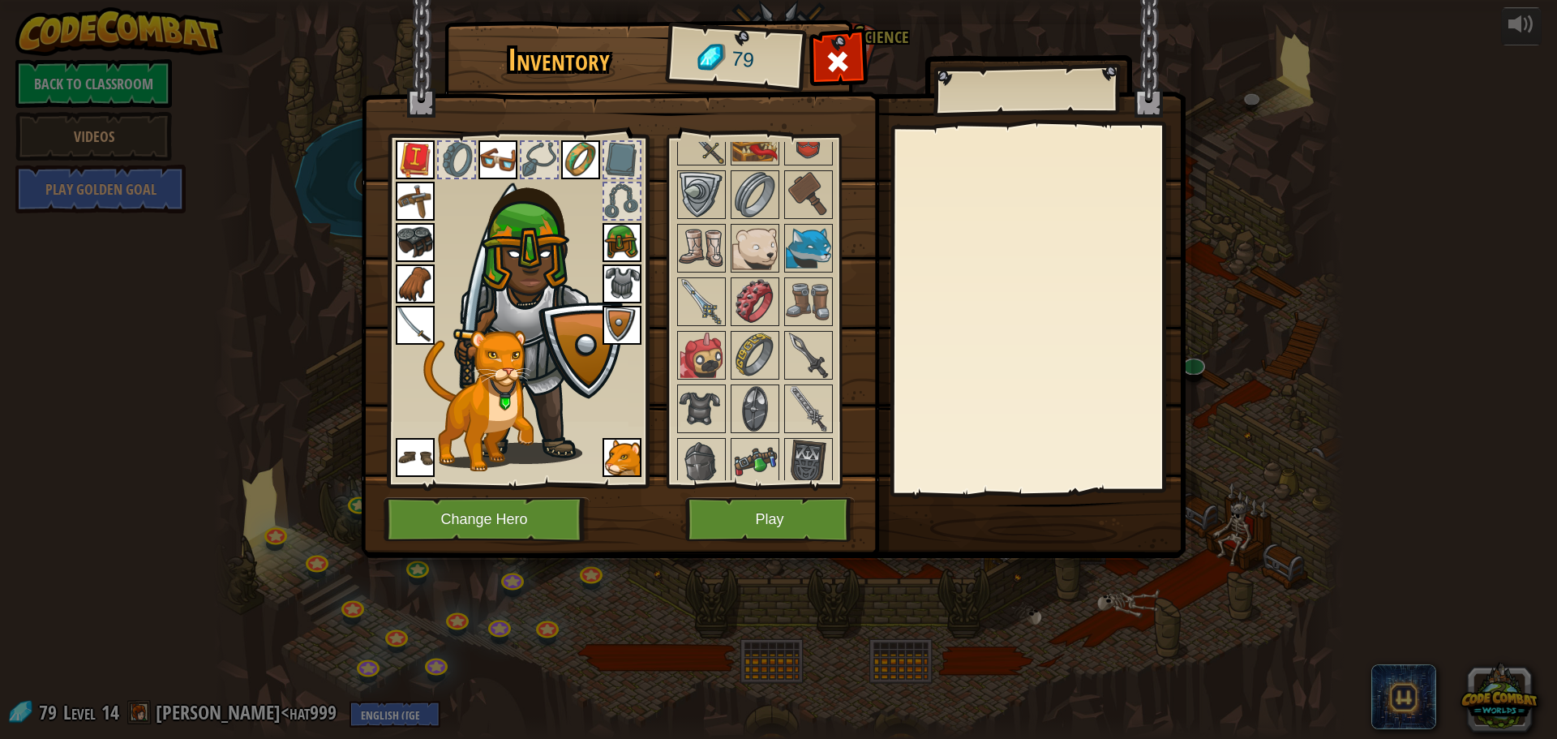
scroll to position [1054, 0]
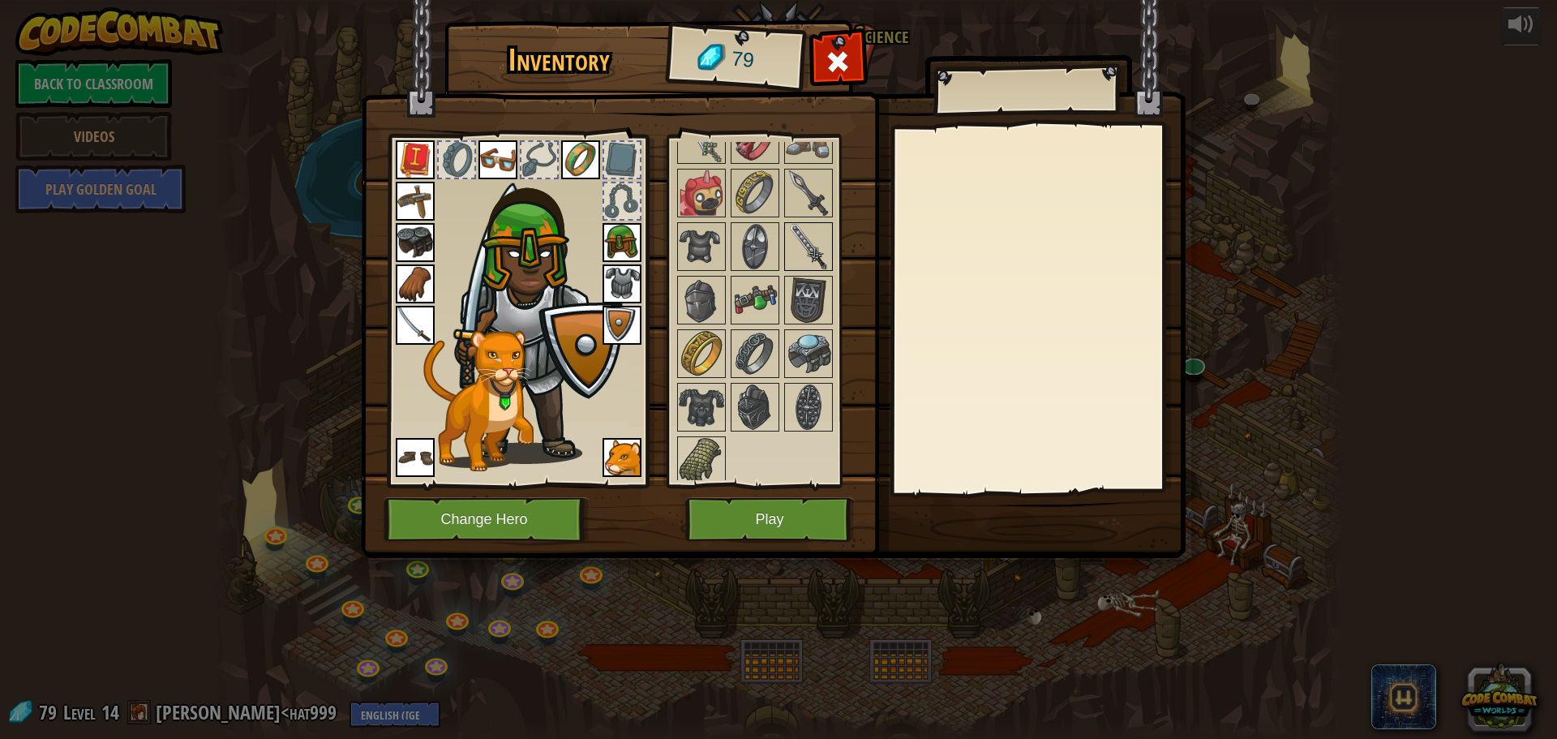
click at [787, 253] on img at bounding box center [808, 246] width 45 height 45
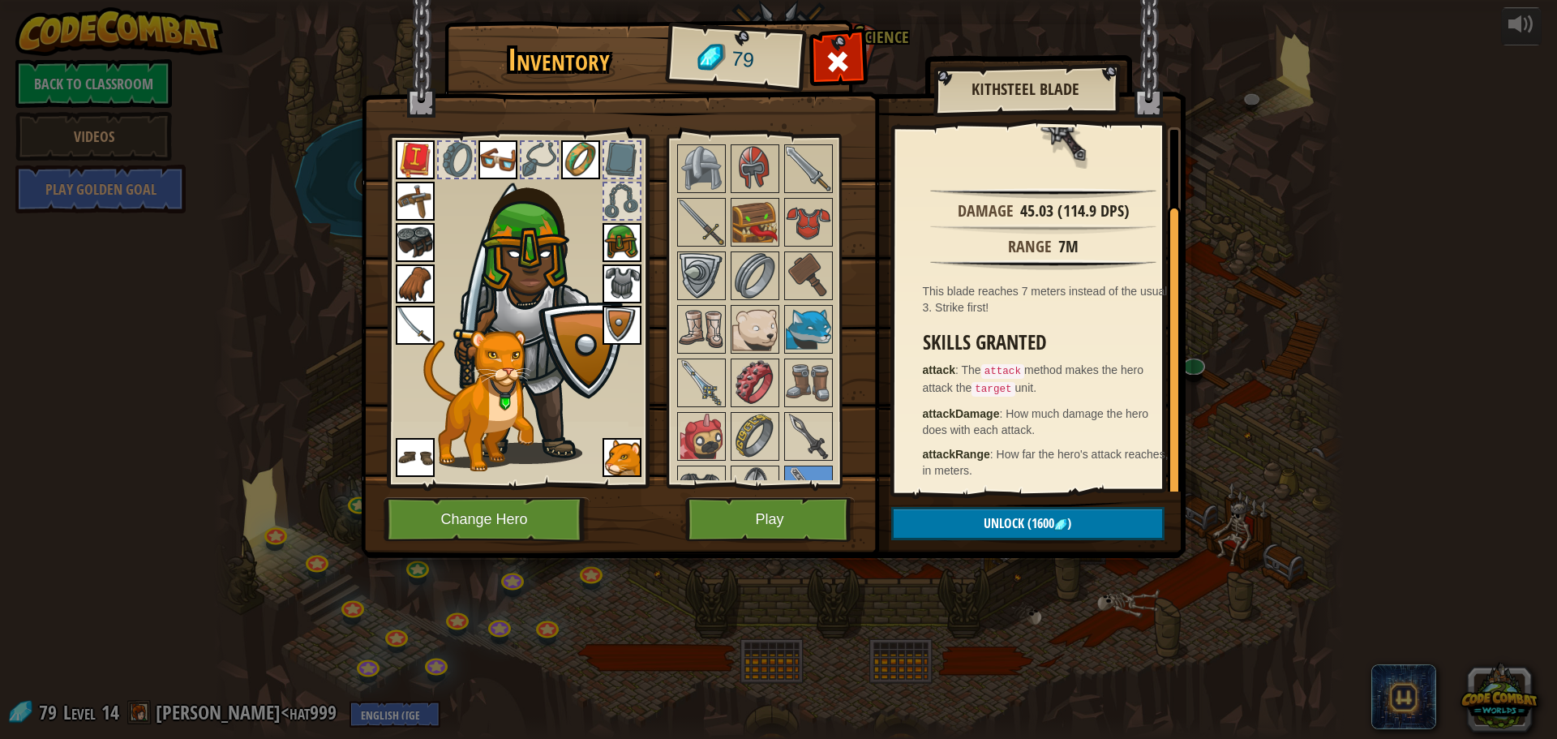
scroll to position [649, 0]
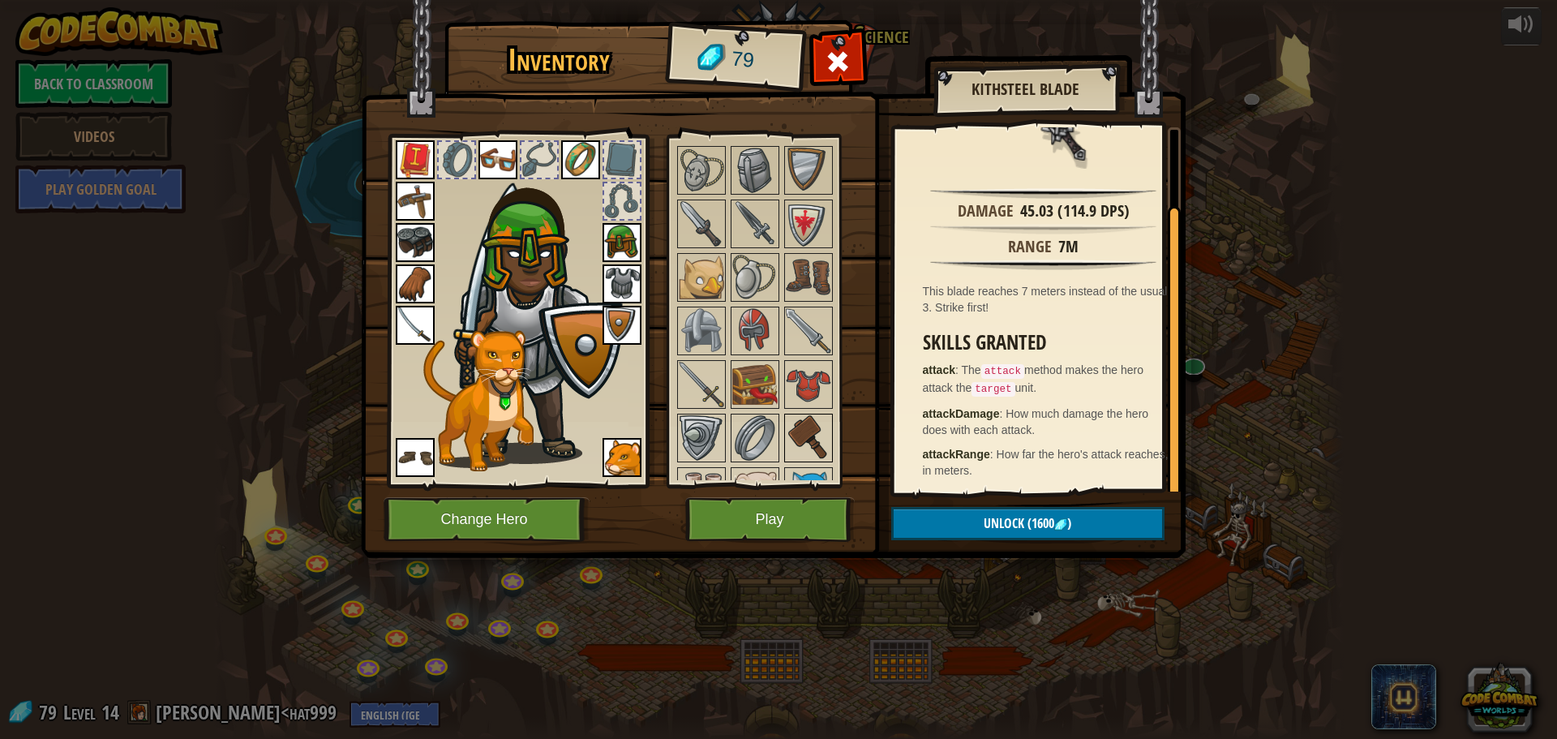
click at [806, 437] on img at bounding box center [808, 437] width 45 height 45
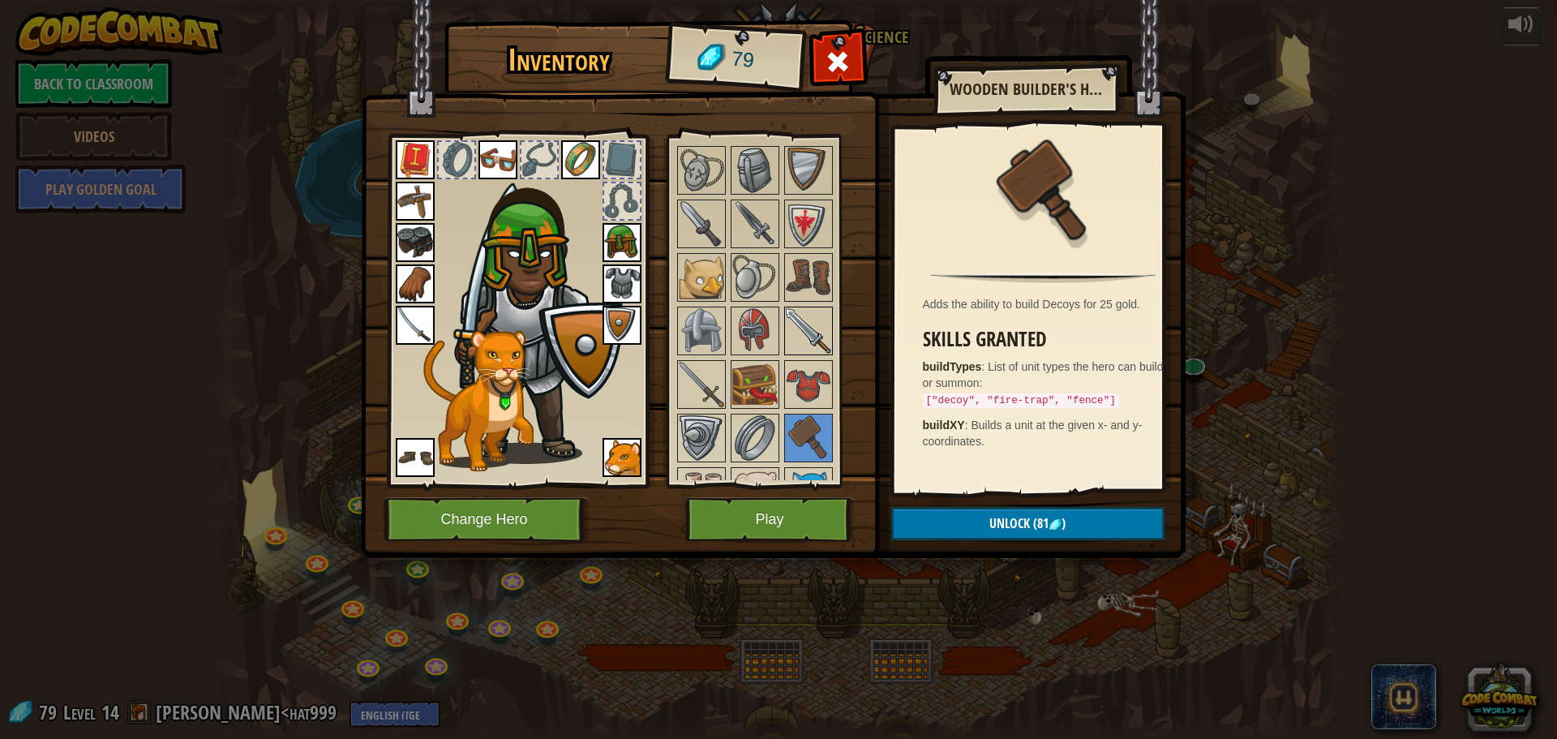
click at [790, 321] on img at bounding box center [808, 330] width 45 height 45
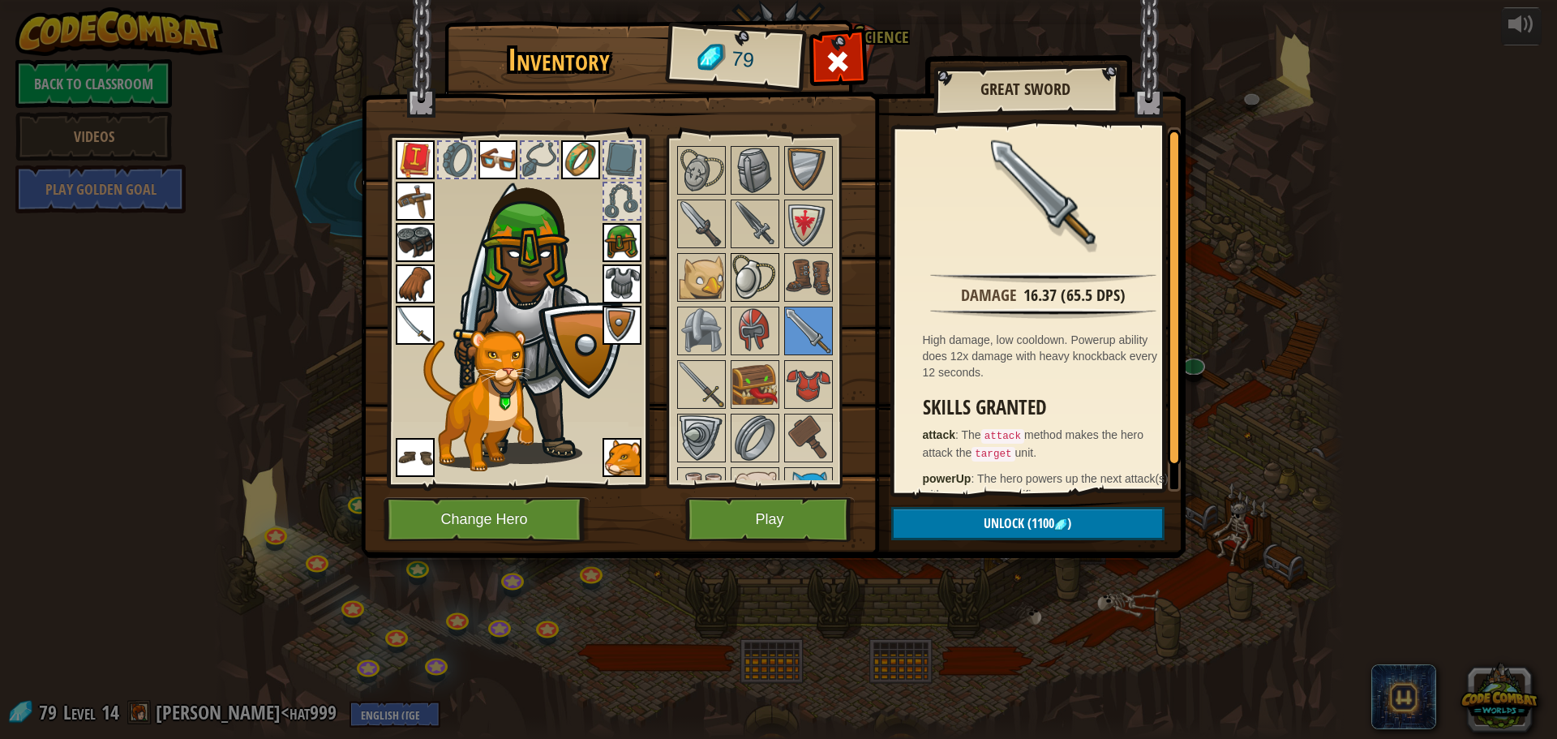
click at [753, 277] on img at bounding box center [754, 277] width 45 height 45
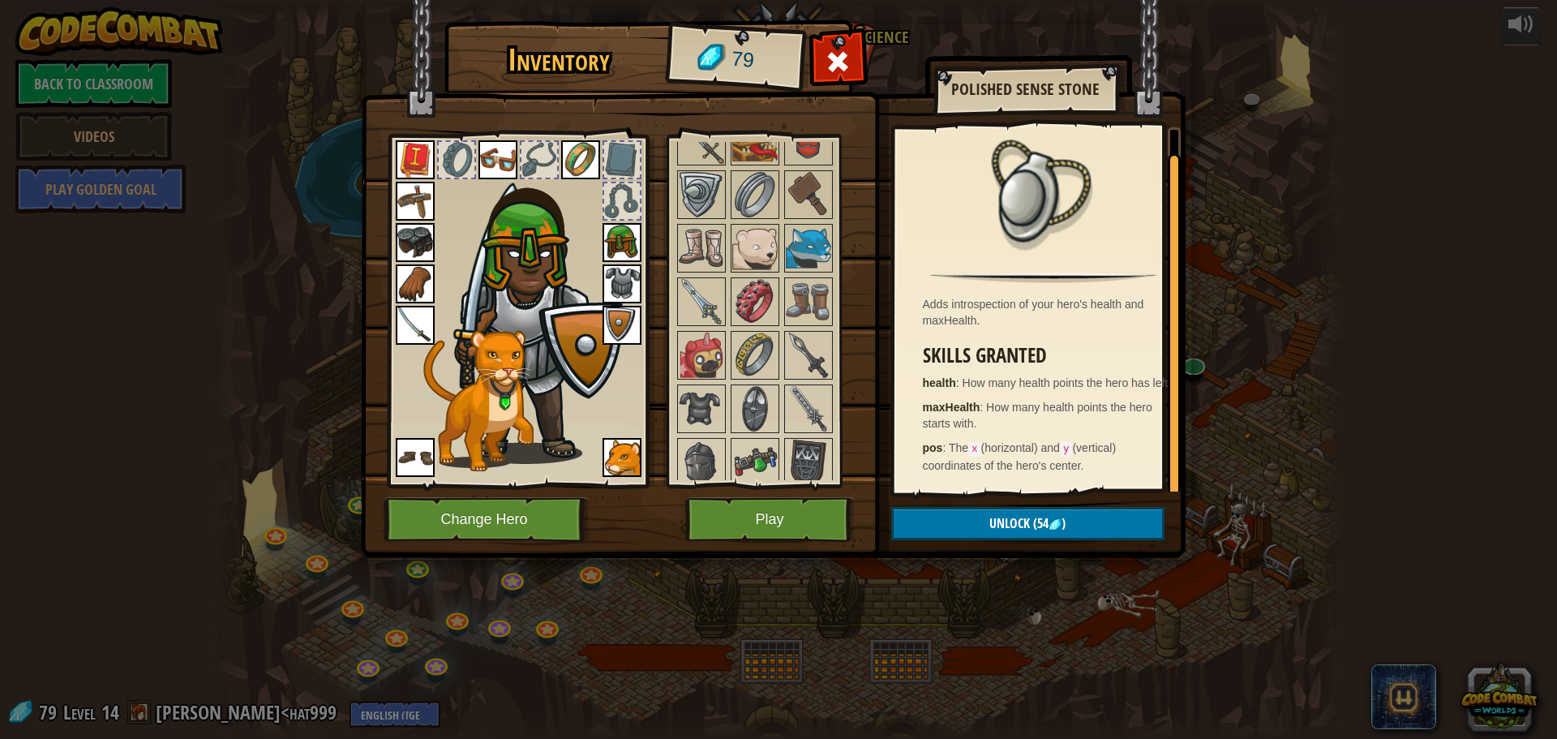
scroll to position [1062, 0]
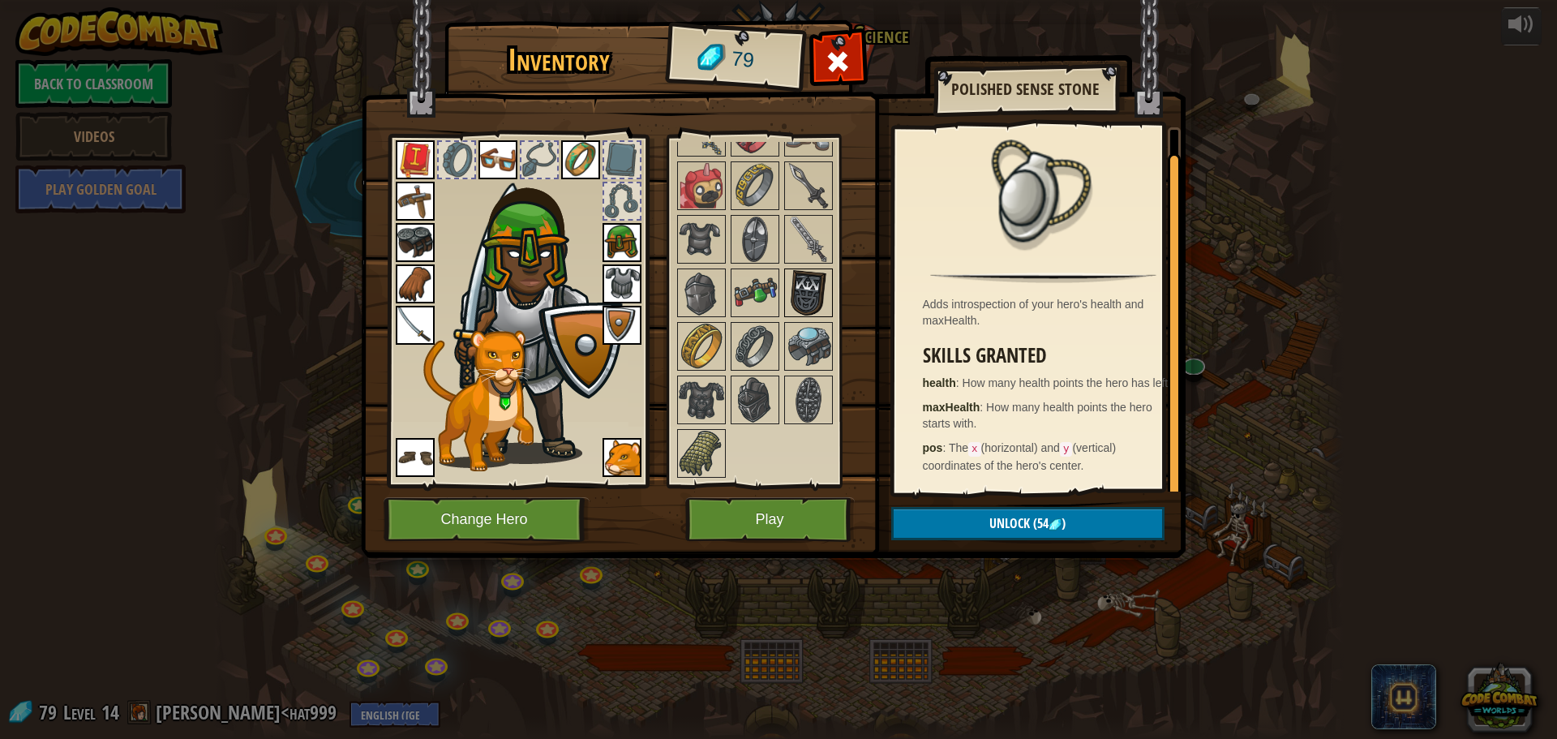
click at [805, 298] on img at bounding box center [808, 292] width 45 height 45
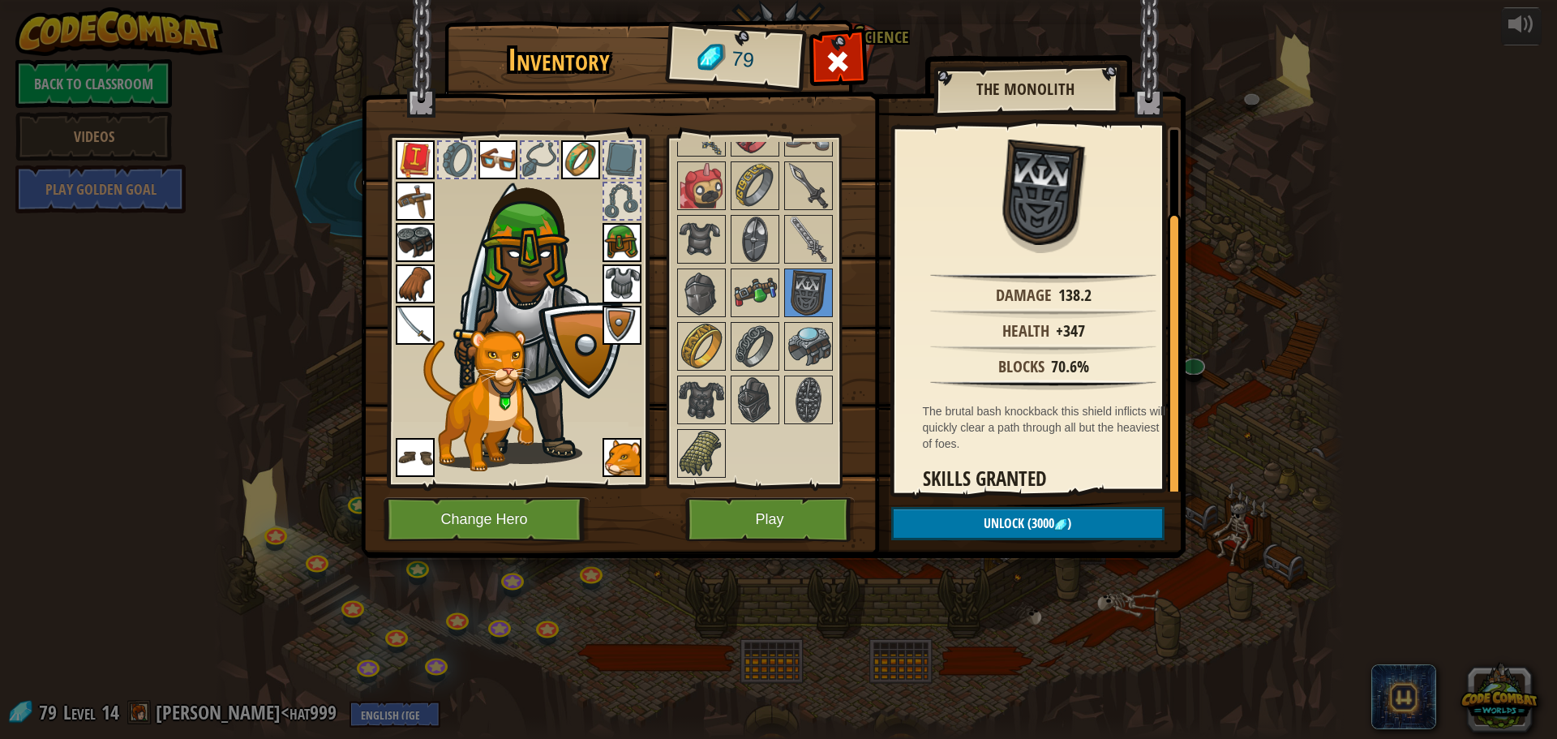
scroll to position [96, 0]
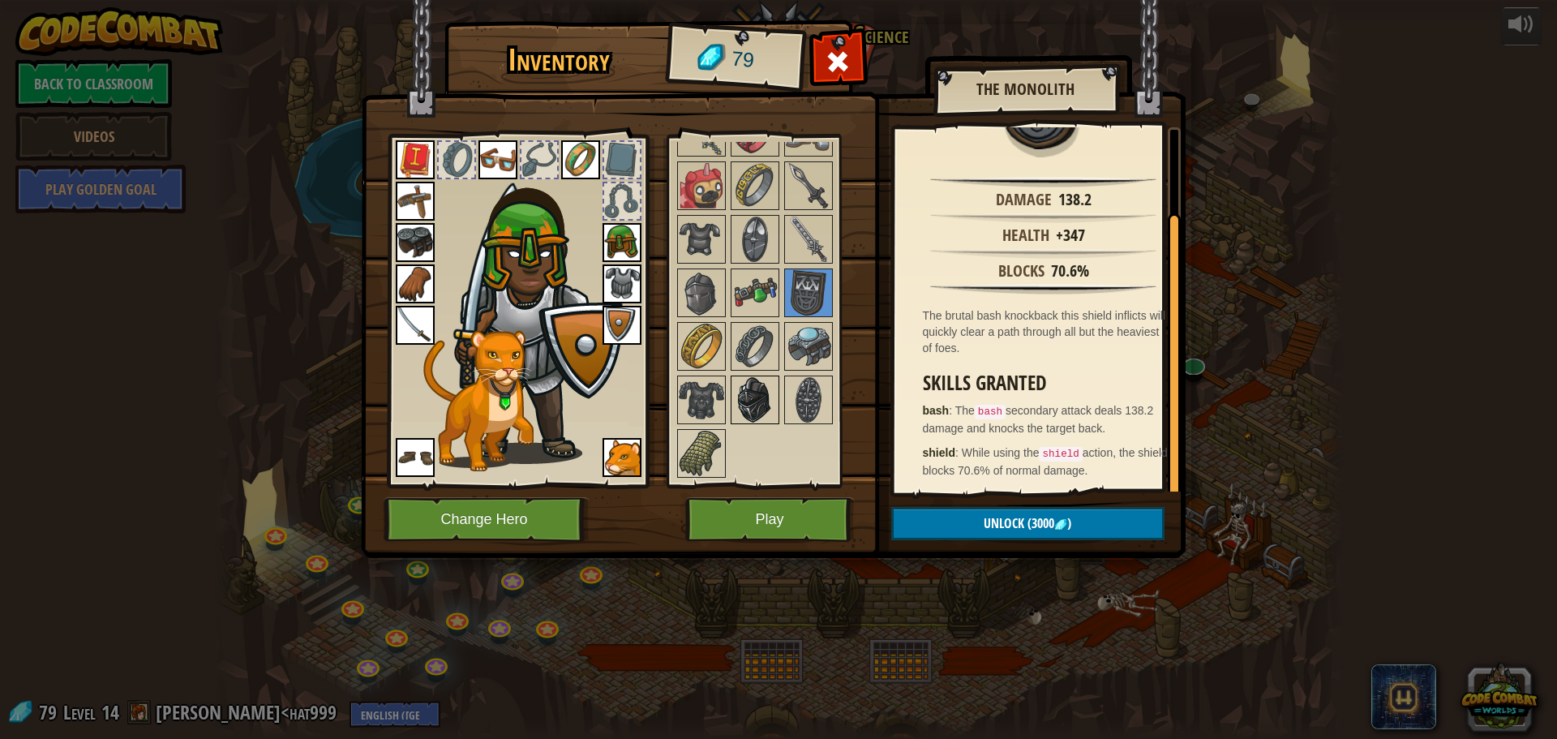
click at [742, 393] on img at bounding box center [754, 399] width 45 height 45
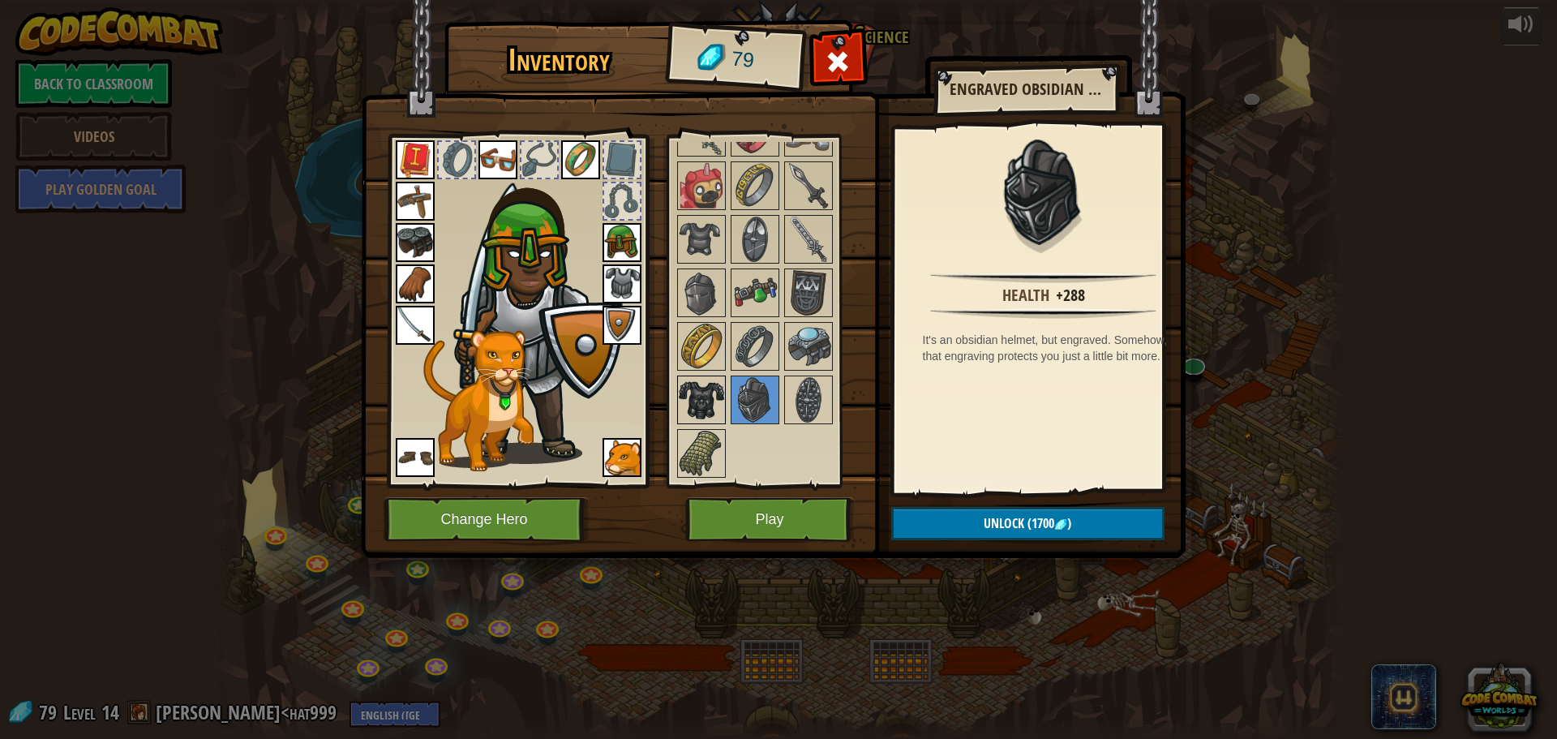
click at [696, 397] on img at bounding box center [701, 399] width 45 height 45
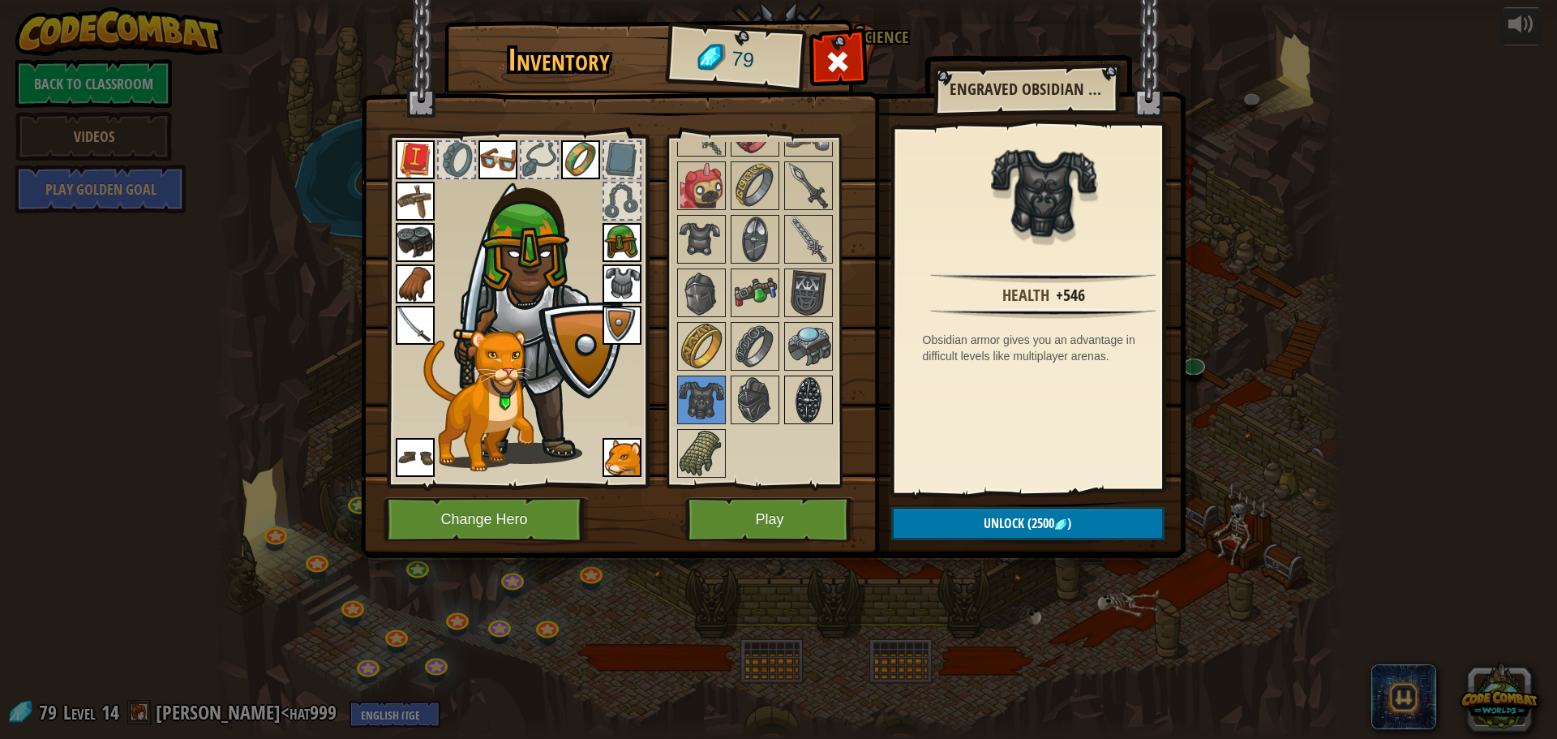
click at [806, 407] on img at bounding box center [808, 399] width 45 height 45
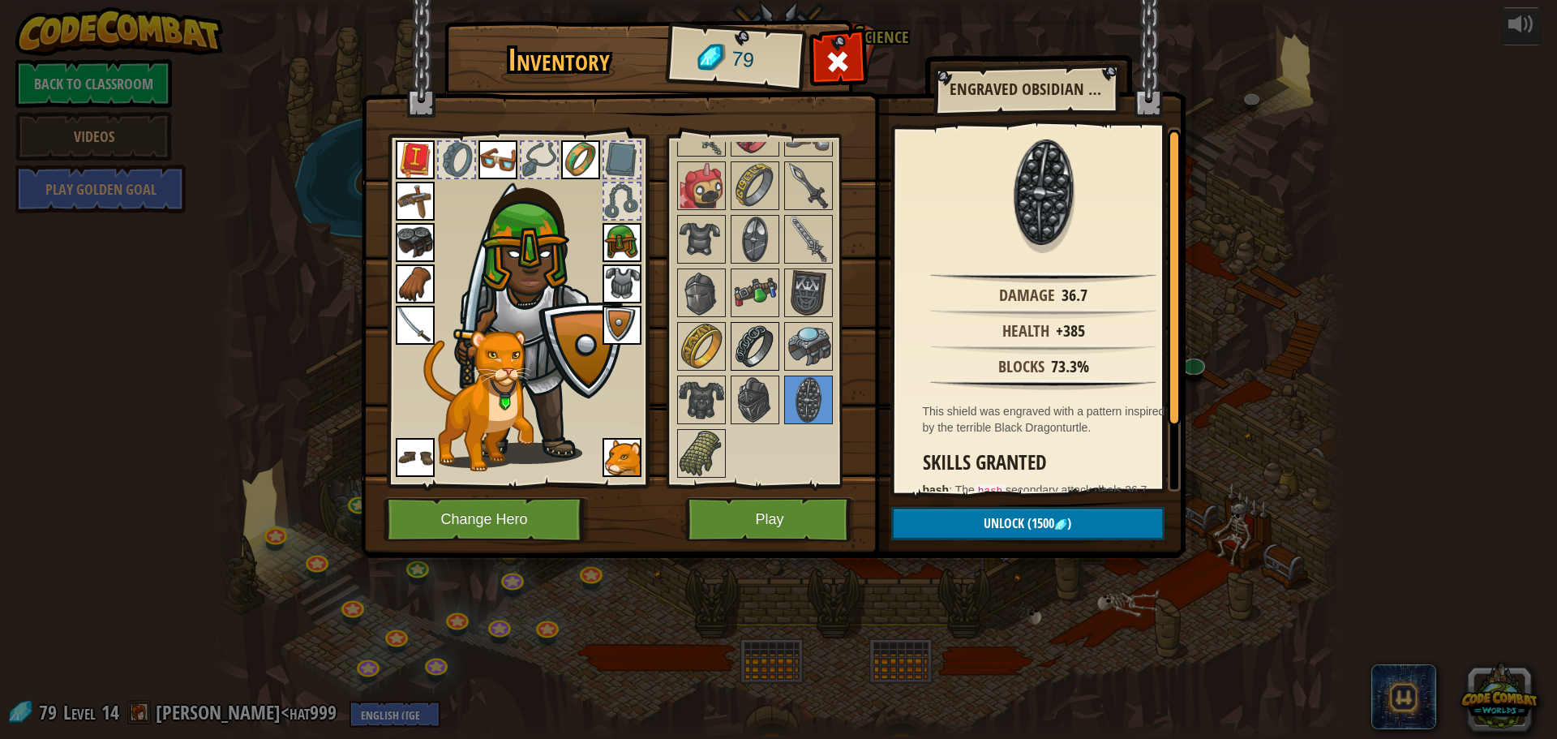
click at [758, 357] on img at bounding box center [754, 346] width 45 height 45
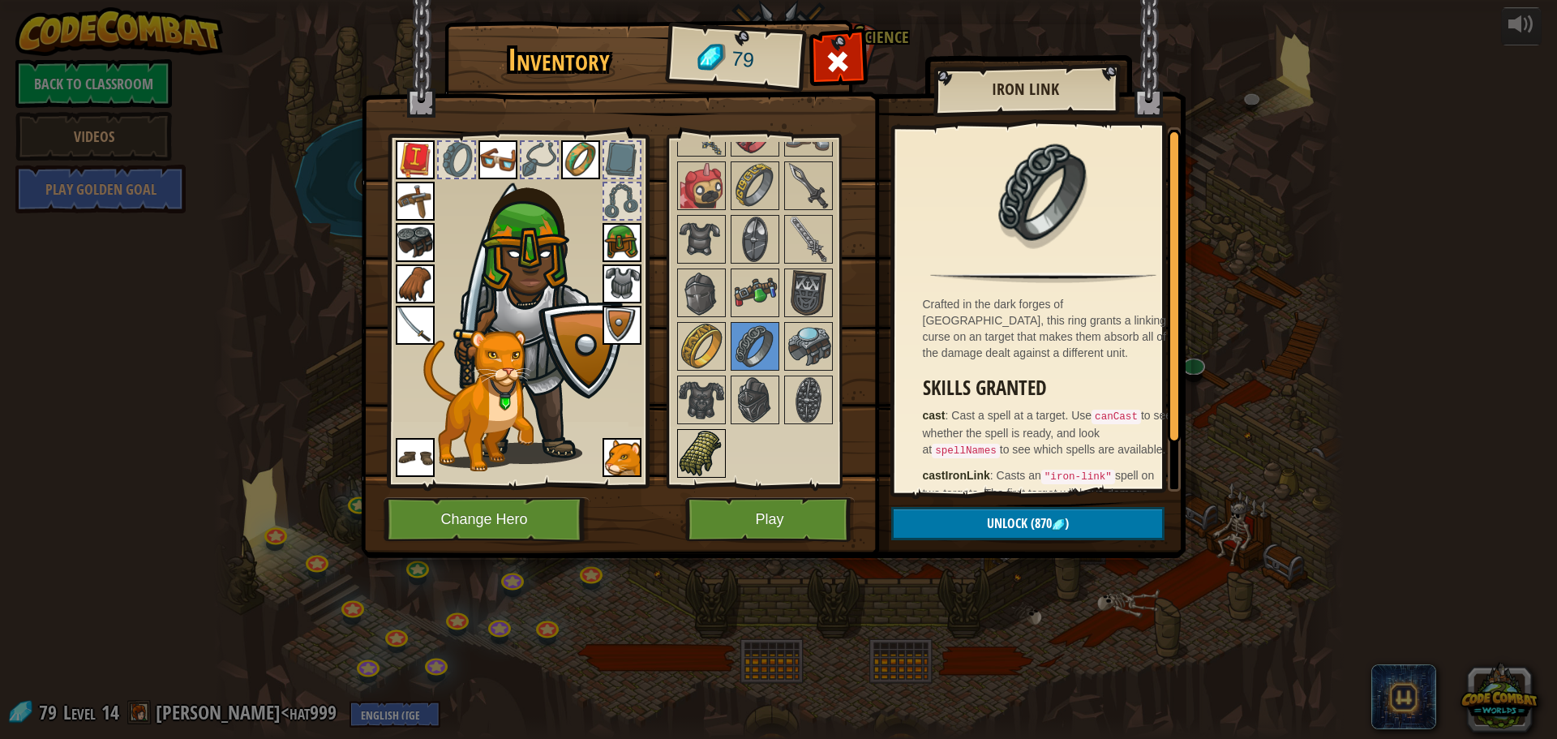
click at [703, 463] on img at bounding box center [701, 453] width 45 height 45
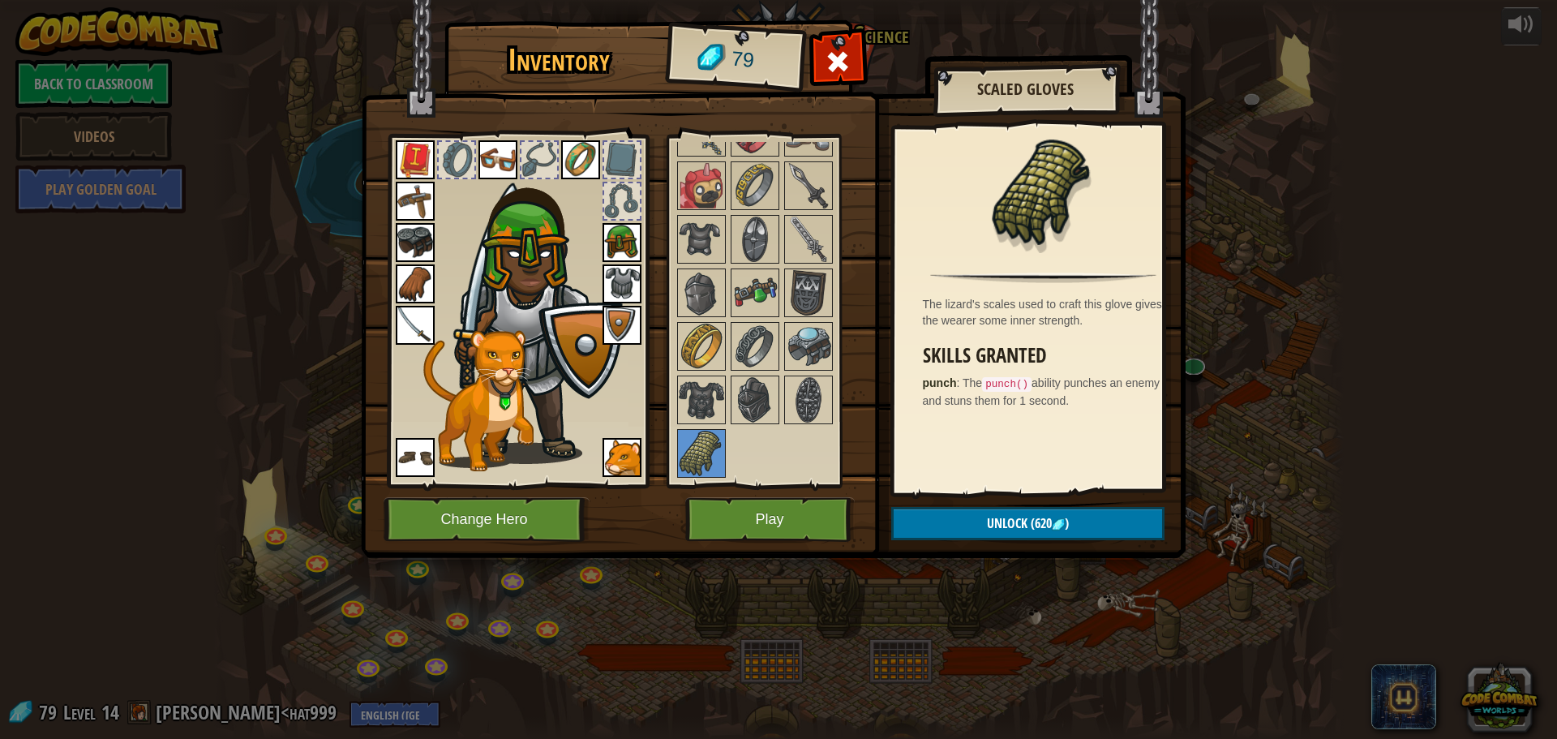
click at [698, 592] on div "Inventory 79 Available Equip Equip Equip Equip Equip Equip Equip Equip Equip Eq…" at bounding box center [778, 369] width 1557 height 739
click at [847, 55] on span at bounding box center [838, 62] width 26 height 26
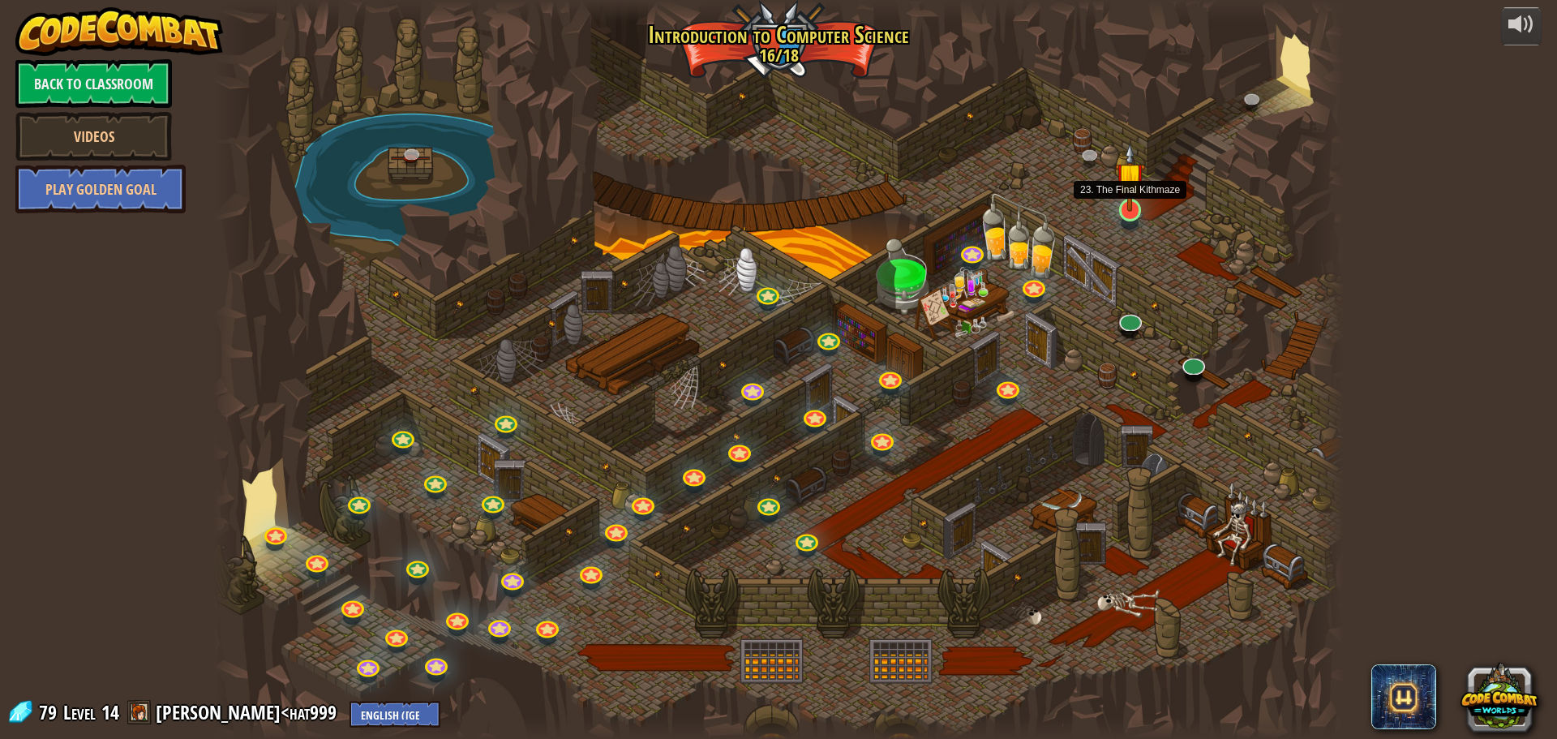
click at [1131, 210] on img at bounding box center [1130, 177] width 30 height 69
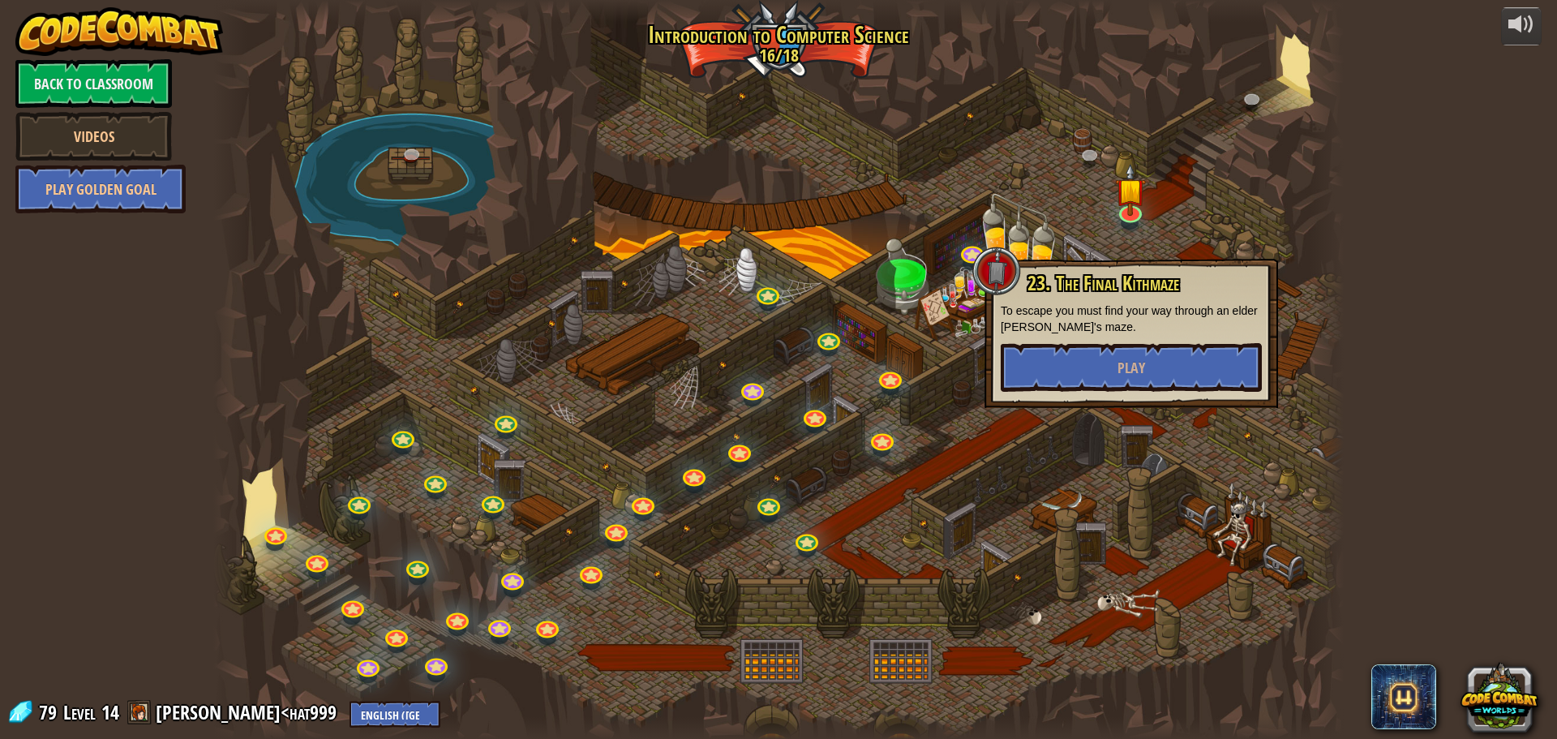
click at [1039, 191] on div at bounding box center [778, 369] width 1131 height 739
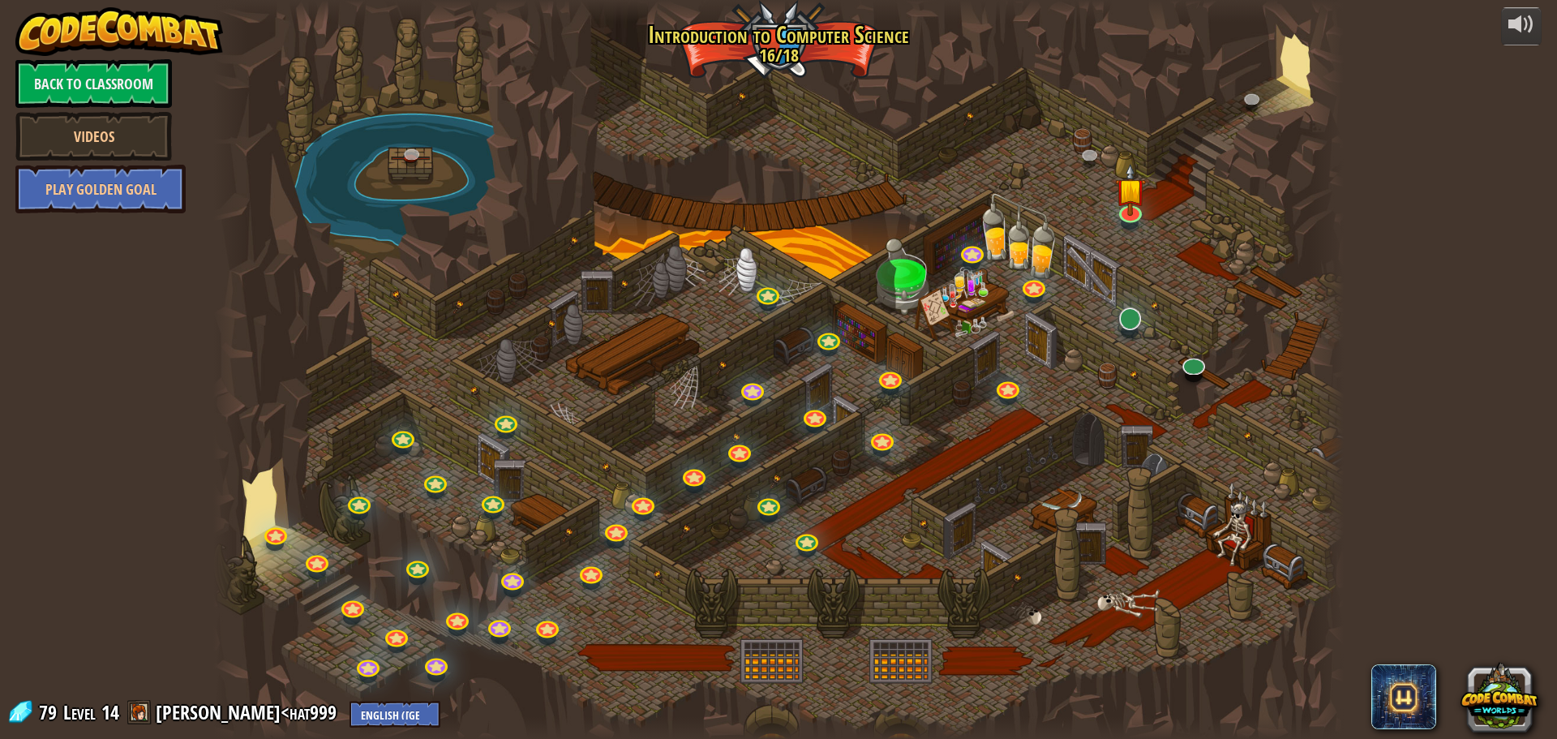
click at [1137, 330] on div "25. Kithgard Gates (Locked) Escape the Kithgard dungeons, and don't let the gua…" at bounding box center [778, 369] width 1131 height 739
click at [1131, 323] on link at bounding box center [1129, 317] width 32 height 32
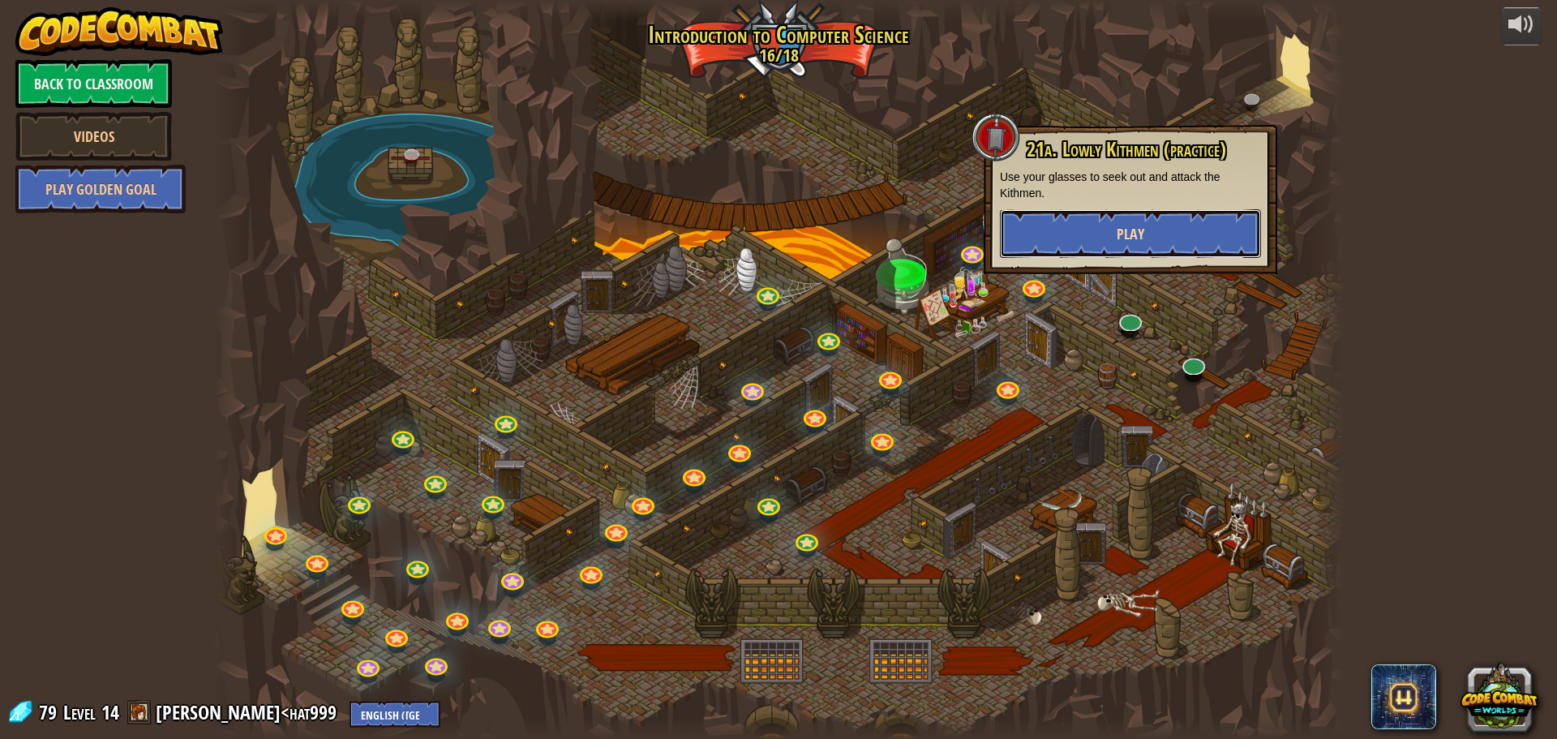
click at [1126, 254] on button "Play" at bounding box center [1130, 233] width 261 height 49
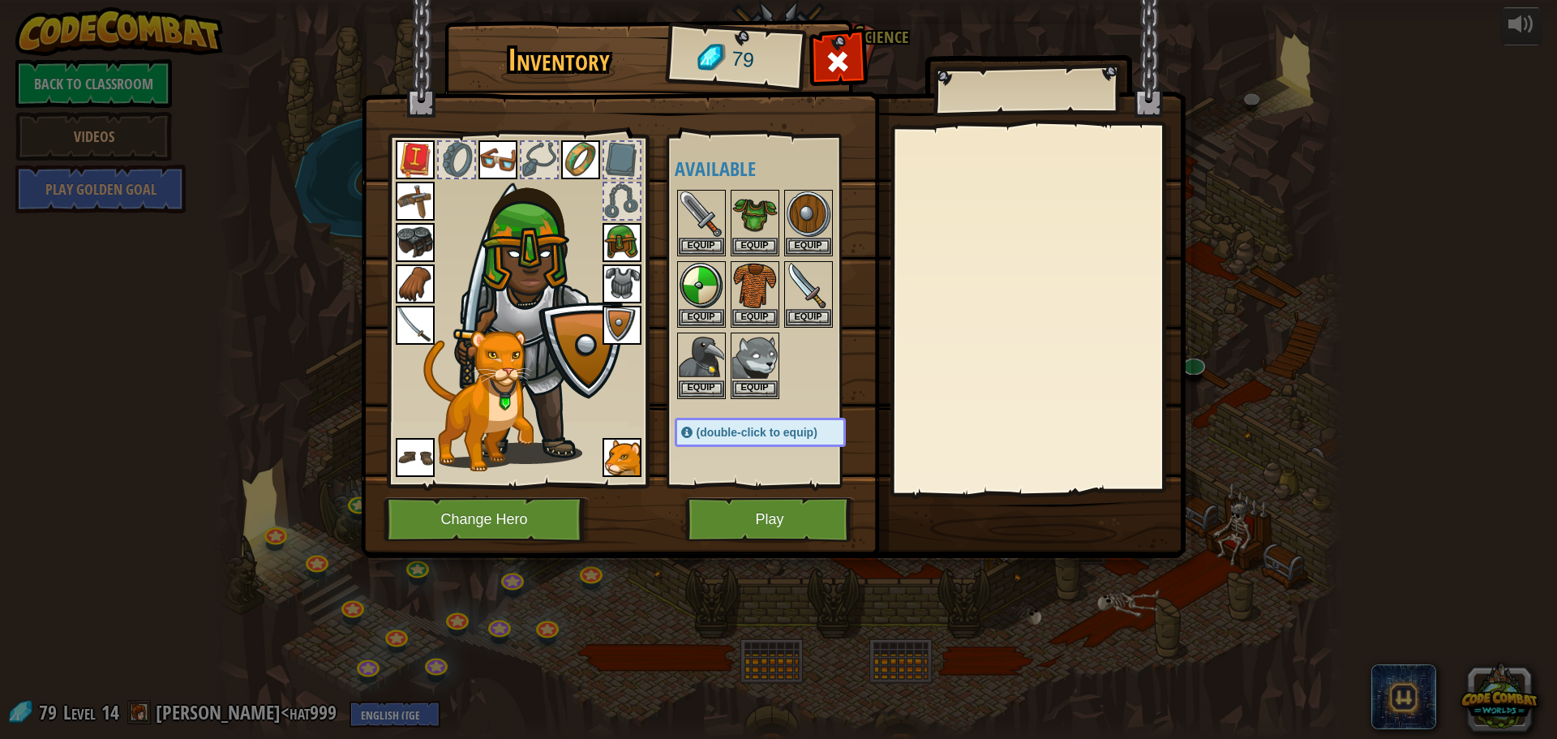
scroll to position [406, 0]
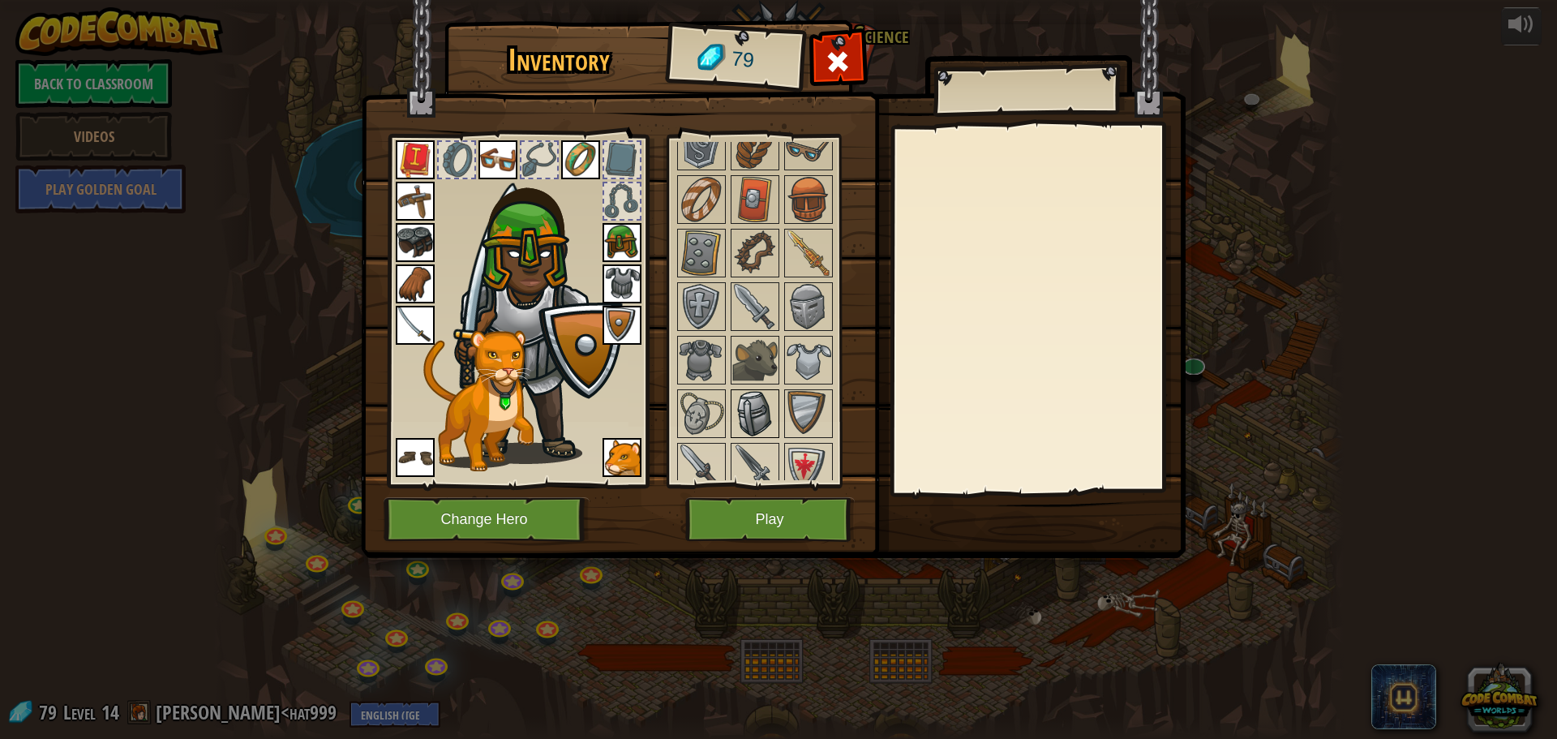
click at [742, 414] on img at bounding box center [754, 413] width 45 height 45
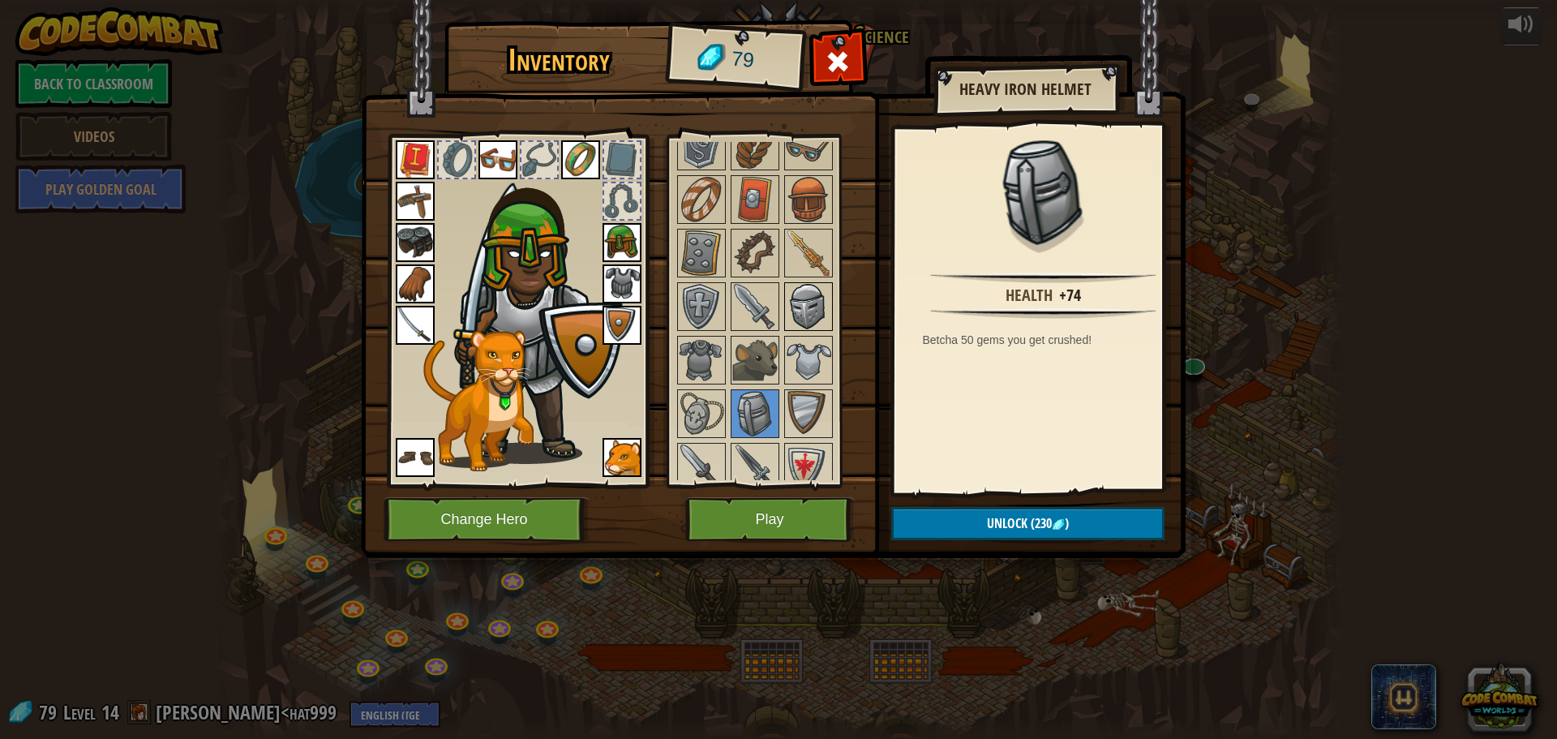
click at [810, 295] on img at bounding box center [808, 306] width 45 height 45
click at [751, 401] on img at bounding box center [754, 413] width 45 height 45
click at [782, 518] on button "Play" at bounding box center [770, 519] width 170 height 45
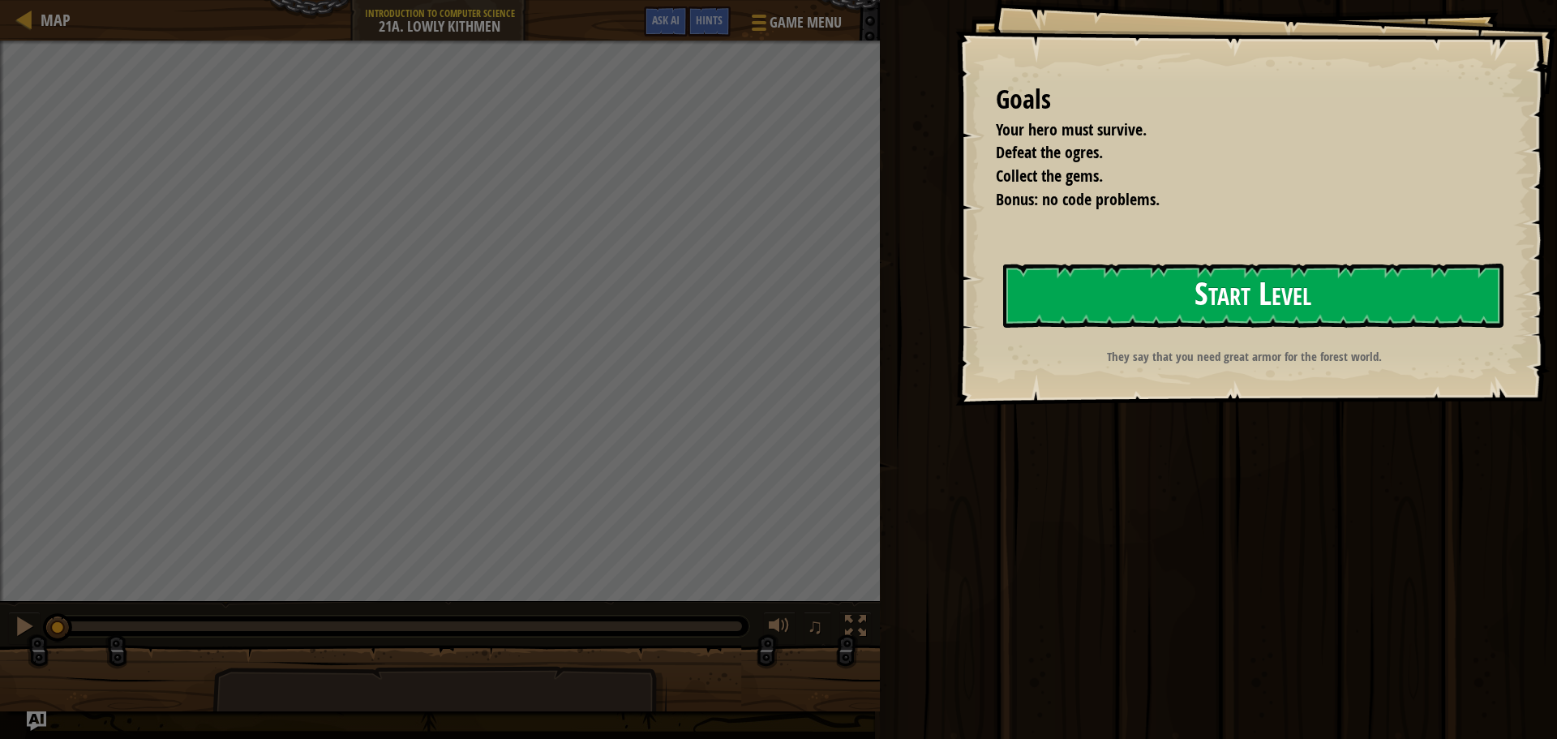
click at [1094, 300] on button "Start Level" at bounding box center [1253, 296] width 500 height 64
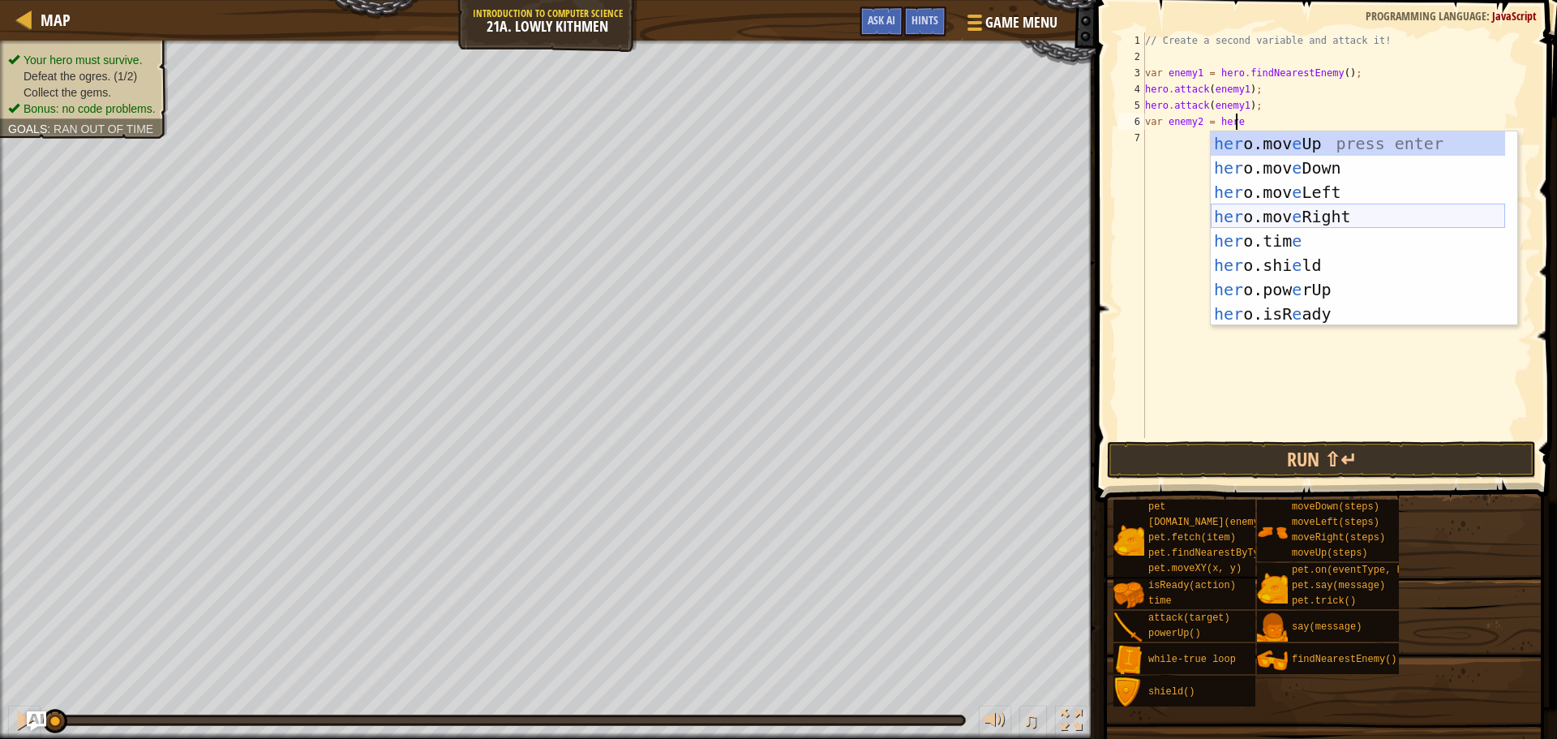
scroll to position [49, 0]
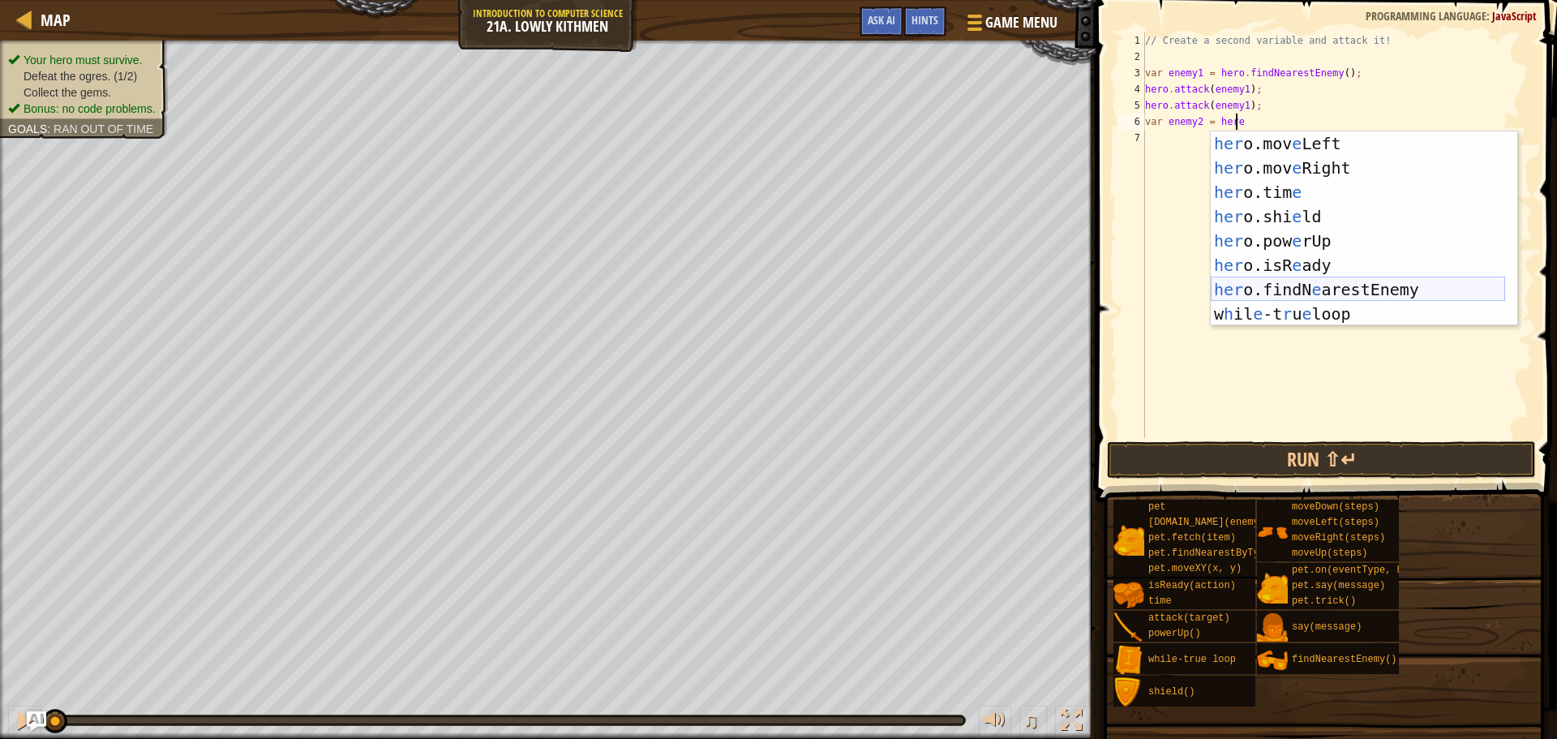
click at [1277, 282] on div "her o.mov e Left press enter her o.mov e Right press enter her o.[PERSON_NAME] …" at bounding box center [1358, 252] width 294 height 243
type textarea "var enemy2 = hero.findNearestEnemy()"
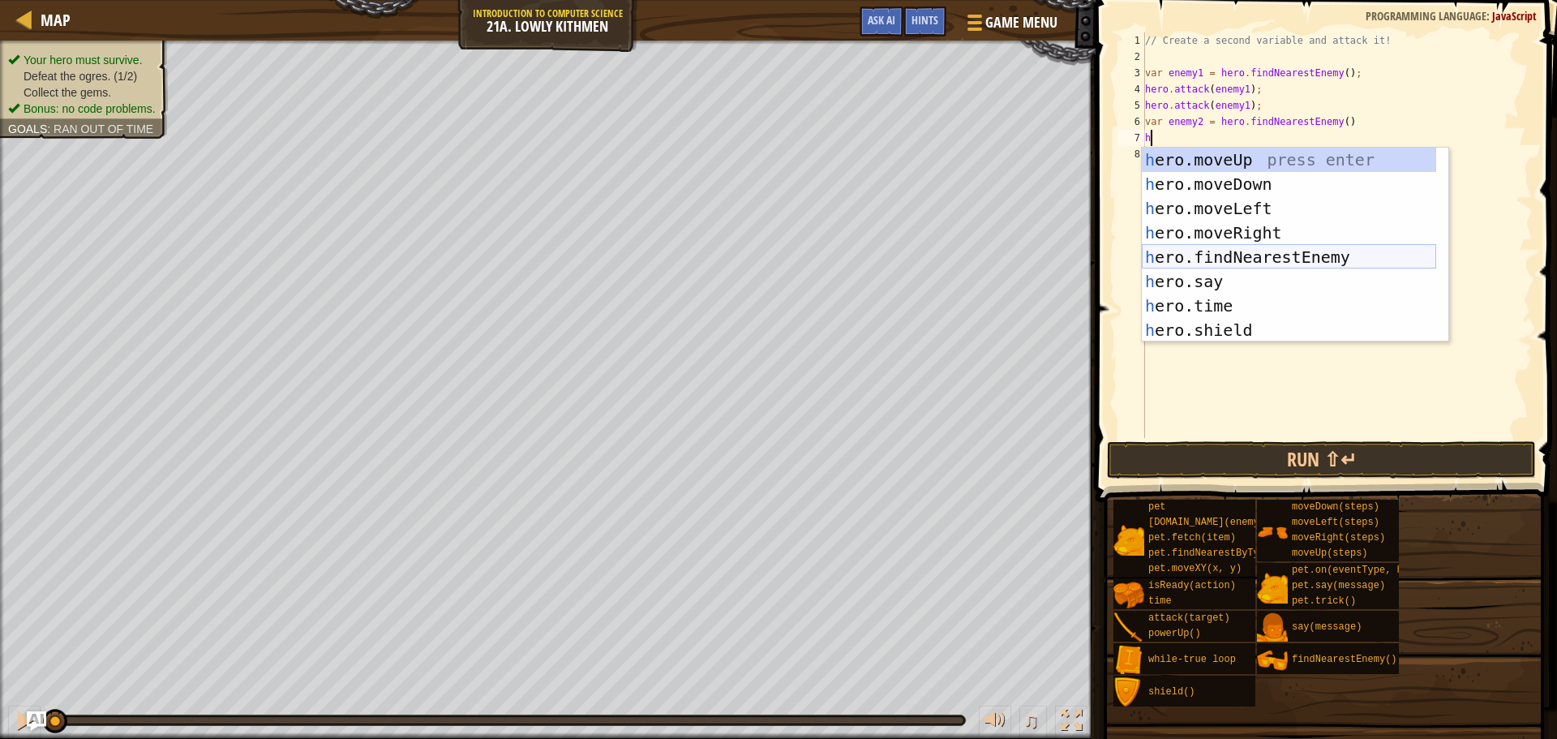
scroll to position [146, 0]
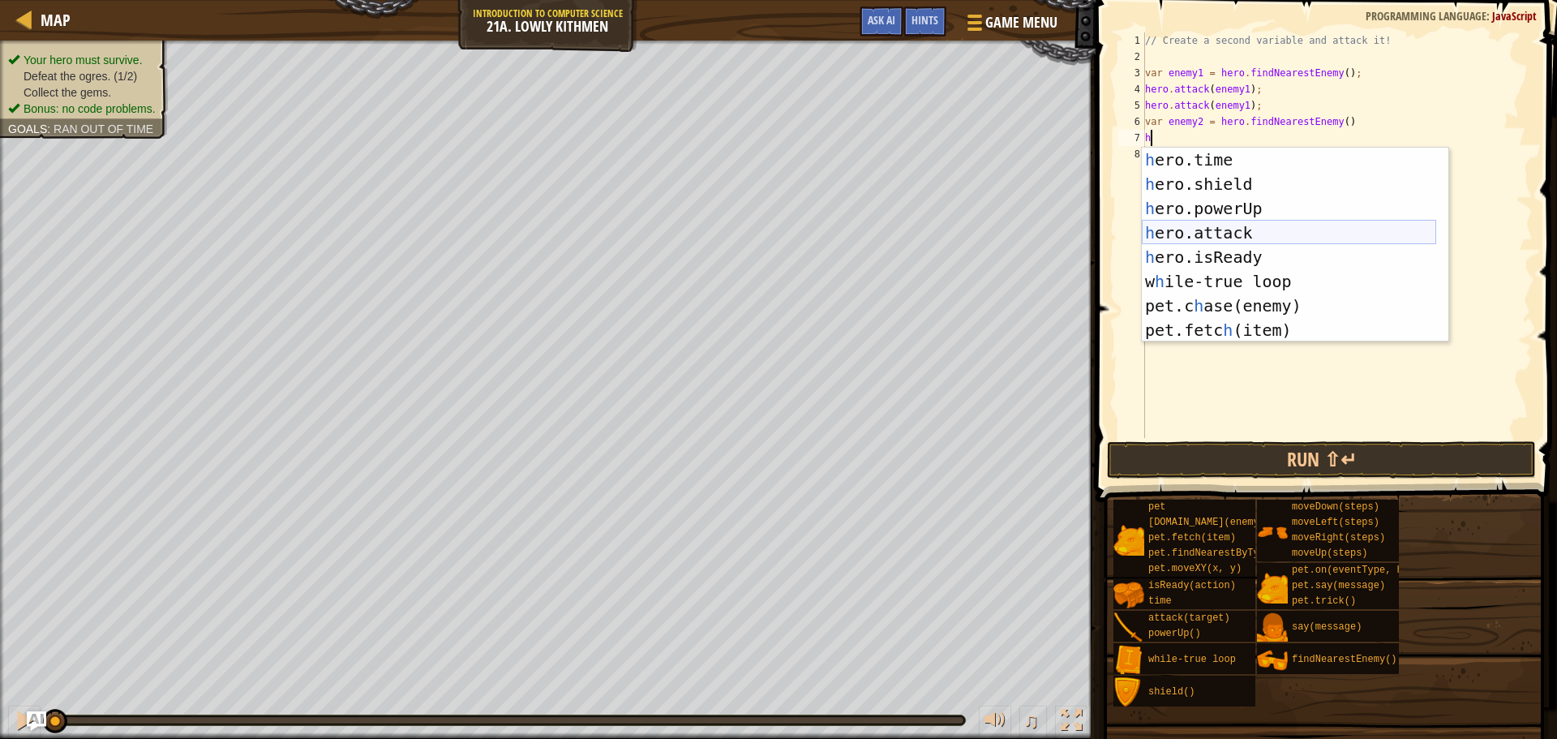
click at [1295, 230] on div "h ero.time press enter h ero.shield press enter h ero.powerUp press enter h ero…" at bounding box center [1289, 269] width 294 height 243
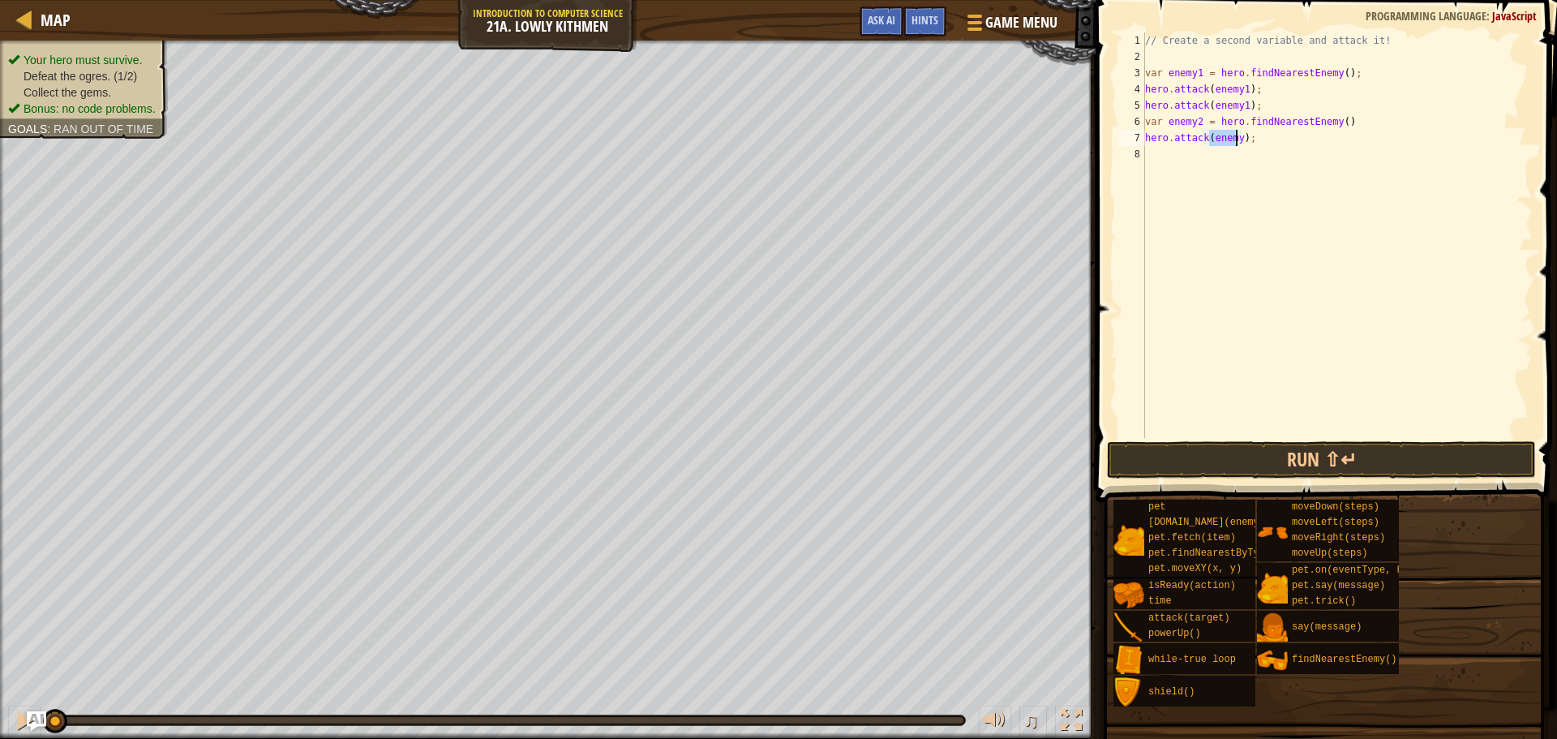
click at [1235, 137] on div "// Create a second variable and attack it! var enemy1 = hero . findNearestEnemy…" at bounding box center [1337, 235] width 391 height 406
type textarea "hero.attack(enemy2);"
click at [1179, 156] on div "// Create a second variable and attack it! var enemy1 = hero . findNearestEnemy…" at bounding box center [1337, 251] width 391 height 438
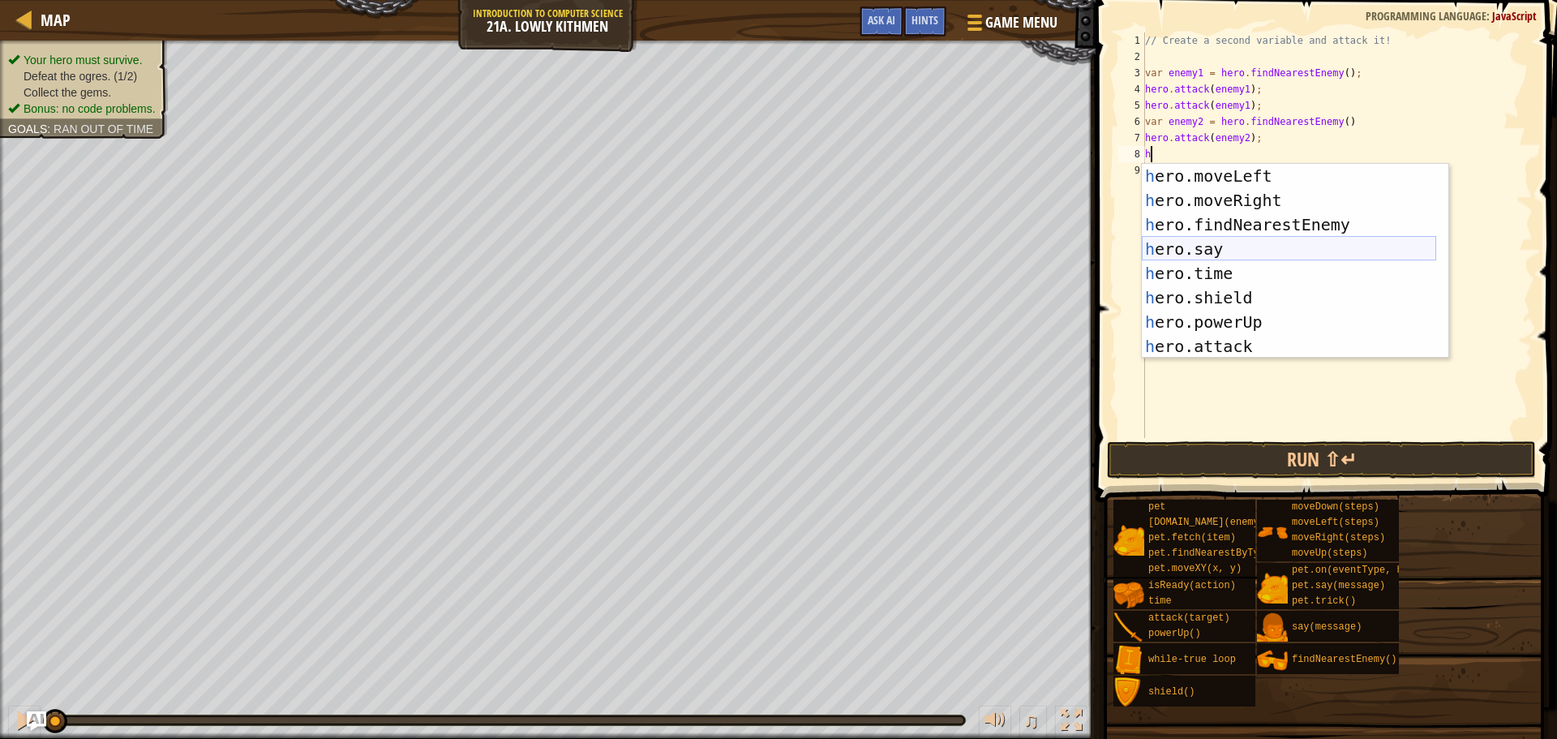
scroll to position [97, 0]
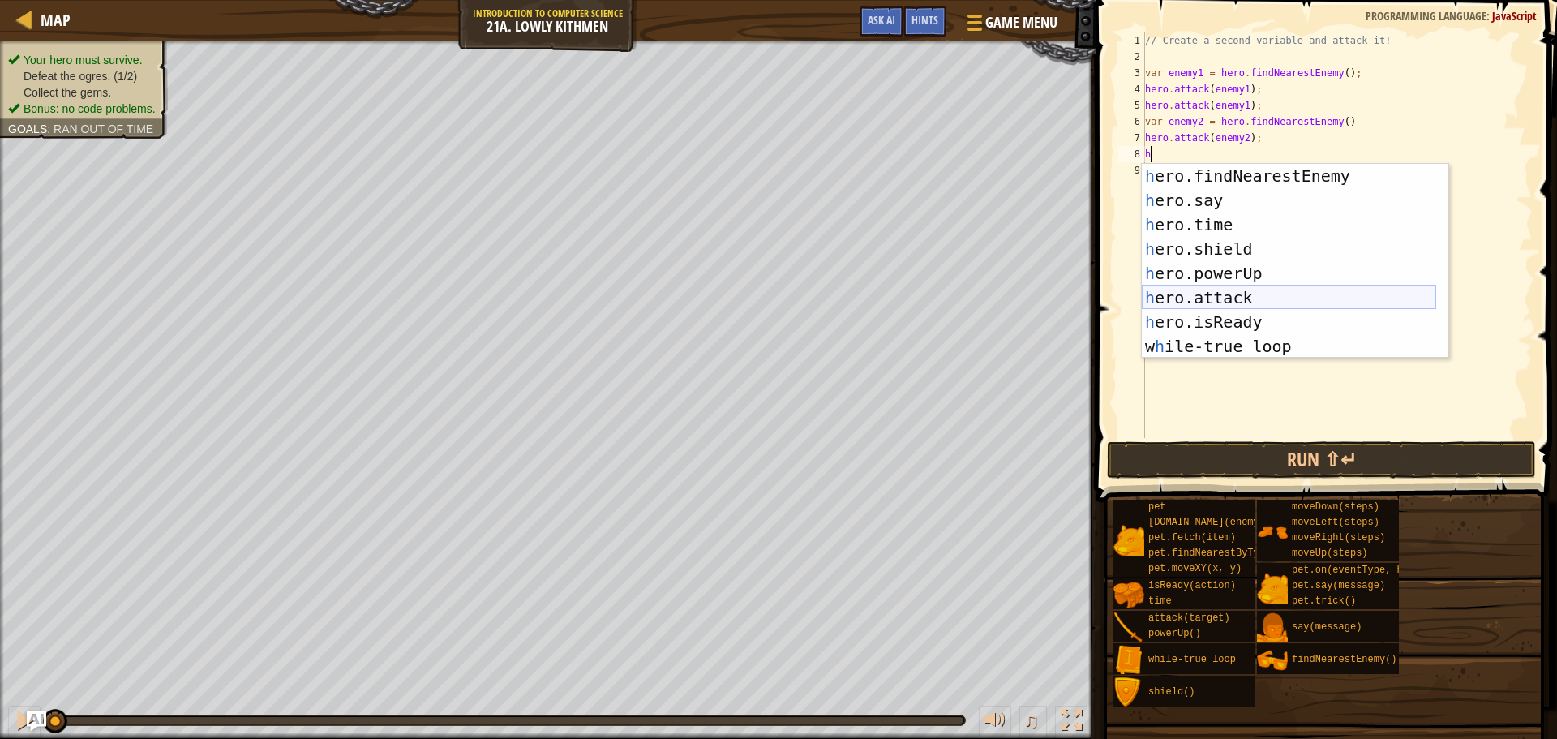
click at [1236, 292] on div "h ero.findNearestEnemy press enter h ero.say press enter h ero.time press enter…" at bounding box center [1289, 285] width 294 height 243
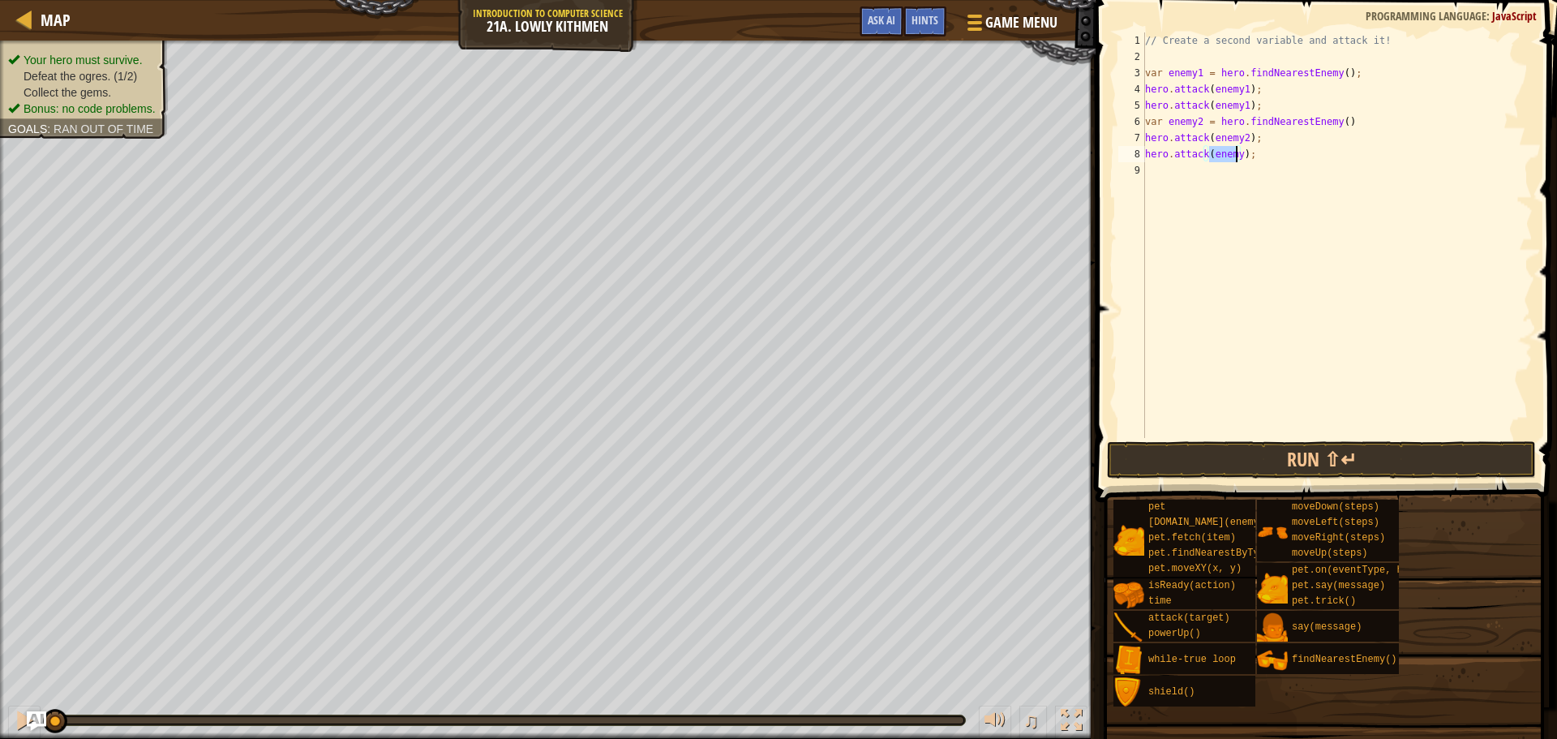
click at [1234, 150] on div "// Create a second variable and attack it! var enemy1 = hero . findNearestEnemy…" at bounding box center [1337, 235] width 391 height 406
type textarea "hero.attack(enemy2);"
click at [1242, 456] on button "Run ⇧↵" at bounding box center [1321, 459] width 429 height 37
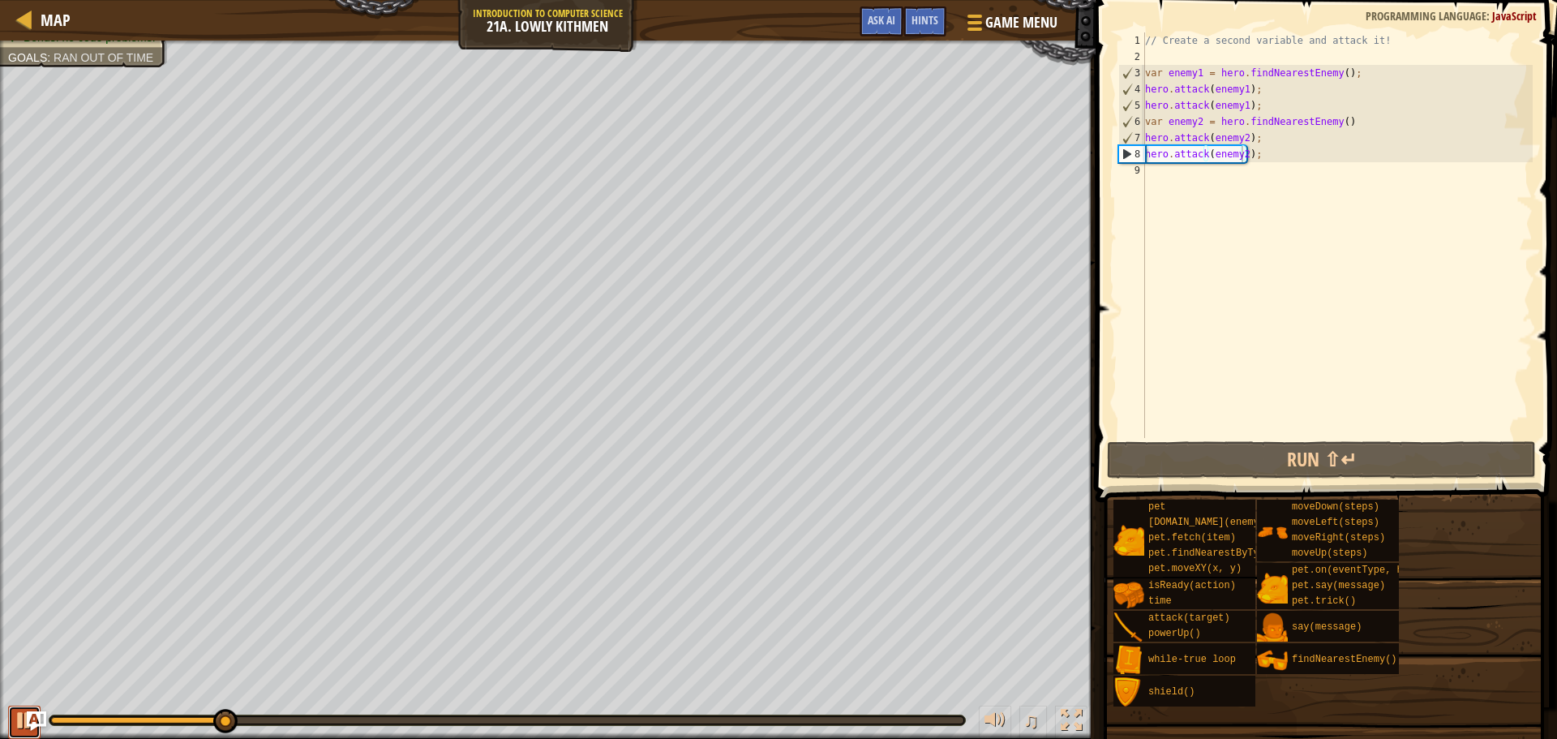
click at [13, 724] on button at bounding box center [24, 722] width 32 height 33
click at [1264, 162] on div "// Create a second variable and attack it! var enemy1 = hero . findNearestEnemy…" at bounding box center [1337, 251] width 391 height 438
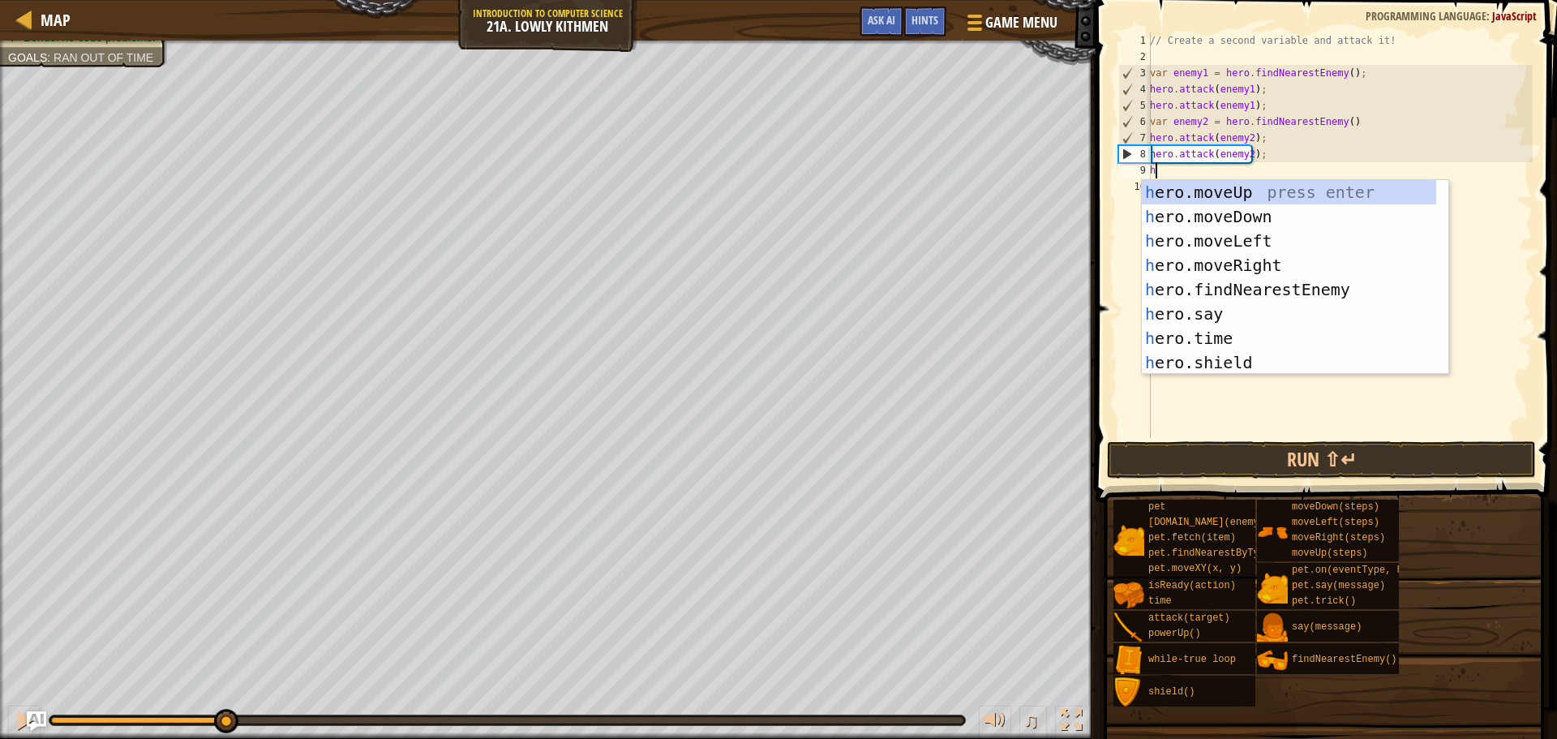
scroll to position [0, 0]
type textarea "he"
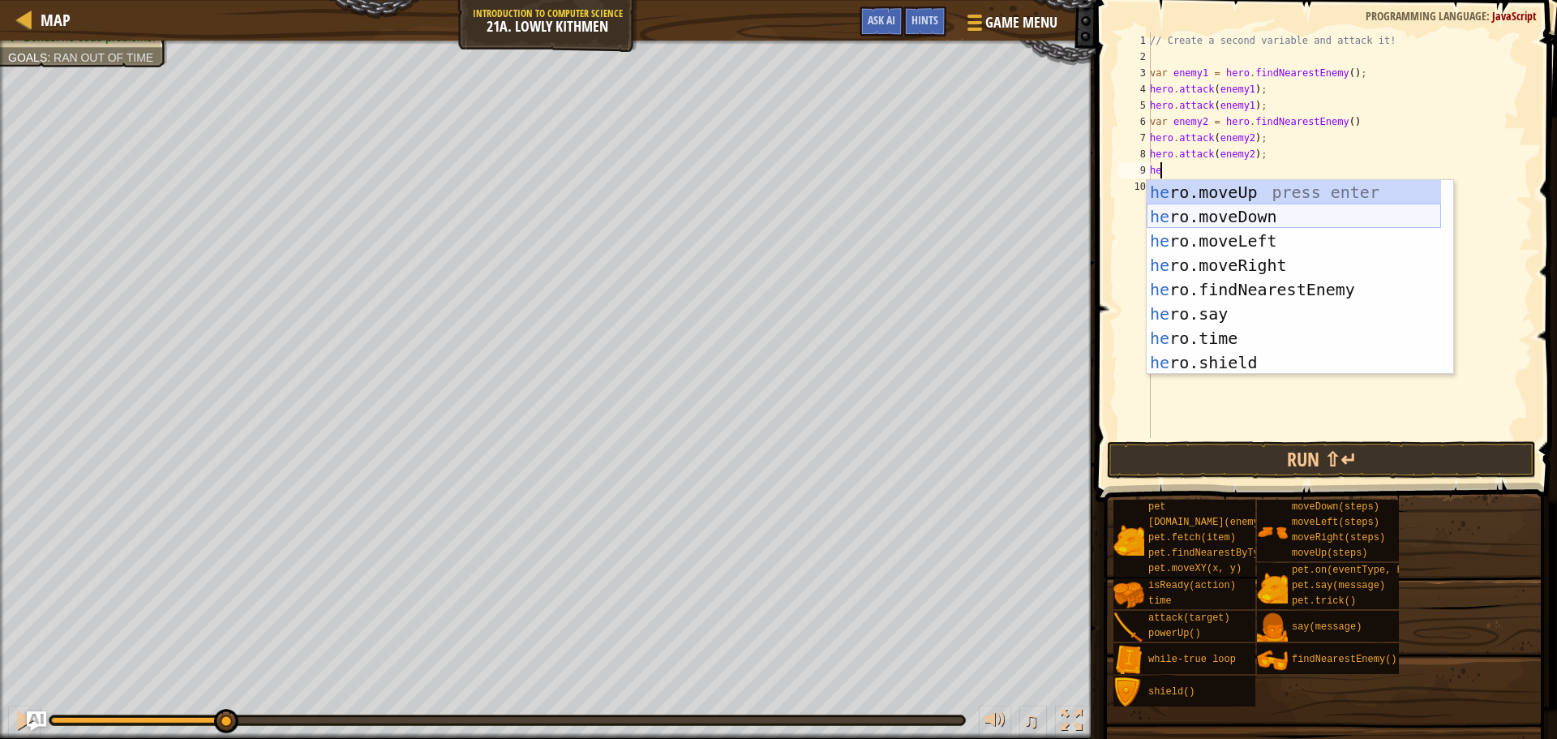
click at [1305, 222] on div "he ro.moveUp press enter he ro.moveDown press enter he ro.moveLeft press enter …" at bounding box center [1294, 301] width 294 height 243
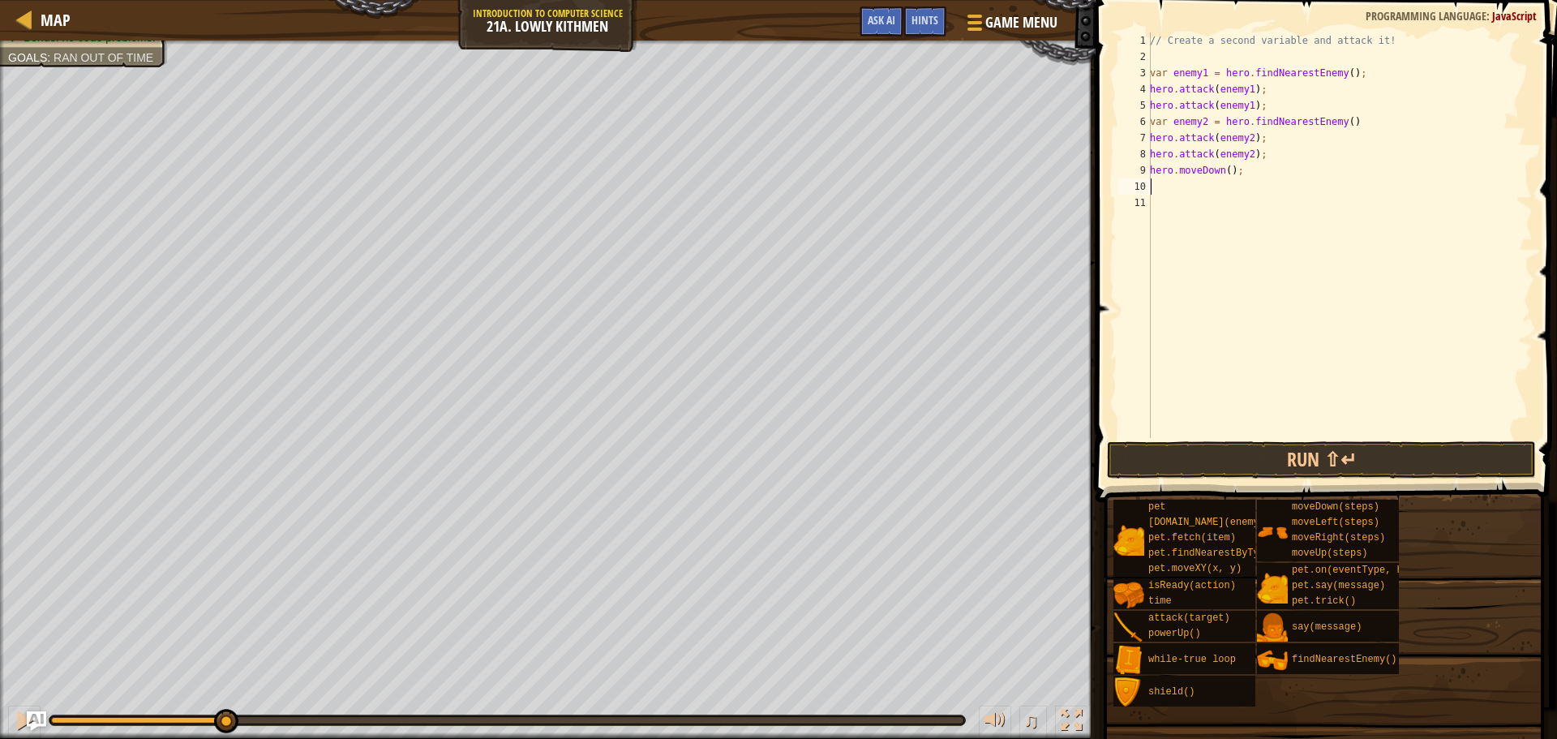
type textarea "h"
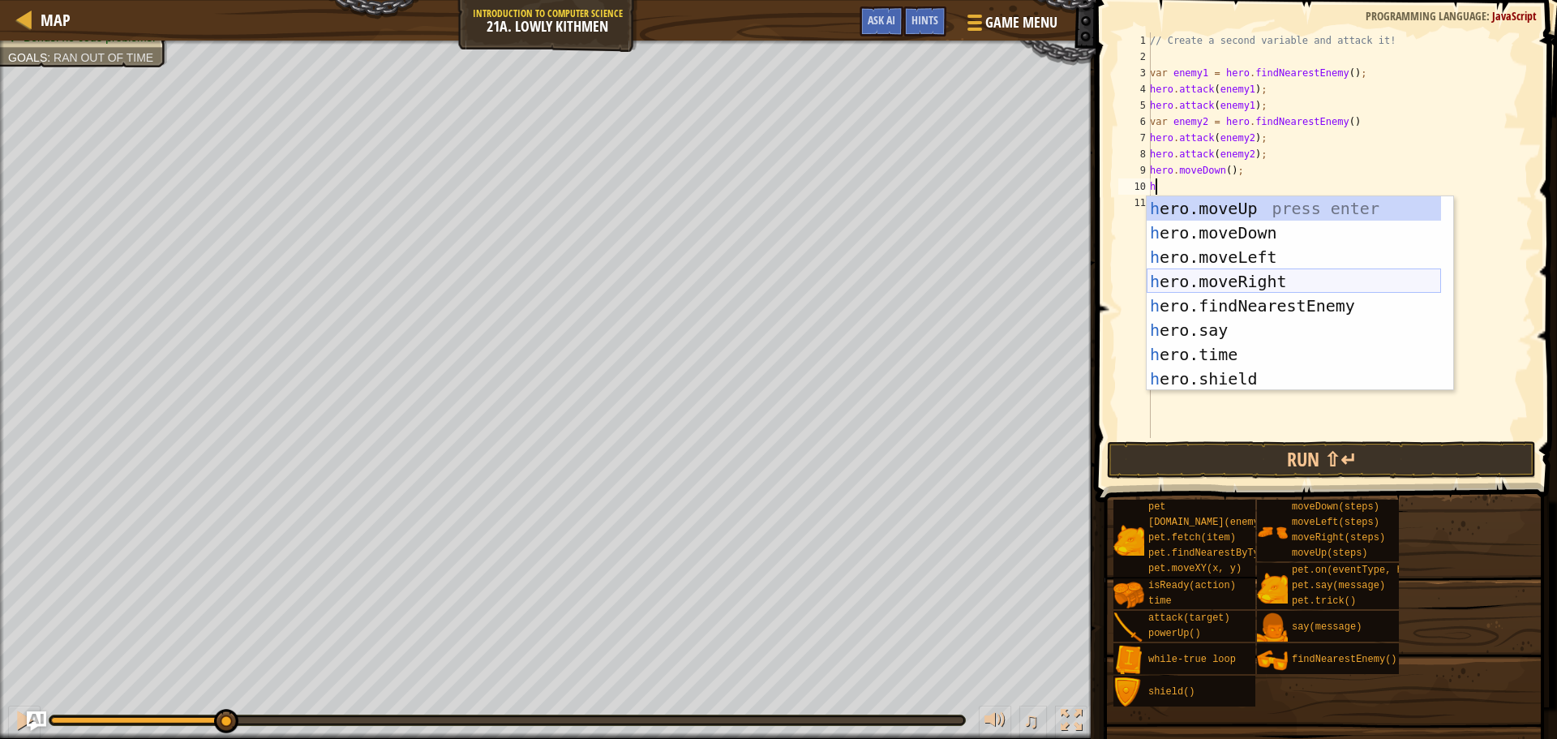
click at [1260, 273] on div "h ero.moveUp press enter h ero.moveDown press enter h ero.moveLeft press enter …" at bounding box center [1294, 317] width 294 height 243
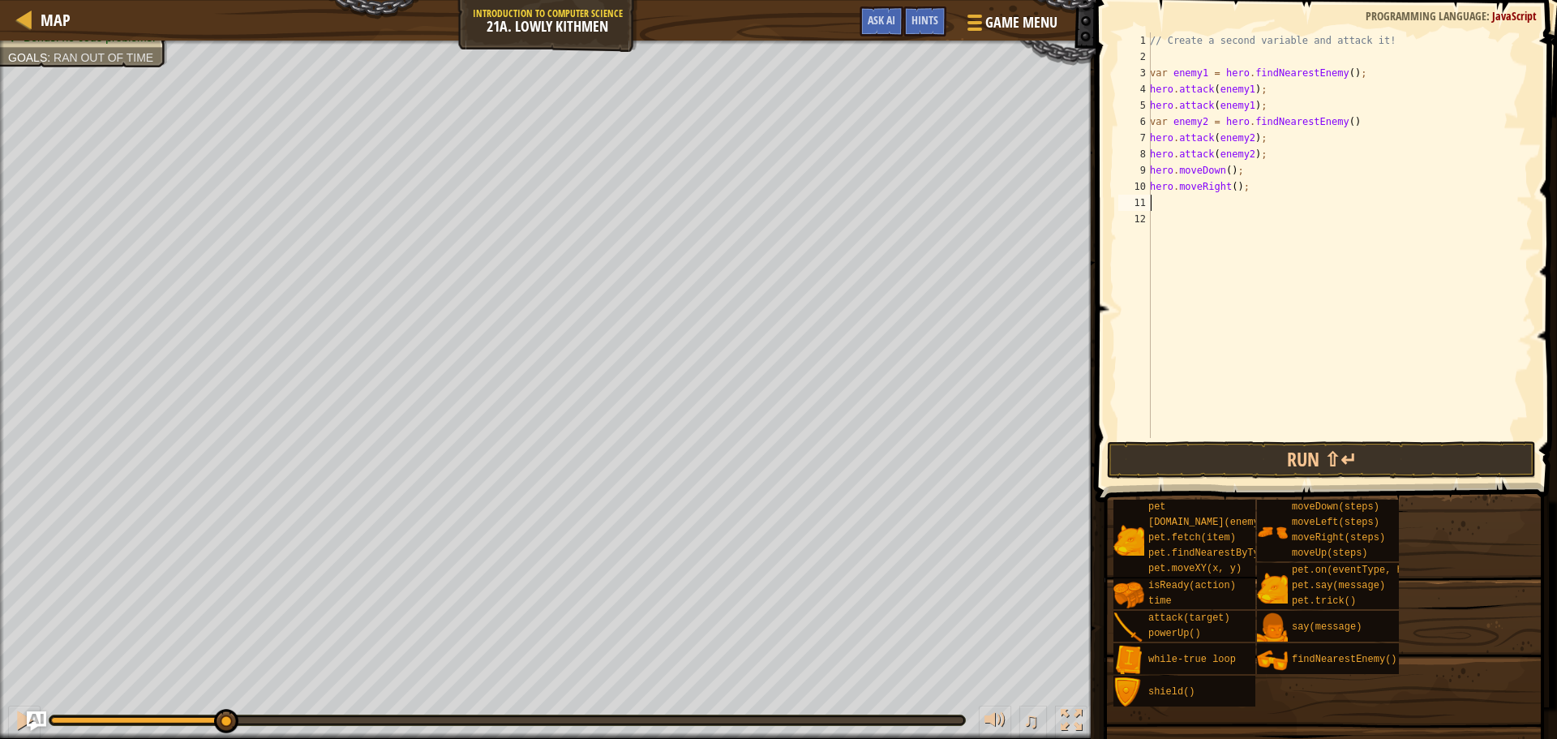
click at [1228, 189] on div "// Create a second variable and attack it! var enemy1 = hero . findNearestEnemy…" at bounding box center [1340, 251] width 386 height 438
type textarea "hero.moveRight(2);"
click at [1299, 450] on button "Run ⇧↵" at bounding box center [1321, 459] width 429 height 37
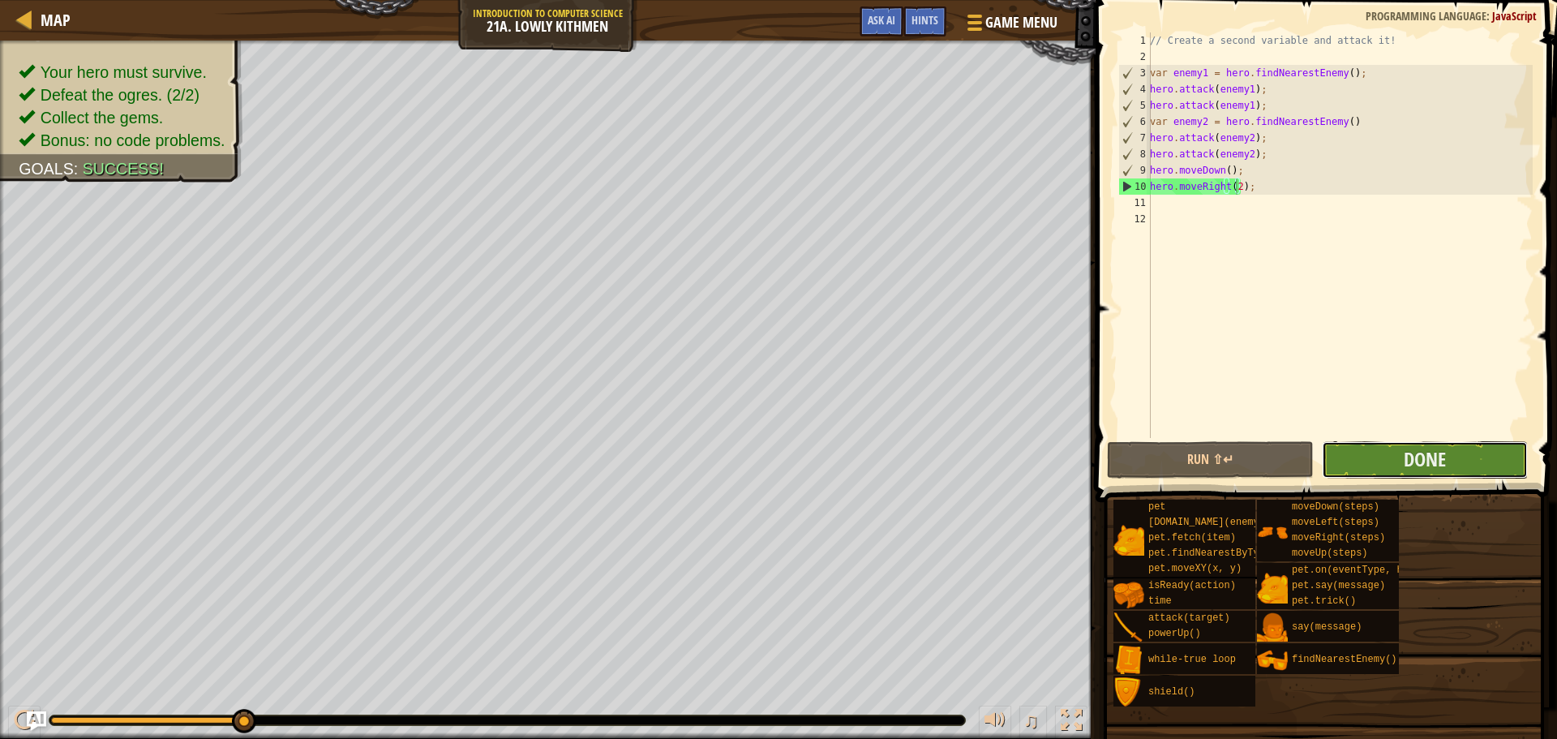
click at [1353, 464] on button "Done" at bounding box center [1425, 459] width 206 height 37
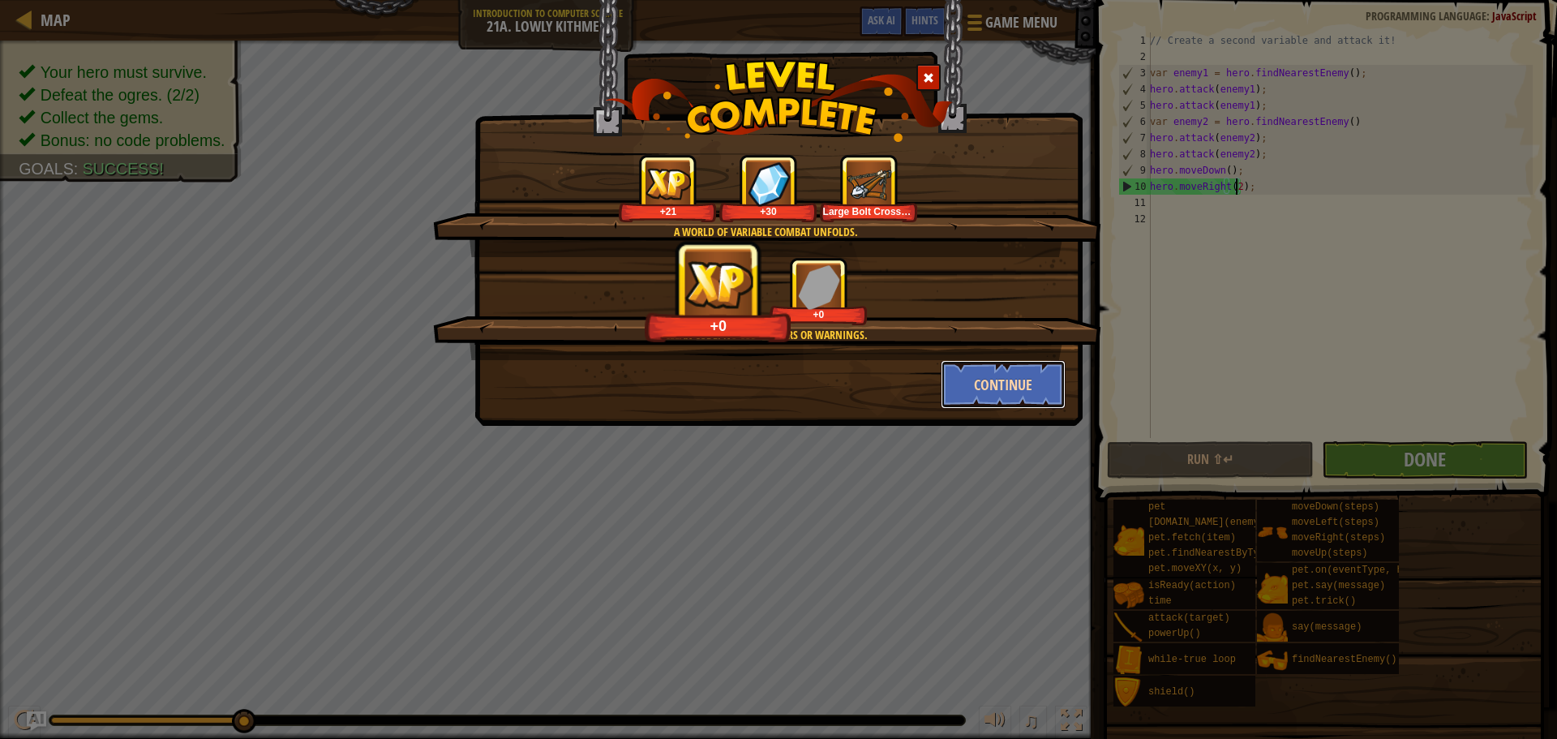
click at [972, 370] on button "Continue" at bounding box center [1004, 384] width 126 height 49
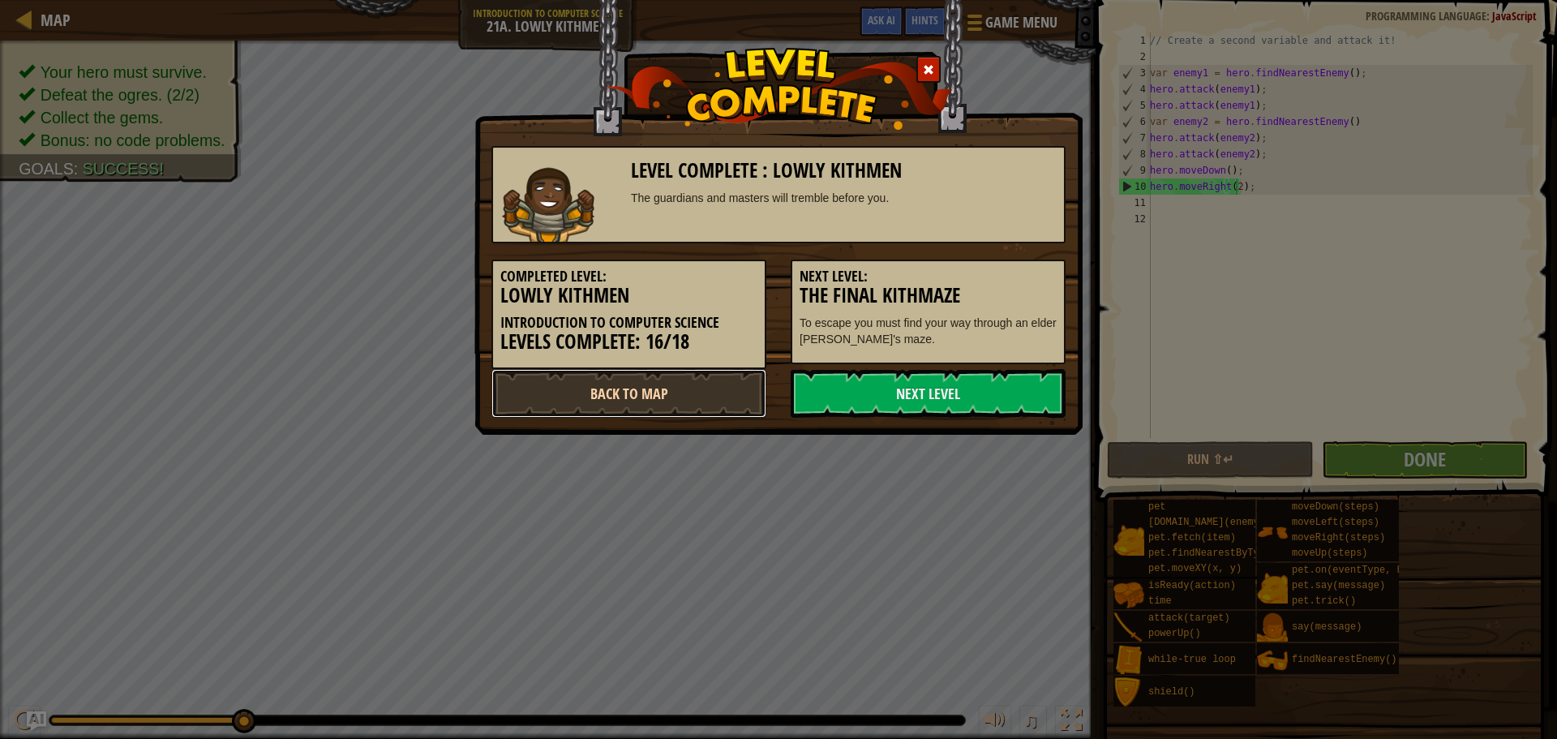
click at [709, 397] on link "Back to Map" at bounding box center [629, 393] width 275 height 49
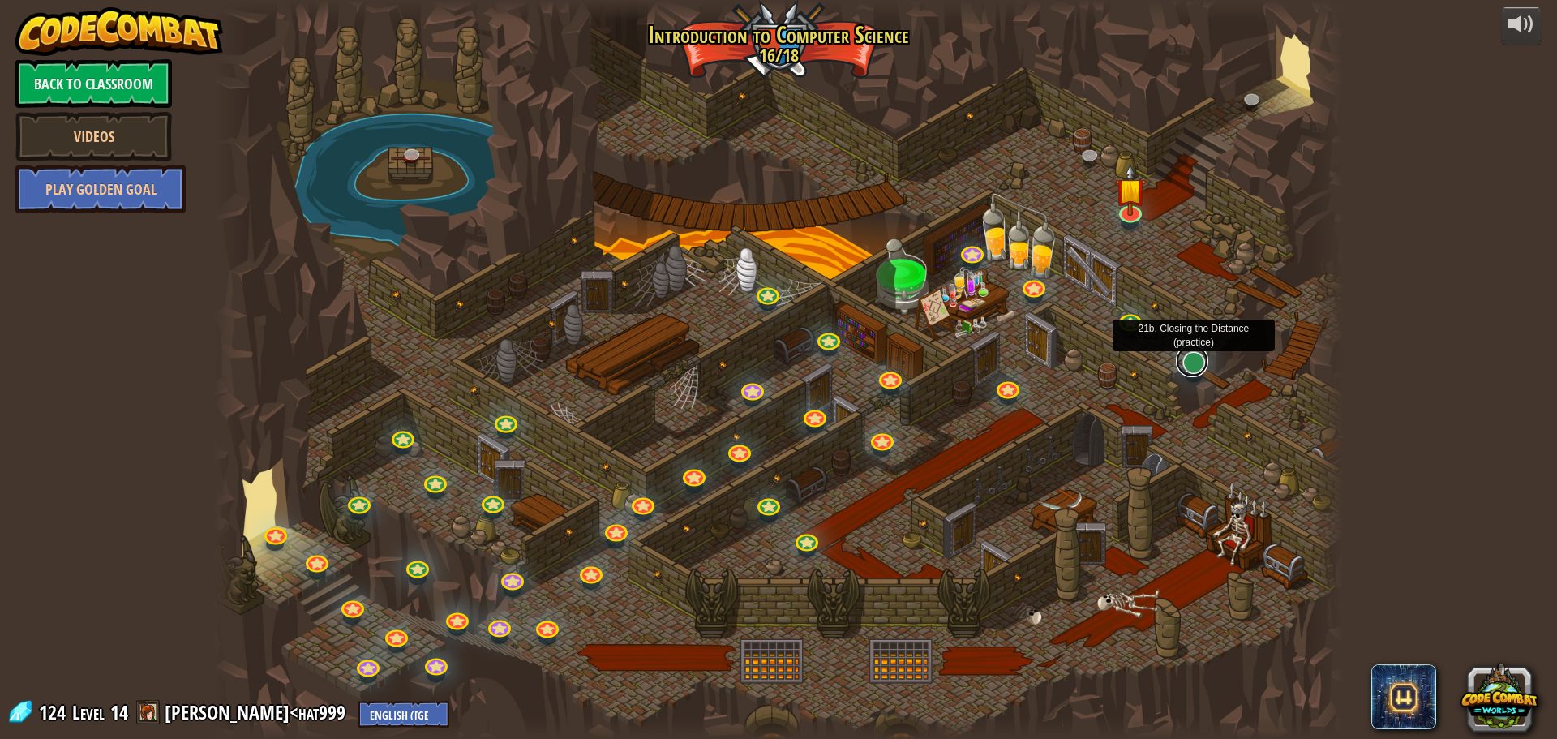
click at [1202, 362] on link at bounding box center [1192, 361] width 32 height 32
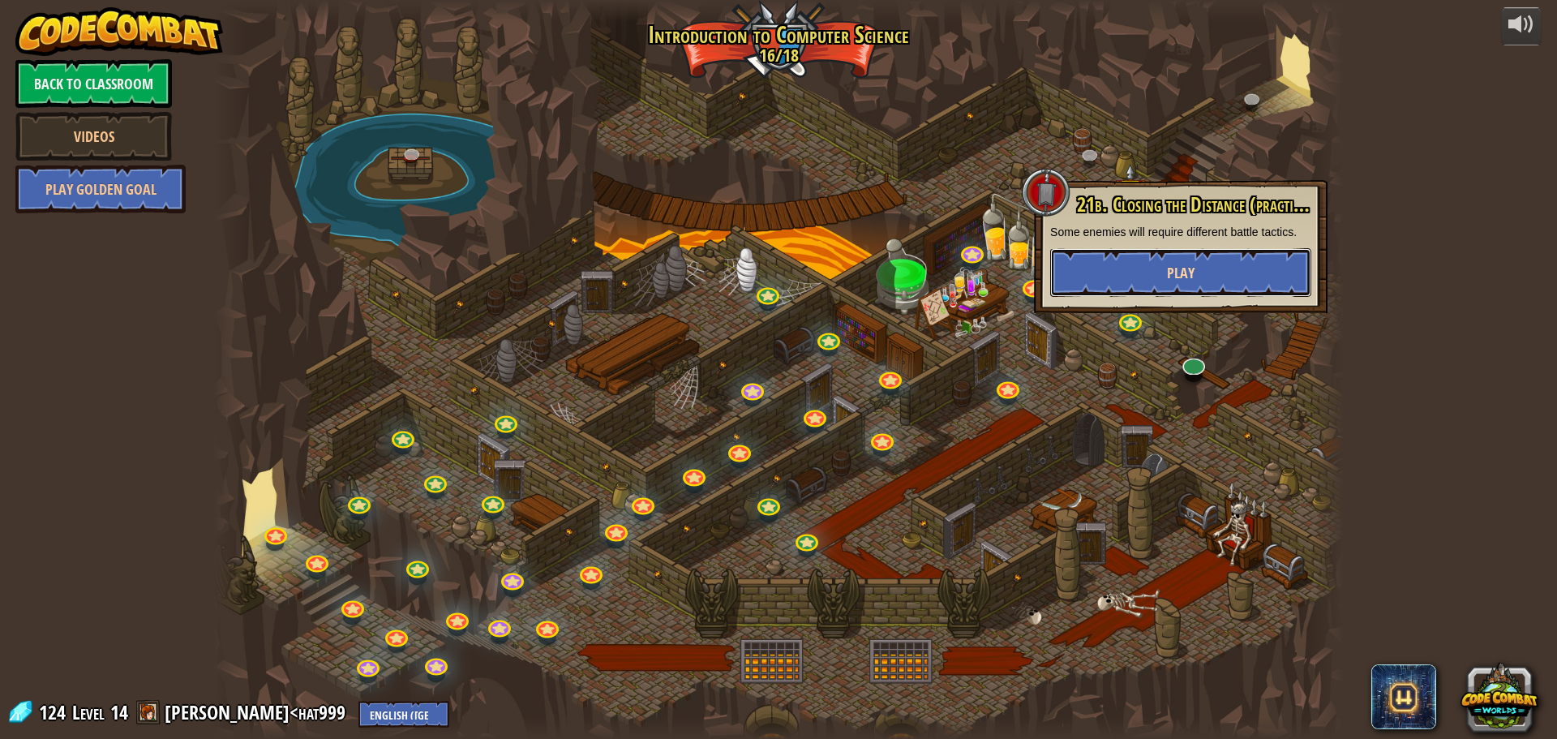
click at [1178, 285] on button "Play" at bounding box center [1180, 272] width 261 height 49
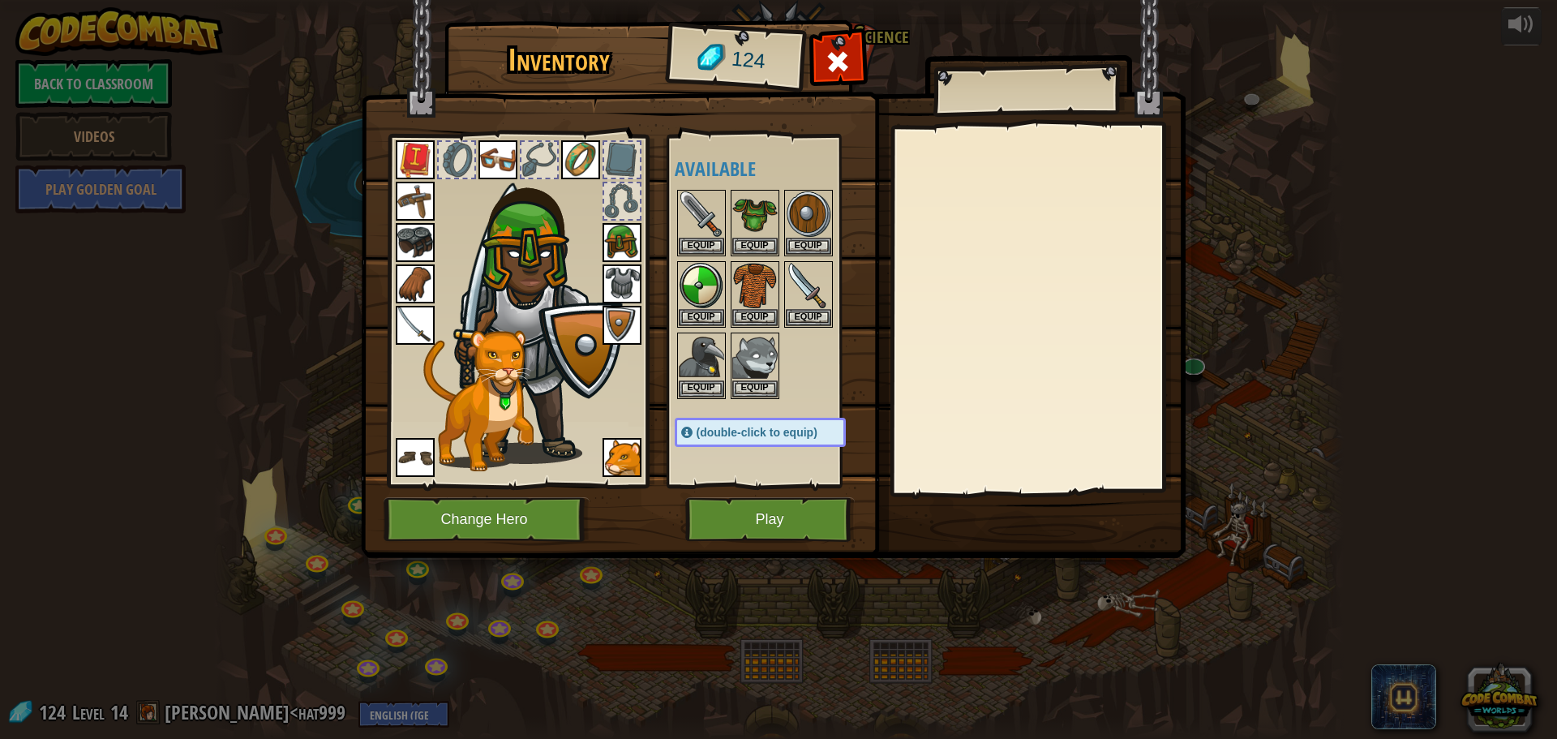
click at [685, 429] on span at bounding box center [686, 432] width 11 height 11
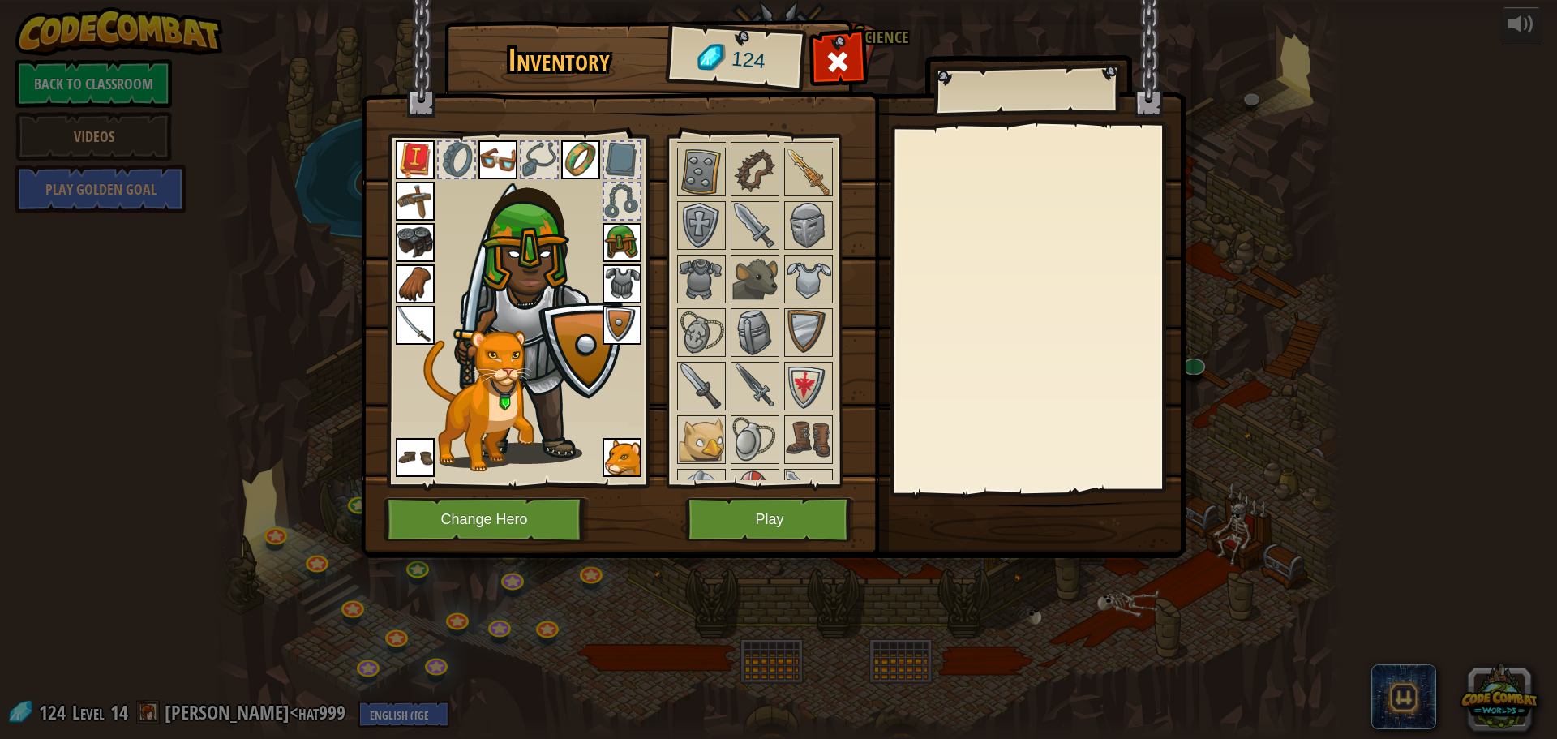
scroll to position [973, 0]
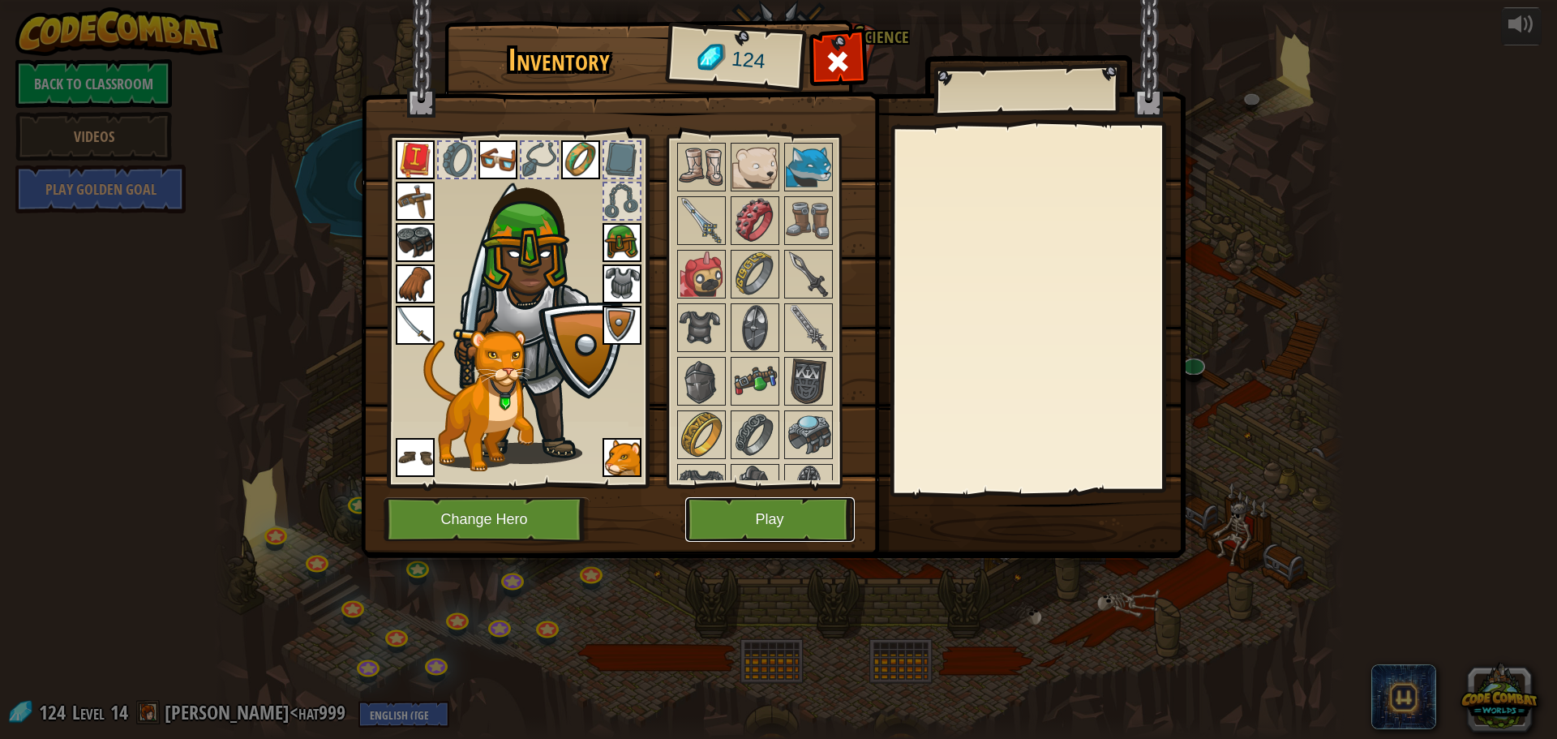
click at [783, 501] on button "Play" at bounding box center [770, 519] width 170 height 45
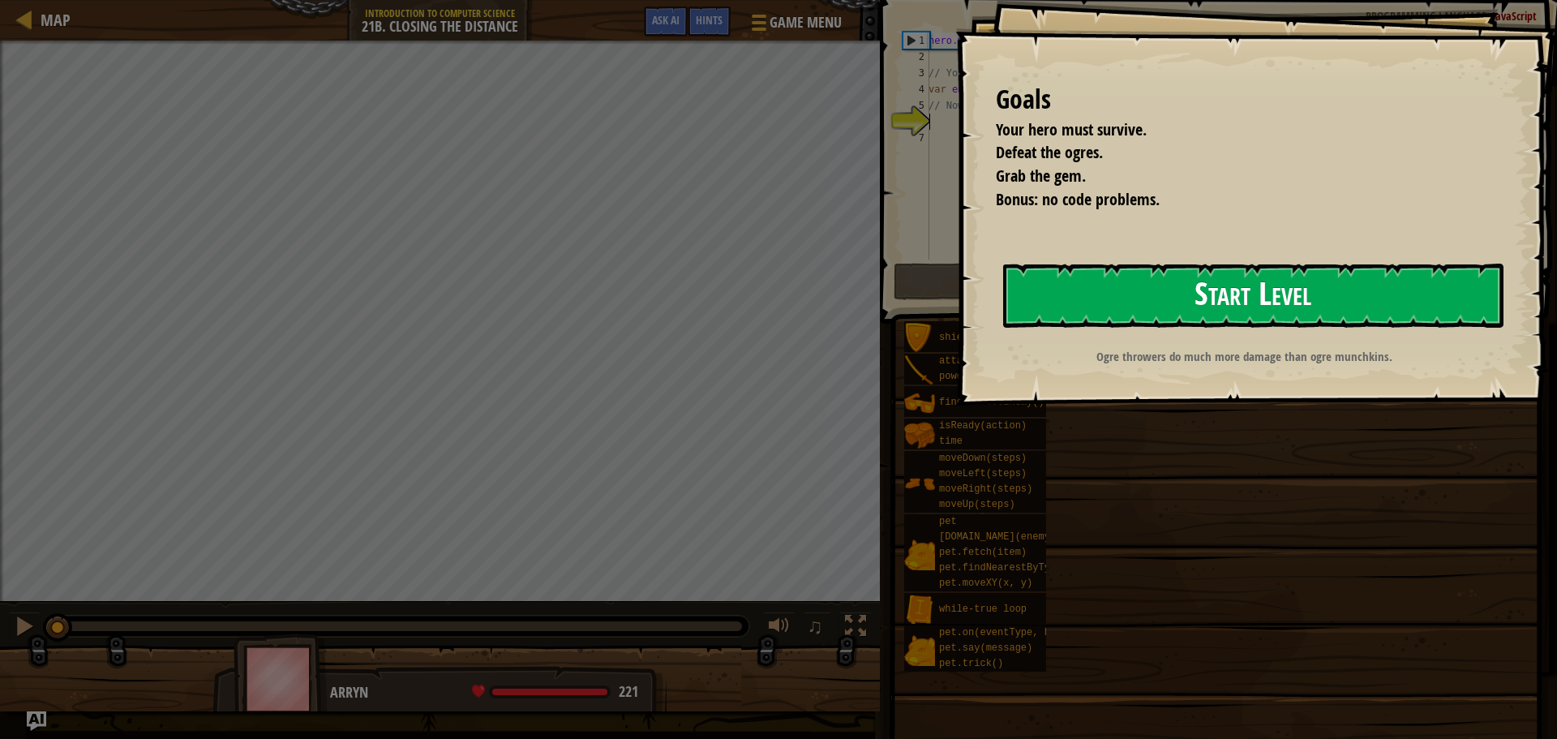
click at [1097, 312] on button "Start Level" at bounding box center [1253, 296] width 500 height 64
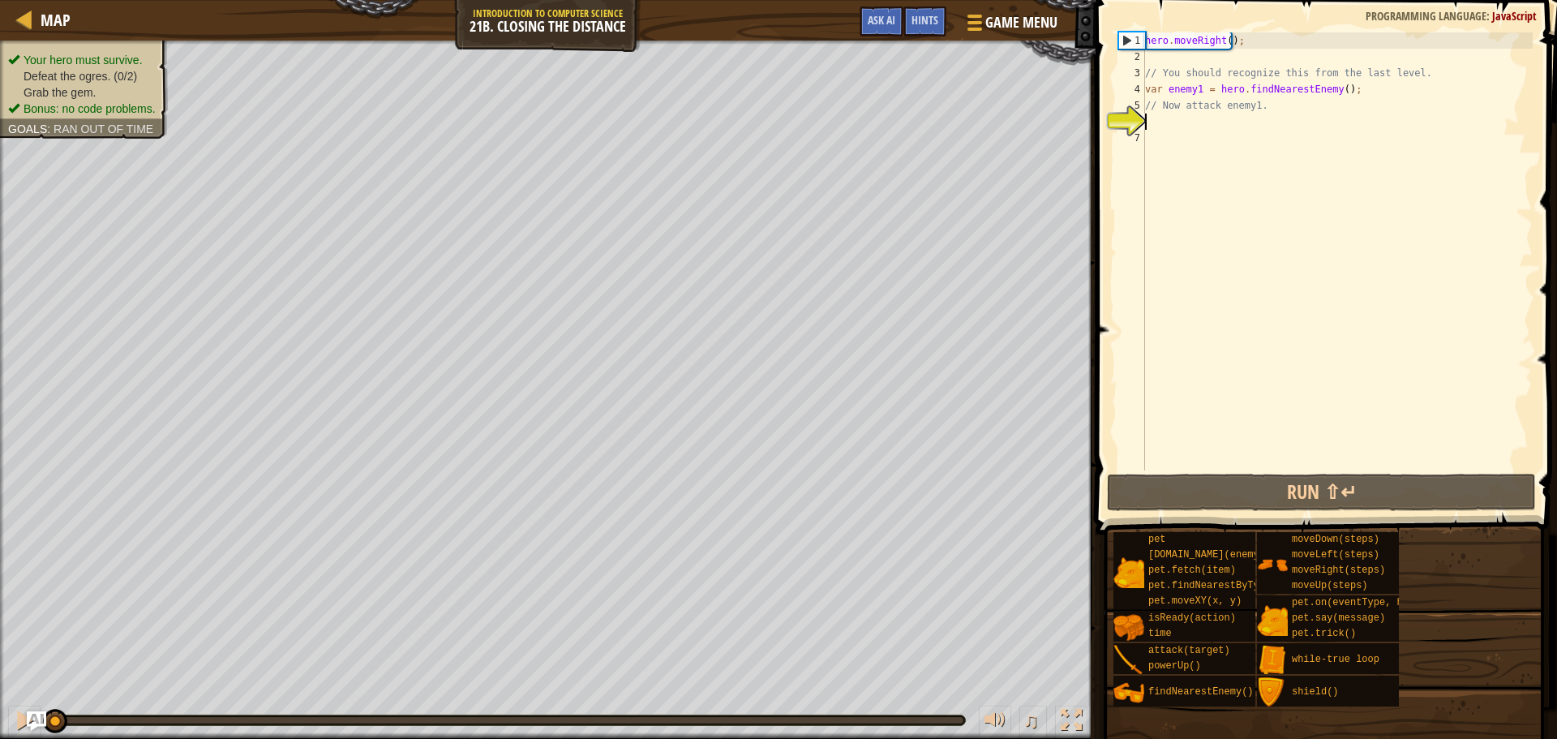
click at [1161, 118] on div "hero . moveRight ( ) ; // You should recognize this from the last level. var en…" at bounding box center [1337, 267] width 391 height 470
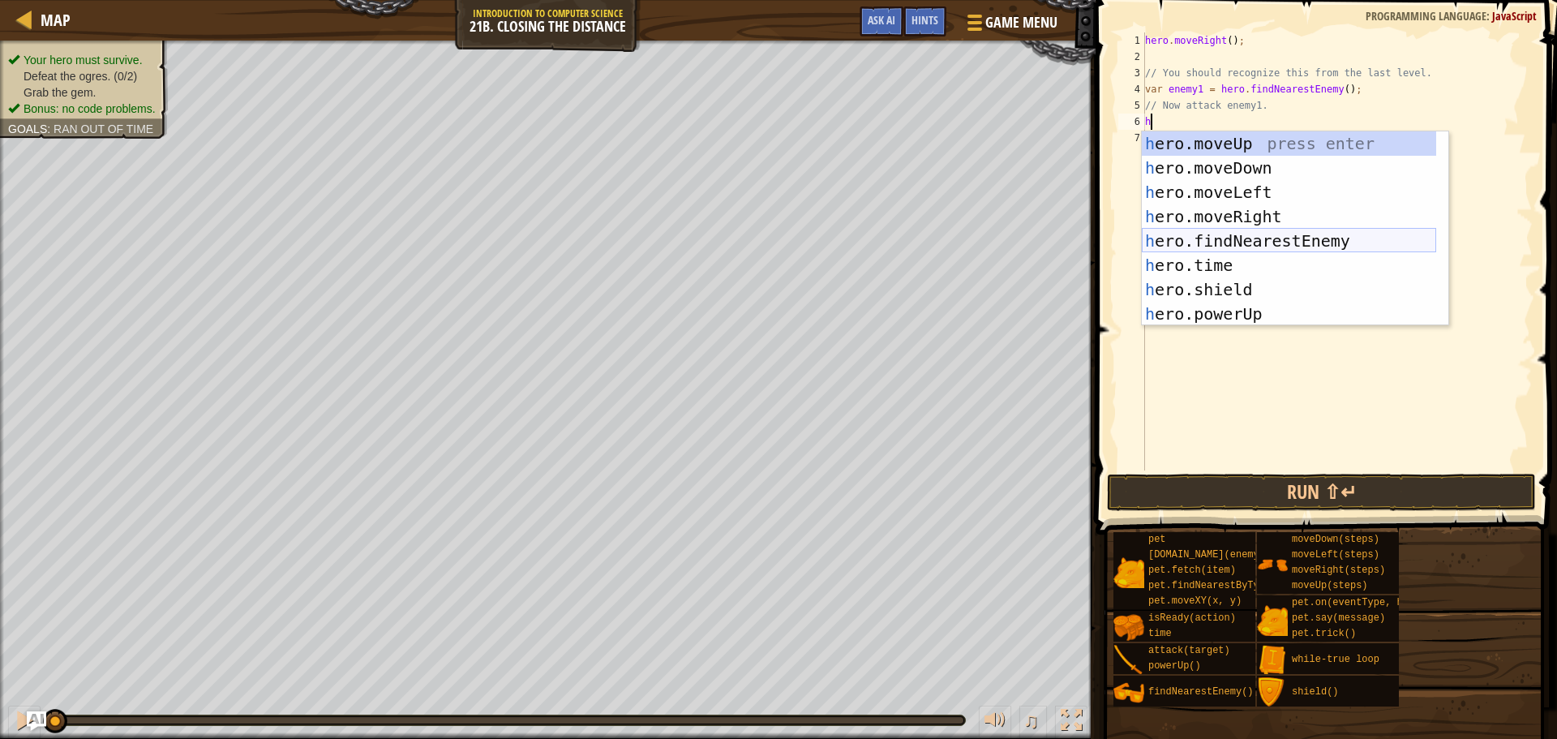
scroll to position [97, 0]
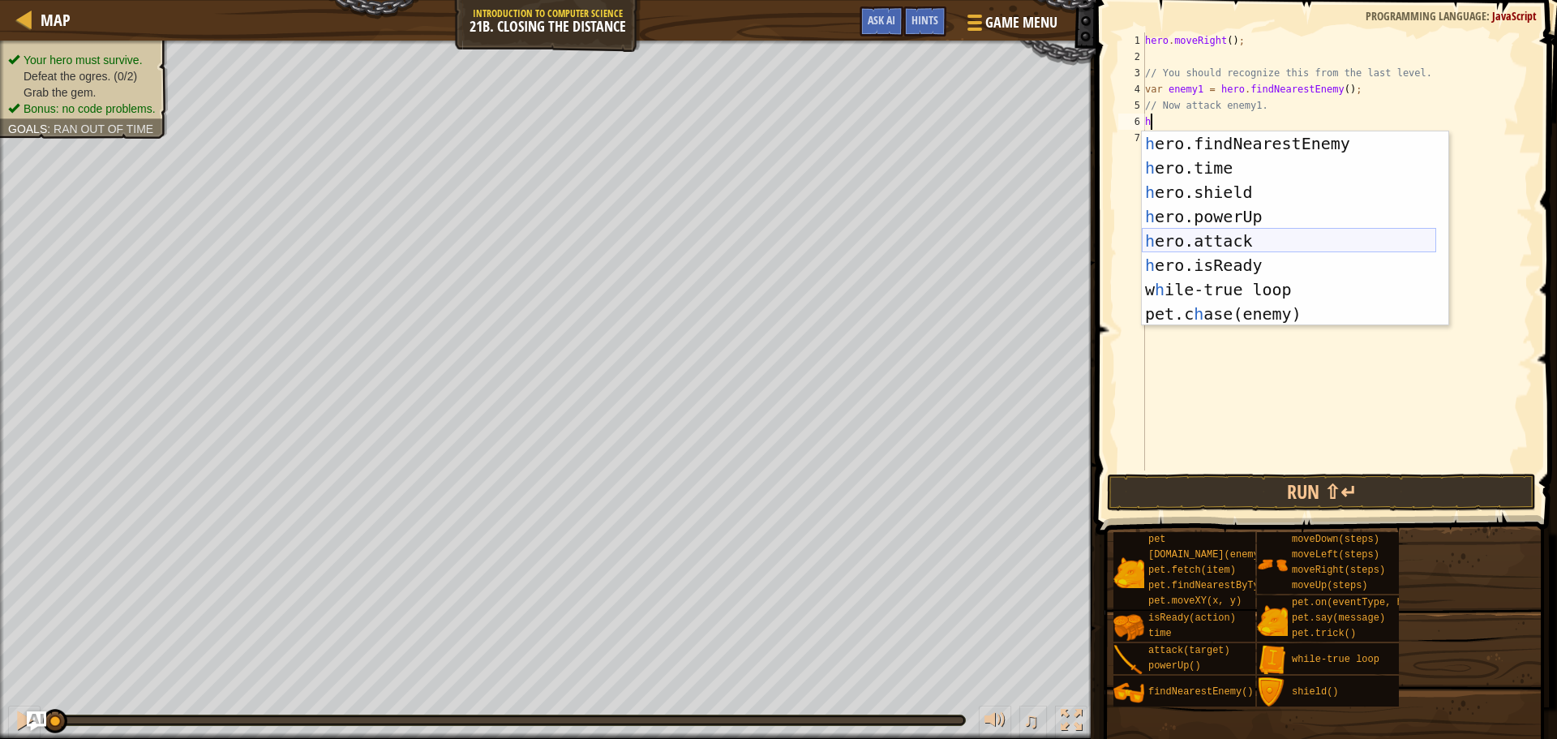
click at [1293, 249] on div "h ero.findNearestEnemy press enter h ero.time press enter h ero.shield press en…" at bounding box center [1289, 252] width 294 height 243
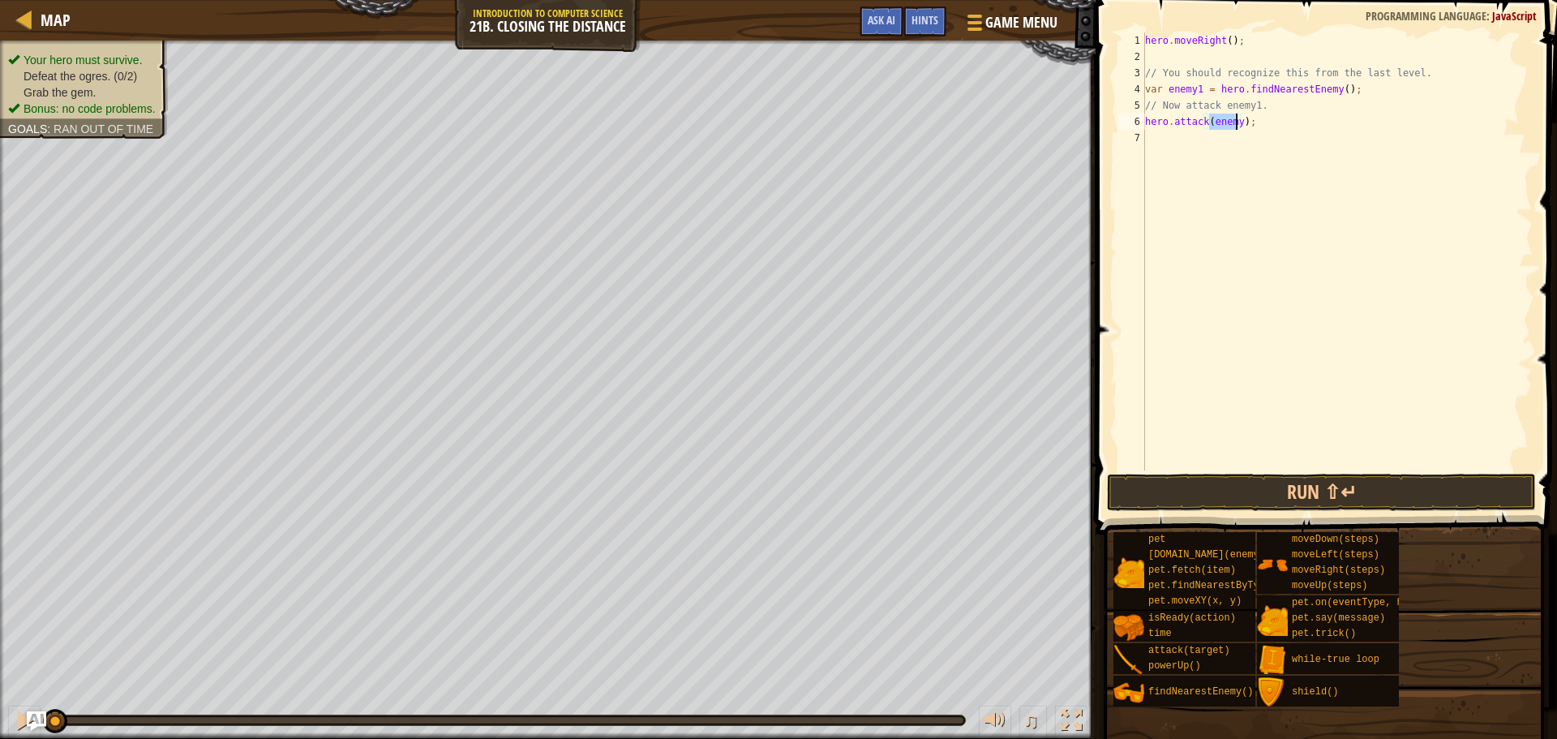
click at [1233, 123] on div "hero . moveRight ( ) ; // You should recognize this from the last level. var en…" at bounding box center [1337, 251] width 391 height 438
type textarea "hero.attack(enemy1);"
click at [1163, 141] on div "hero . moveRight ( ) ; // You should recognize this from the last level. var en…" at bounding box center [1337, 267] width 391 height 470
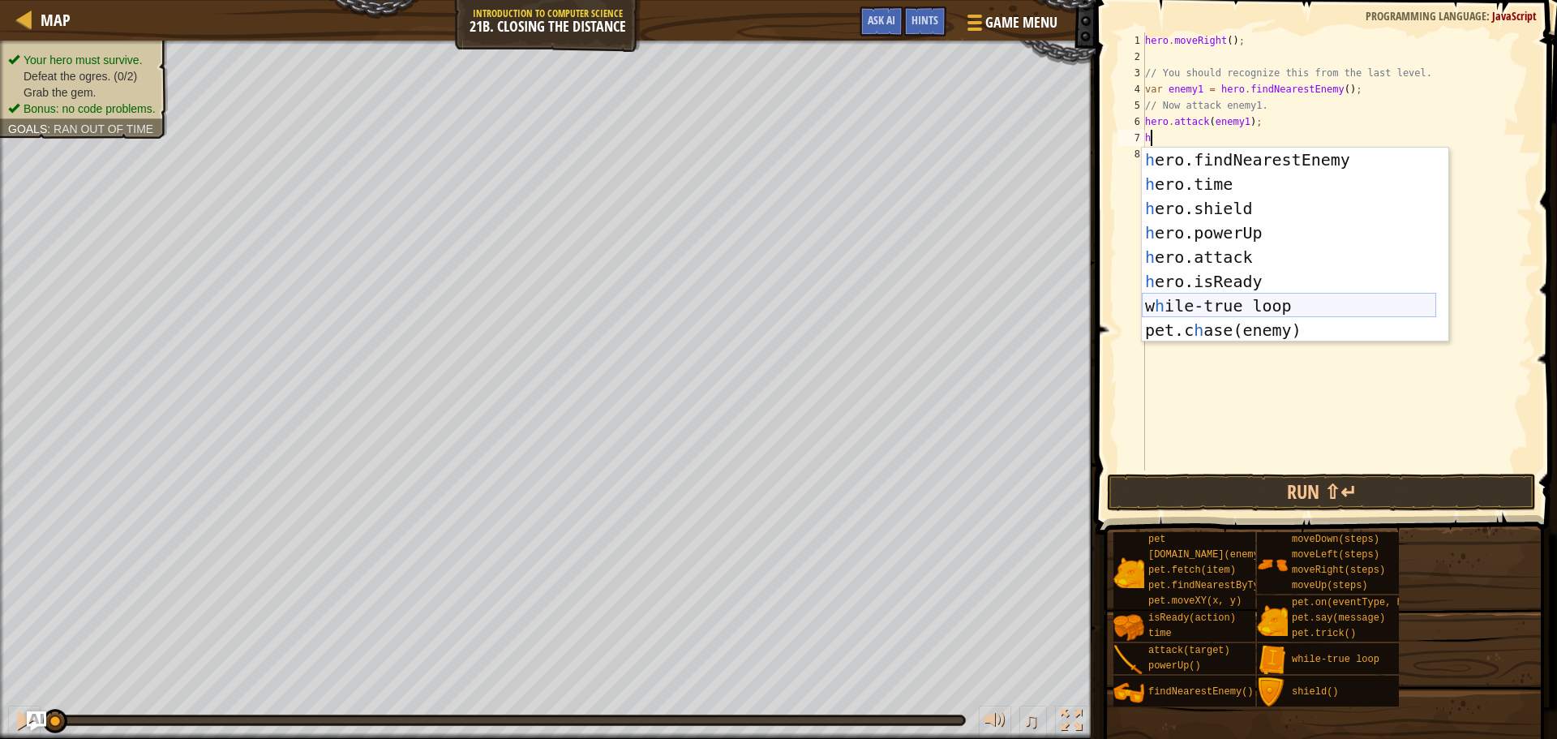
scroll to position [97, 0]
click at [1235, 257] on div "h ero.findNearestEnemy press enter h ero.time press enter h ero.shield press en…" at bounding box center [1289, 269] width 294 height 243
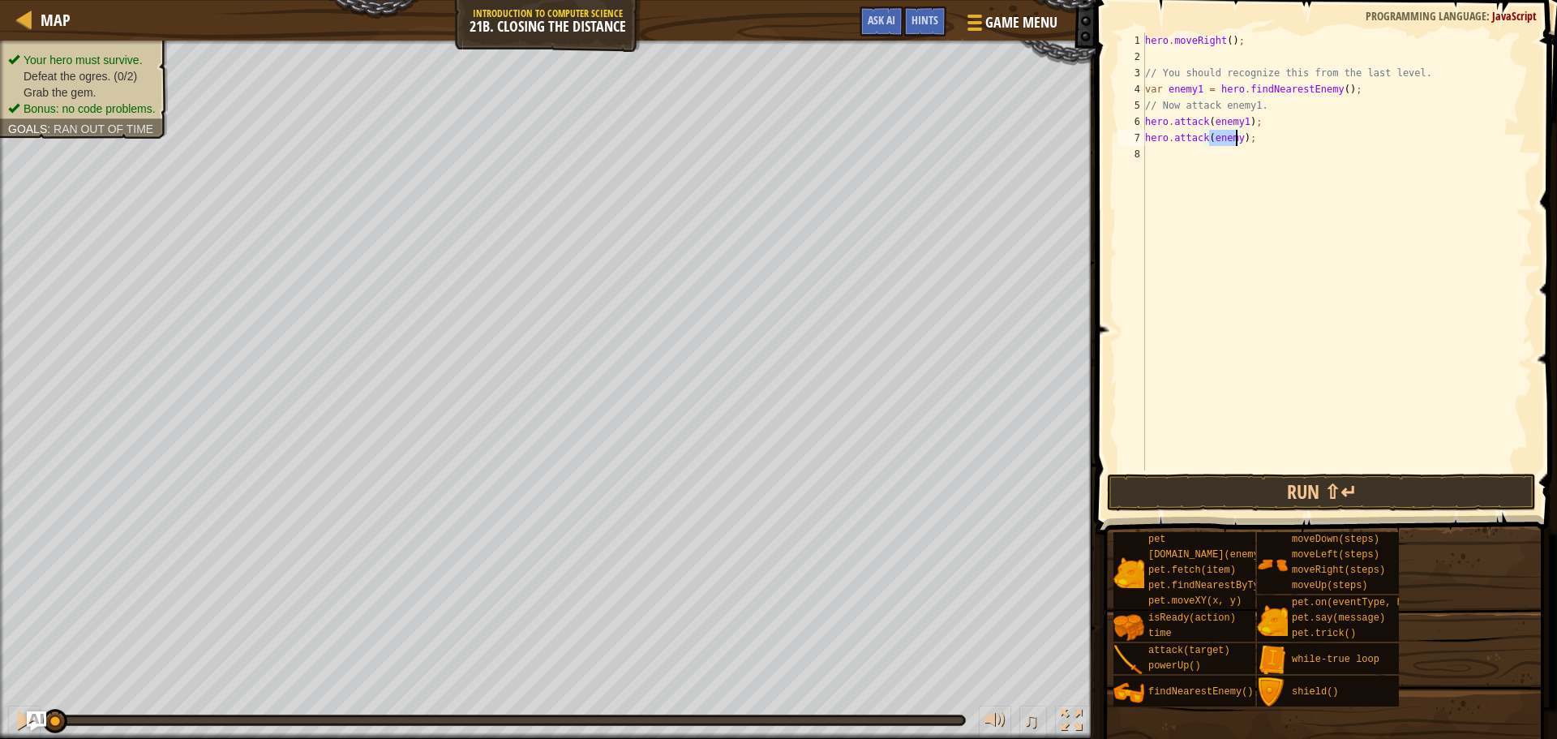
click at [1234, 144] on div "hero . moveRight ( ) ; // You should recognize this from the last level. var en…" at bounding box center [1337, 251] width 391 height 438
type textarea "hero.attack(enemy1);"
click at [1167, 157] on div "hero . moveRight ( ) ; // You should recognize this from the last level. var en…" at bounding box center [1337, 267] width 391 height 470
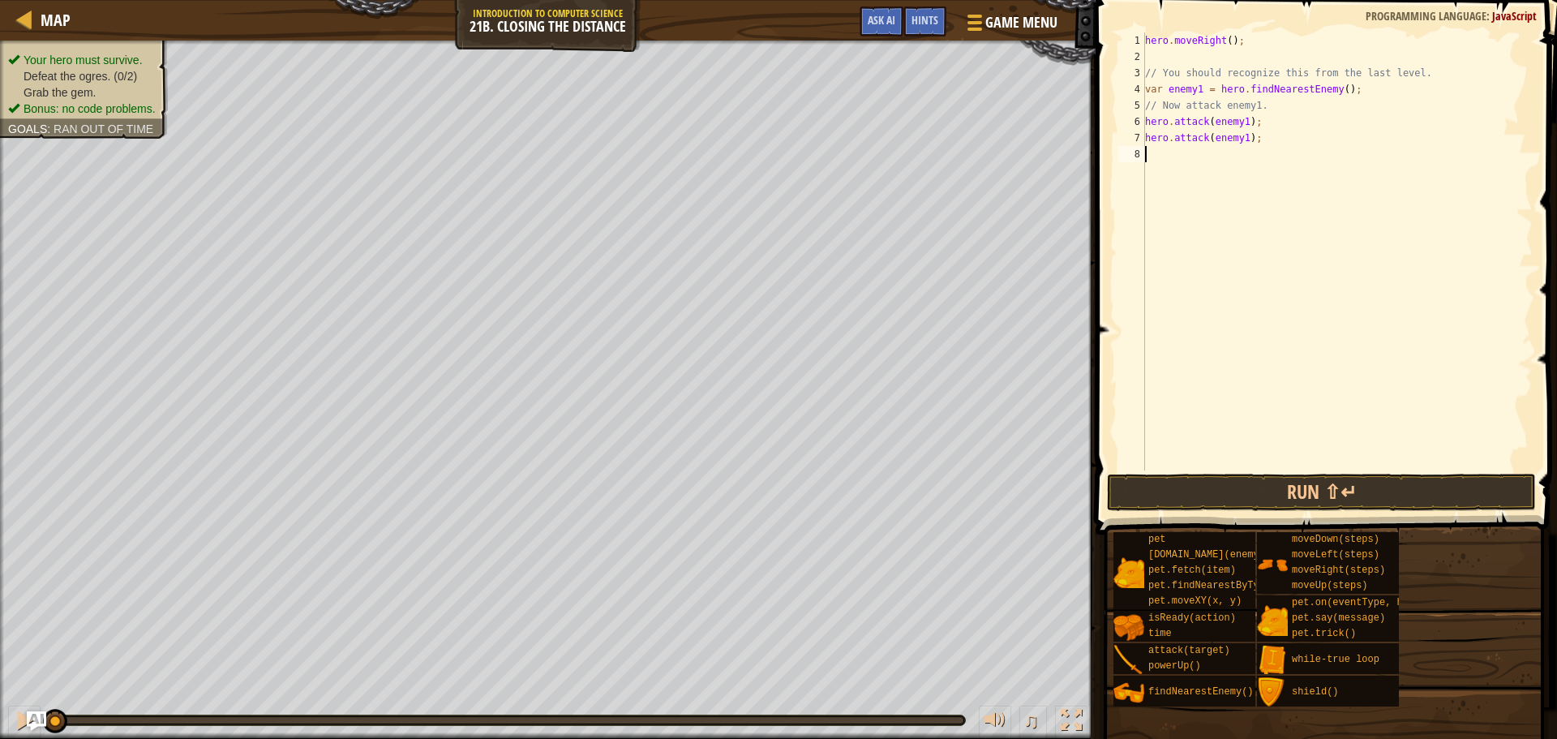
type textarea "h"
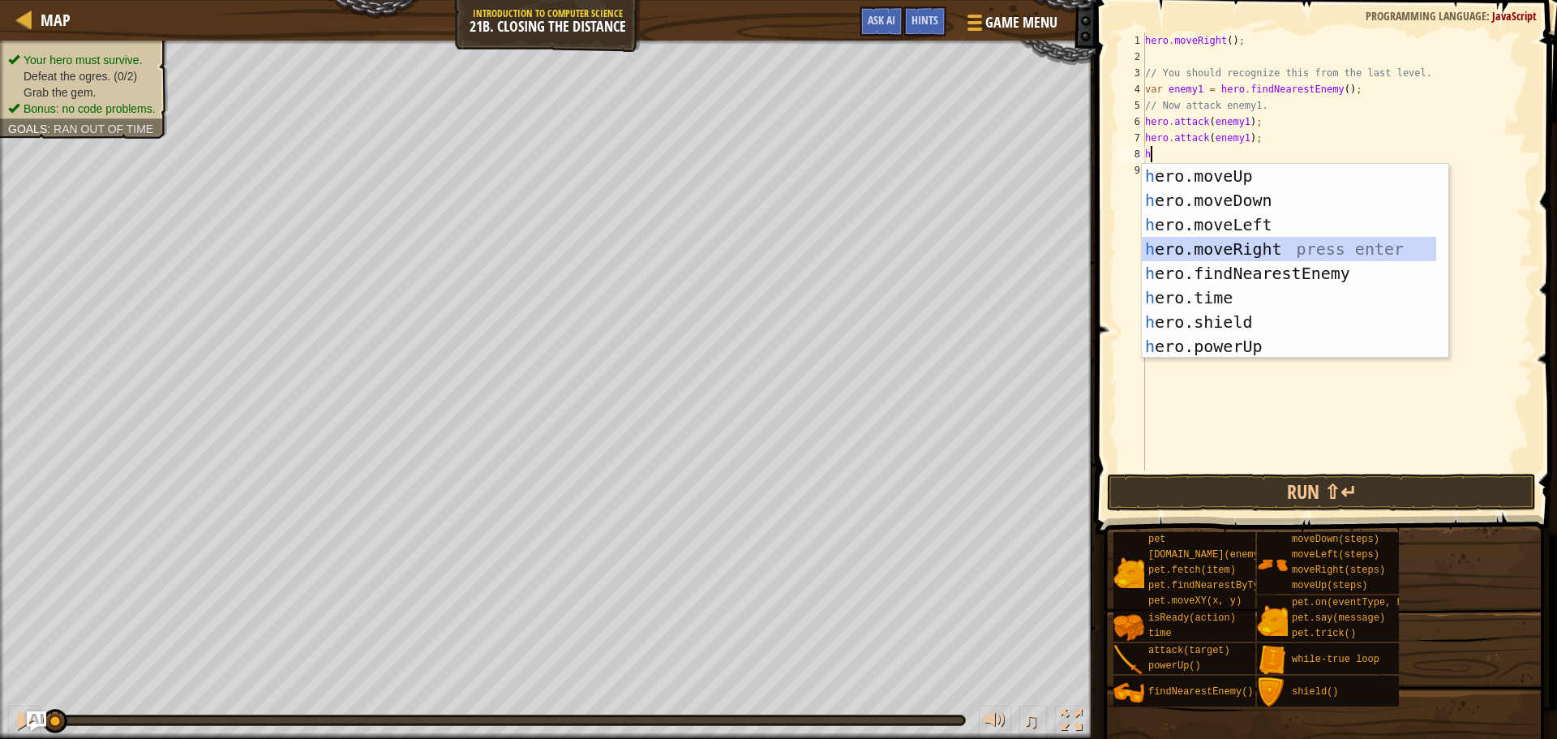
click at [1230, 244] on div "h ero.moveUp press enter h ero.moveDown press enter h ero.moveLeft press enter …" at bounding box center [1289, 285] width 294 height 243
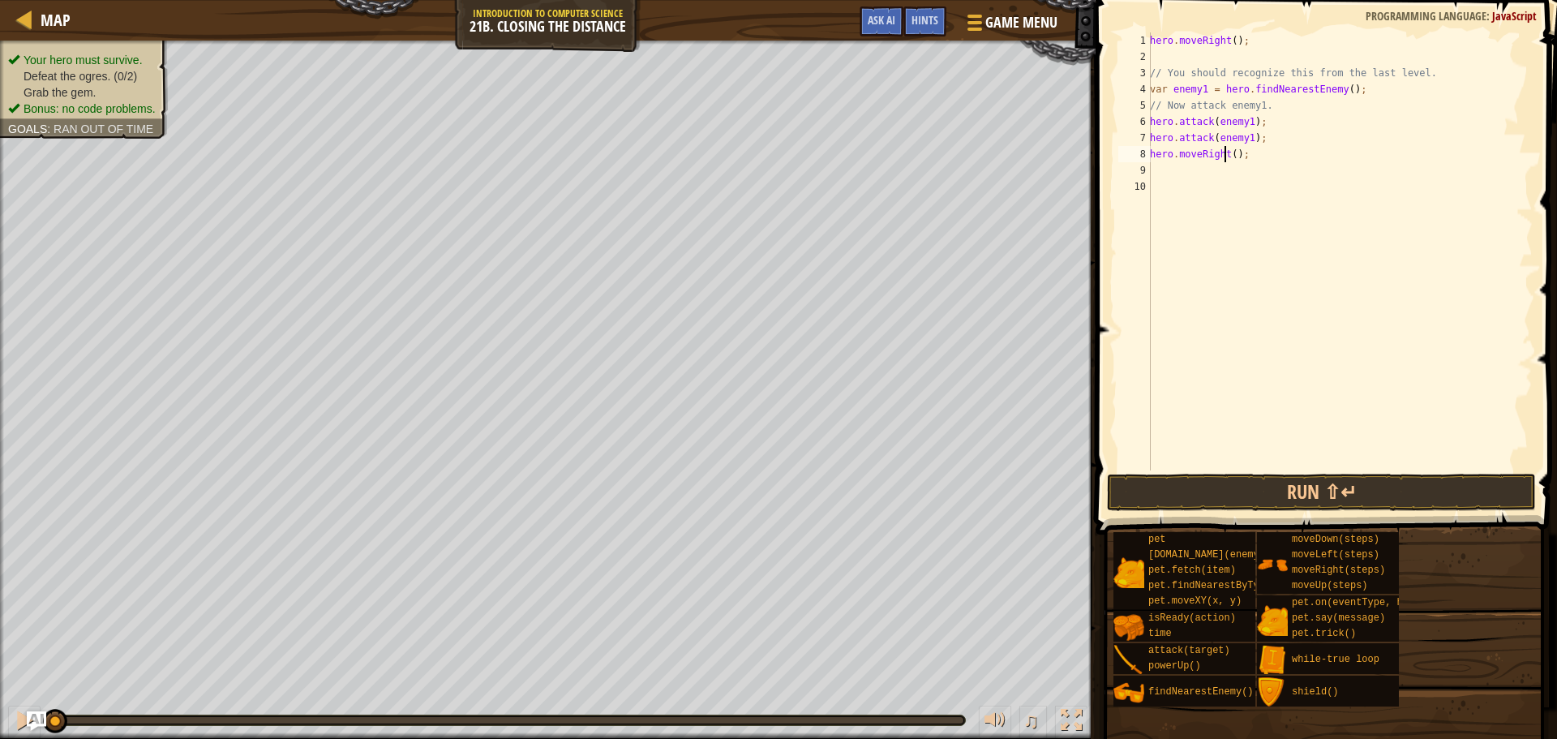
click at [1227, 155] on div "hero . moveRight ( ) ; // You should recognize this from the last level. var en…" at bounding box center [1340, 267] width 386 height 470
click at [1229, 154] on div "hero . moveRight ( ) ; // You should recognize this from the last level. var en…" at bounding box center [1340, 267] width 386 height 470
type textarea "hero.moveRight(2);"
click at [1167, 167] on div "hero . moveRight ( ) ; // You should recognize this from the last level. var en…" at bounding box center [1340, 267] width 386 height 470
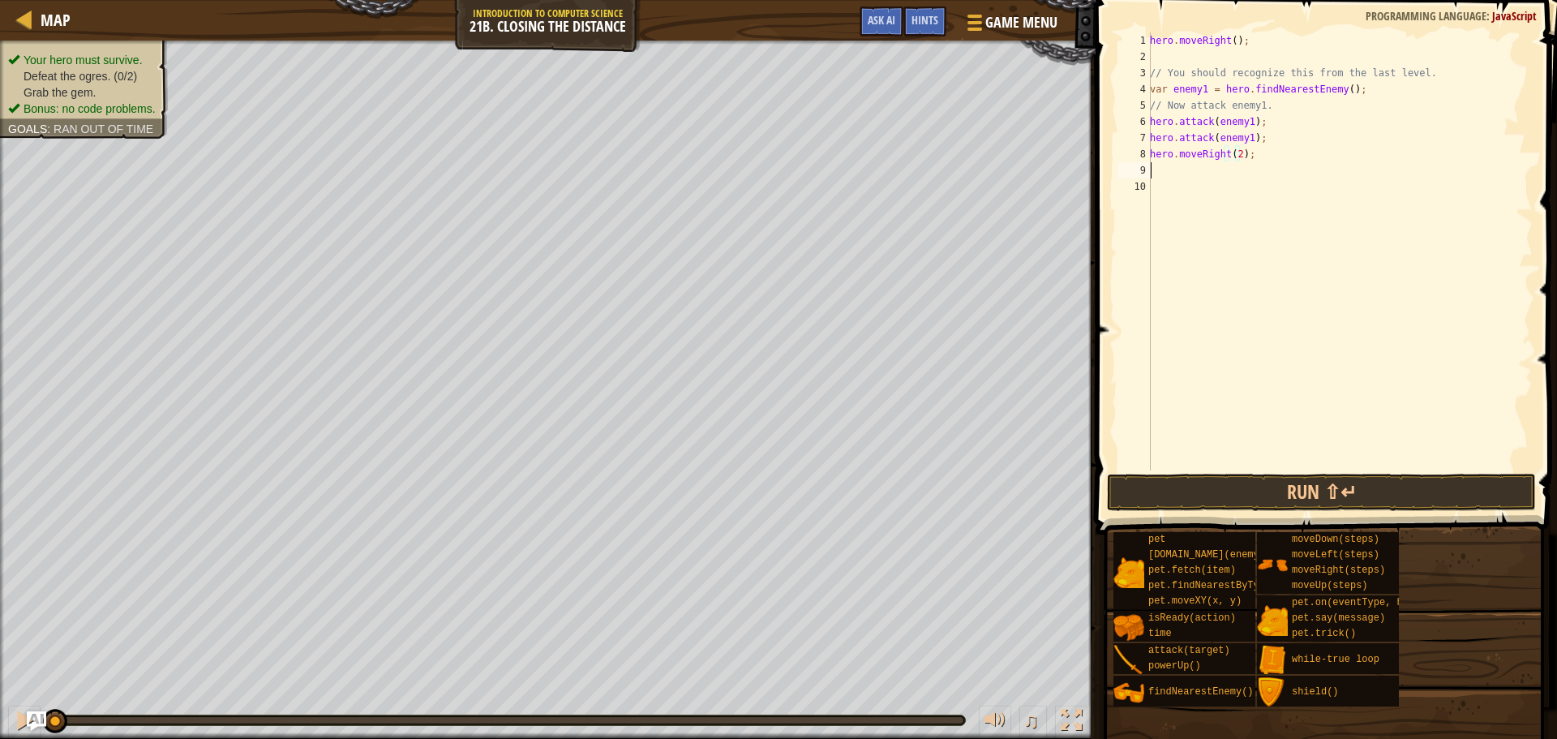
scroll to position [7, 0]
click at [1167, 167] on div "hero . moveRight ( ) ; // You should recognize this from the last level. var en…" at bounding box center [1340, 267] width 386 height 470
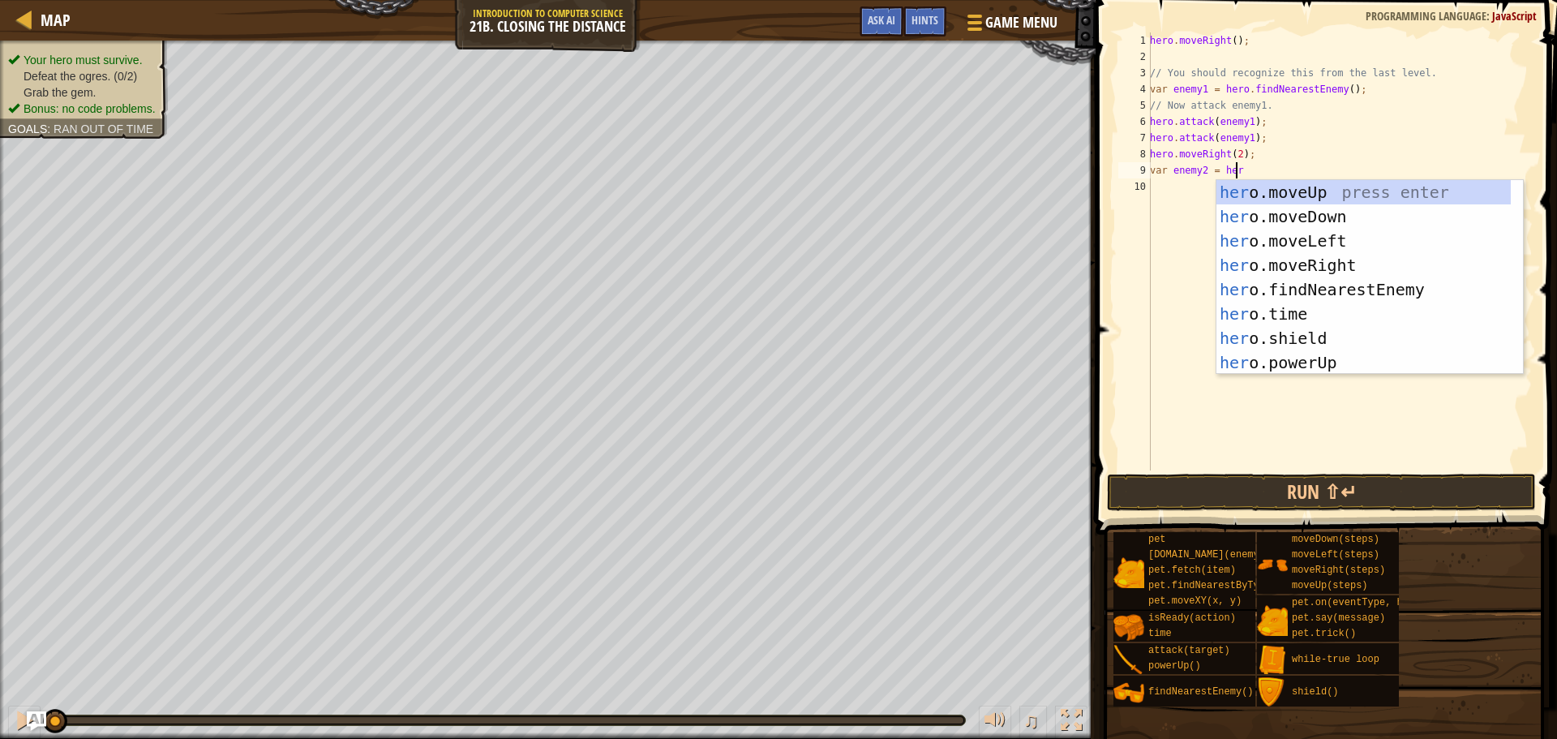
scroll to position [7, 6]
type textarea "var enemy2 = hero.f"
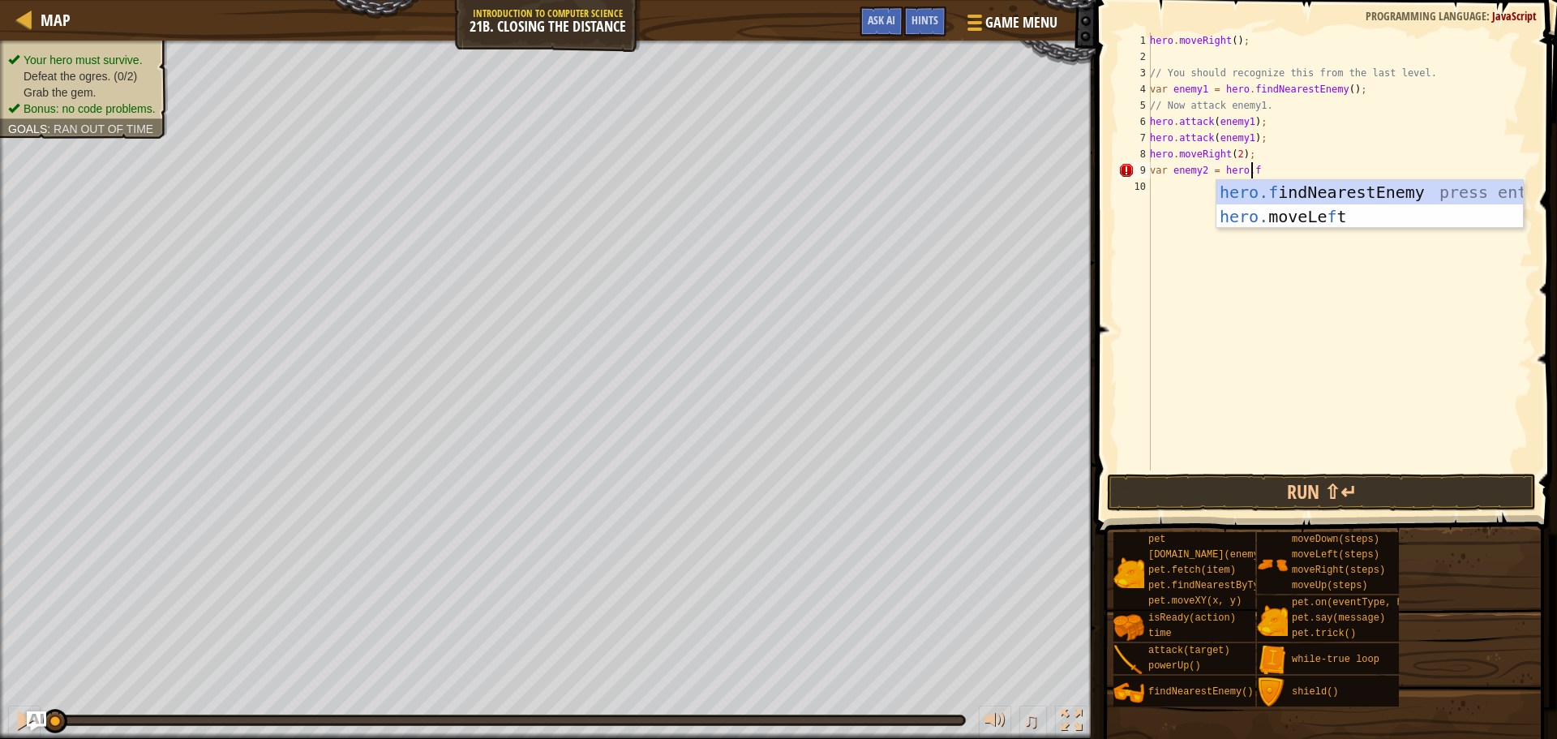
scroll to position [7, 7]
click at [1297, 187] on div "hero.f indNearestEnemy press enter hero. moveLe f t press enter" at bounding box center [1370, 228] width 307 height 97
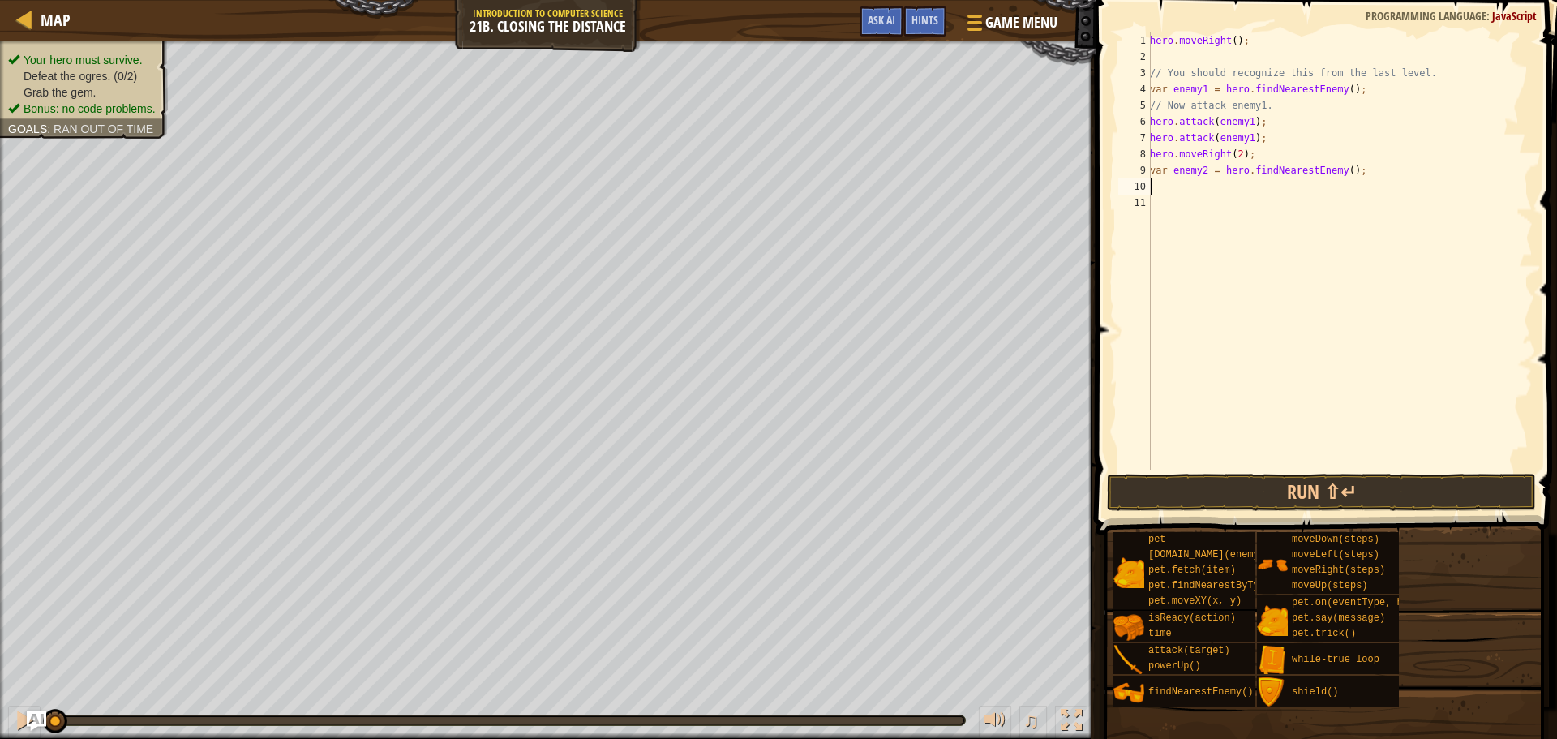
scroll to position [7, 0]
click at [1183, 190] on div "hero . moveRight ( ) ; // You should recognize this from the last level. var en…" at bounding box center [1340, 267] width 386 height 470
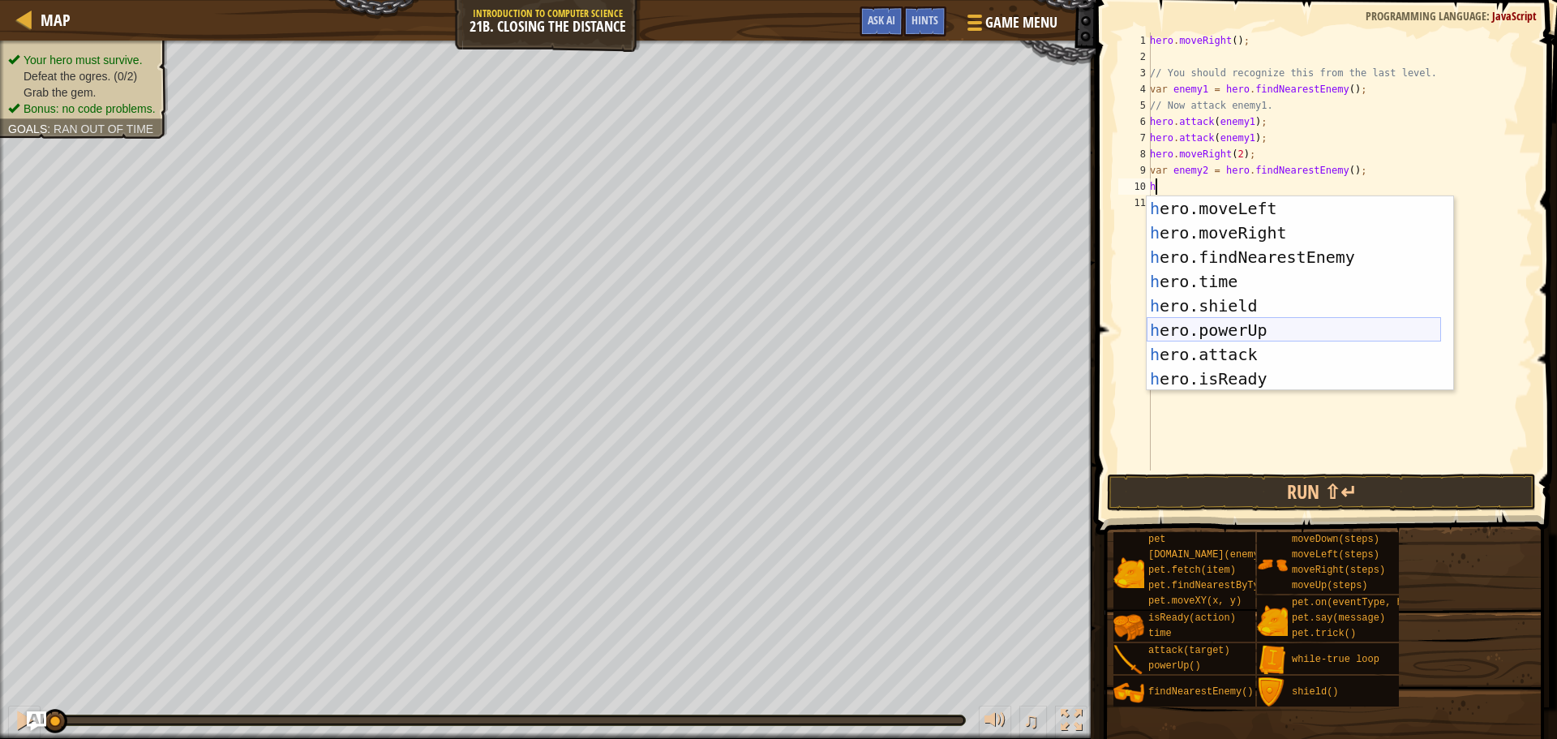
scroll to position [49, 0]
click at [1244, 358] on div "h ero.moveLeft press enter h ero.moveRight press enter h ero.findNearestEnemy p…" at bounding box center [1294, 317] width 294 height 243
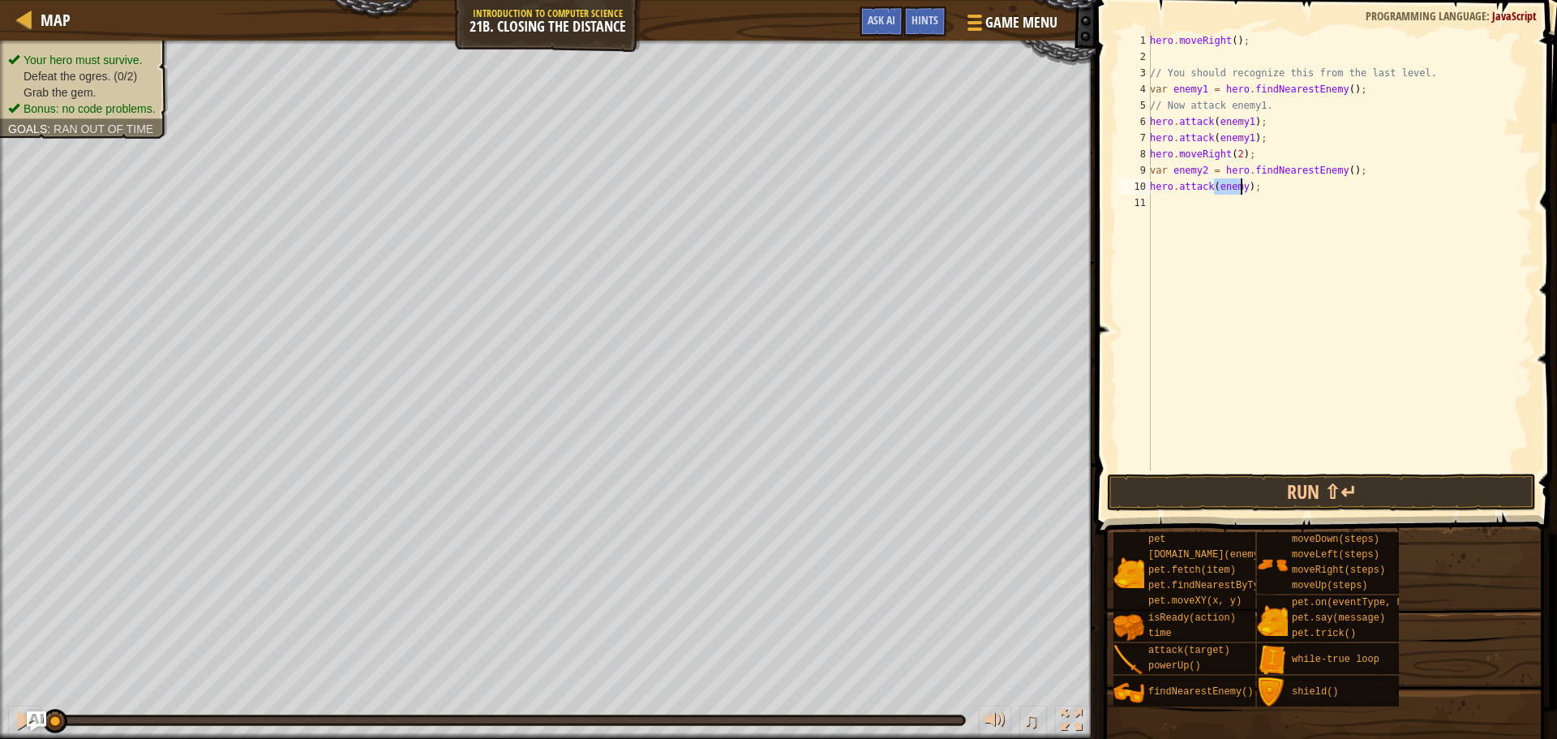
click at [1241, 186] on div "hero . moveRight ( ) ; // You should recognize this from the last level. var en…" at bounding box center [1340, 251] width 386 height 438
type textarea "hero.attack(enemy2);"
click at [1178, 201] on div "hero . moveRight ( ) ; // You should recognize this from the last level. var en…" at bounding box center [1340, 267] width 386 height 470
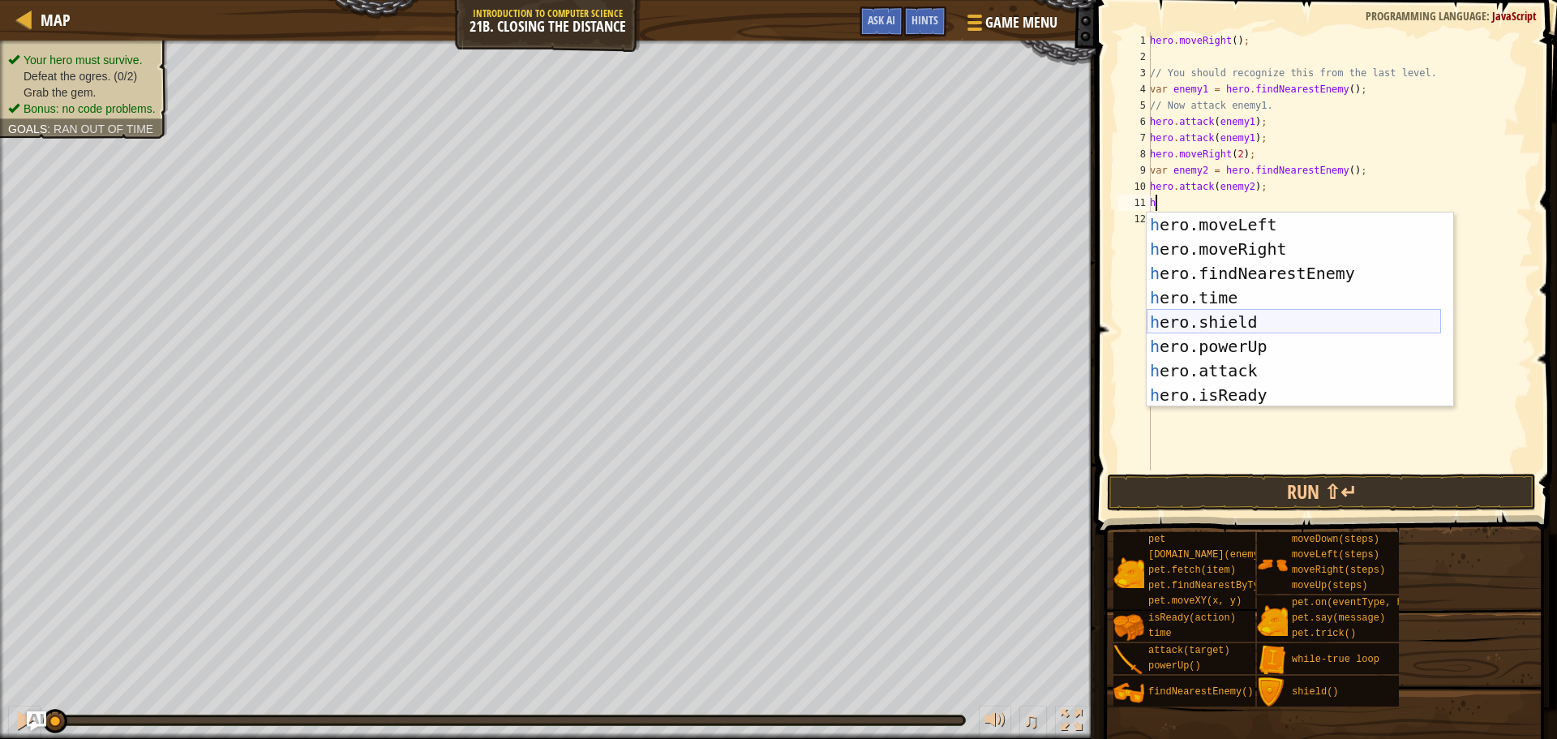
scroll to position [49, 0]
click at [1238, 363] on div "h ero.moveLeft press enter h ero.moveRight press enter h ero.findNearestEnemy p…" at bounding box center [1294, 333] width 294 height 243
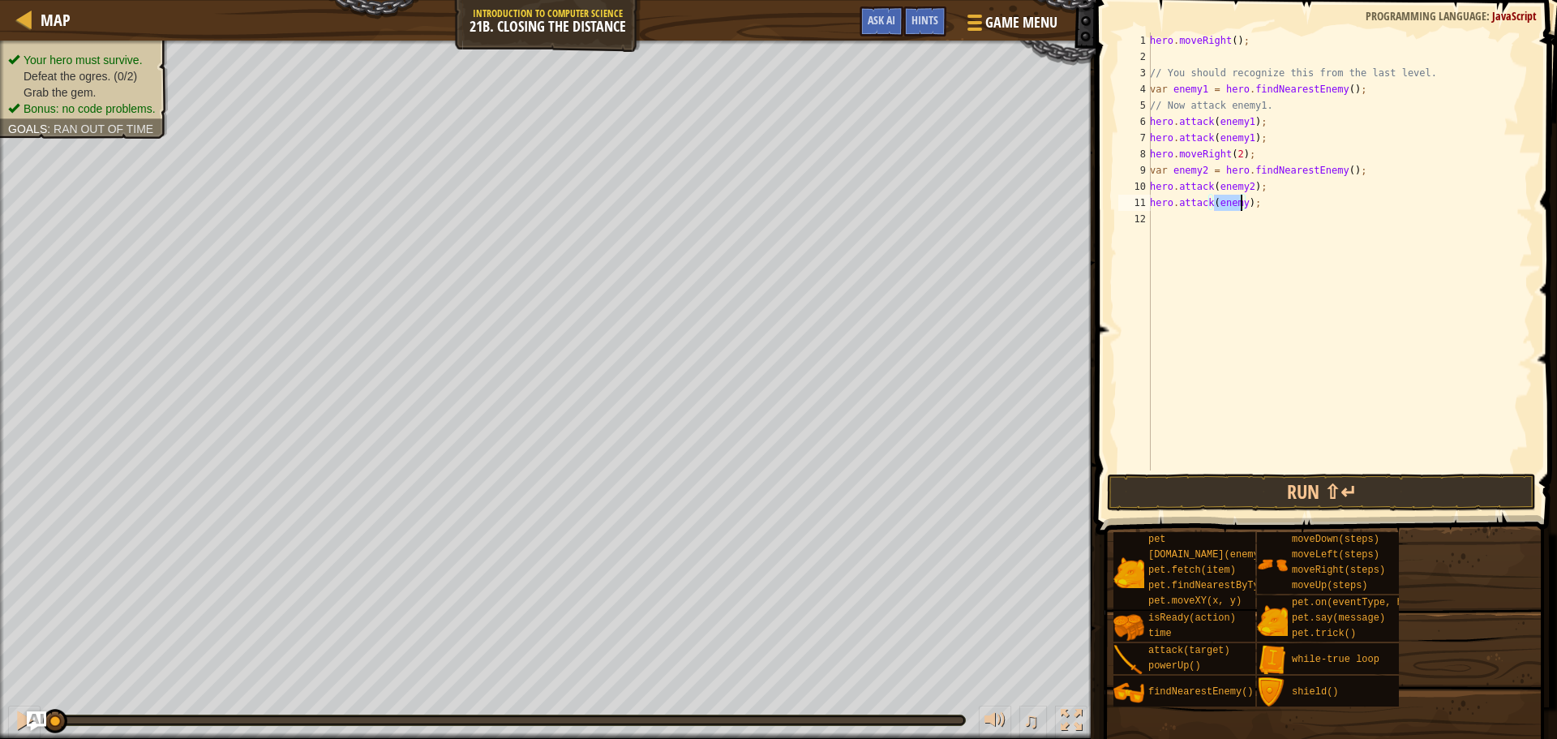
click at [1238, 206] on div "hero . moveRight ( ) ; // You should recognize this from the last level. var en…" at bounding box center [1340, 251] width 386 height 438
type textarea "hero.attack(enemy2);"
click at [1201, 474] on button "Run ⇧↵" at bounding box center [1321, 492] width 429 height 37
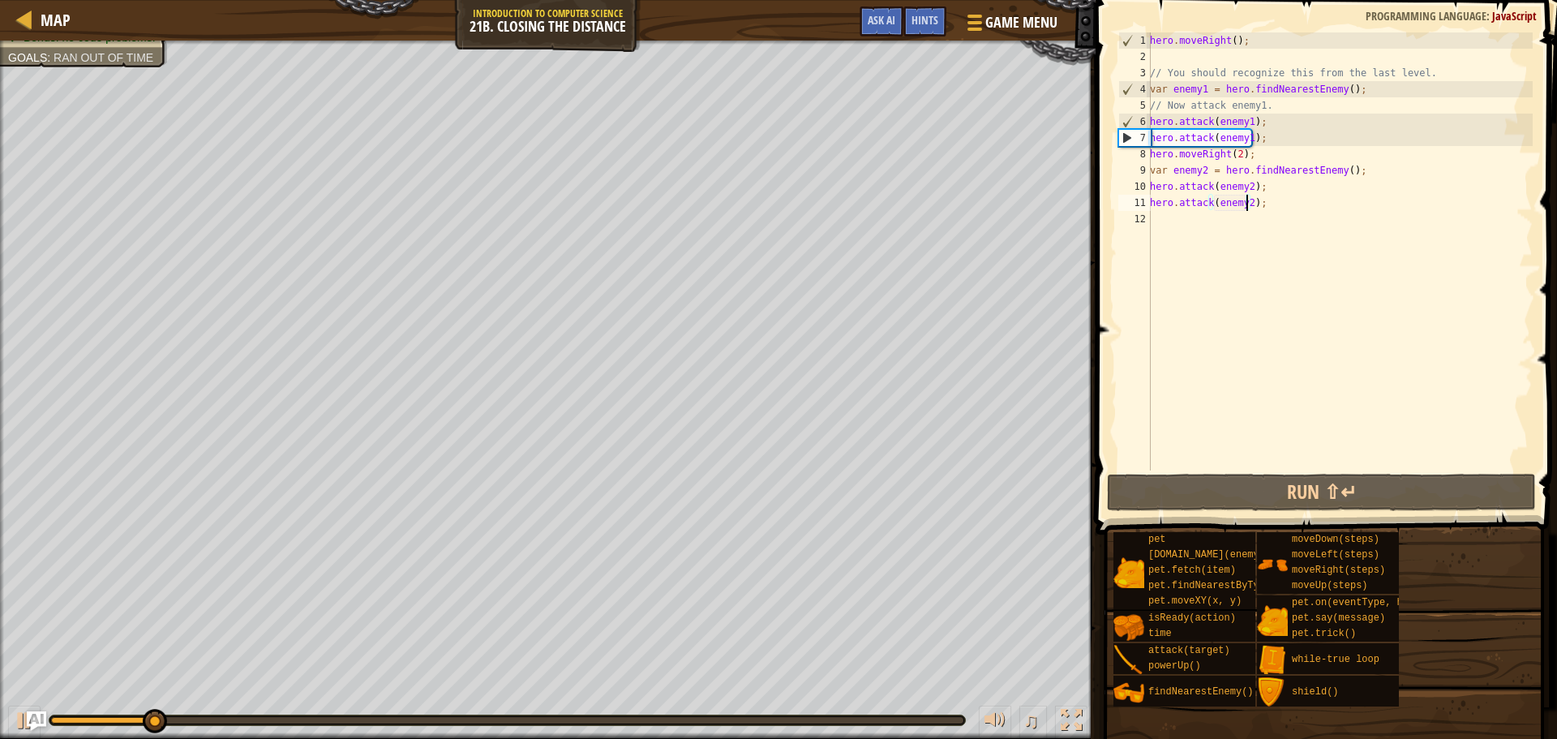
click at [1203, 213] on div "hero . moveRight ( ) ; // You should recognize this from the last level. var en…" at bounding box center [1340, 267] width 386 height 470
type textarea "h"
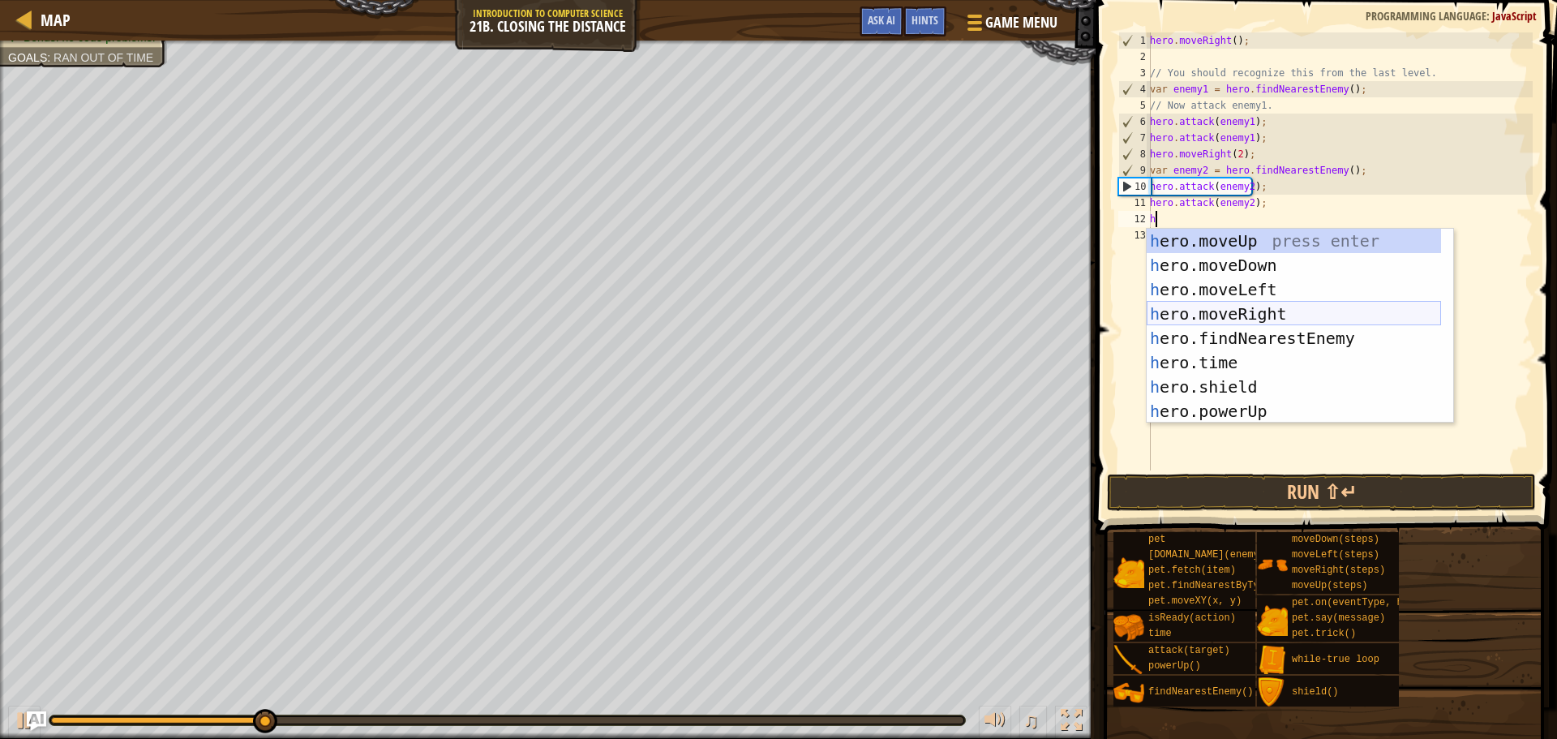
click at [1242, 306] on div "h ero.moveUp press enter h ero.moveDown press enter h ero.moveLeft press enter …" at bounding box center [1294, 350] width 294 height 243
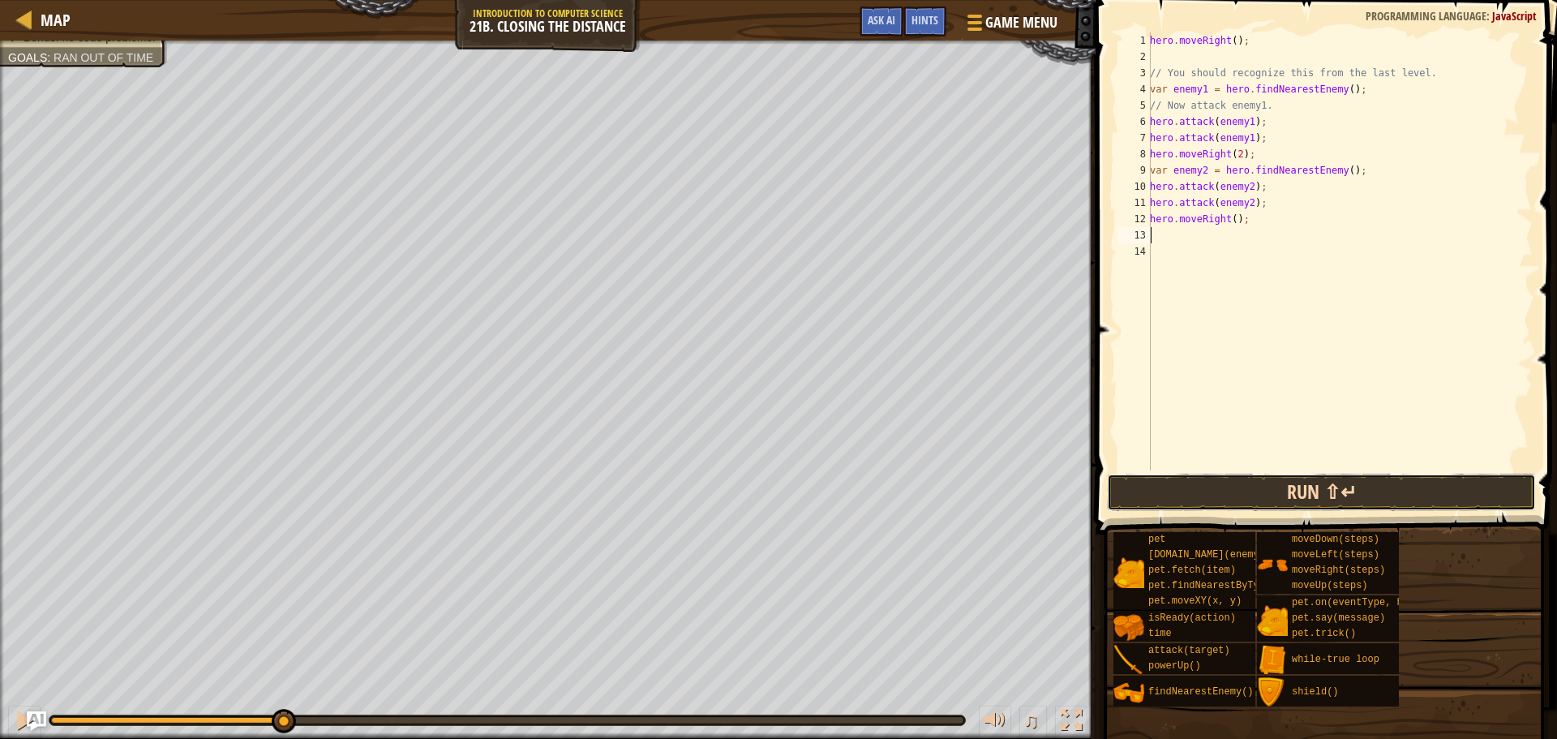
click at [1249, 496] on button "Run ⇧↵" at bounding box center [1321, 492] width 429 height 37
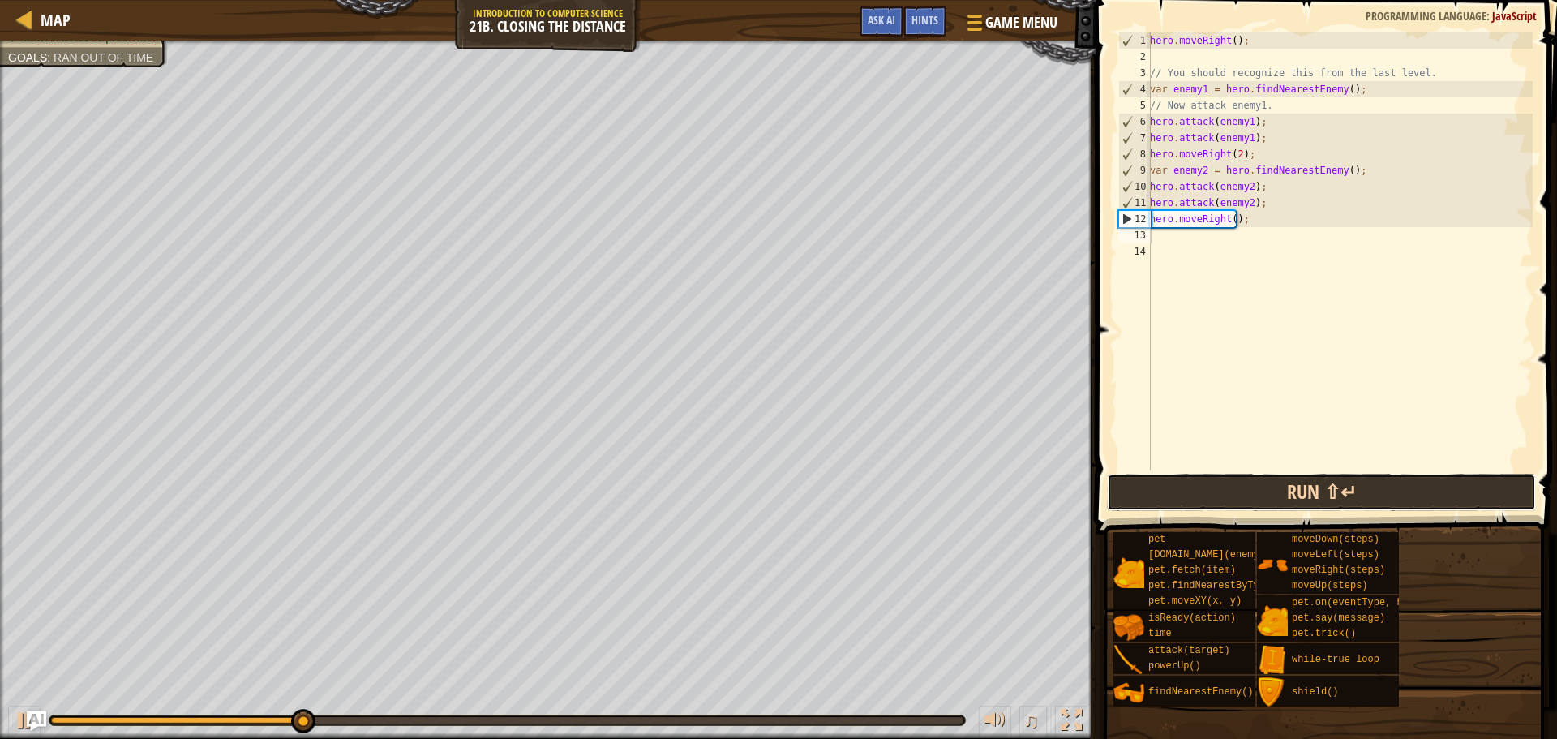
click at [1242, 489] on button "Run ⇧↵" at bounding box center [1321, 492] width 429 height 37
click at [1259, 487] on button "Run ⇧↵" at bounding box center [1321, 492] width 429 height 37
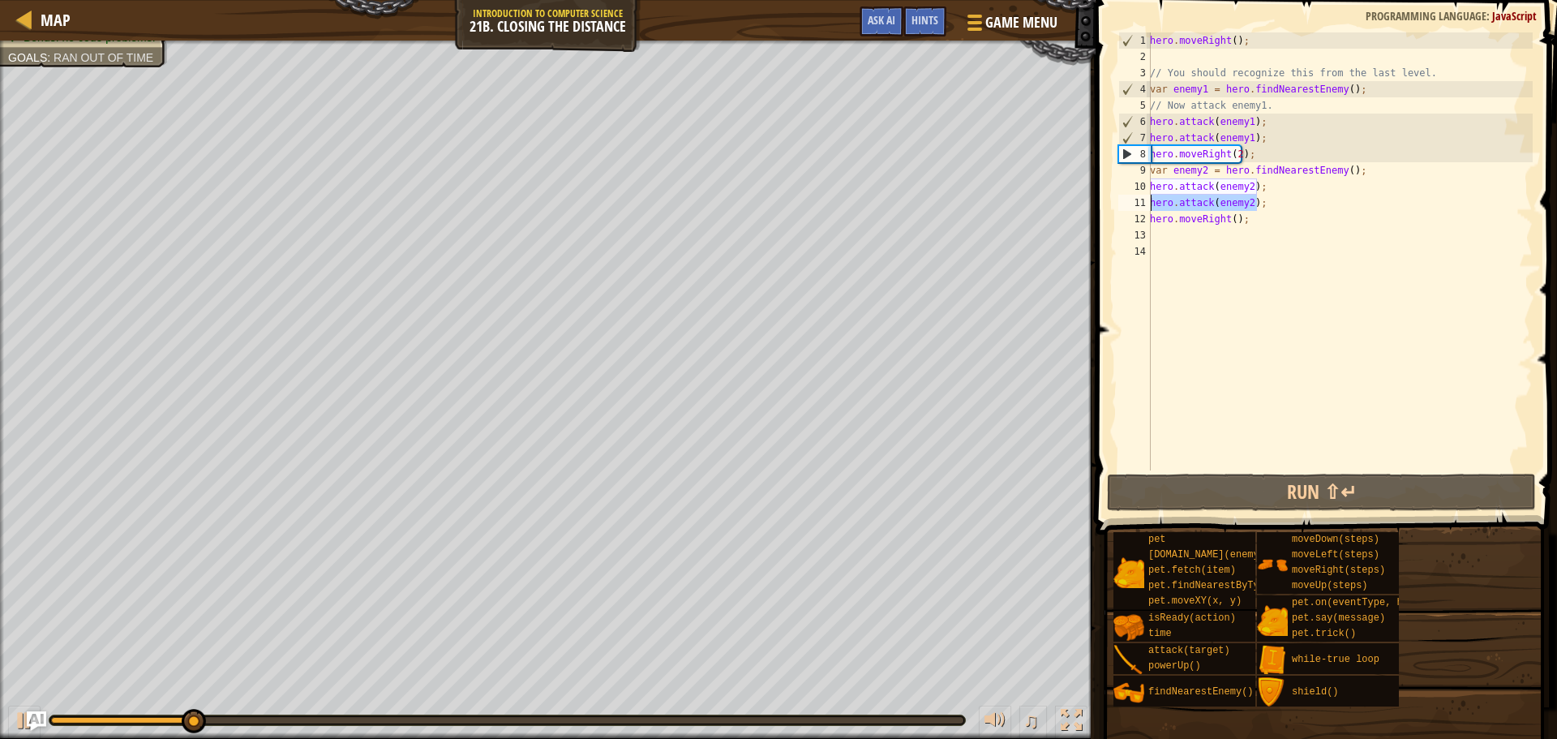
drag, startPoint x: 1260, startPoint y: 204, endPoint x: 1152, endPoint y: 205, distance: 108.7
click at [1152, 205] on div "hero . moveRight ( ) ; // You should recognize this from the last level. var en…" at bounding box center [1340, 267] width 386 height 470
type textarea "hero.attack(enemy2);"
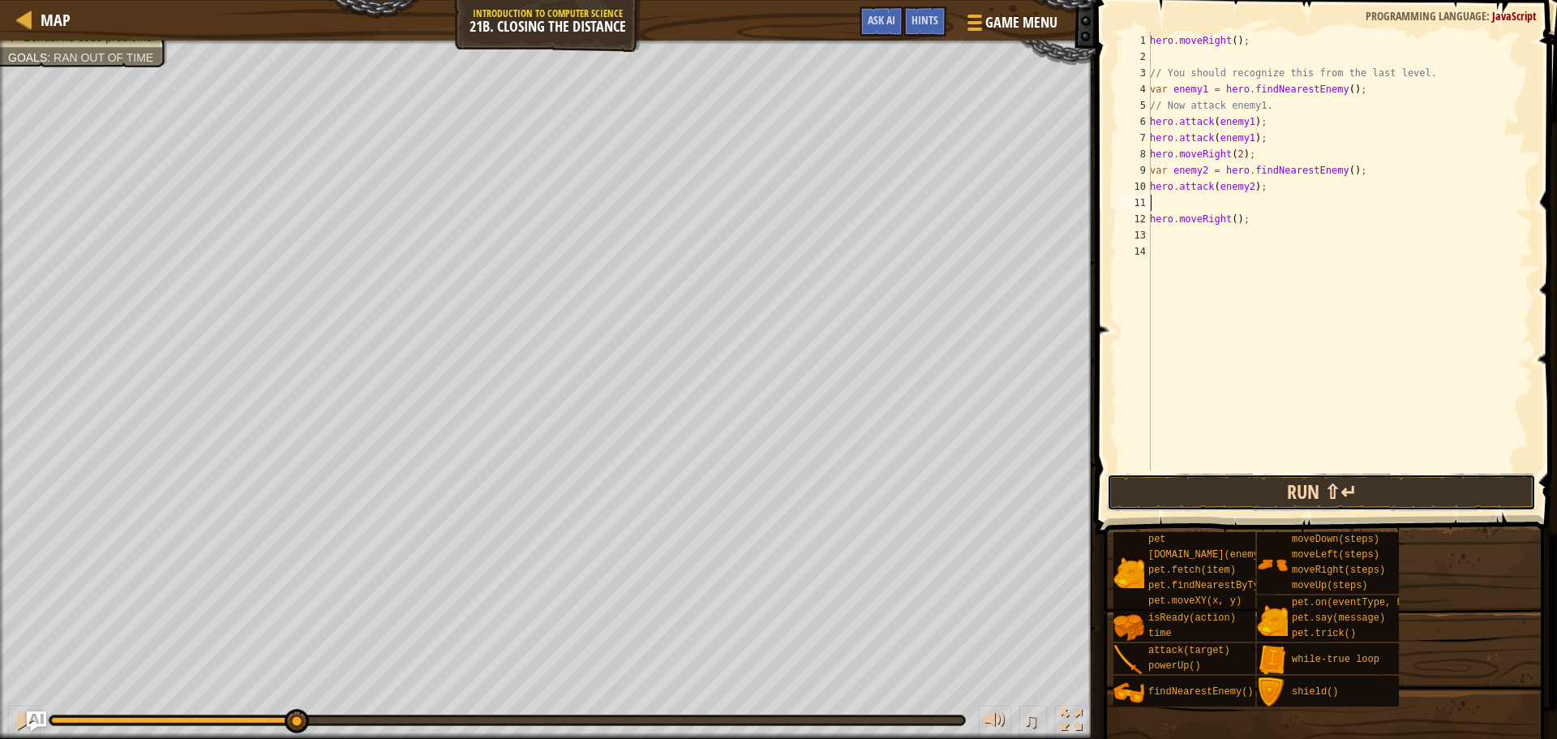
click at [1164, 496] on button "Run ⇧↵" at bounding box center [1321, 492] width 429 height 37
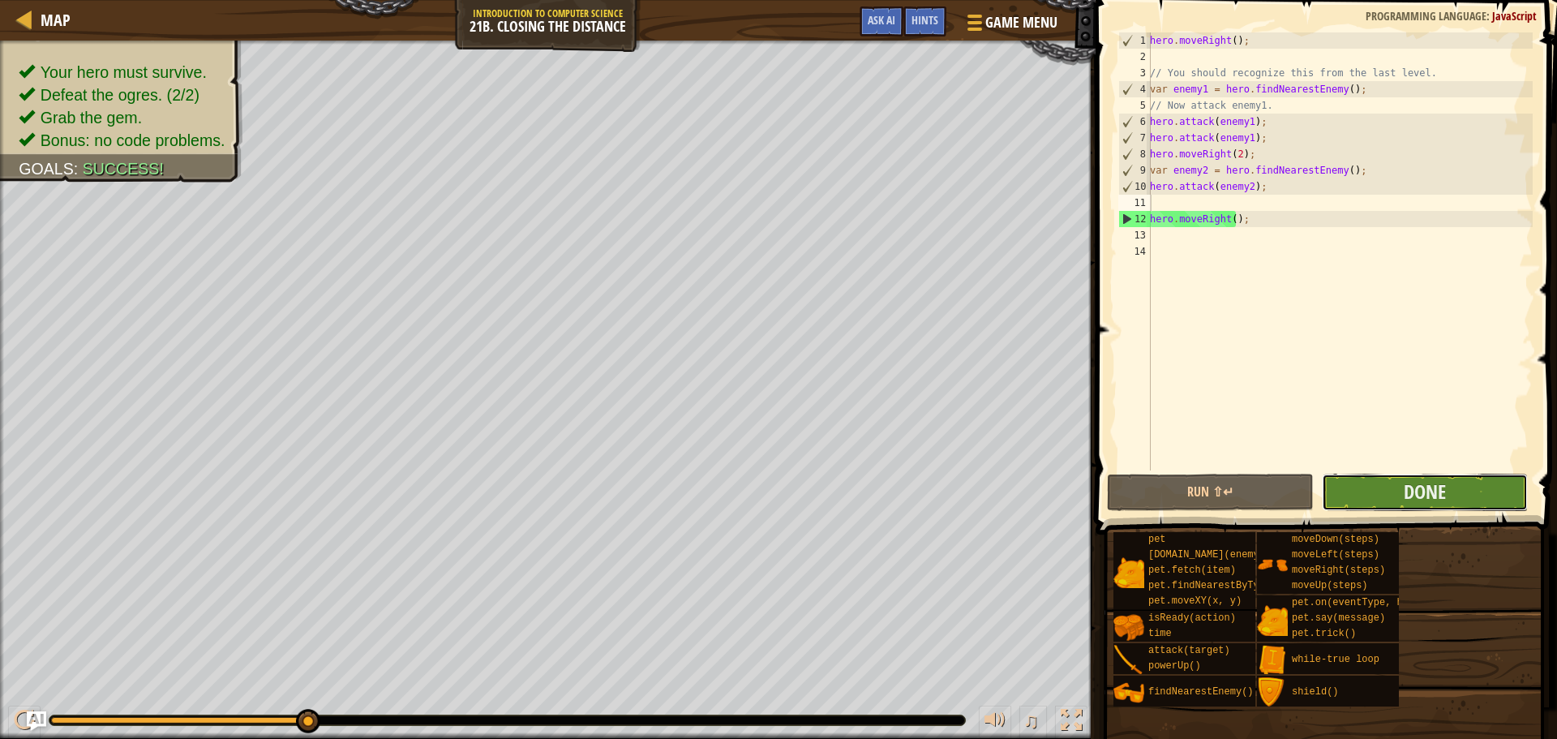
click at [1380, 504] on button "Done" at bounding box center [1425, 492] width 206 height 37
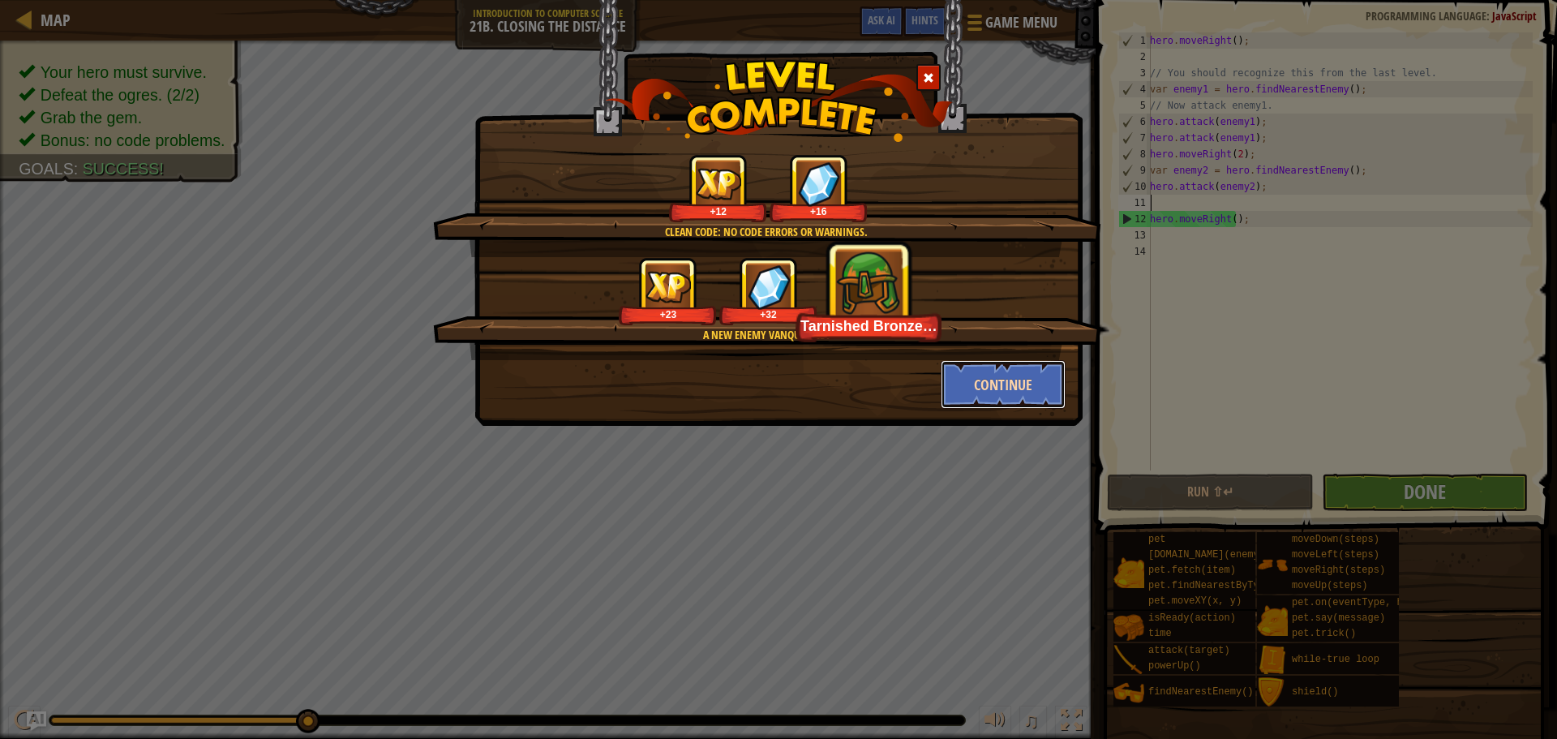
click at [1002, 380] on button "Continue" at bounding box center [1004, 384] width 126 height 49
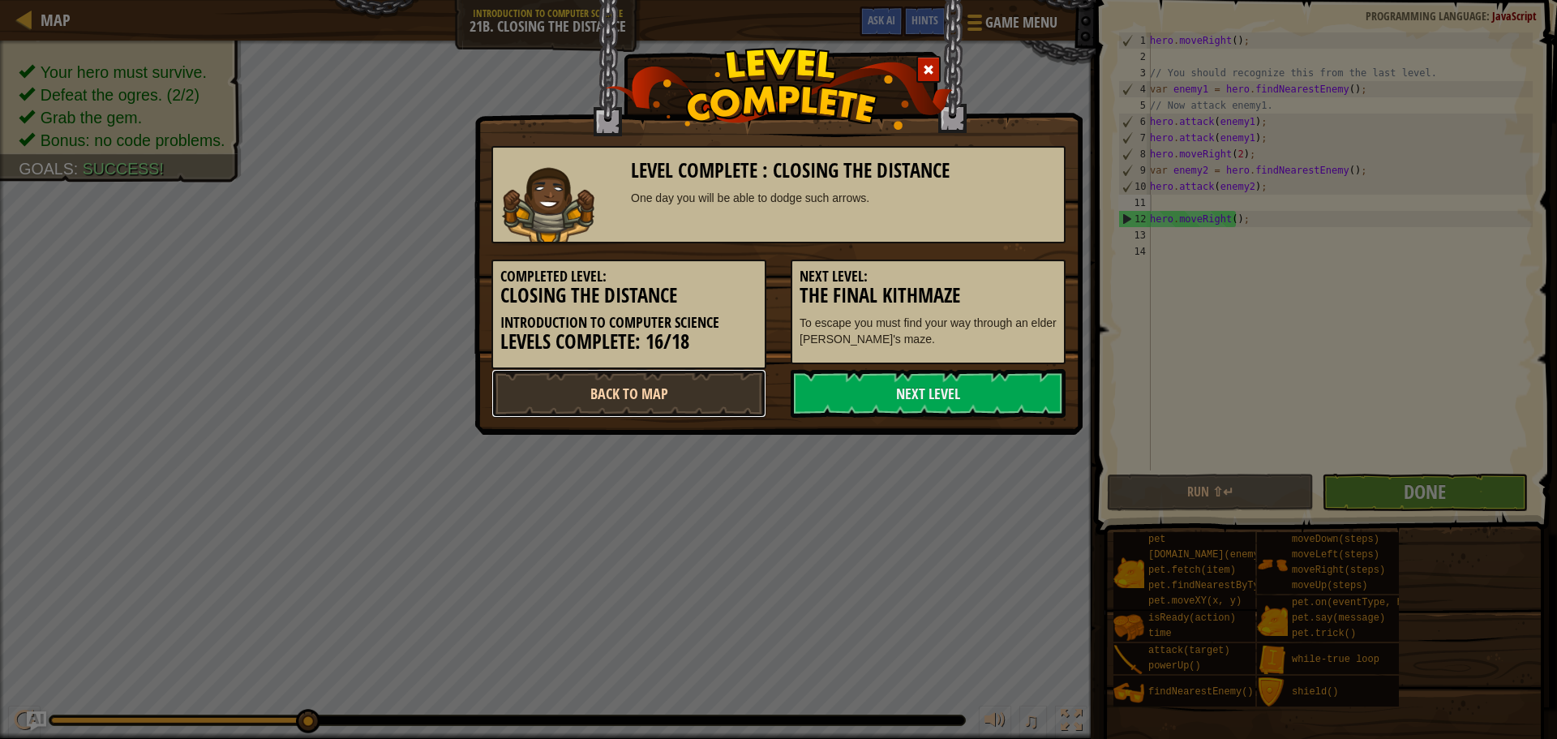
click at [750, 385] on link "Back to Map" at bounding box center [629, 393] width 275 height 49
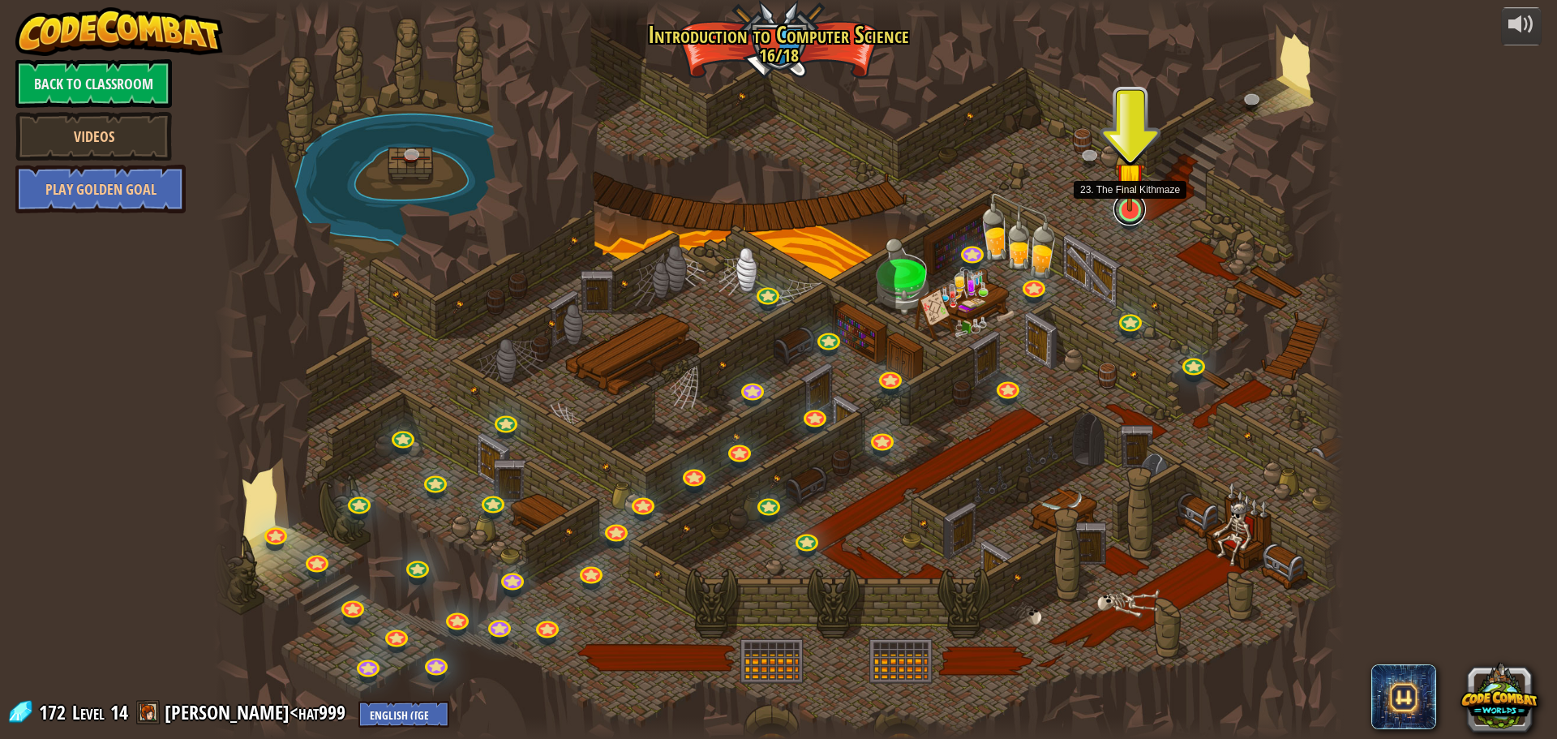
click at [1123, 219] on link at bounding box center [1130, 209] width 32 height 32
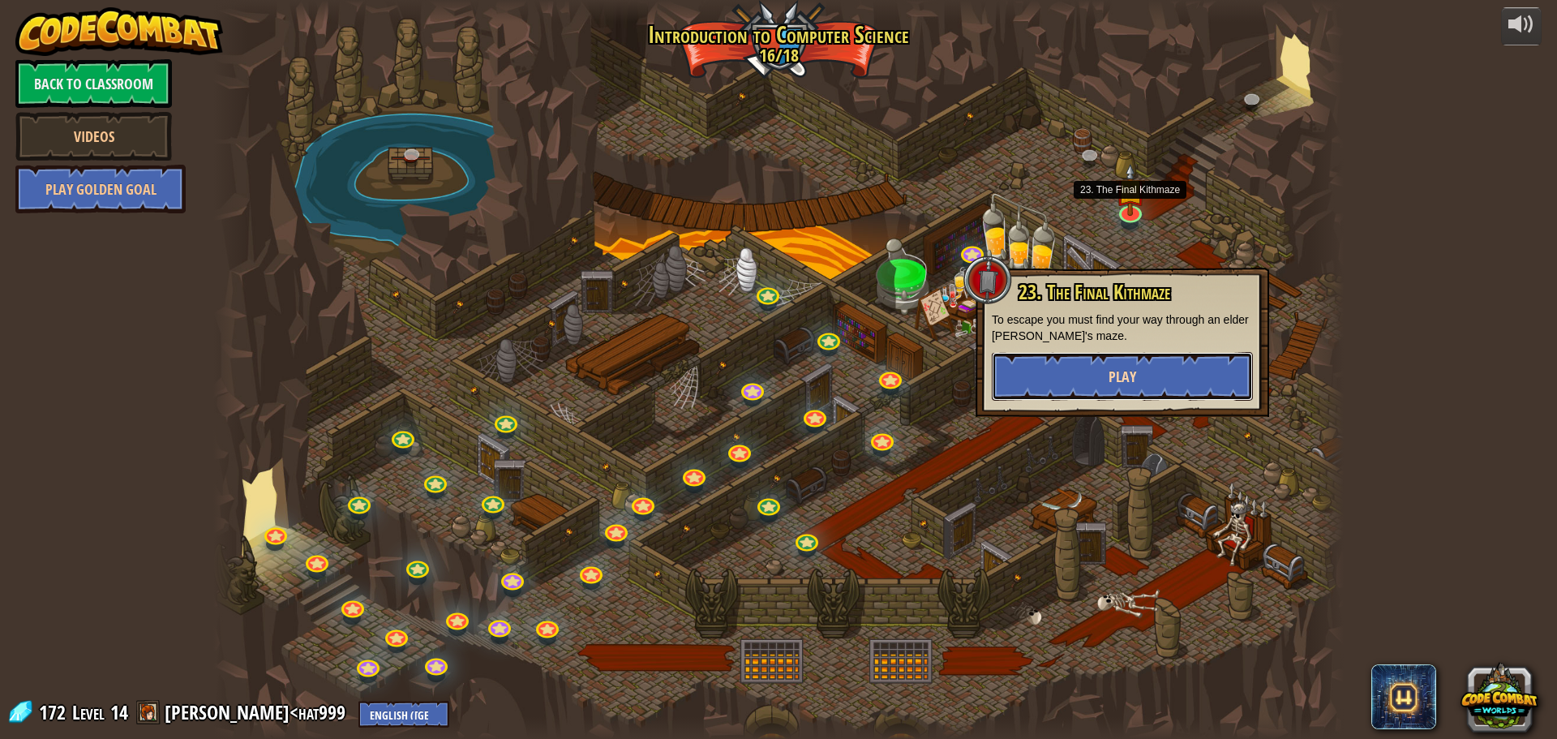
click at [1091, 379] on button "Play" at bounding box center [1122, 376] width 261 height 49
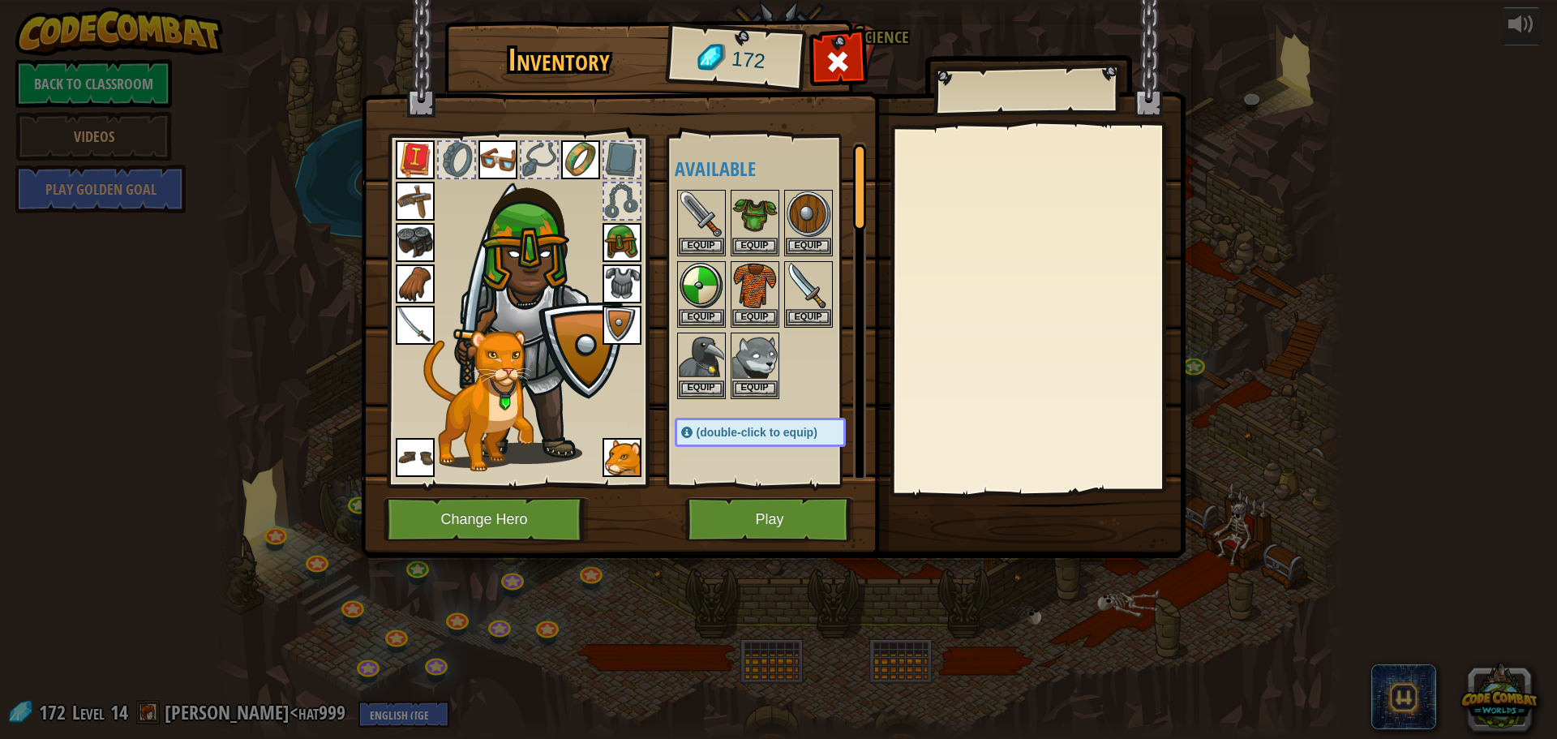
click at [605, 226] on img at bounding box center [622, 242] width 39 height 39
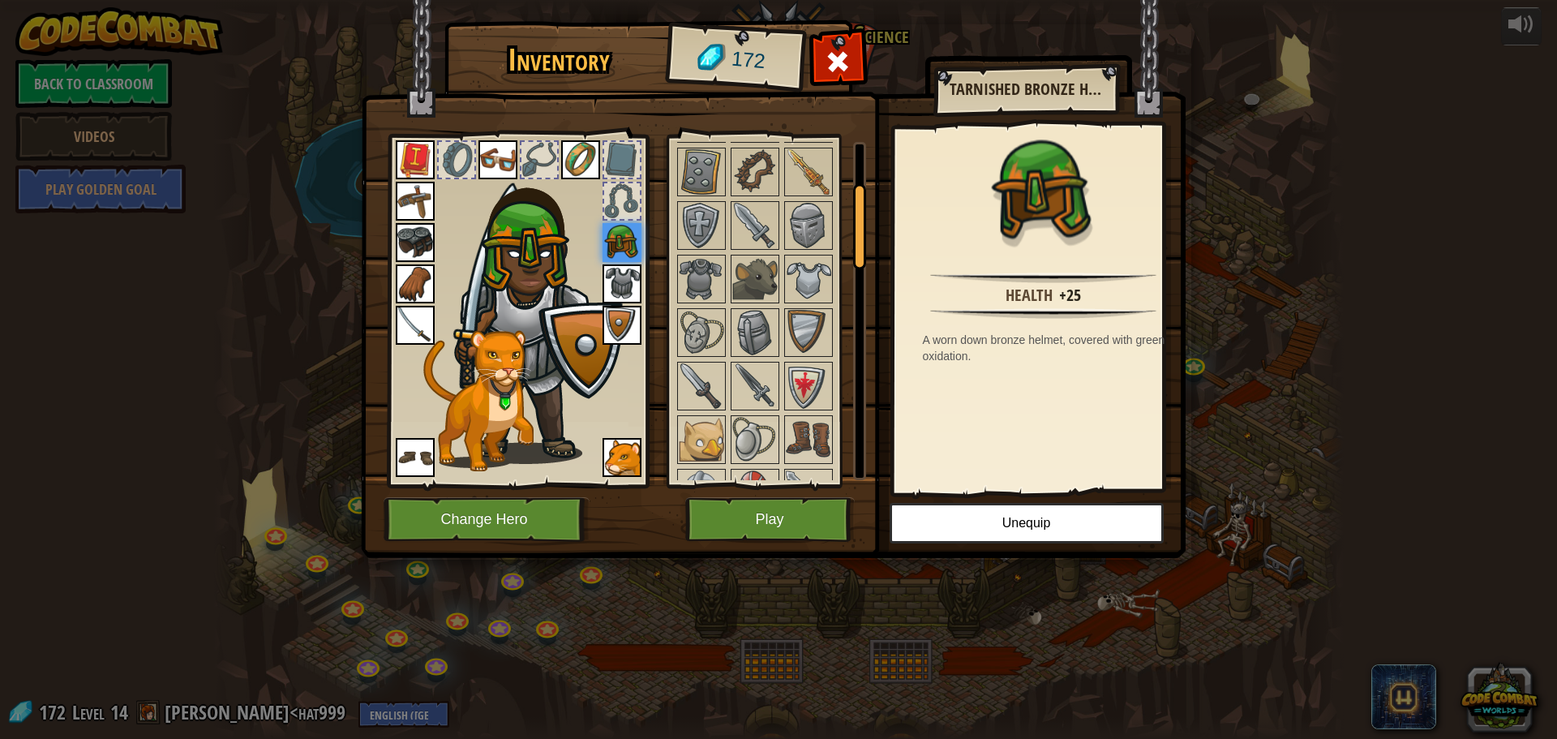
scroll to position [162, 0]
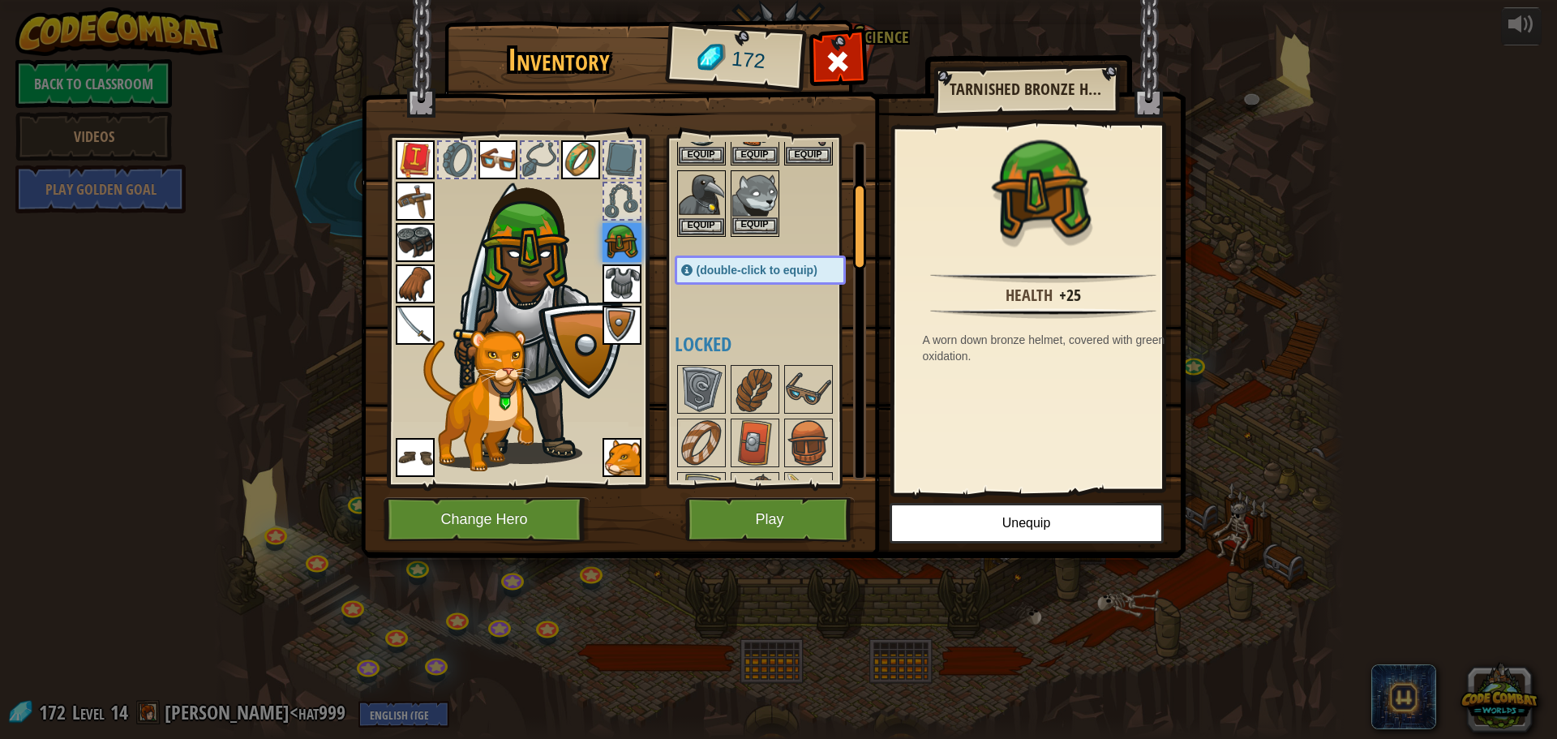
click at [775, 191] on img at bounding box center [754, 194] width 45 height 45
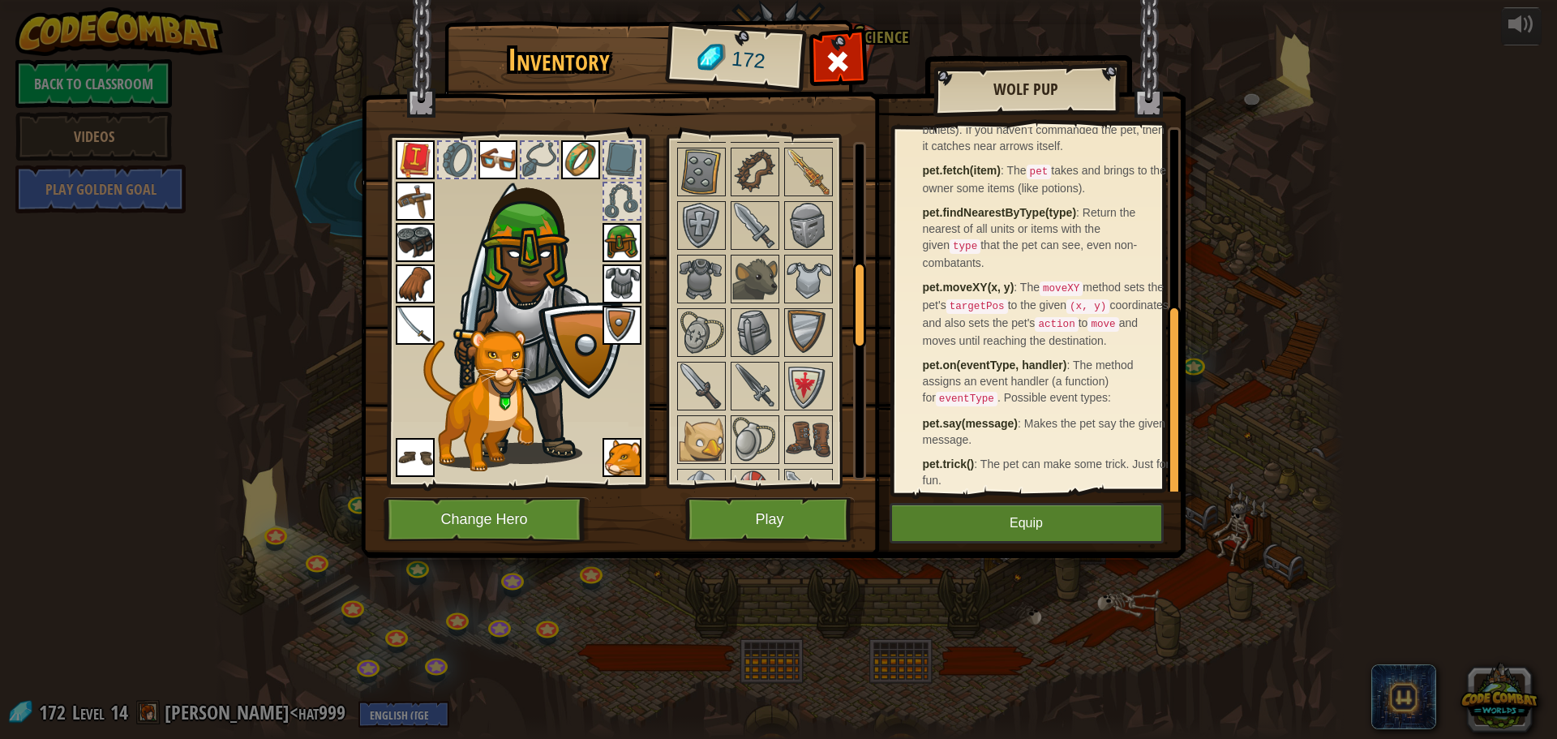
scroll to position [324, 0]
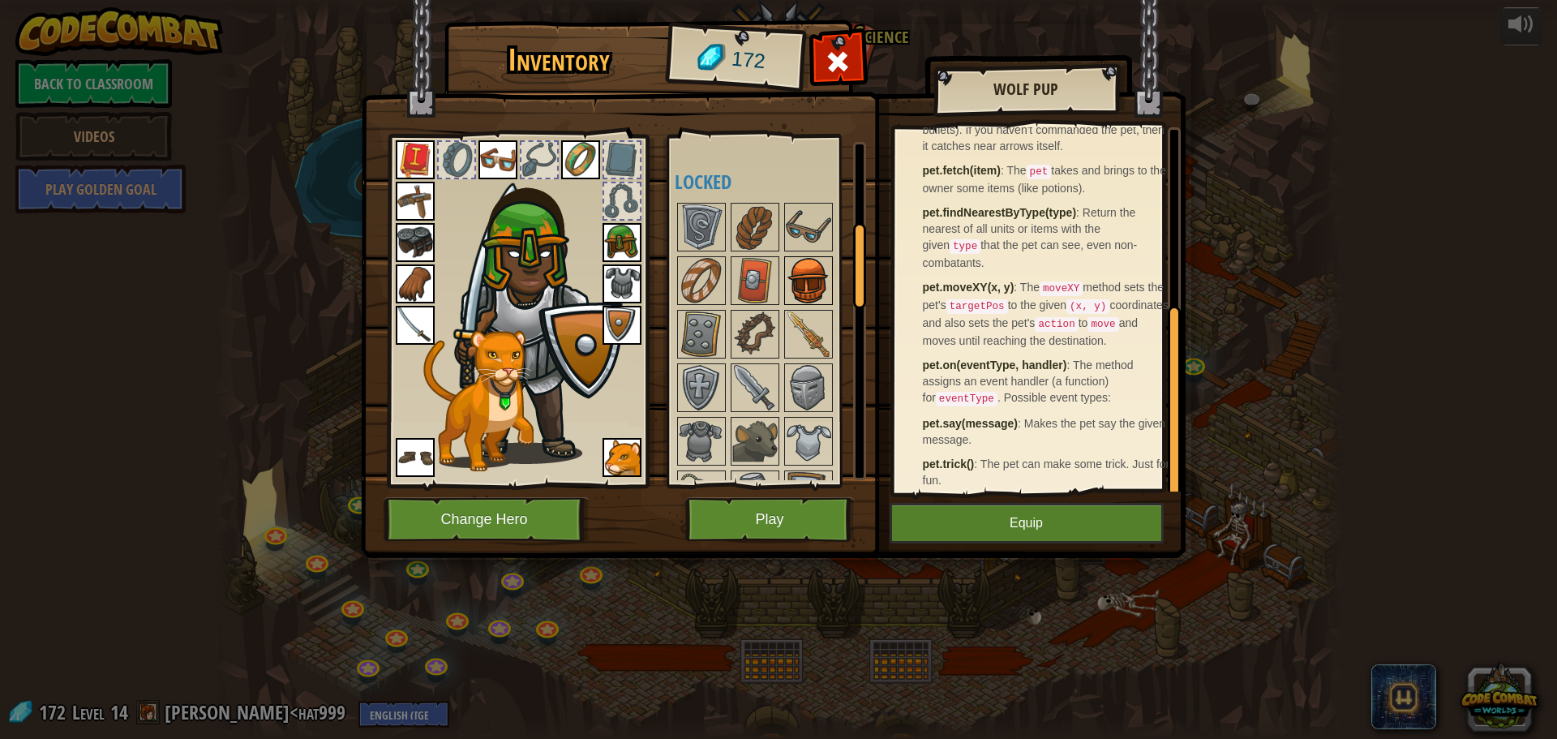
click at [801, 268] on img at bounding box center [808, 280] width 45 height 45
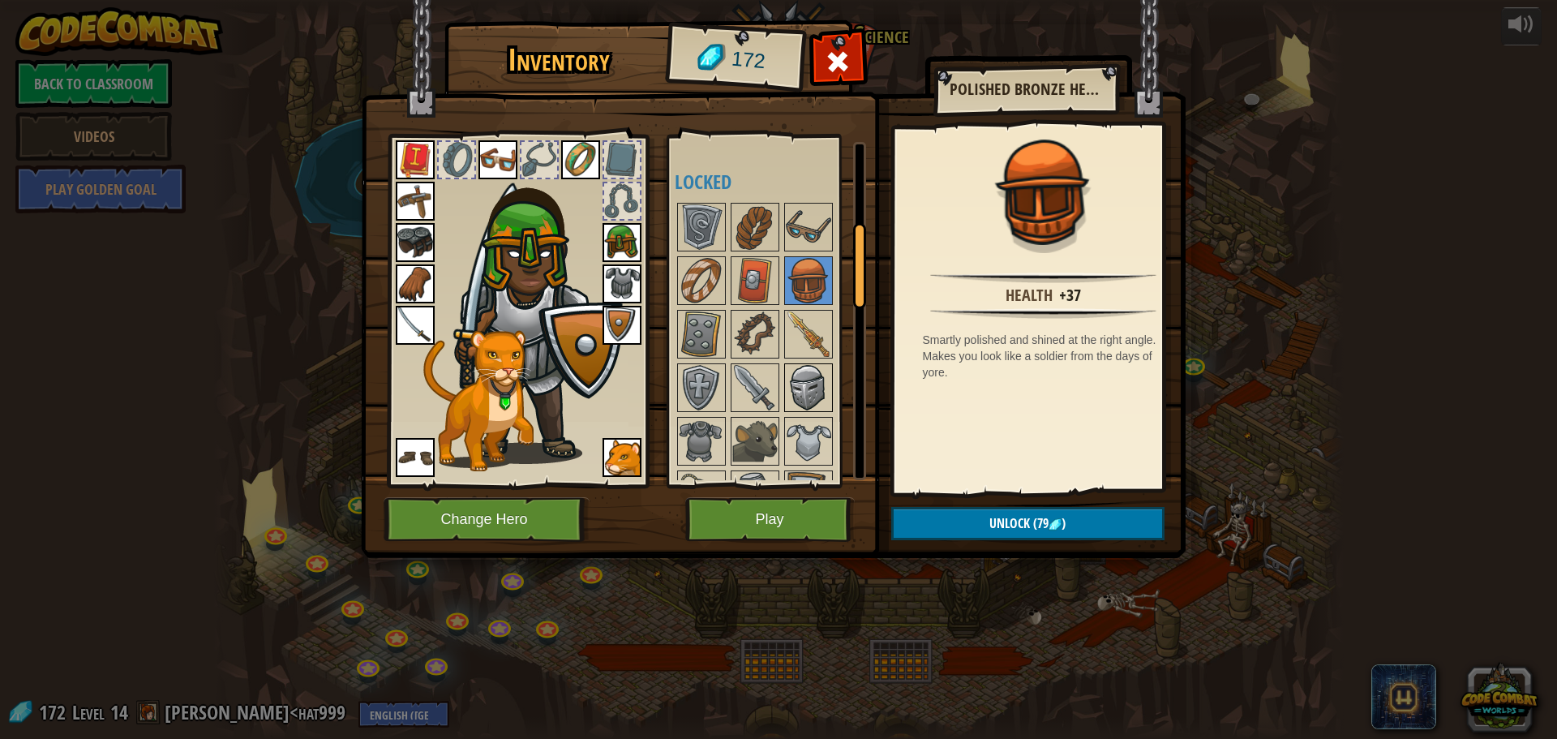
click at [801, 374] on img at bounding box center [808, 387] width 45 height 45
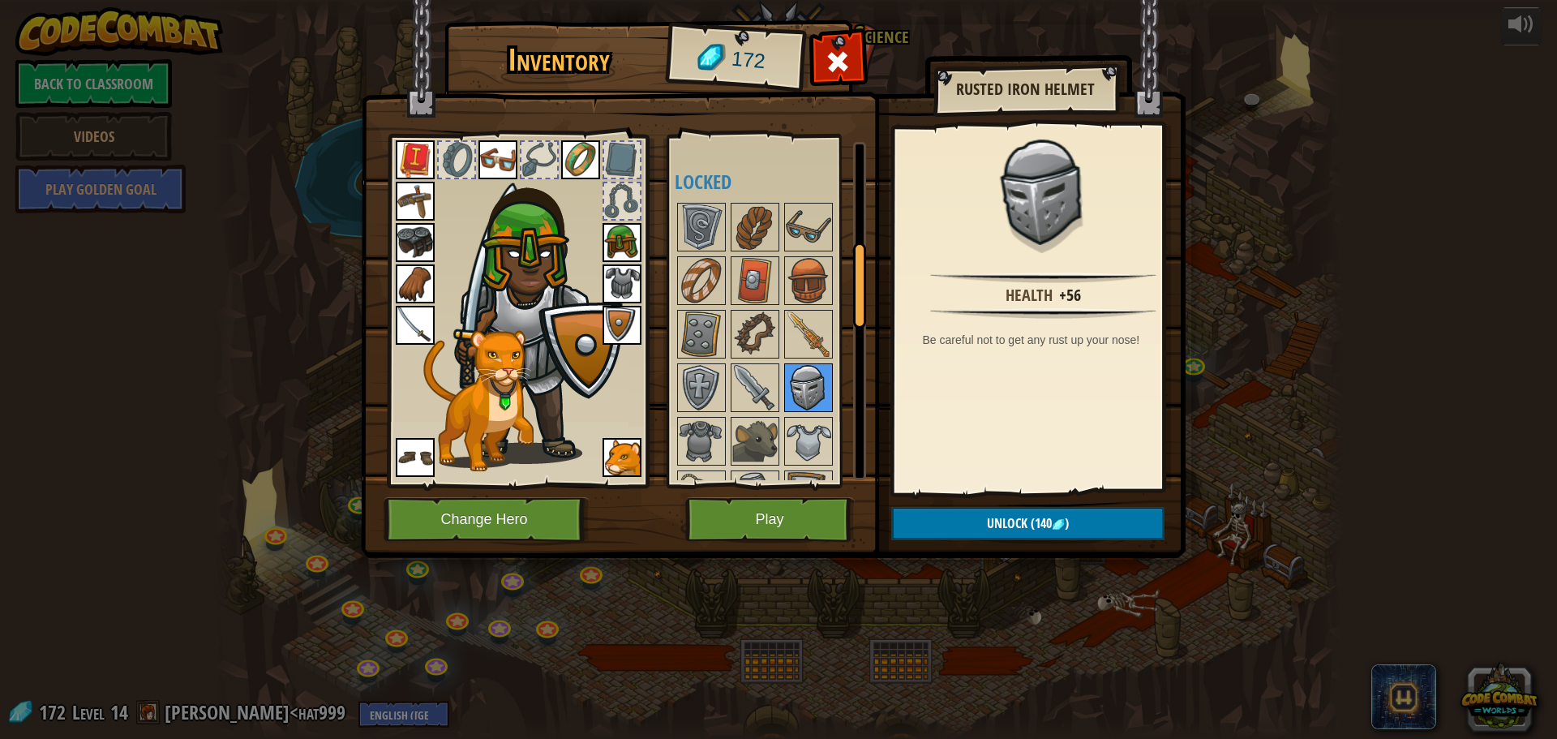
scroll to position [487, 0]
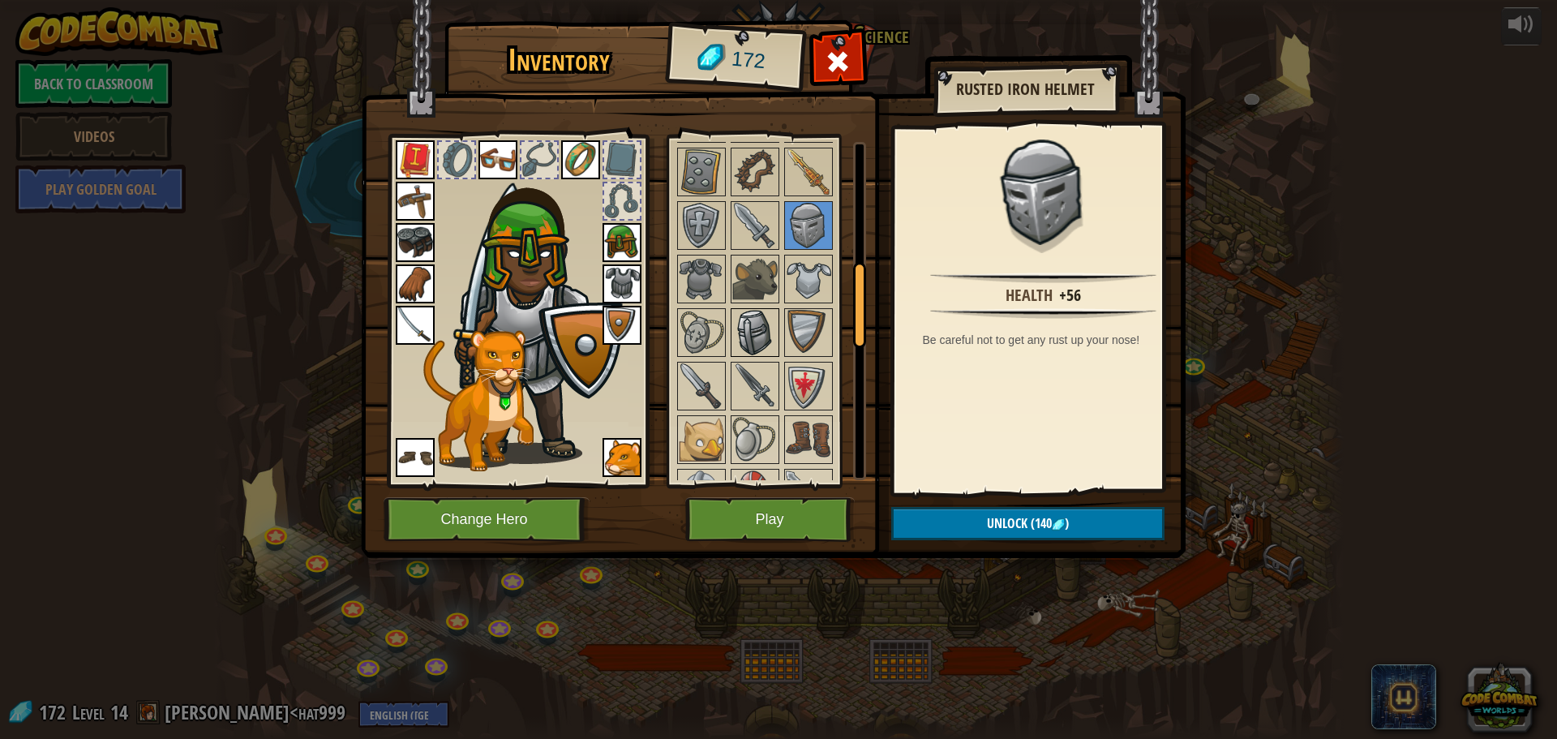
click at [751, 326] on img at bounding box center [754, 332] width 45 height 45
click at [804, 221] on img at bounding box center [808, 225] width 45 height 45
click at [968, 529] on button "Unlock (140 )" at bounding box center [1027, 523] width 273 height 33
click at [952, 524] on button "Confirm" at bounding box center [1027, 523] width 273 height 33
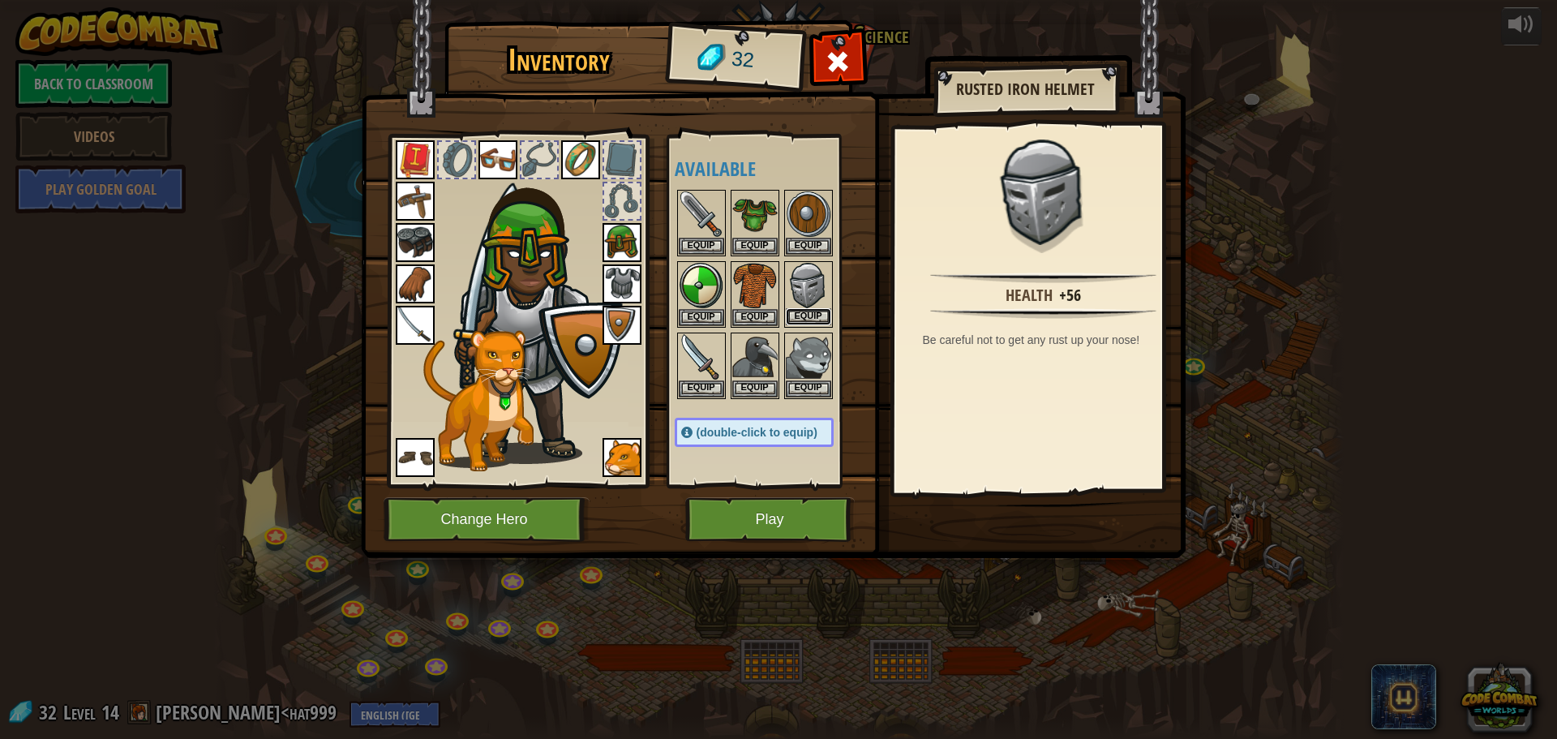
click at [816, 316] on button "Equip" at bounding box center [808, 316] width 45 height 17
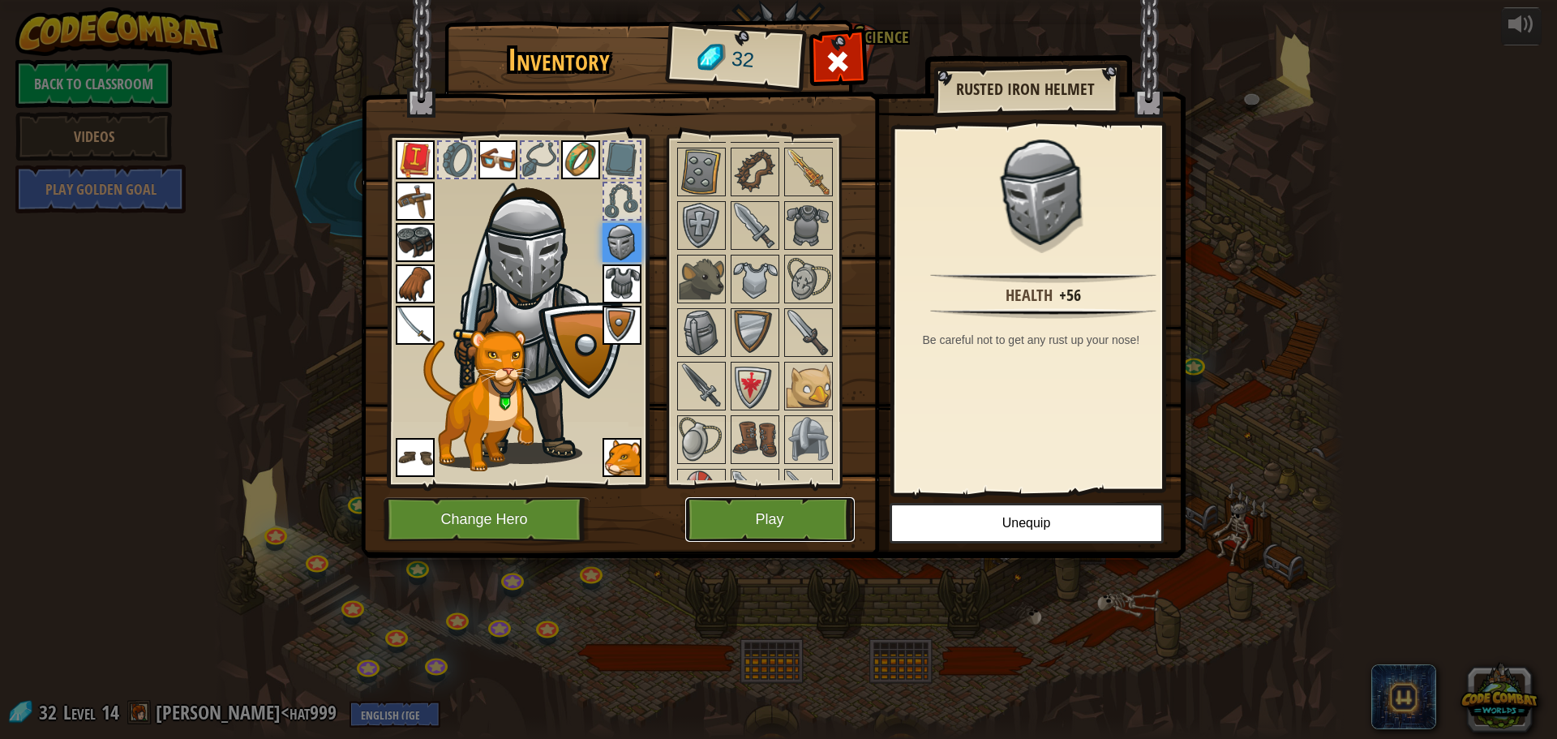
click at [770, 504] on button "Play" at bounding box center [770, 519] width 170 height 45
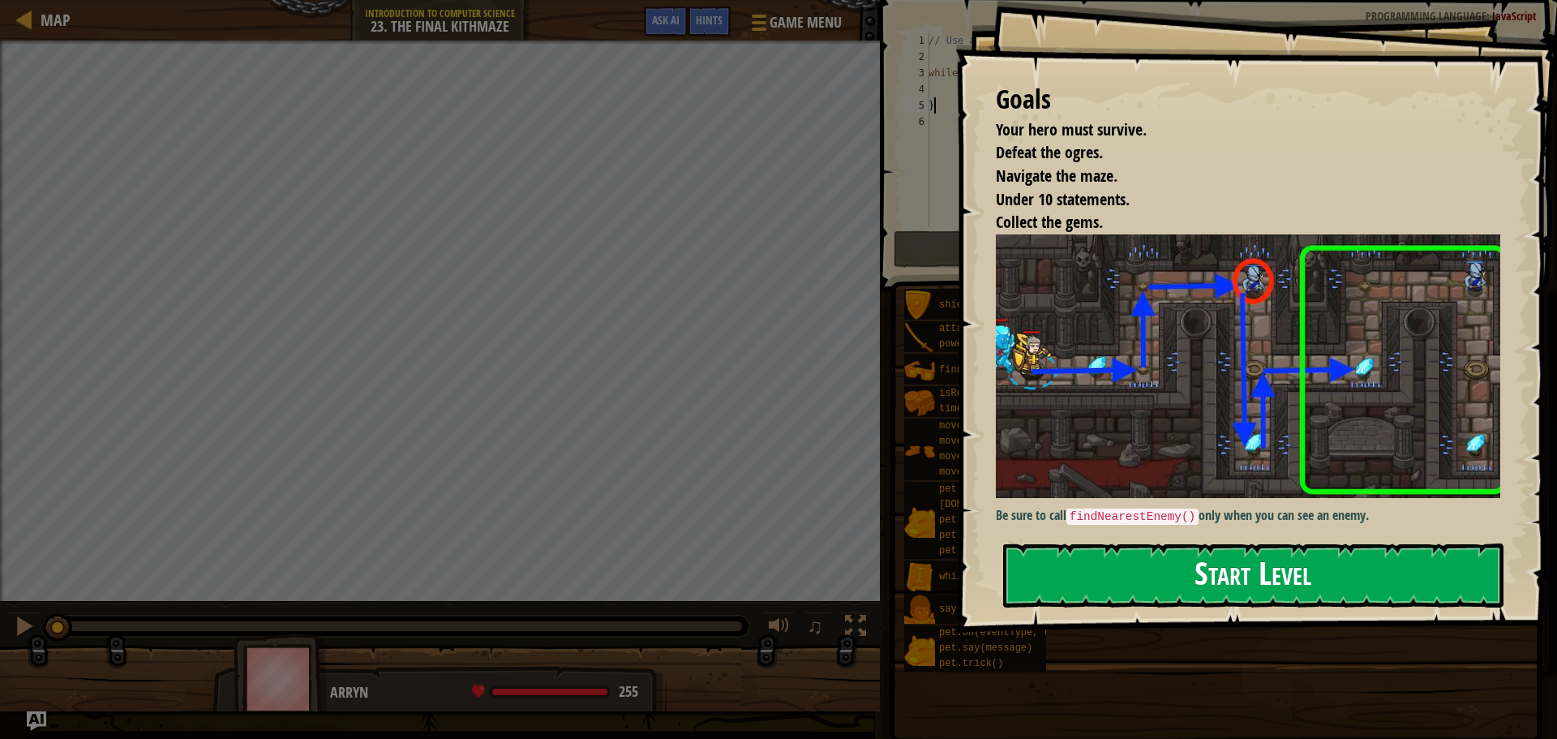
click at [1133, 596] on button "Start Level" at bounding box center [1253, 575] width 500 height 64
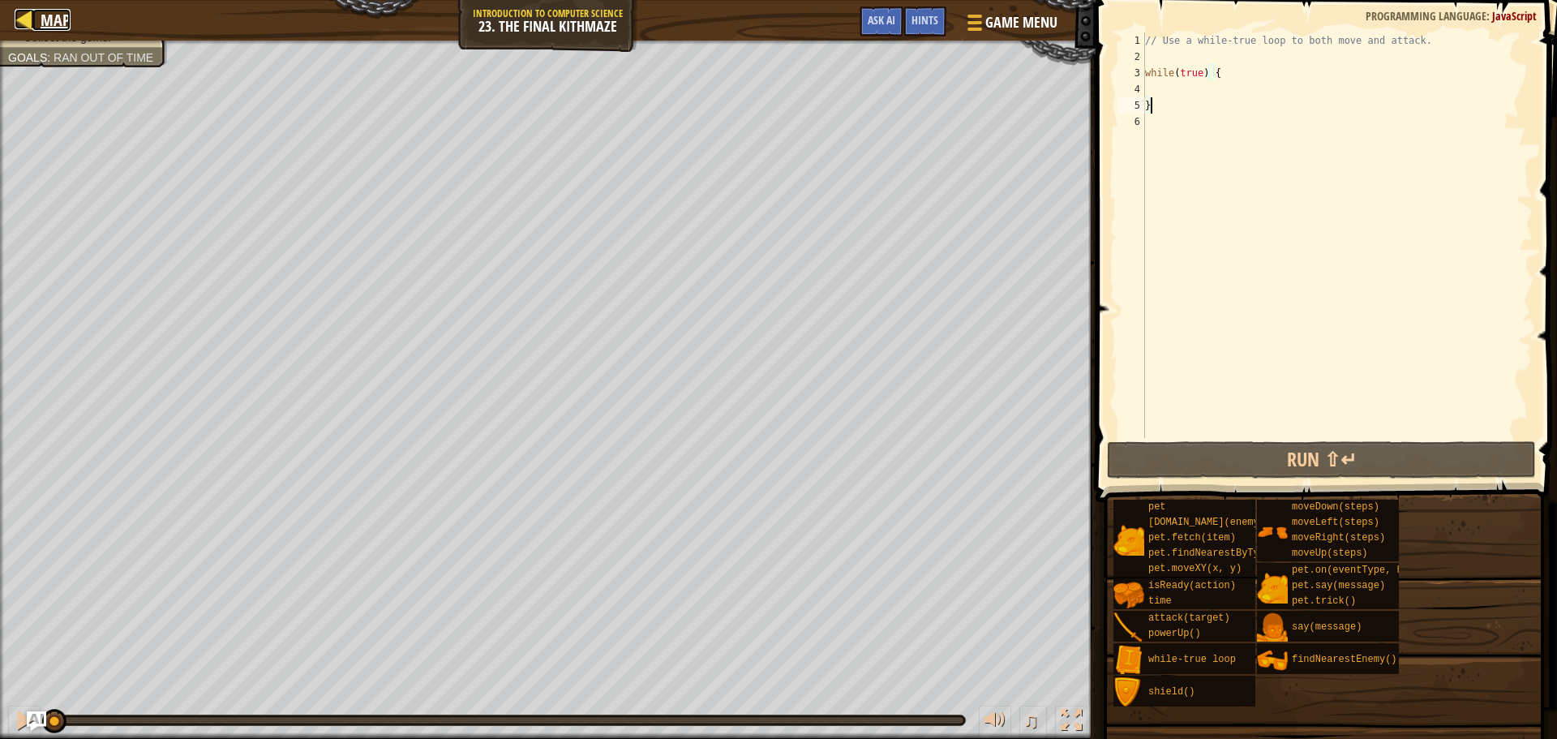
click at [32, 16] on div at bounding box center [25, 19] width 20 height 20
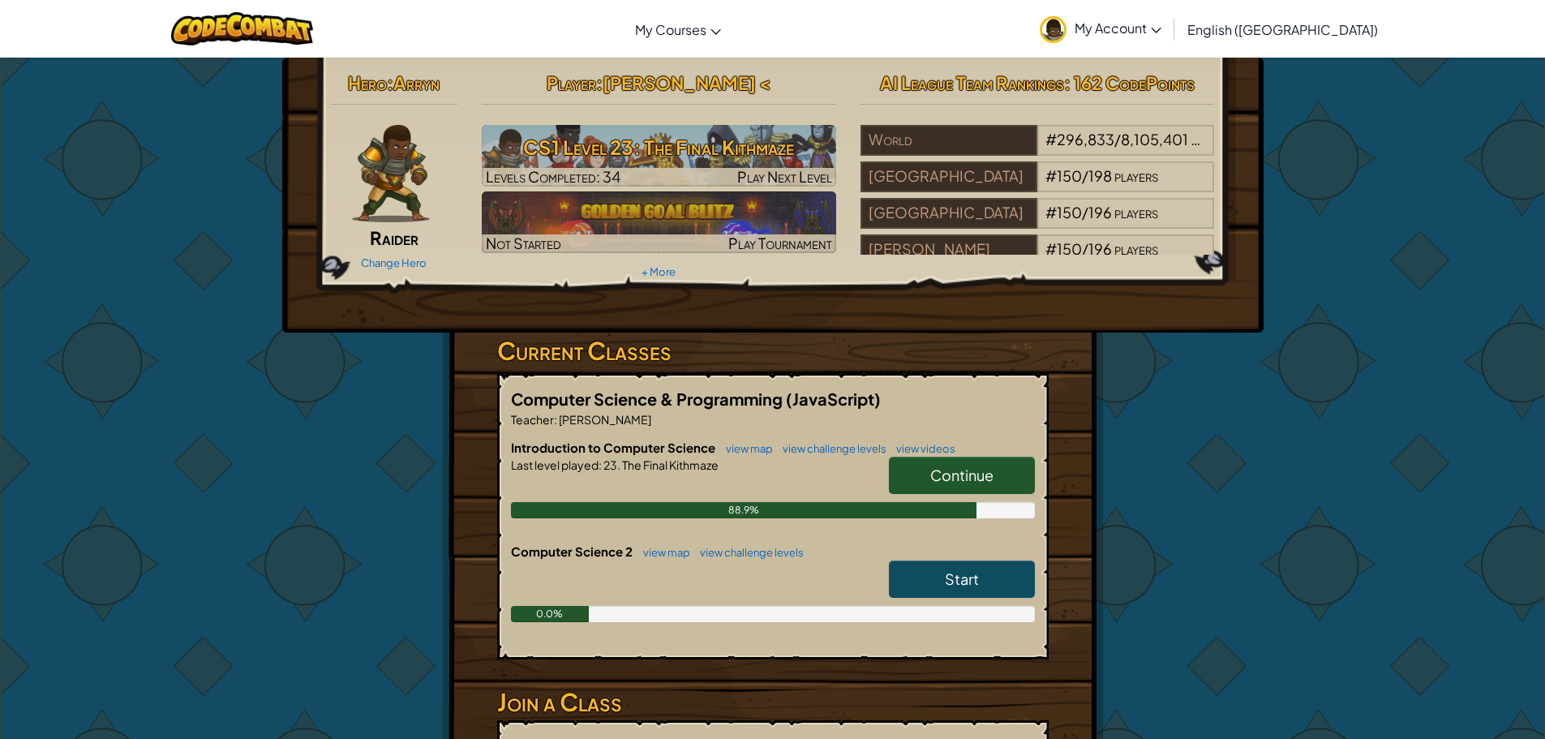
click at [972, 460] on link "Continue" at bounding box center [962, 475] width 146 height 37
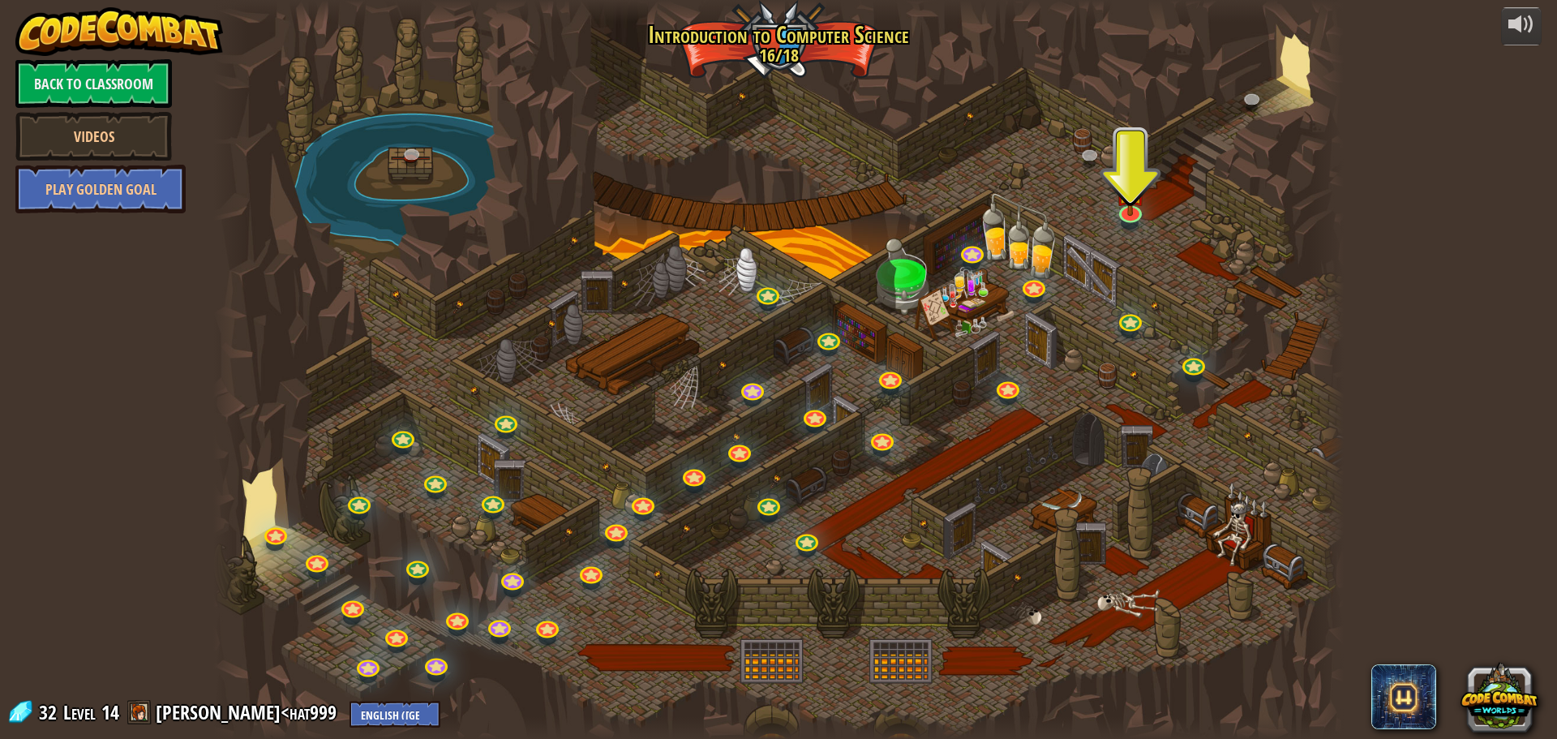
click at [1144, 219] on div "25. Kithgard Gates (Locked) Escape the Kithgard dungeons, and don't let the gua…" at bounding box center [778, 369] width 1131 height 739
click at [1128, 210] on img at bounding box center [1130, 177] width 30 height 69
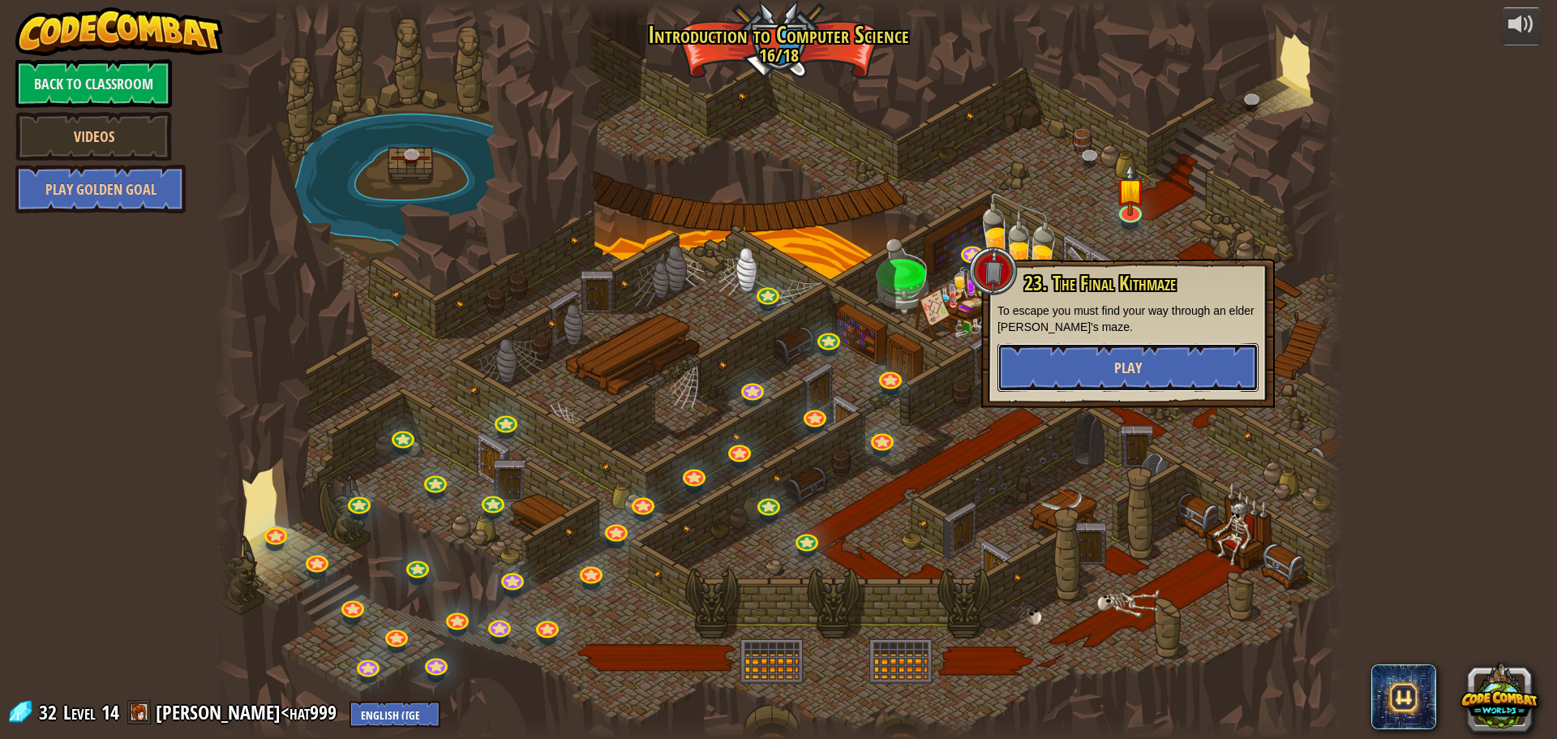
click at [1070, 360] on button "Play" at bounding box center [1128, 367] width 261 height 49
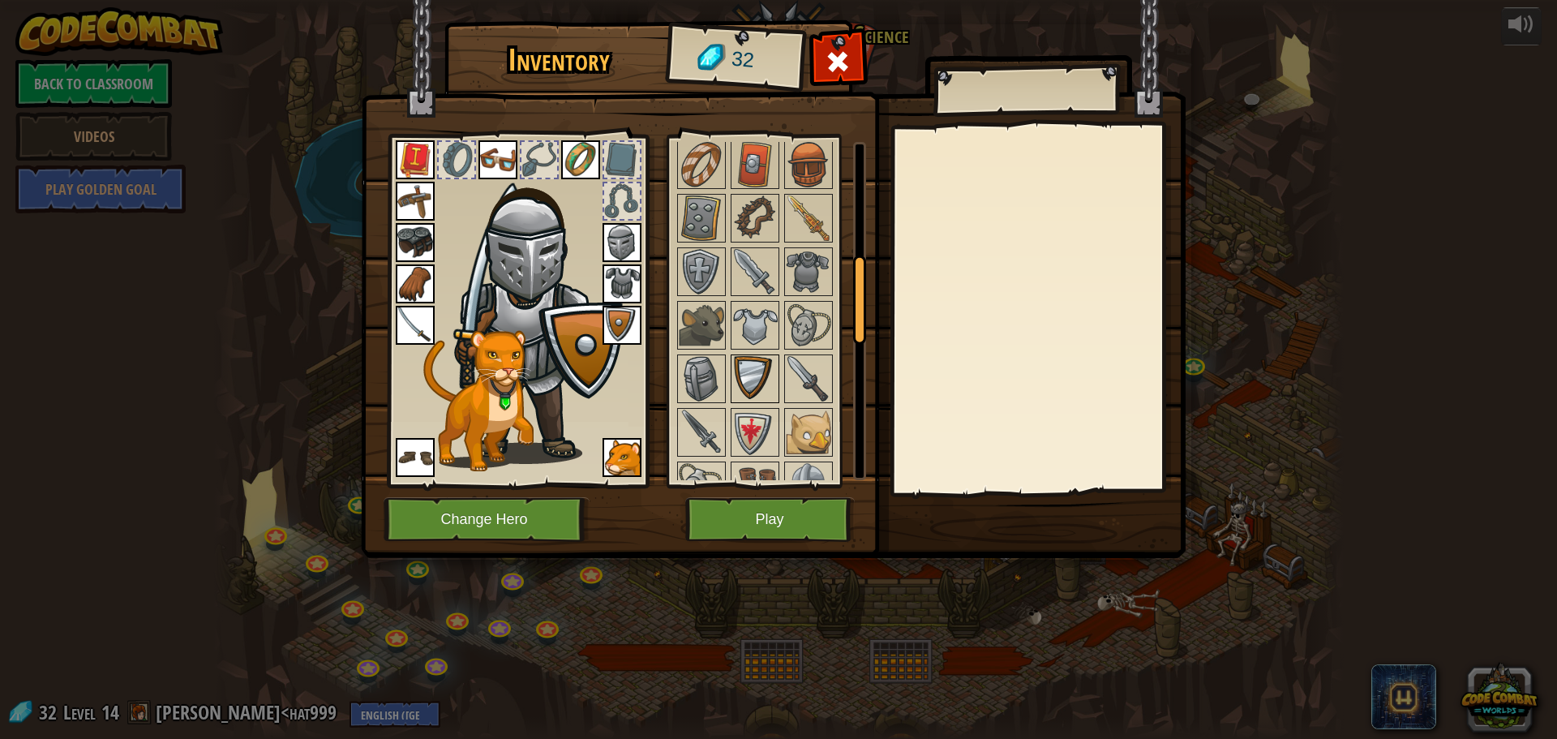
scroll to position [35, 0]
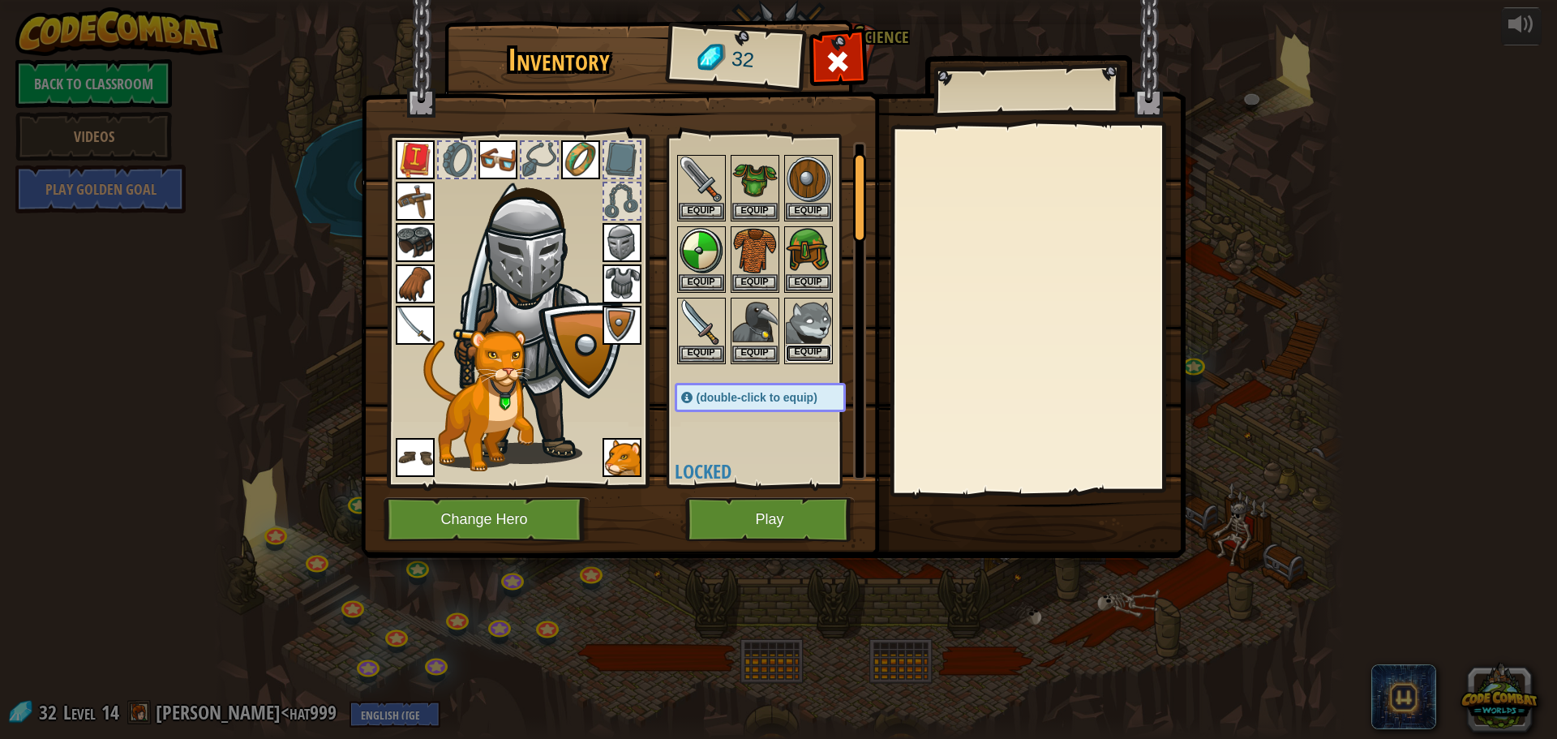
click at [796, 354] on button "Equip" at bounding box center [808, 353] width 45 height 17
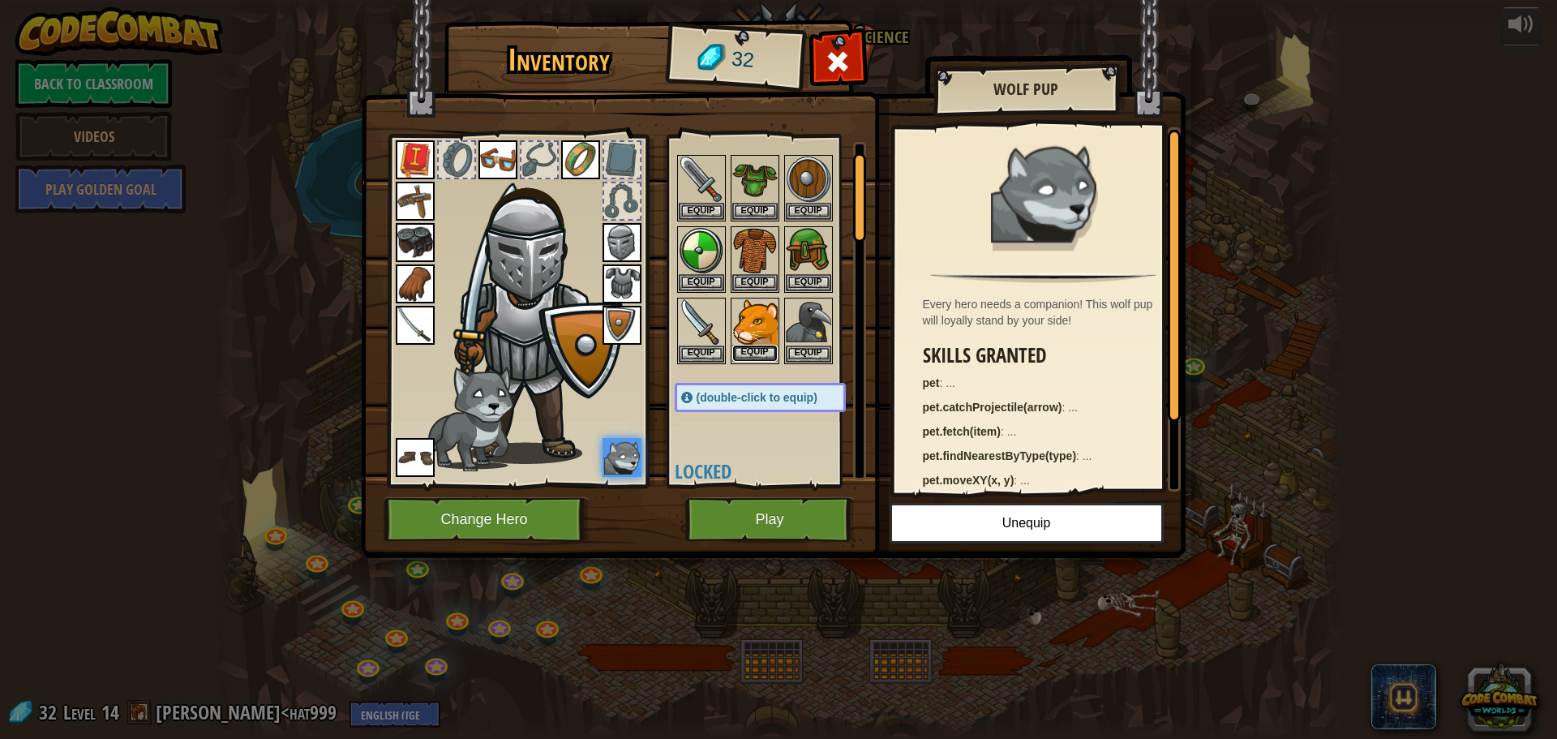
click at [774, 353] on button "Equip" at bounding box center [754, 353] width 45 height 17
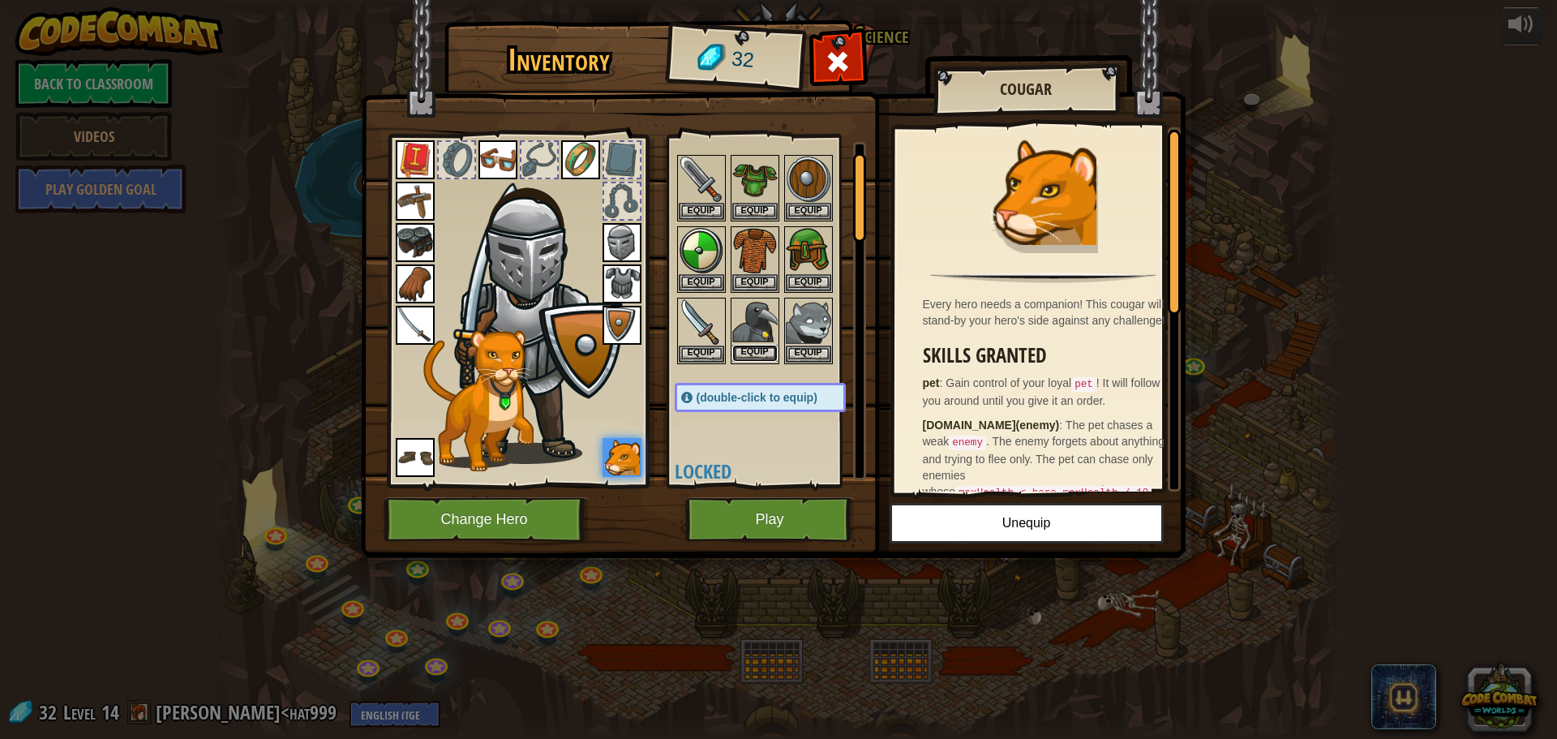
click at [755, 348] on button "Equip" at bounding box center [754, 353] width 45 height 17
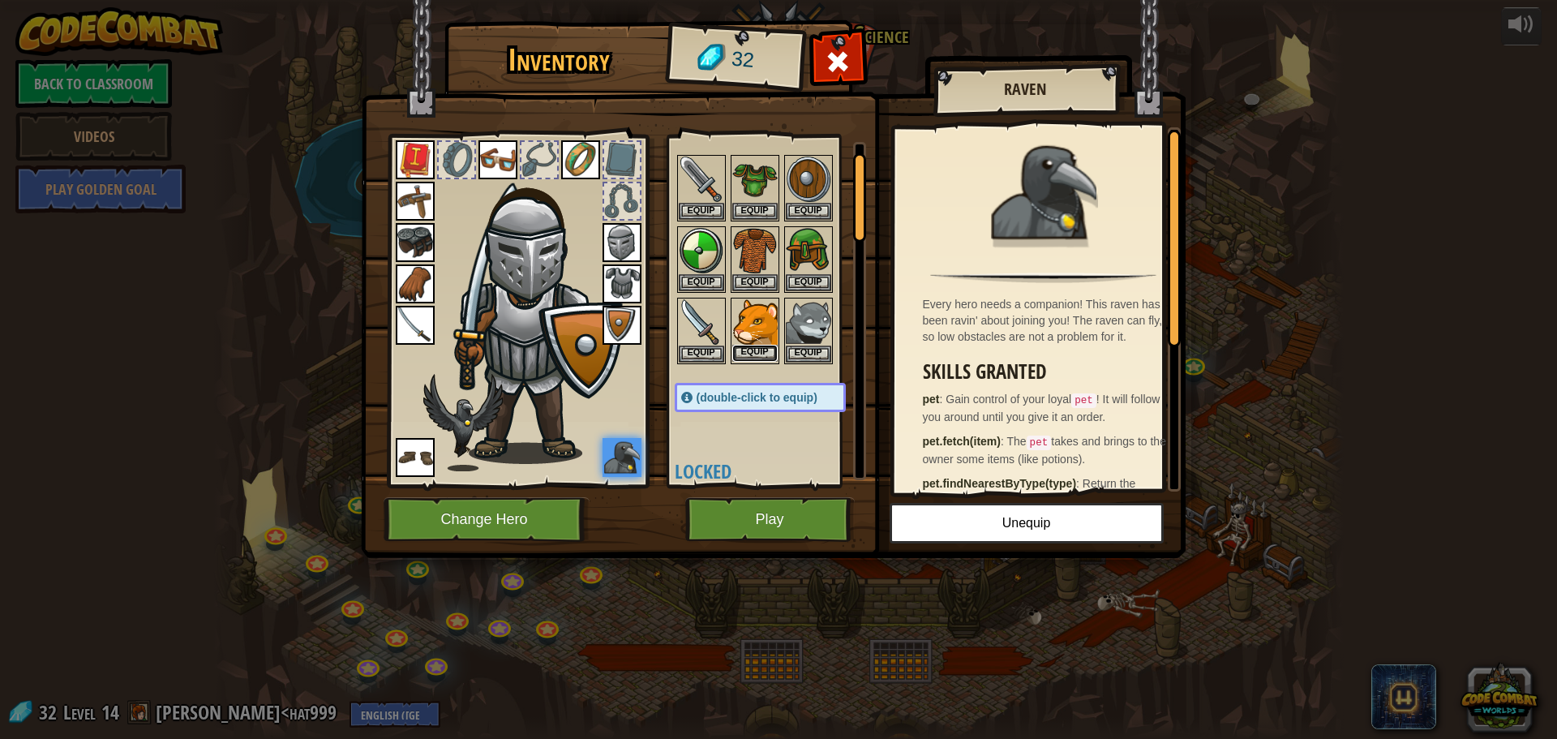
click at [761, 346] on button "Equip" at bounding box center [754, 353] width 45 height 17
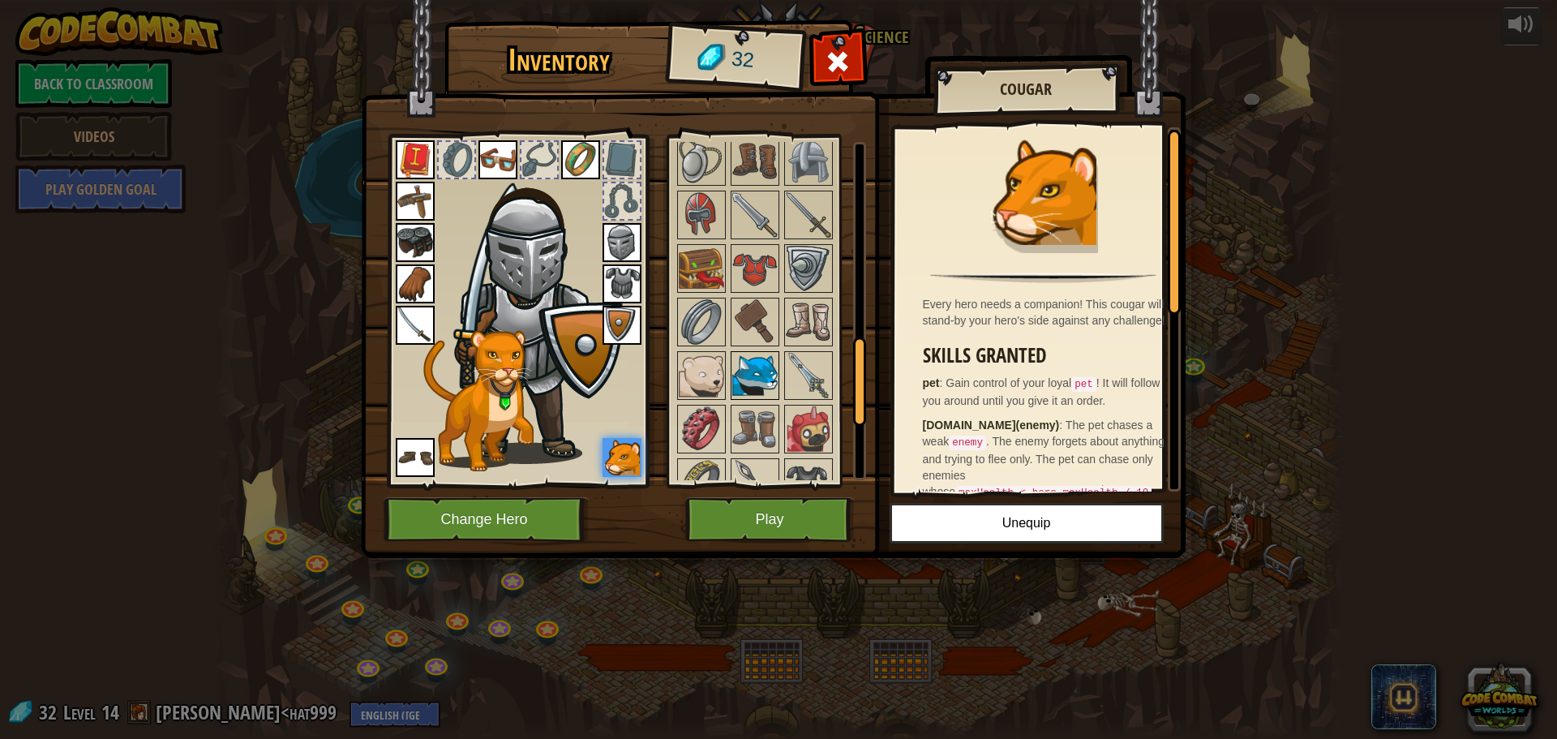
scroll to position [1008, 0]
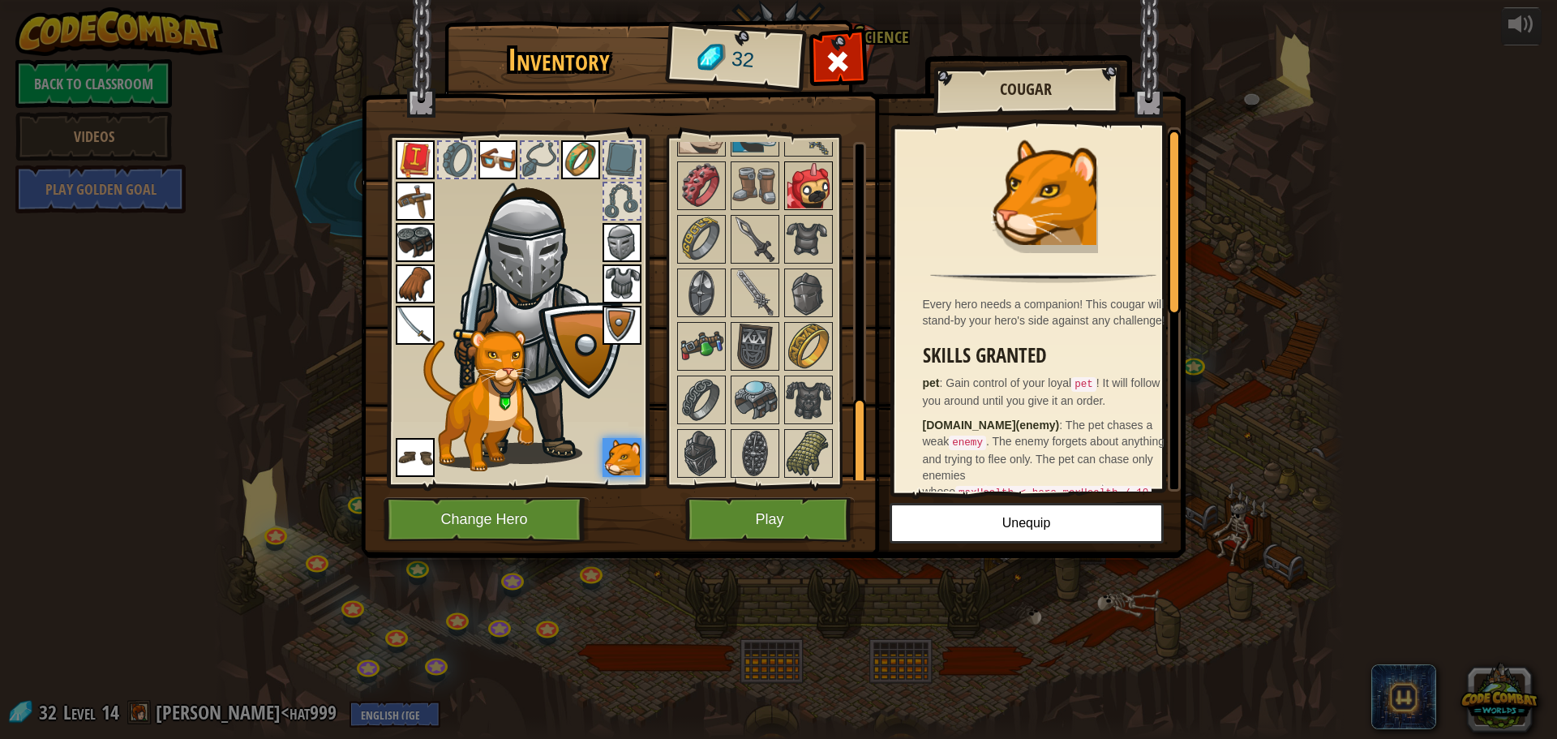
click at [809, 184] on img at bounding box center [808, 185] width 45 height 45
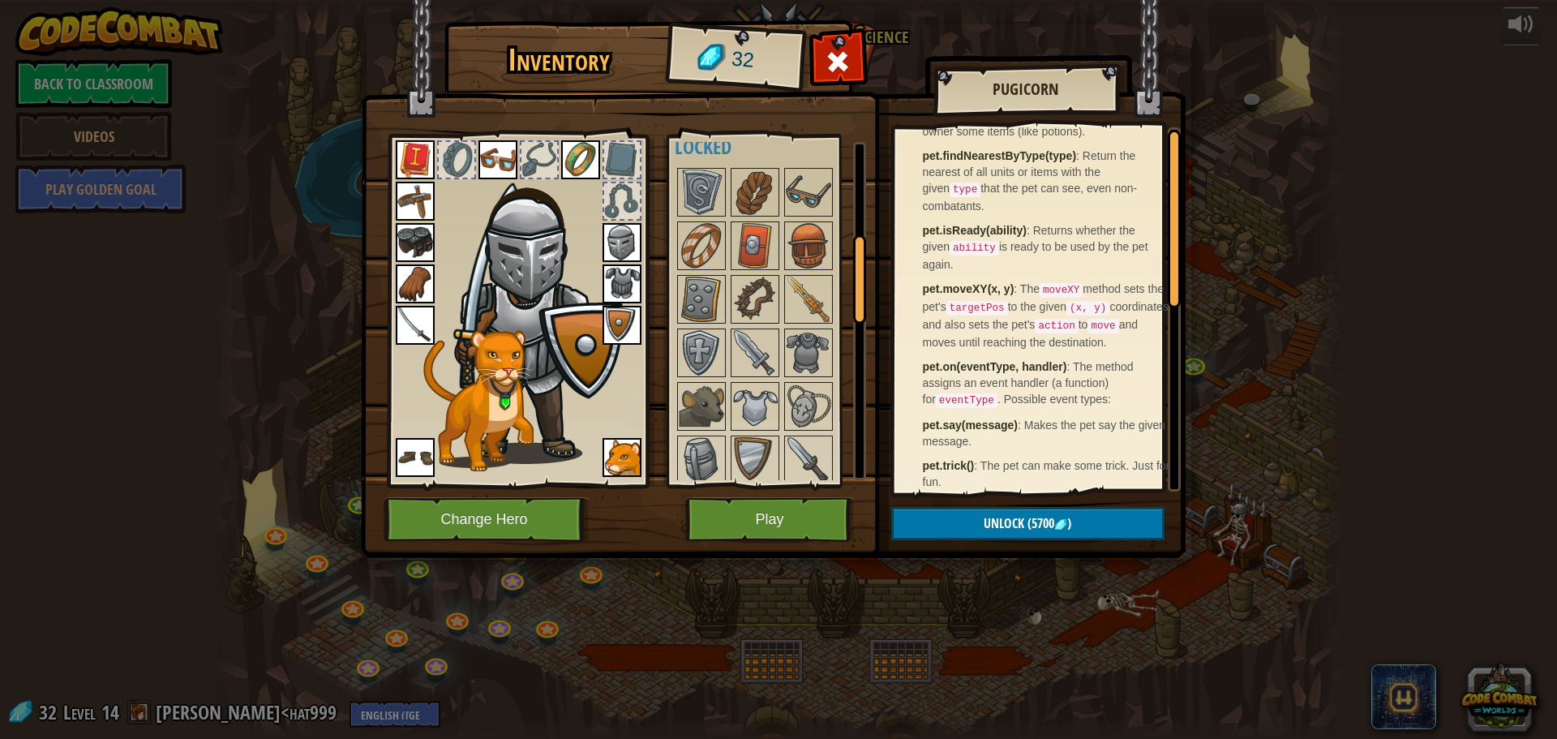
scroll to position [0, 0]
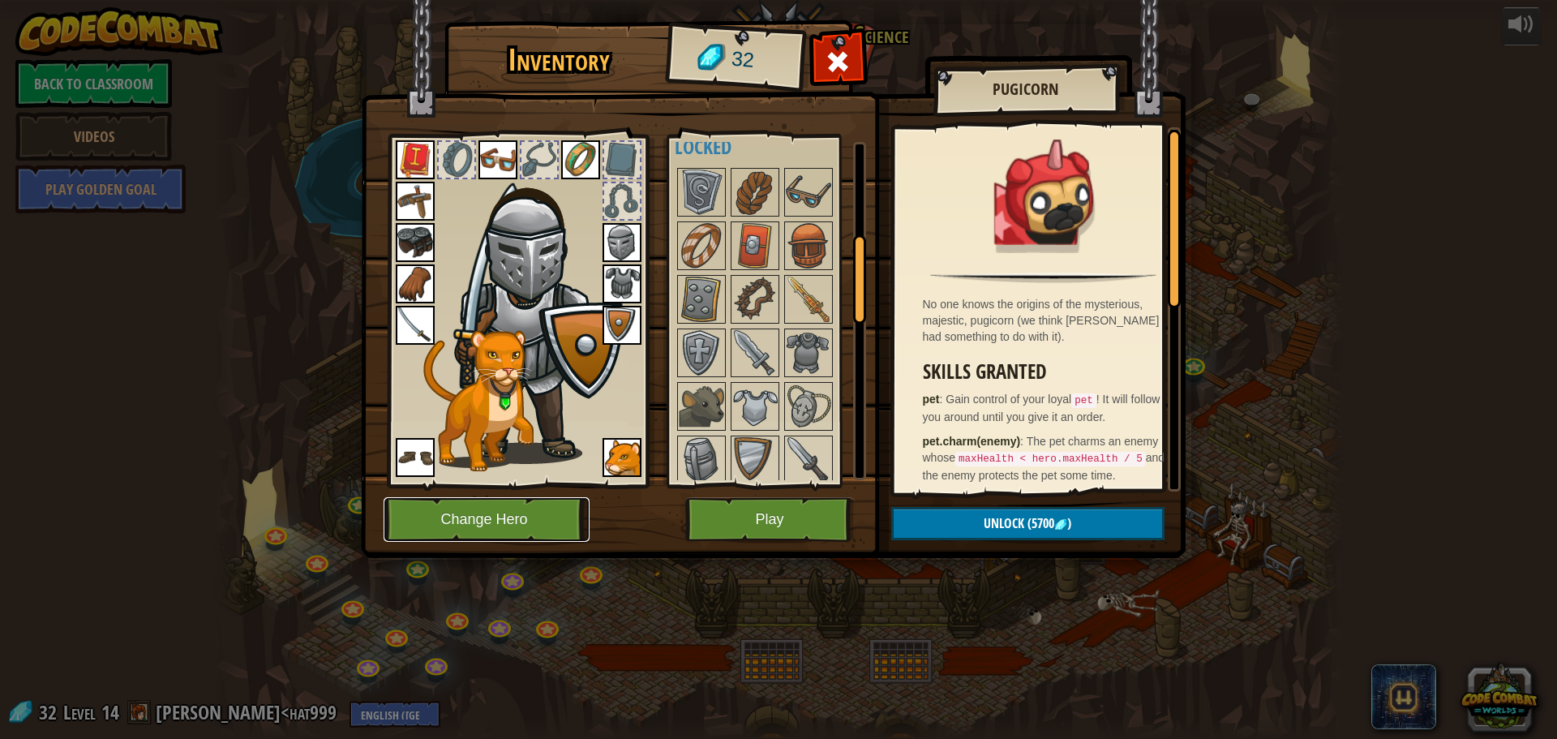
click at [564, 527] on button "Change Hero" at bounding box center [487, 519] width 206 height 45
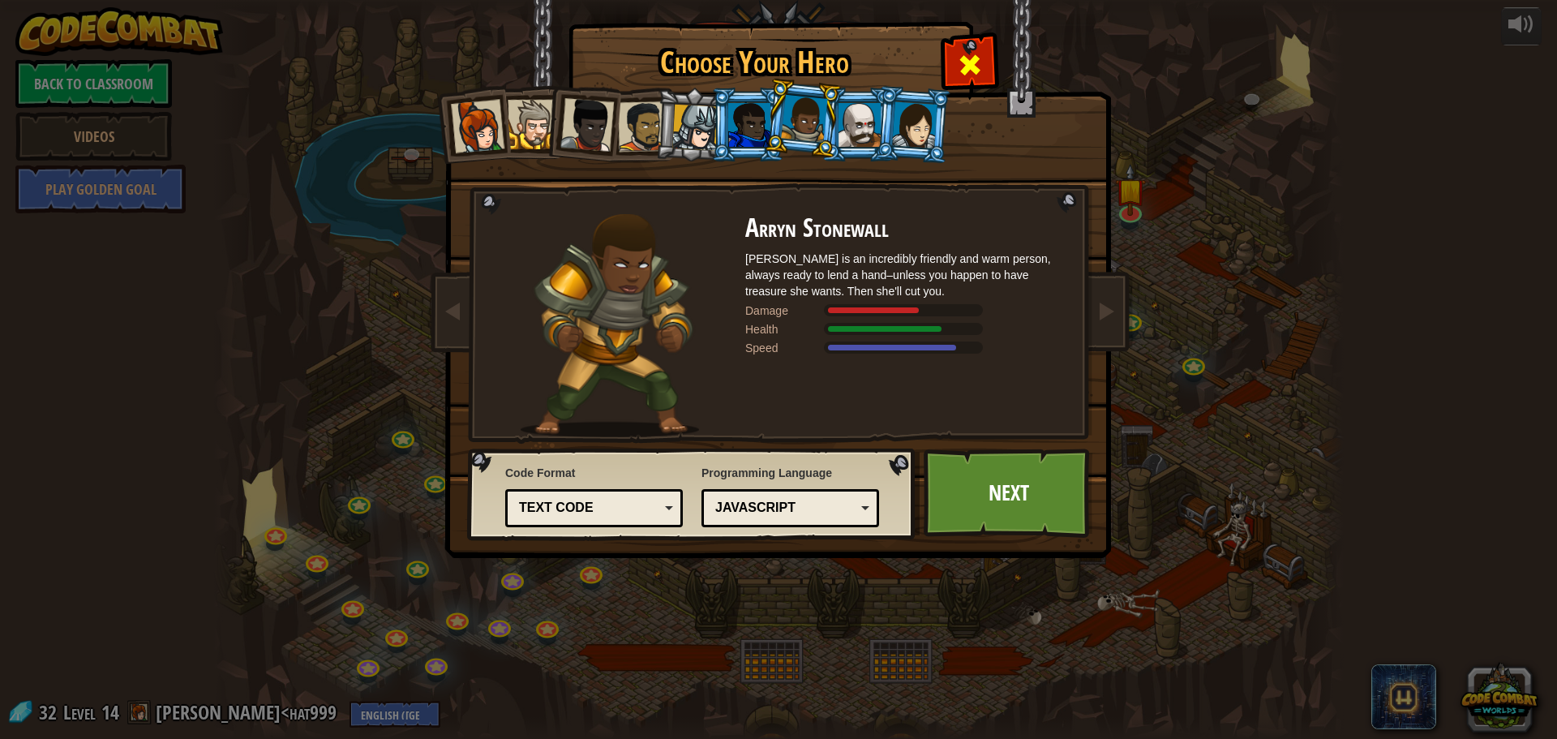
click at [977, 57] on span at bounding box center [970, 65] width 26 height 26
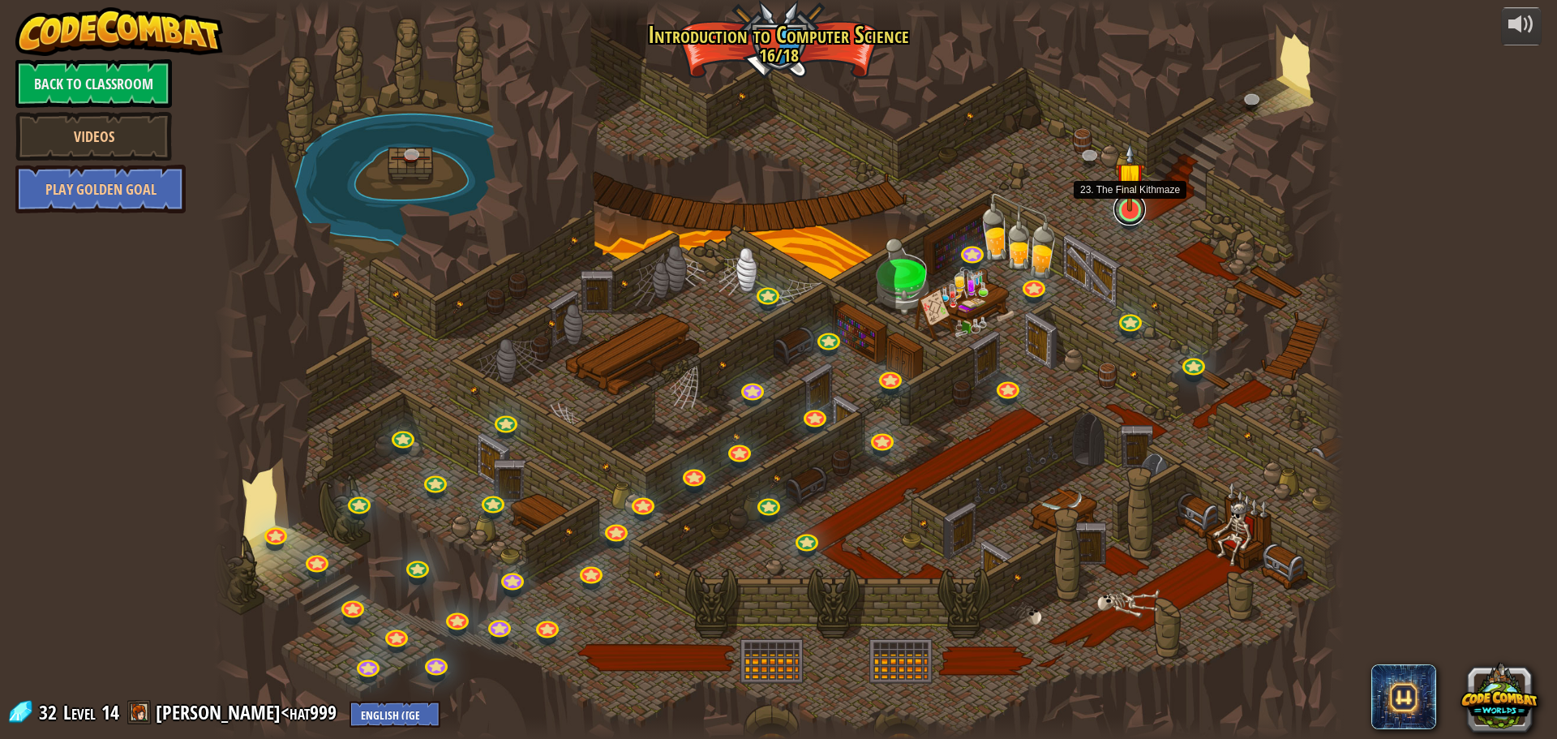
click at [1124, 217] on link at bounding box center [1130, 209] width 32 height 32
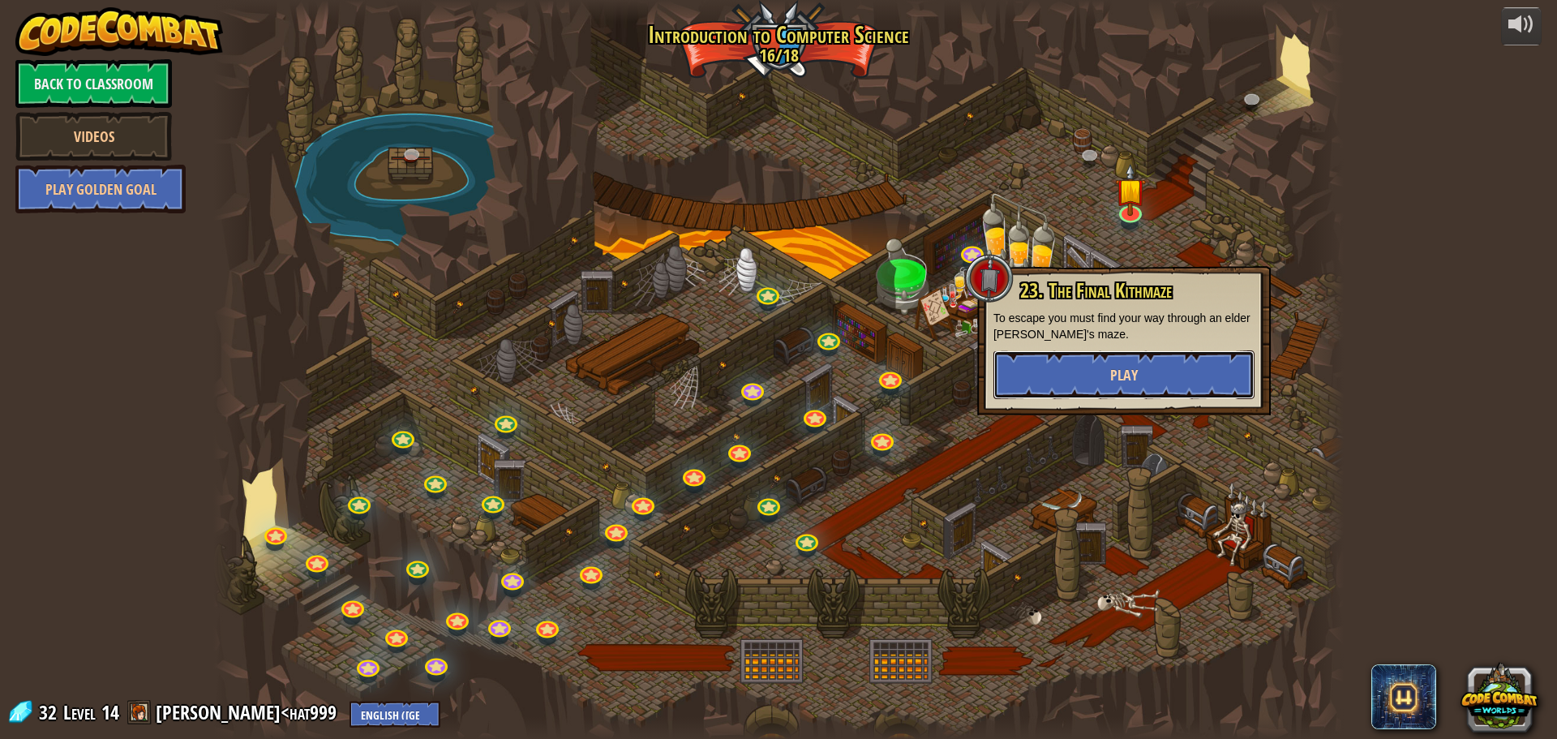
click at [1081, 373] on button "Play" at bounding box center [1124, 374] width 261 height 49
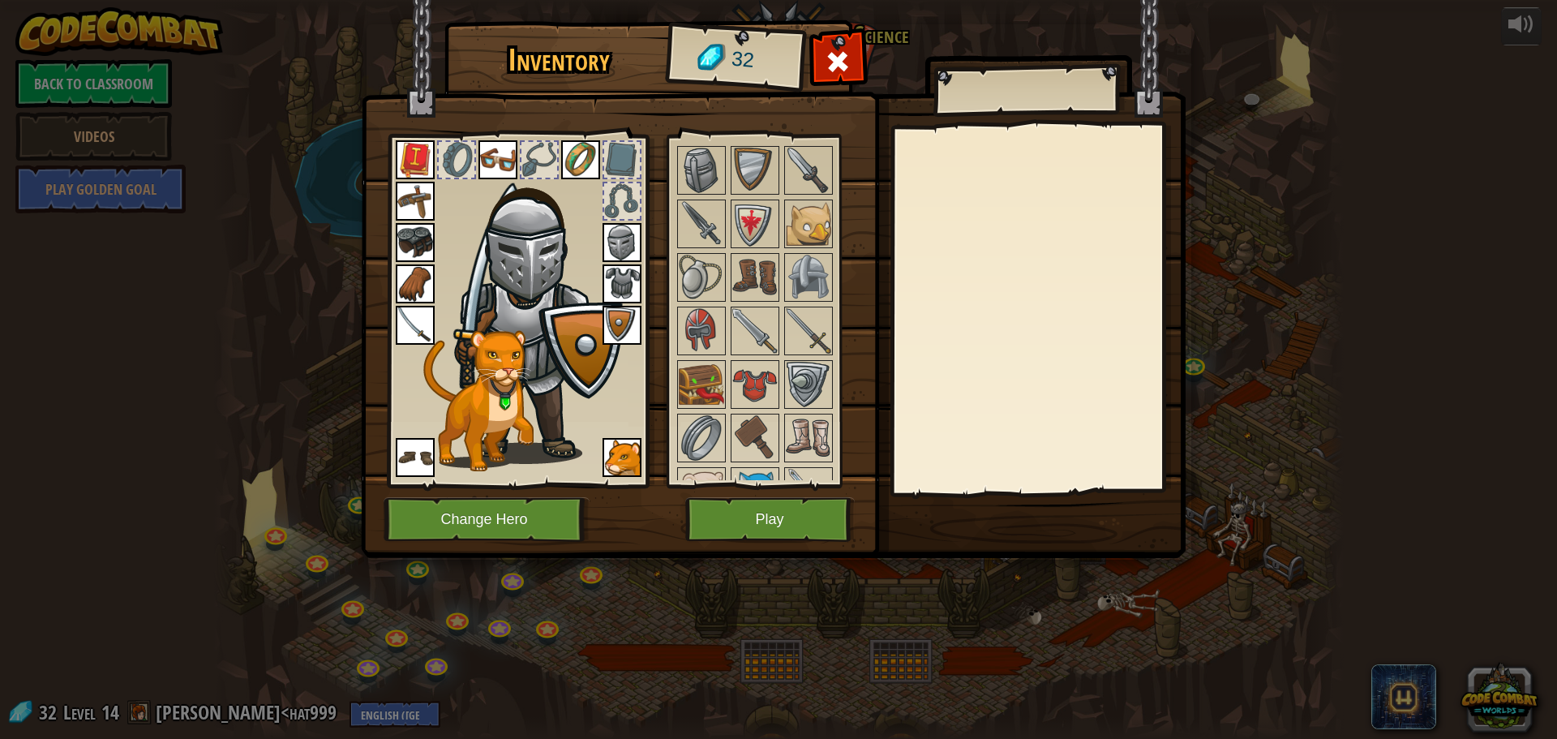
scroll to position [406, 0]
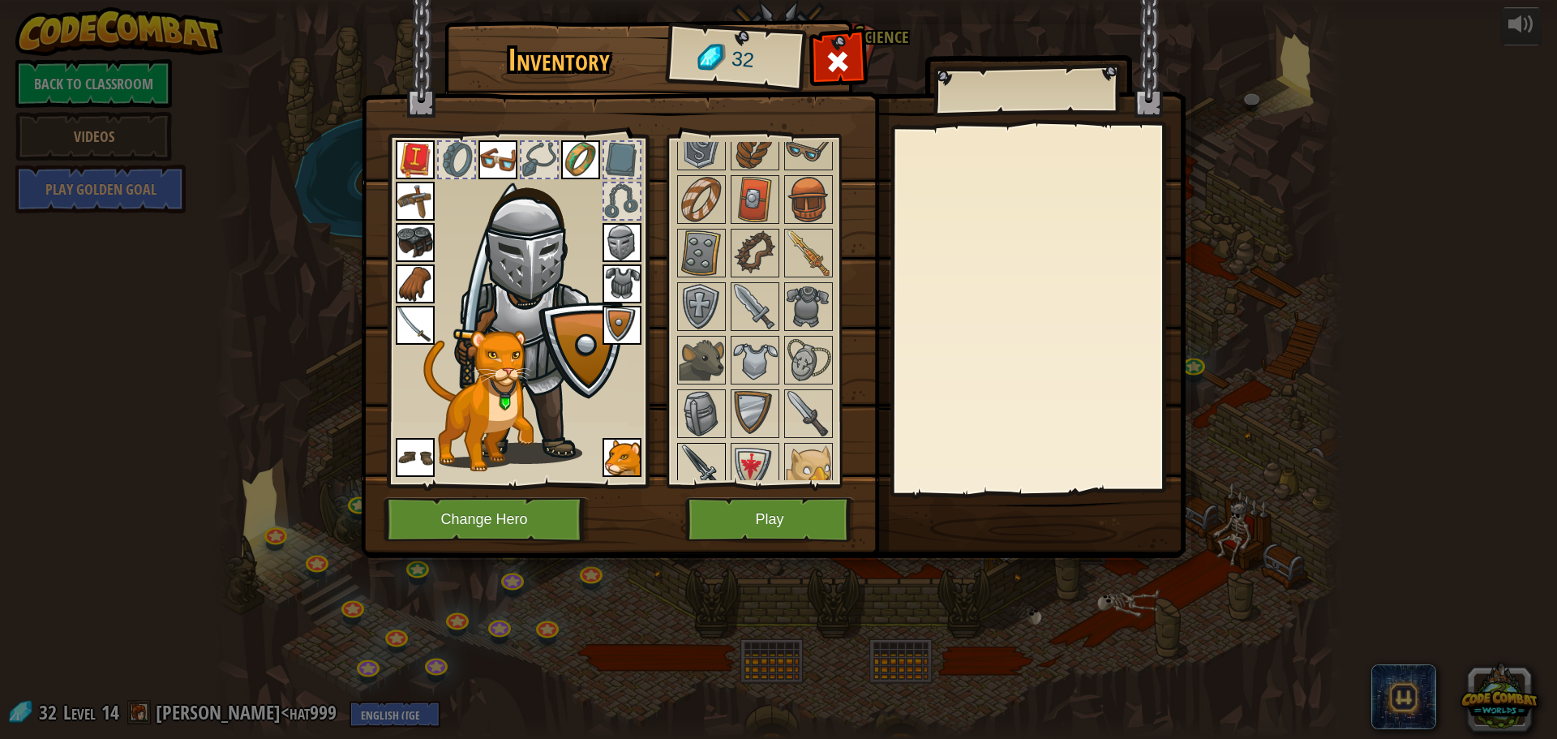
click at [687, 462] on img at bounding box center [701, 466] width 45 height 45
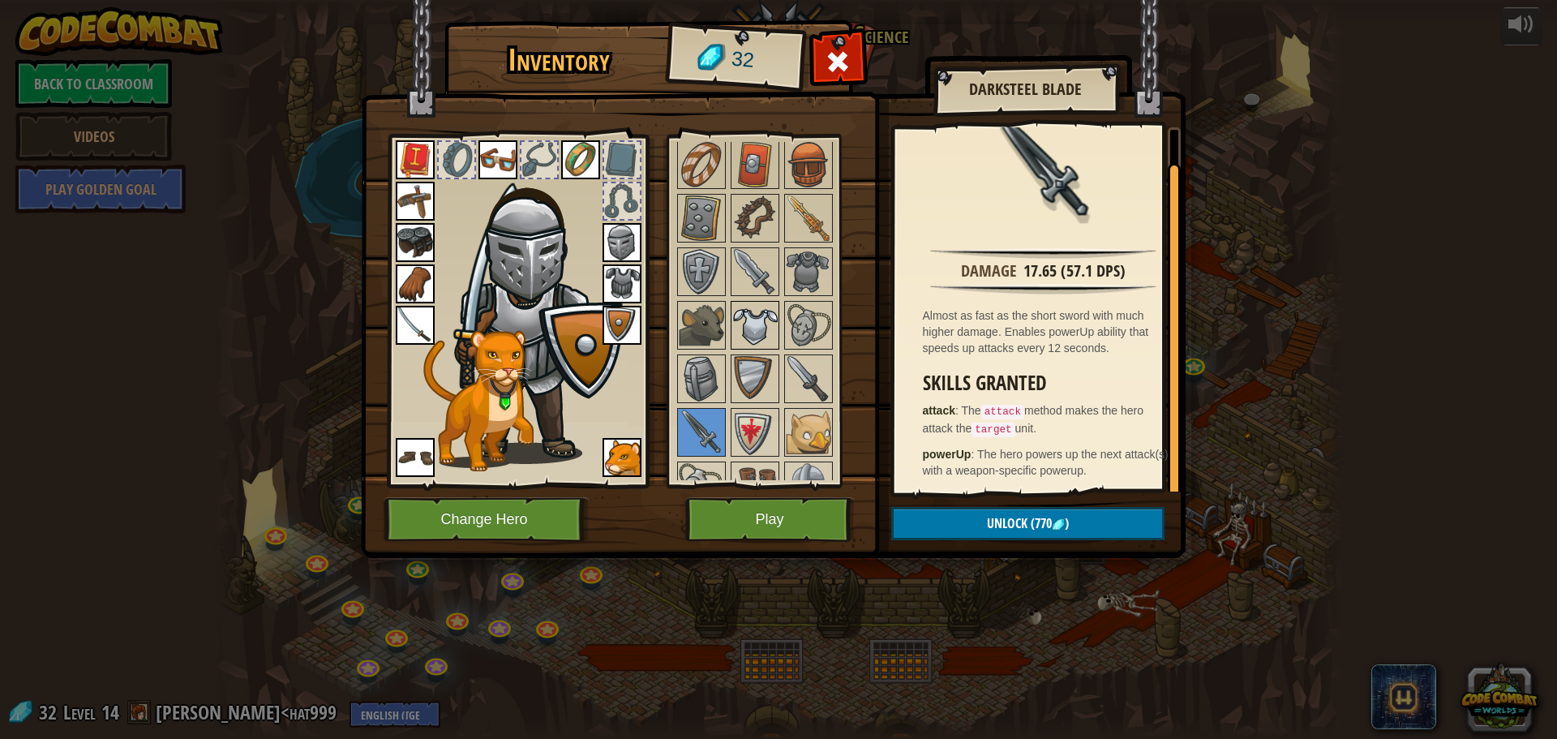
scroll to position [0, 0]
